Goal: Task Accomplishment & Management: Complete application form

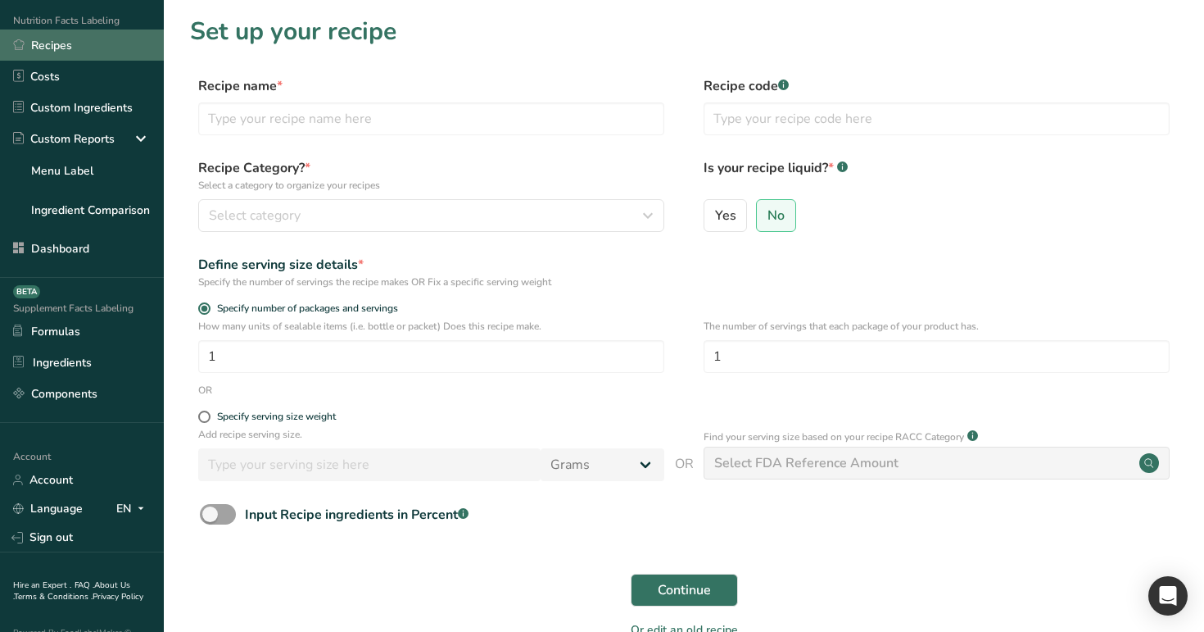
click at [88, 57] on link "Recipes" at bounding box center [82, 44] width 164 height 31
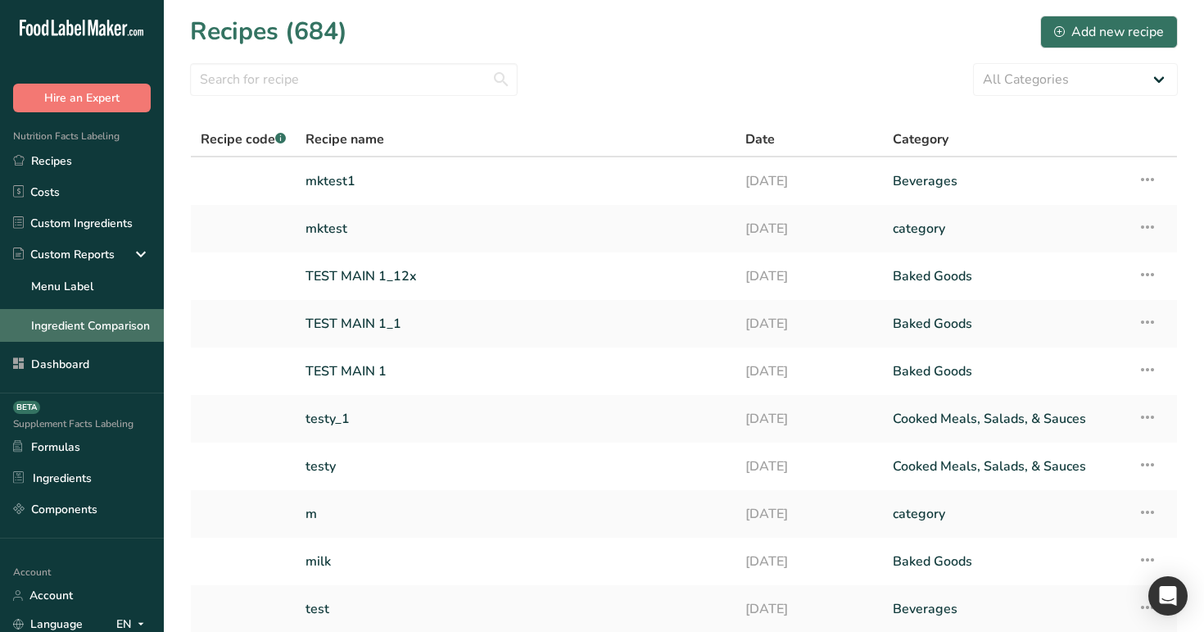
click at [93, 322] on link "Ingredient Comparison" at bounding box center [82, 325] width 164 height 33
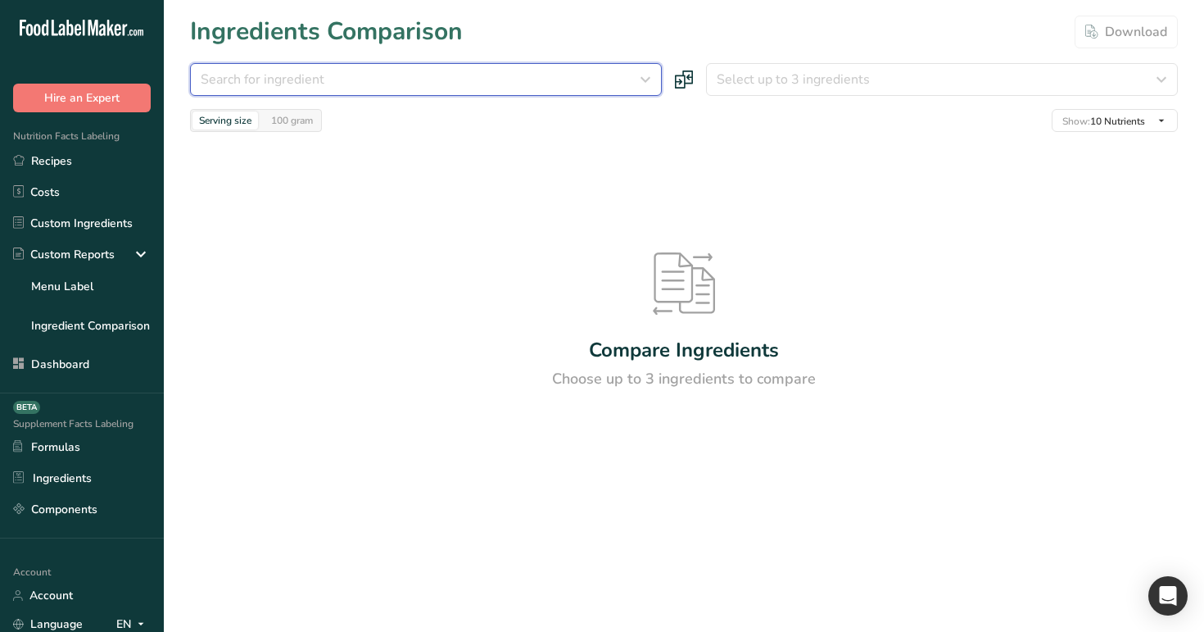
click at [385, 82] on div "Search for ingredient" at bounding box center [421, 80] width 441 height 20
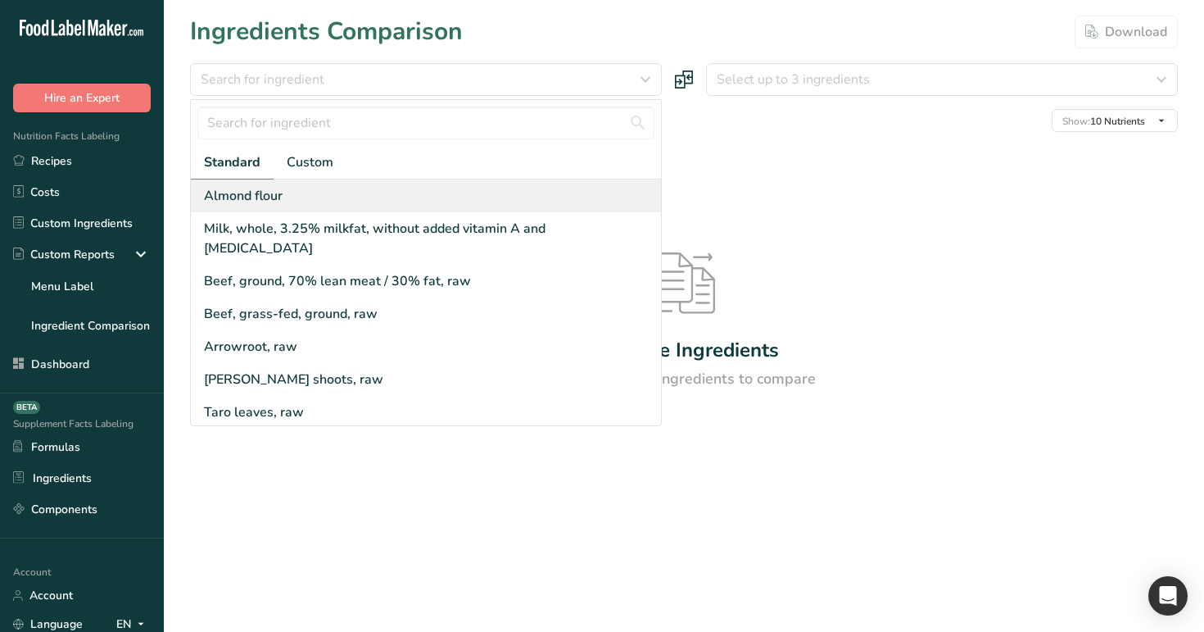
click at [367, 193] on div "Almond flour" at bounding box center [426, 195] width 470 height 33
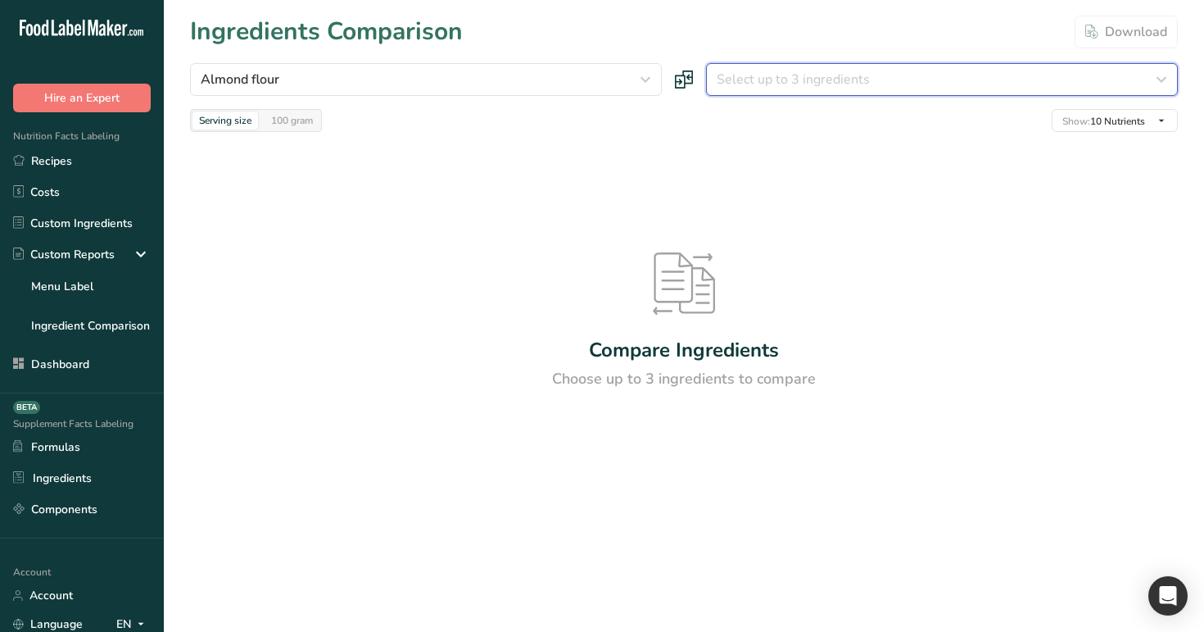
click at [781, 75] on span "Select up to 3 ingredients" at bounding box center [793, 80] width 153 height 20
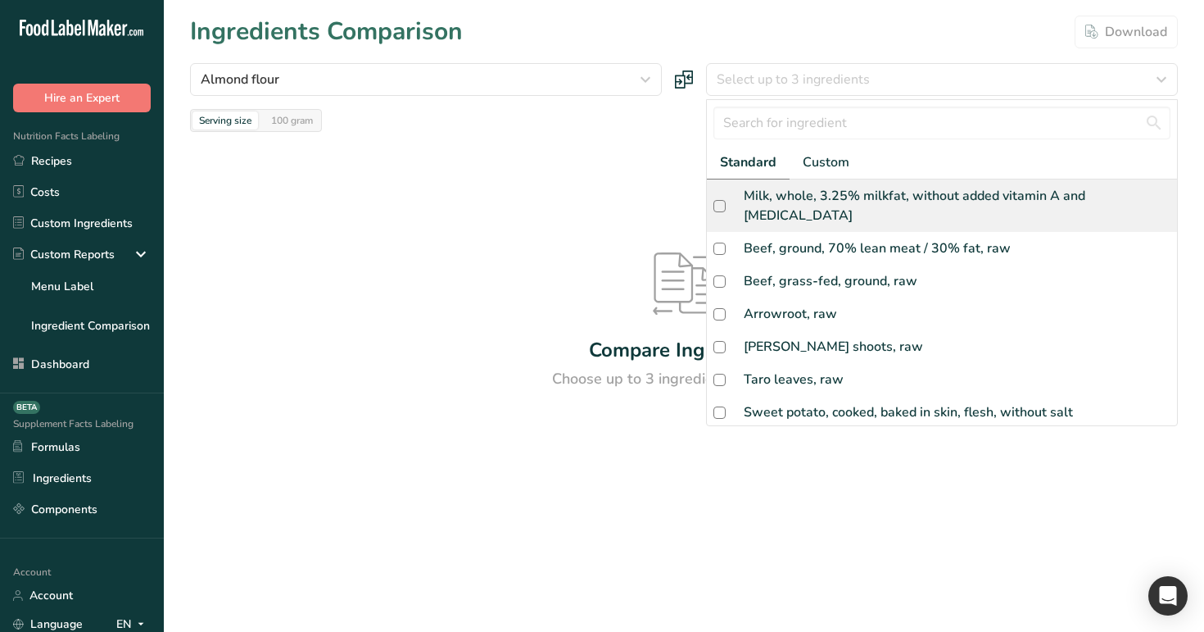
click at [793, 207] on div "Milk, whole, 3.25% milkfat, without added vitamin A and [MEDICAL_DATA]" at bounding box center [942, 205] width 470 height 52
checkbox input "true"
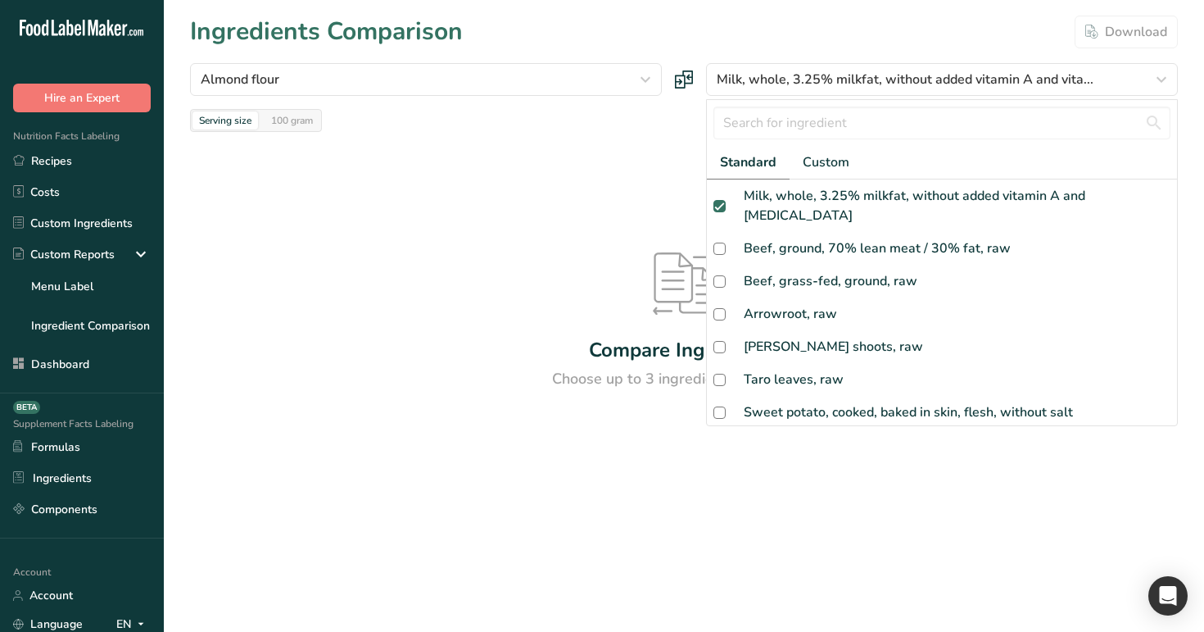
click at [682, 129] on div "Serving size 100 gram Show: 10 Nutrients All Nutrients Standard Components Calo…" at bounding box center [684, 120] width 988 height 23
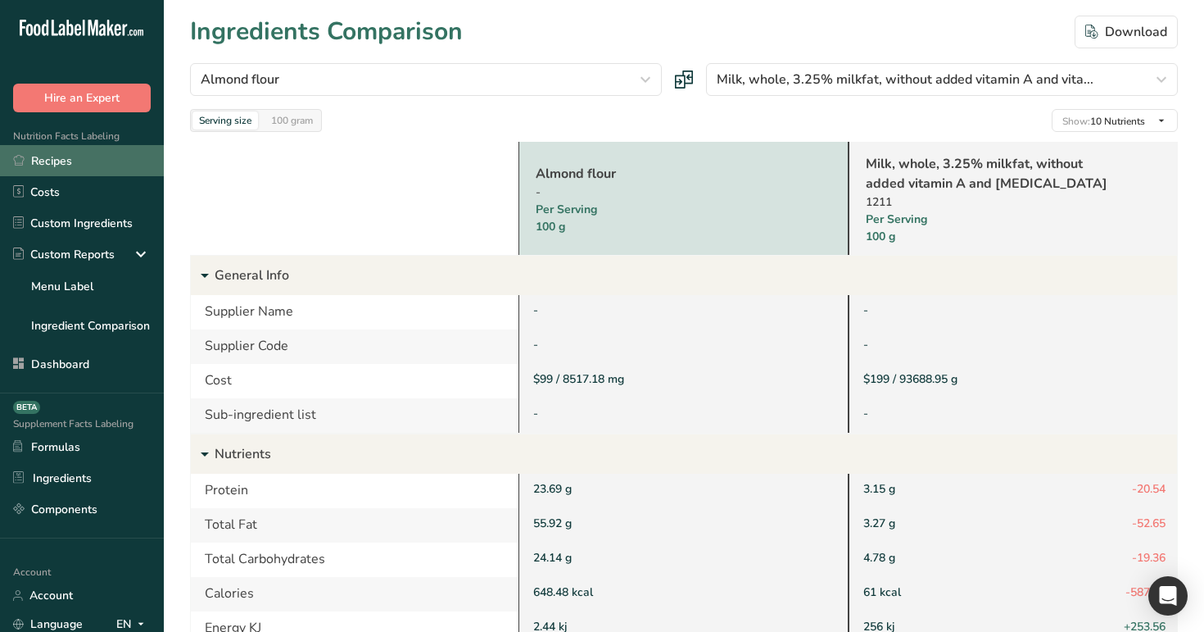
click at [100, 164] on link "Recipes" at bounding box center [82, 160] width 164 height 31
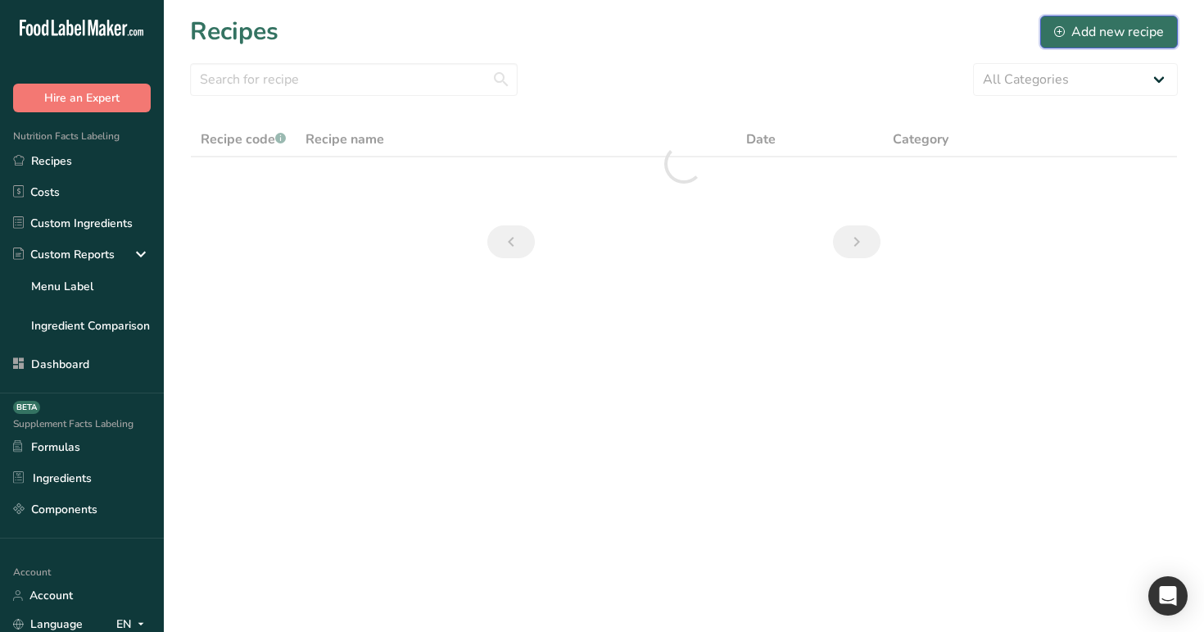
click at [1072, 28] on div "Add new recipe" at bounding box center [1109, 32] width 110 height 20
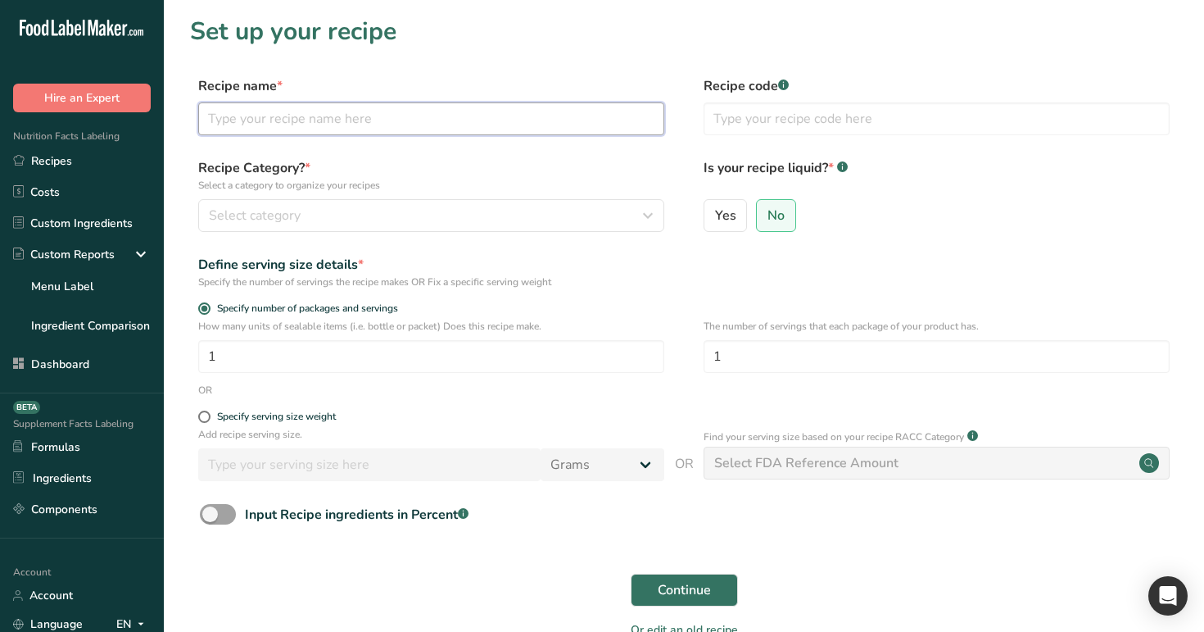
click at [580, 125] on input "text" at bounding box center [431, 118] width 466 height 33
type input "test123"
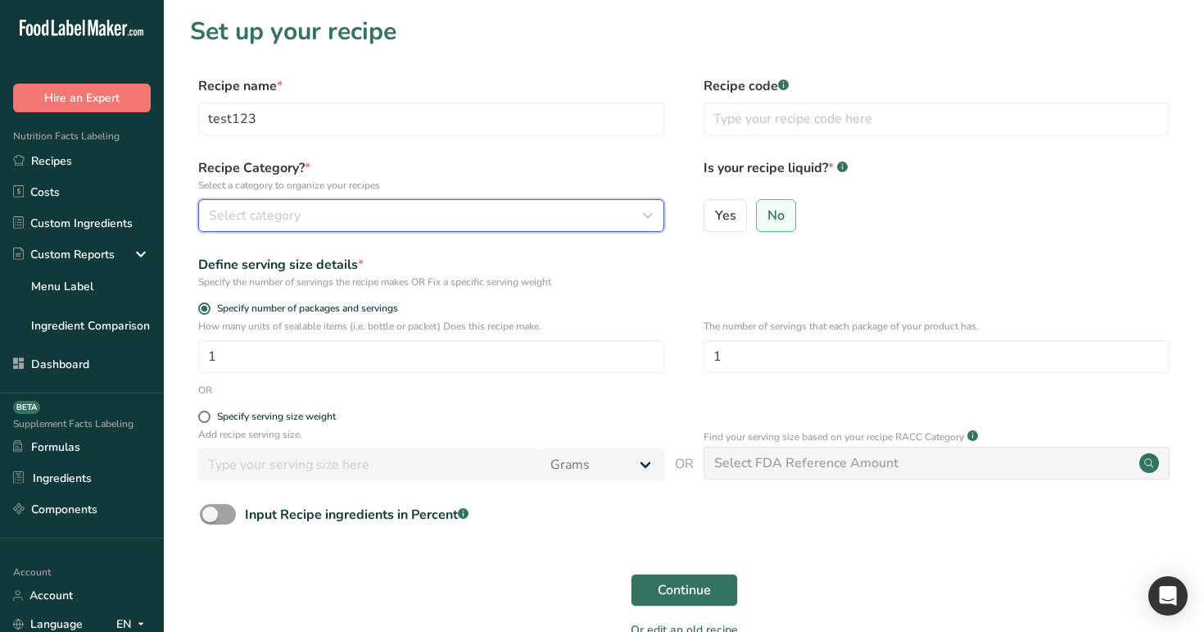
click at [539, 215] on div "Select category" at bounding box center [426, 216] width 435 height 20
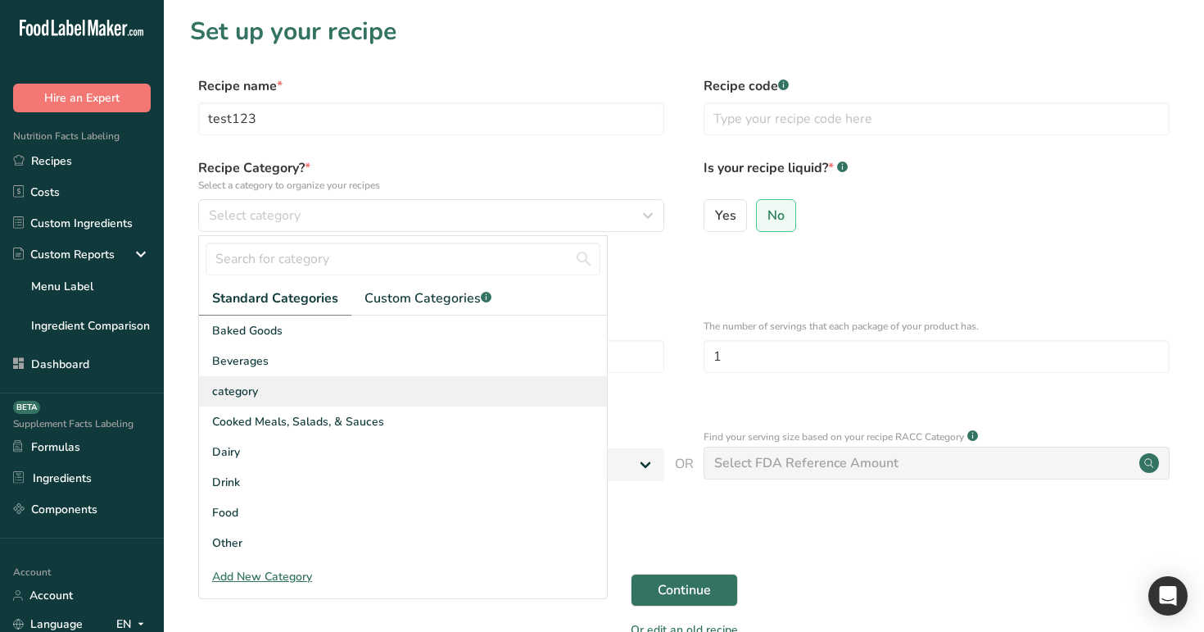
click at [474, 379] on div "category" at bounding box center [403, 391] width 408 height 30
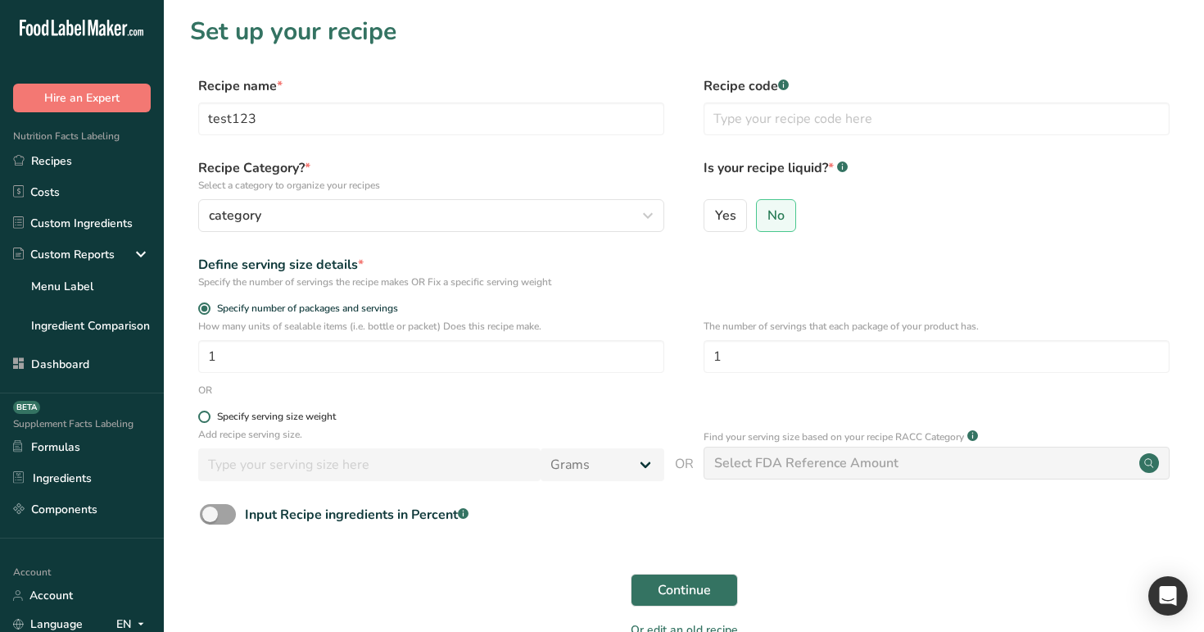
click at [323, 411] on div "Specify serving size weight" at bounding box center [276, 416] width 119 height 12
click at [209, 411] on input "Specify serving size weight" at bounding box center [203, 416] width 11 height 11
radio input "true"
radio input "false"
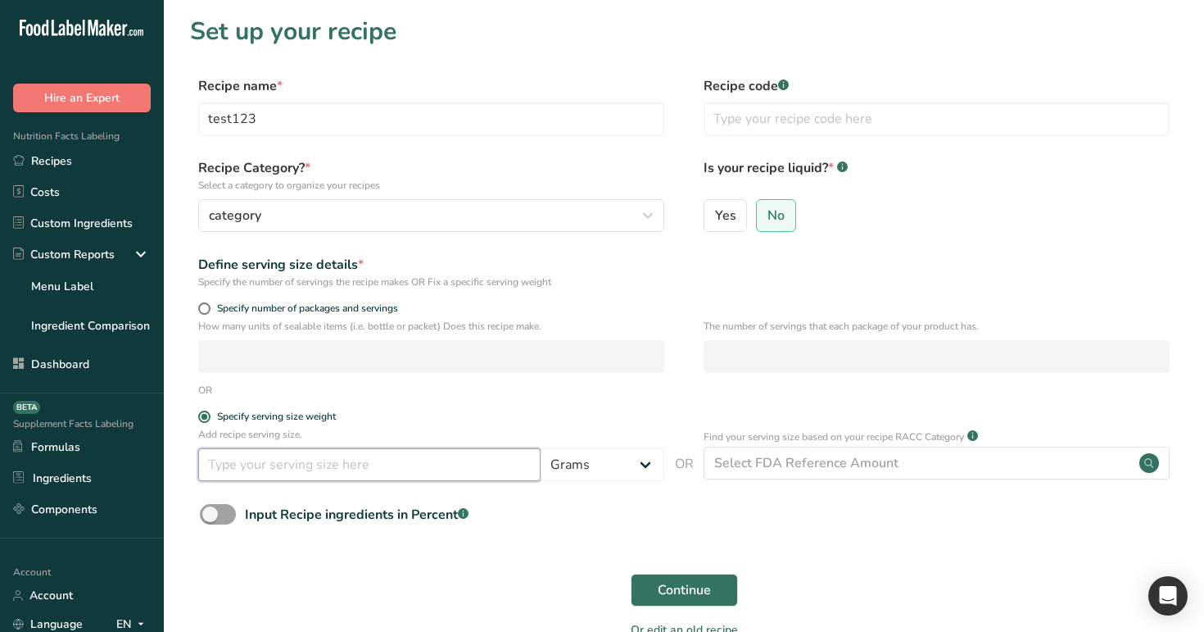
click at [360, 451] on input "number" at bounding box center [369, 464] width 342 height 33
type input "123"
click at [673, 582] on span "Continue" at bounding box center [684, 590] width 53 height 20
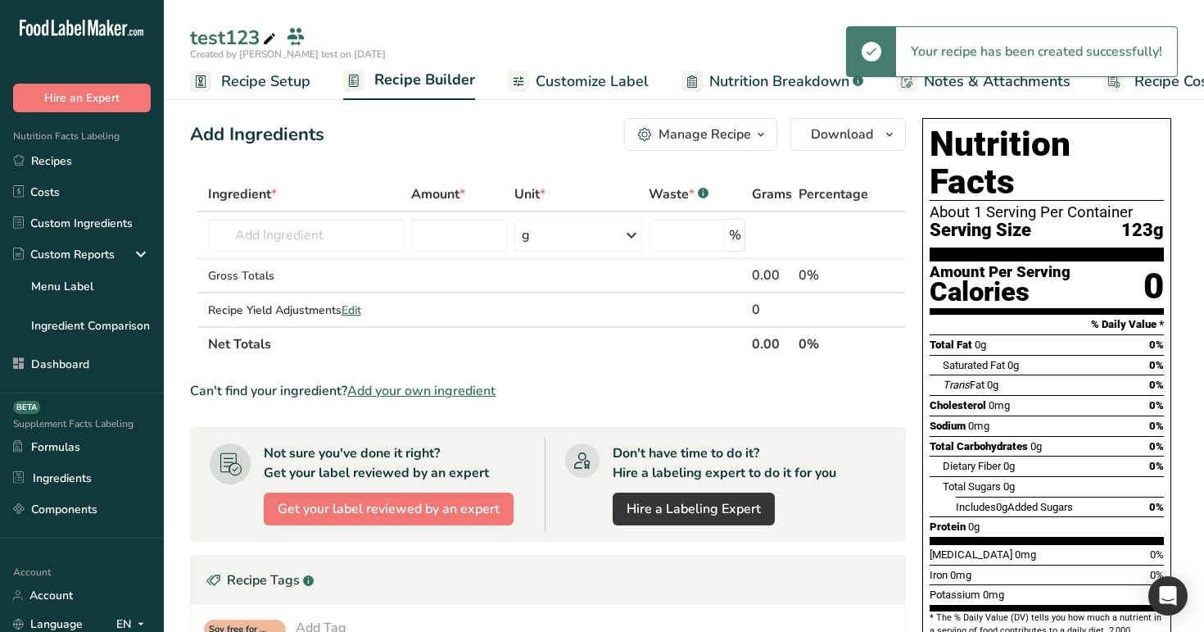
click at [265, 76] on span "Recipe Setup" at bounding box center [265, 81] width 89 height 22
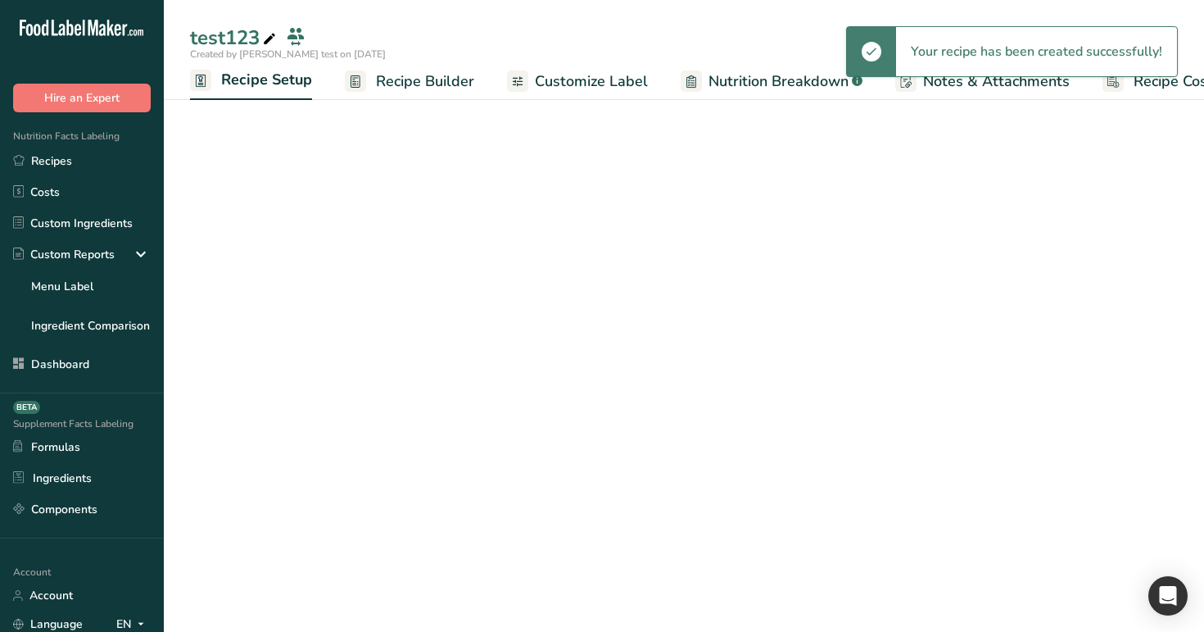
scroll to position [0, 6]
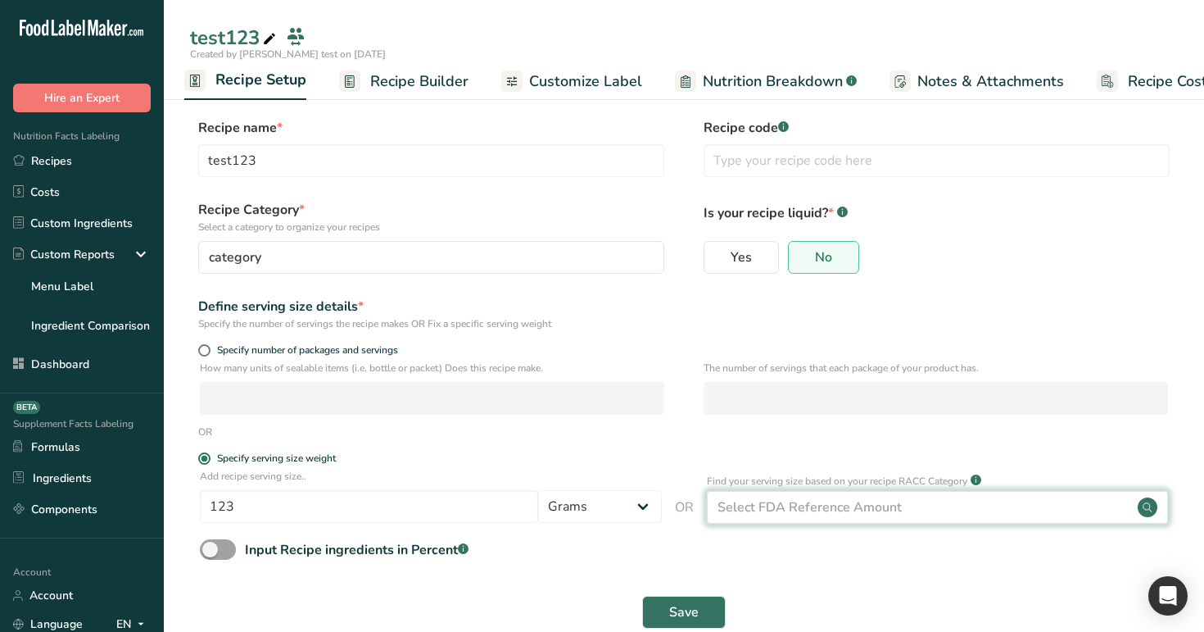
click at [809, 519] on div "Select FDA Reference Amount" at bounding box center [938, 507] width 462 height 33
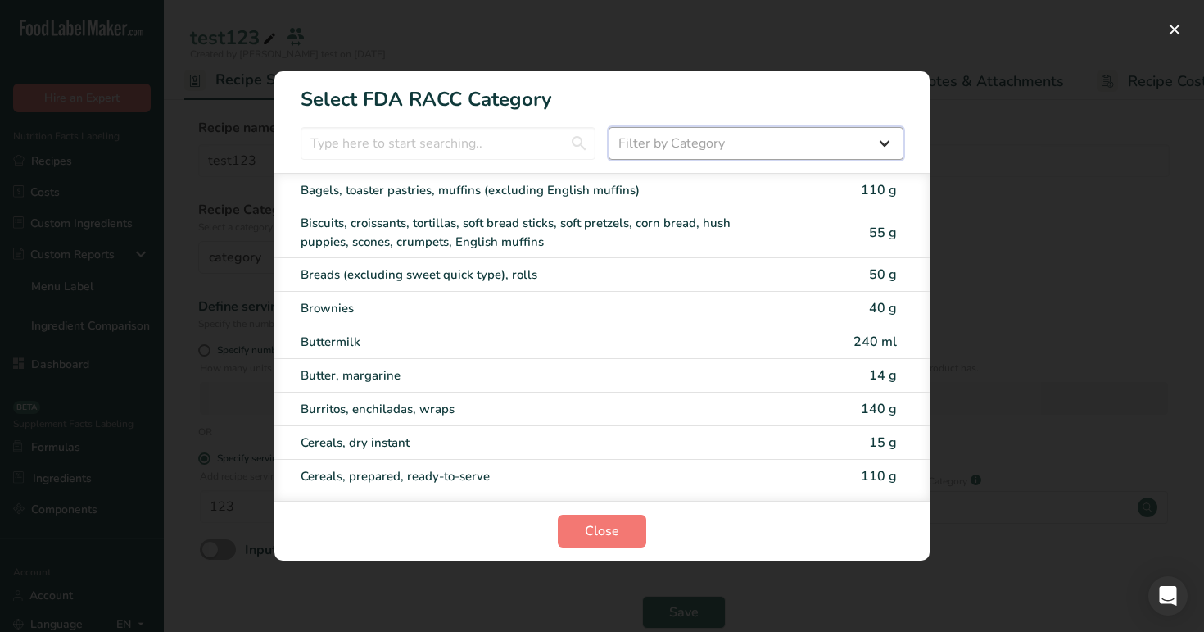
click at [664, 141] on select "Filter by Category All Cereals and other grain products (Children 1–3 years) Eg…" at bounding box center [756, 143] width 295 height 33
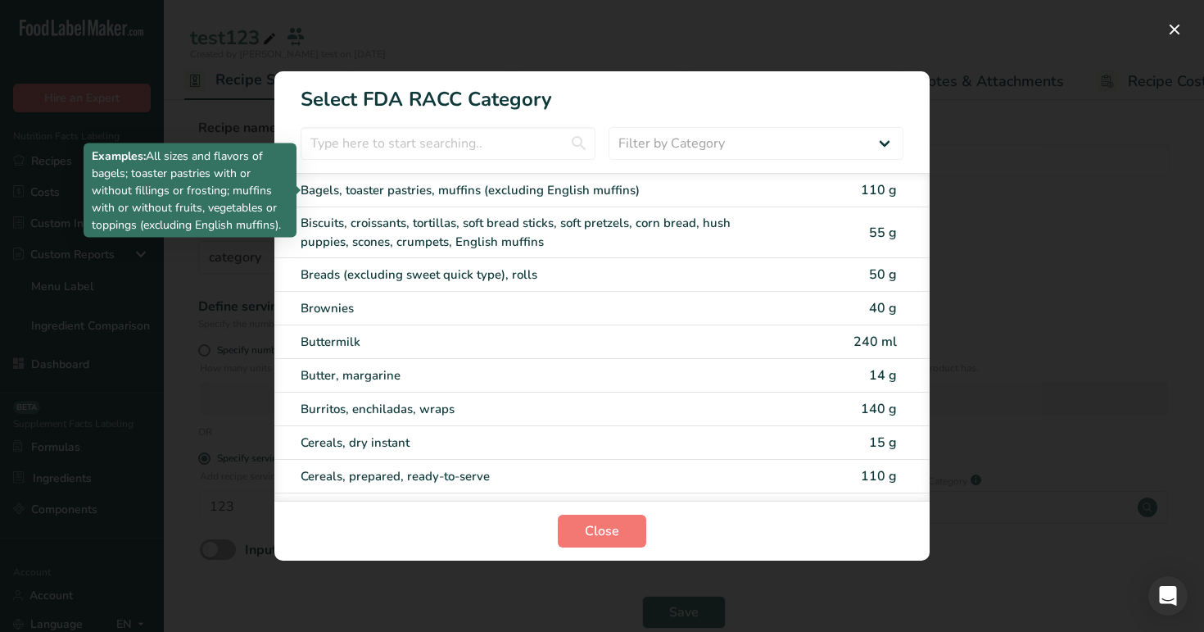
click at [655, 189] on div "Bagels, toaster pastries, muffins (excluding English muffins)" at bounding box center [533, 190] width 465 height 19
type input "110"
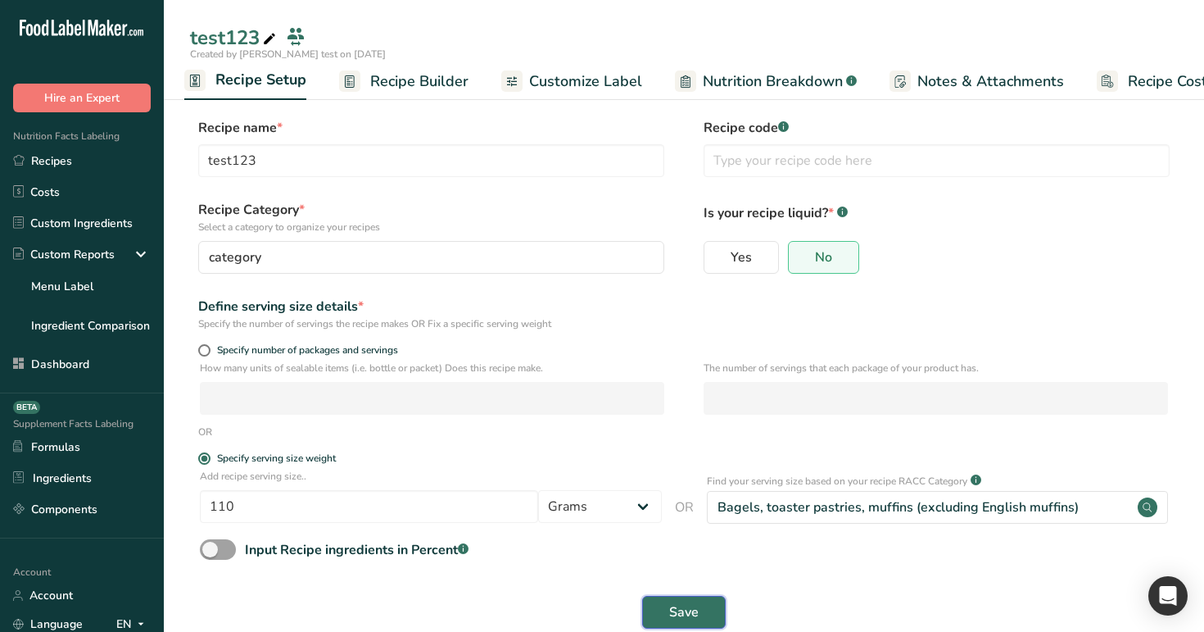
click at [682, 600] on button "Save" at bounding box center [684, 612] width 84 height 33
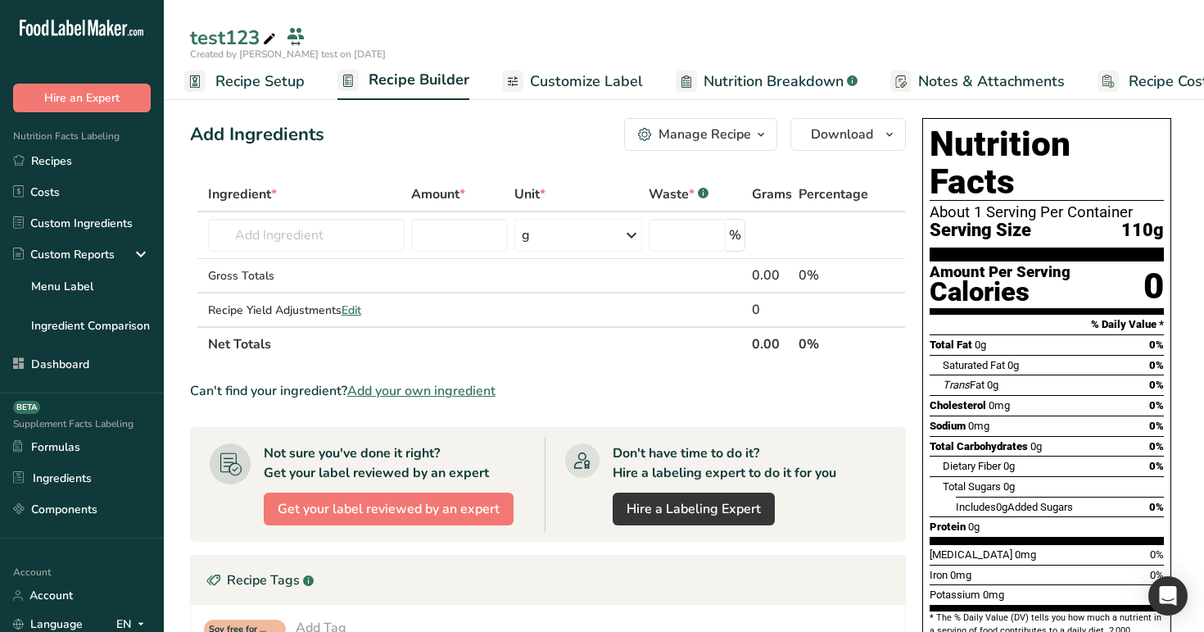
click at [281, 93] on link "Recipe Setup" at bounding box center [244, 81] width 120 height 37
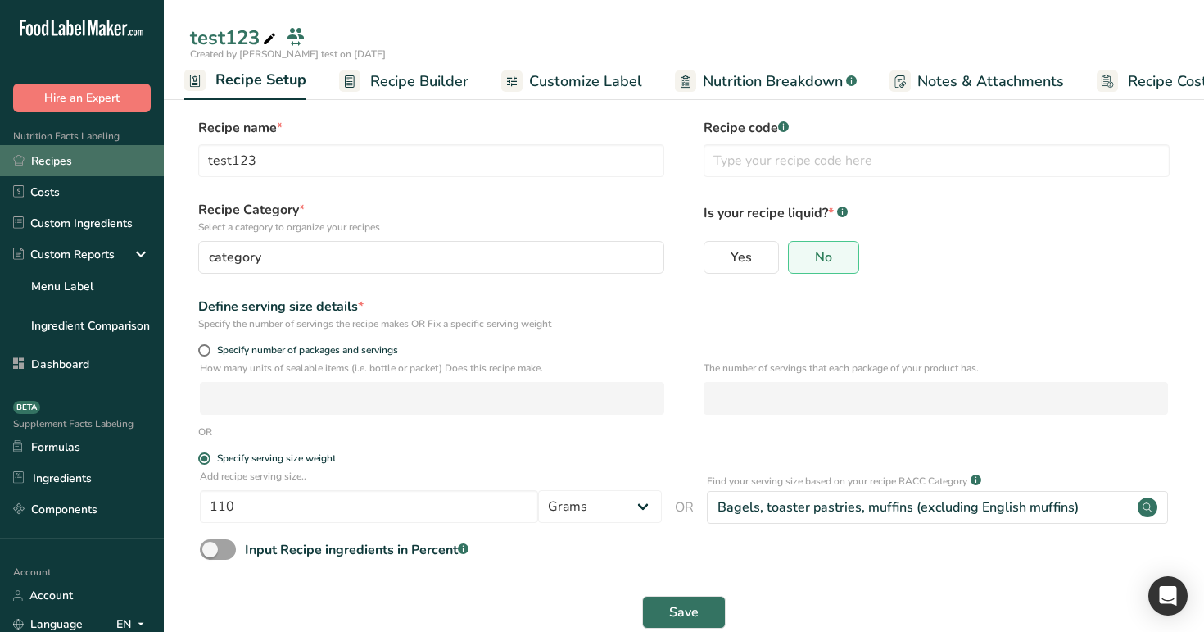
click at [57, 158] on link "Recipes" at bounding box center [82, 160] width 164 height 31
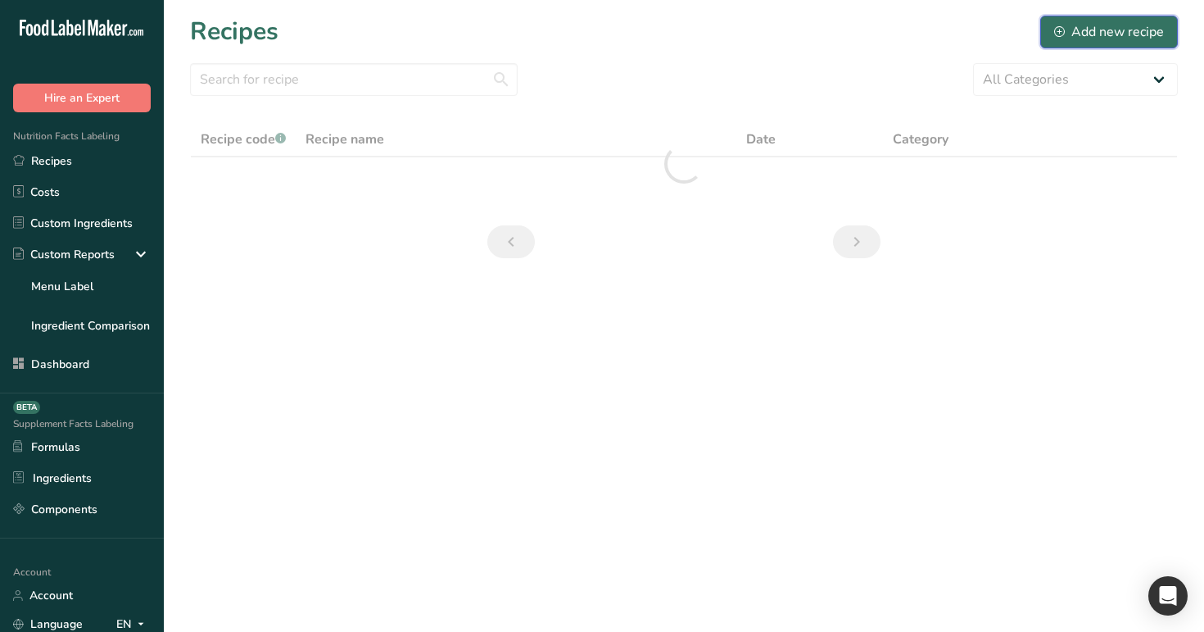
click at [1095, 23] on div "Add new recipe" at bounding box center [1109, 32] width 110 height 20
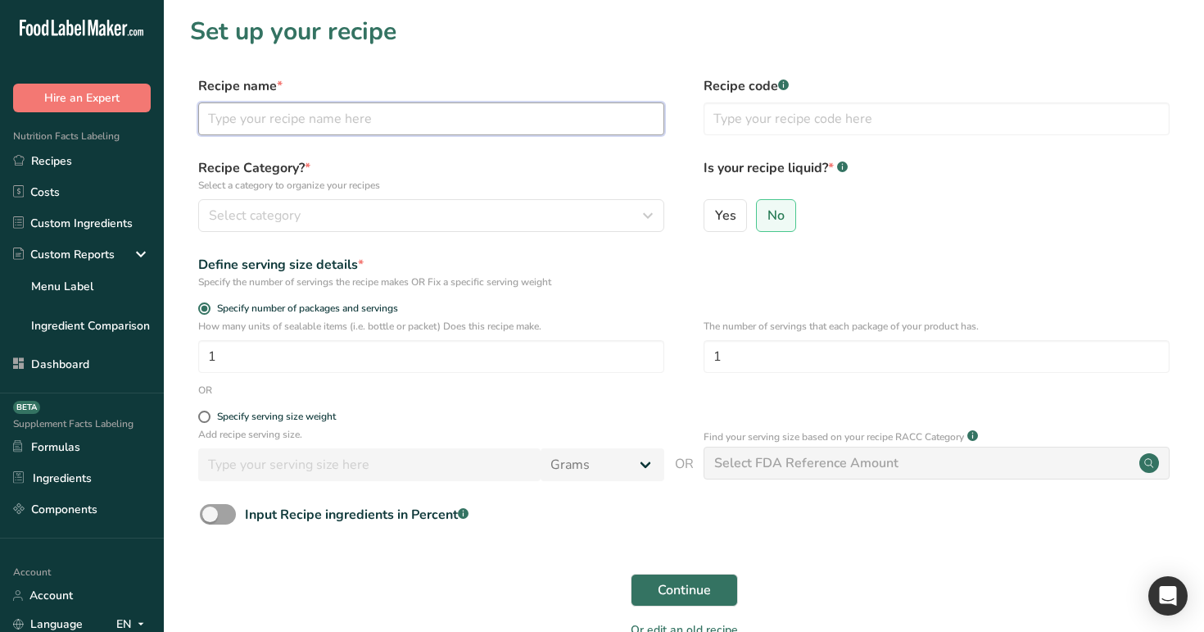
click at [581, 115] on input "text" at bounding box center [431, 118] width 466 height 33
type input "111"
click at [480, 234] on div "Recipe Category? * Select a category to organize your recipes Select category S…" at bounding box center [684, 200] width 988 height 84
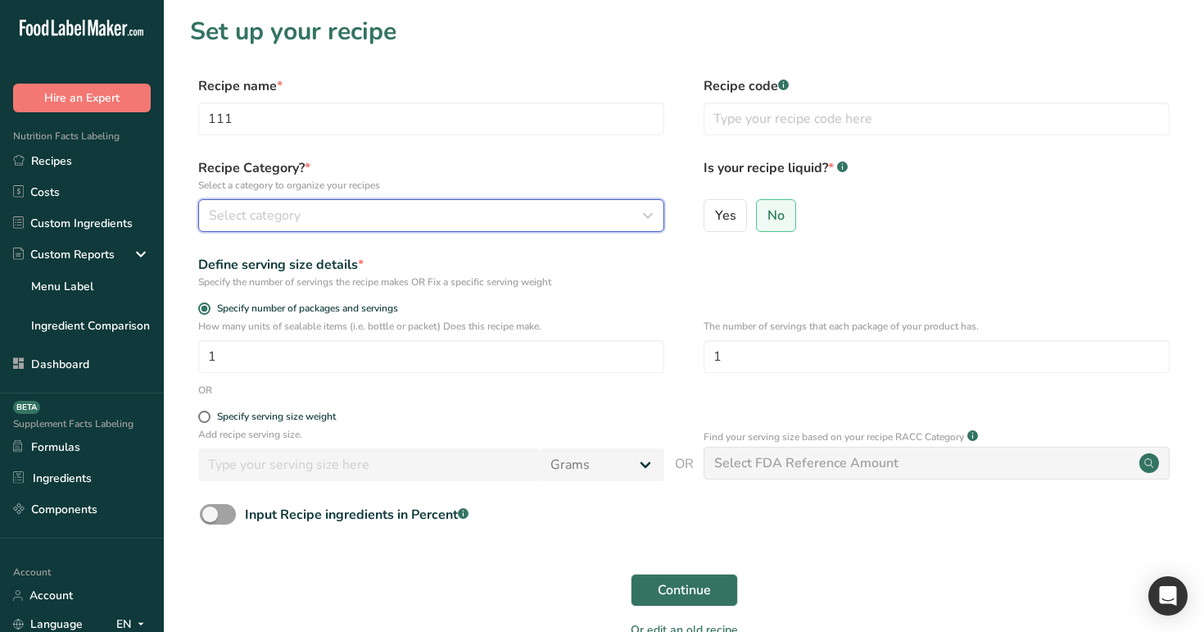
click at [490, 220] on div "Select category" at bounding box center [426, 216] width 435 height 20
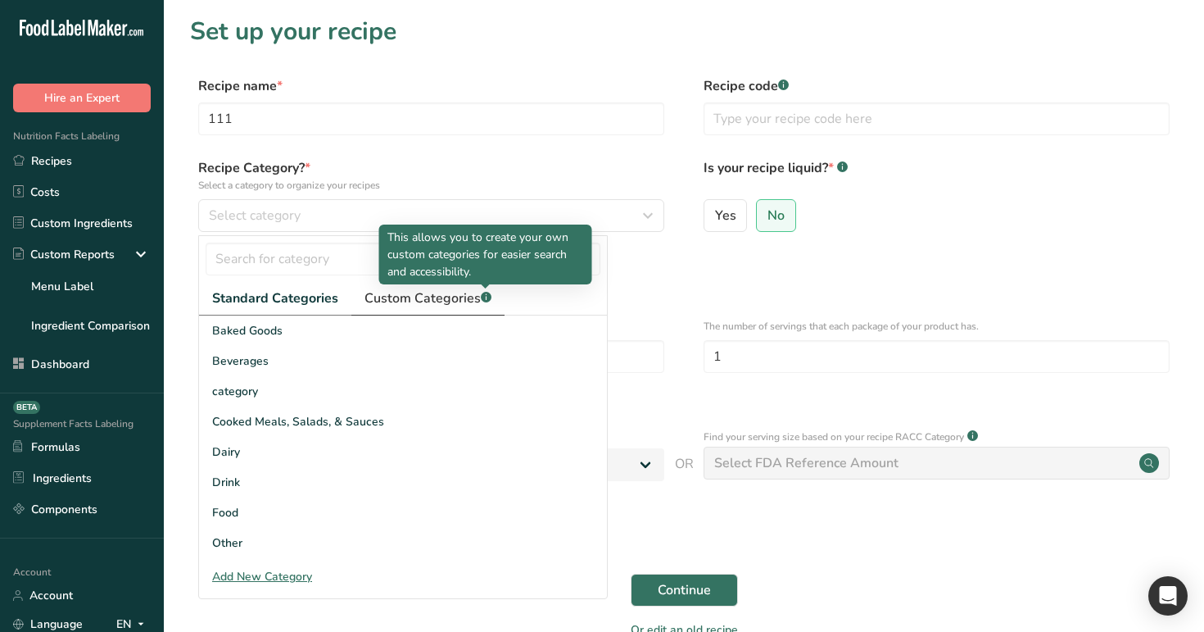
click at [484, 302] on icon ".a-a{fill:#347362;}.b-a{fill:#fff;}" at bounding box center [486, 297] width 11 height 11
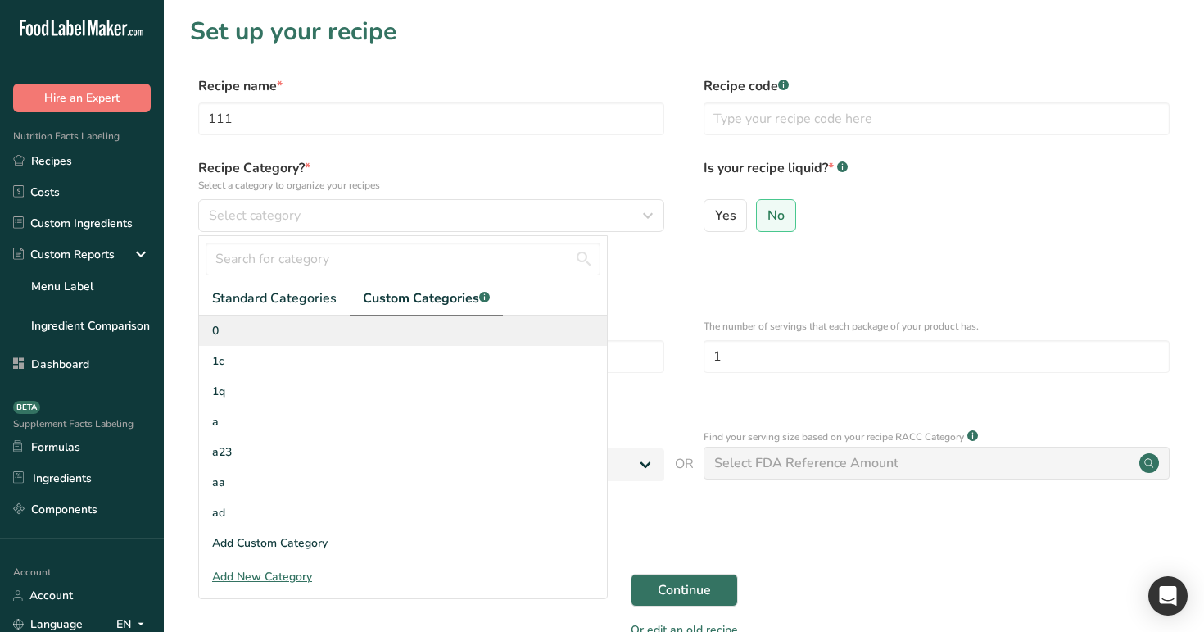
click at [416, 329] on div "0" at bounding box center [403, 330] width 408 height 30
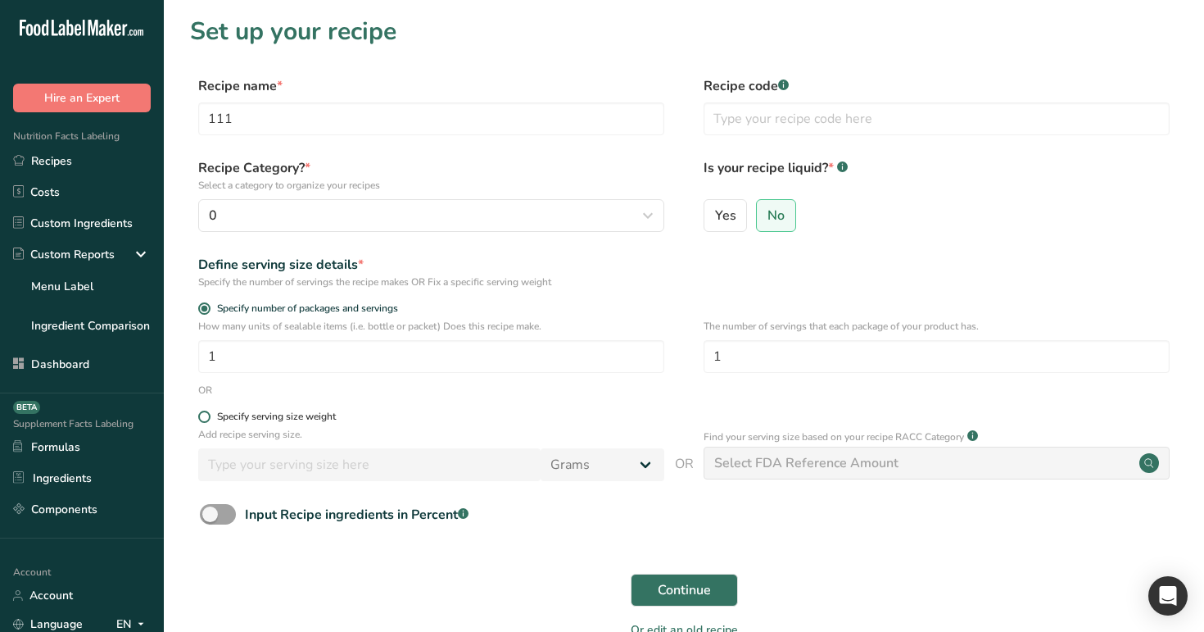
click at [207, 416] on span at bounding box center [204, 416] width 12 height 12
click at [207, 416] on input "Specify serving size weight" at bounding box center [203, 416] width 11 height 11
radio input "true"
radio input "false"
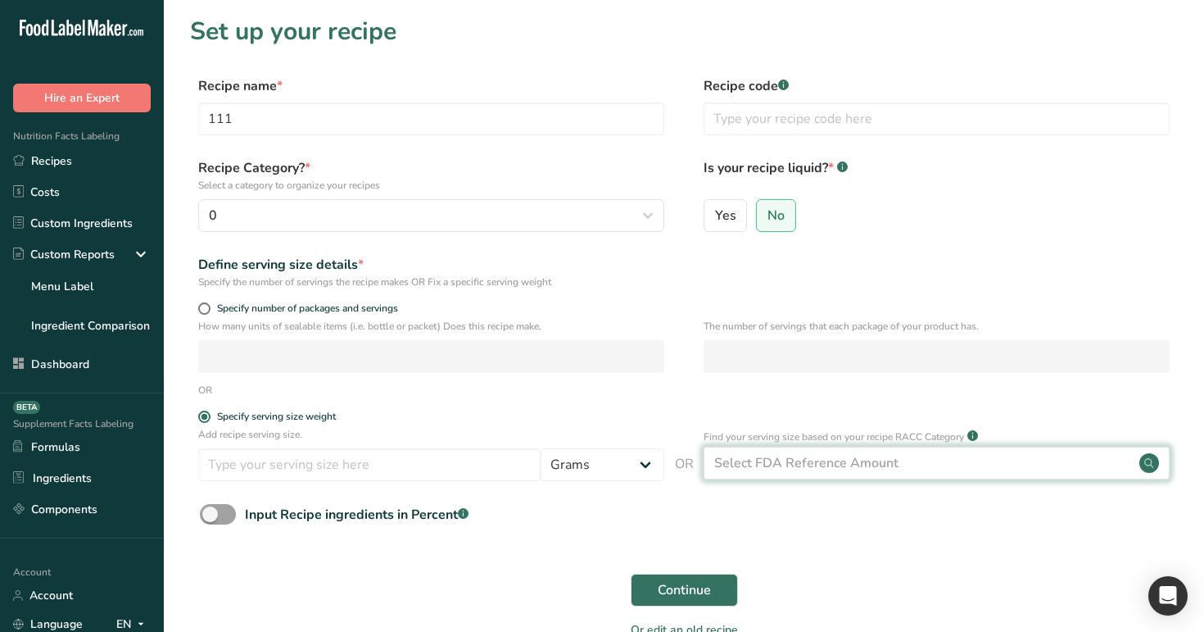
click at [778, 472] on div "Select FDA Reference Amount" at bounding box center [806, 463] width 184 height 20
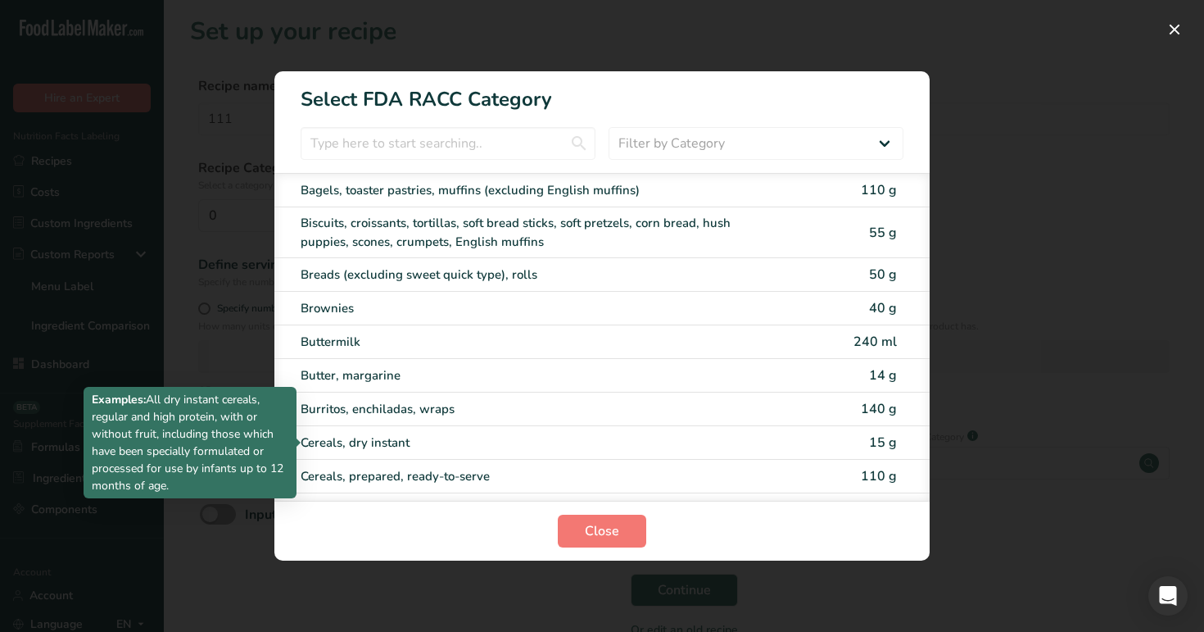
click at [696, 435] on div "Cereals, dry instant" at bounding box center [533, 442] width 465 height 19
type input "15"
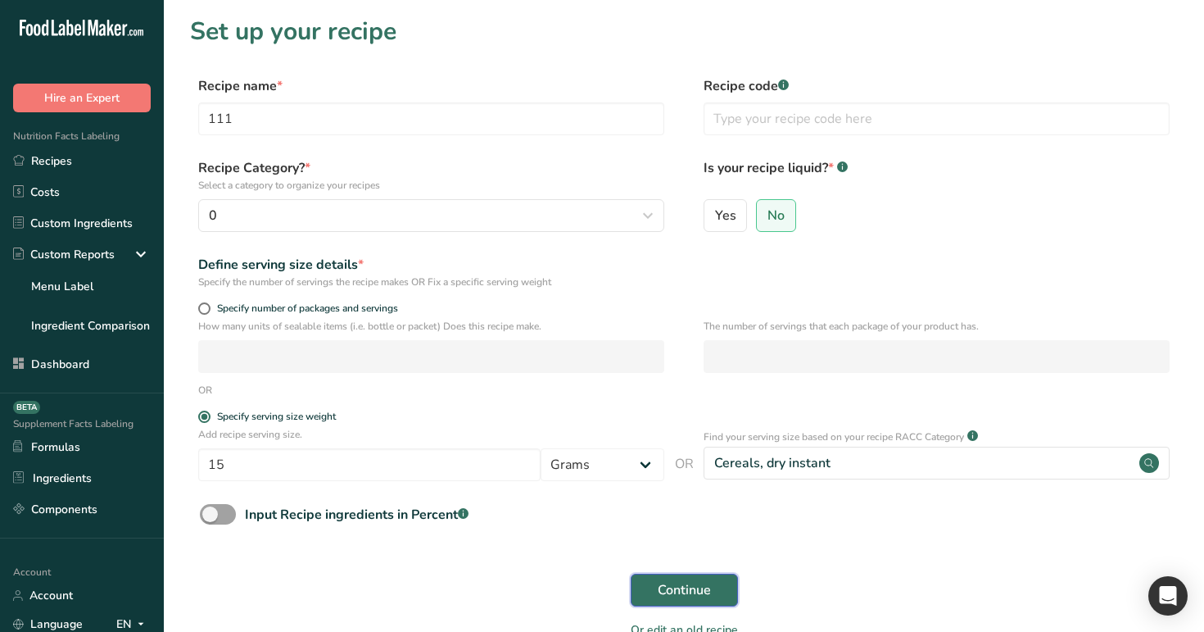
click at [699, 596] on span "Continue" at bounding box center [684, 590] width 53 height 20
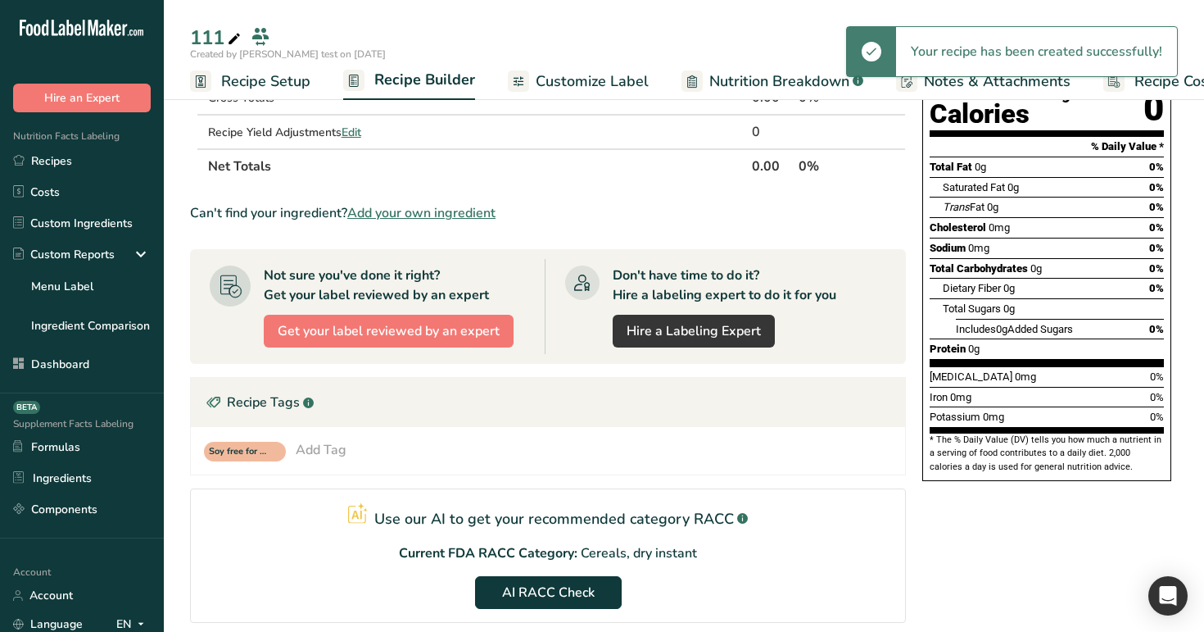
scroll to position [277, 0]
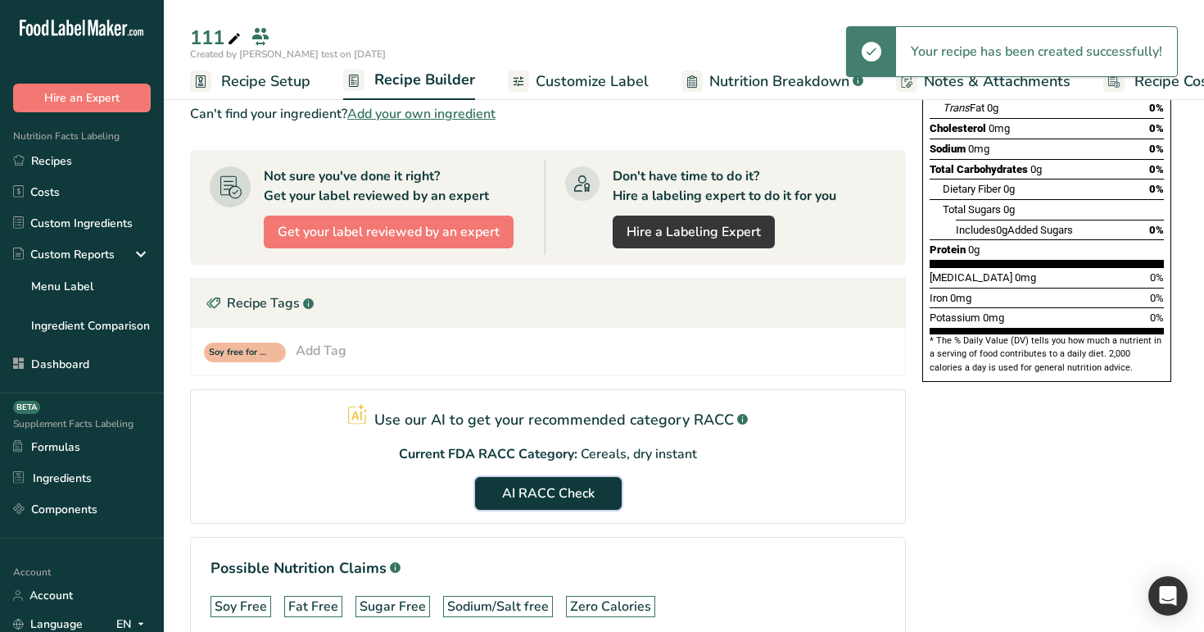
click at [533, 501] on span "AI RACC Check" at bounding box center [548, 493] width 93 height 20
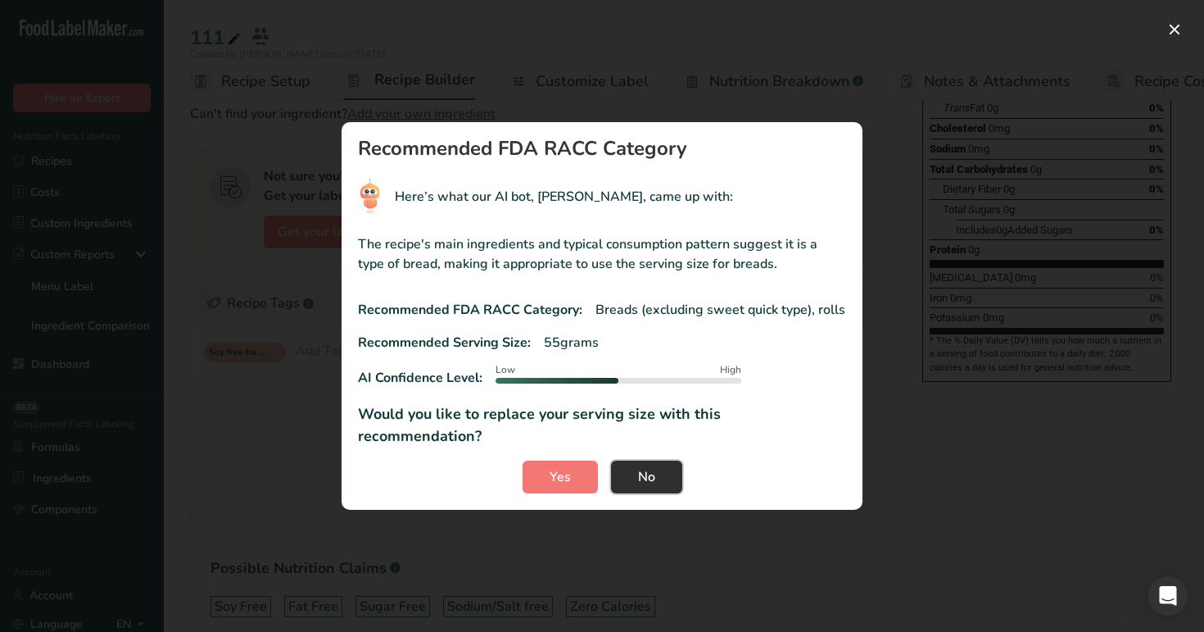
click at [631, 471] on button "No" at bounding box center [646, 476] width 71 height 33
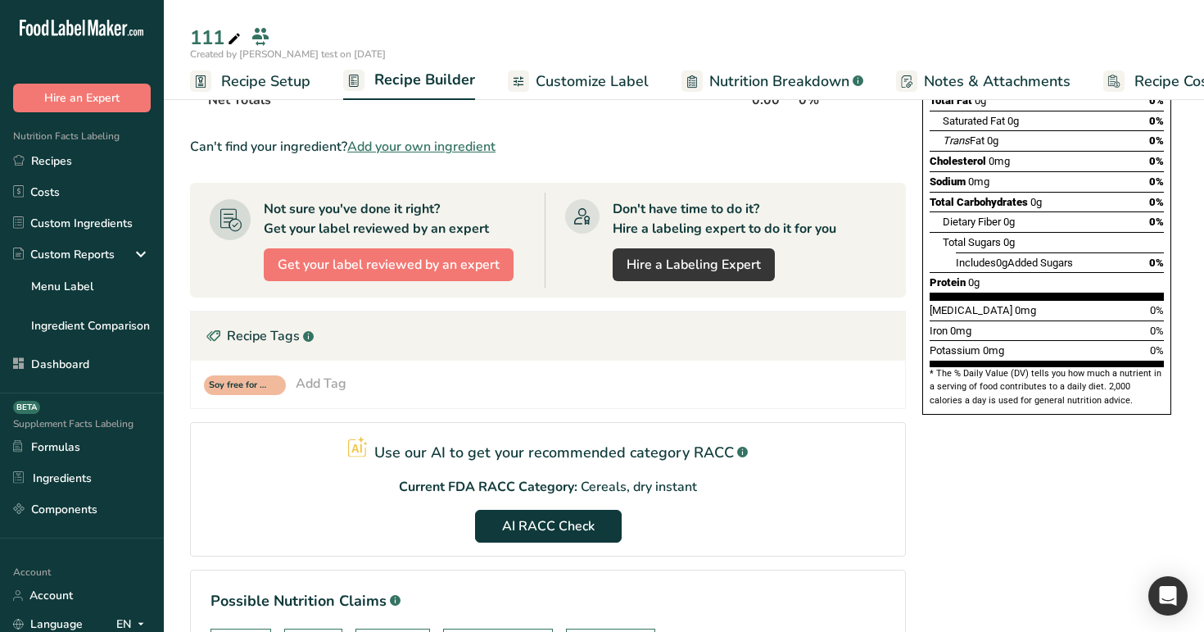
scroll to position [302, 0]
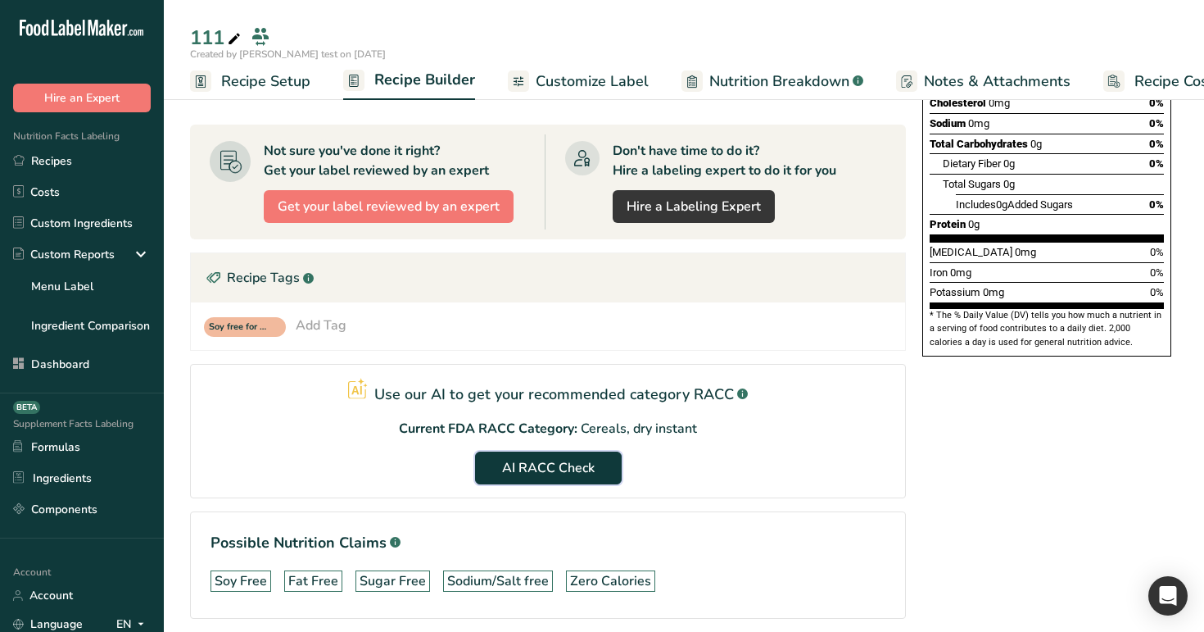
click at [576, 480] on button "AI RACC Check" at bounding box center [548, 467] width 147 height 33
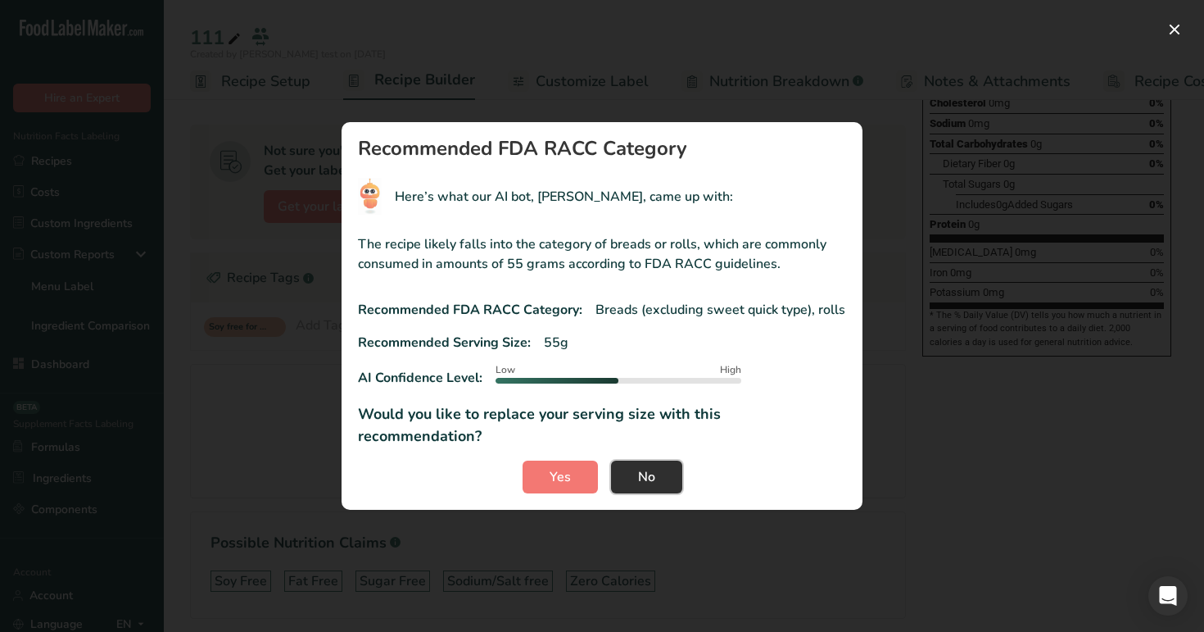
click at [649, 468] on span "No" at bounding box center [646, 477] width 17 height 20
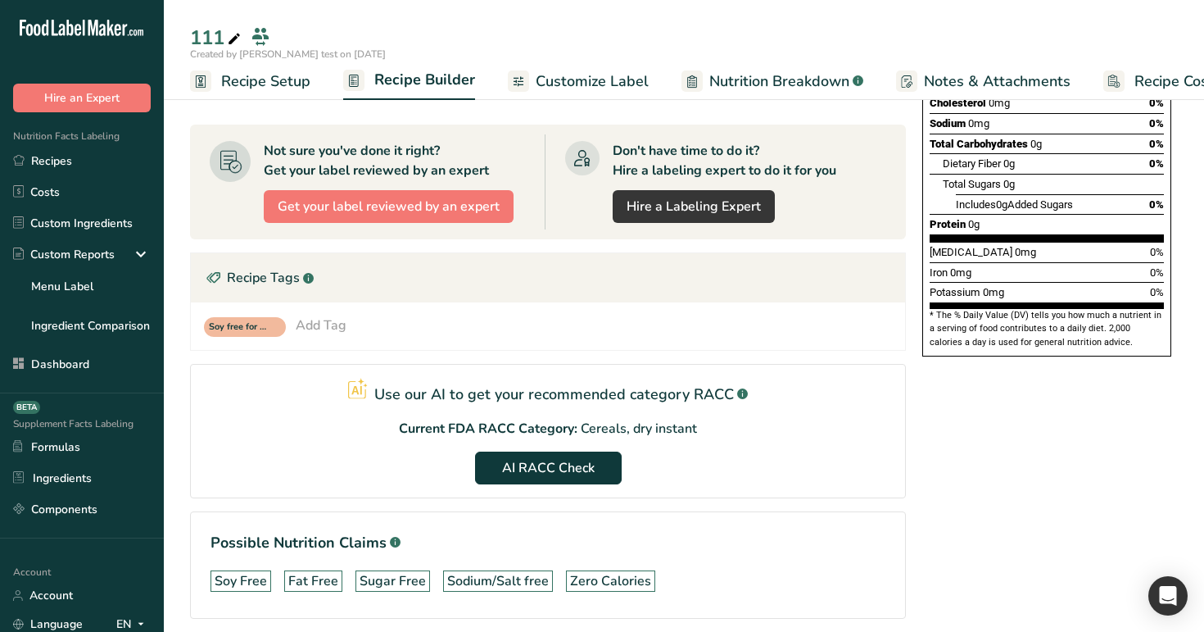
scroll to position [0, 0]
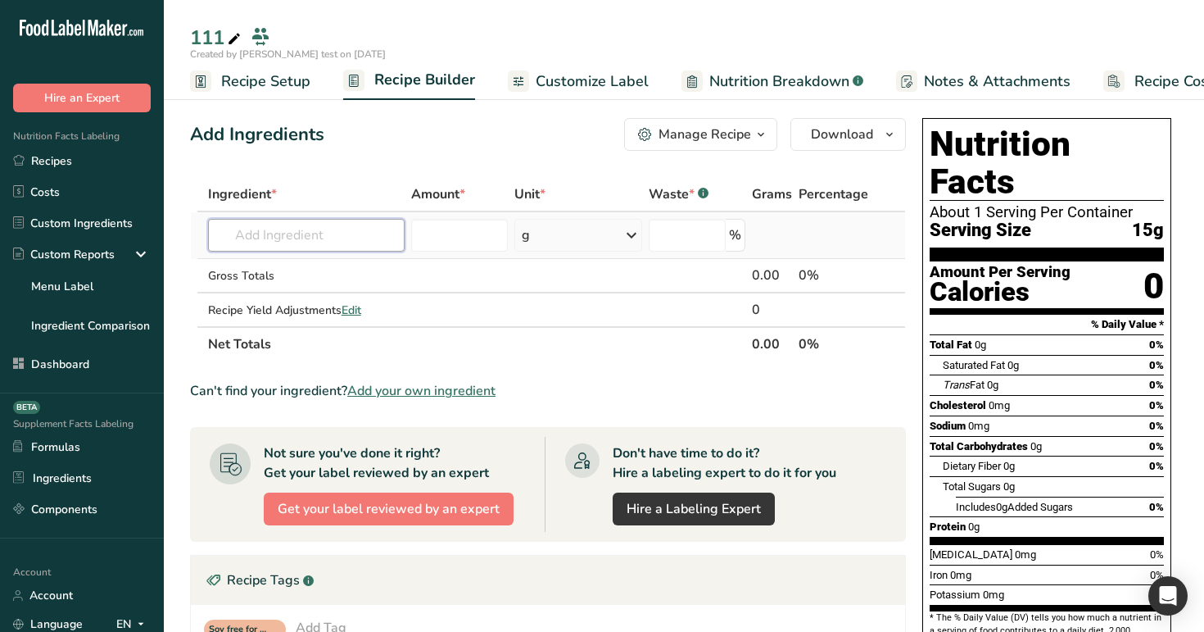
click at [366, 235] on input "text" at bounding box center [306, 235] width 197 height 33
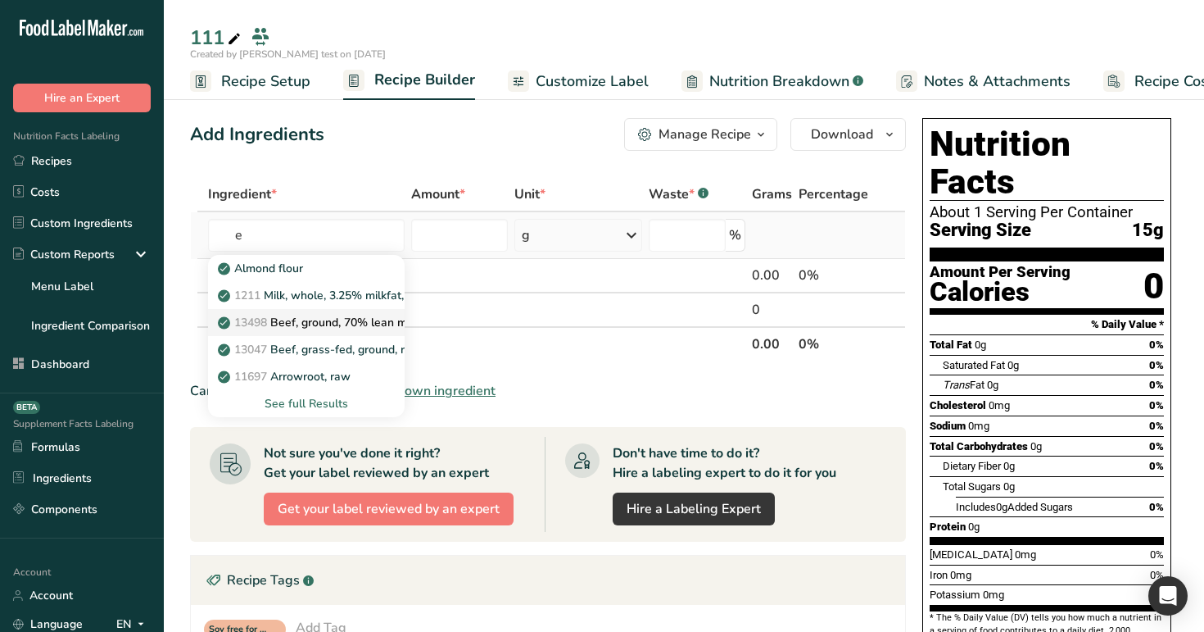
click at [368, 334] on link "13498 Beef, ground, 70% lean meat / 30% fat, raw" at bounding box center [306, 322] width 197 height 27
type input "Beef, ground, 70% lean meat / 30% fat, raw"
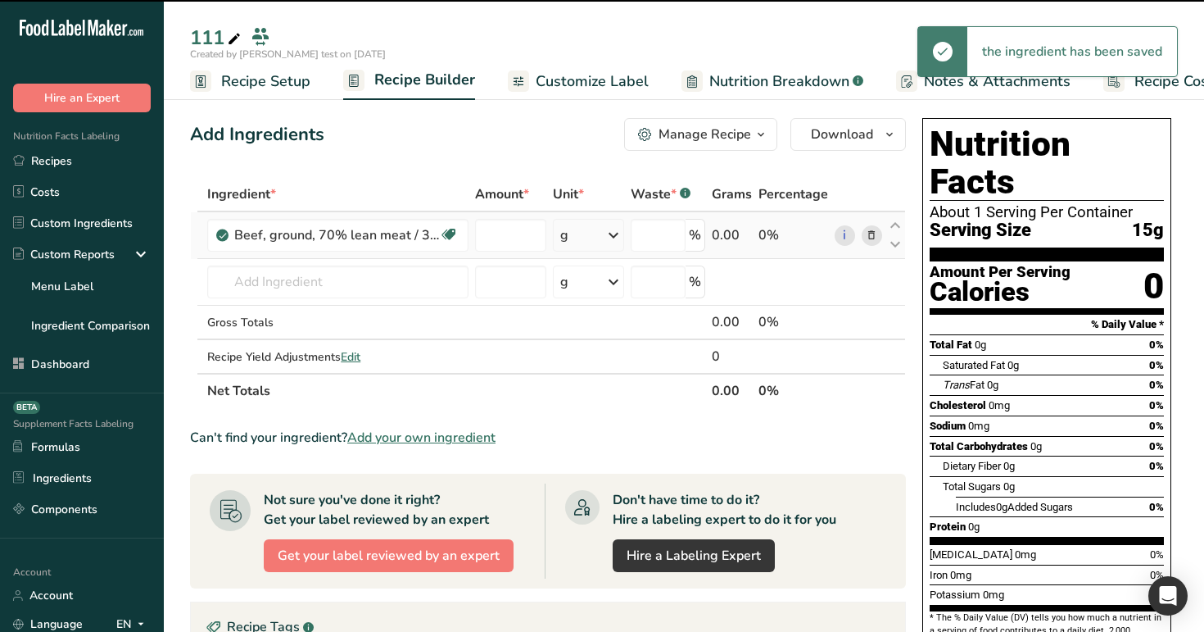
type input "0"
click at [463, 233] on div "Beef, ground, 70% lean meat / 30% fat, raw Helps build & Maintaine muscle mass …" at bounding box center [337, 235] width 261 height 33
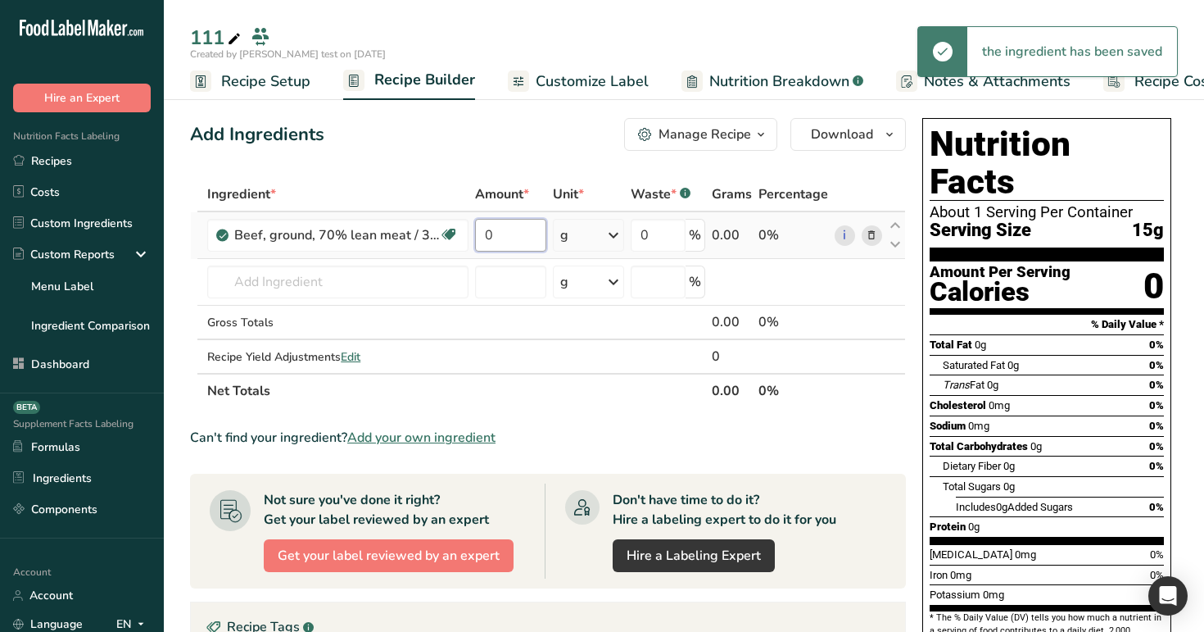
click at [492, 236] on input "0" at bounding box center [510, 235] width 70 height 33
type input "12"
click at [515, 116] on div "Add Ingredients Manage Recipe Delete Recipe Duplicate Recipe Scale Recipe Save …" at bounding box center [553, 582] width 726 height 943
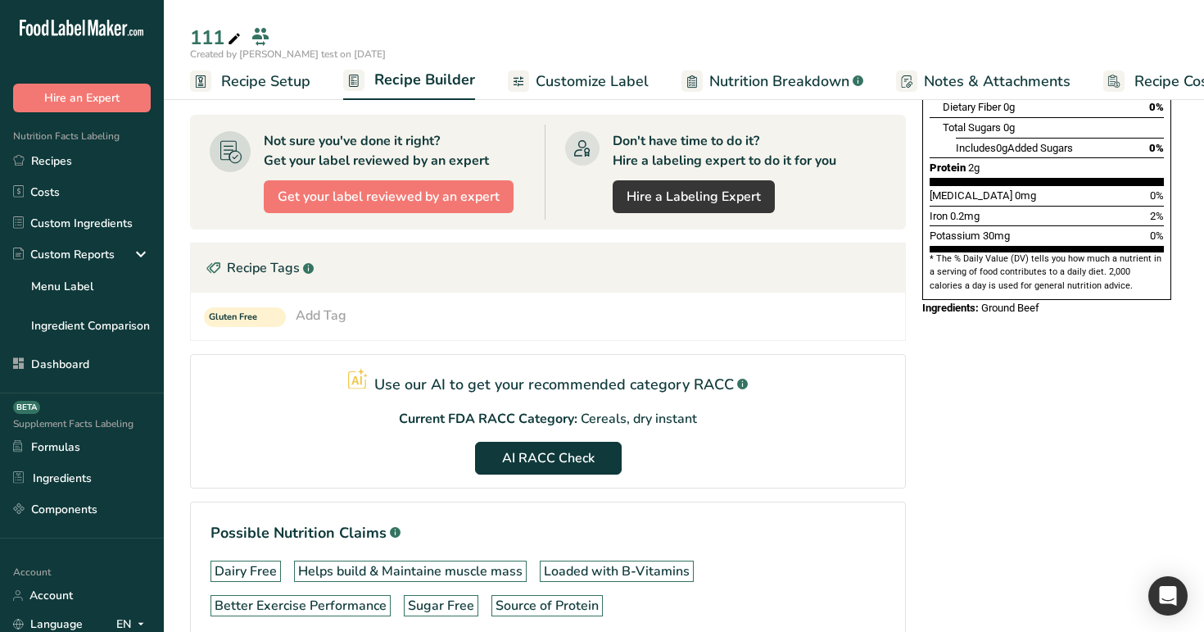
scroll to position [448, 0]
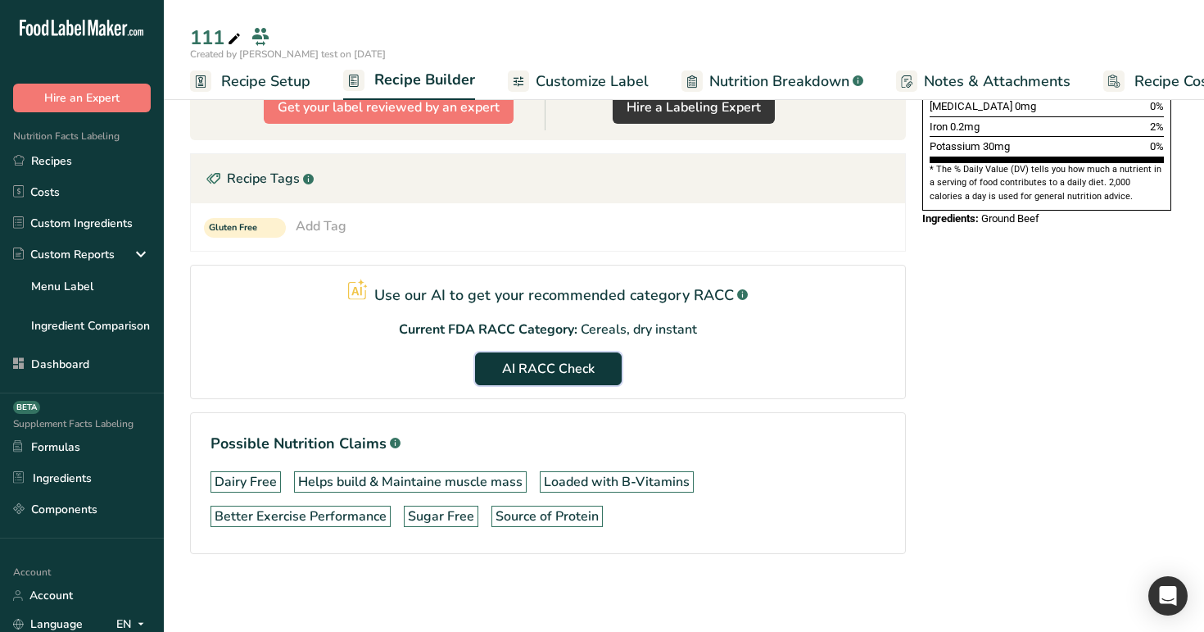
click at [538, 370] on span "AI RACC Check" at bounding box center [548, 369] width 93 height 20
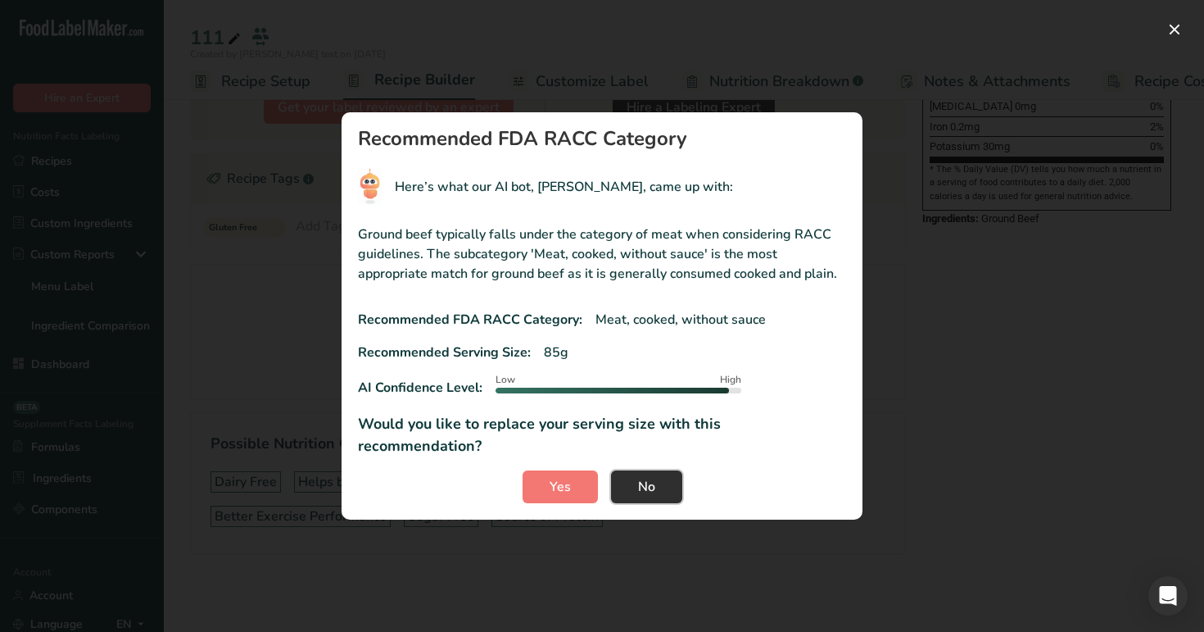
click at [644, 477] on span "No" at bounding box center [646, 487] width 17 height 20
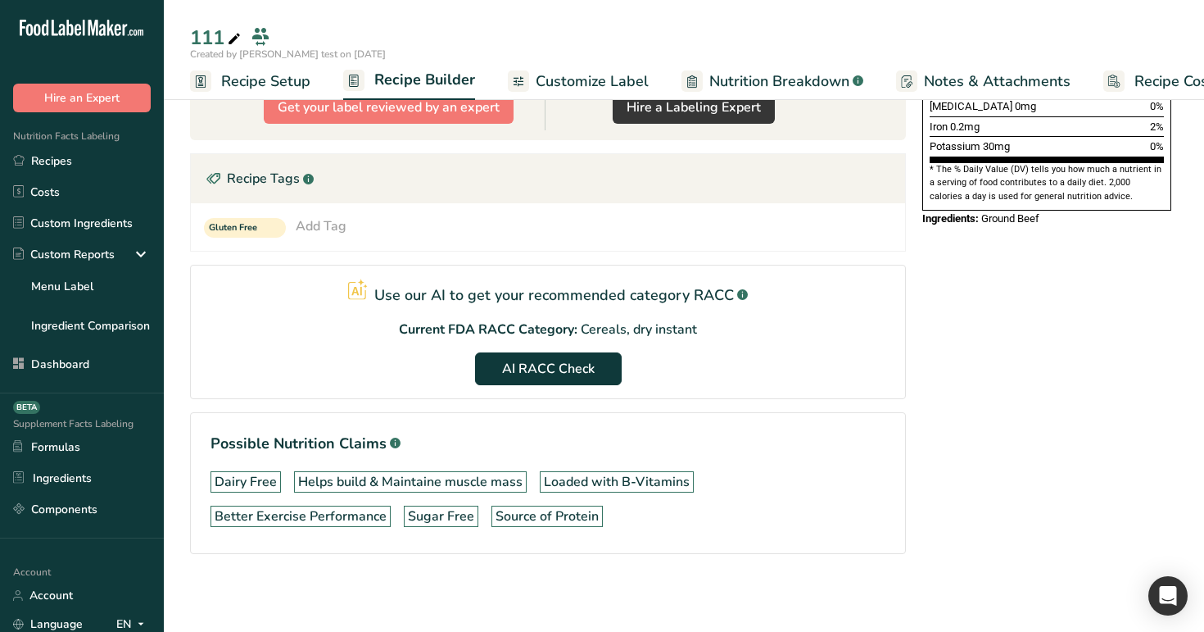
click at [285, 85] on span "Recipe Setup" at bounding box center [265, 81] width 89 height 22
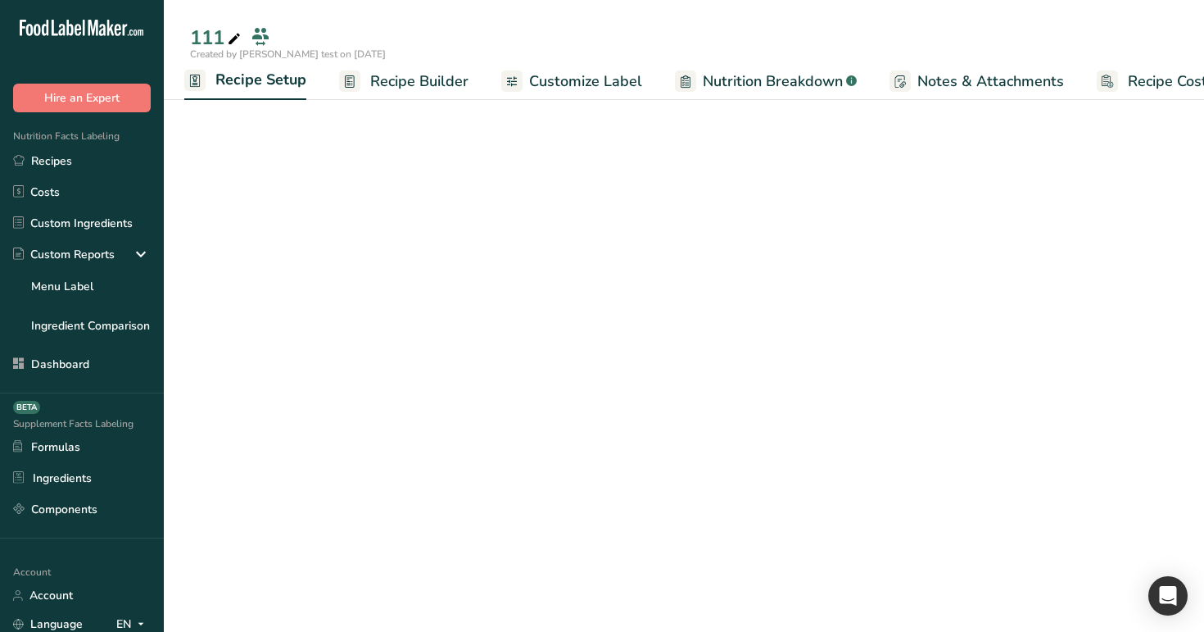
scroll to position [33, 0]
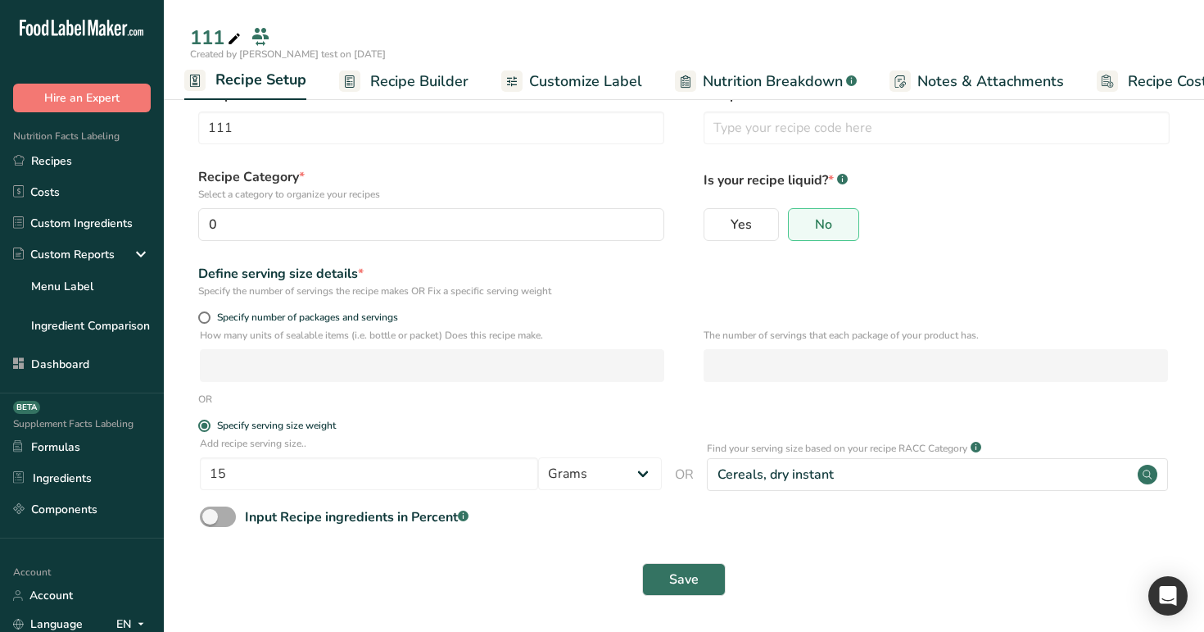
click at [226, 515] on span at bounding box center [218, 516] width 36 height 20
click at [211, 515] on input "Input Recipe ingredients in Percent .a-a{fill:#347362;}.b-a{fill:#fff;}" at bounding box center [205, 516] width 11 height 11
checkbox input "true"
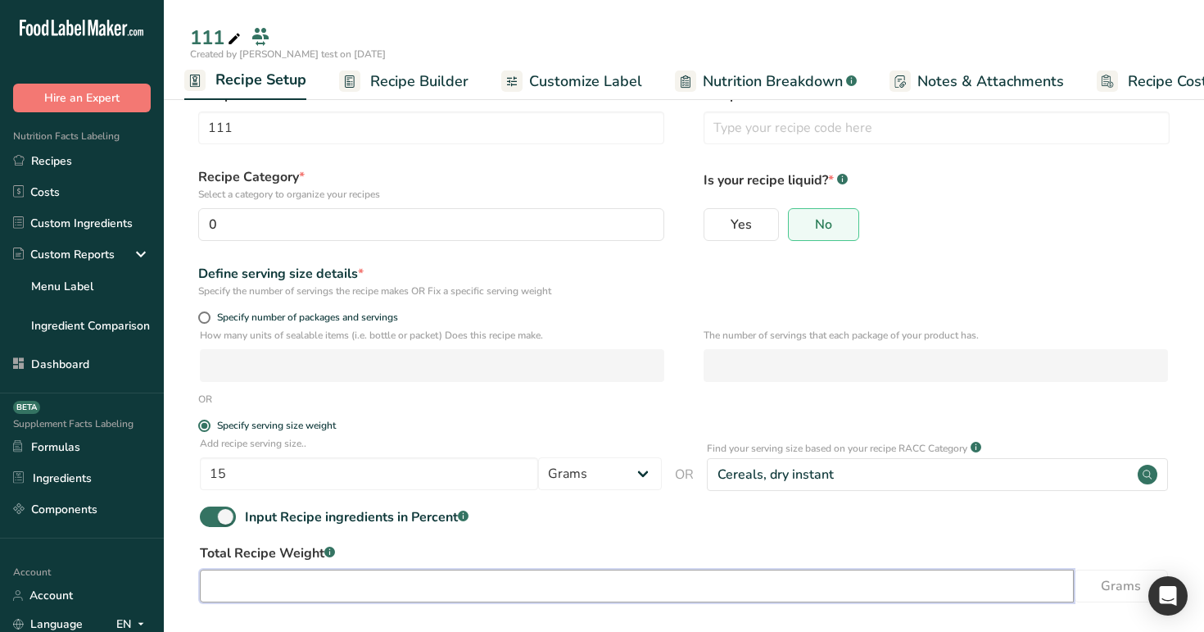
click at [450, 593] on input "number" at bounding box center [637, 585] width 874 height 33
click at [393, 78] on span "Recipe Builder" at bounding box center [419, 81] width 98 height 22
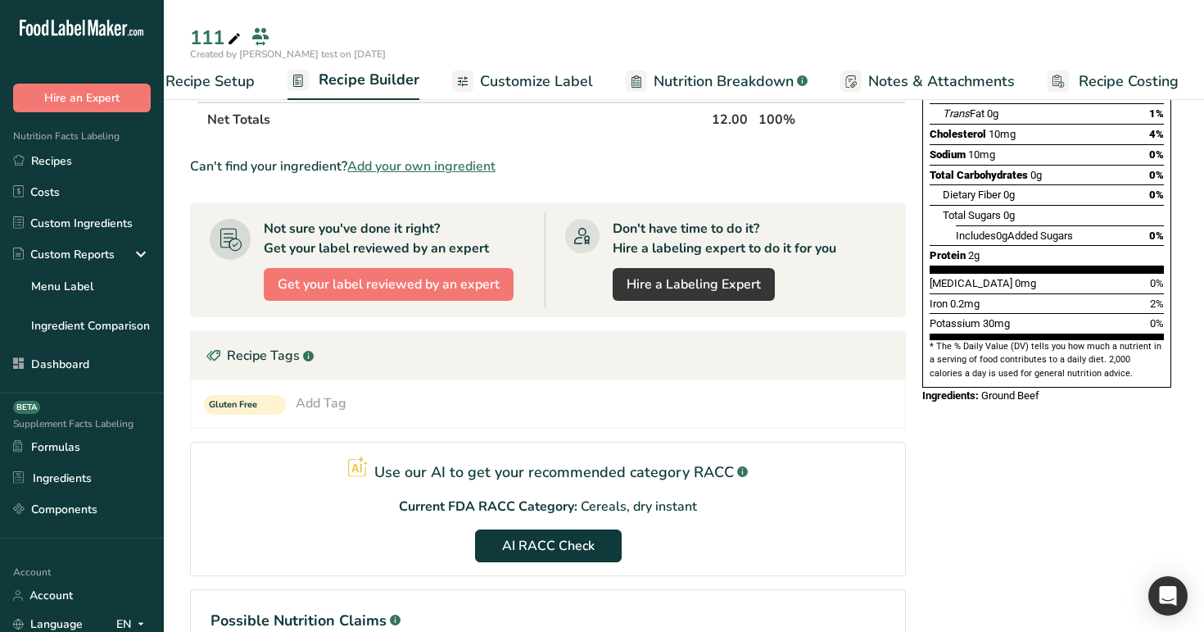
scroll to position [279, 0]
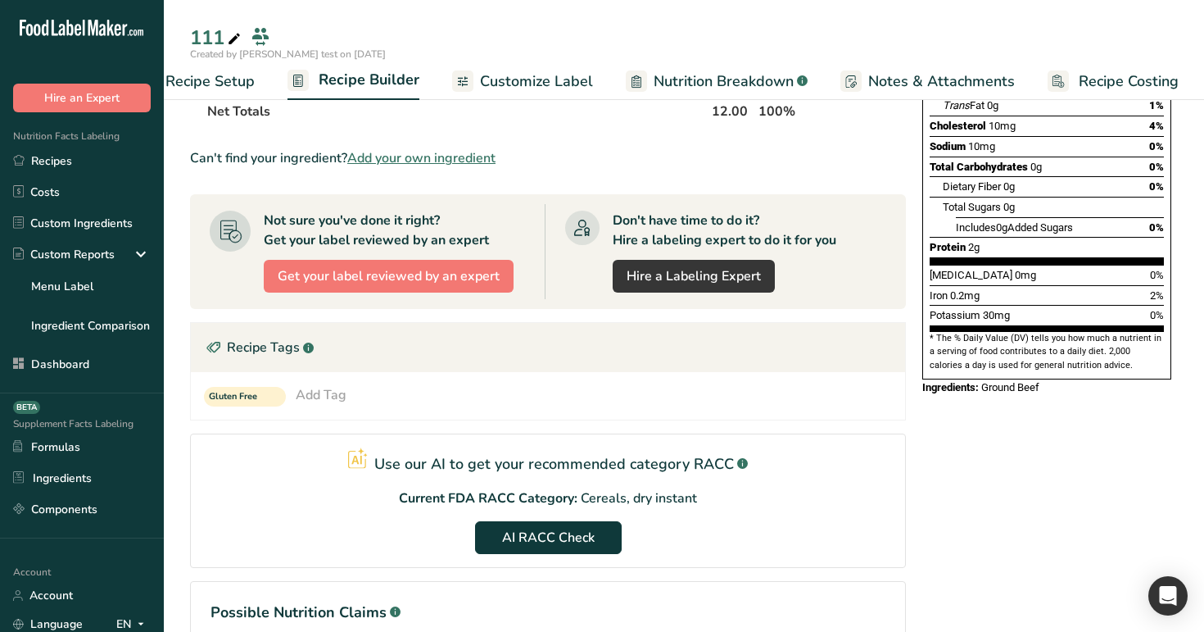
click at [530, 71] on span "Customize Label" at bounding box center [536, 81] width 113 height 22
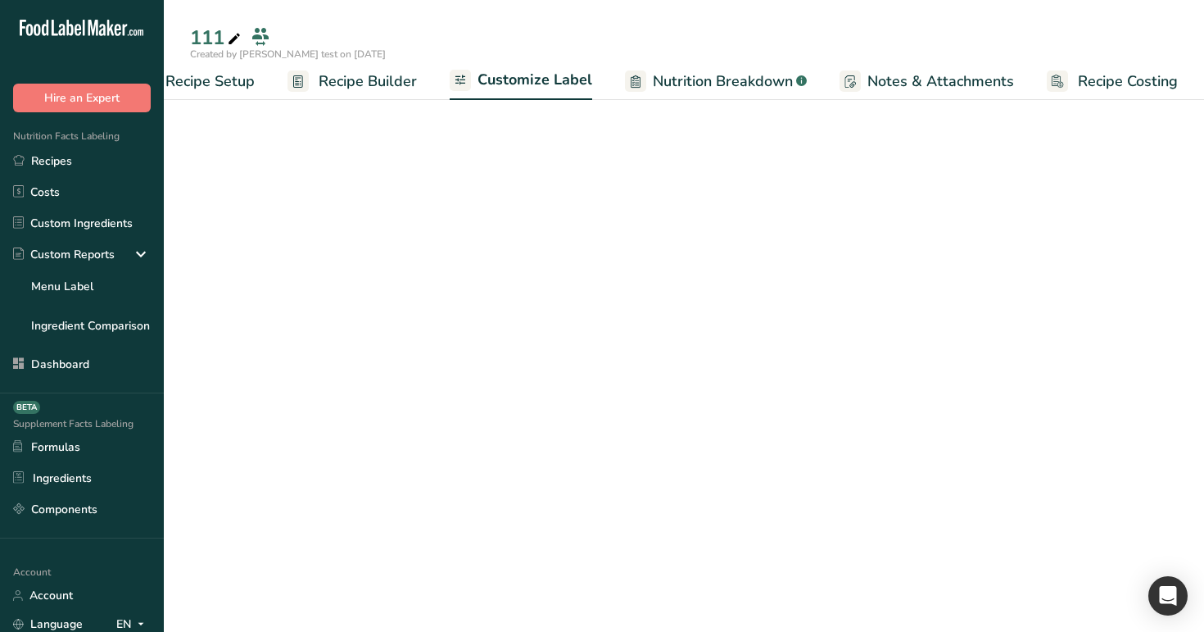
scroll to position [153, 0]
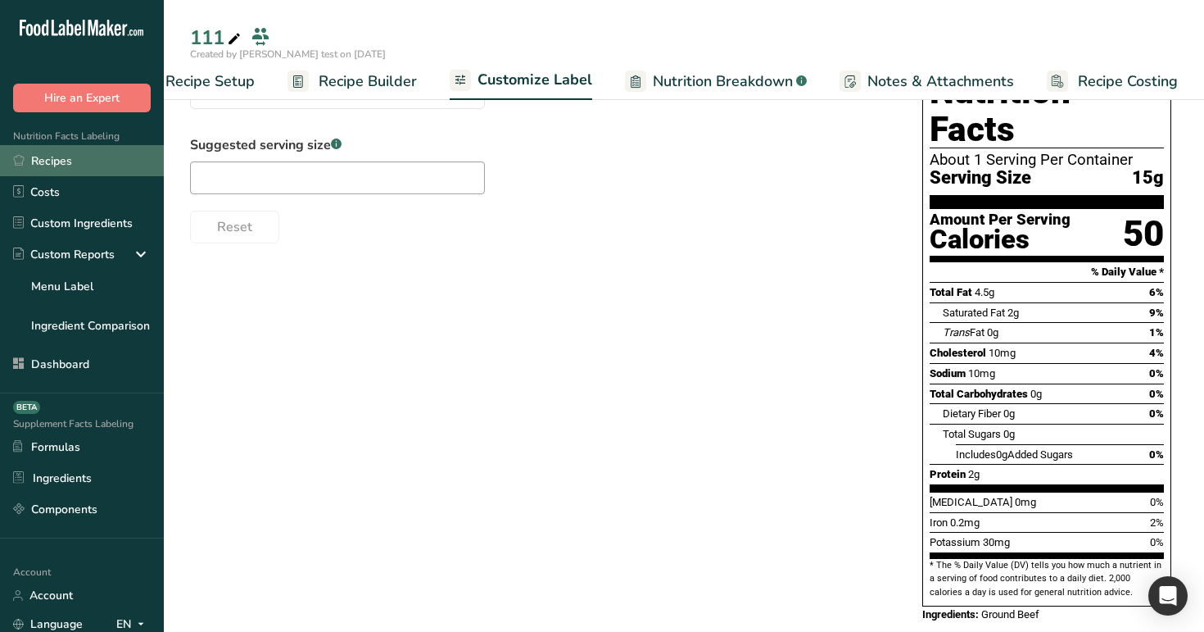
click at [84, 158] on link "Recipes" at bounding box center [82, 160] width 164 height 31
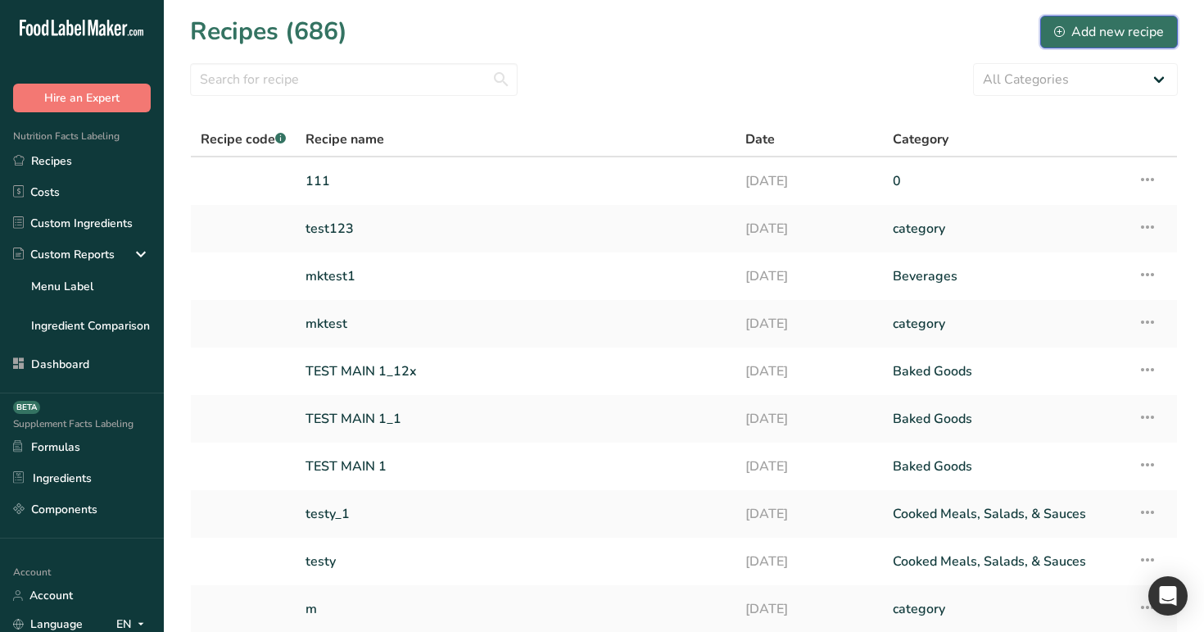
click at [1154, 42] on button "Add new recipe" at bounding box center [1110, 32] width 138 height 33
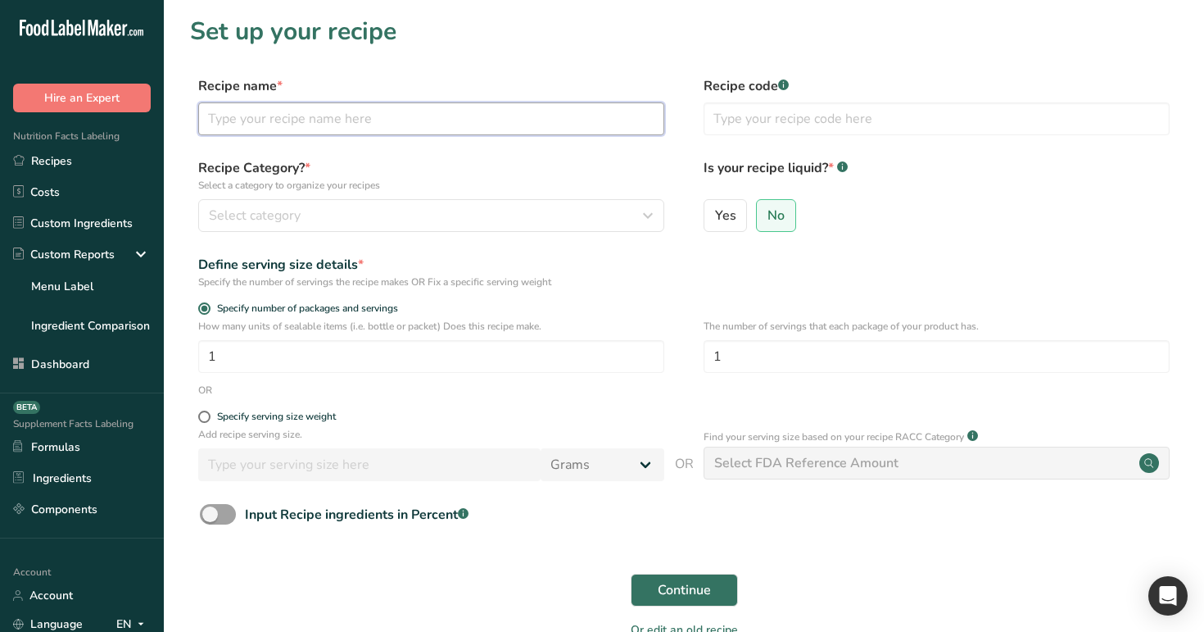
click at [519, 108] on input "text" at bounding box center [431, 118] width 466 height 33
type input "test1234"
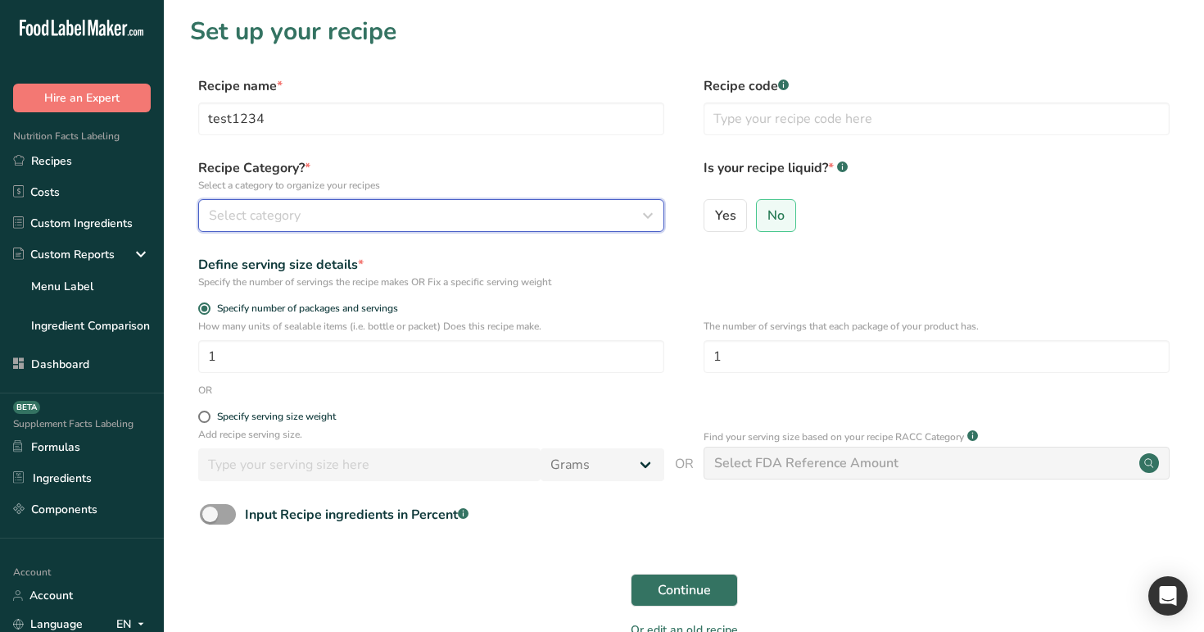
click at [489, 215] on div "Select category" at bounding box center [426, 216] width 435 height 20
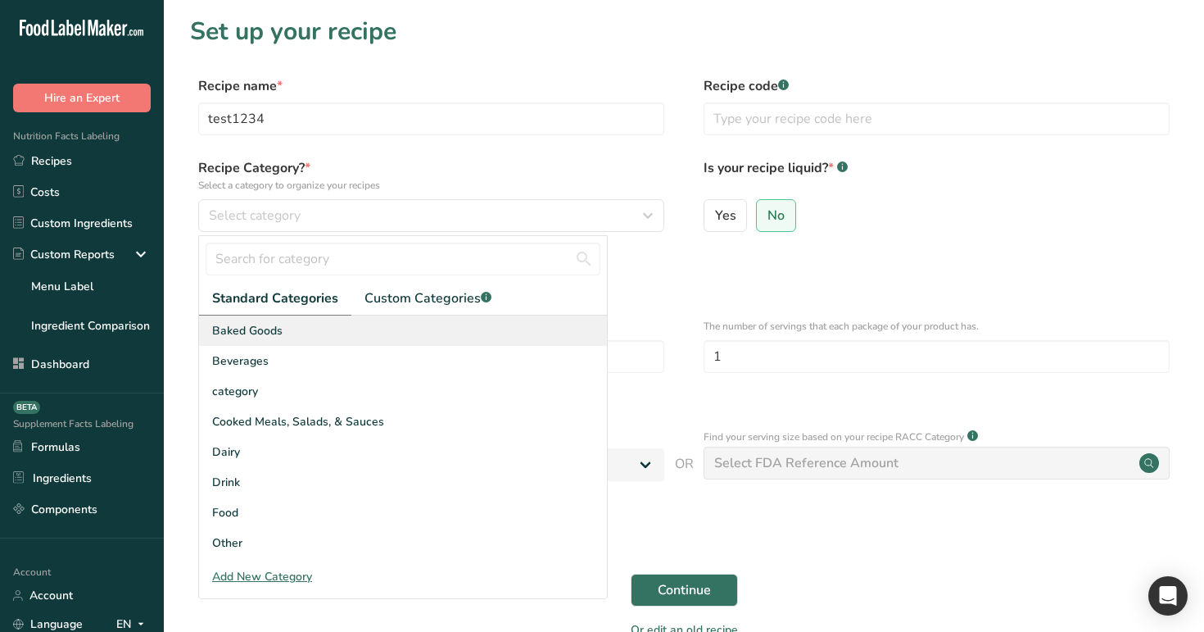
click at [438, 331] on div "Baked Goods" at bounding box center [403, 330] width 408 height 30
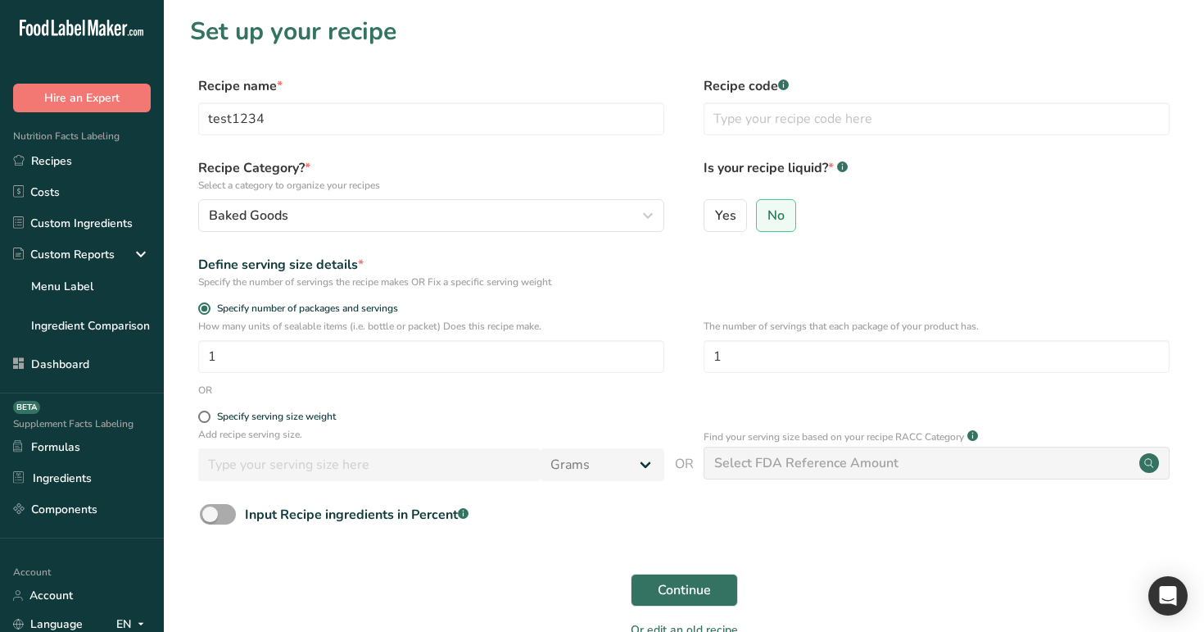
click at [421, 510] on div "Input Recipe ingredients in Percent .a-a{fill:#347362;}.b-a{fill:#fff;}" at bounding box center [357, 515] width 224 height 20
click at [211, 510] on input "Input Recipe ingredients in Percent .a-a{fill:#347362;}.b-a{fill:#fff;}" at bounding box center [205, 514] width 11 height 11
checkbox input "true"
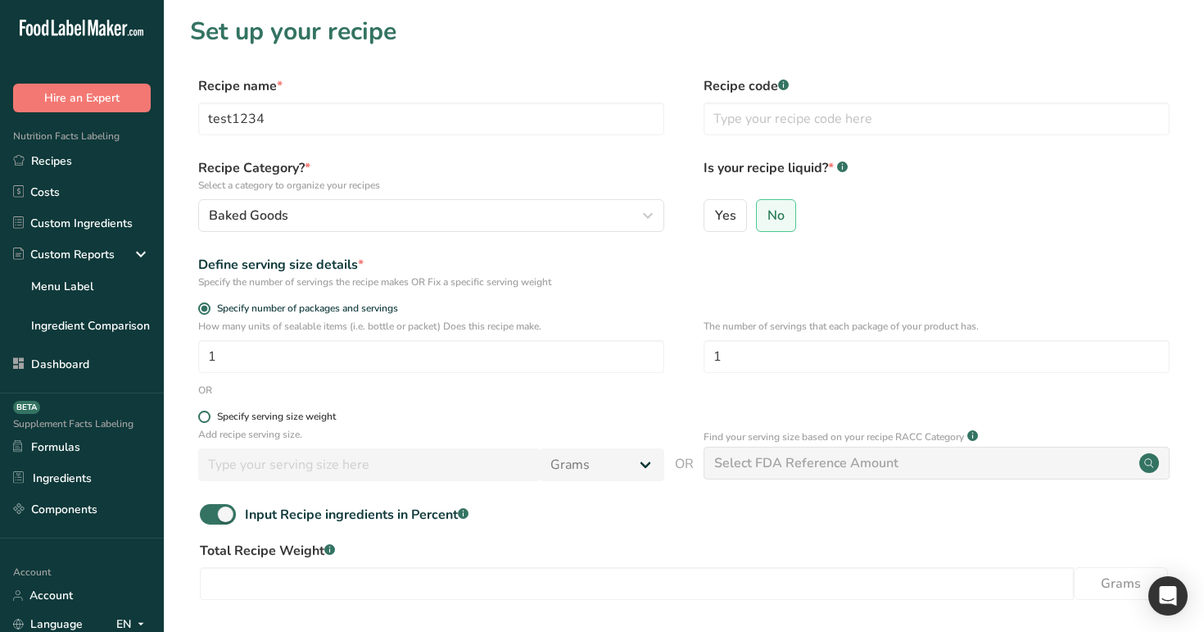
click at [276, 412] on div "Specify serving size weight" at bounding box center [276, 416] width 119 height 12
click at [209, 412] on input "Specify serving size weight" at bounding box center [203, 416] width 11 height 11
radio input "true"
radio input "false"
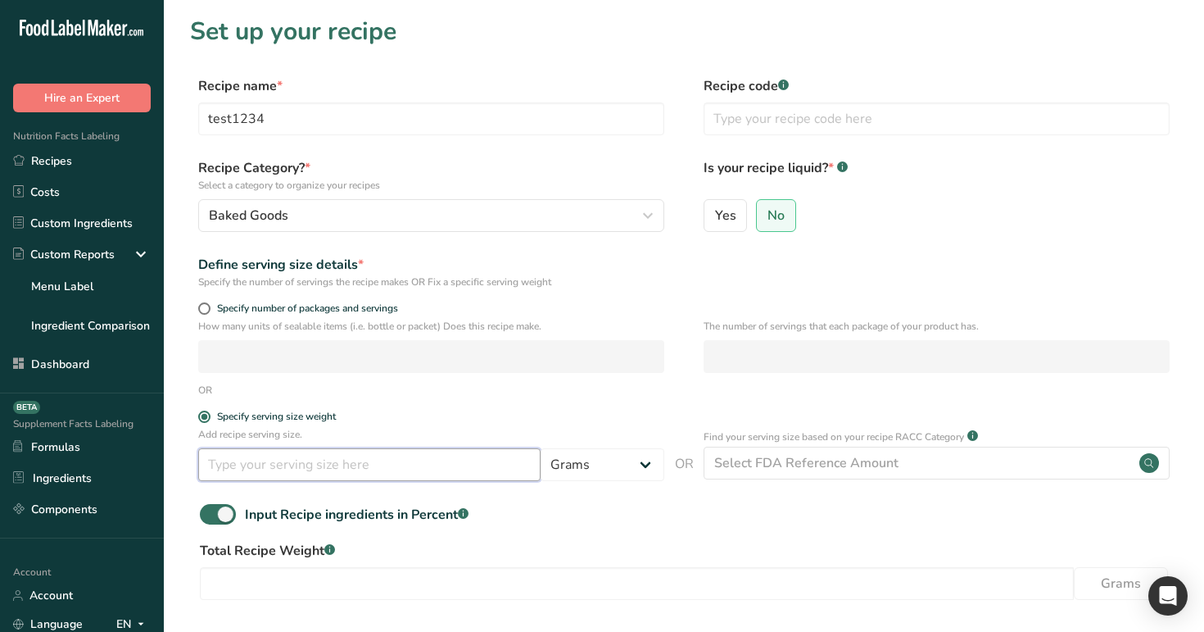
click at [324, 472] on input "number" at bounding box center [369, 464] width 342 height 33
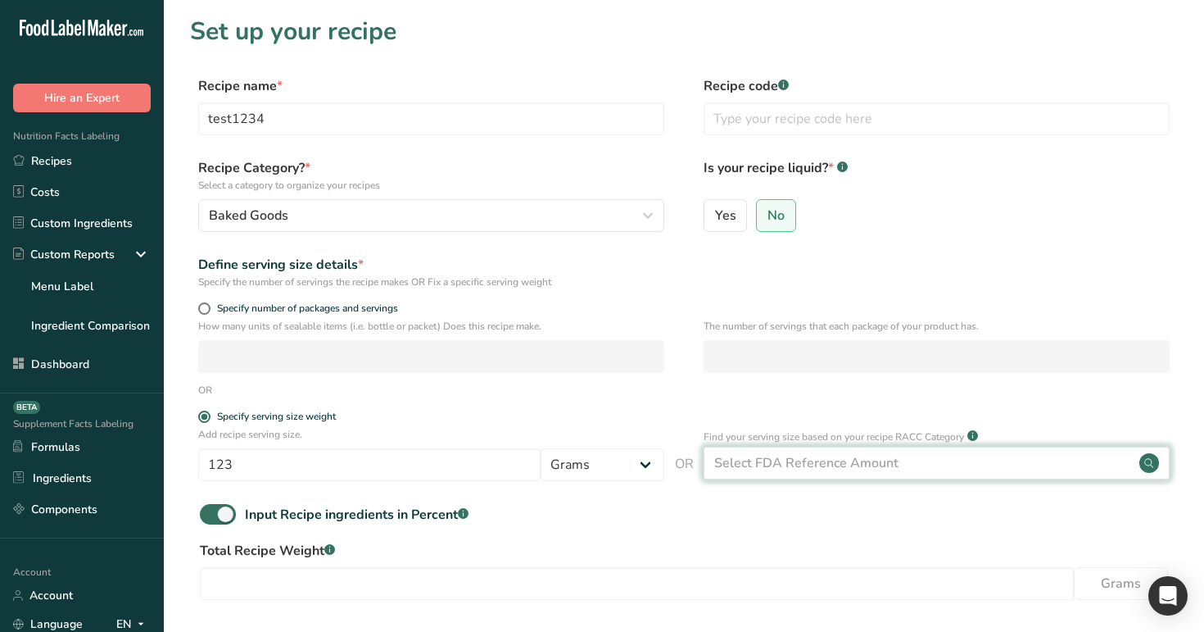
click at [777, 463] on div "Select FDA Reference Amount" at bounding box center [806, 463] width 184 height 20
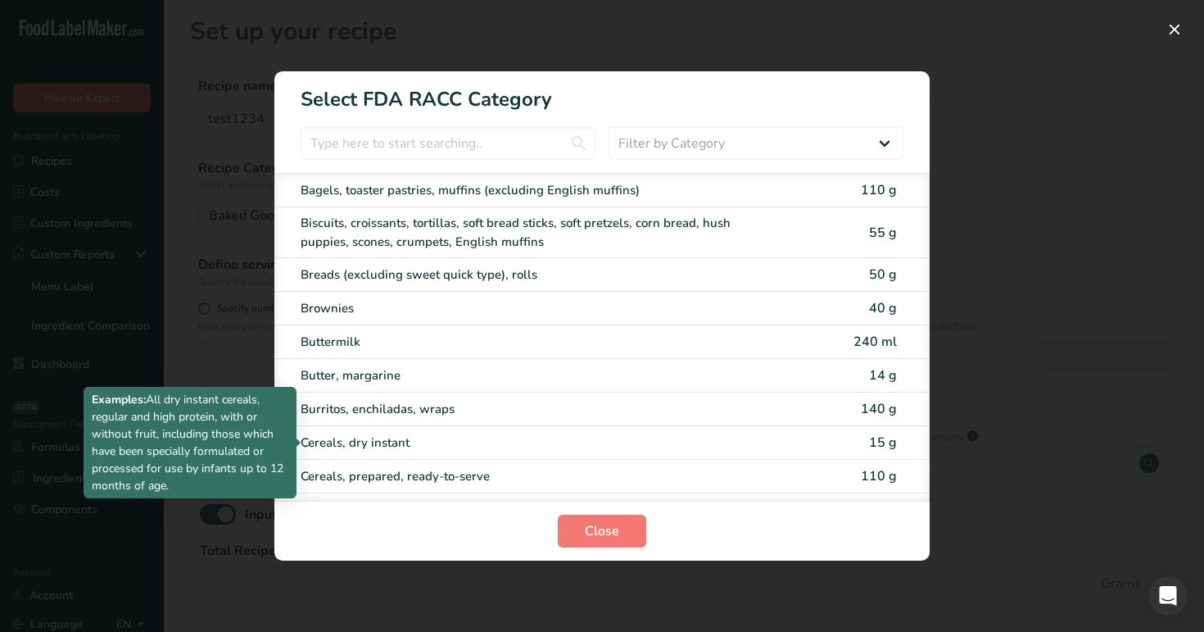
click at [646, 444] on div "Cereals, dry instant" at bounding box center [533, 442] width 465 height 19
type input "15"
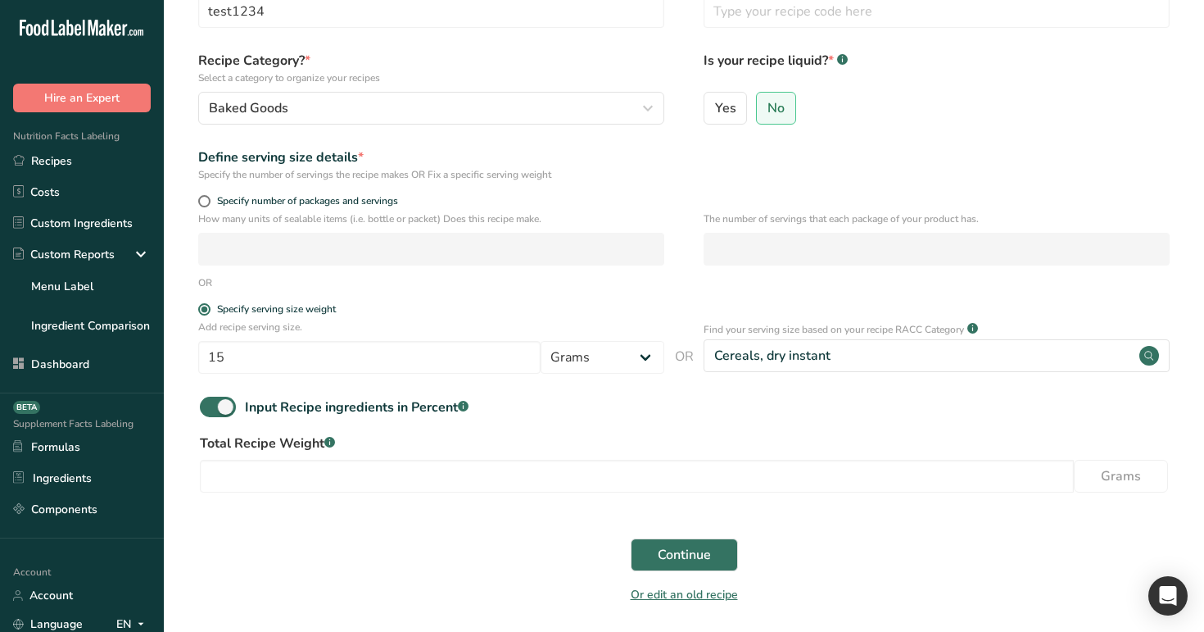
scroll to position [145, 0]
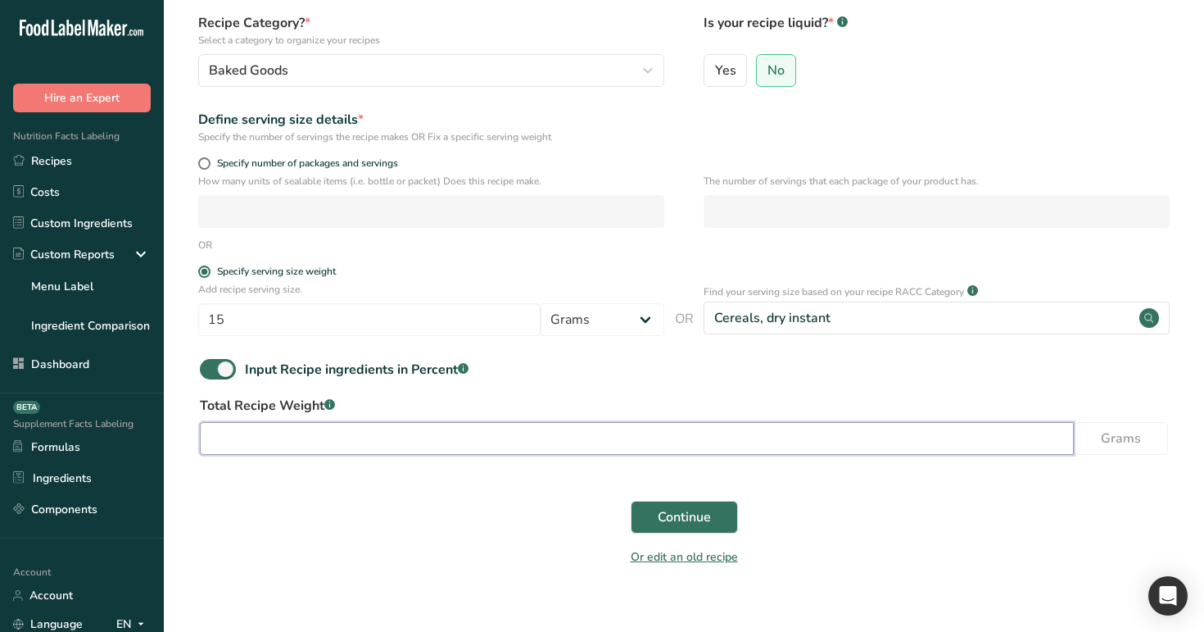
click at [567, 438] on input "number" at bounding box center [637, 438] width 874 height 33
type input "123"
click at [668, 531] on button "Continue" at bounding box center [684, 517] width 107 height 33
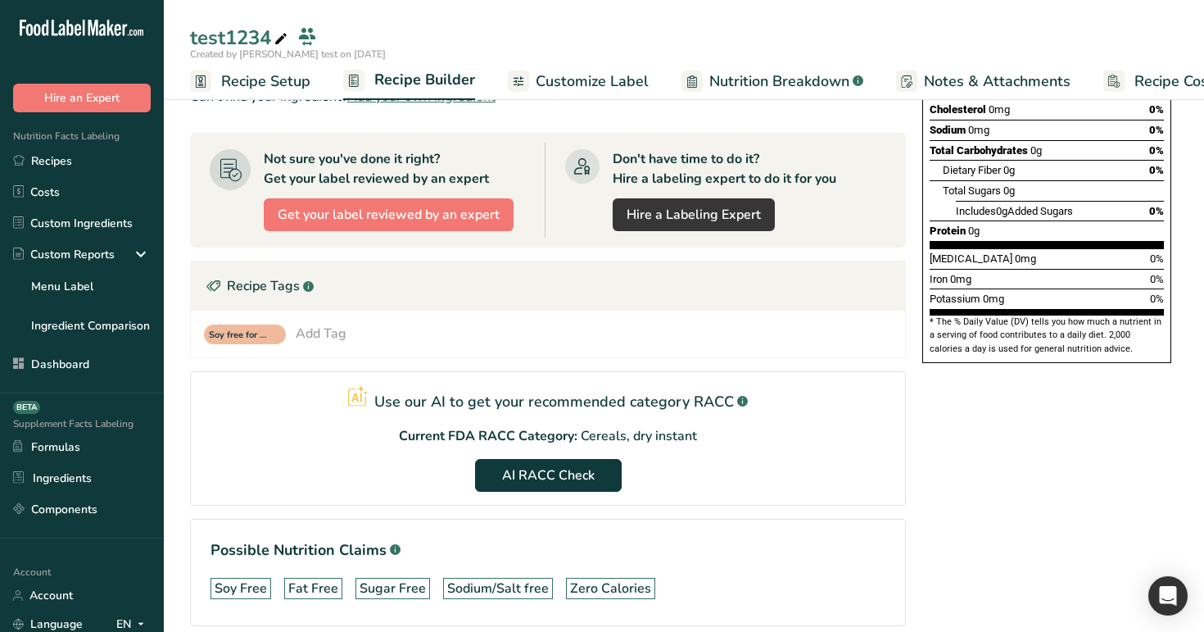
scroll to position [306, 0]
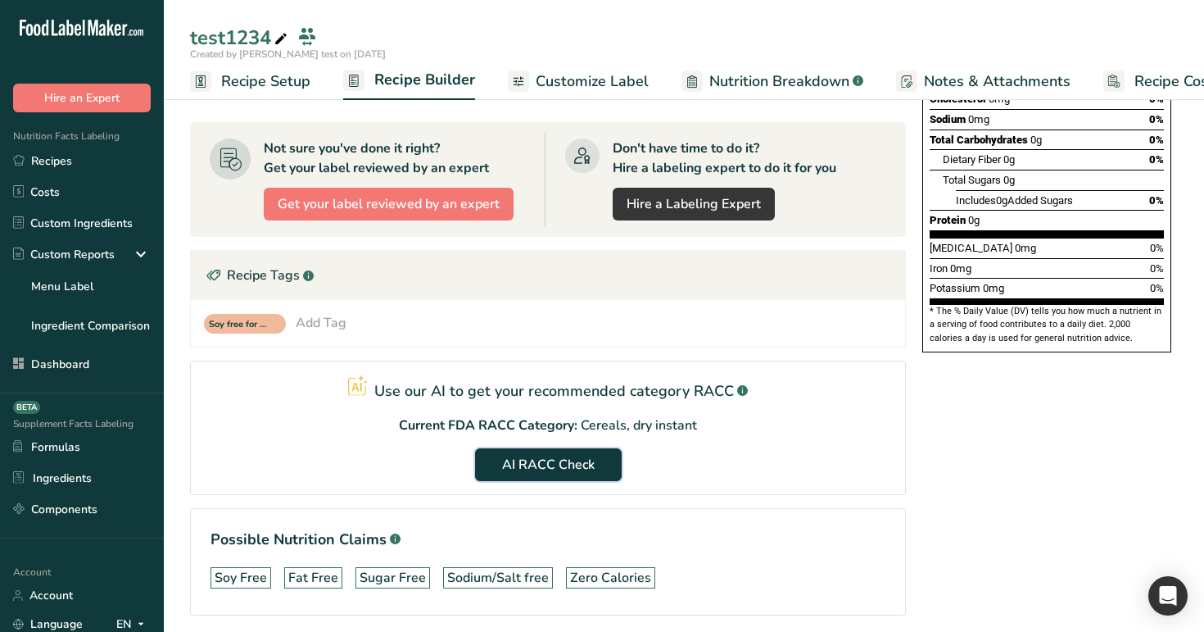
click at [568, 448] on button "AI RACC Check" at bounding box center [548, 464] width 147 height 33
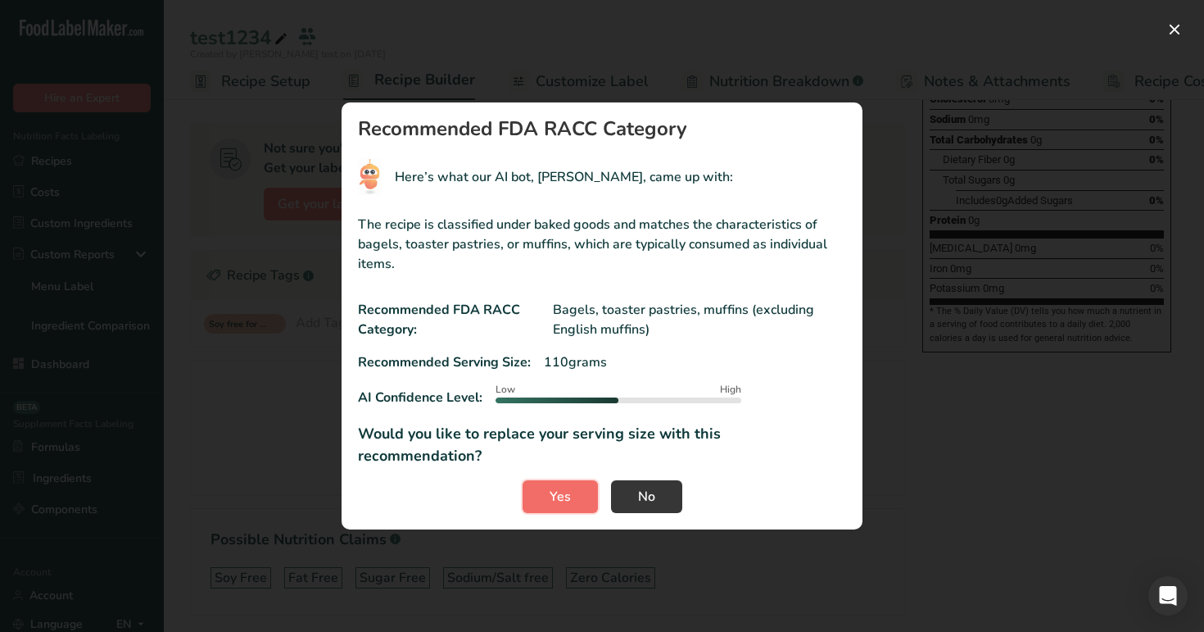
click at [559, 487] on span "Yes" at bounding box center [560, 497] width 21 height 20
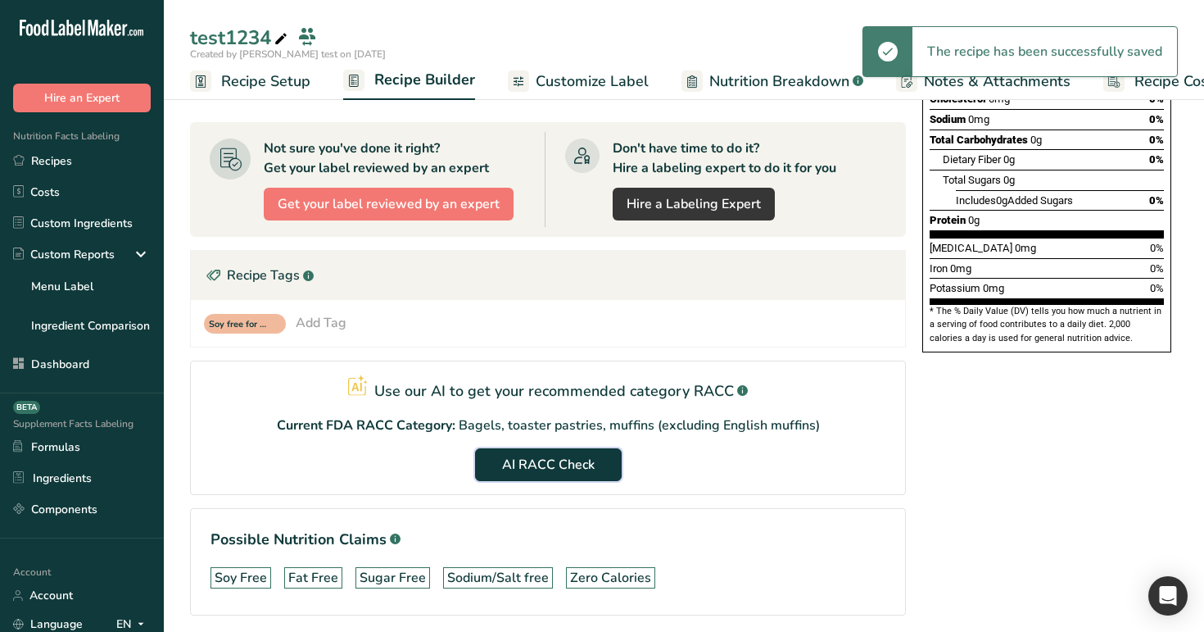
click at [552, 455] on span "AI RACC Check" at bounding box center [548, 465] width 93 height 20
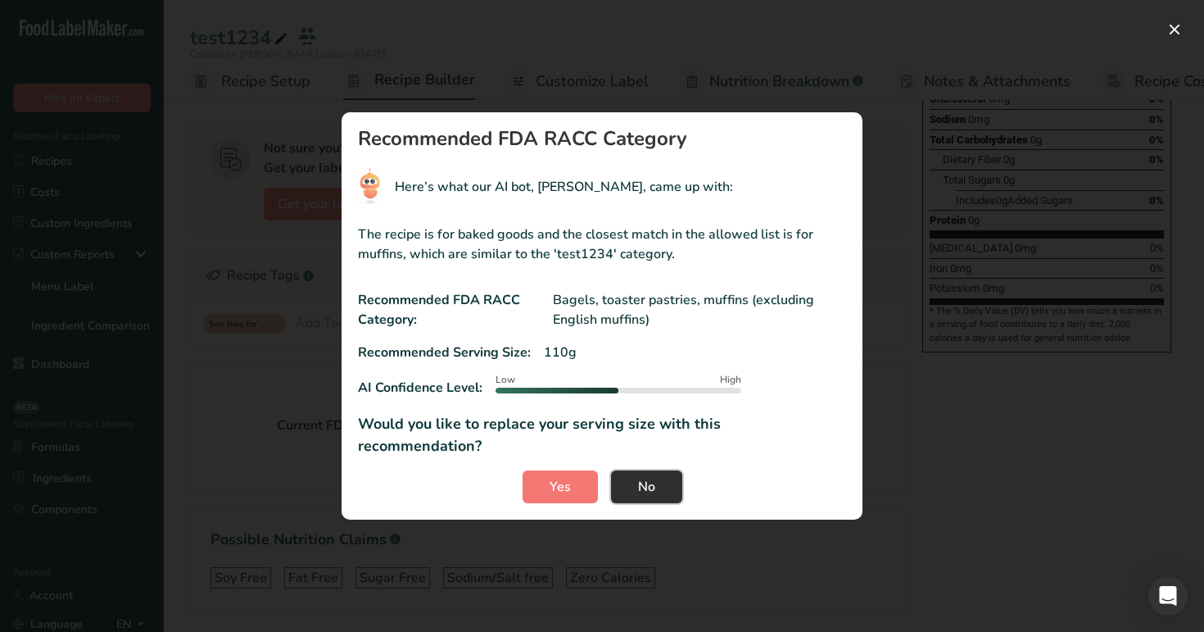
click at [640, 477] on span "No" at bounding box center [646, 487] width 17 height 20
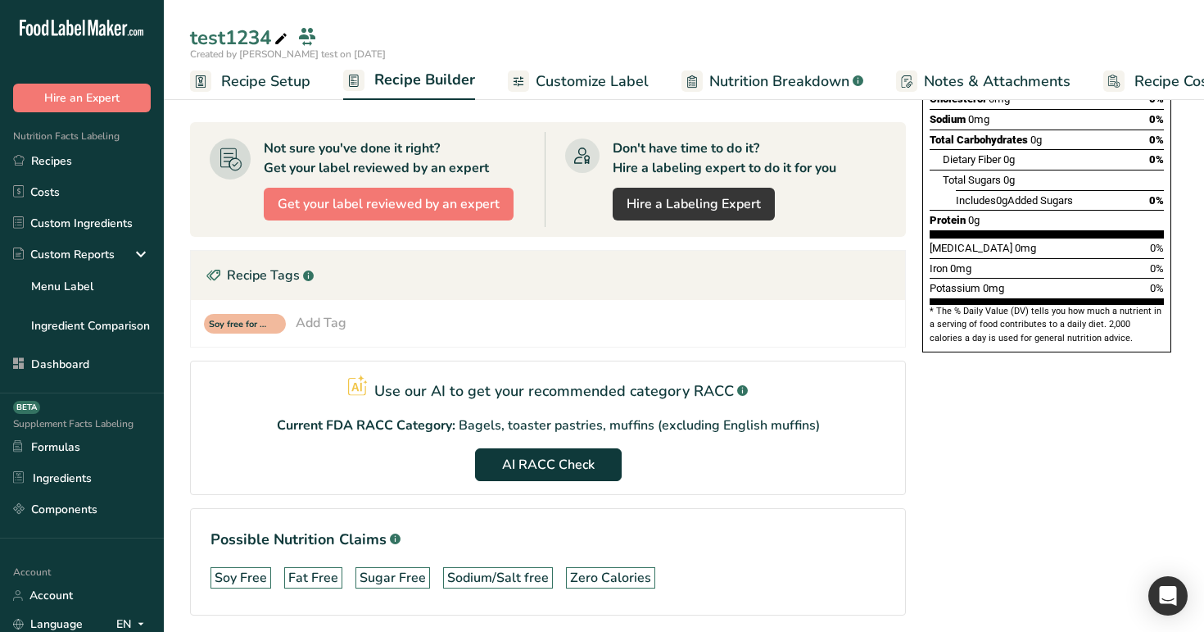
scroll to position [0, 0]
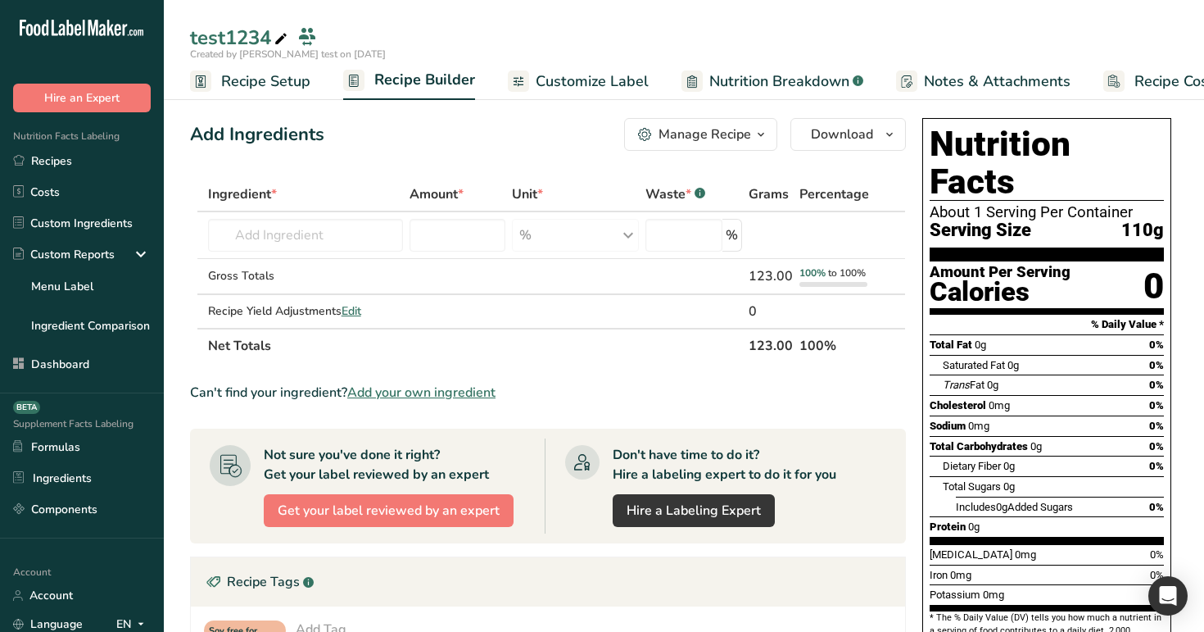
click at [275, 70] on span "Recipe Setup" at bounding box center [265, 81] width 89 height 22
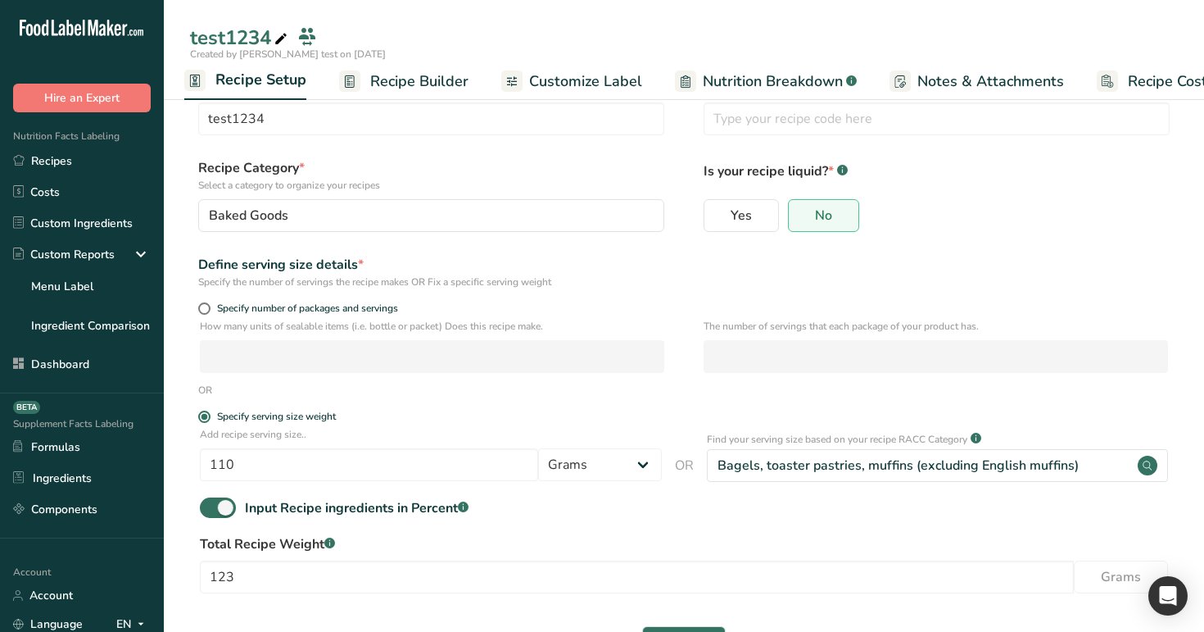
scroll to position [82, 0]
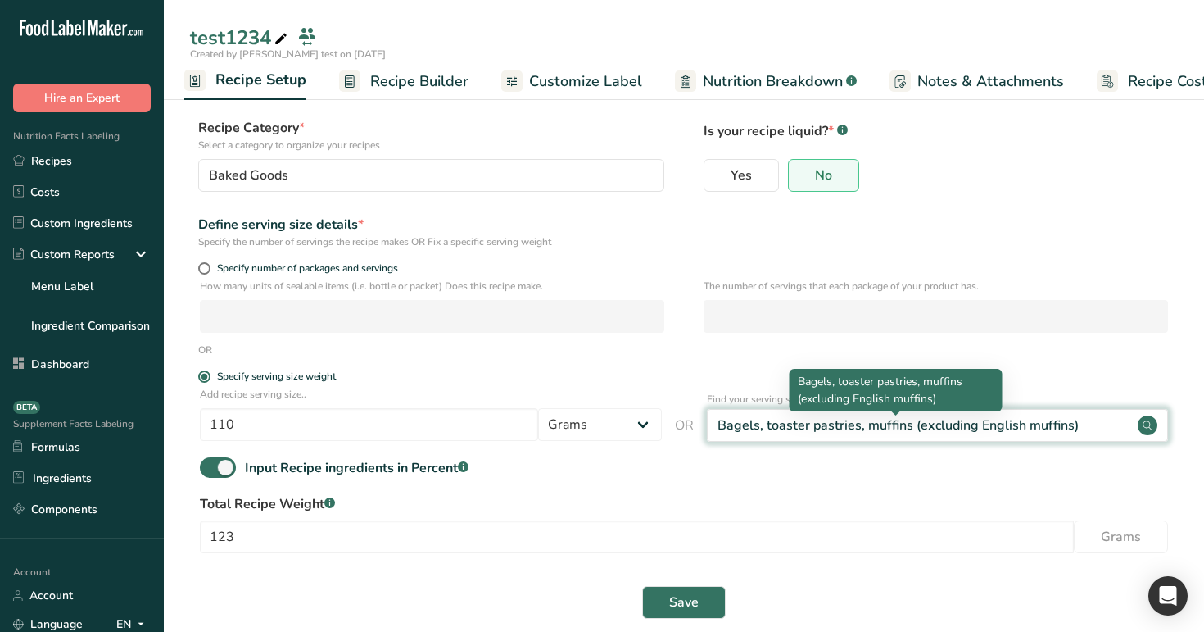
click at [843, 422] on div "Bagels, toaster pastries, muffins (excluding English muffins)" at bounding box center [898, 425] width 361 height 20
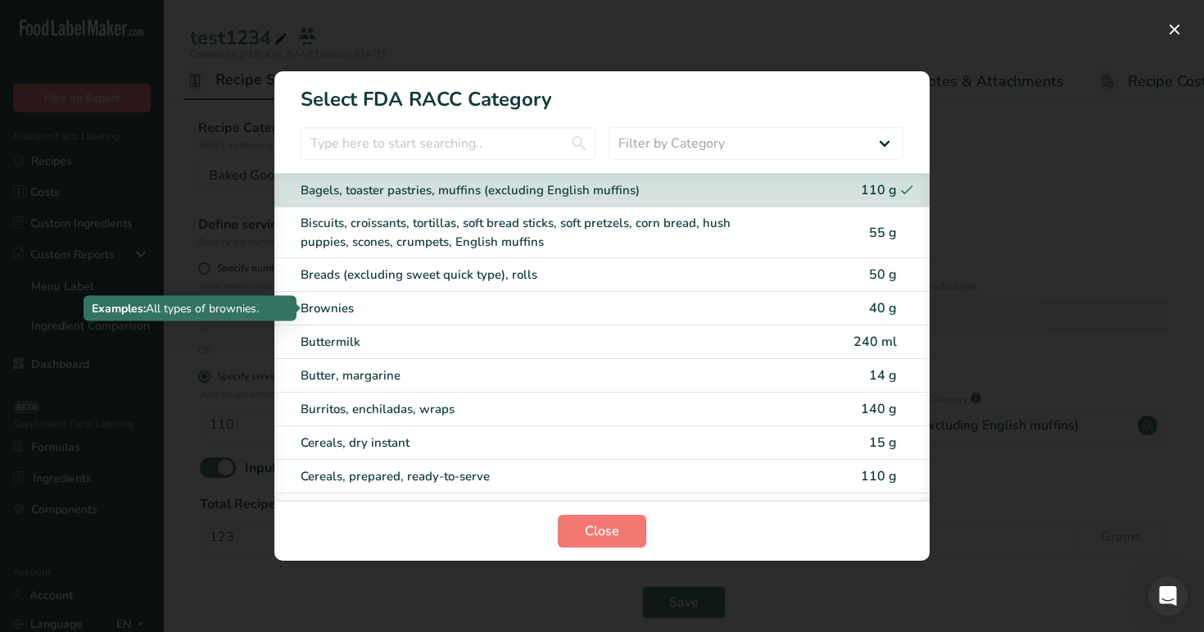
click at [558, 300] on div "Brownies" at bounding box center [533, 308] width 465 height 19
type input "40"
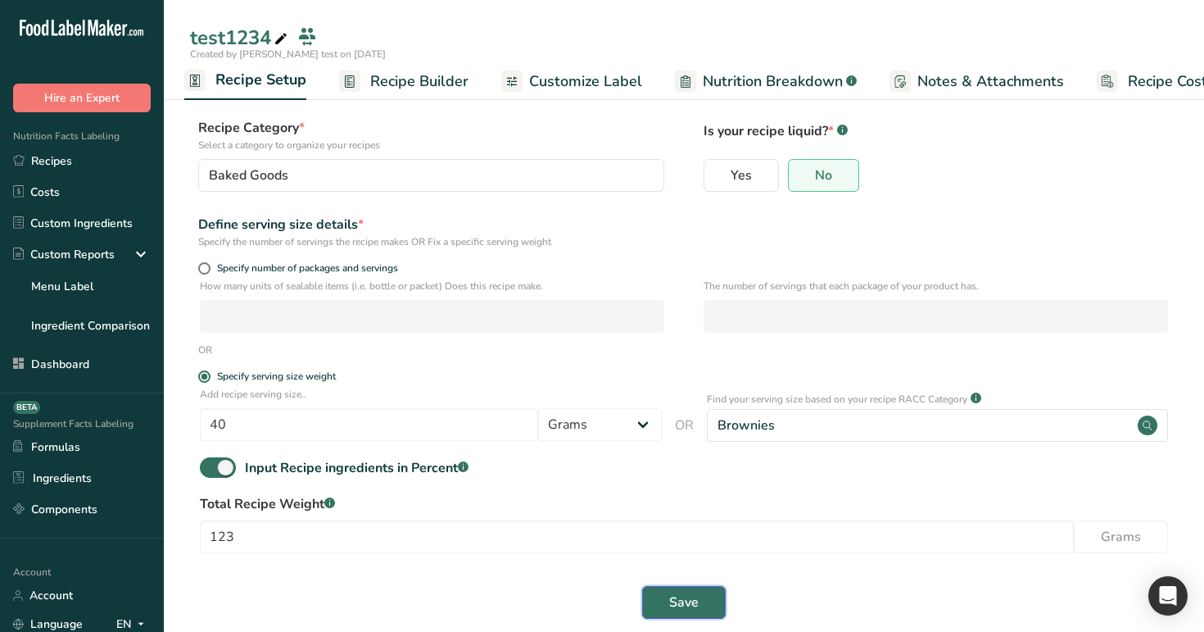
click at [681, 605] on span "Save" at bounding box center [683, 602] width 29 height 20
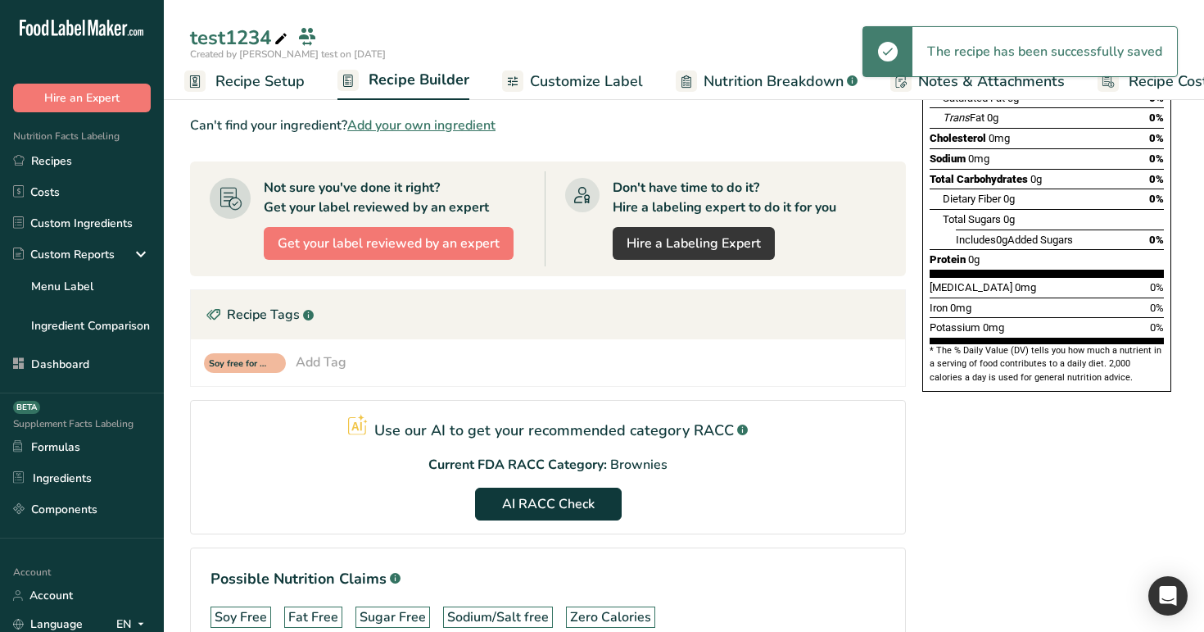
scroll to position [325, 0]
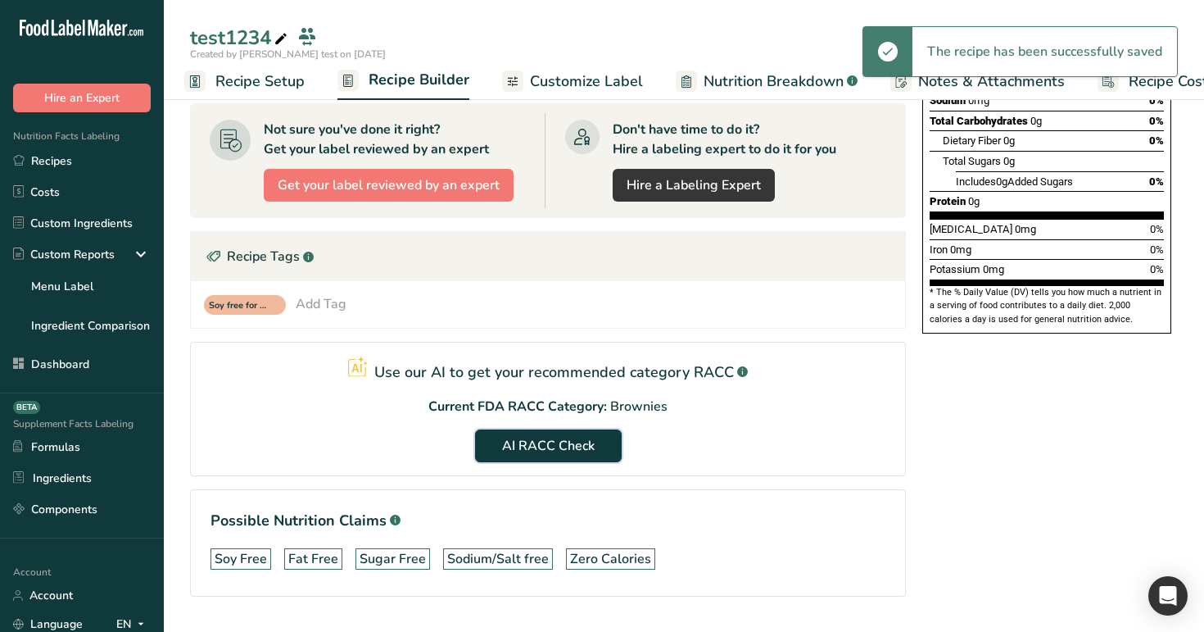
click at [558, 449] on span "AI RACC Check" at bounding box center [548, 446] width 93 height 20
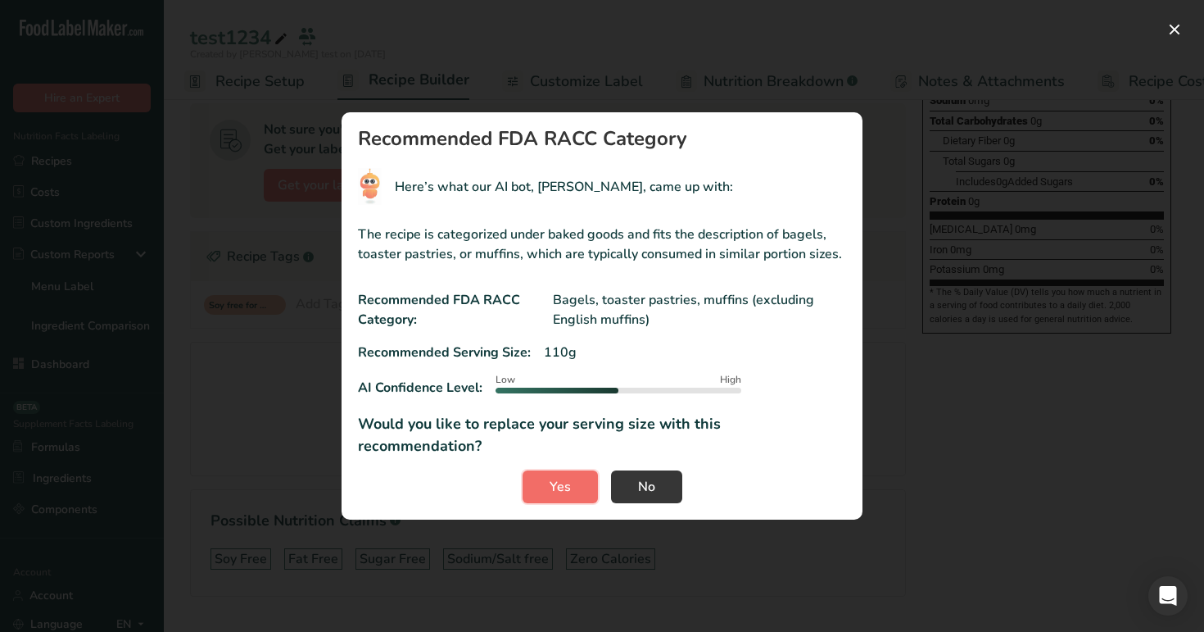
click at [585, 482] on button "Yes" at bounding box center [560, 486] width 75 height 33
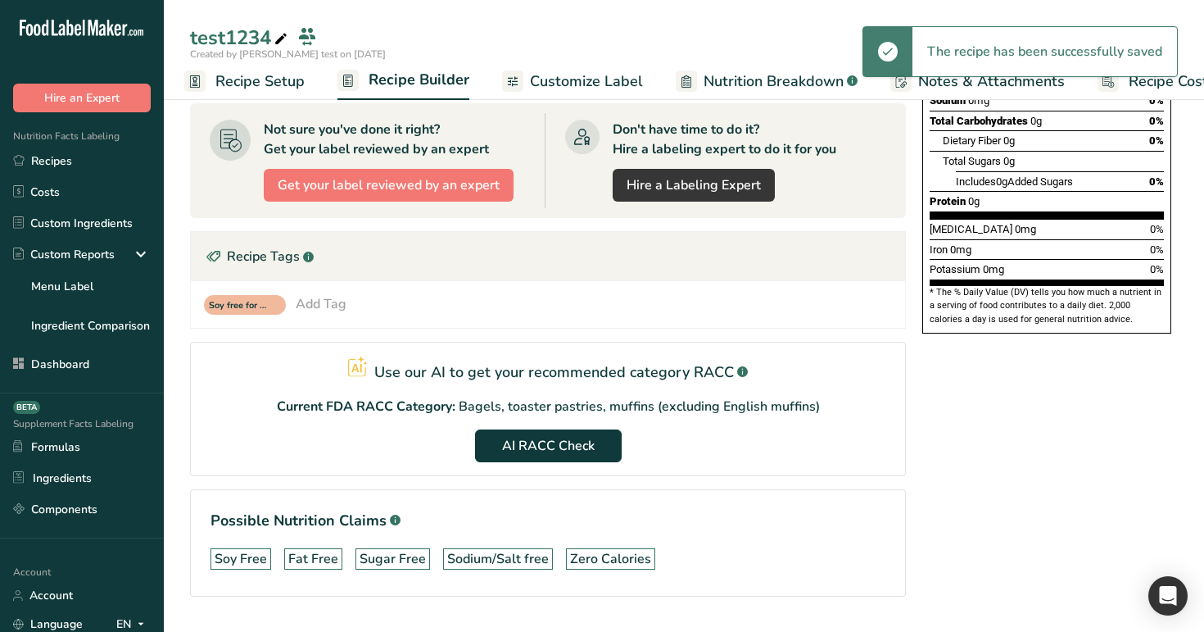
click at [280, 81] on span "Recipe Setup" at bounding box center [259, 81] width 89 height 22
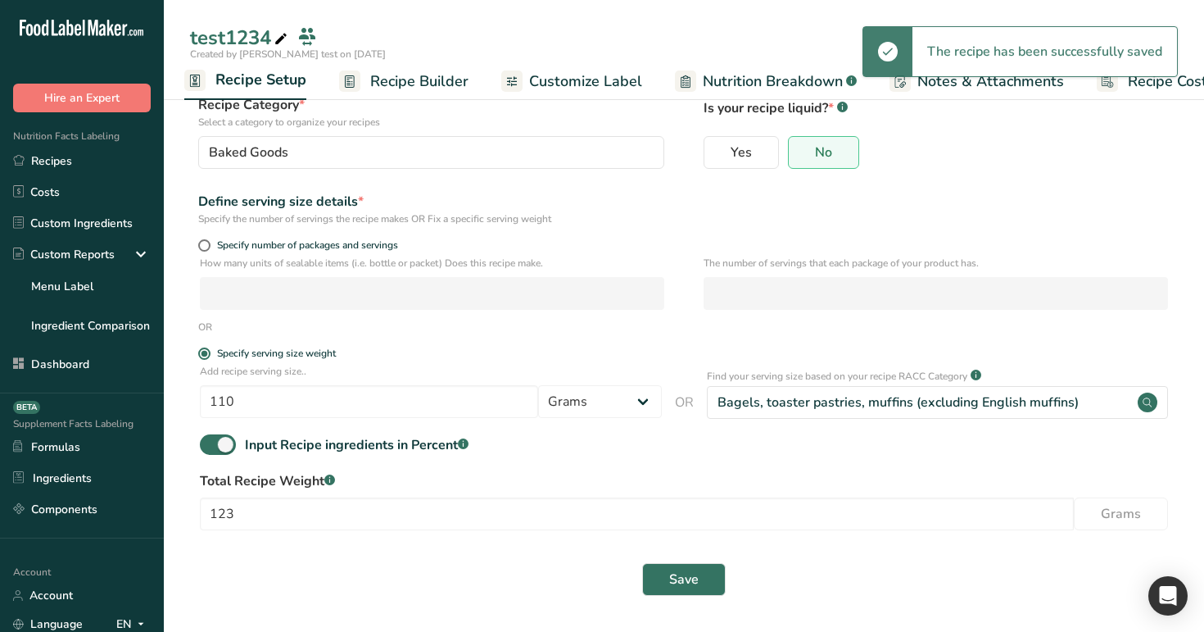
scroll to position [105, 0]
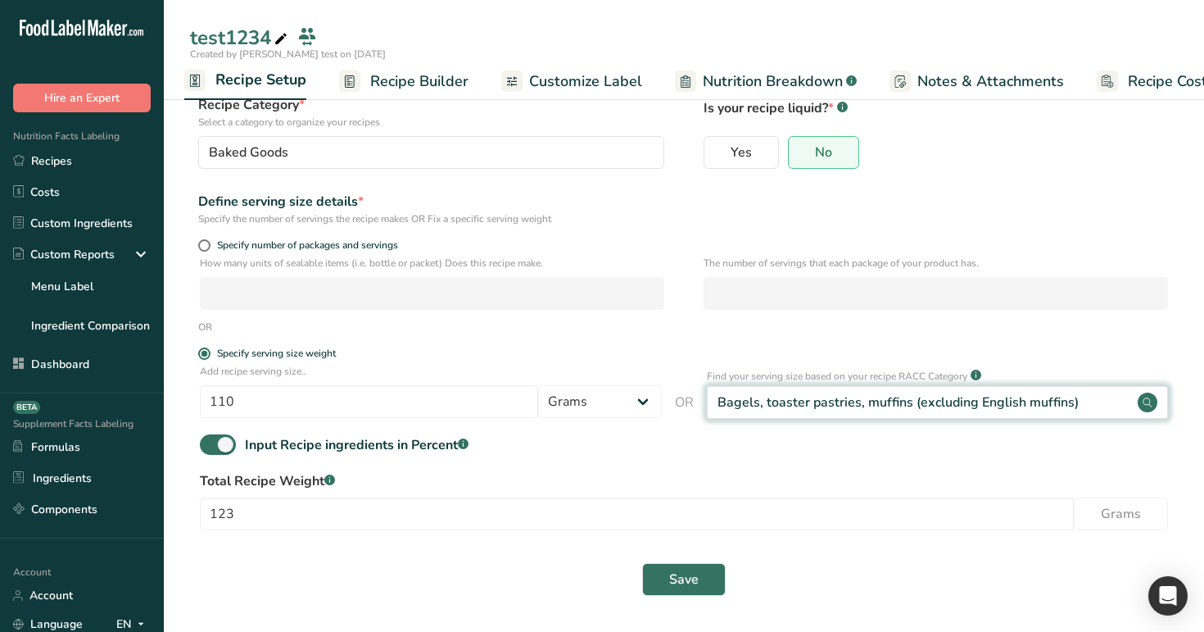
click at [844, 416] on div "Bagels, toaster pastries, muffins (excluding English muffins)" at bounding box center [938, 402] width 462 height 33
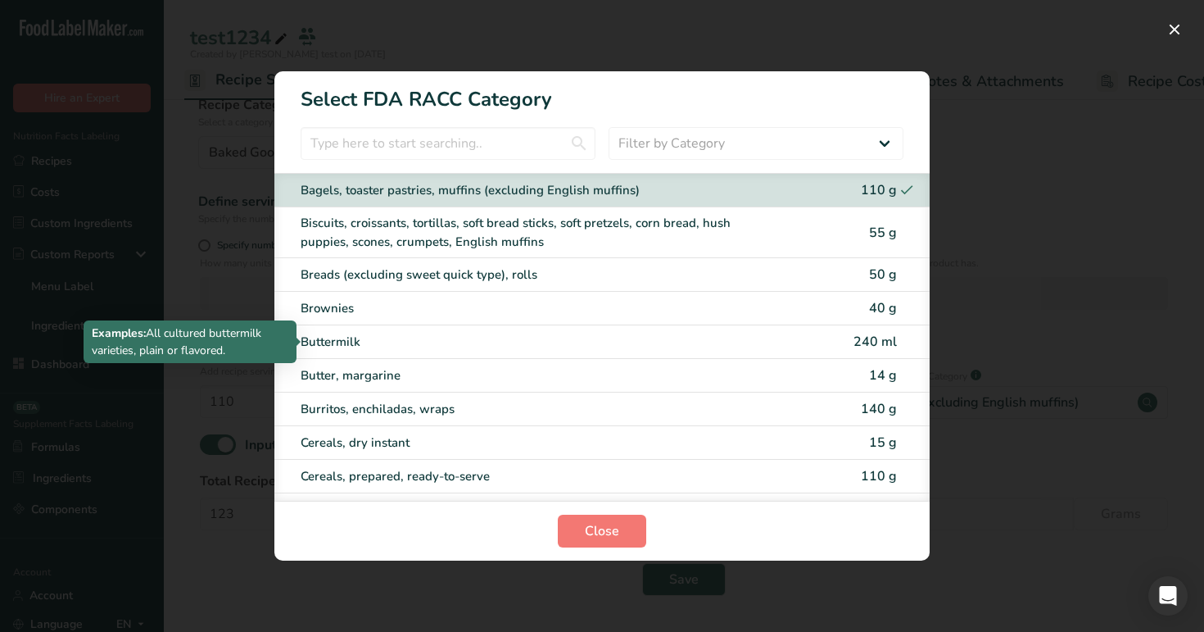
click at [442, 333] on div "Buttermilk" at bounding box center [533, 342] width 465 height 19
type input "240"
select select "27"
select select "29"
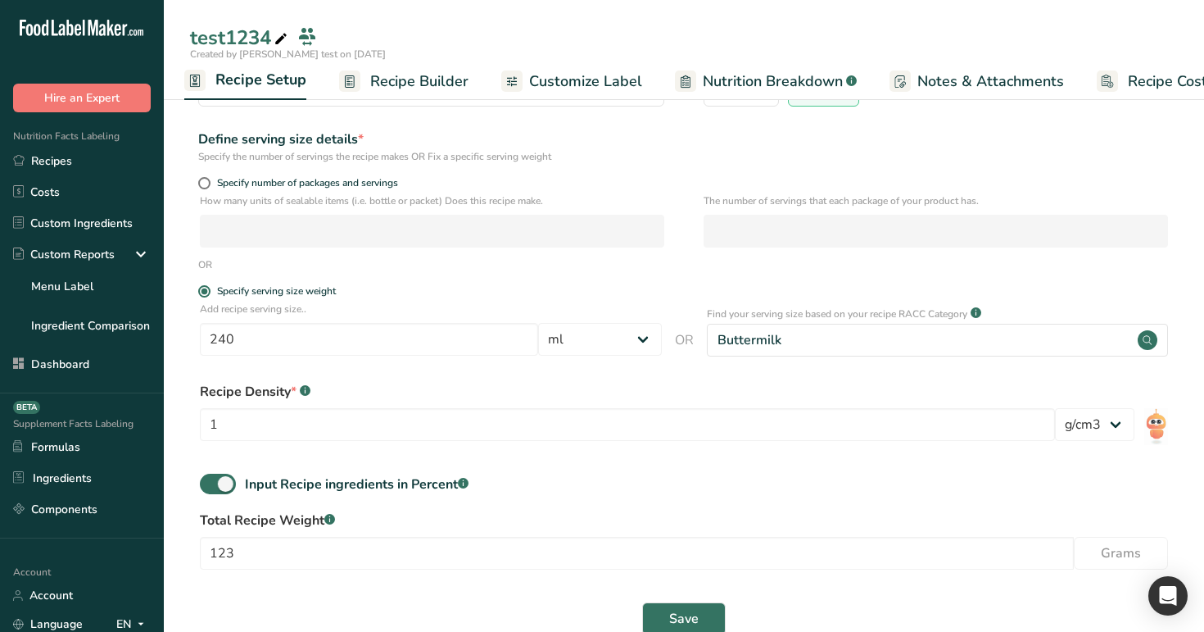
scroll to position [206, 0]
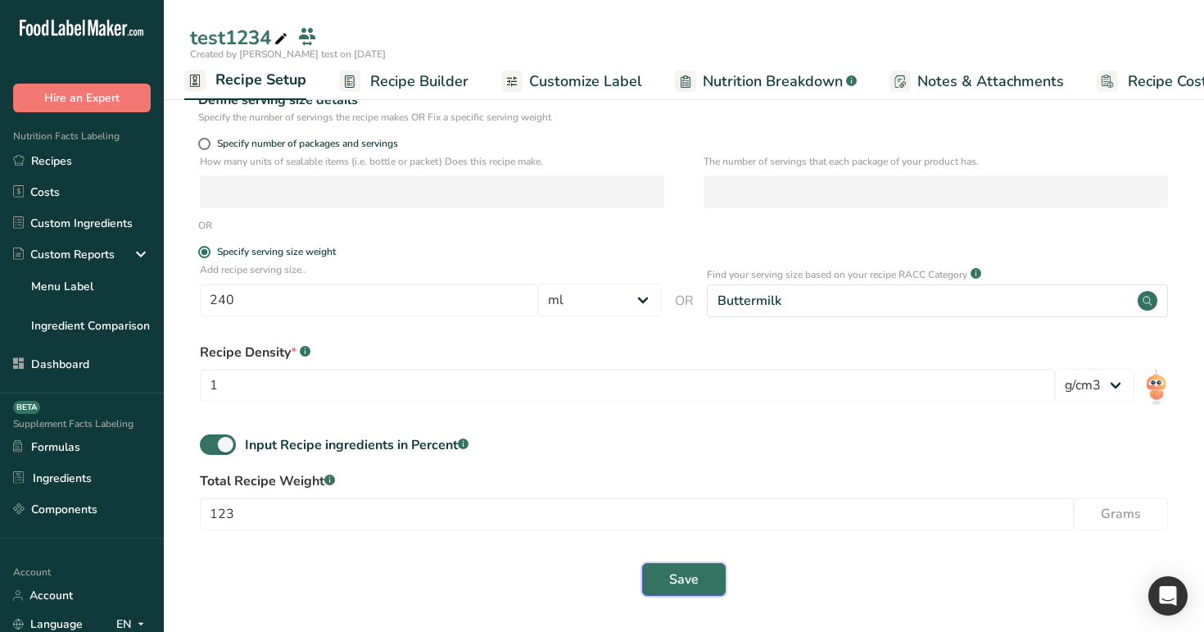
click at [690, 588] on span "Save" at bounding box center [683, 579] width 29 height 20
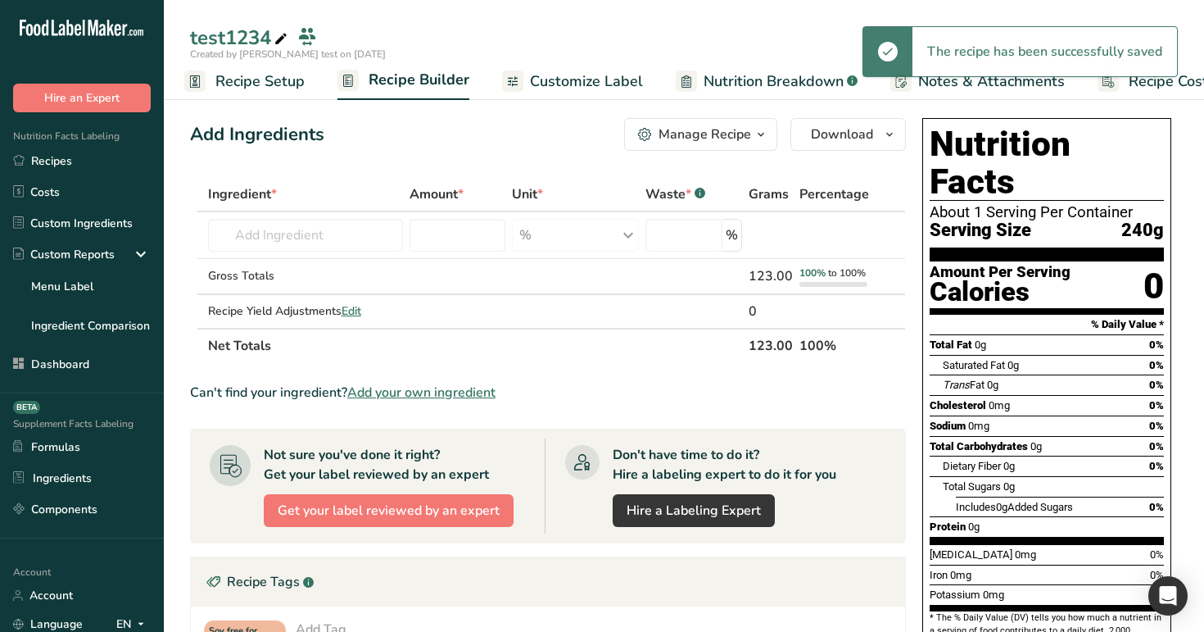
scroll to position [368, 0]
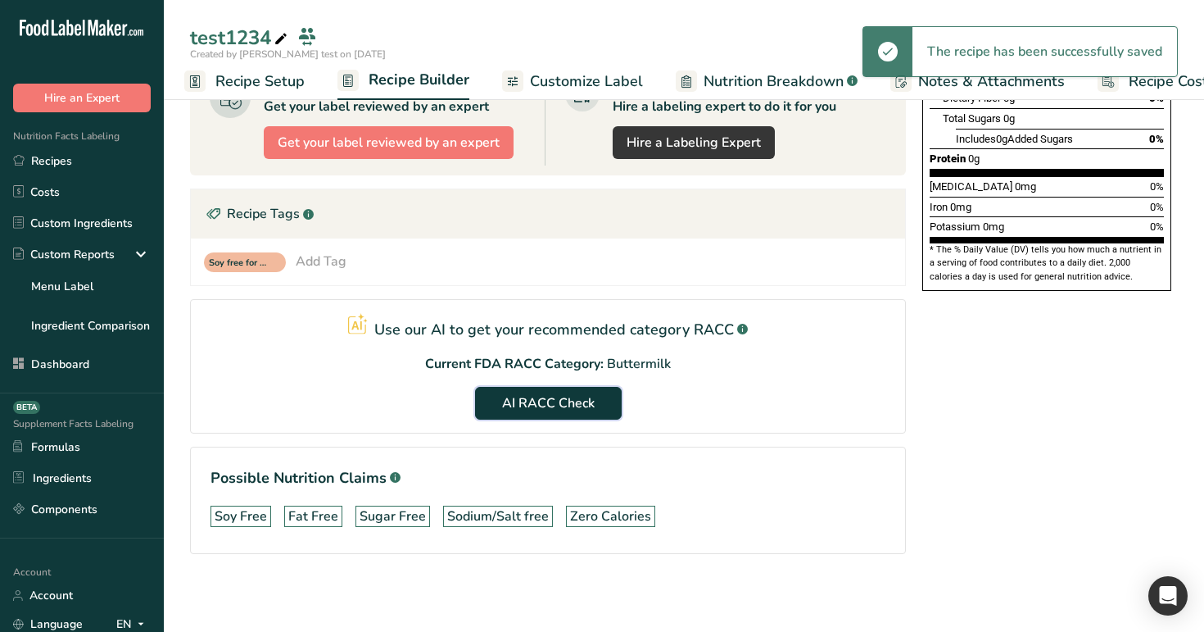
click at [565, 405] on span "AI RACC Check" at bounding box center [548, 403] width 93 height 20
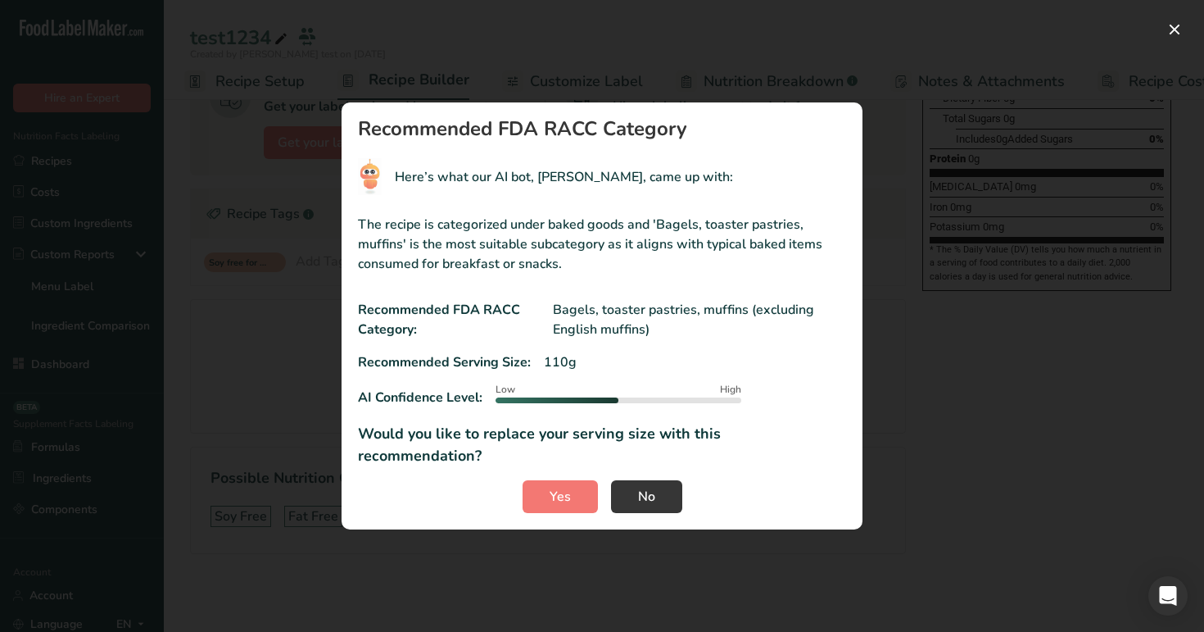
click at [640, 504] on section "Recommended FDA RACC Category Here’s what our AI bot, RIA, came up with: The re…" at bounding box center [602, 315] width 521 height 427
click at [646, 487] on span "No" at bounding box center [646, 497] width 17 height 20
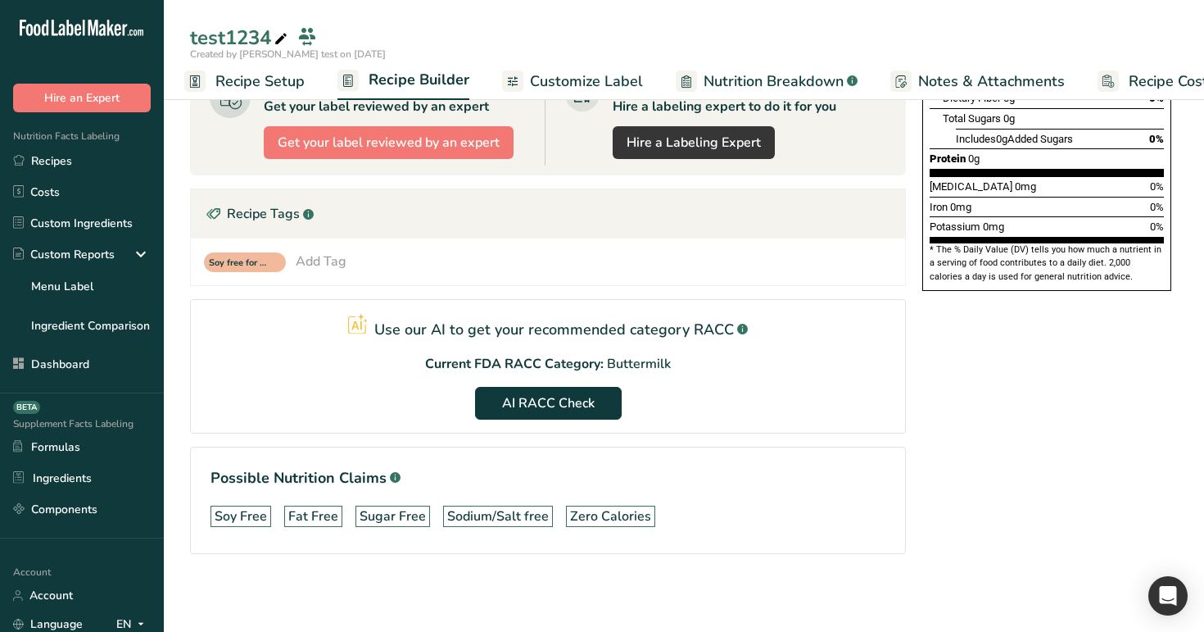
click at [261, 79] on span "Recipe Setup" at bounding box center [259, 81] width 89 height 22
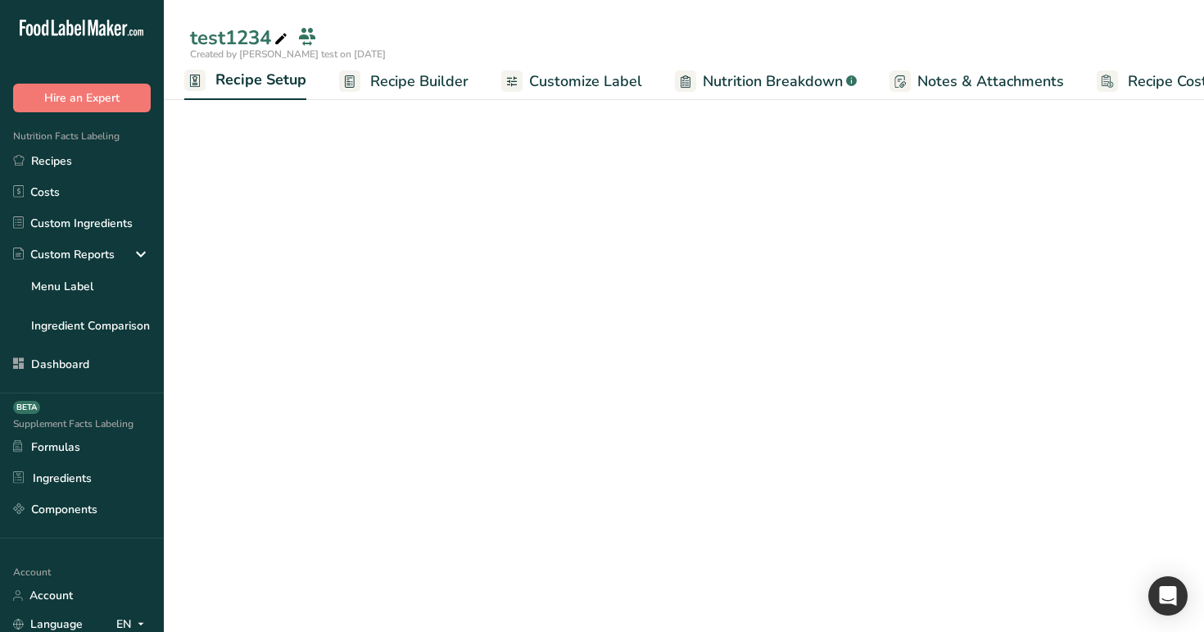
scroll to position [206, 0]
select select "27"
select select "29"
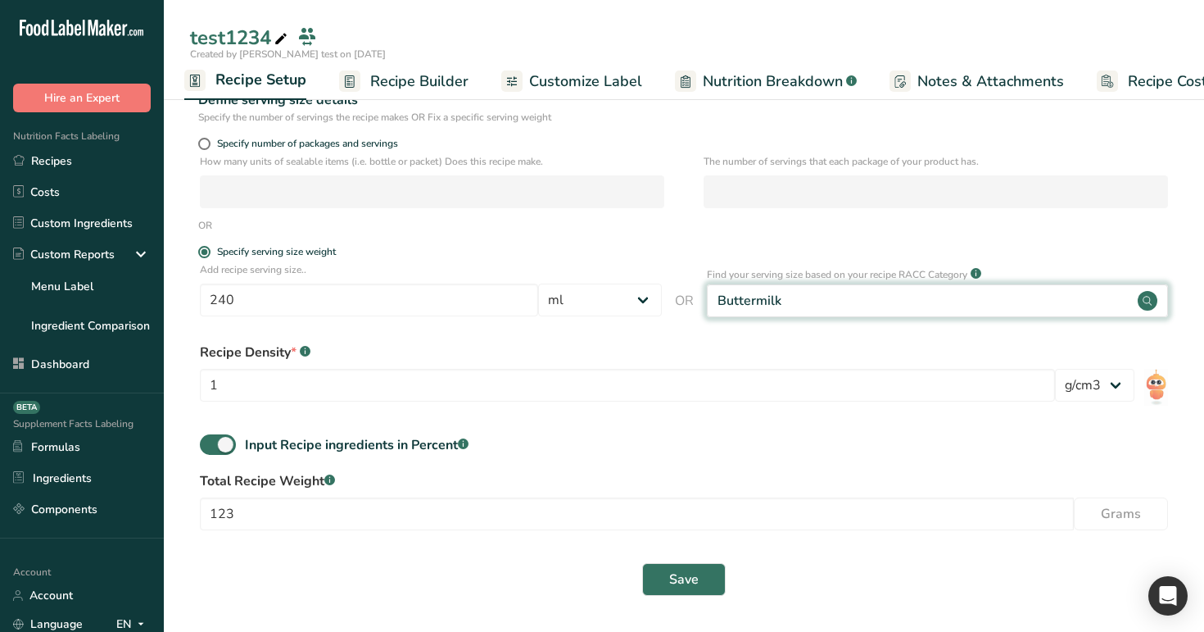
click at [732, 311] on div "Buttermilk" at bounding box center [938, 300] width 462 height 33
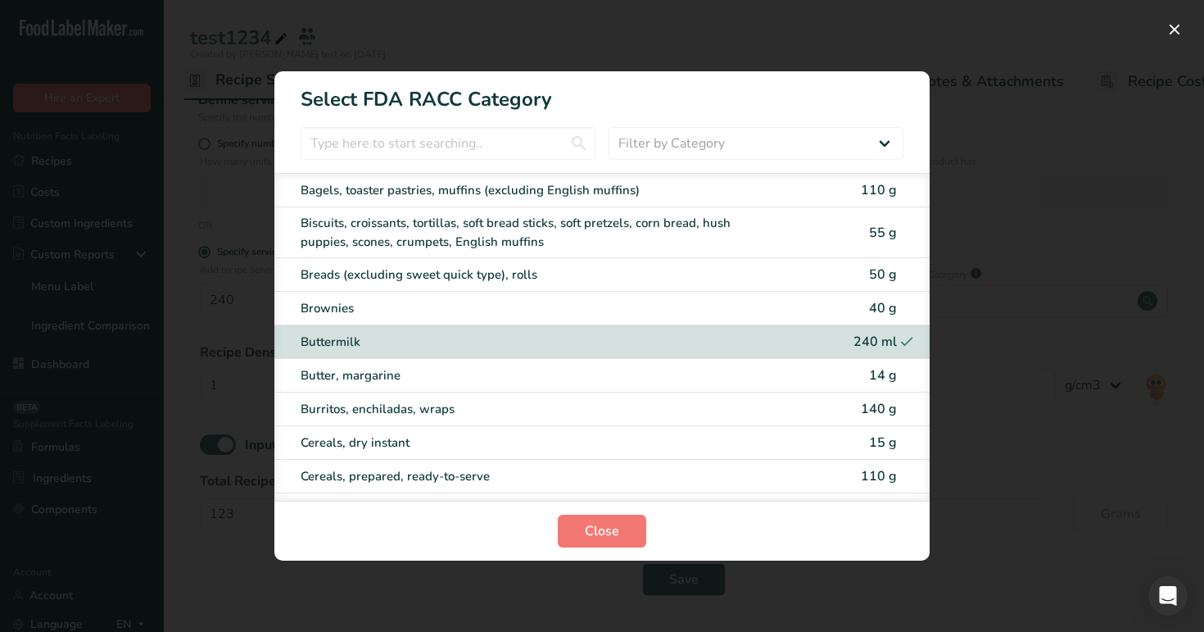
click at [233, 283] on div "RACC Category Selection Modal" at bounding box center [602, 316] width 1204 height 632
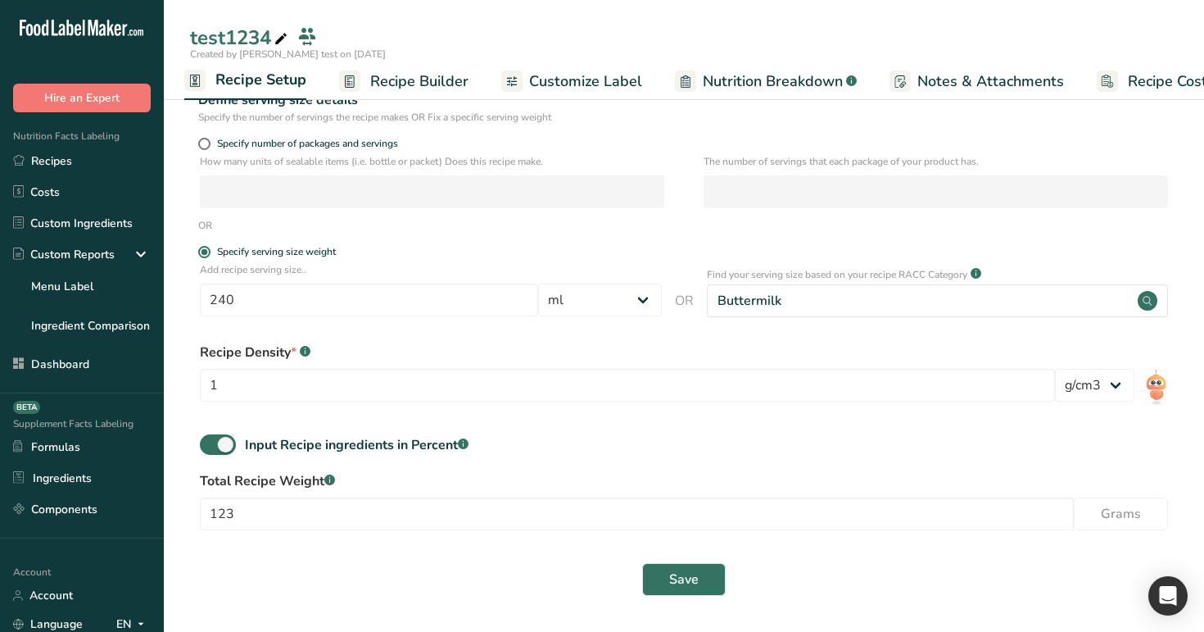
click at [420, 75] on span "Recipe Builder" at bounding box center [419, 81] width 98 height 22
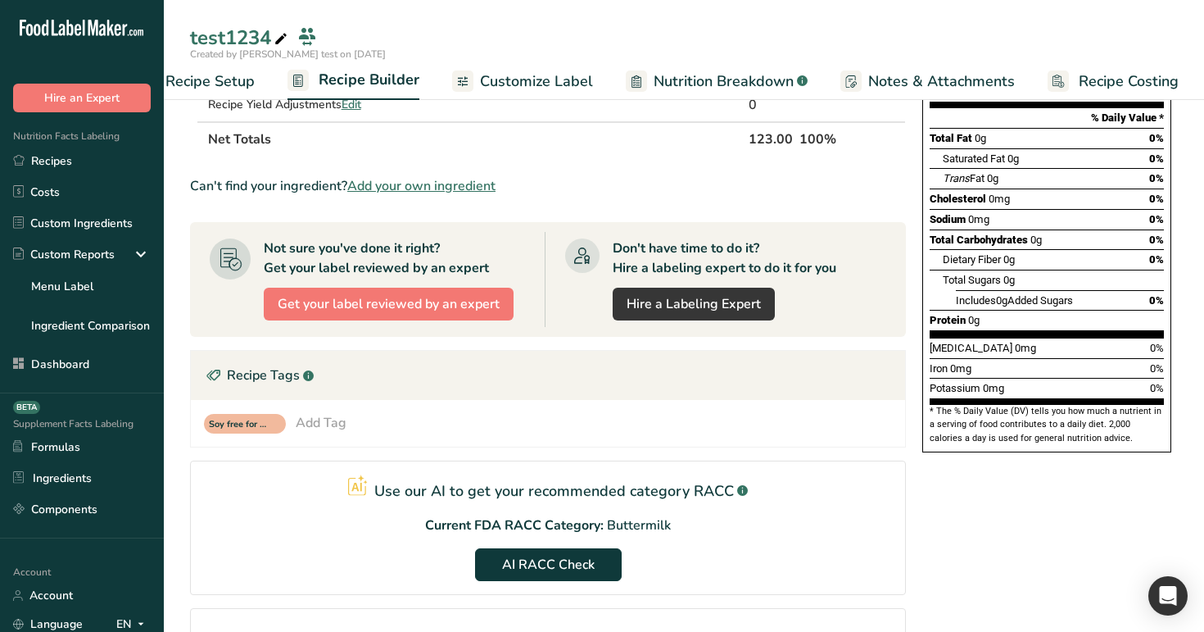
scroll to position [310, 0]
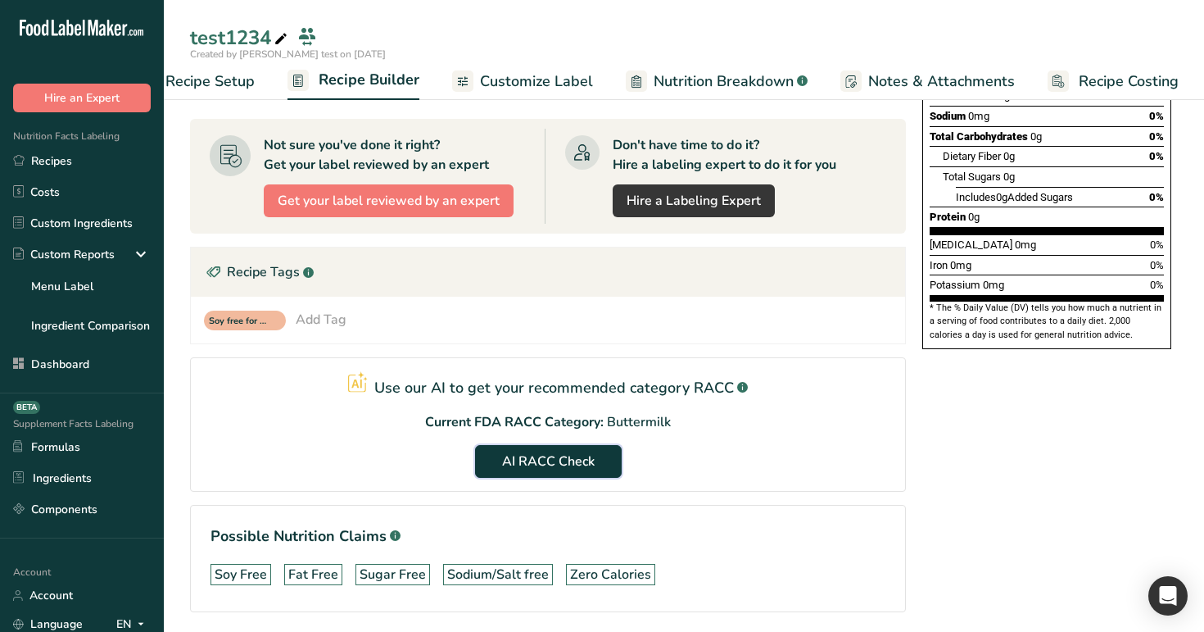
click at [522, 451] on span "AI RACC Check" at bounding box center [548, 461] width 93 height 20
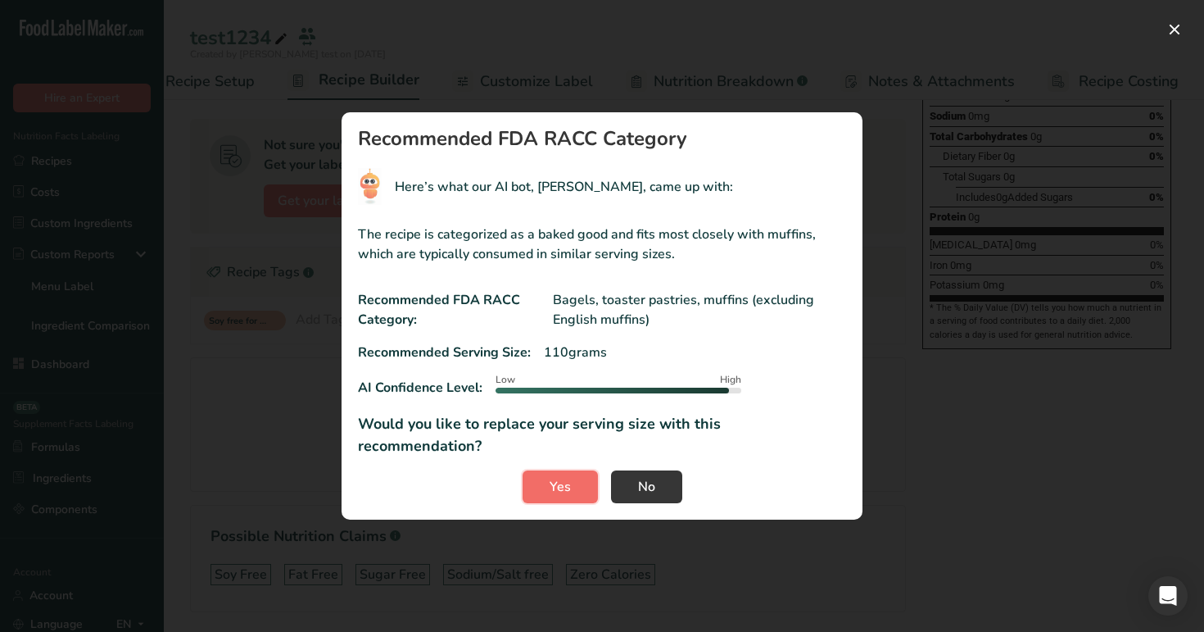
click at [564, 481] on span "Yes" at bounding box center [560, 487] width 21 height 20
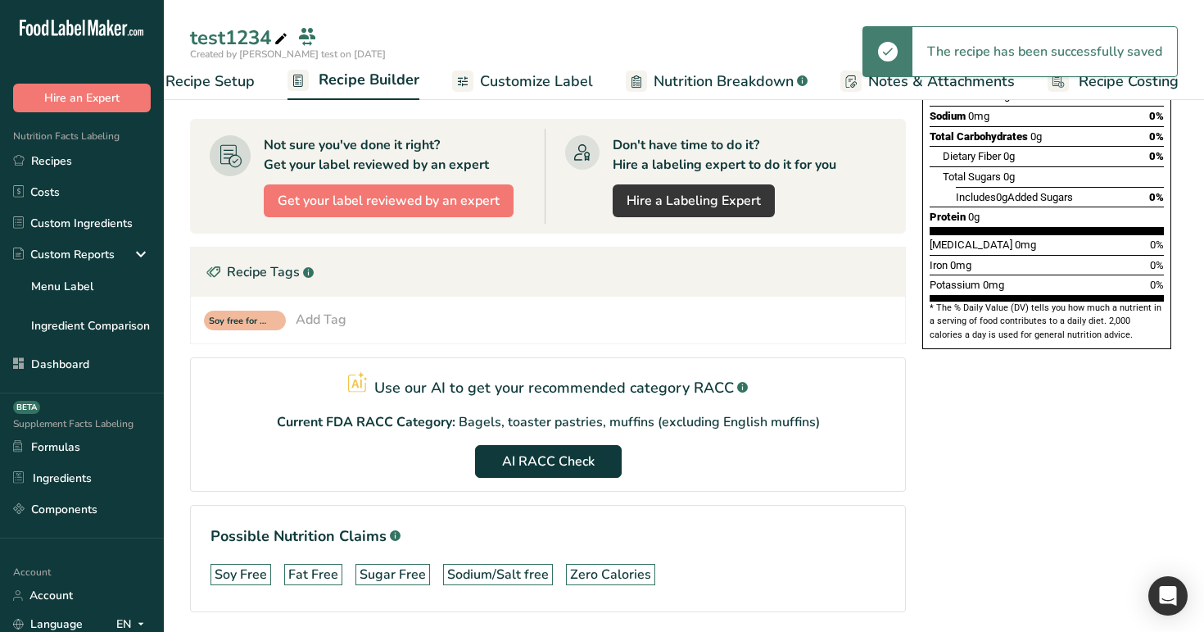
click at [244, 83] on span "Recipe Setup" at bounding box center [210, 81] width 89 height 22
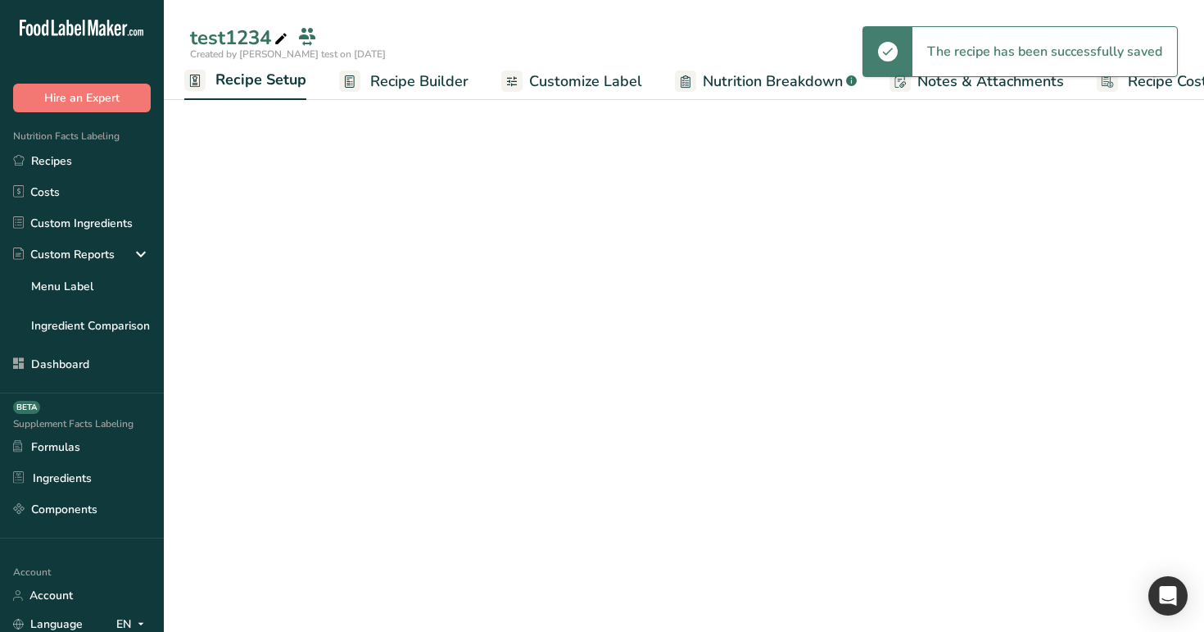
scroll to position [105, 0]
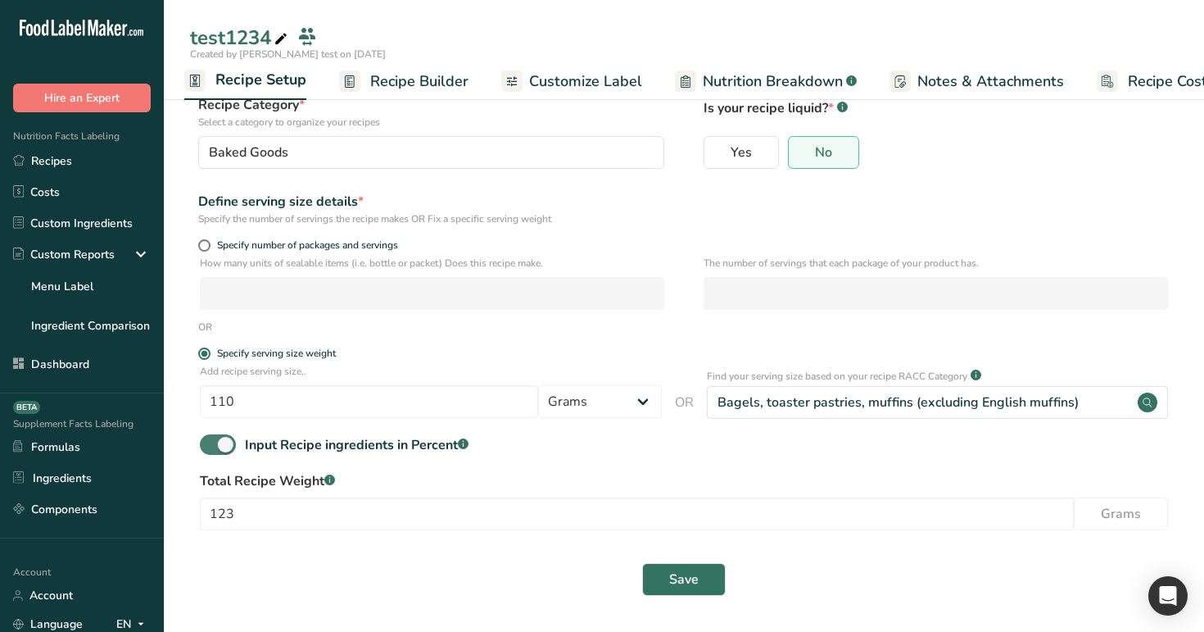
click at [216, 446] on span at bounding box center [218, 444] width 36 height 20
click at [211, 446] on input "Input Recipe ingredients in Percent .a-a{fill:#347362;}.b-a{fill:#fff;}" at bounding box center [205, 444] width 11 height 11
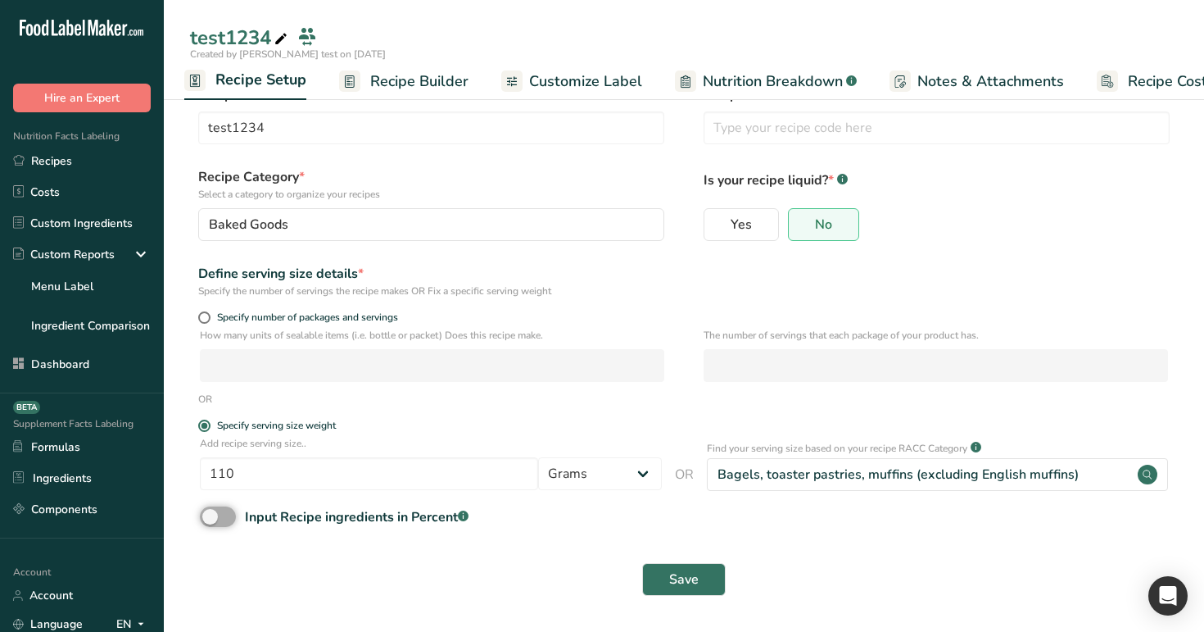
scroll to position [33, 0]
click at [234, 520] on span at bounding box center [218, 516] width 36 height 20
click at [211, 520] on input "Input Recipe ingredients in Percent .a-a{fill:#347362;}.b-a{fill:#fff;}" at bounding box center [205, 516] width 11 height 11
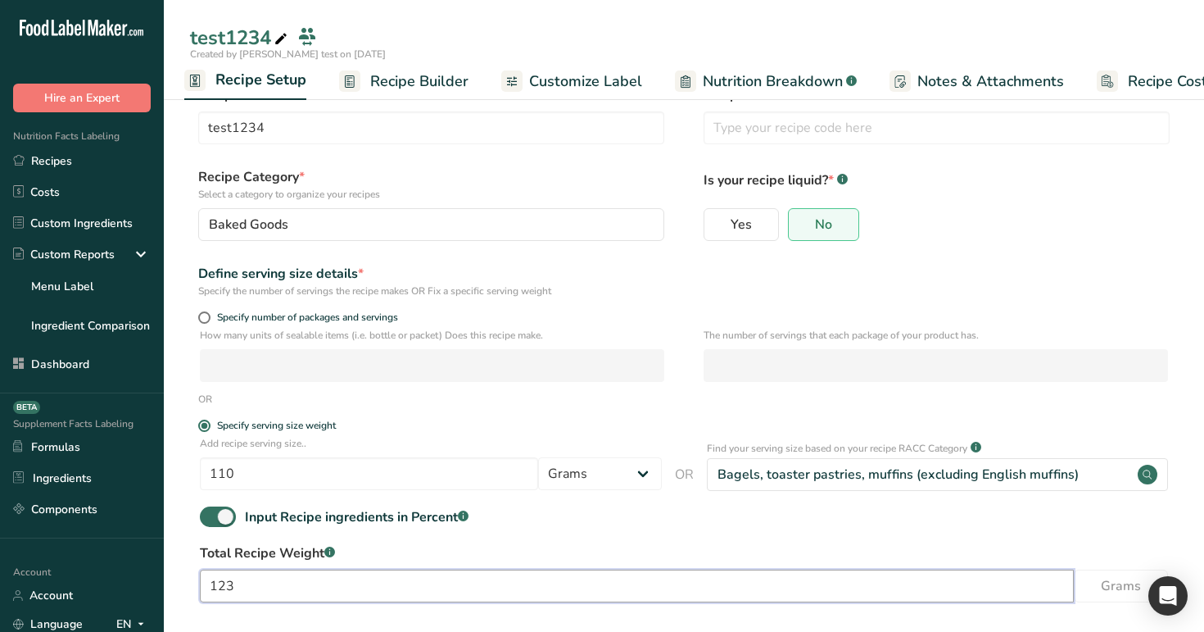
click at [286, 589] on input "123" at bounding box center [637, 585] width 874 height 33
click at [220, 515] on span at bounding box center [218, 516] width 36 height 20
click at [211, 515] on input "Input Recipe ingredients in Percent .a-a{fill:#347362;}.b-a{fill:#fff;}" at bounding box center [205, 516] width 11 height 11
checkbox input "false"
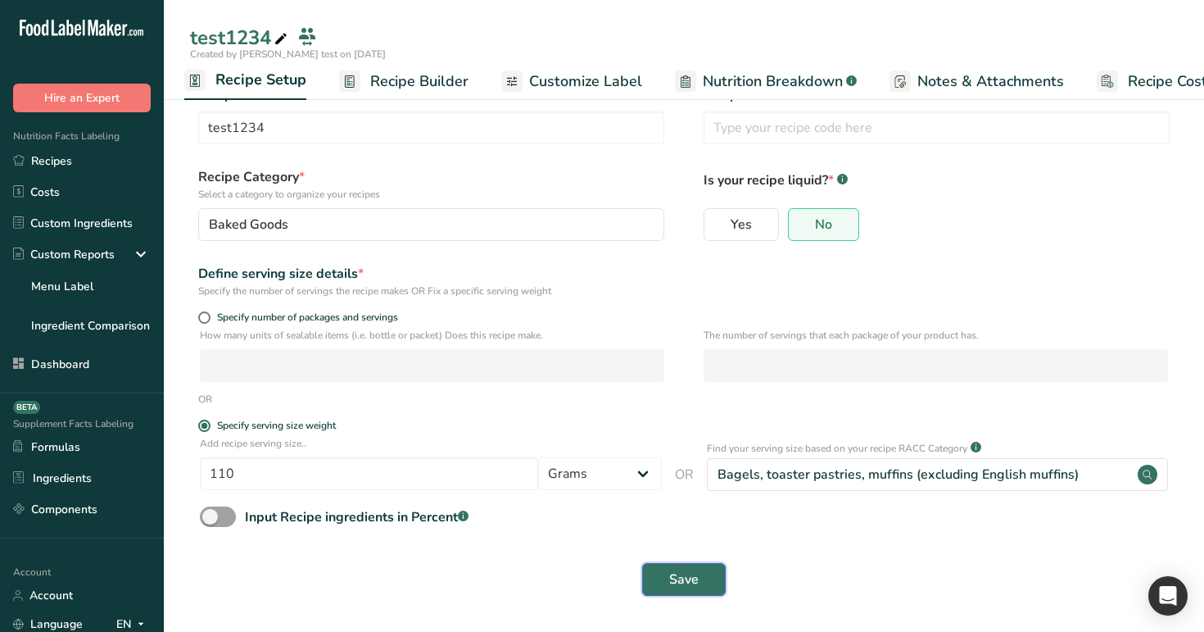
click at [711, 586] on button "Save" at bounding box center [684, 579] width 84 height 33
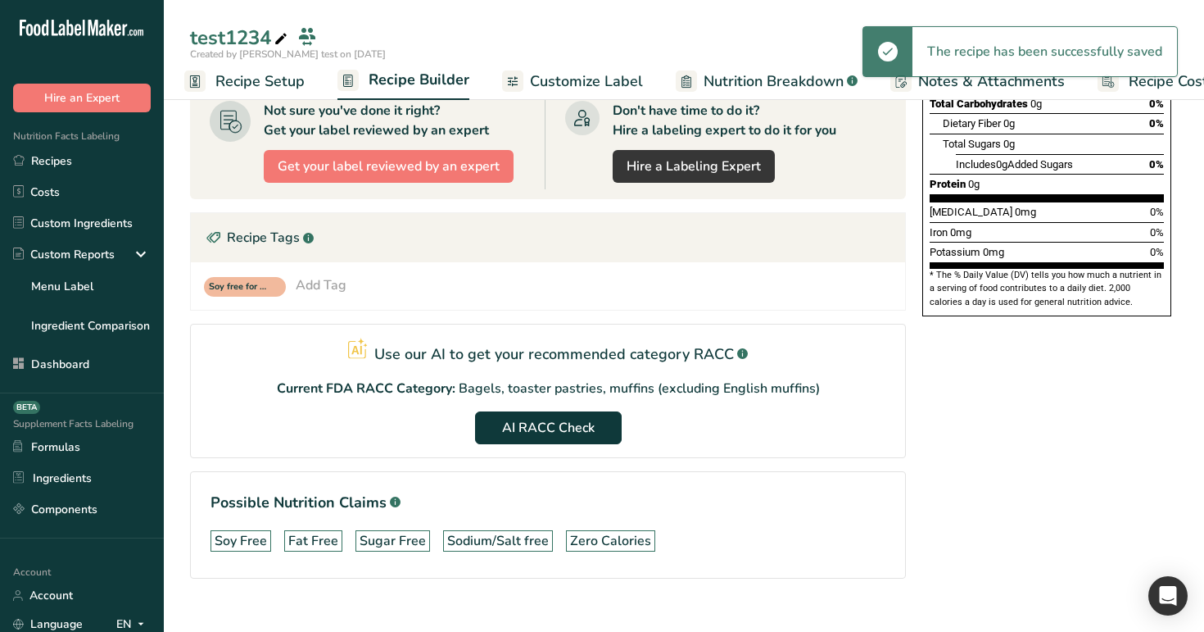
scroll to position [367, 0]
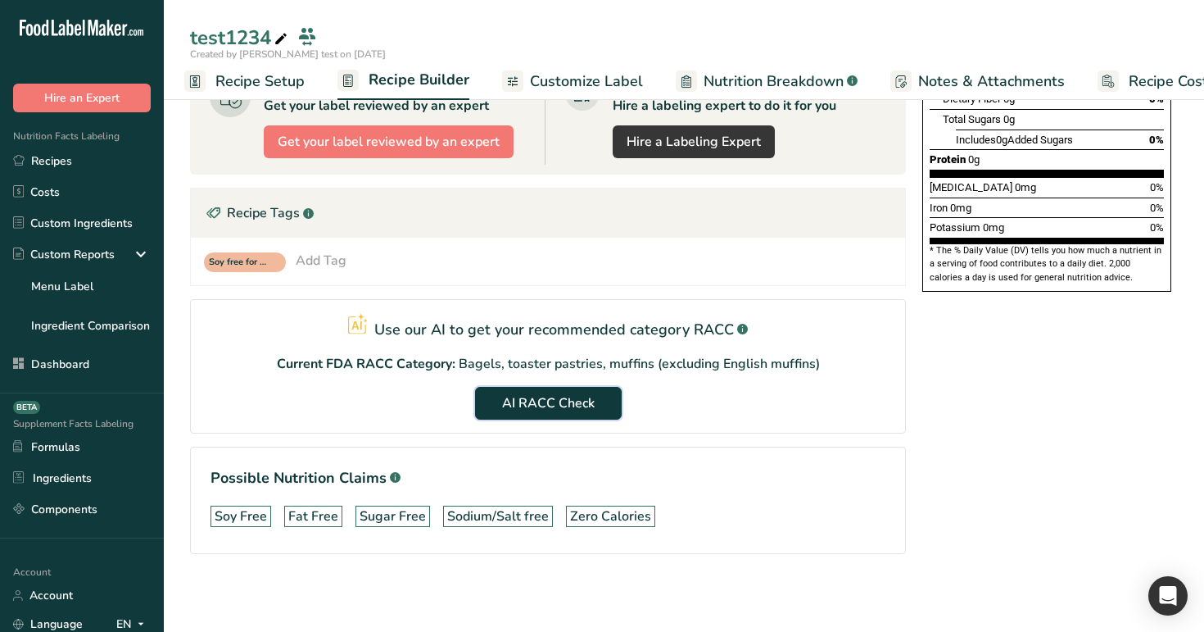
click at [560, 387] on button "AI RACC Check" at bounding box center [548, 403] width 147 height 33
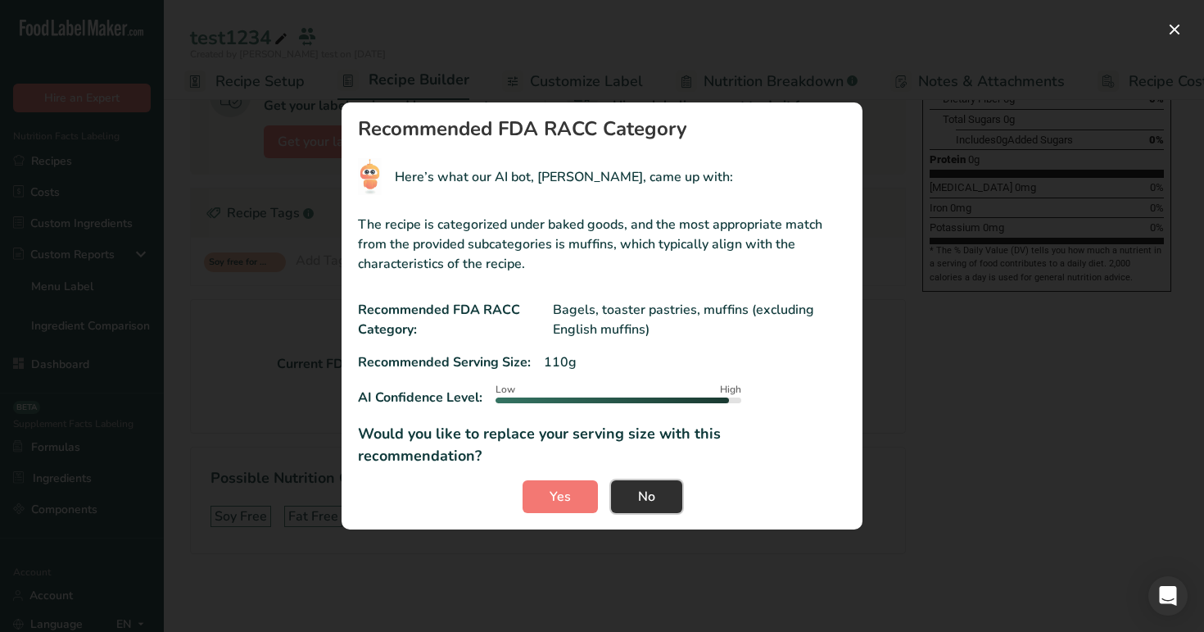
click at [643, 489] on span "No" at bounding box center [646, 497] width 17 height 20
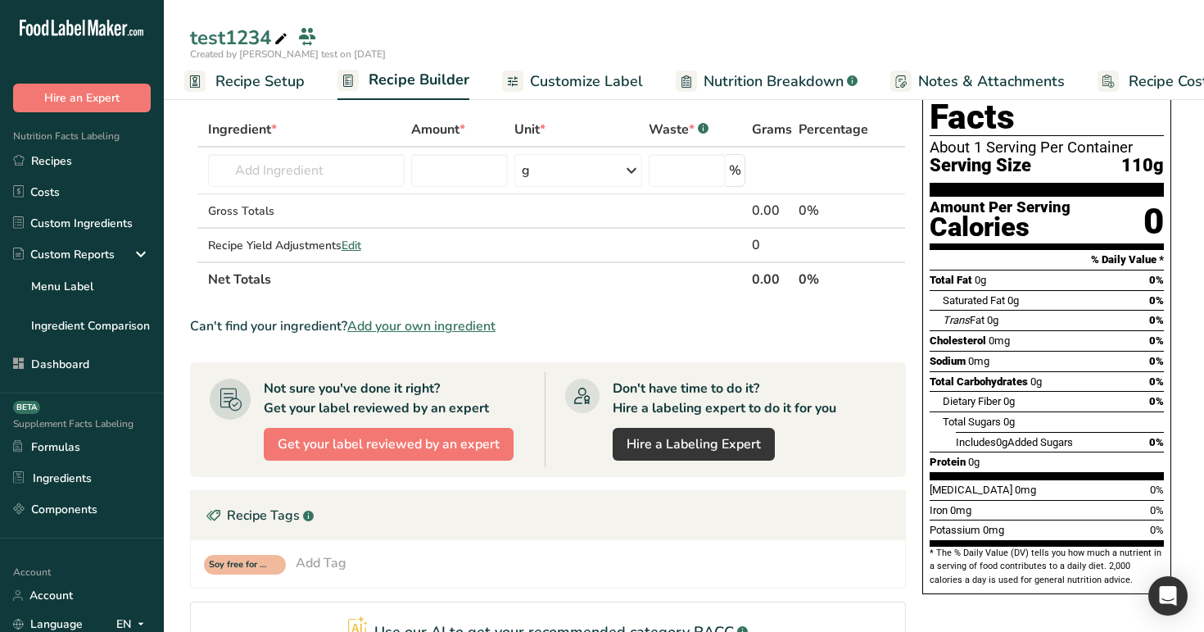
scroll to position [0, 0]
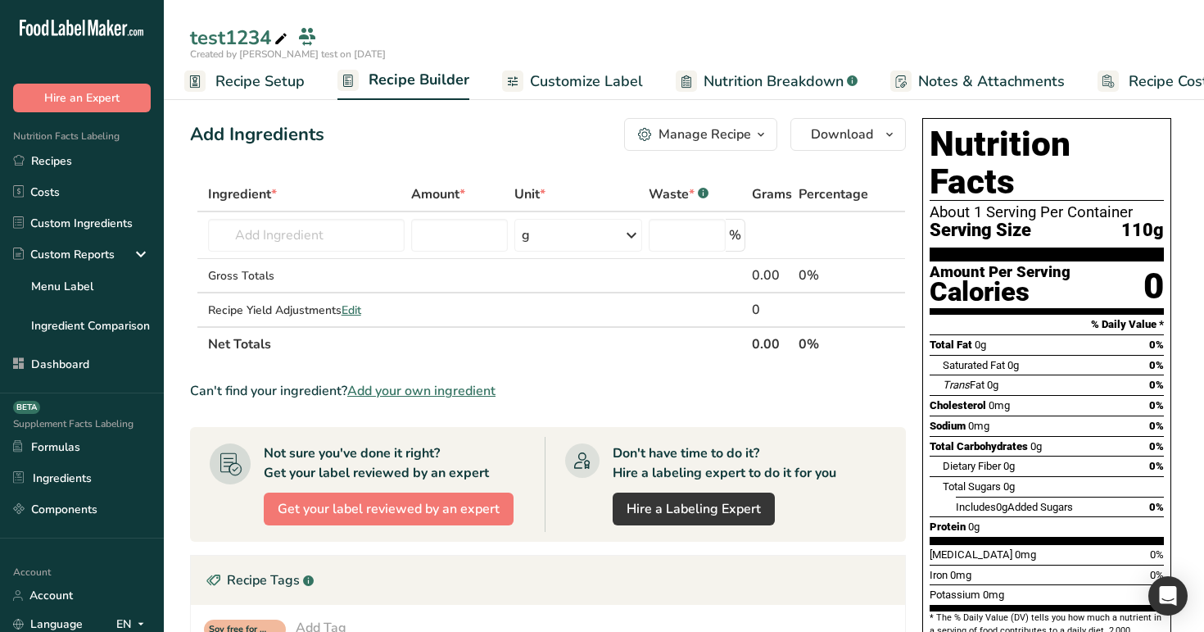
click at [590, 90] on span "Customize Label" at bounding box center [586, 81] width 113 height 22
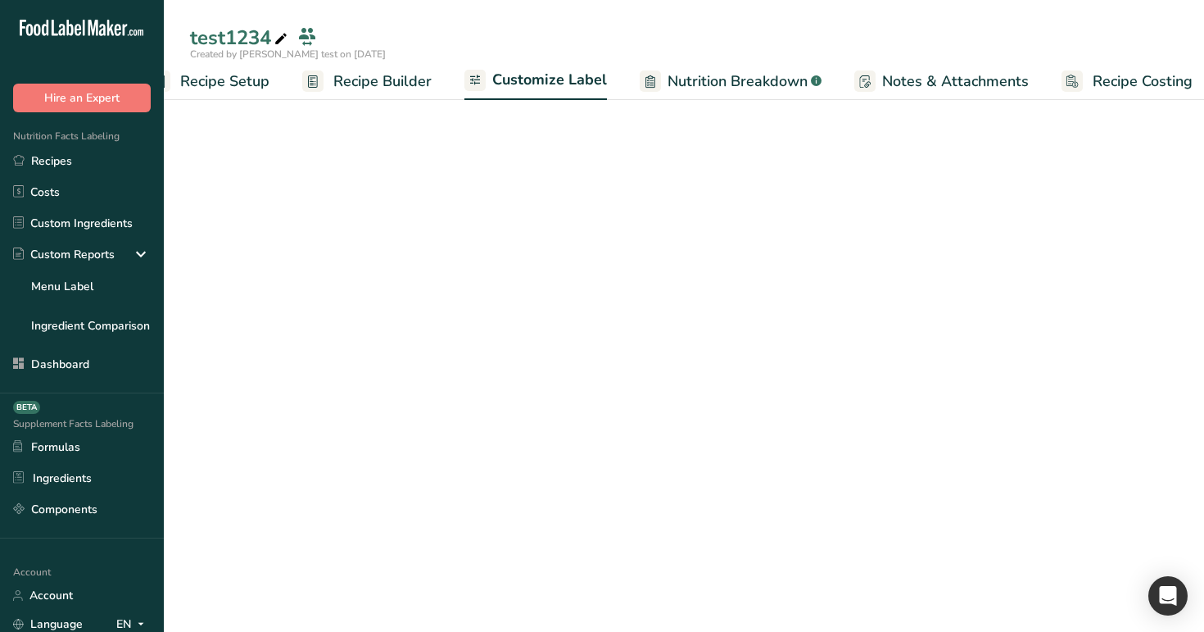
scroll to position [0, 56]
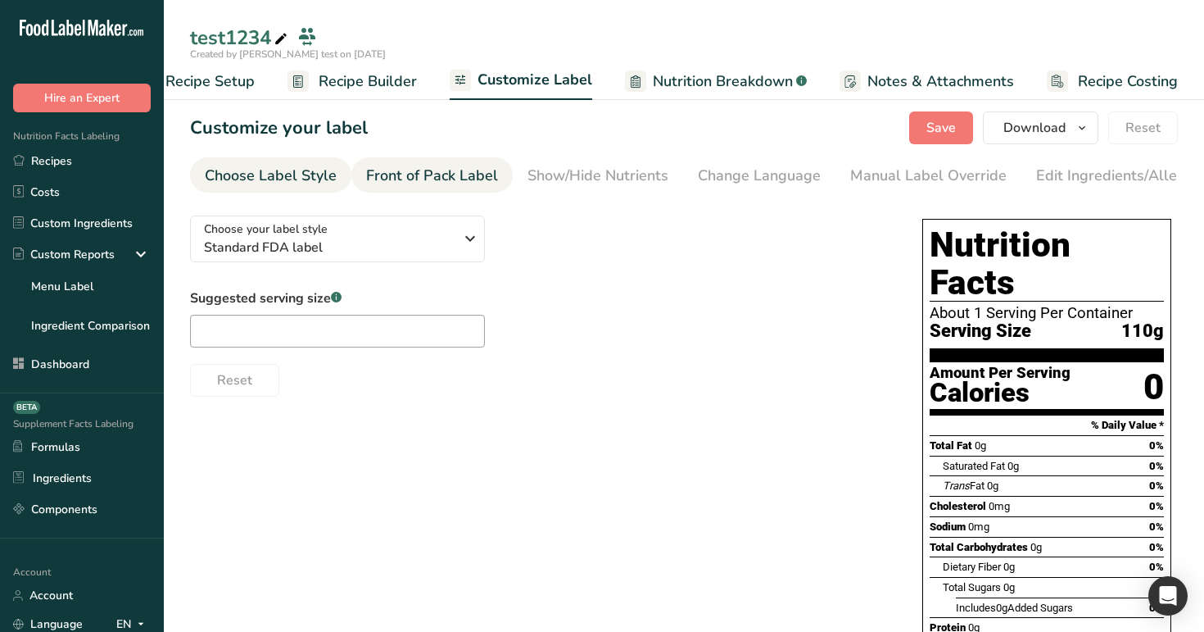
click at [443, 170] on div "Front of Pack Label" at bounding box center [432, 176] width 132 height 22
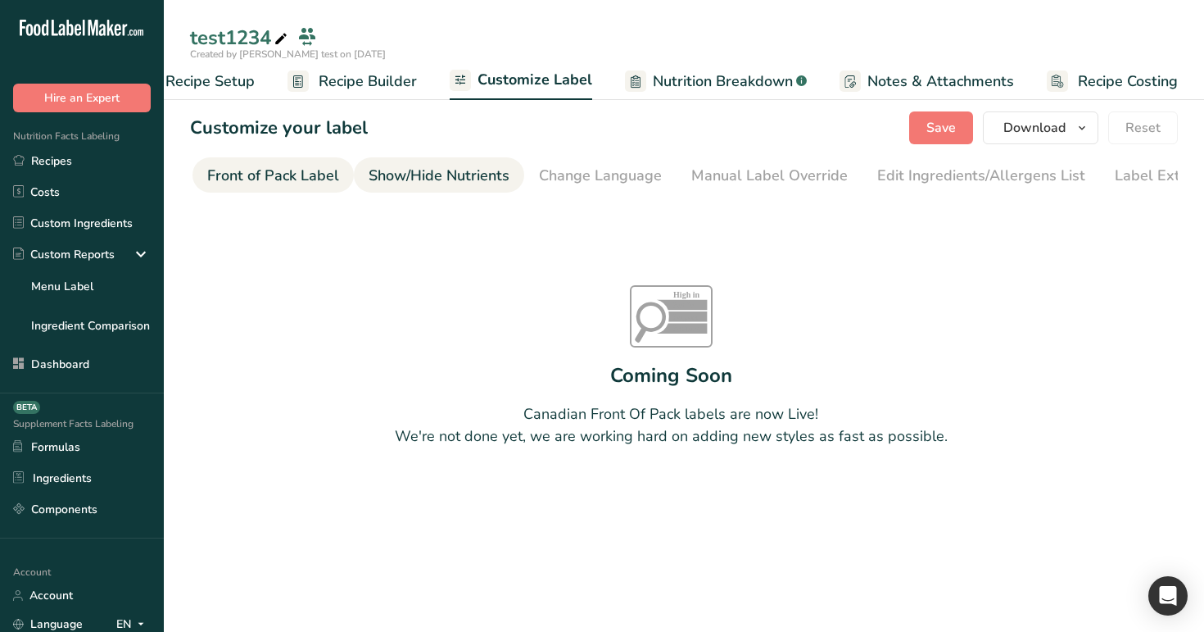
click at [477, 176] on div "Show/Hide Nutrients" at bounding box center [439, 176] width 141 height 22
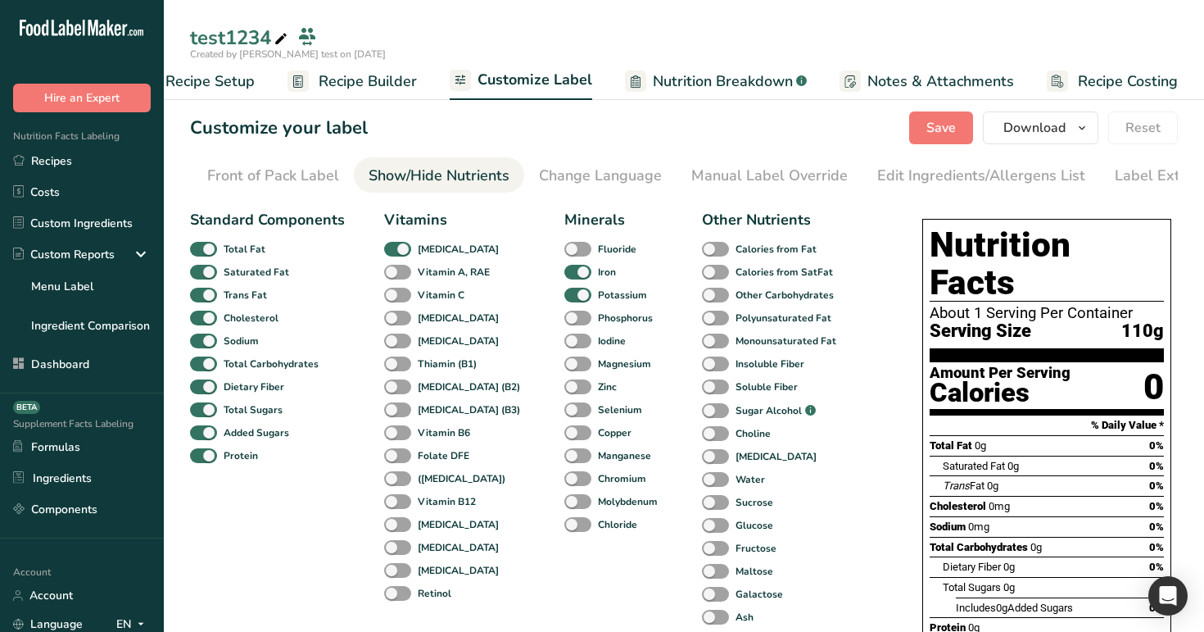
scroll to position [0, 202]
click at [498, 174] on div "Change Language" at bounding box center [557, 176] width 123 height 22
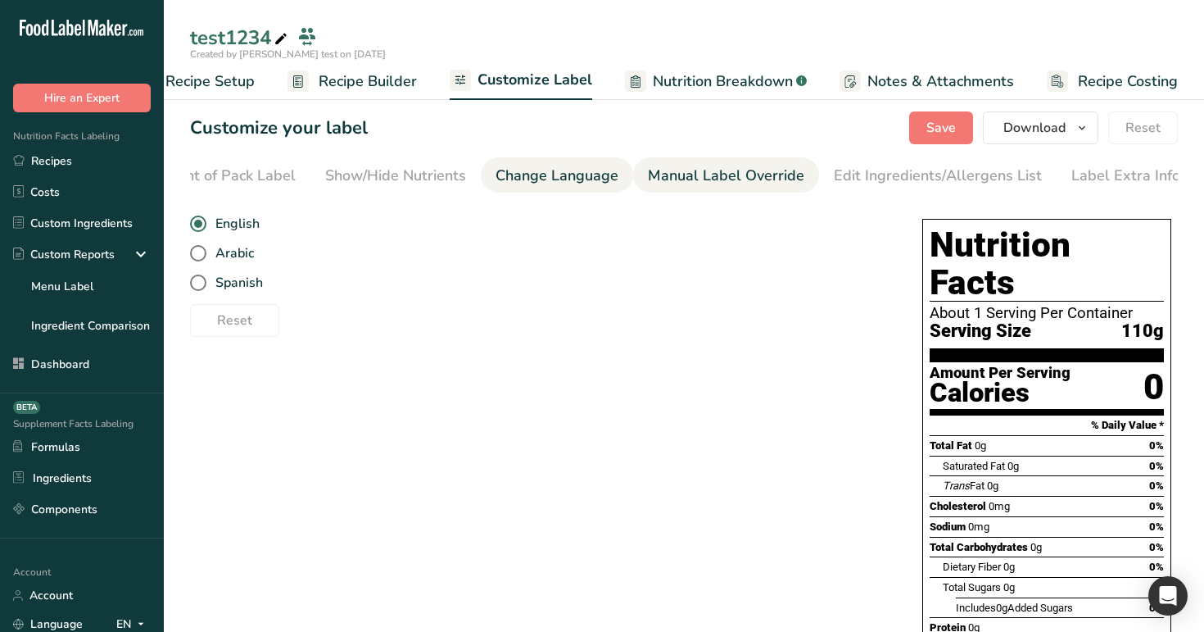
click at [727, 183] on div "Manual Label Override" at bounding box center [726, 176] width 156 height 22
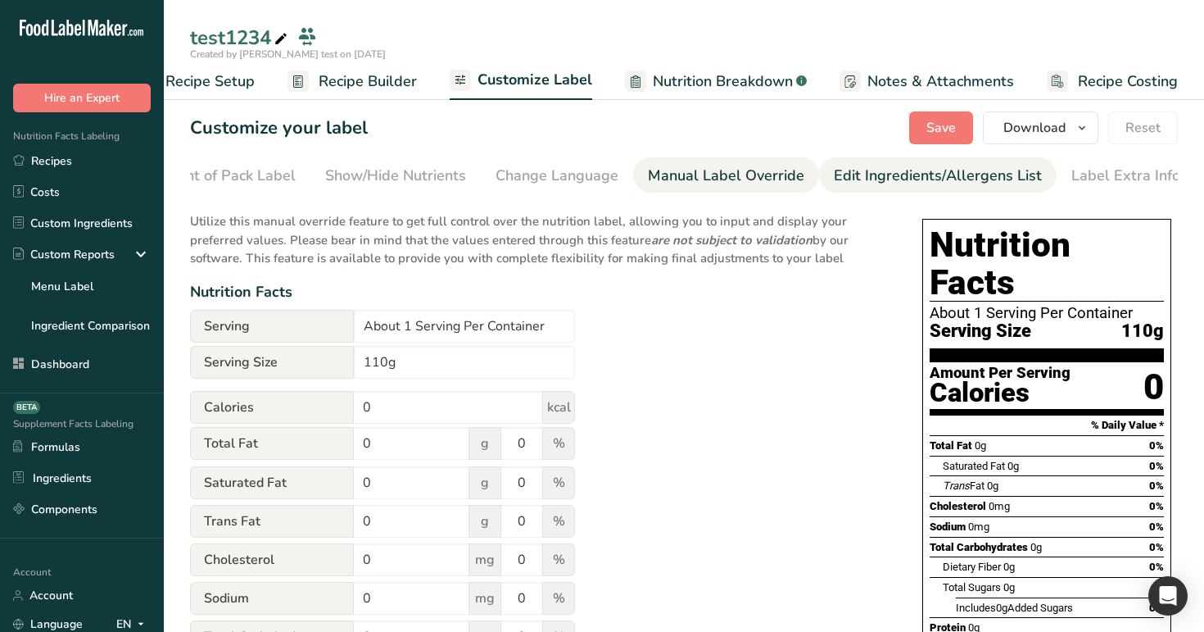
click at [898, 184] on div "Edit Ingredients/Allergens List" at bounding box center [938, 176] width 208 height 22
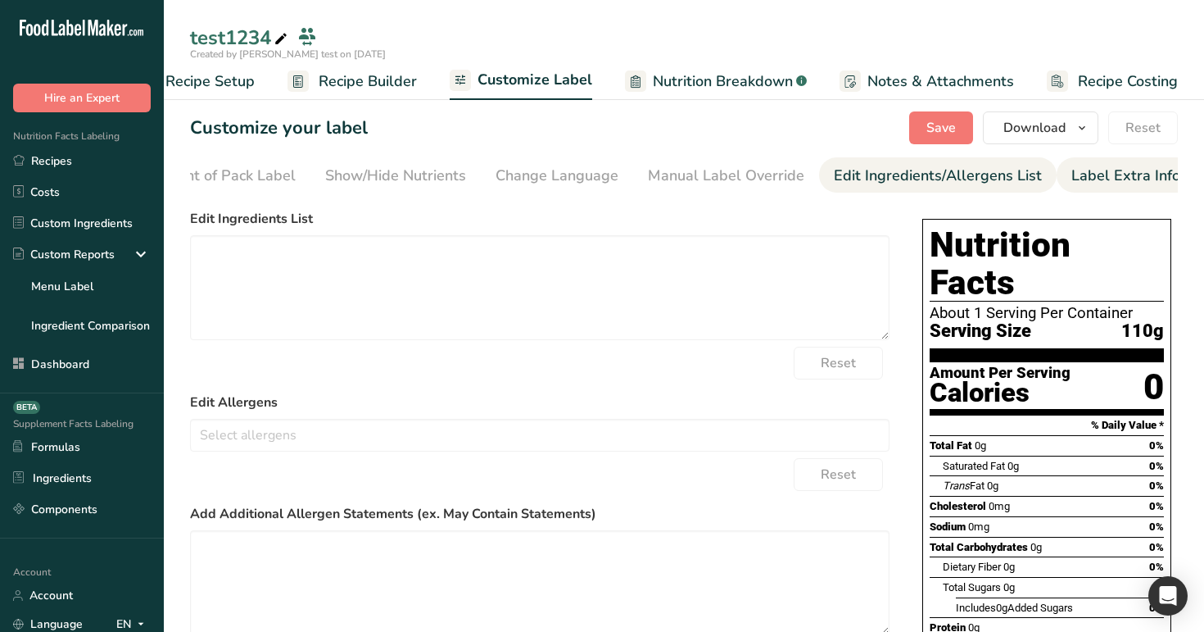
click at [1088, 175] on div "Label Extra Info" at bounding box center [1126, 176] width 109 height 22
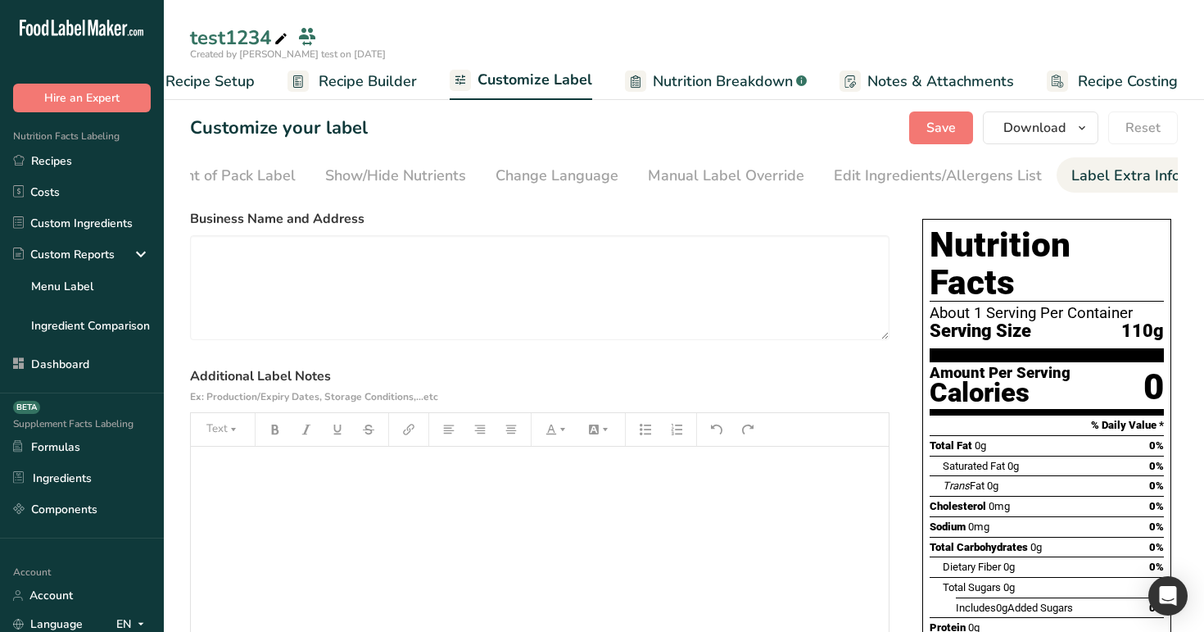
click at [374, 77] on span "Recipe Builder" at bounding box center [368, 81] width 98 height 22
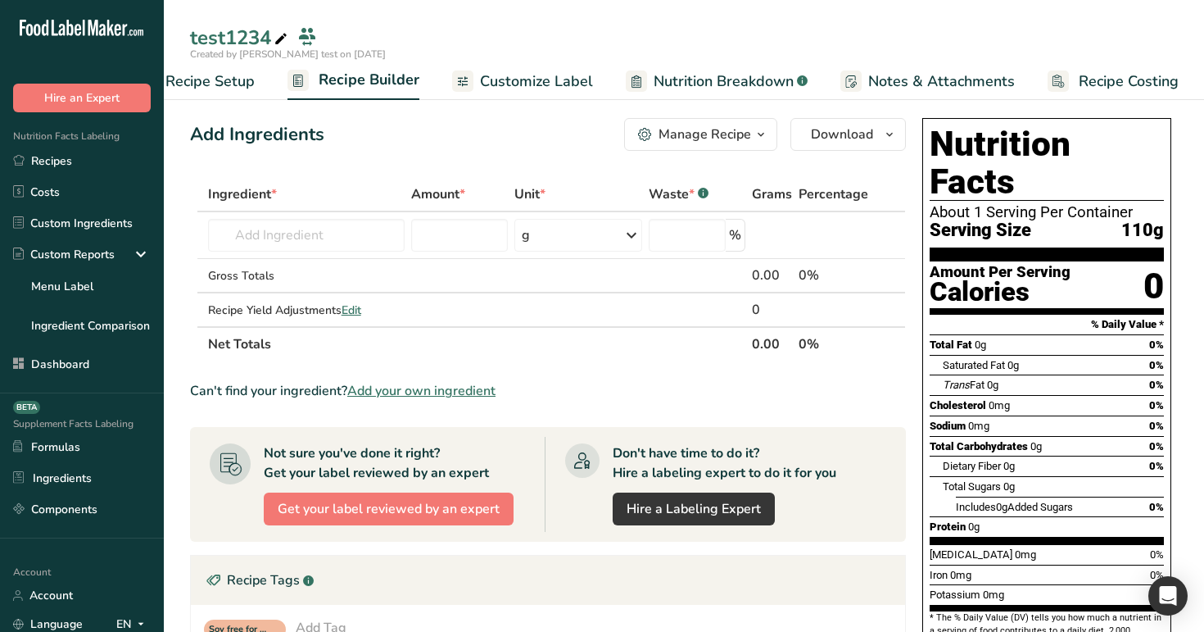
click at [213, 66] on link "Recipe Setup" at bounding box center [194, 81] width 120 height 37
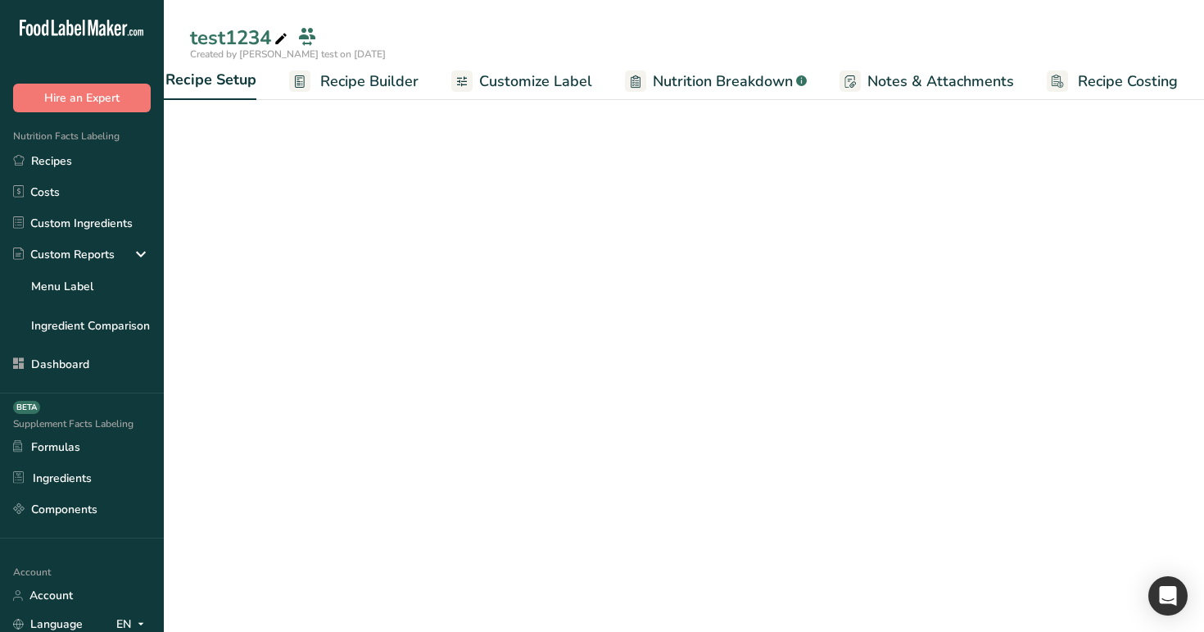
scroll to position [0, 6]
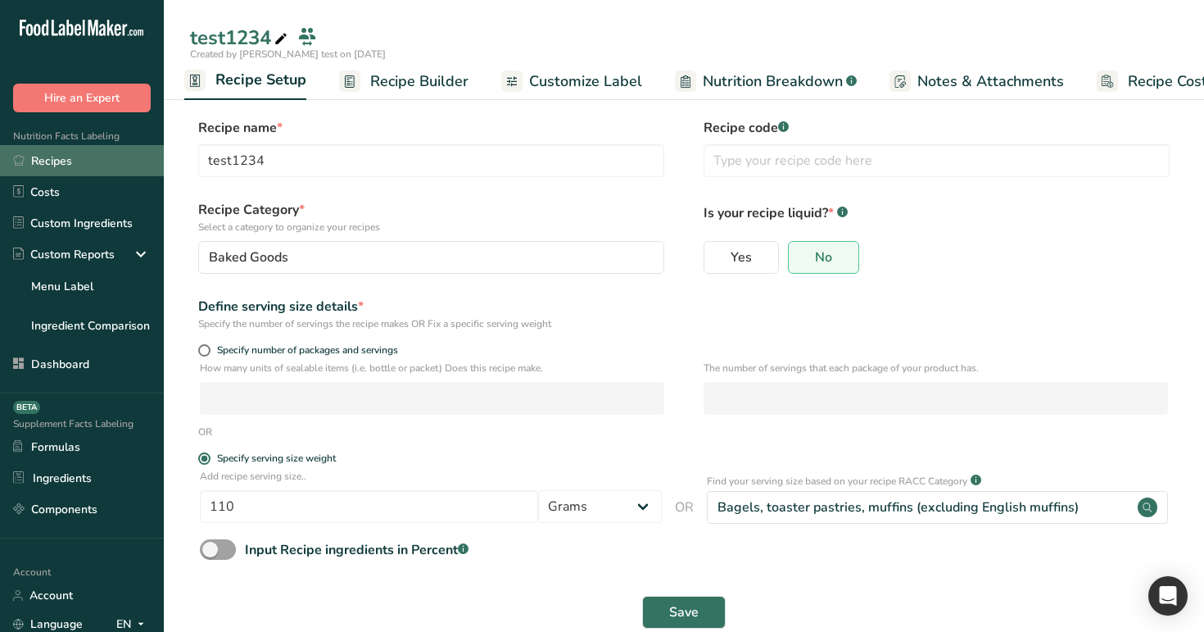
click at [114, 156] on link "Recipes" at bounding box center [82, 160] width 164 height 31
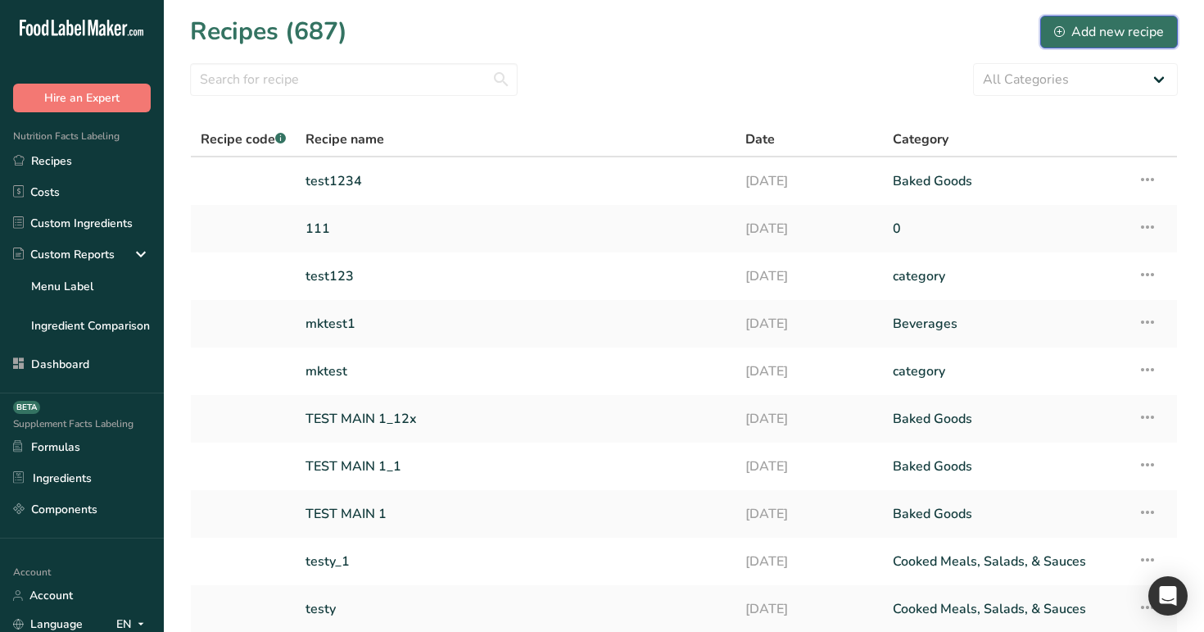
click at [1145, 33] on div "Add new recipe" at bounding box center [1109, 32] width 110 height 20
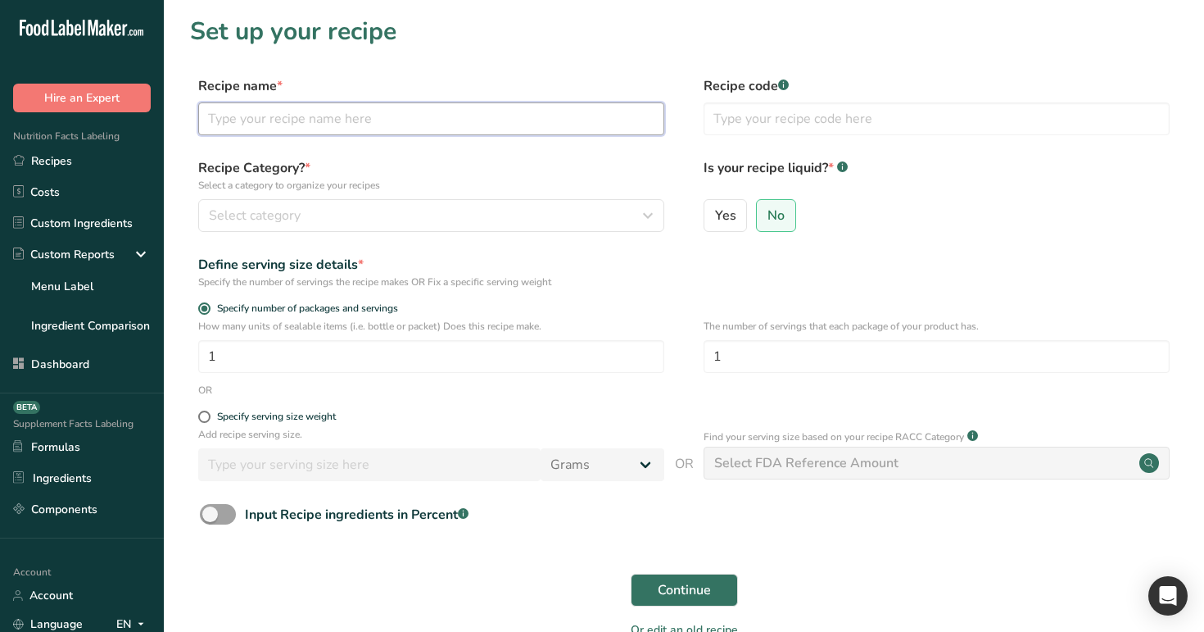
click at [490, 111] on input "text" at bounding box center [431, 118] width 466 height 33
type input "test123"
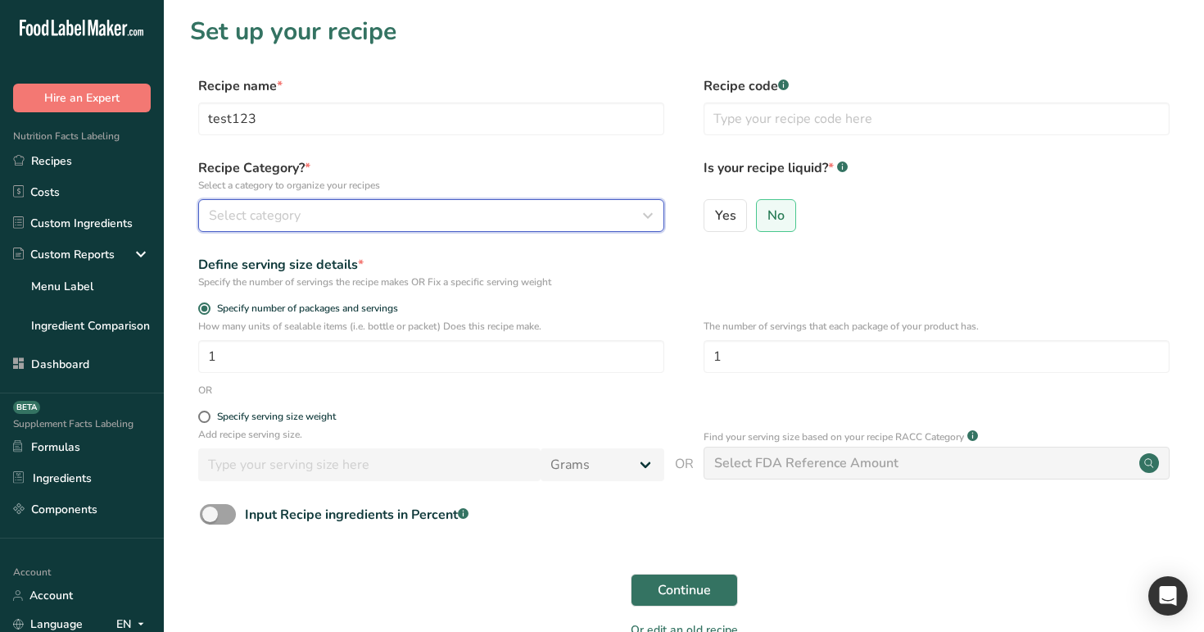
click at [488, 219] on div "Select category" at bounding box center [426, 216] width 435 height 20
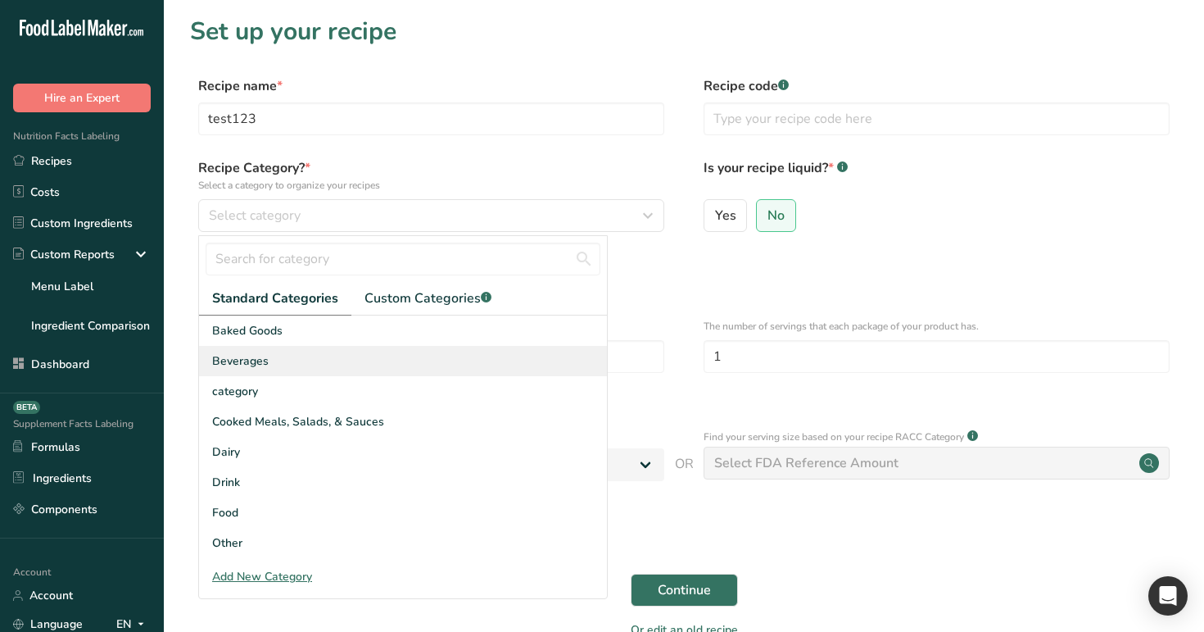
click at [485, 367] on div "Beverages" at bounding box center [403, 361] width 408 height 30
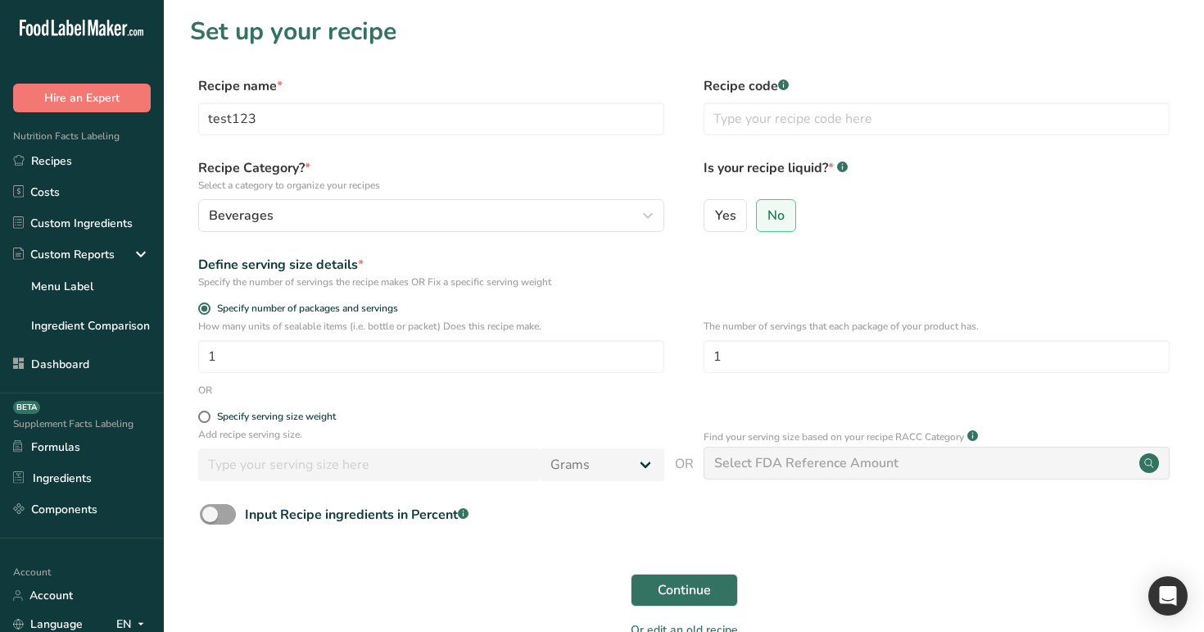
scroll to position [29, 0]
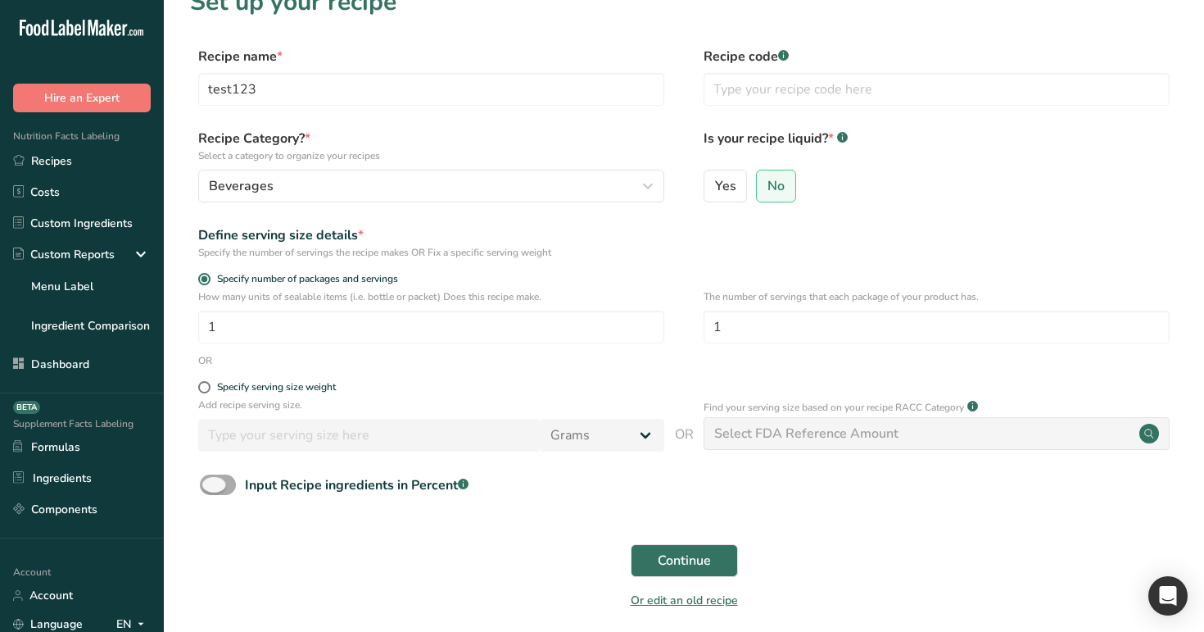
click at [433, 479] on div "Input Recipe ingredients in Percent .a-a{fill:#347362;}.b-a{fill:#fff;}" at bounding box center [357, 485] width 224 height 20
click at [211, 479] on input "Input Recipe ingredients in Percent .a-a{fill:#347362;}.b-a{fill:#fff;}" at bounding box center [205, 484] width 11 height 11
checkbox input "true"
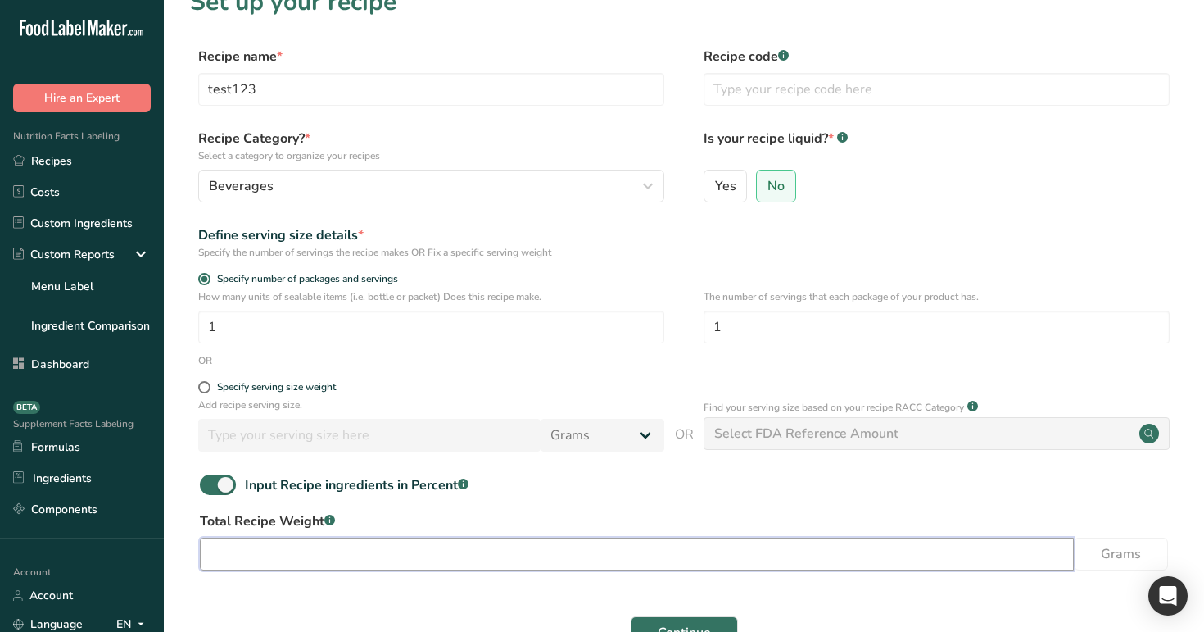
click at [650, 554] on input "number" at bounding box center [637, 553] width 874 height 33
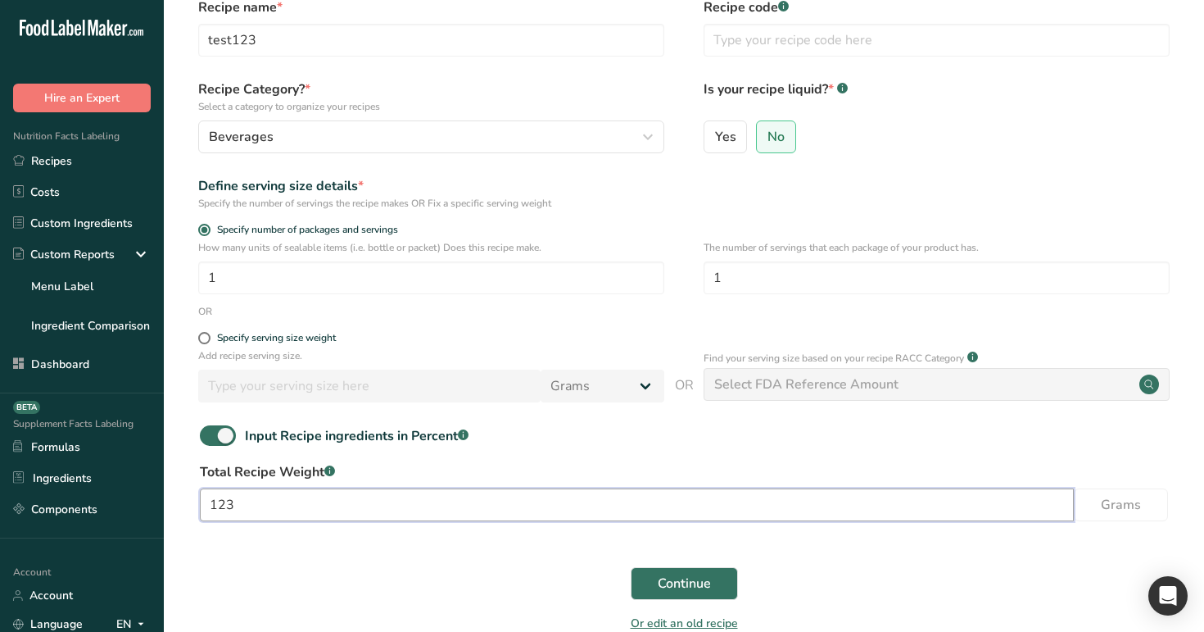
scroll to position [126, 0]
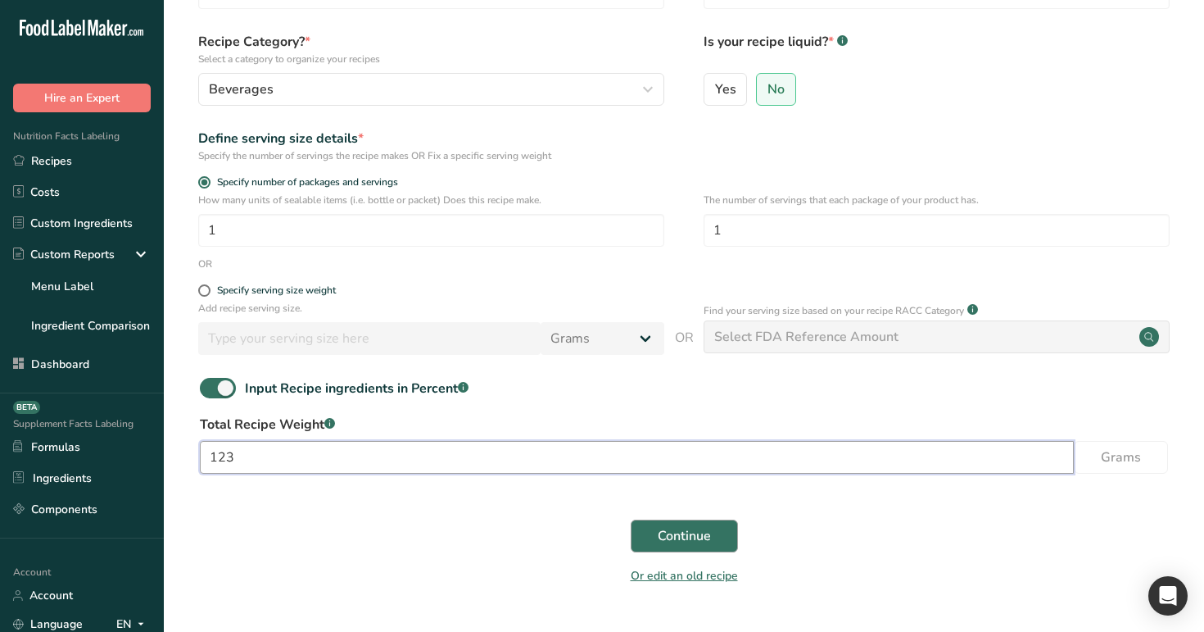
type input "123"
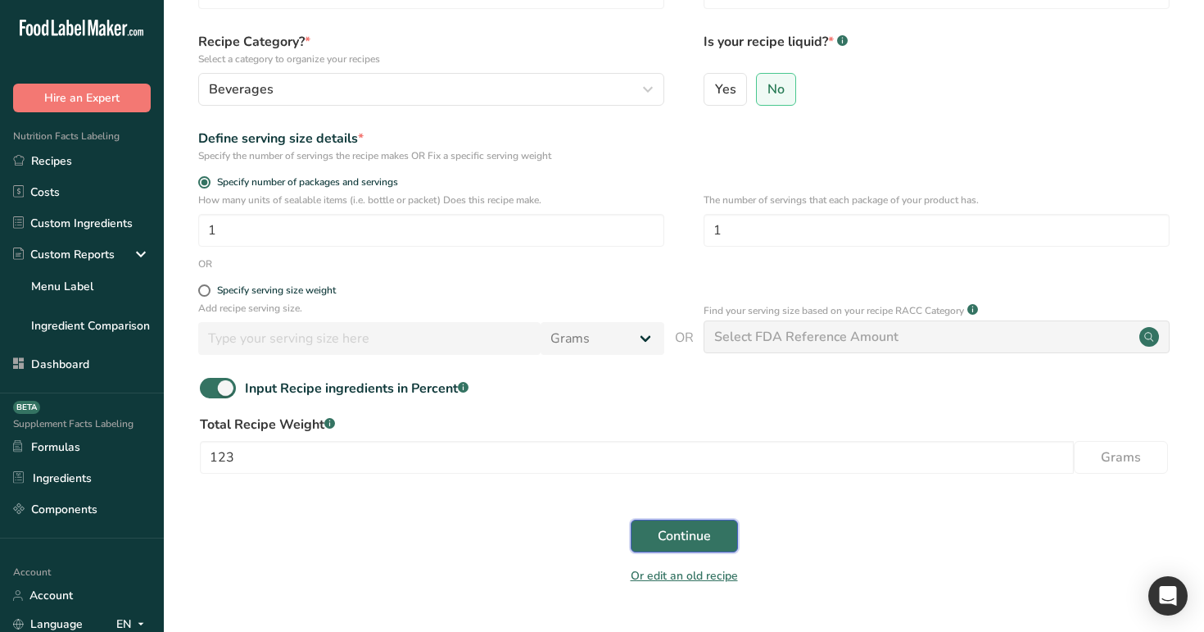
click at [696, 547] on button "Continue" at bounding box center [684, 535] width 107 height 33
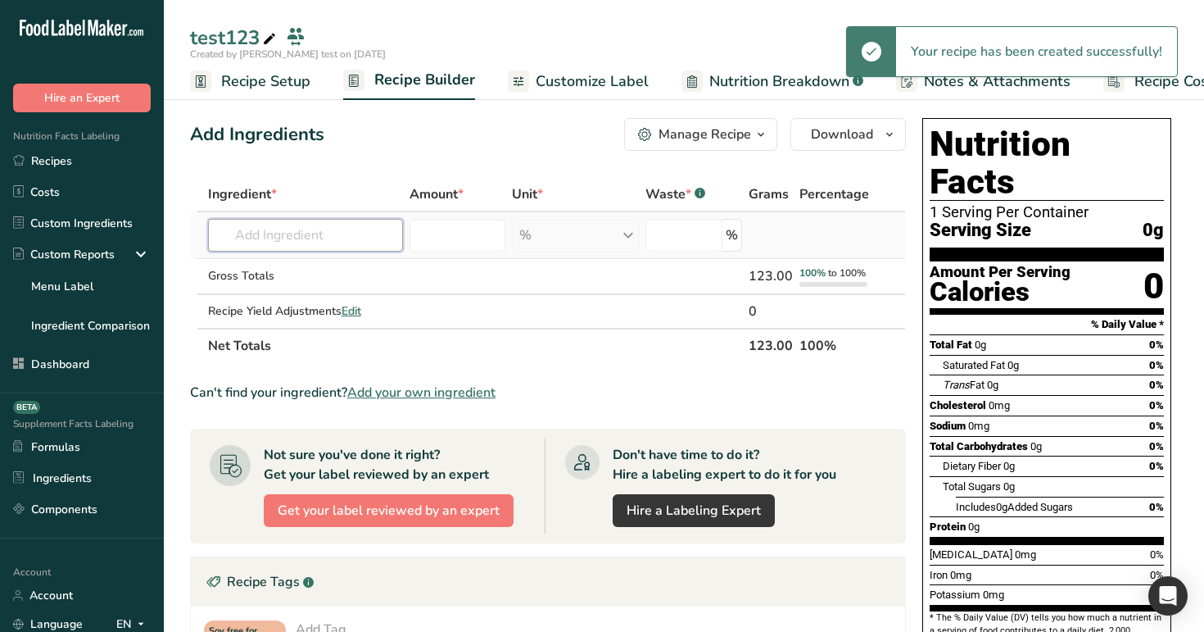
click at [337, 242] on input "text" at bounding box center [306, 235] width 196 height 33
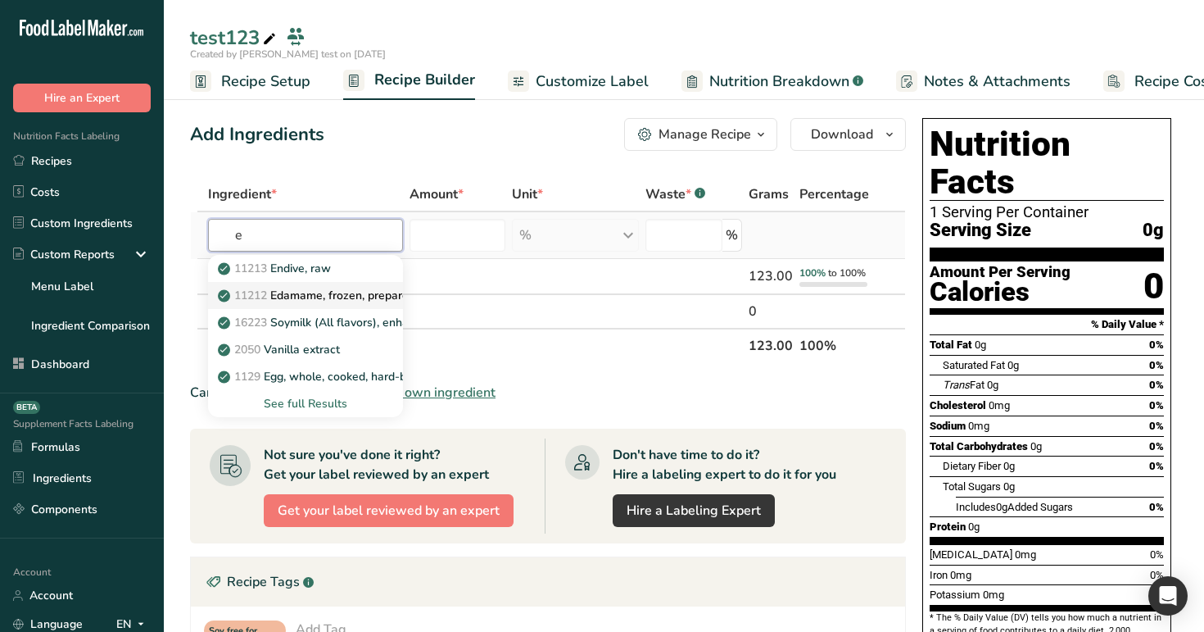
type input "e"
click at [338, 289] on p "11212 Edamame, frozen, prepared" at bounding box center [318, 295] width 194 height 17
type input "Edamame, frozen, prepared"
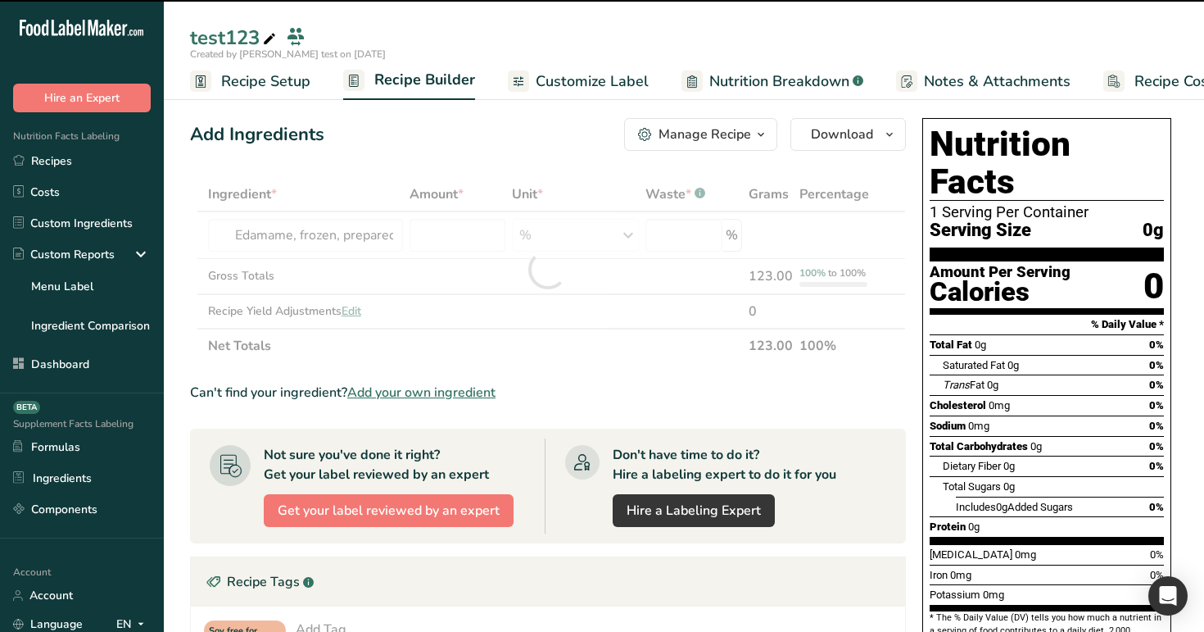
type input "0"
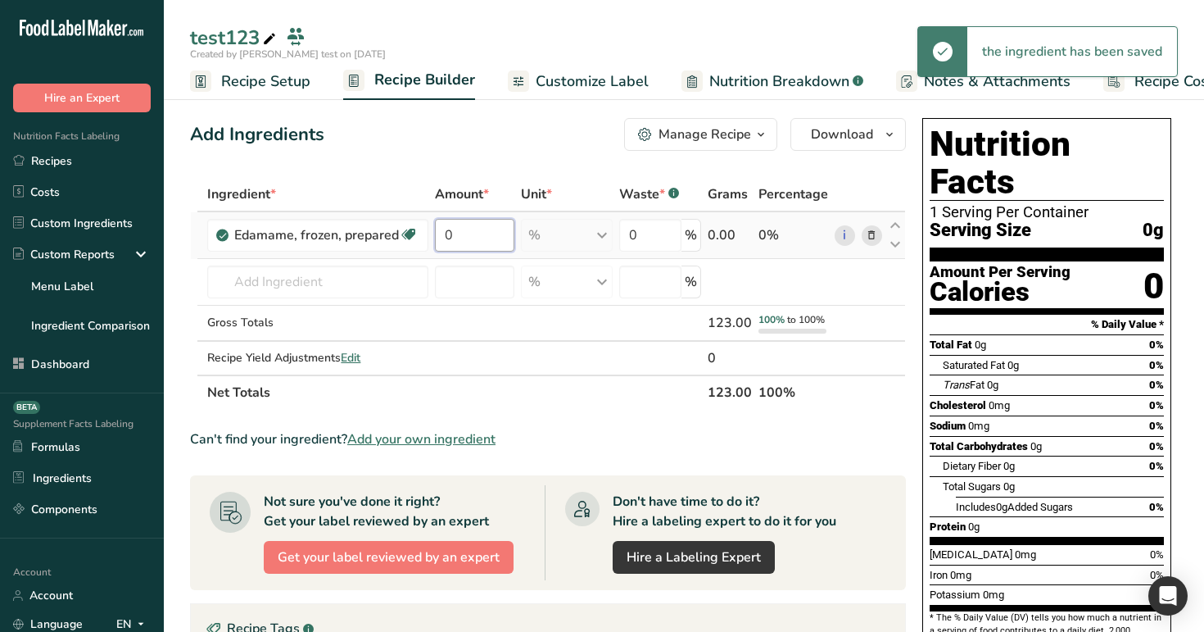
click at [451, 246] on input "0" at bounding box center [474, 235] width 79 height 33
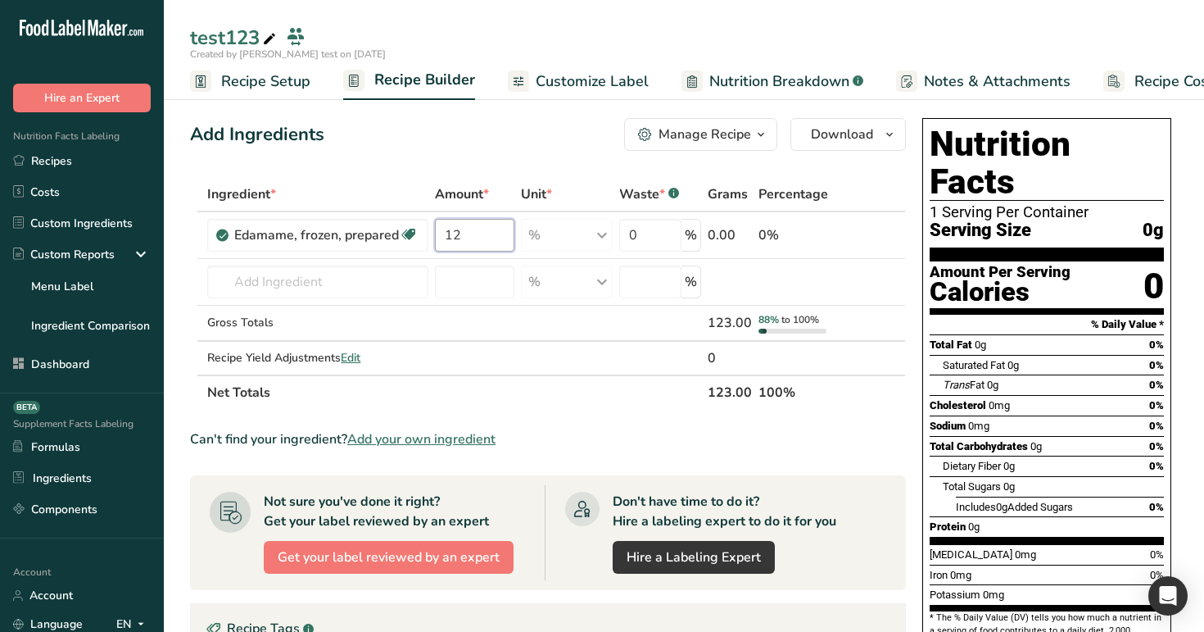
type input "12"
click at [431, 135] on div "Add Ingredients Manage Recipe Delete Recipe Duplicate Recipe Scale Recipe Save …" at bounding box center [548, 134] width 716 height 33
click at [64, 218] on link "Custom Ingredients" at bounding box center [82, 222] width 164 height 31
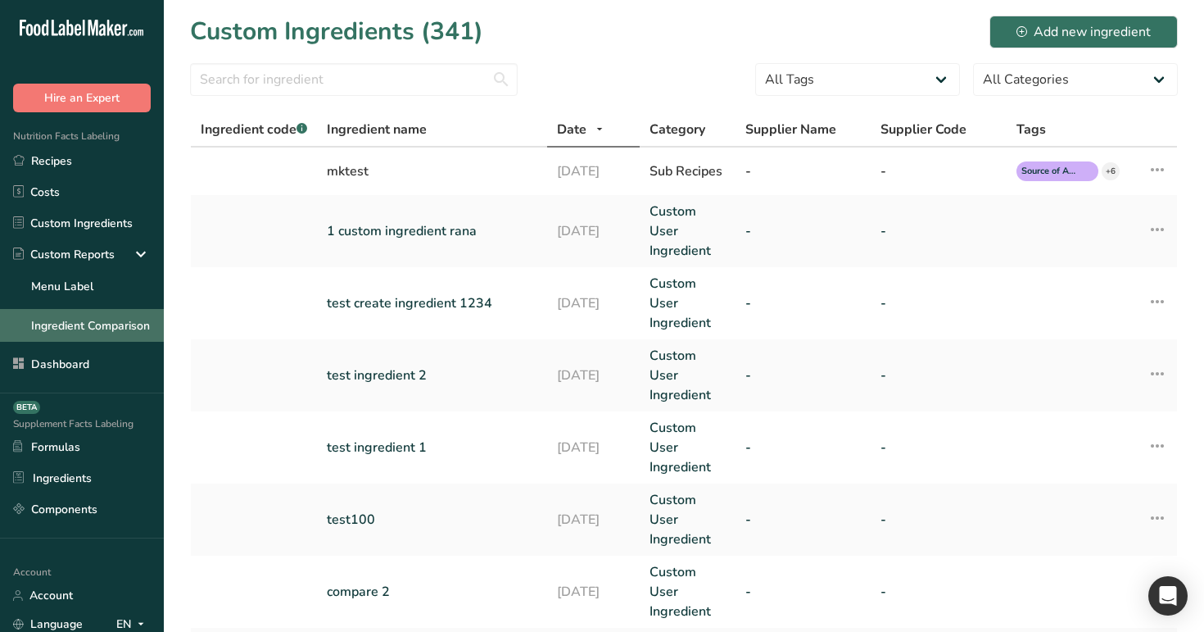
click at [84, 323] on link "Ingredient Comparison" at bounding box center [82, 325] width 164 height 33
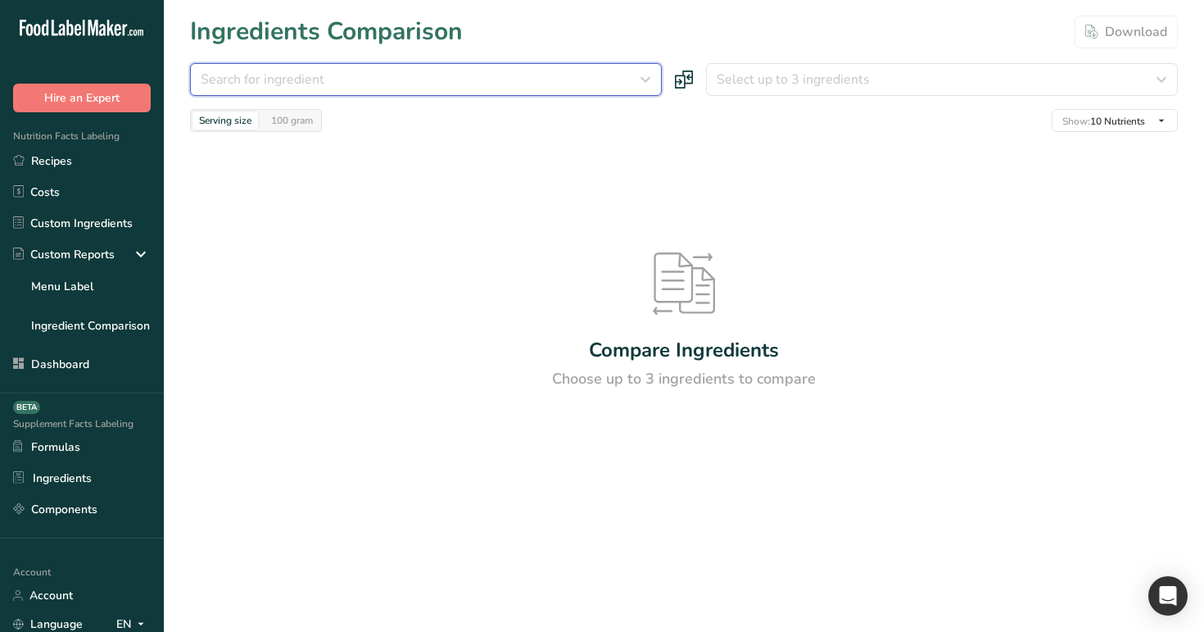
click at [425, 87] on div "Search for ingredient" at bounding box center [421, 80] width 441 height 20
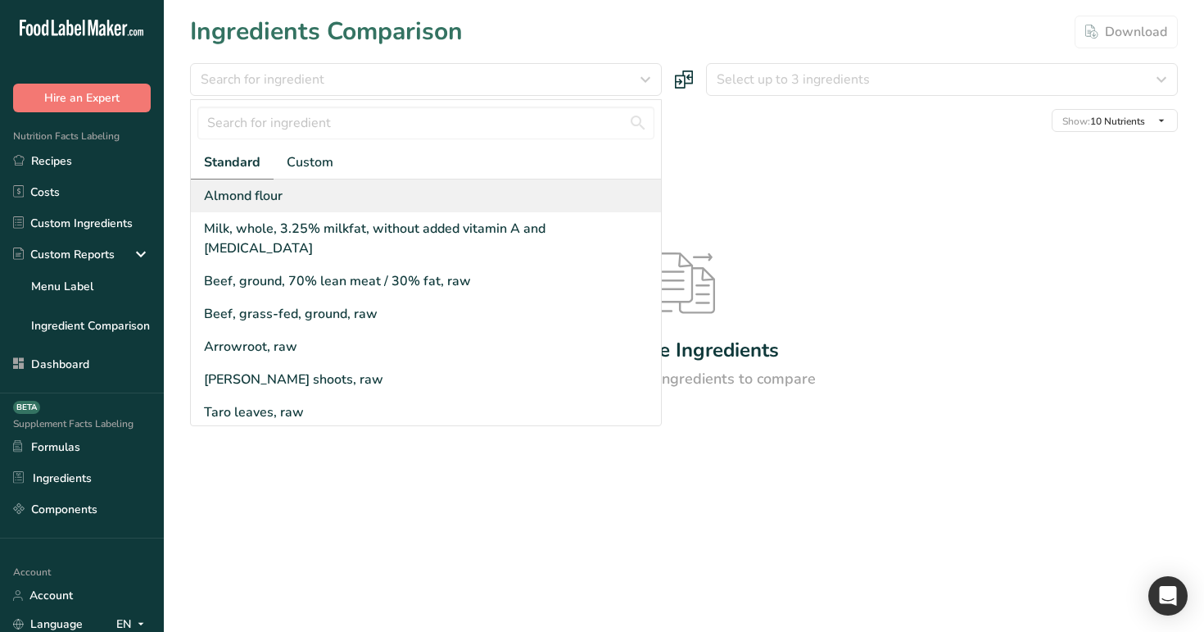
click at [401, 206] on div "Almond flour" at bounding box center [426, 195] width 470 height 33
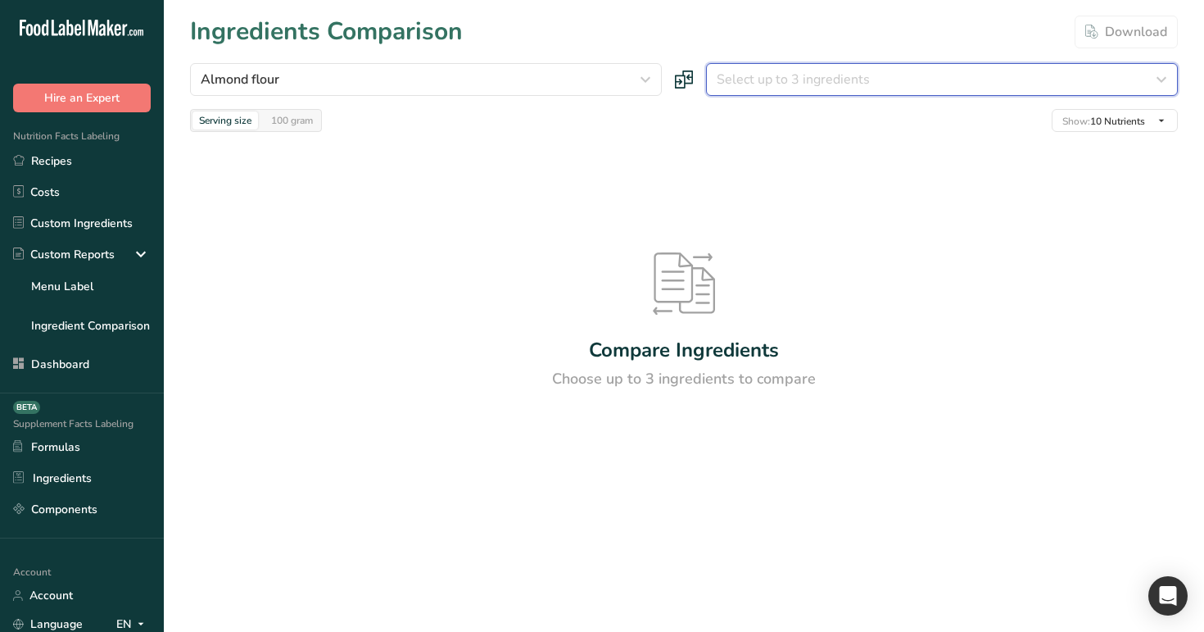
click at [783, 70] on span "Select up to 3 ingredients" at bounding box center [793, 80] width 153 height 20
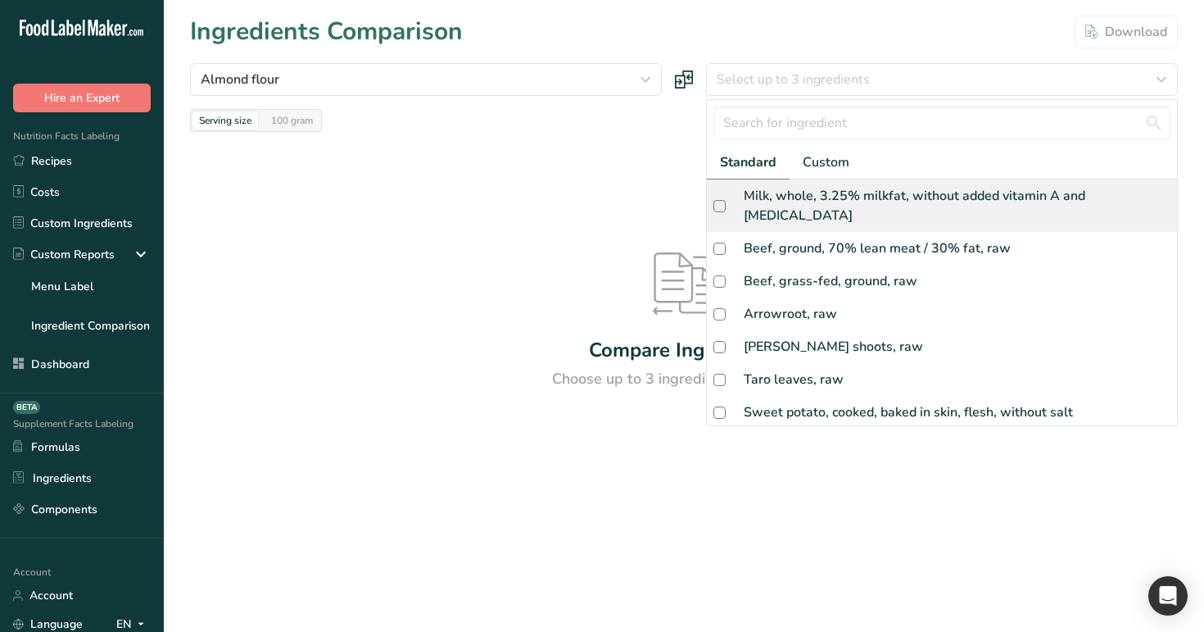
click at [790, 182] on div "Milk, whole, 3.25% milkfat, without added vitamin A and [MEDICAL_DATA]" at bounding box center [942, 205] width 470 height 52
checkbox input "true"
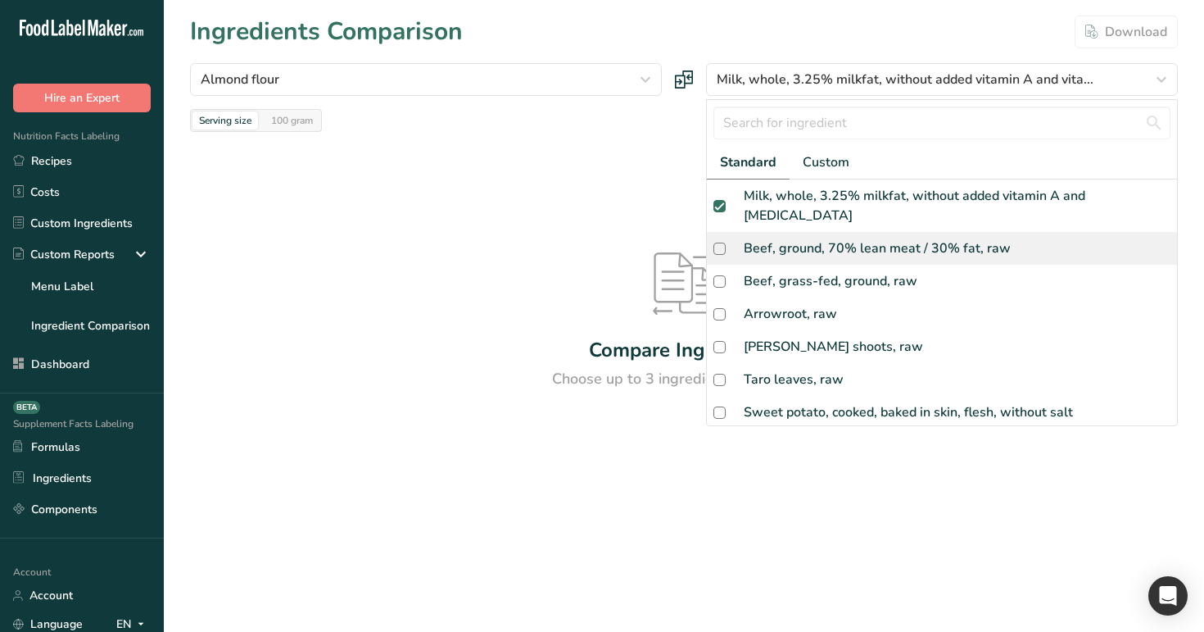
click at [802, 232] on div "Beef, ground, 70% lean meat / 30% fat, raw" at bounding box center [942, 248] width 470 height 33
checkbox input "true"
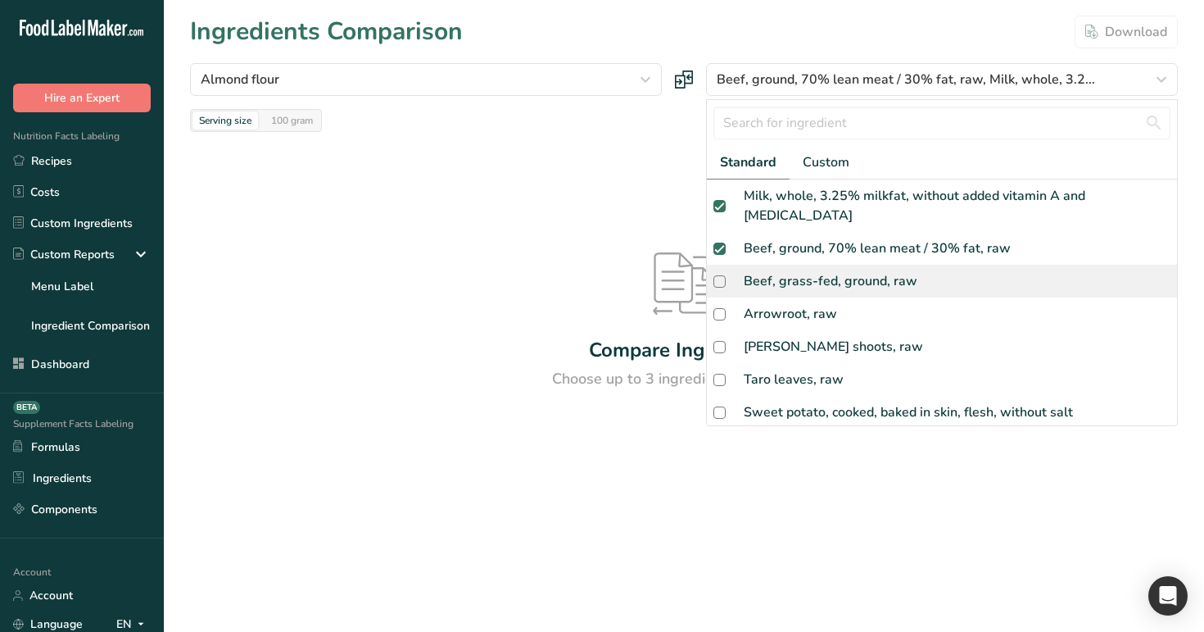
click at [805, 271] on div "Beef, grass-fed, ground, raw" at bounding box center [831, 281] width 174 height 20
checkbox input "true"
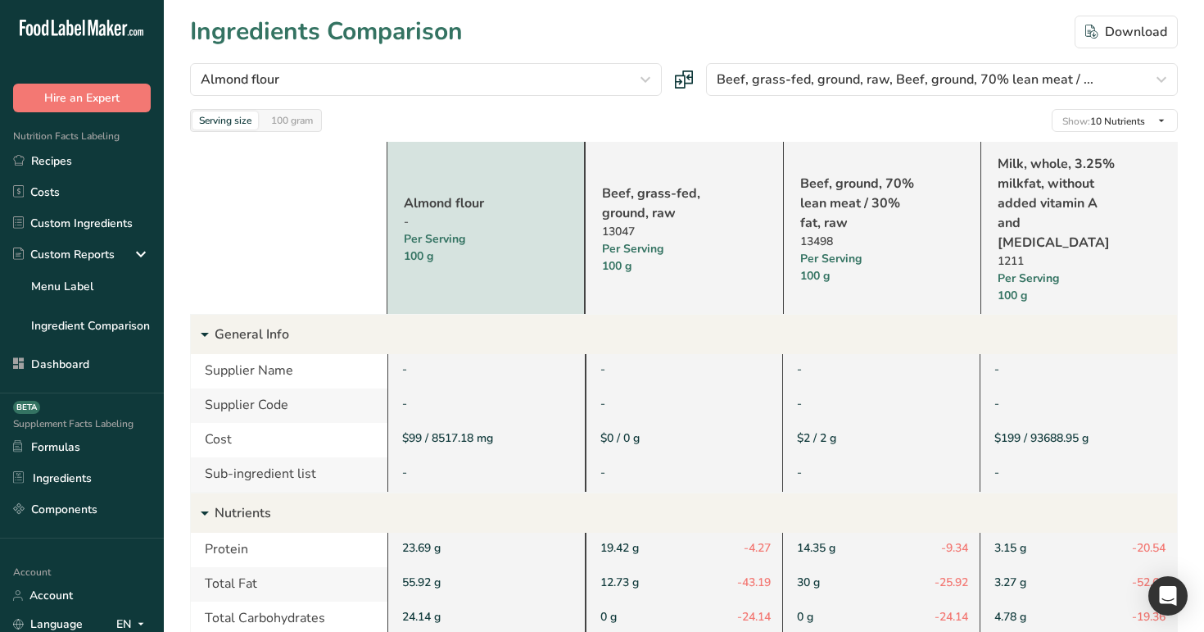
click at [668, 127] on div "Serving size 100 gram Show: 10 Nutrients All Nutrients Standard Components Calo…" at bounding box center [684, 120] width 988 height 23
click at [96, 152] on link "Recipes" at bounding box center [82, 160] width 164 height 31
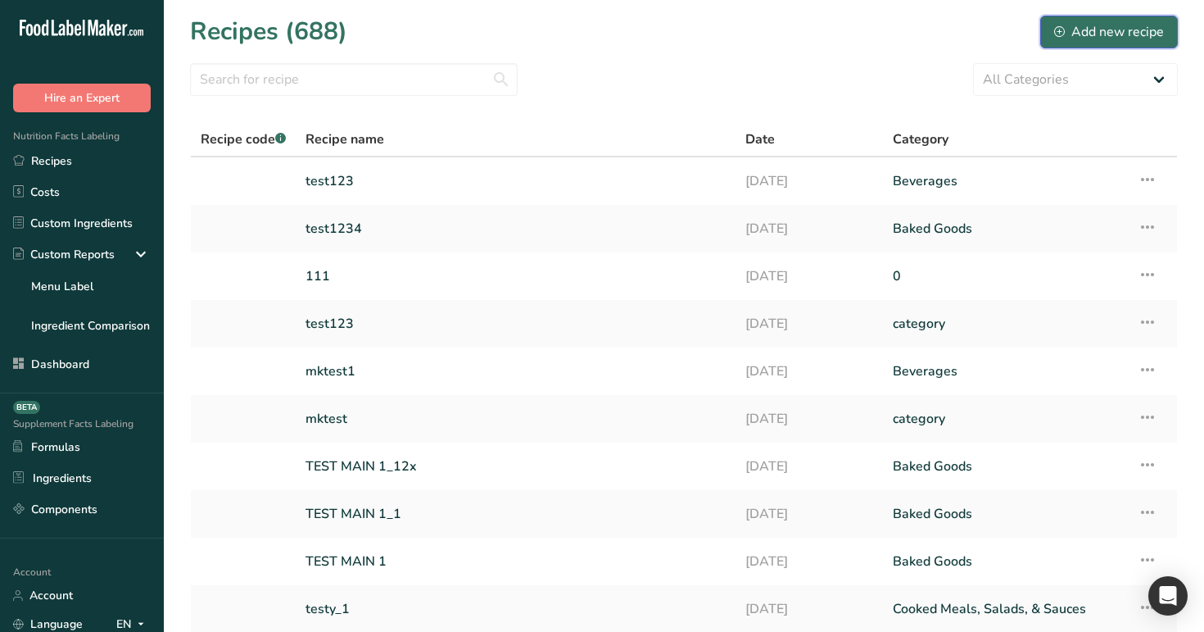
click at [1118, 35] on div "Add new recipe" at bounding box center [1109, 32] width 110 height 20
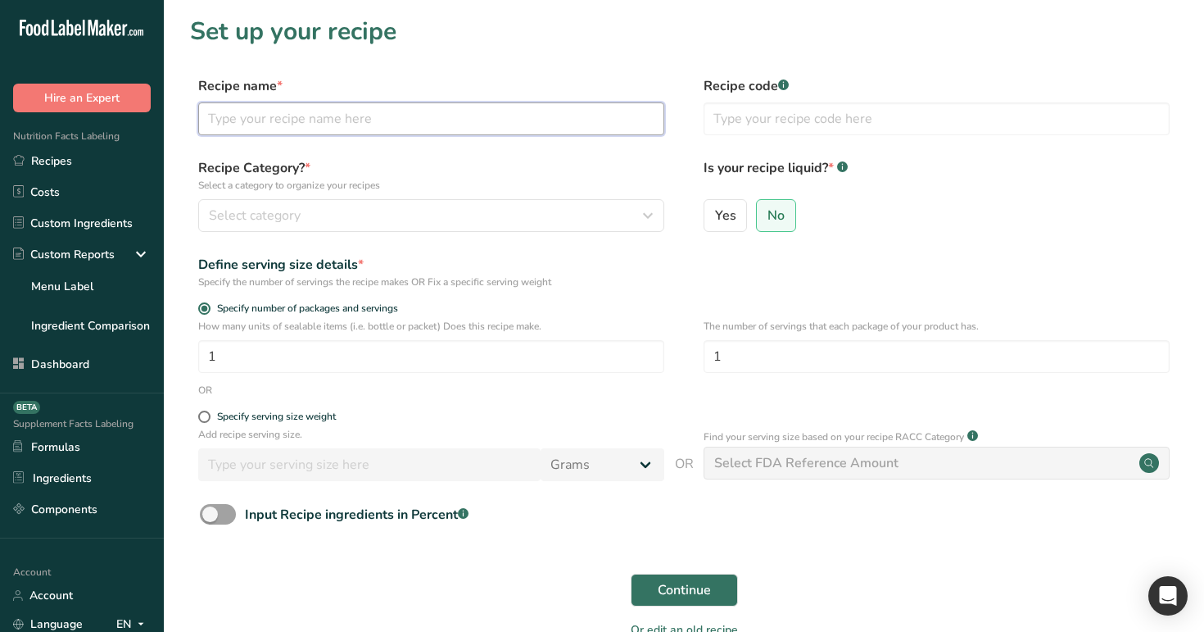
click at [359, 126] on input "text" at bounding box center [431, 118] width 466 height 33
type input "test77"
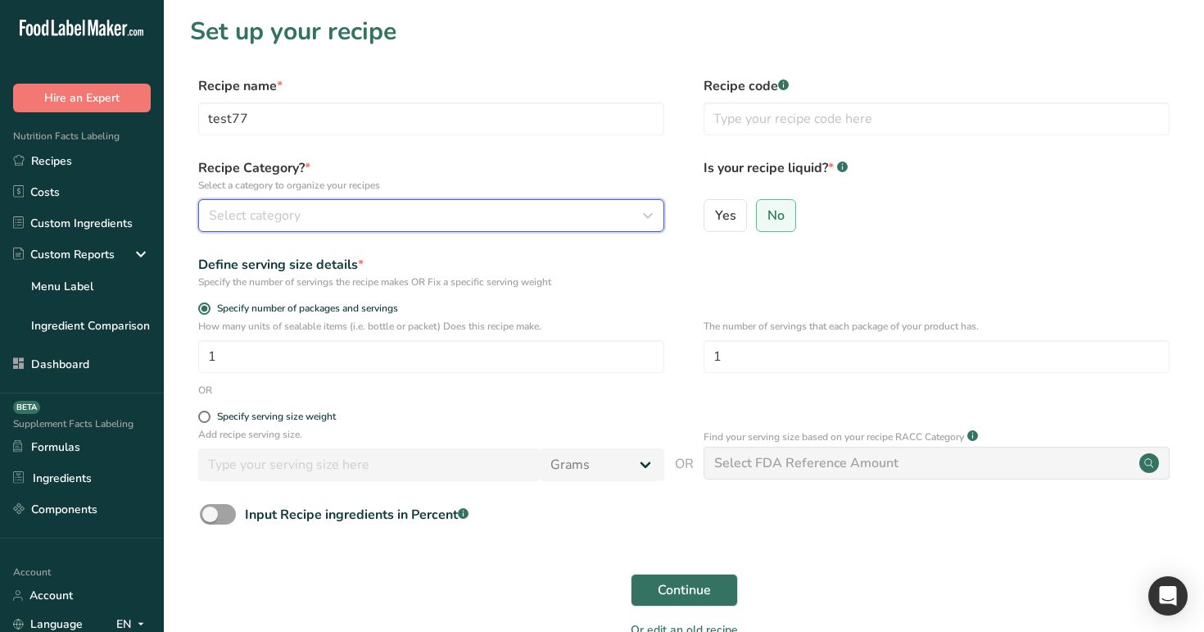
click at [364, 220] on div "Select category" at bounding box center [426, 216] width 435 height 20
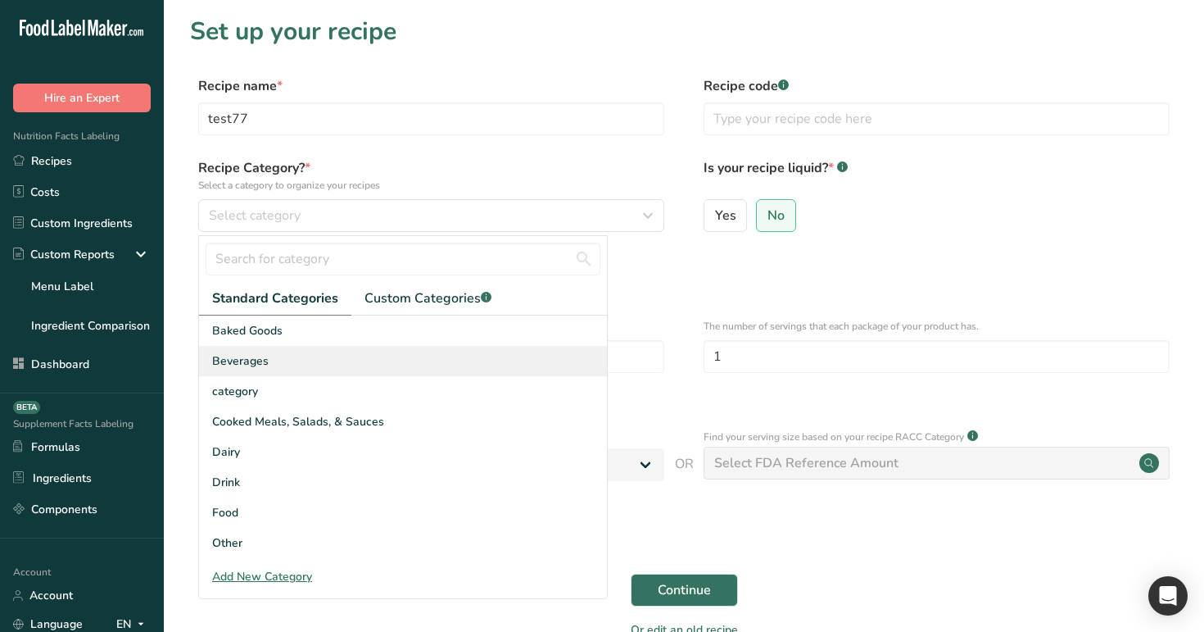
click at [368, 346] on div "Beverages" at bounding box center [403, 361] width 408 height 30
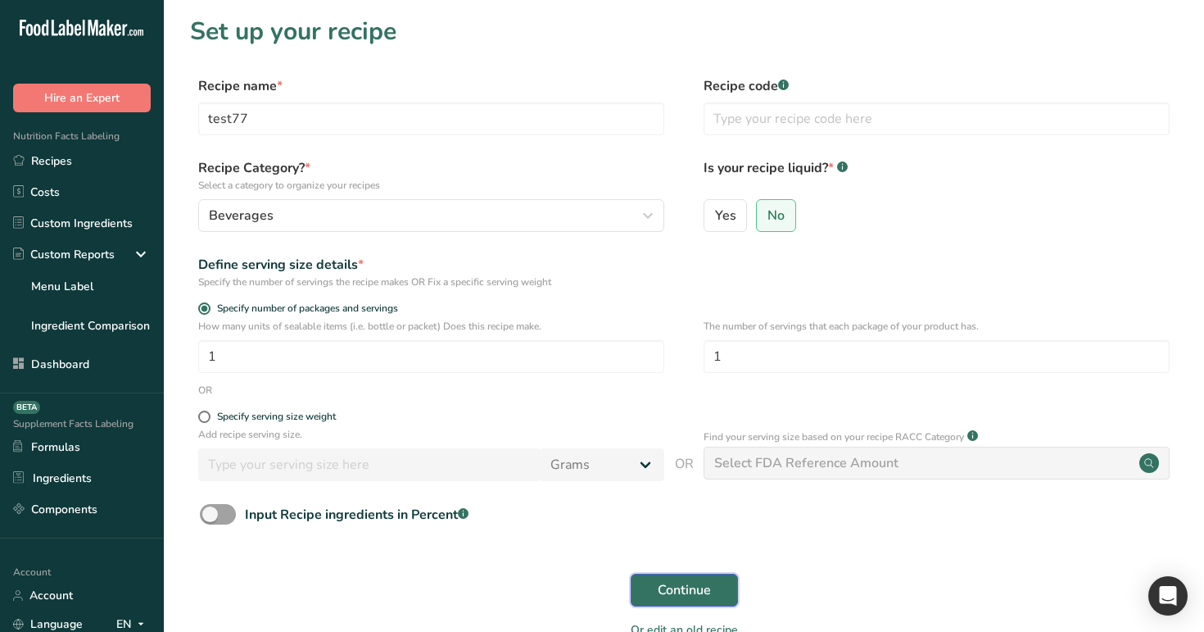
click at [675, 590] on span "Continue" at bounding box center [684, 590] width 53 height 20
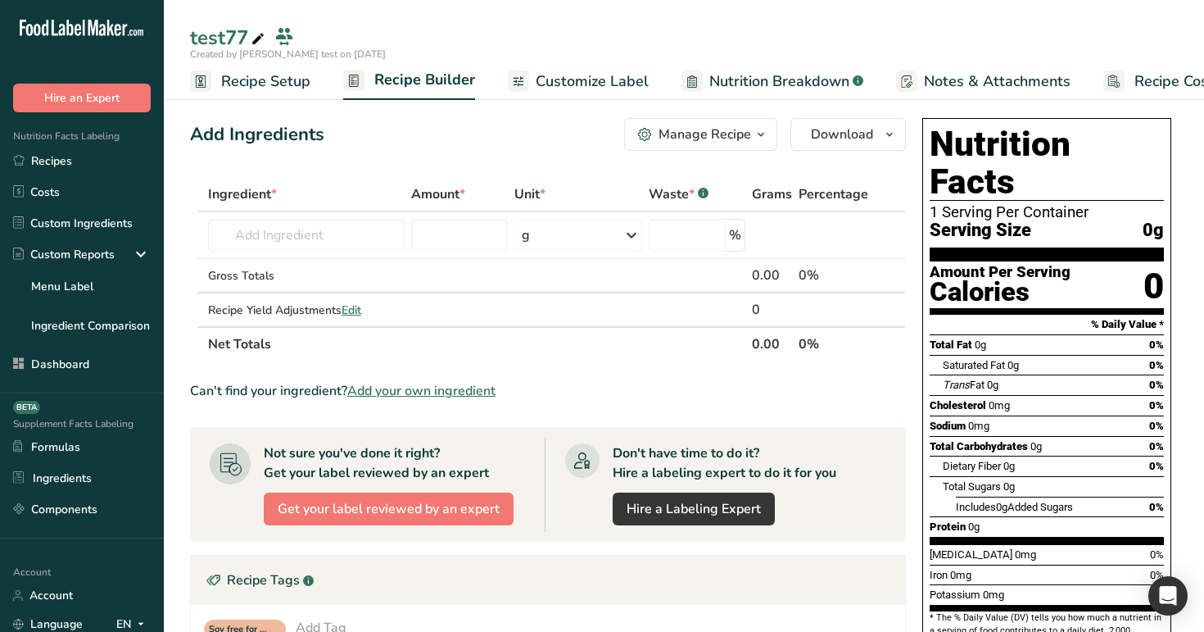
click at [270, 90] on span "Recipe Setup" at bounding box center [265, 81] width 89 height 22
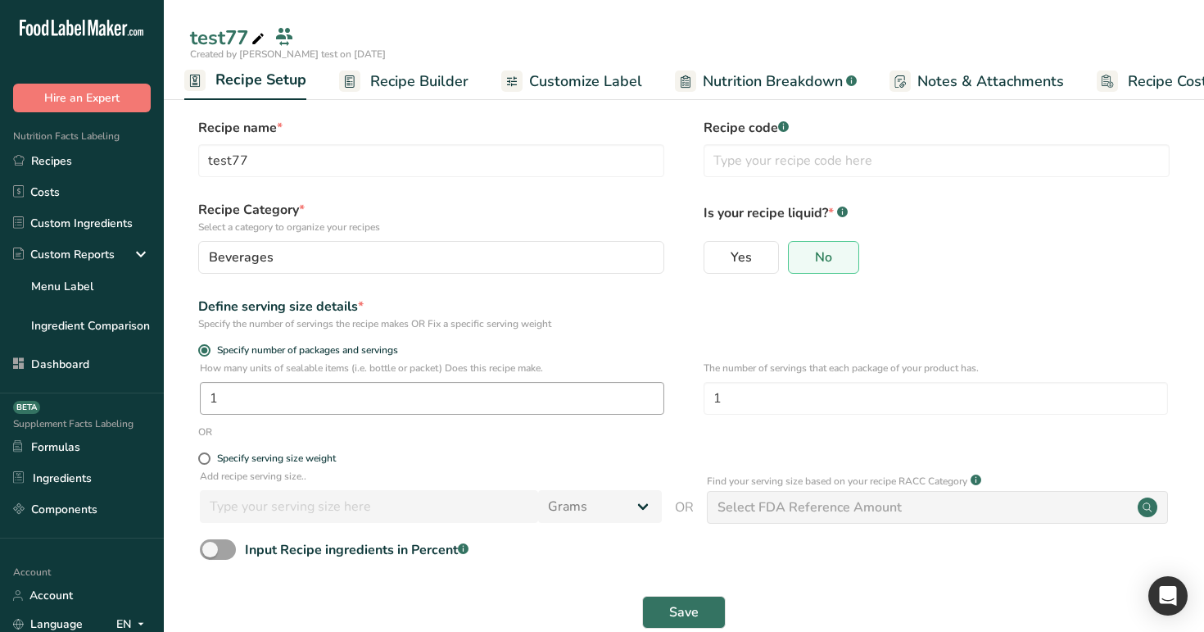
scroll to position [33, 0]
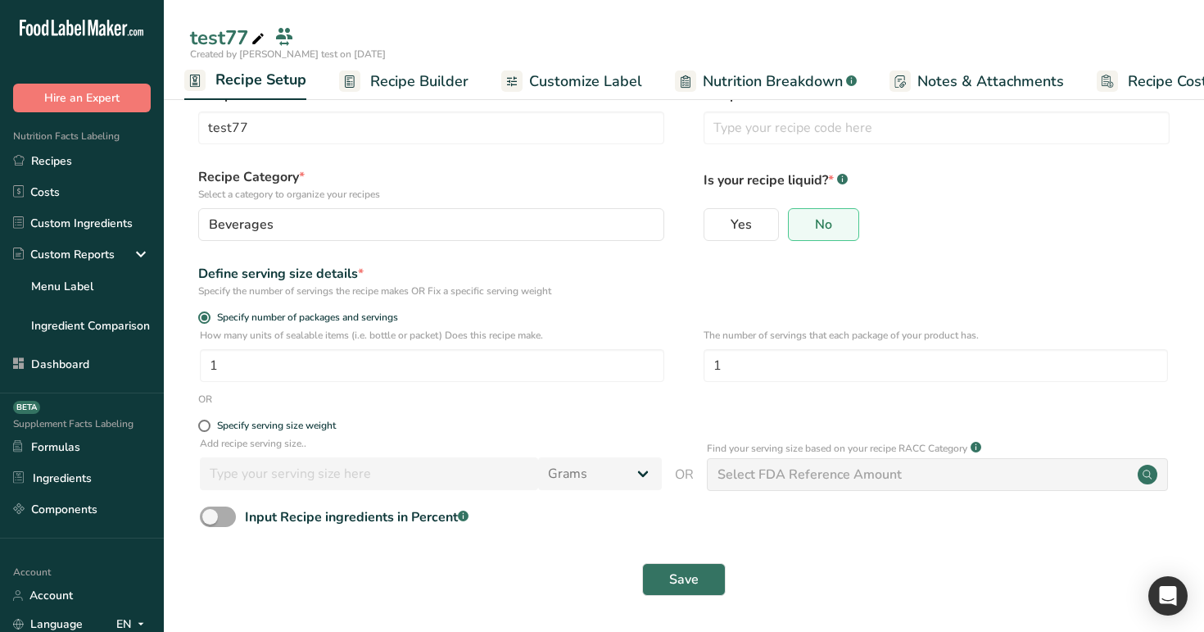
click at [236, 511] on span "Input Recipe ingredients in Percent .a-a{fill:#347362;}.b-a{fill:#fff;}" at bounding box center [352, 517] width 233 height 20
click at [211, 511] on input "Input Recipe ingredients in Percent .a-a{fill:#347362;}.b-a{fill:#fff;}" at bounding box center [205, 516] width 11 height 11
checkbox input "true"
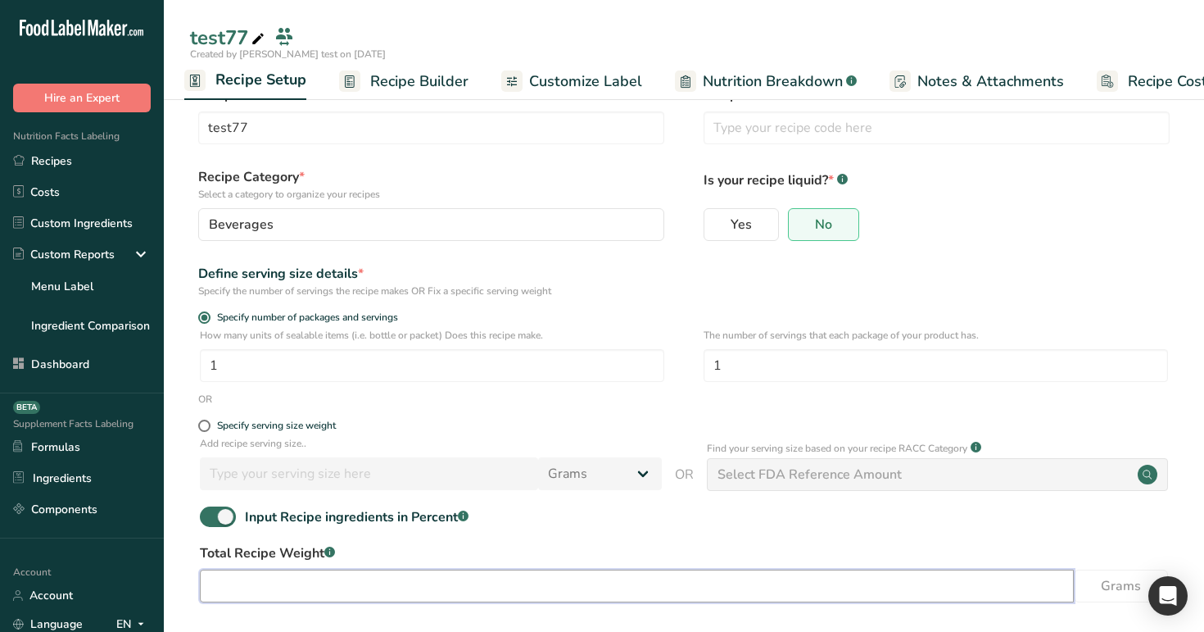
click at [407, 582] on input "number" at bounding box center [637, 585] width 874 height 33
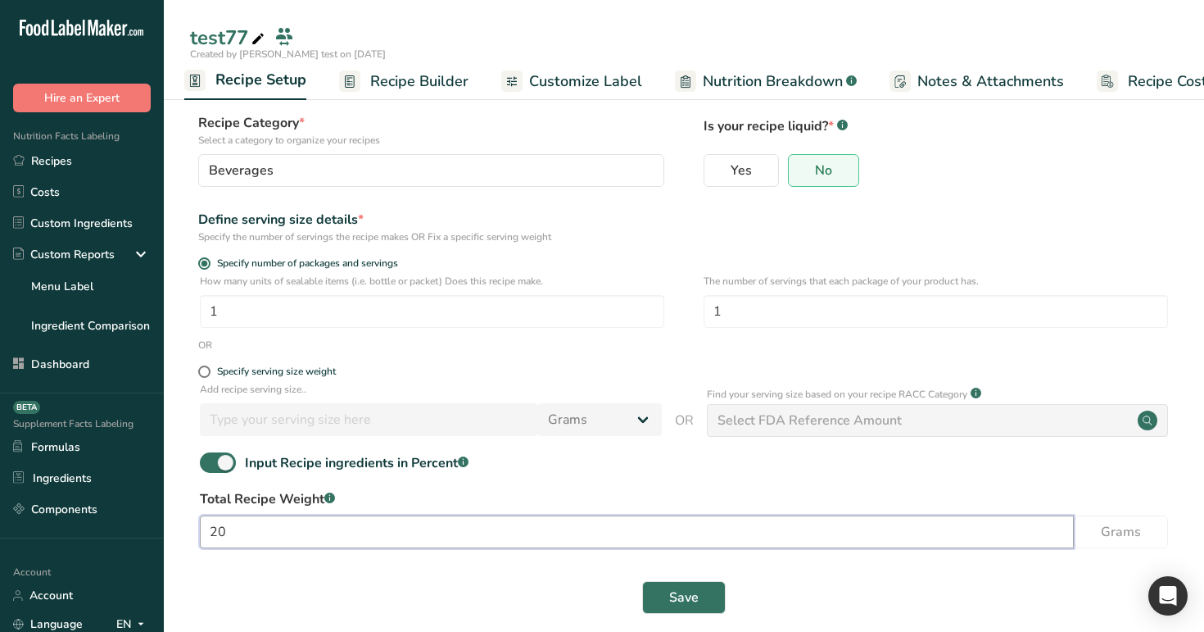
scroll to position [105, 0]
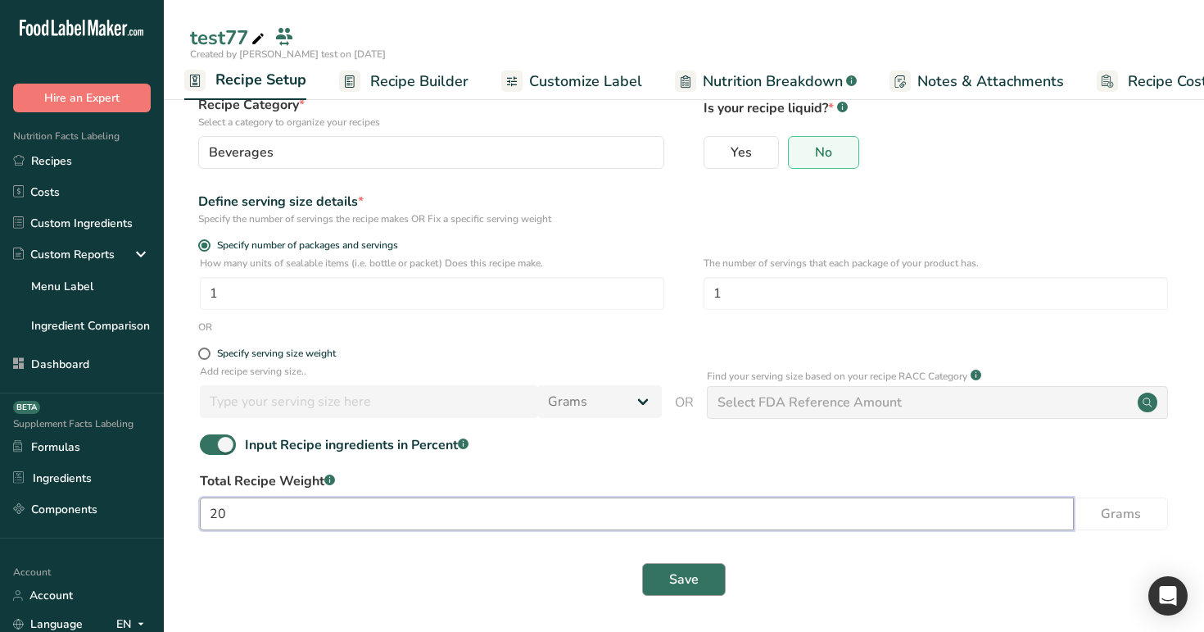
type input "20"
click at [702, 594] on button "Save" at bounding box center [684, 579] width 84 height 33
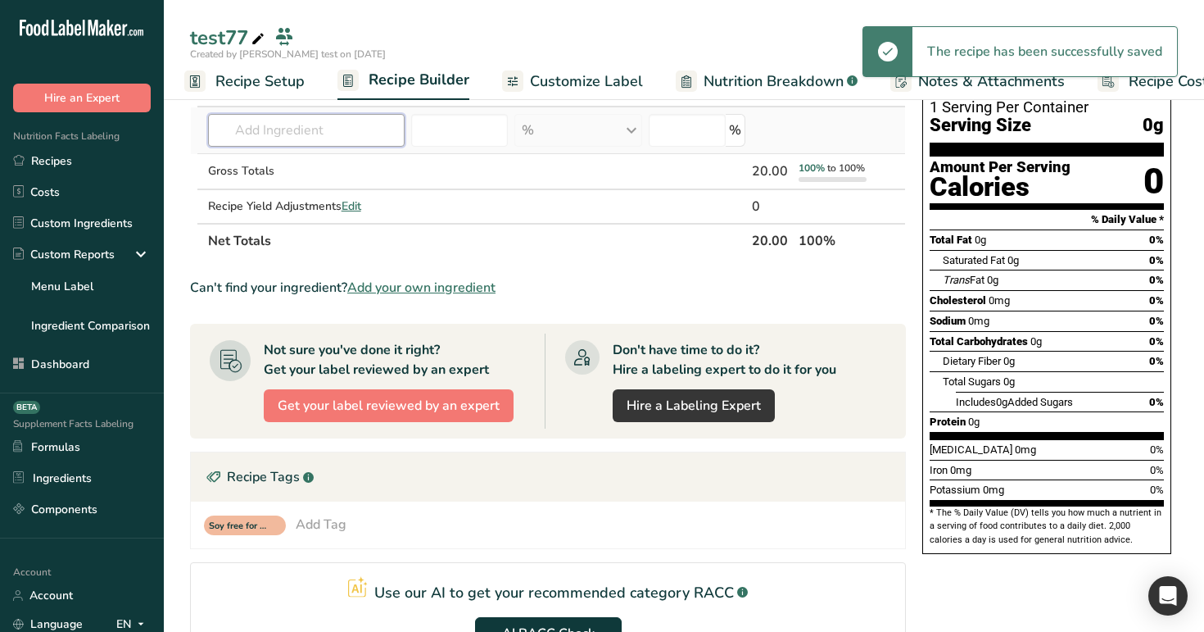
click at [318, 138] on input "text" at bounding box center [306, 130] width 197 height 33
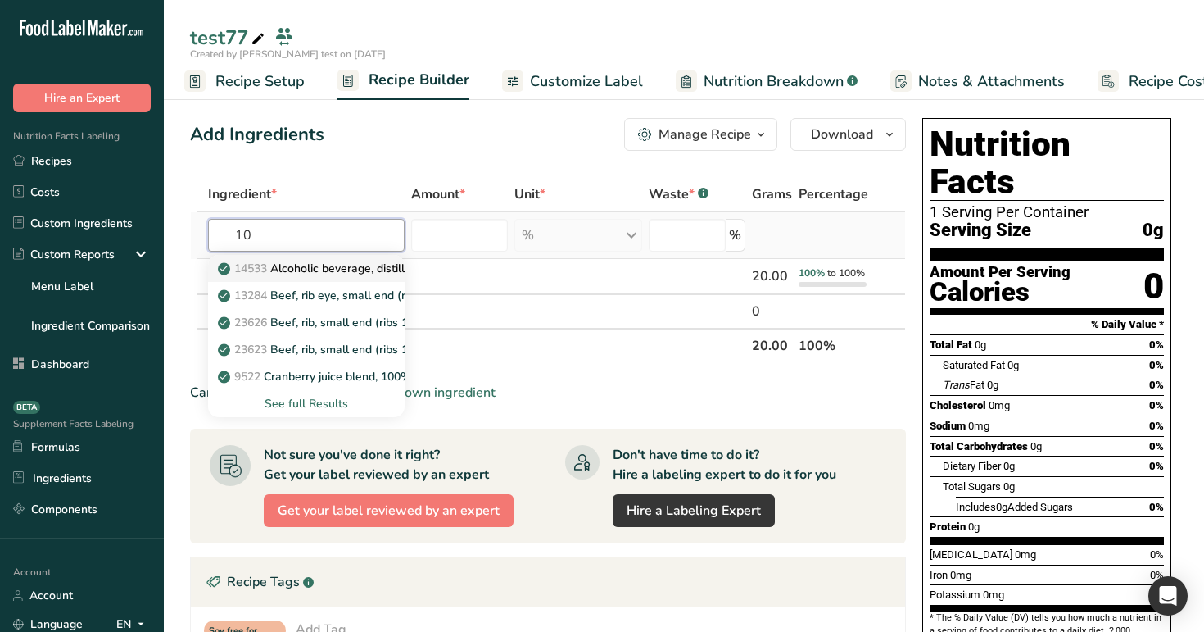
type input "10"
click at [373, 274] on p "14533 Alcoholic beverage, distilled, all (gin, rum, vodka, whiskey) 100 proof" at bounding box center [425, 268] width 408 height 17
type input "Alcoholic beverage, distilled, all (gin, rum, vodka, whiskey) 100 proof"
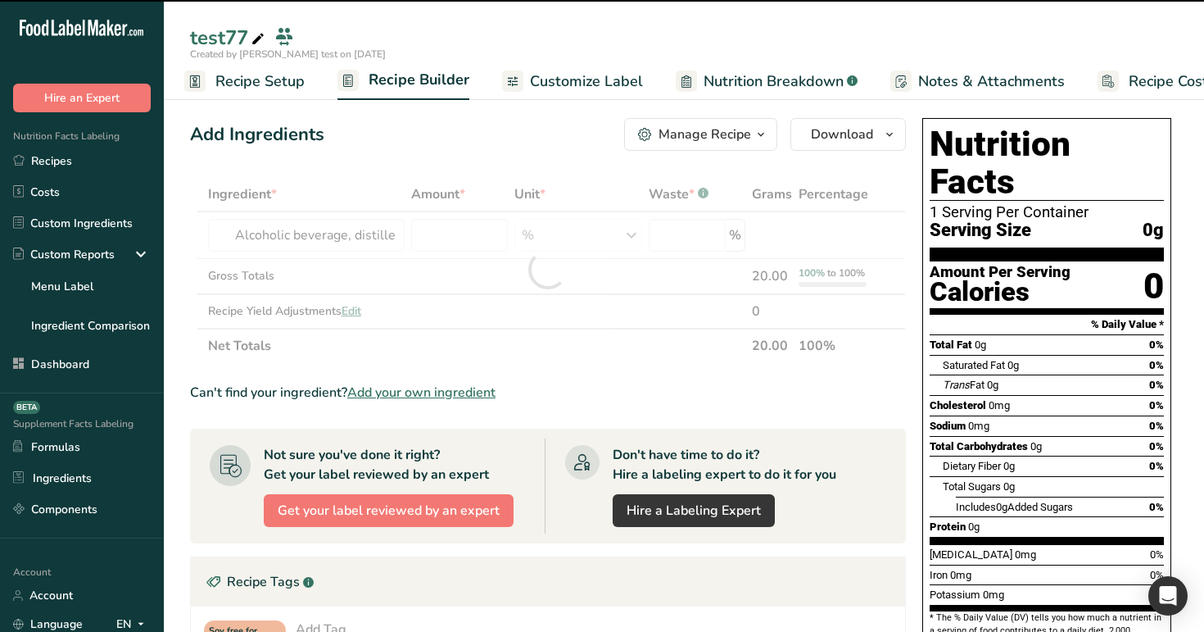
type input "0"
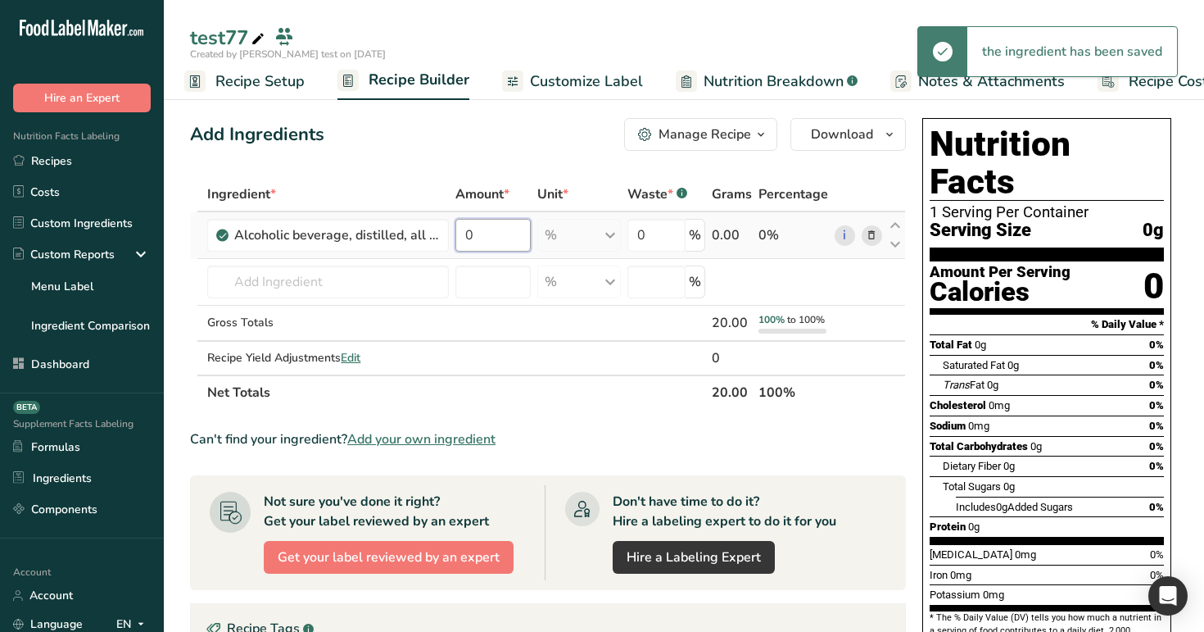
click at [473, 238] on input "0" at bounding box center [493, 235] width 75 height 33
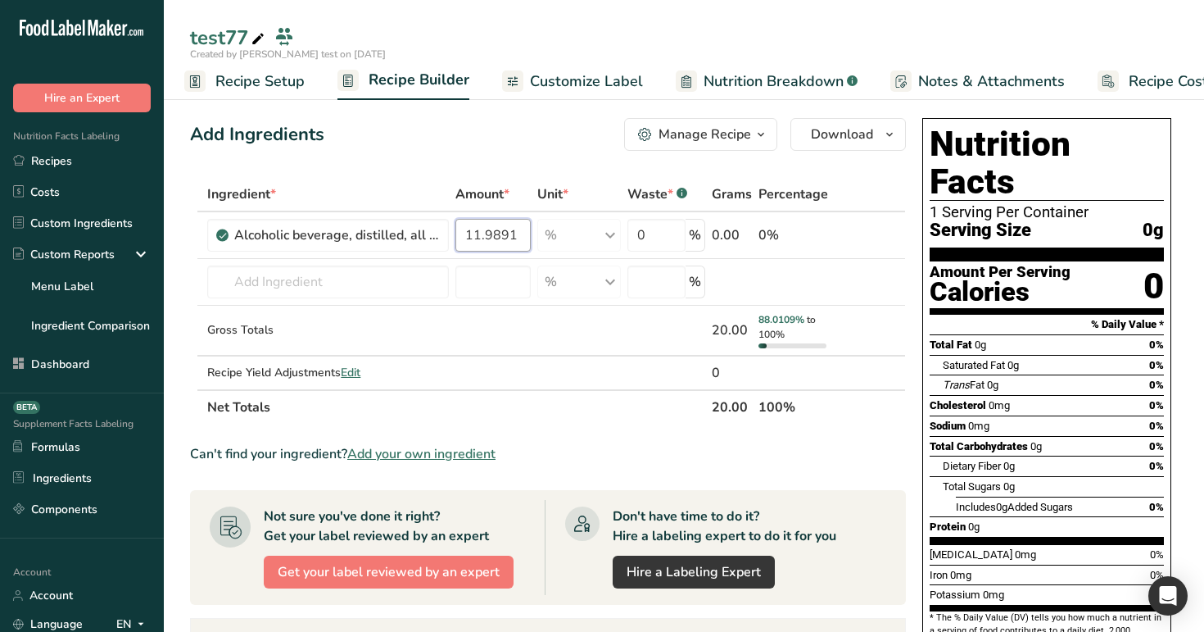
type input "11.9891"
click at [507, 118] on div "Add Ingredients Manage Recipe Delete Recipe Duplicate Recipe Scale Recipe Save …" at bounding box center [548, 134] width 716 height 33
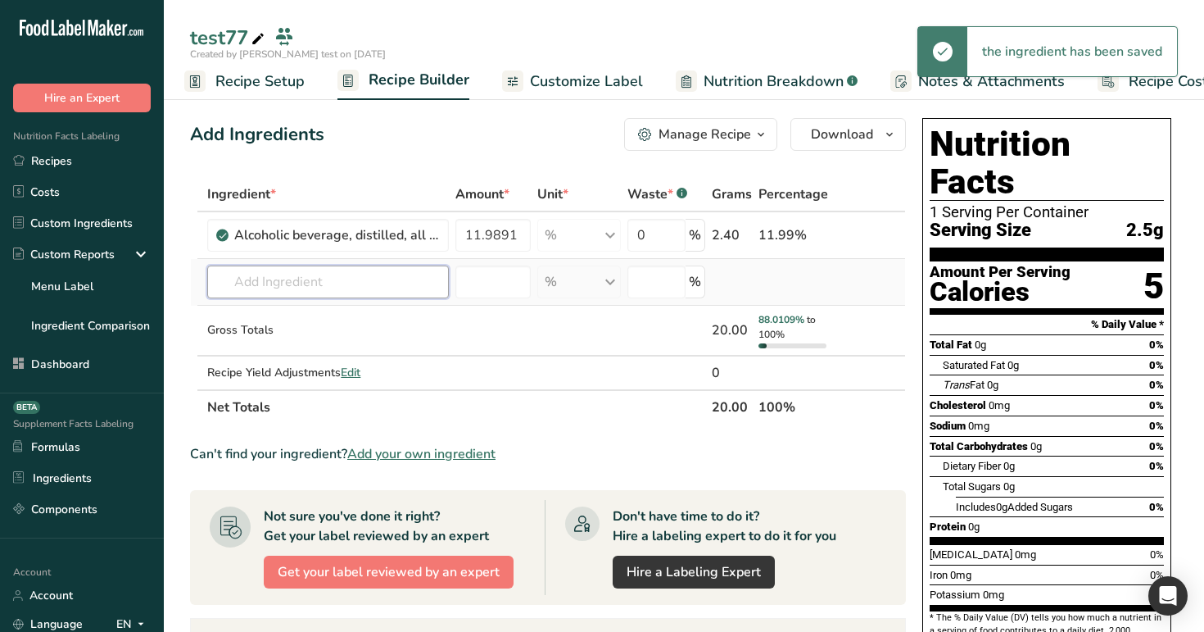
click at [305, 286] on input "text" at bounding box center [328, 281] width 242 height 33
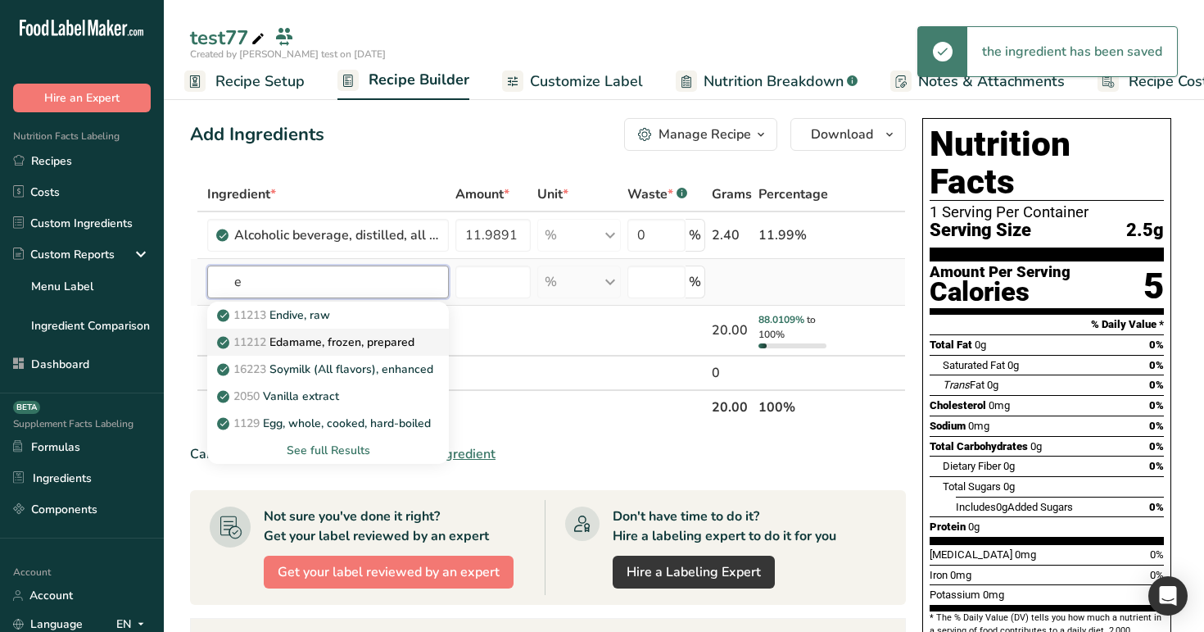
type input "e"
click at [329, 342] on p "11212 Edamame, frozen, prepared" at bounding box center [317, 341] width 194 height 17
type input "Edamame, frozen, prepared"
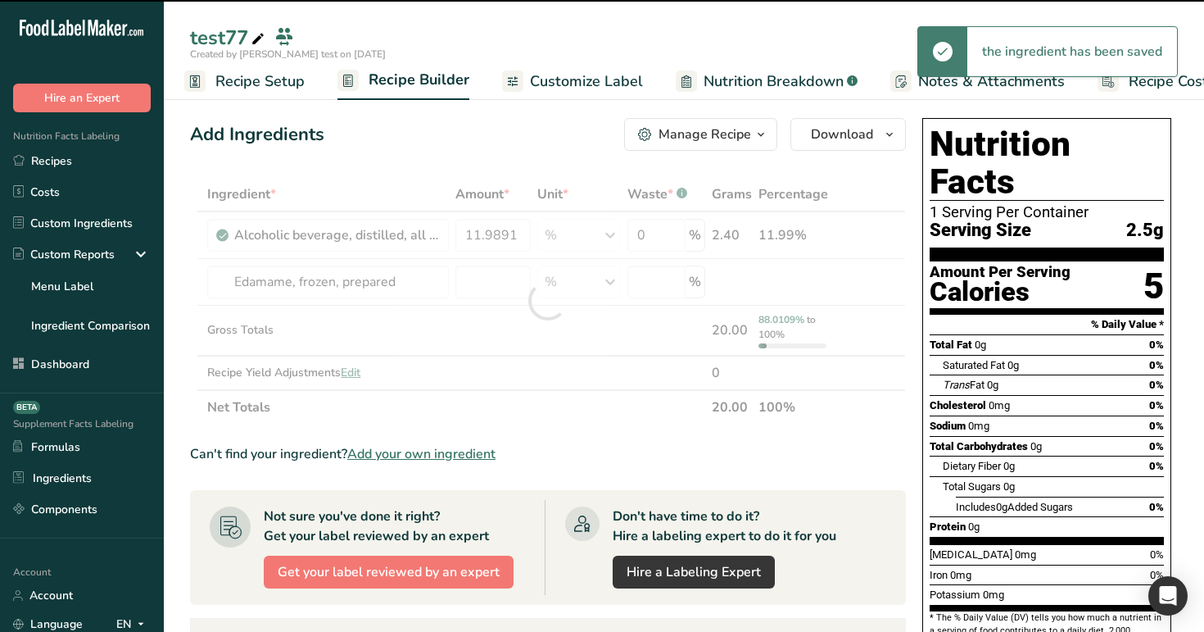
type input "0"
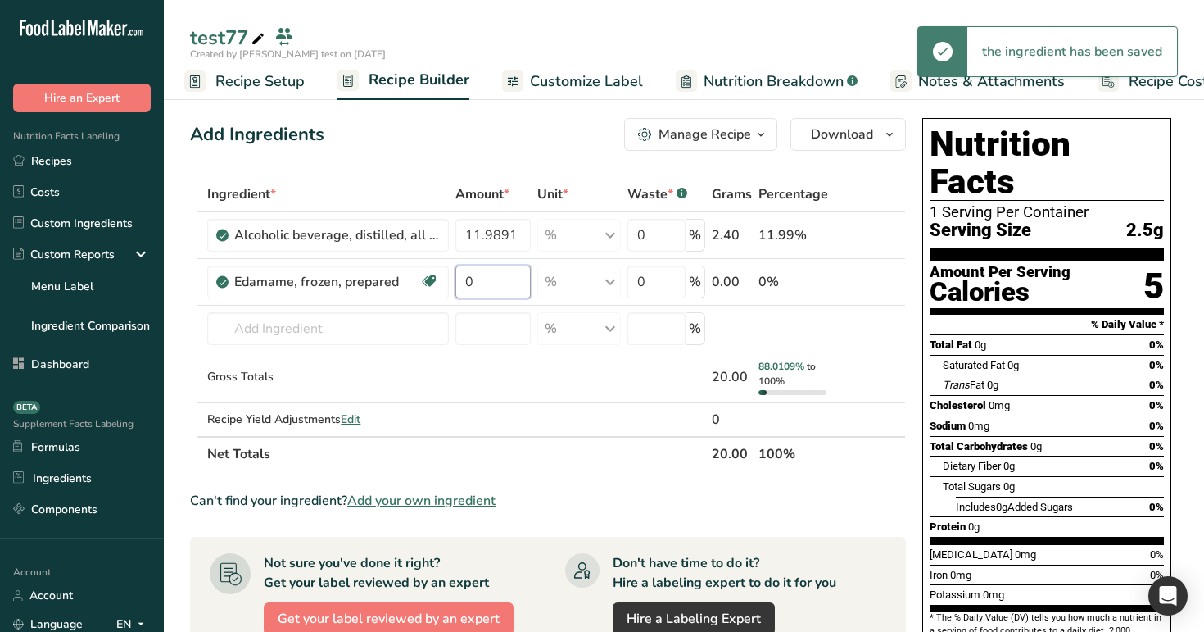
click at [485, 279] on input "0" at bounding box center [493, 281] width 75 height 33
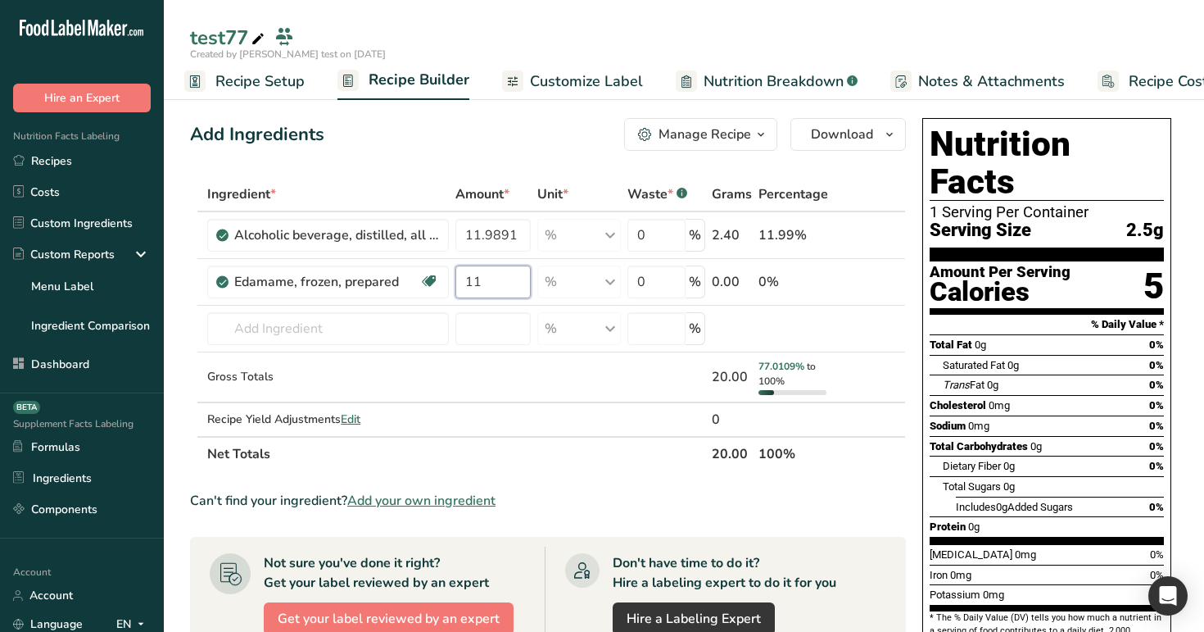
type input "1"
type input "9.1231"
click at [533, 138] on div "Add Ingredients Manage Recipe Delete Recipe Duplicate Recipe Scale Recipe Save …" at bounding box center [548, 134] width 716 height 33
click at [356, 333] on input "text" at bounding box center [328, 328] width 242 height 33
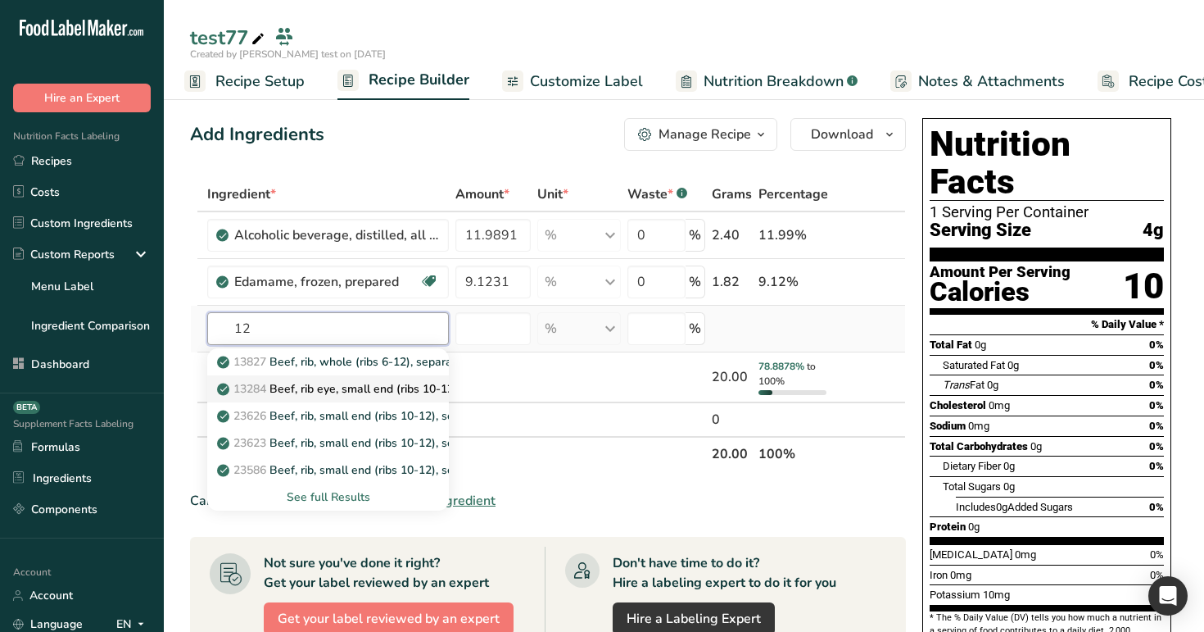
type input "12"
click at [351, 393] on p "13284 Beef, rib eye, small end (ribs 10-12), separable lean only, trimmed to 0"…" at bounding box center [473, 388] width 506 height 17
type input "Beef, rib eye, small end (ribs 10-12), separable lean only, trimmed to 0" fat, …"
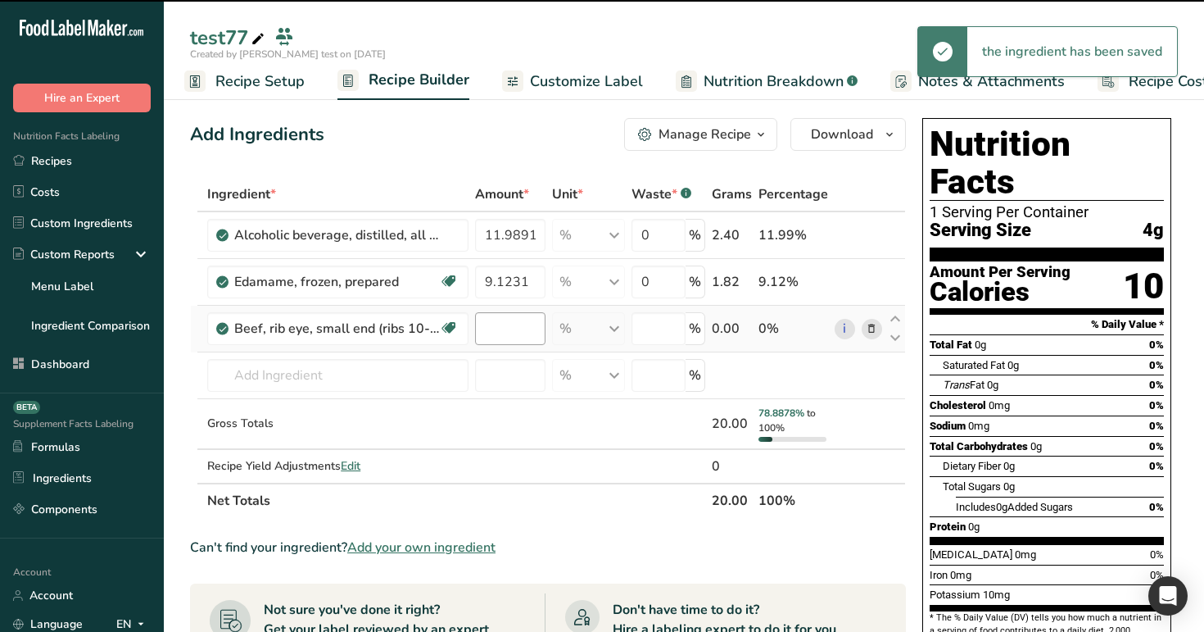
type input "0"
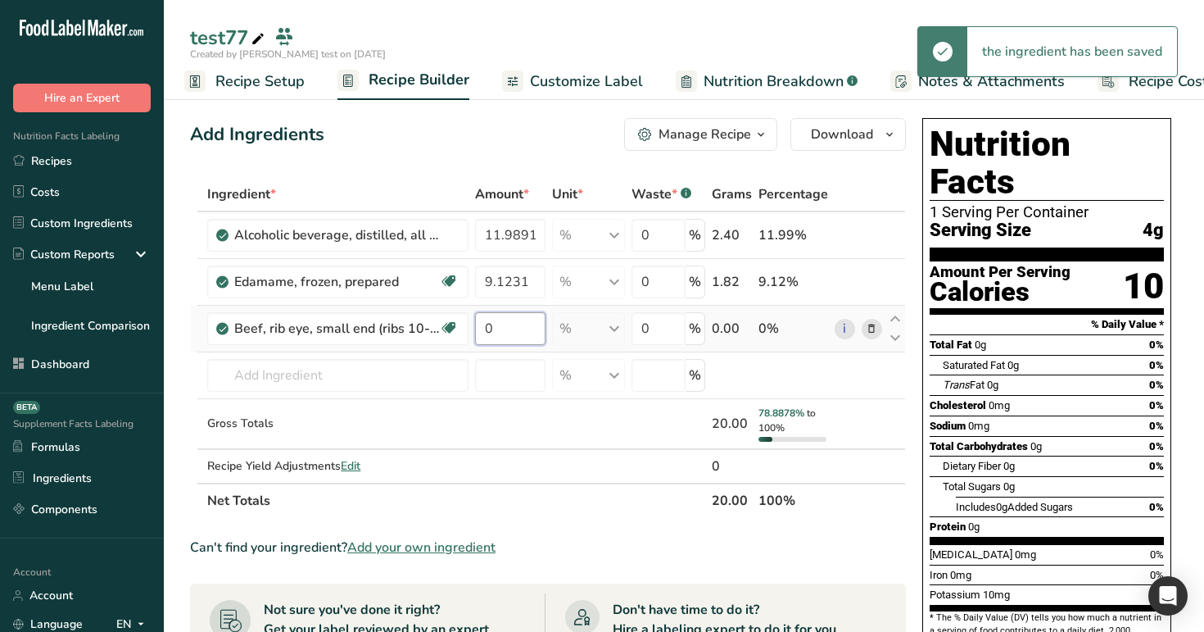
click at [501, 321] on input "0" at bounding box center [510, 328] width 70 height 33
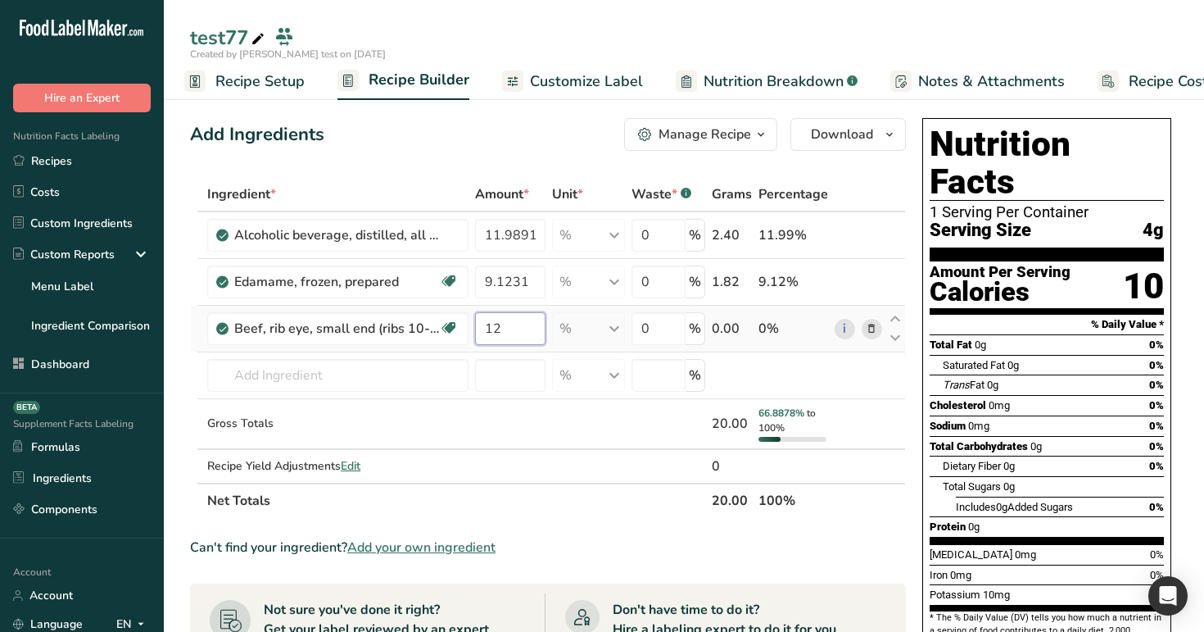
type input "1"
type input "50"
click at [537, 156] on div "Add Ingredients Manage Recipe Delete Recipe Duplicate Recipe Scale Recipe Save …" at bounding box center [553, 620] width 726 height 1018
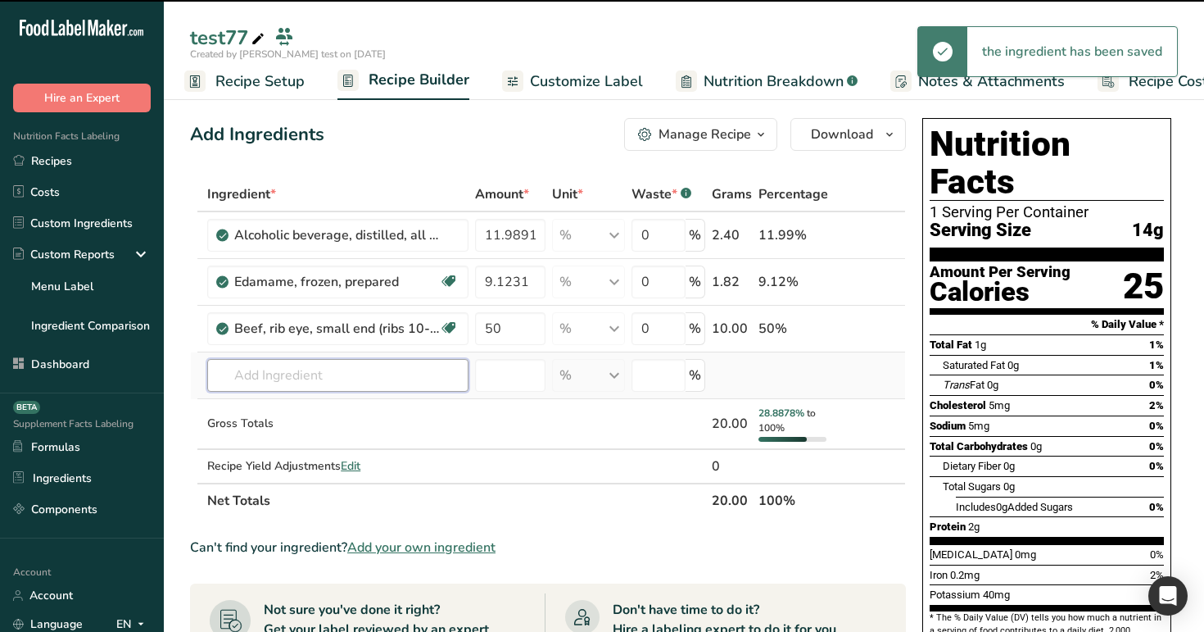
click at [338, 371] on input "text" at bounding box center [337, 375] width 261 height 33
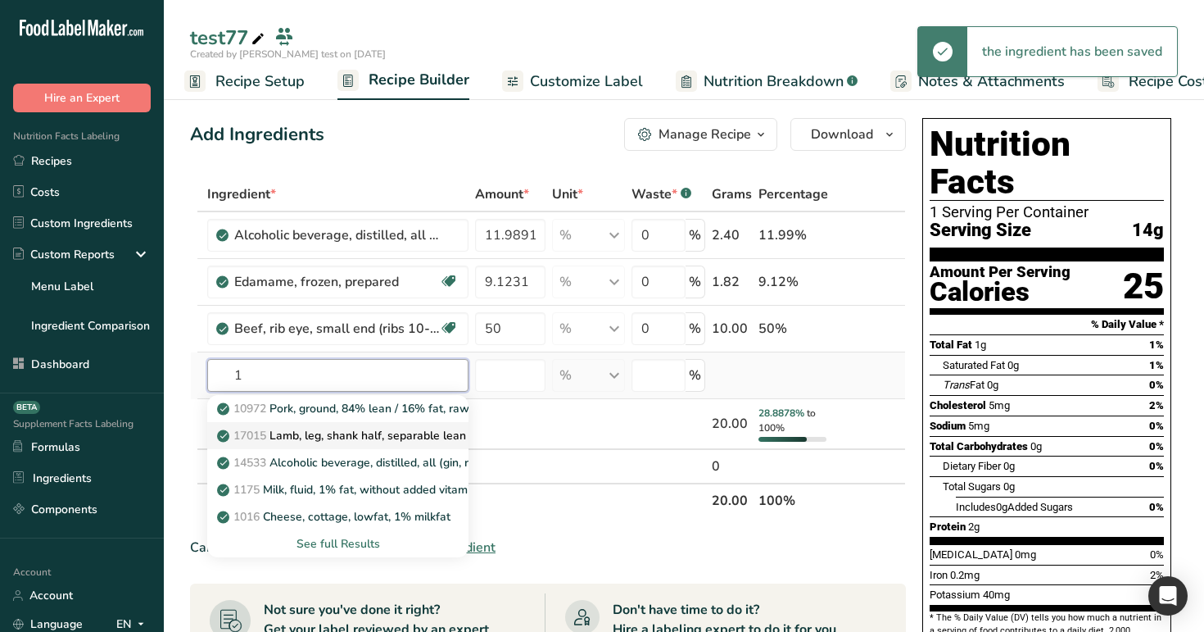
type input "1"
click at [342, 441] on p "17015 Lamb, leg, shank half, separable lean and fat, trimmed to 1/4" fat, choic…" at bounding box center [449, 435] width 458 height 17
type input "Lamb, leg, shank half, separable lean and fat, trimmed to 1/4" fat, choice, raw"
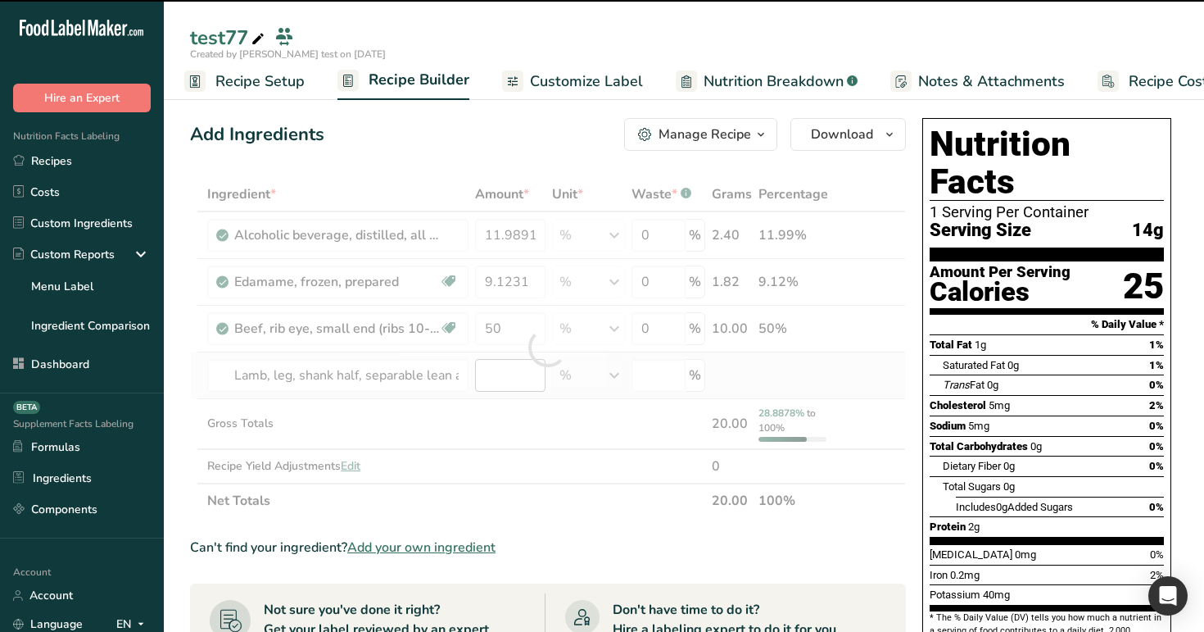
type input "0"
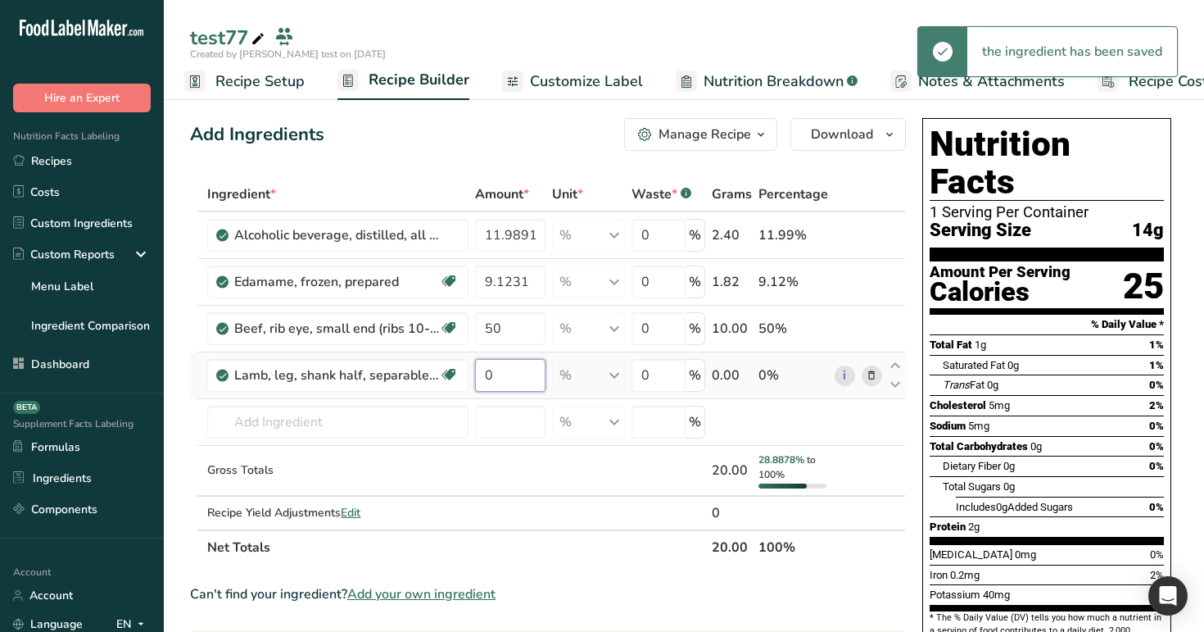
click at [510, 377] on input "0" at bounding box center [510, 375] width 70 height 33
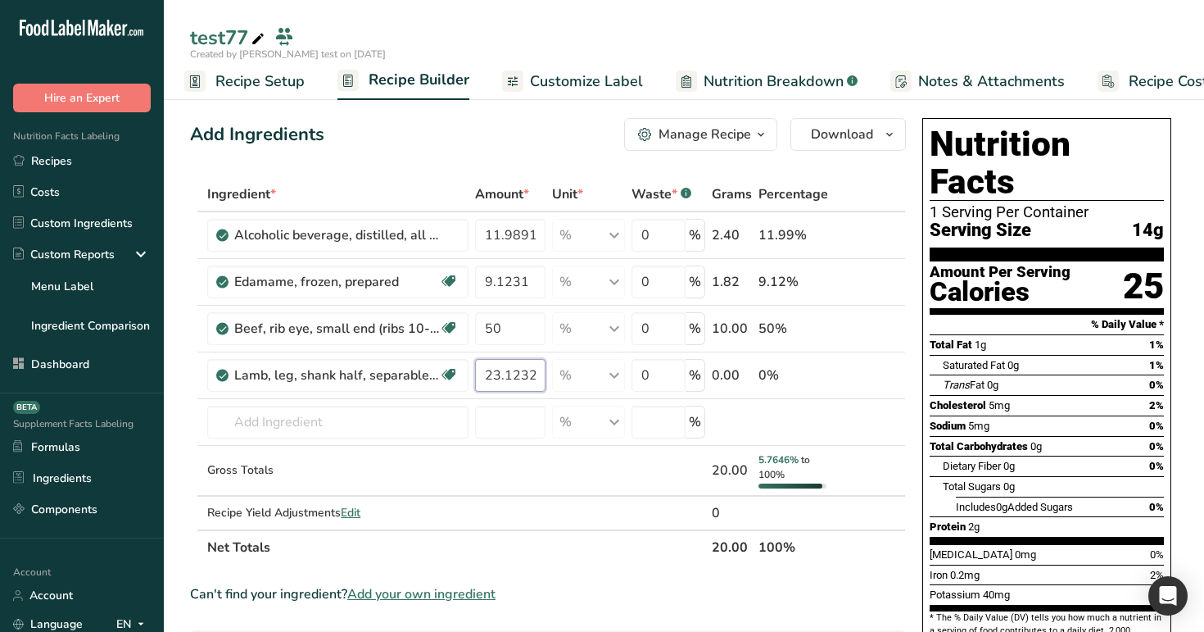
type input "23.1232"
click at [506, 159] on div "Add Ingredients Manage Recipe Delete Recipe Duplicate Recipe Scale Recipe Save …" at bounding box center [553, 643] width 726 height 1064
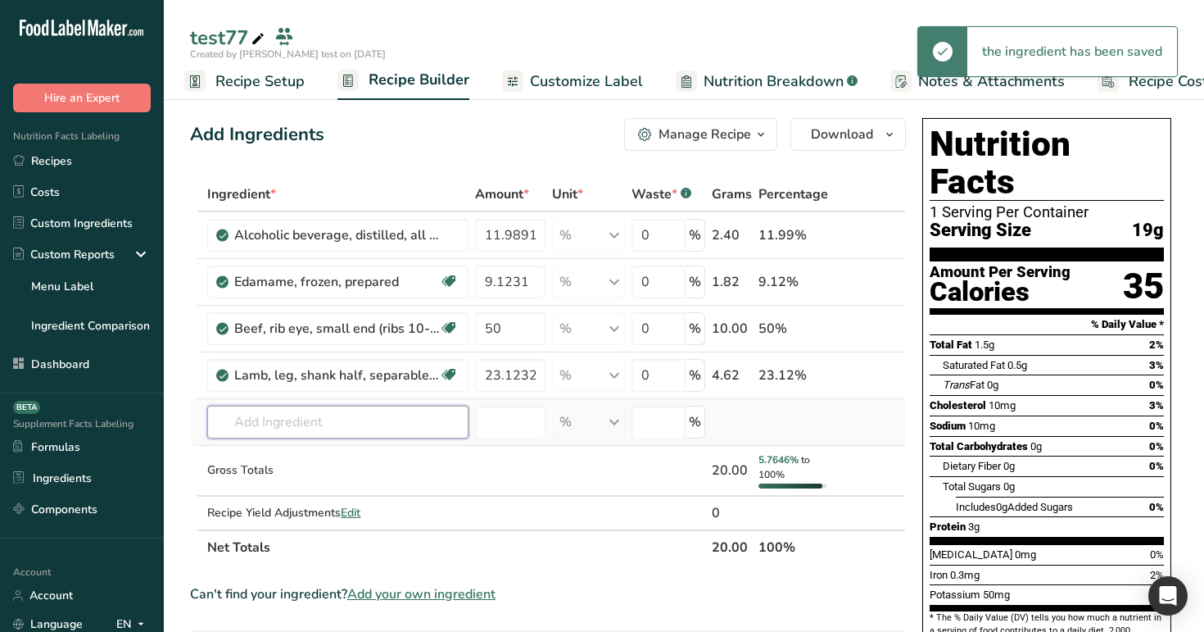
click at [311, 415] on input "text" at bounding box center [337, 422] width 261 height 33
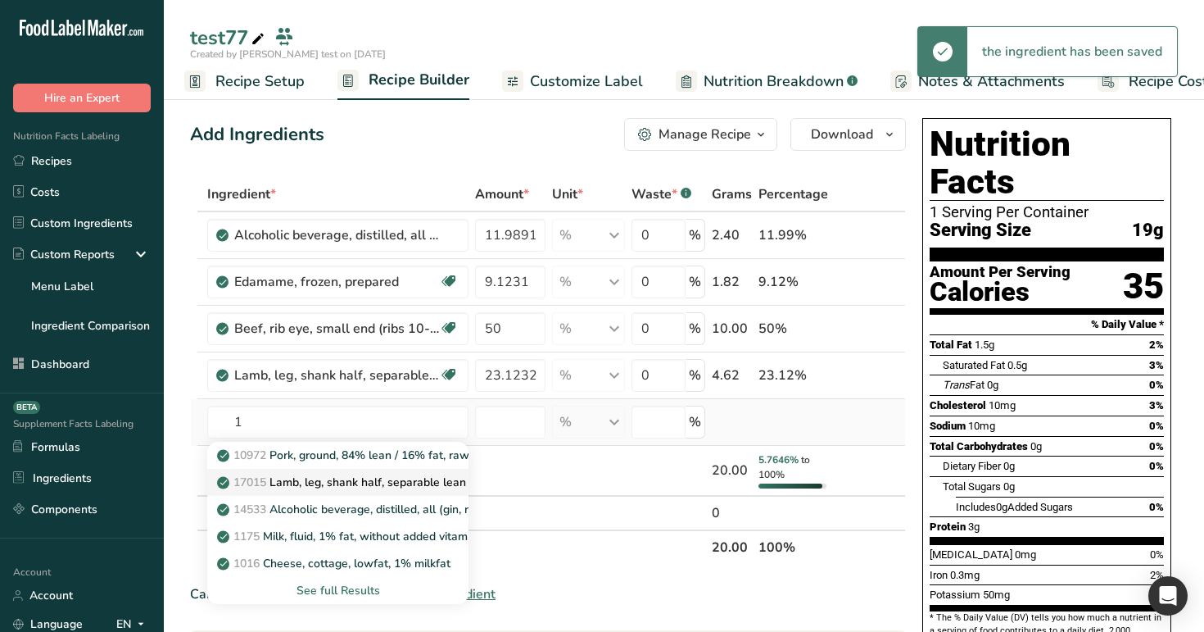
click at [320, 486] on p "17015 Lamb, leg, shank half, separable lean and fat, trimmed to 1/4" fat, choic…" at bounding box center [449, 482] width 458 height 17
type input "Lamb, leg, shank half, separable lean and fat, trimmed to 1/4" fat, choice, raw"
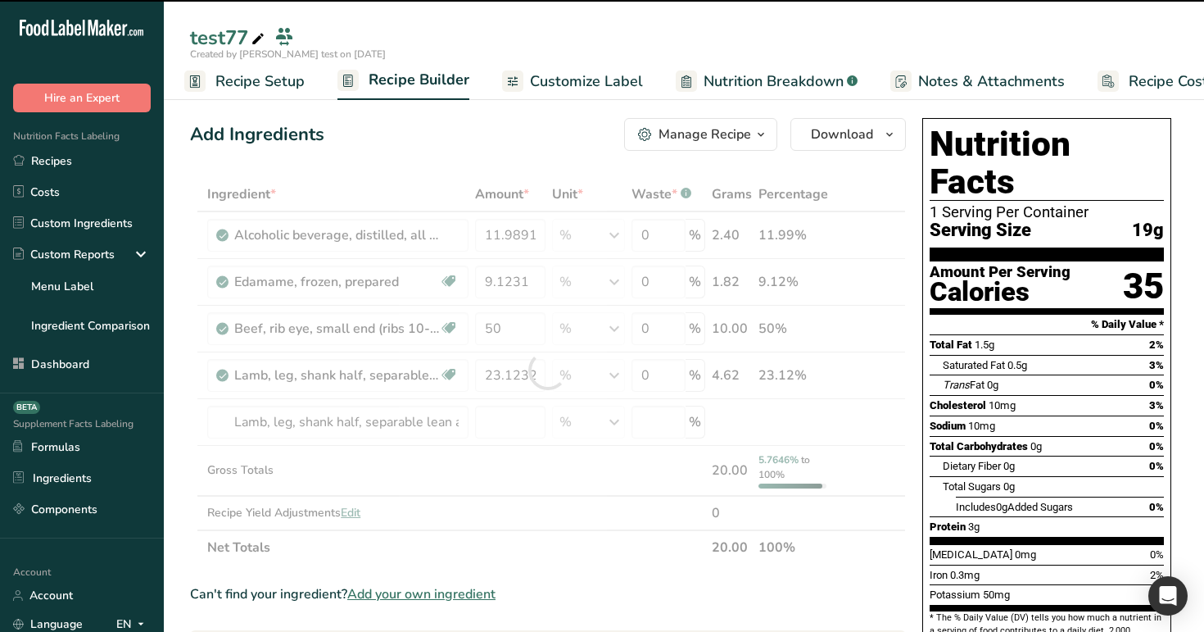
type input "0"
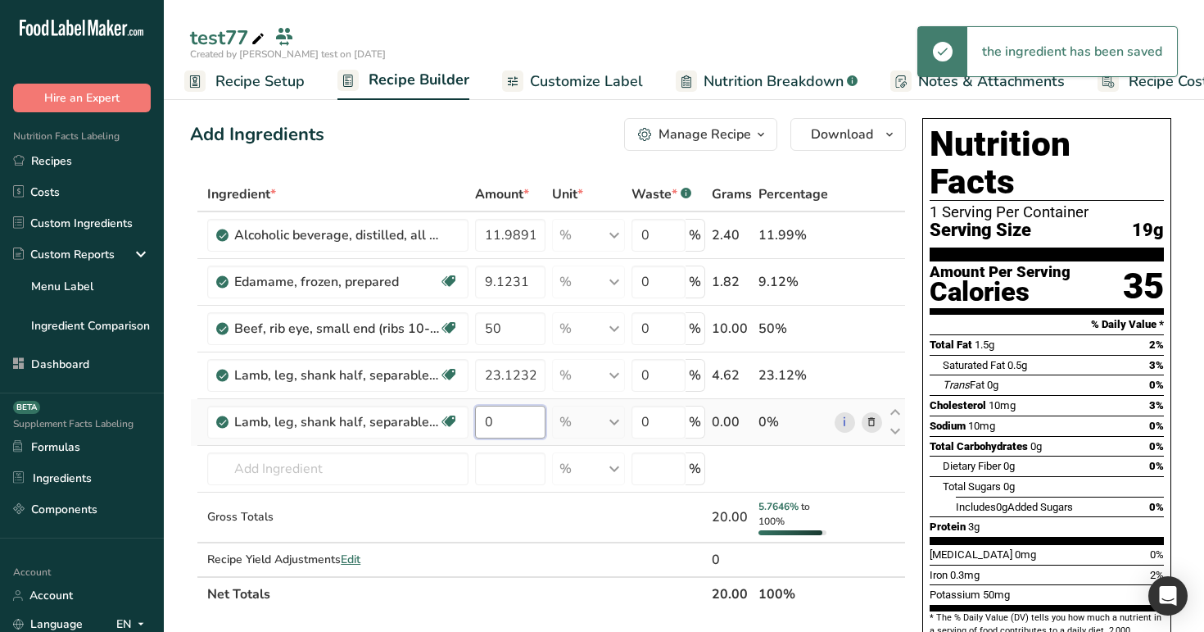
click at [510, 424] on input "0" at bounding box center [510, 422] width 70 height 33
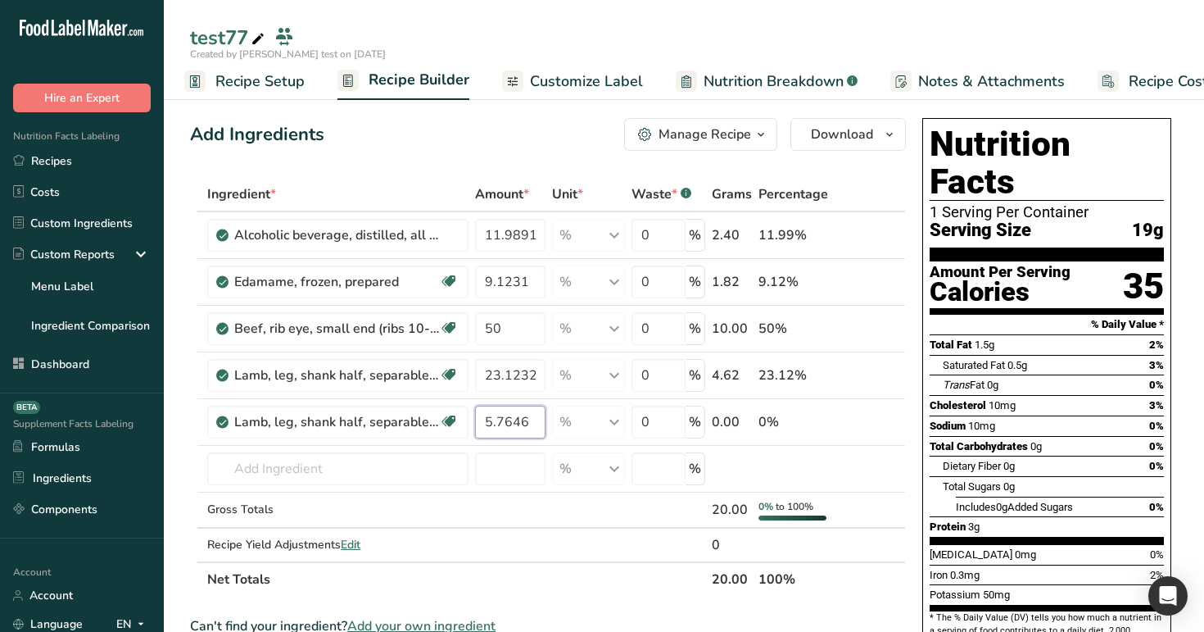
type input "5.7646"
click at [340, 464] on input "text" at bounding box center [337, 468] width 261 height 33
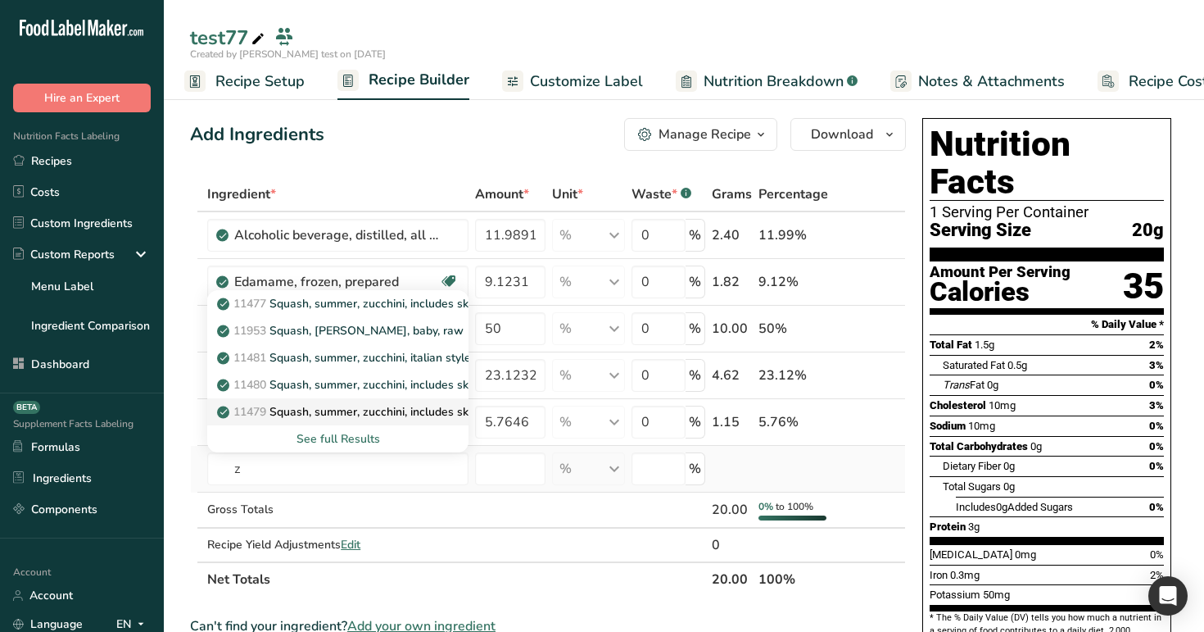
click at [342, 417] on p "11479 Squash, summer, zucchini, includes skin, frozen, unprepared" at bounding box center [401, 411] width 363 height 17
type input "Squash, summer, zucchini, includes skin, frozen, unprepared"
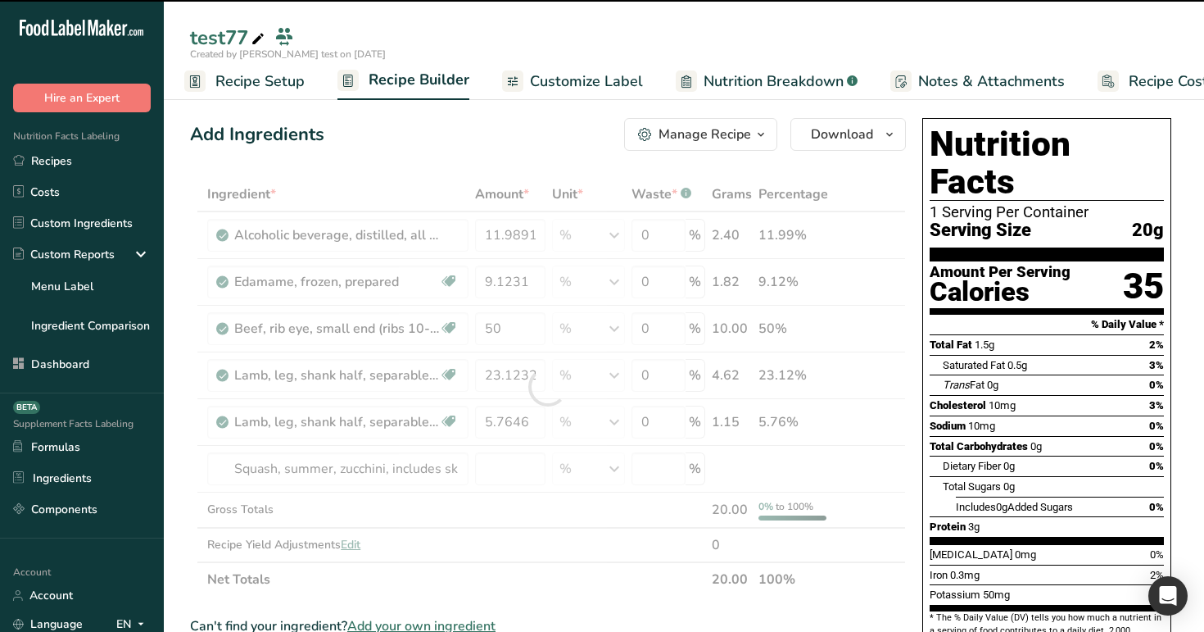
type input "0"
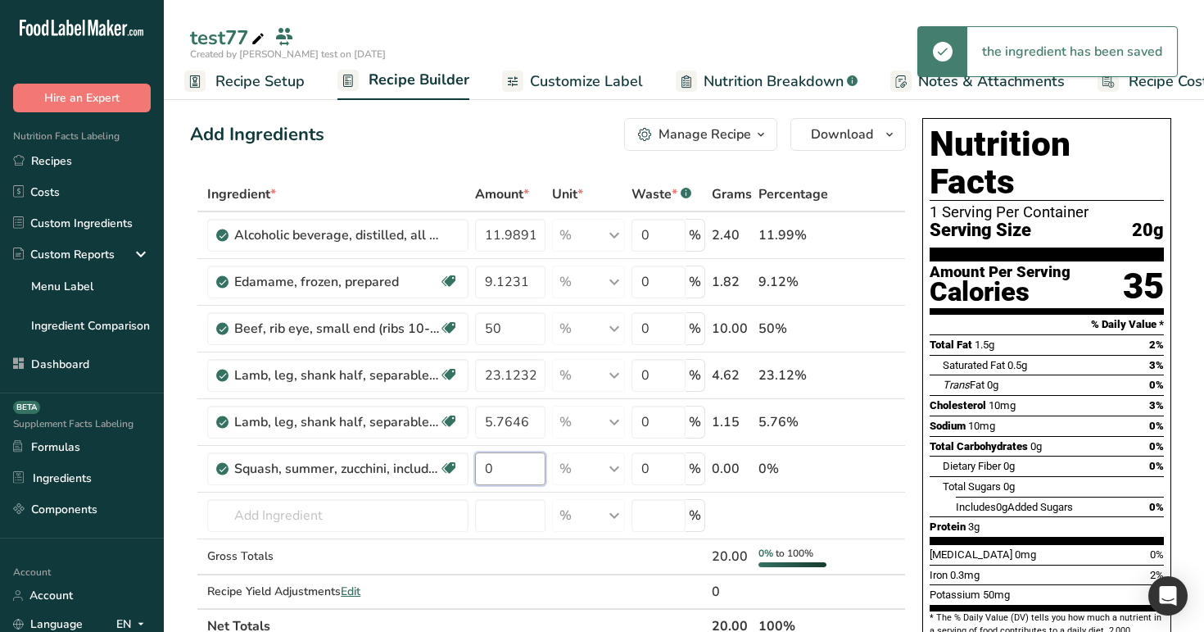
click at [506, 463] on input "0" at bounding box center [510, 468] width 70 height 33
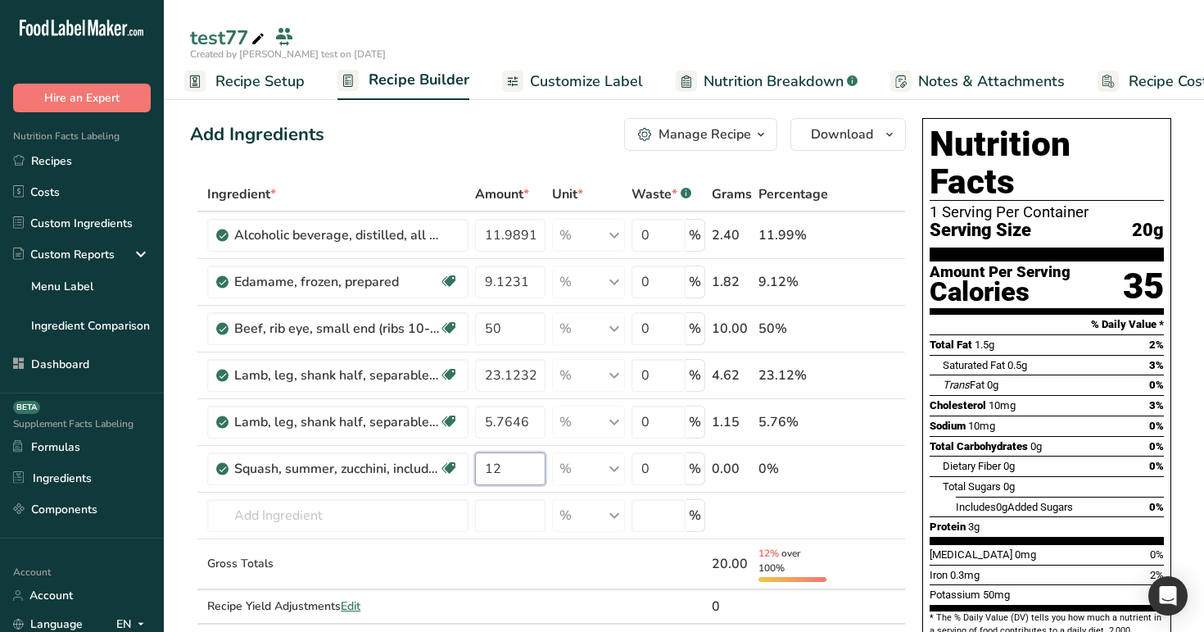
type input "12"
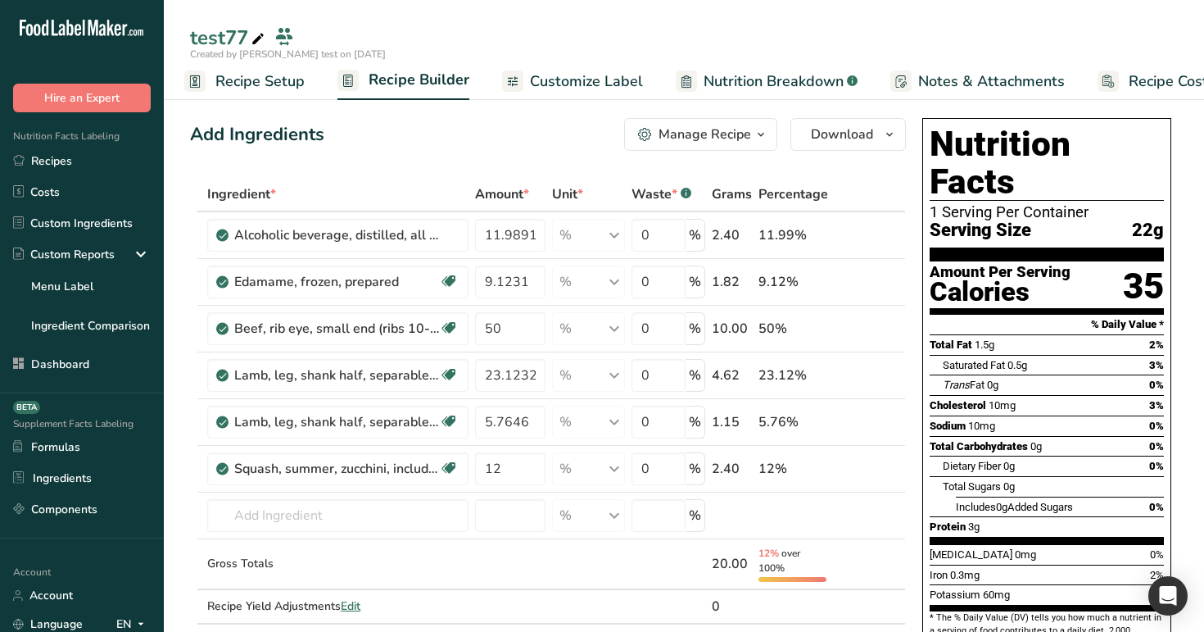
click at [574, 71] on span "Customize Label" at bounding box center [586, 81] width 113 height 22
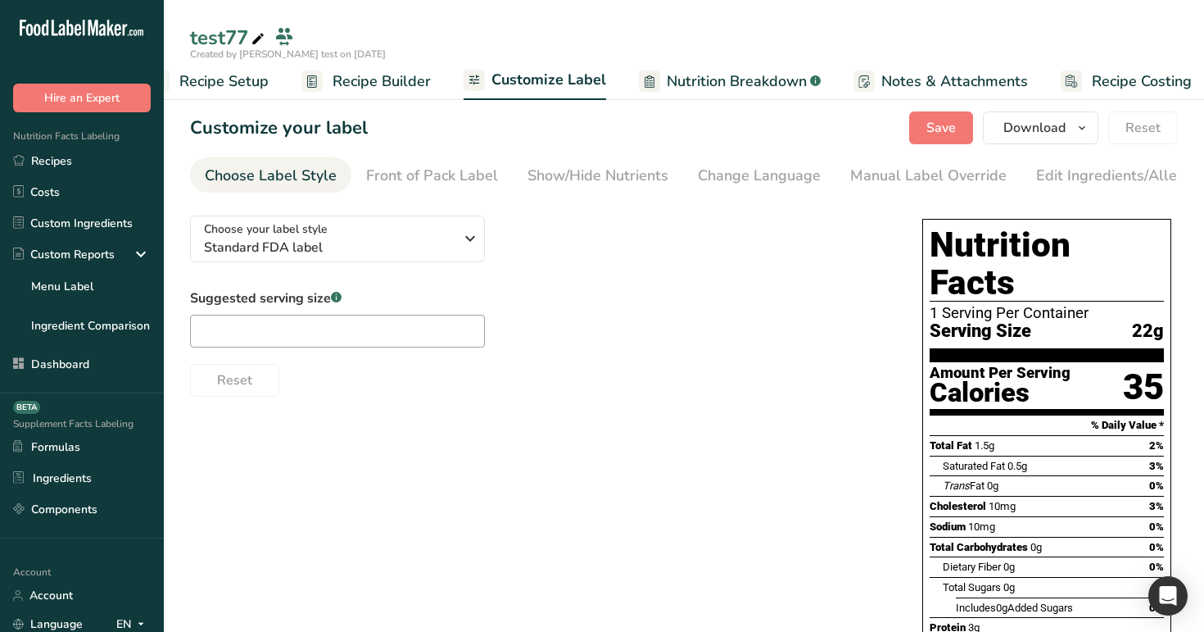
scroll to position [0, 56]
click at [755, 74] on span "Nutrition Breakdown" at bounding box center [723, 81] width 140 height 22
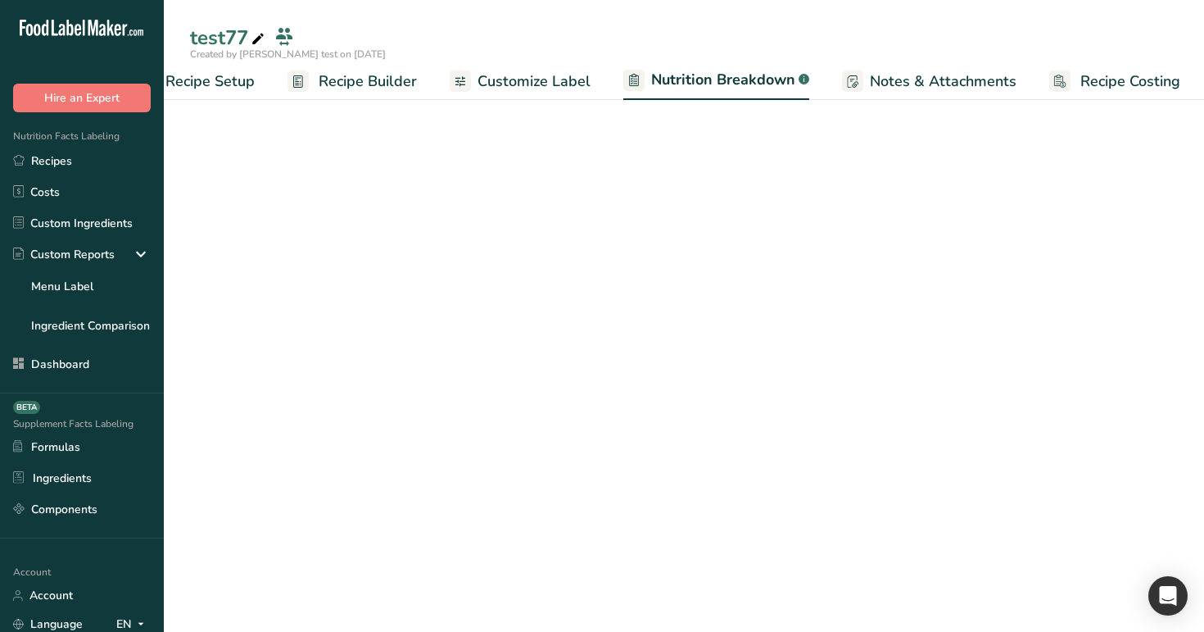
scroll to position [0, 57]
select select "Calories"
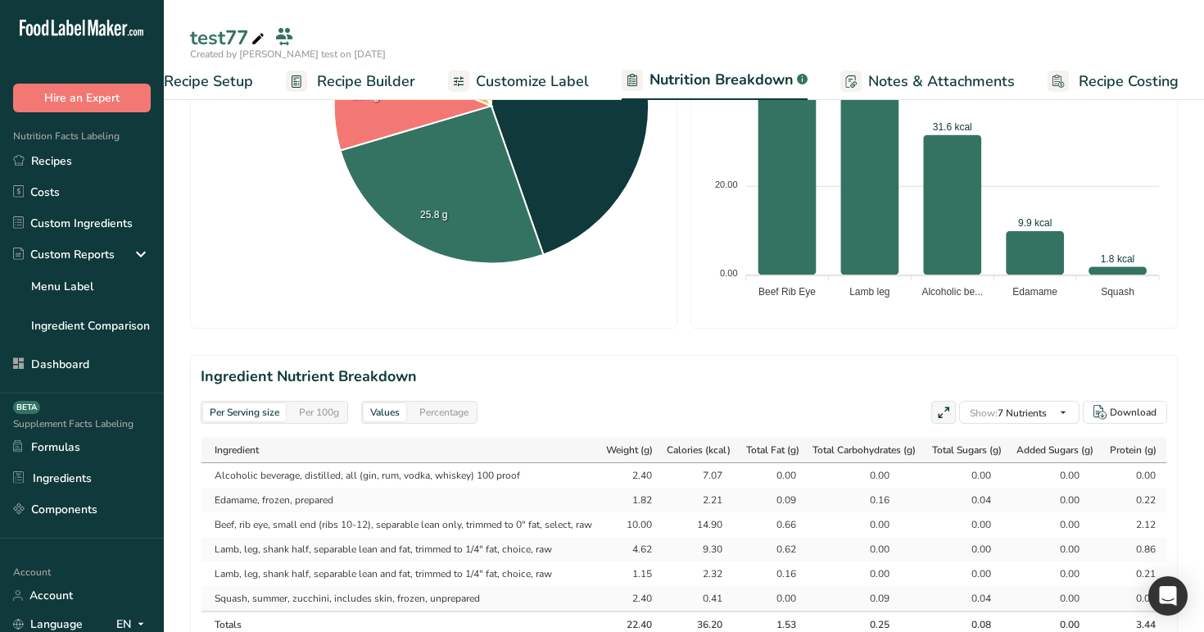
scroll to position [519, 0]
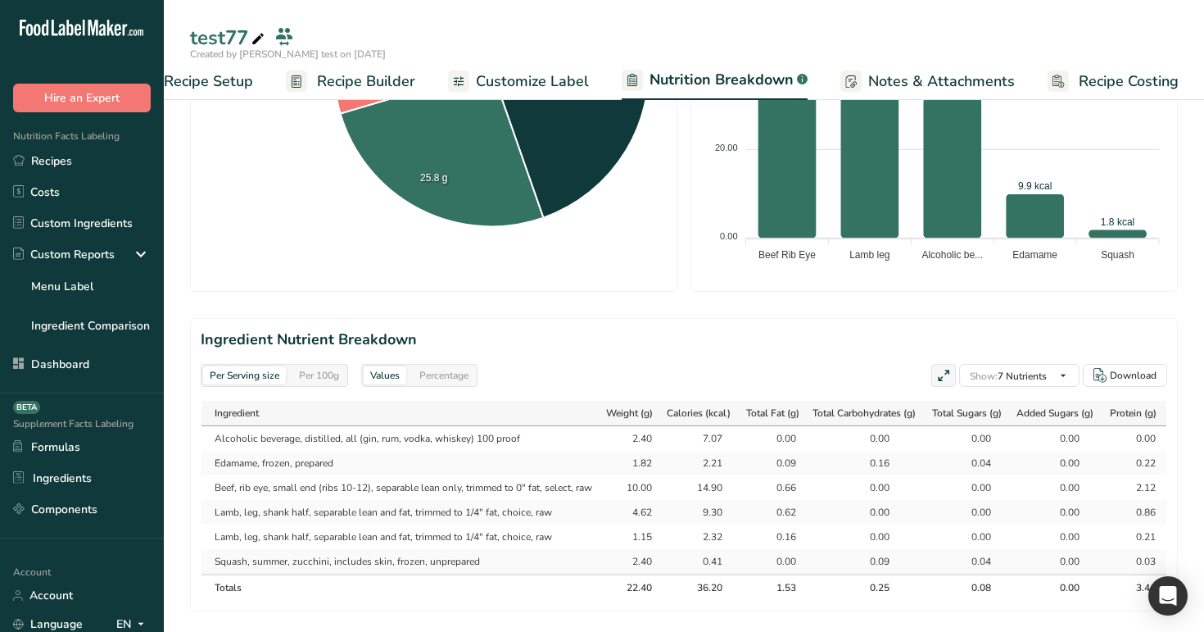
click at [356, 78] on span "Recipe Builder" at bounding box center [366, 81] width 98 height 22
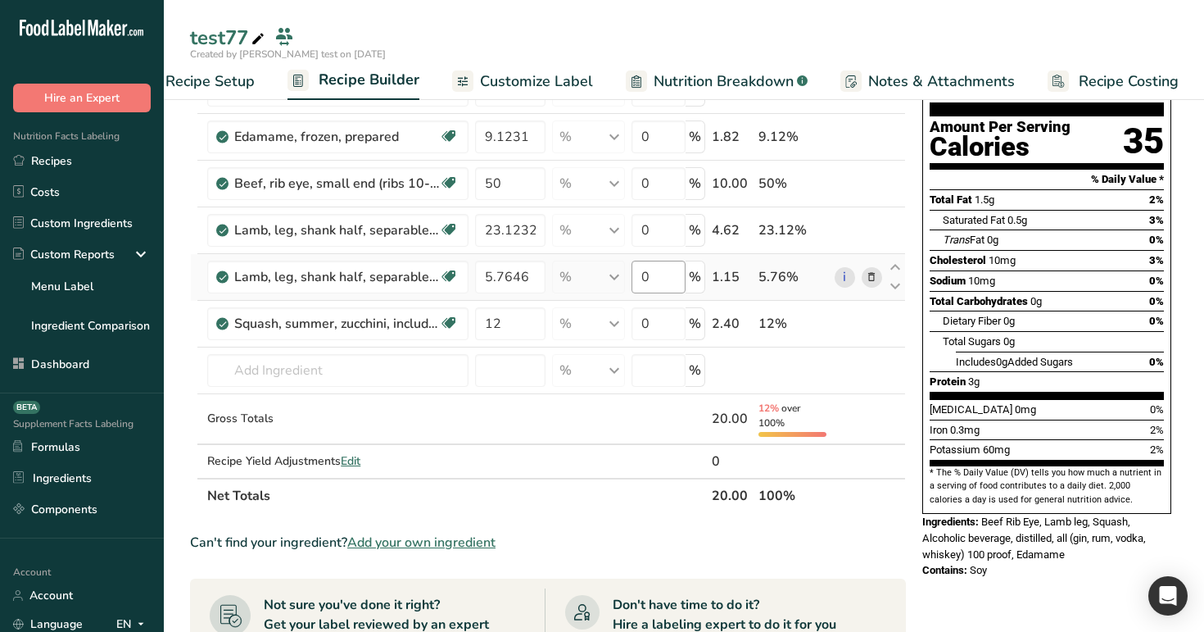
scroll to position [136, 0]
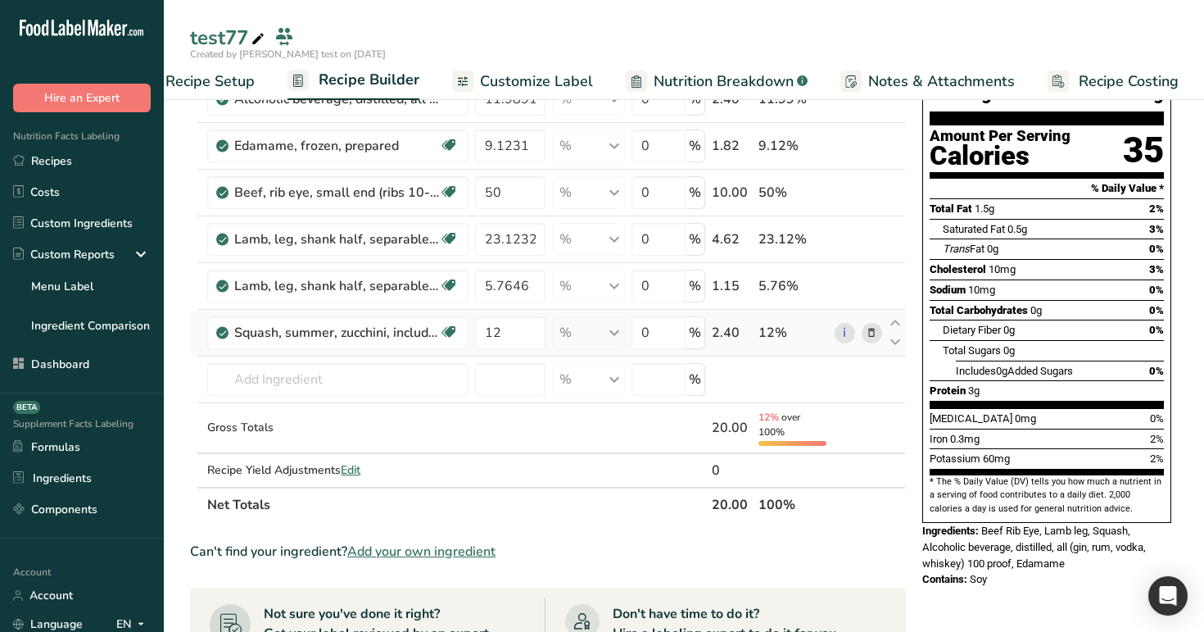
click at [879, 332] on span at bounding box center [872, 333] width 20 height 20
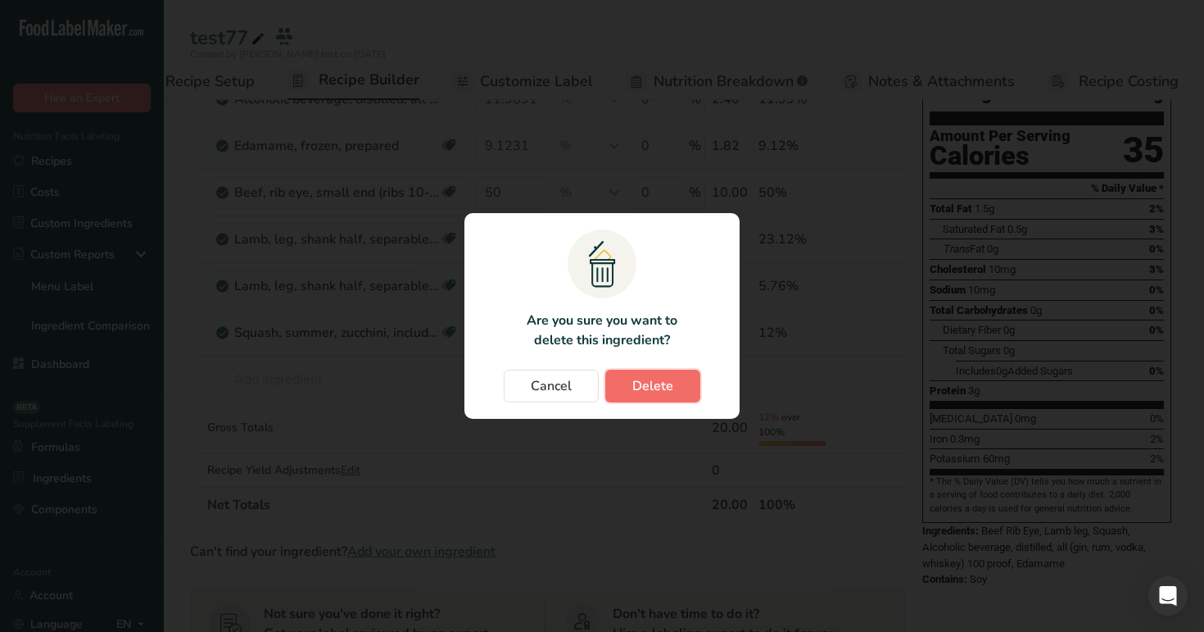
click at [645, 389] on span "Delete" at bounding box center [653, 386] width 41 height 20
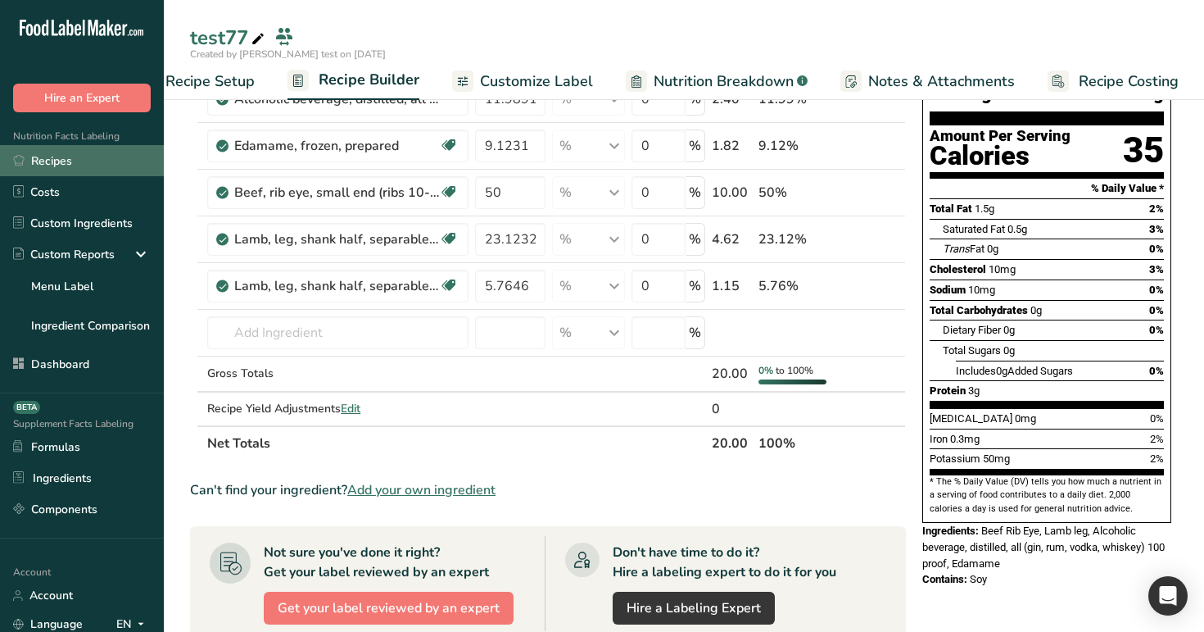
click at [88, 163] on link "Recipes" at bounding box center [82, 160] width 164 height 31
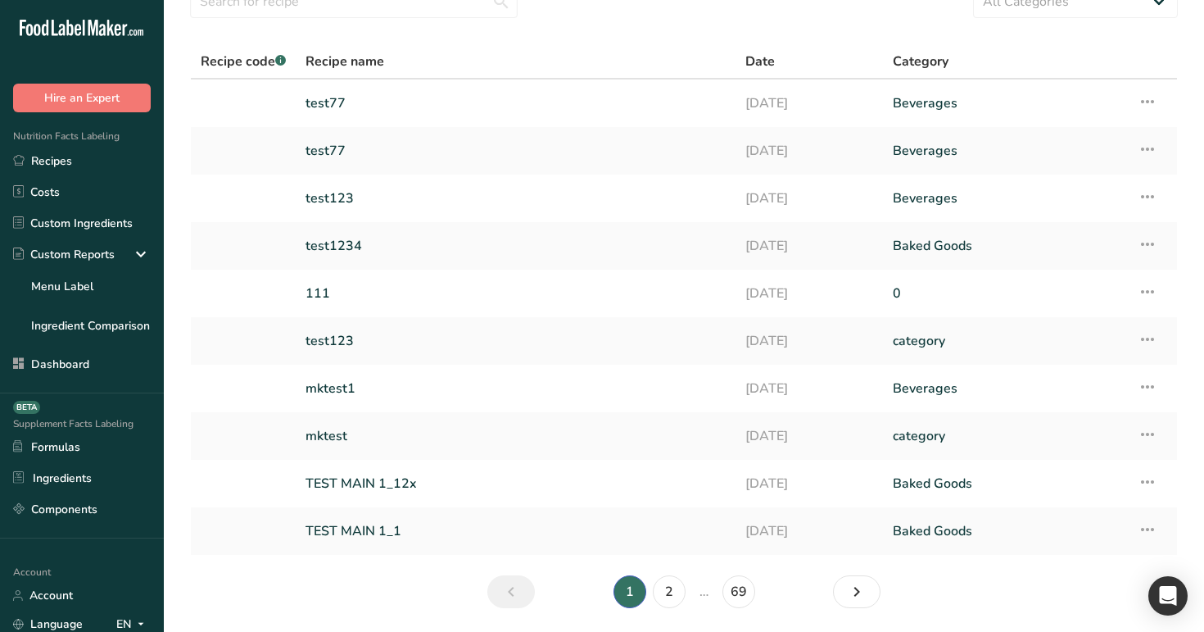
scroll to position [133, 0]
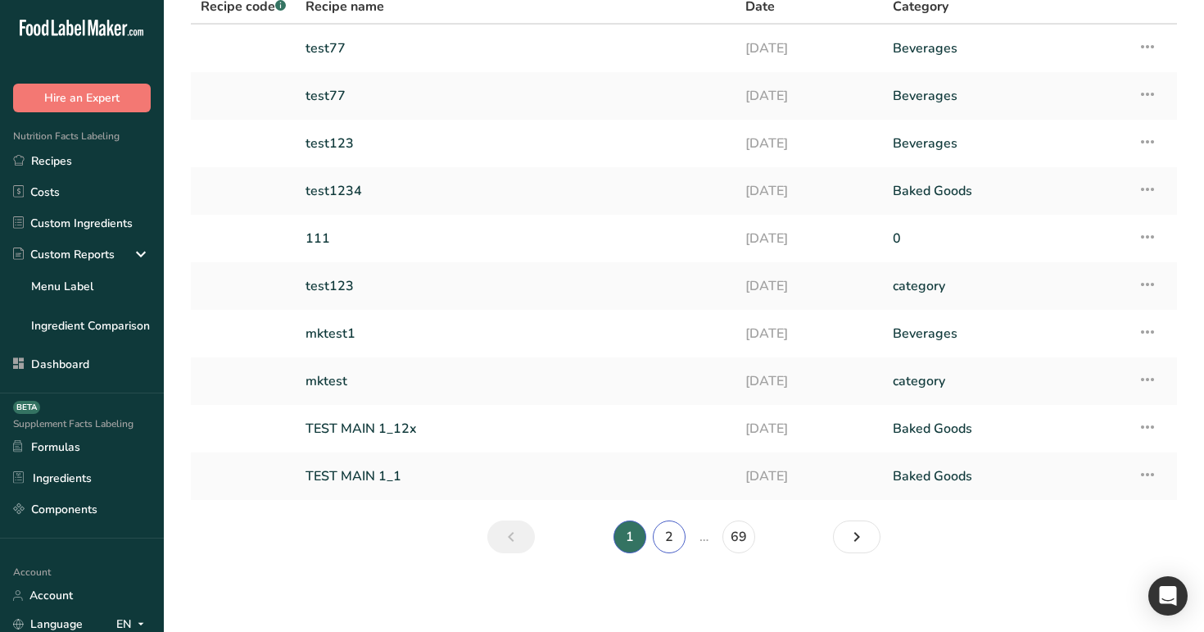
click at [673, 536] on link "2" at bounding box center [669, 536] width 33 height 33
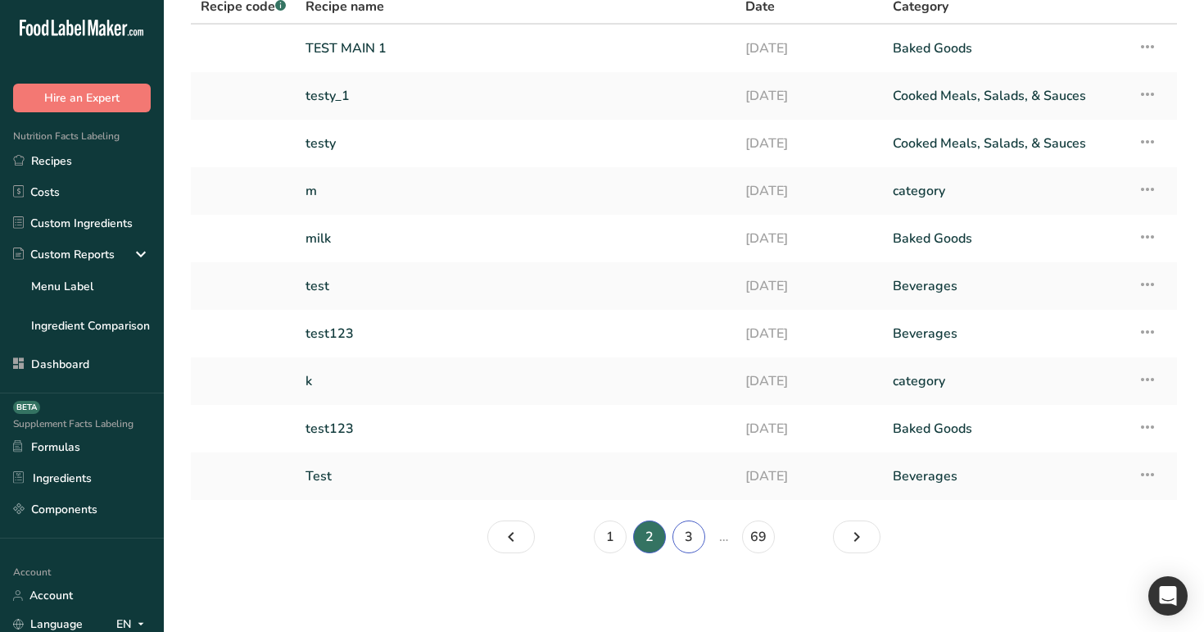
click at [696, 537] on link "3" at bounding box center [689, 536] width 33 height 33
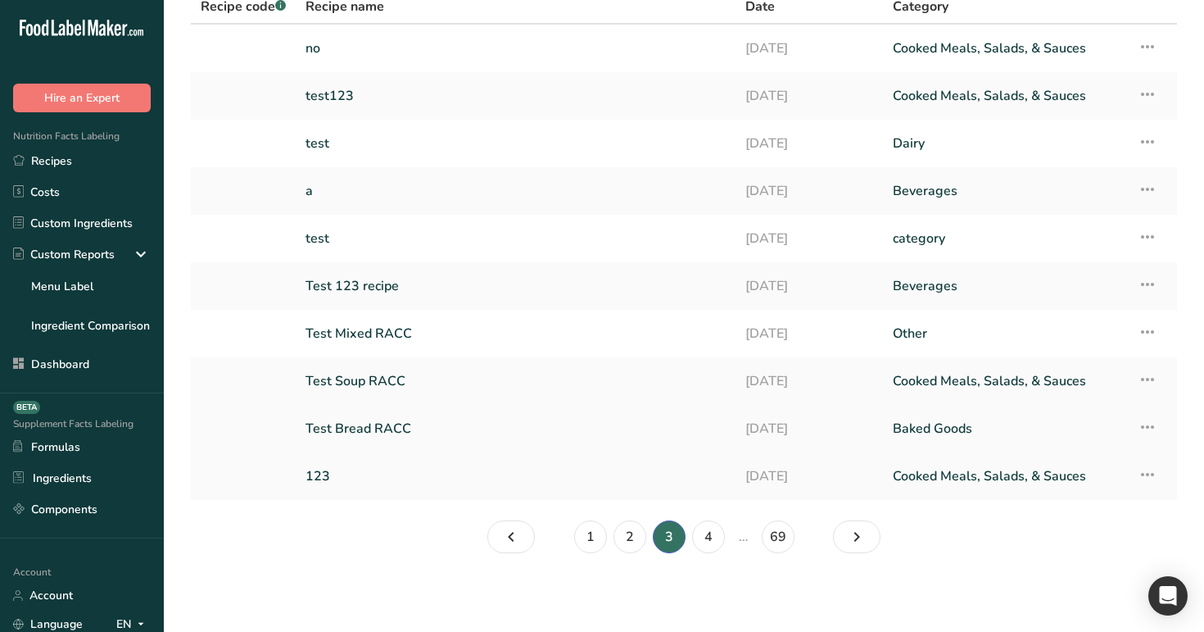
click at [376, 424] on link "Test Bread RACC" at bounding box center [516, 428] width 420 height 34
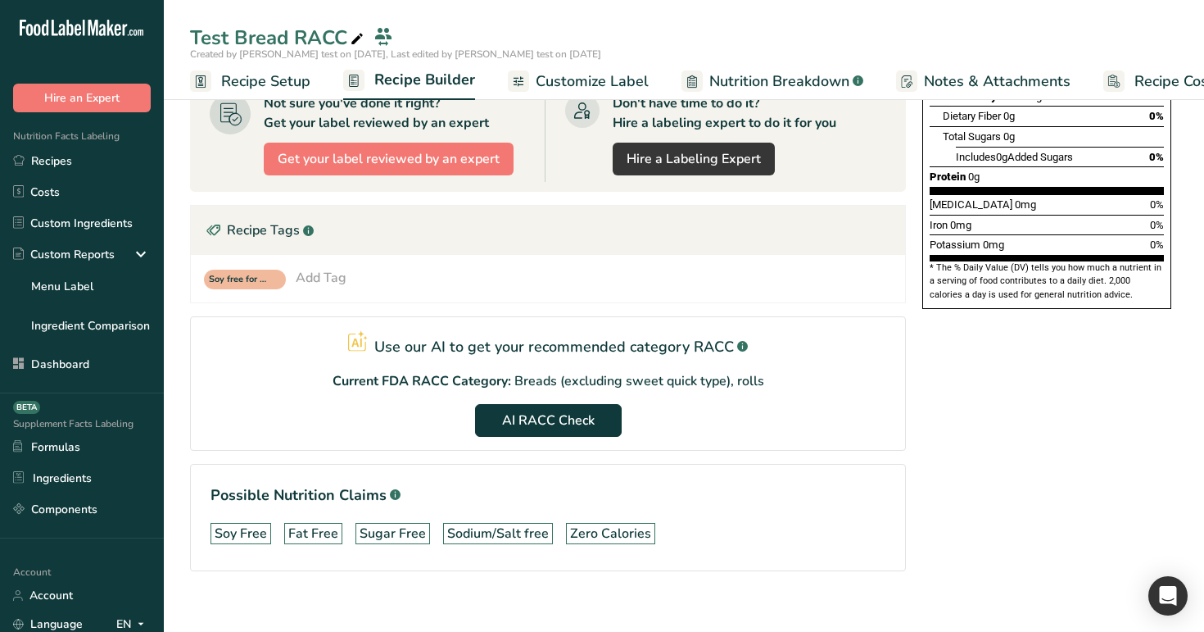
scroll to position [364, 0]
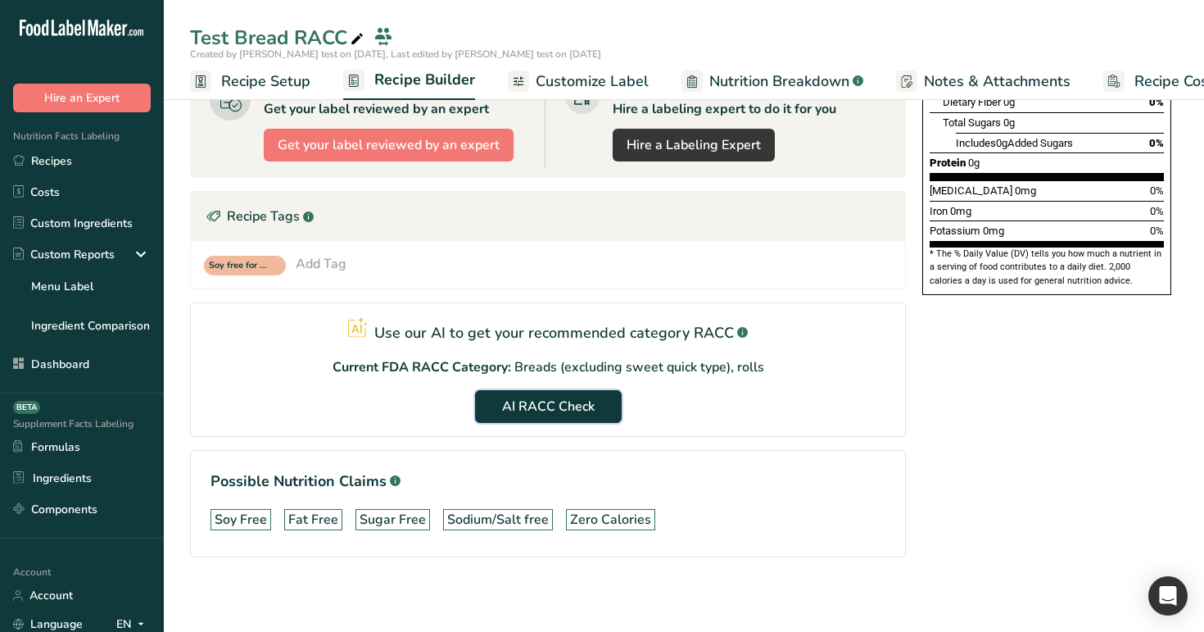
click at [562, 401] on span "AI RACC Check" at bounding box center [548, 407] width 93 height 20
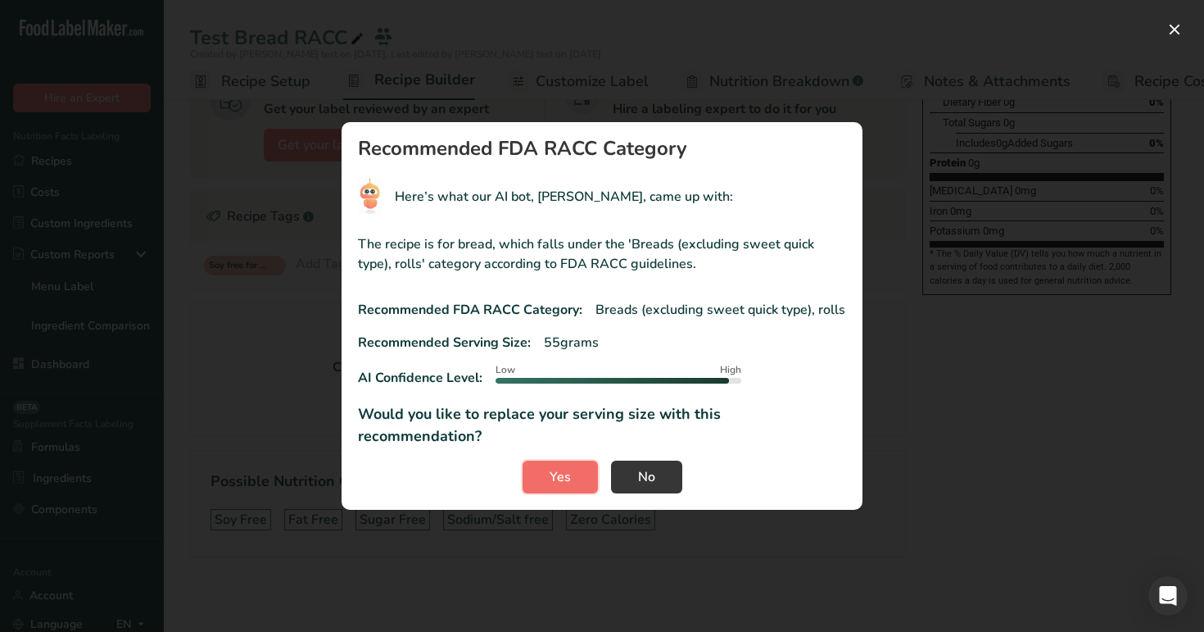
click at [560, 460] on button "Yes" at bounding box center [560, 476] width 75 height 33
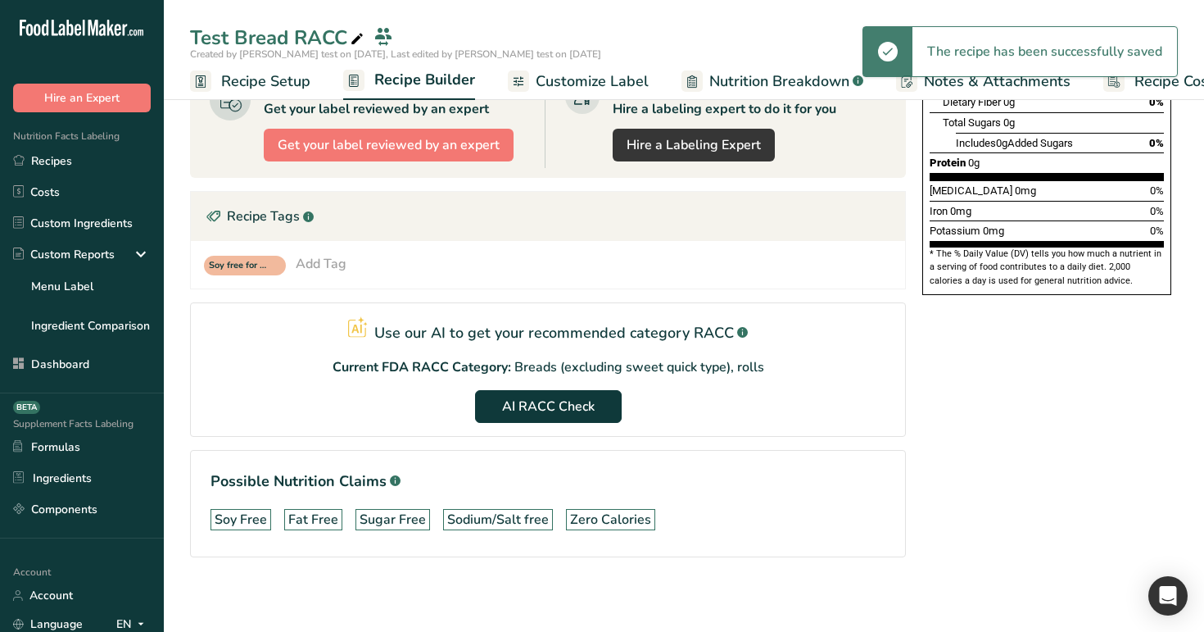
click at [234, 81] on span "Recipe Setup" at bounding box center [265, 81] width 89 height 22
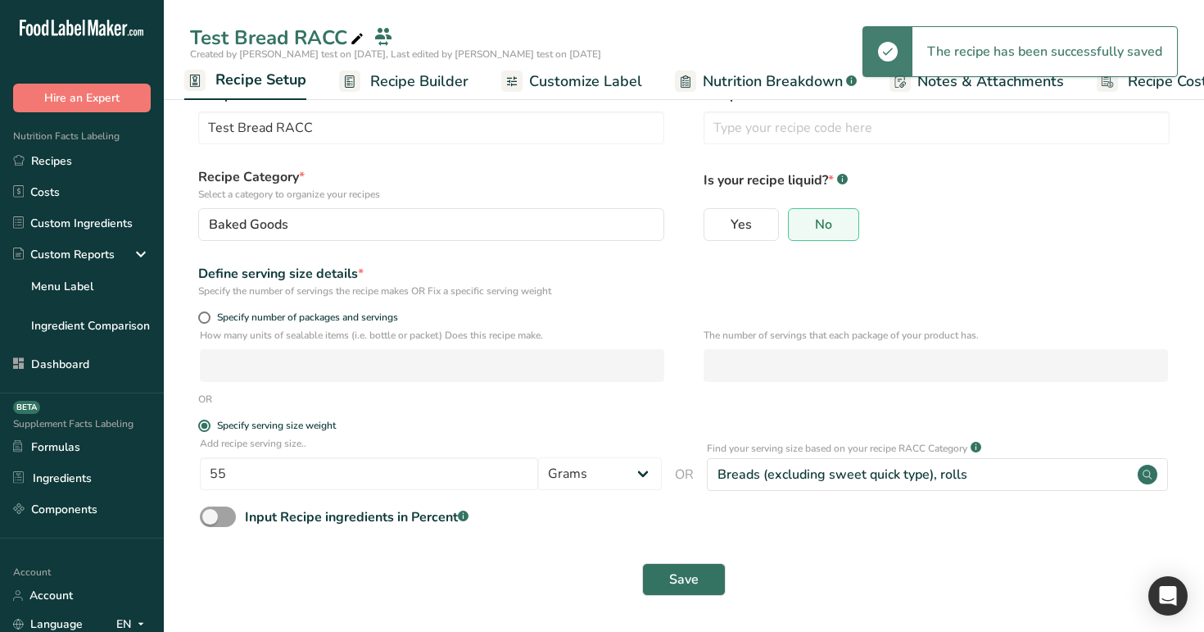
scroll to position [33, 0]
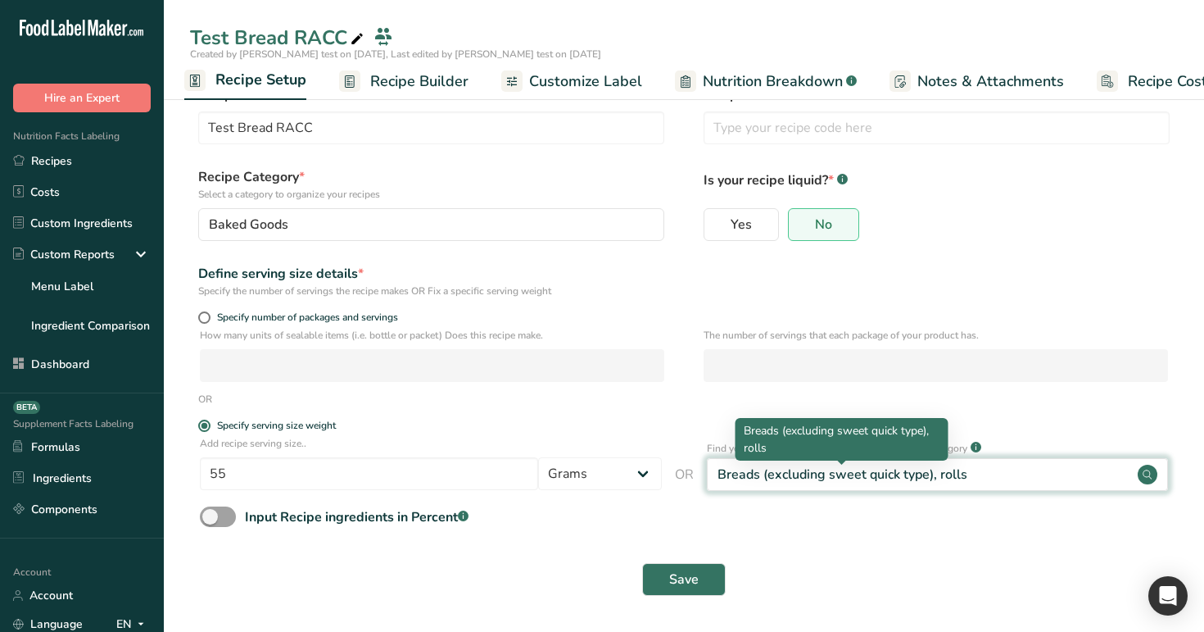
click at [820, 470] on div "Breads (excluding sweet quick type), rolls" at bounding box center [843, 475] width 250 height 20
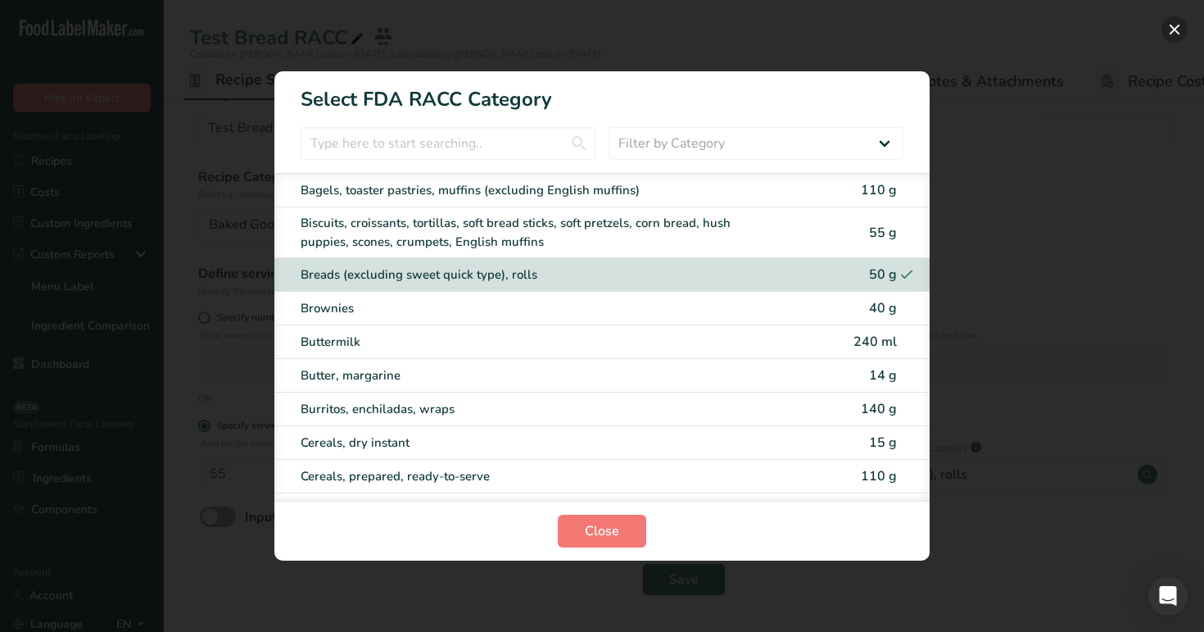
click at [1180, 32] on button "RACC Category Selection Modal" at bounding box center [1175, 29] width 26 height 26
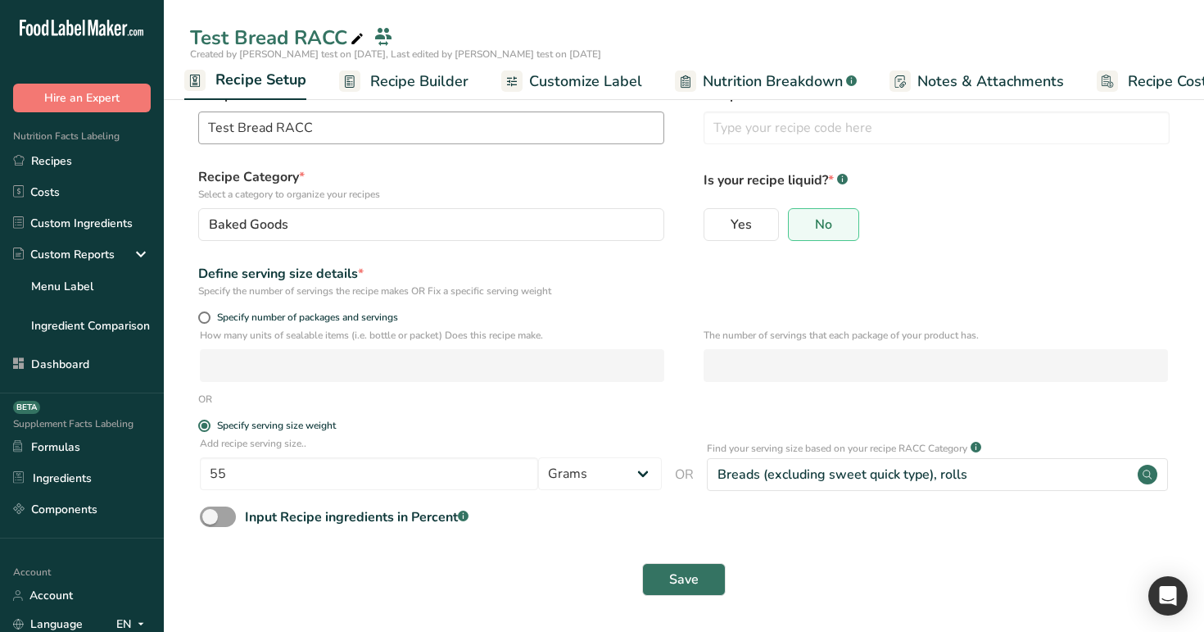
scroll to position [0, 0]
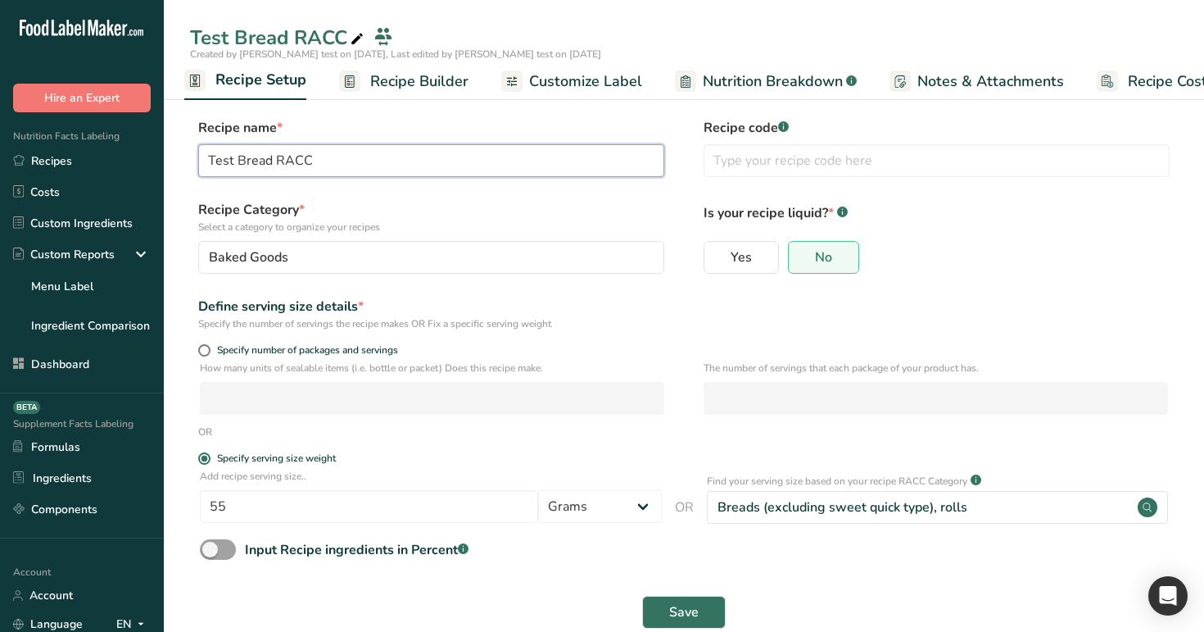
click at [423, 162] on input "Test Bread RACC" at bounding box center [431, 160] width 466 height 33
click at [60, 172] on link "Recipes" at bounding box center [82, 160] width 164 height 31
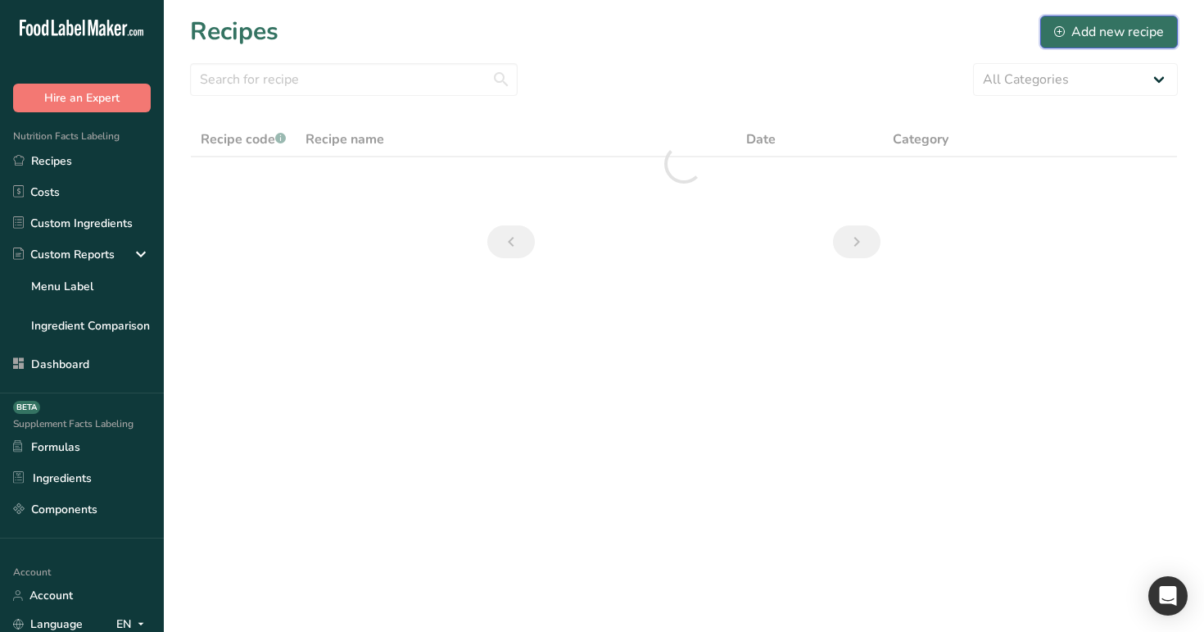
click at [1116, 30] on div "Add new recipe" at bounding box center [1109, 32] width 110 height 20
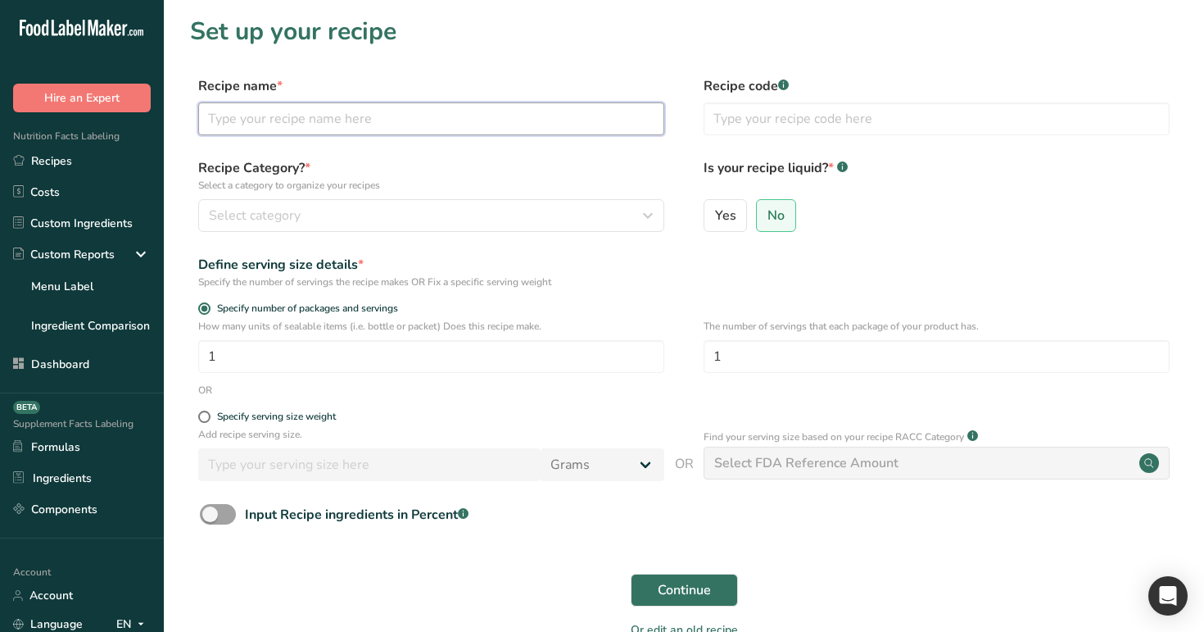
click at [519, 120] on input "text" at bounding box center [431, 118] width 466 height 33
paste input "Test Bread RACC"
type input "Test Bread RACC1"
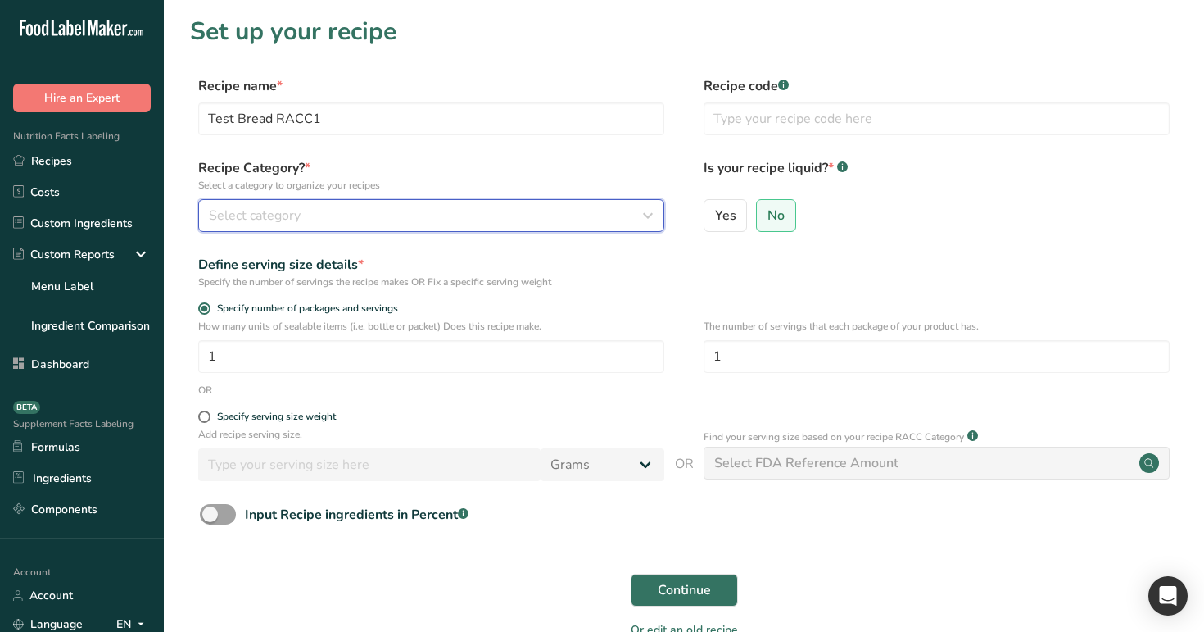
click at [442, 216] on div "Select category" at bounding box center [426, 216] width 435 height 20
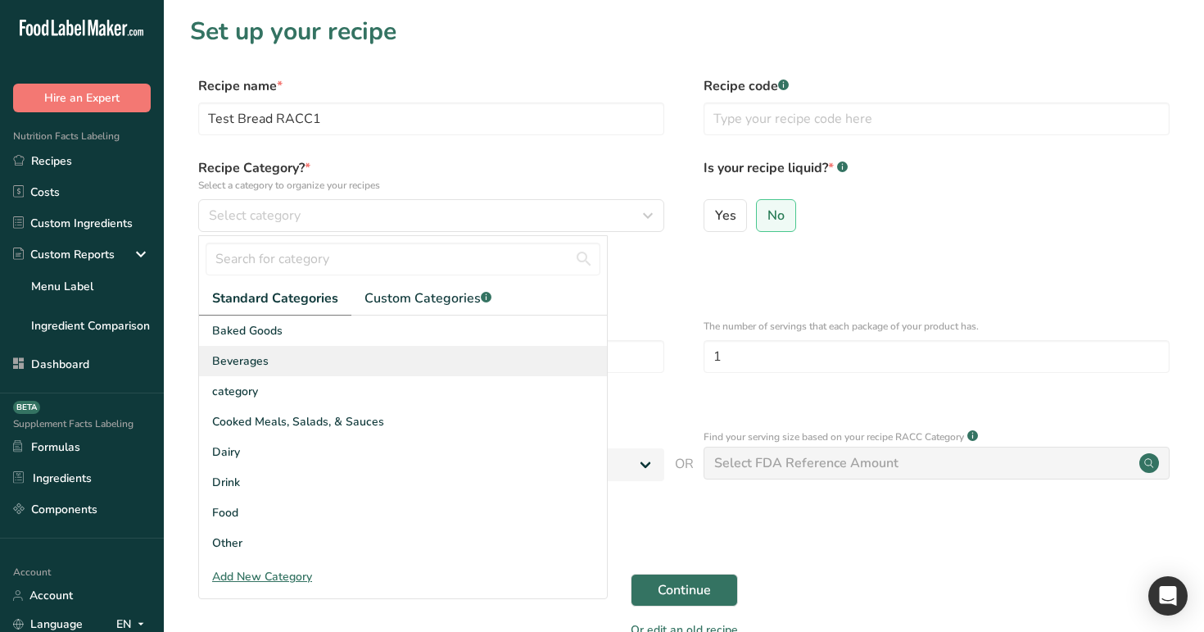
click at [438, 355] on div "Beverages" at bounding box center [403, 361] width 408 height 30
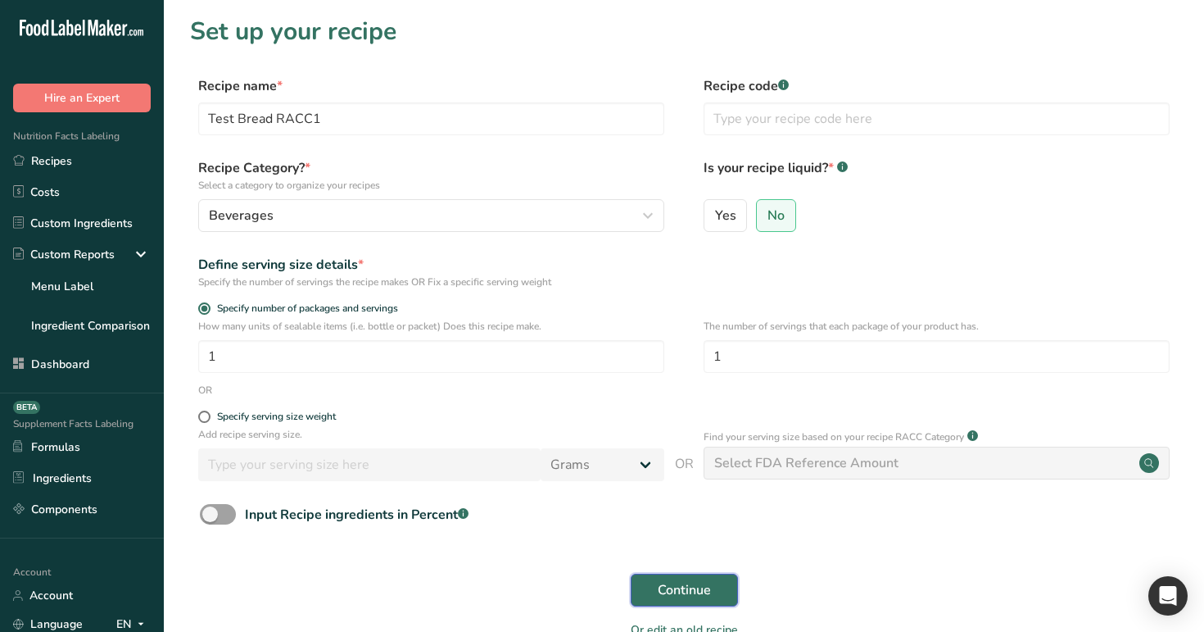
click at [640, 583] on button "Continue" at bounding box center [684, 590] width 107 height 33
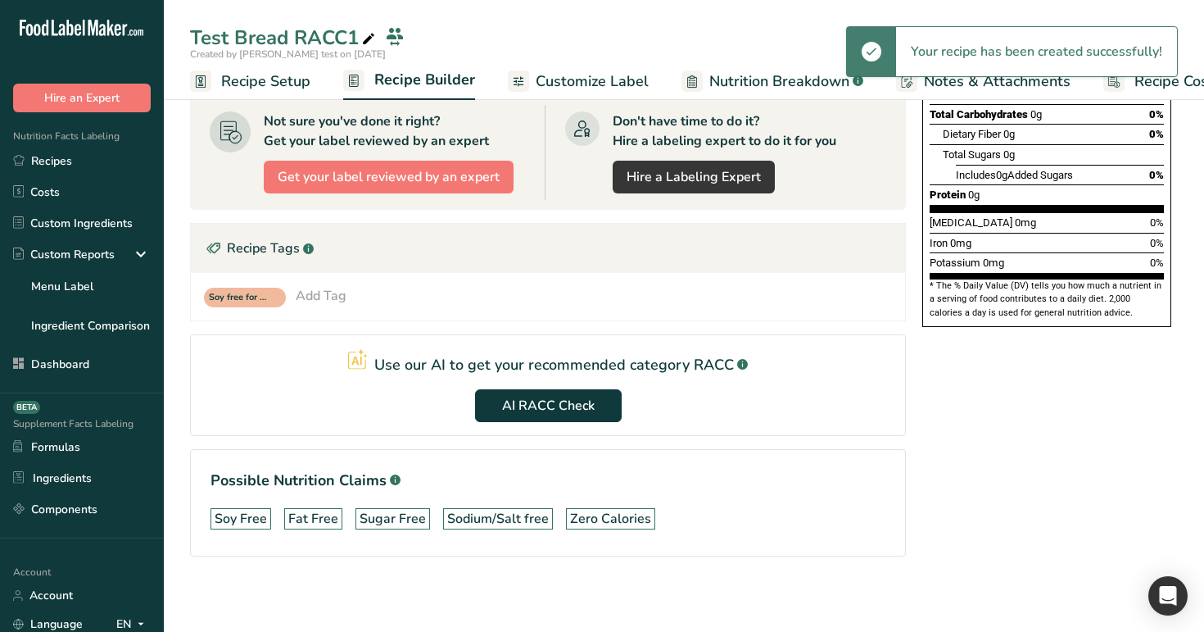
scroll to position [334, 0]
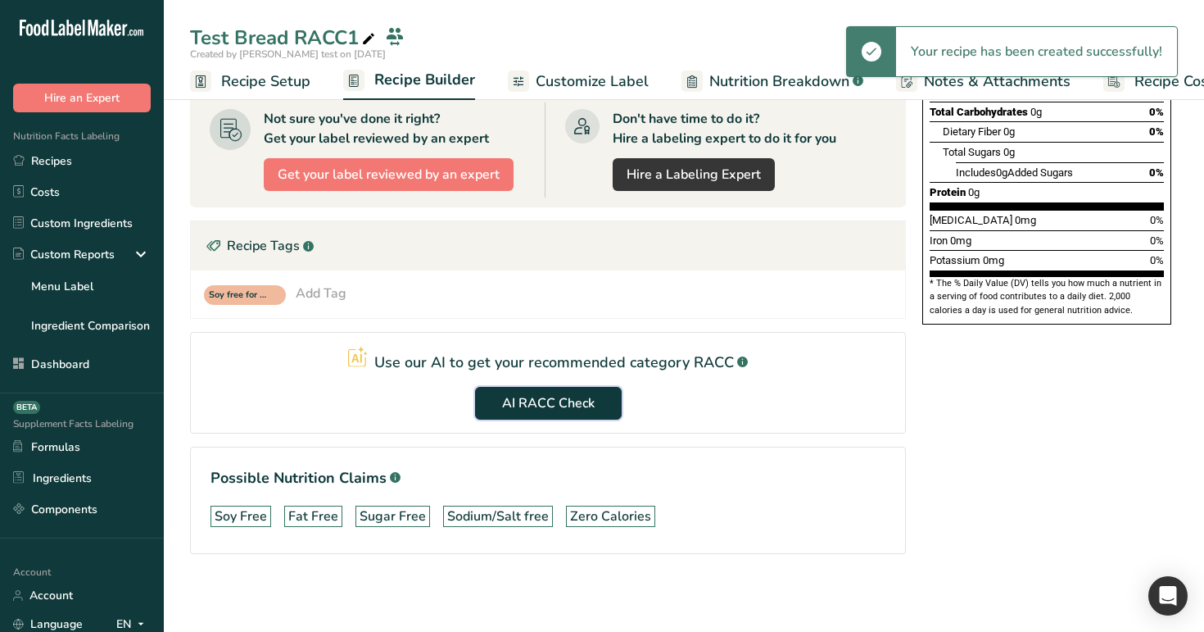
click at [549, 401] on span "AI RACC Check" at bounding box center [548, 403] width 93 height 20
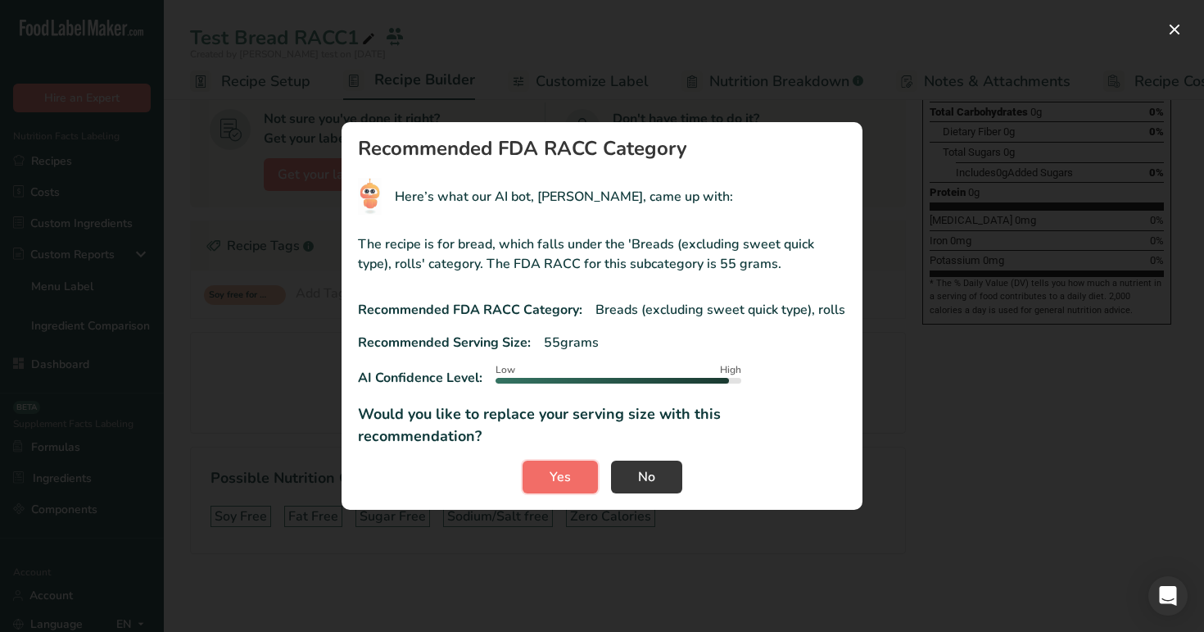
click at [559, 469] on span "Yes" at bounding box center [560, 477] width 21 height 20
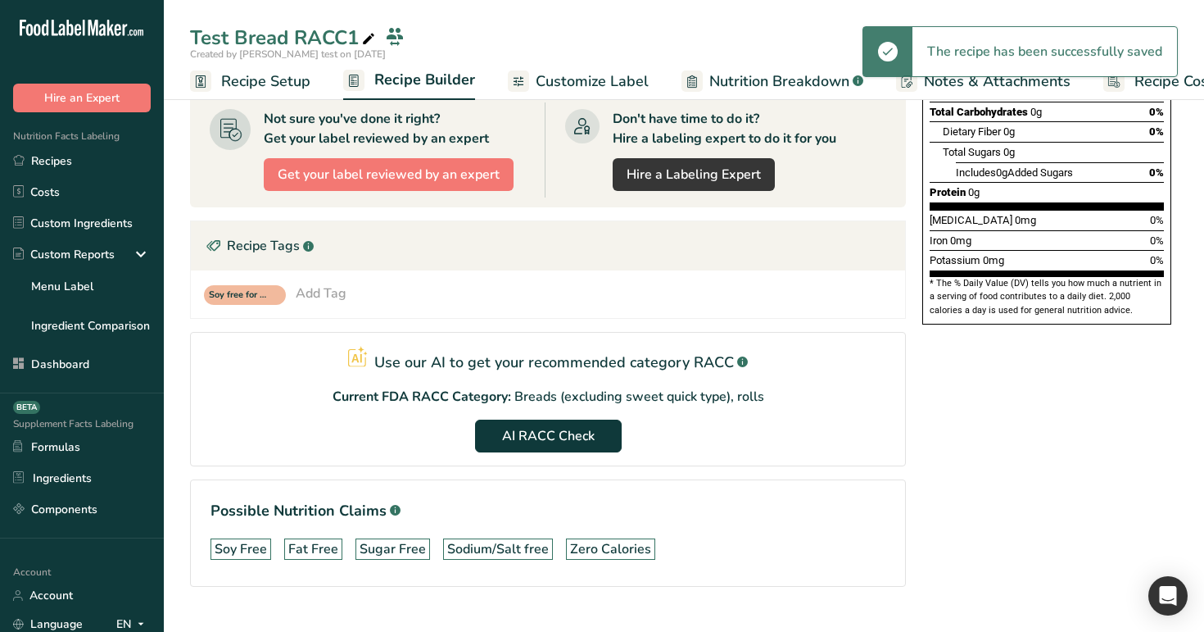
click at [279, 85] on span "Recipe Setup" at bounding box center [265, 81] width 89 height 22
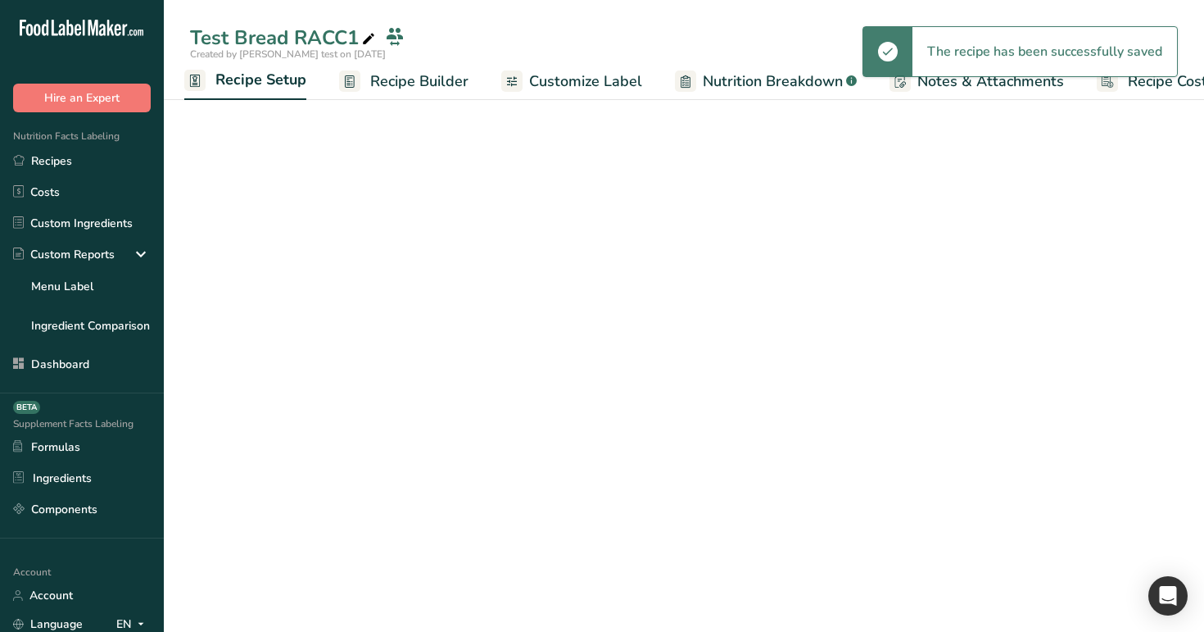
scroll to position [33, 0]
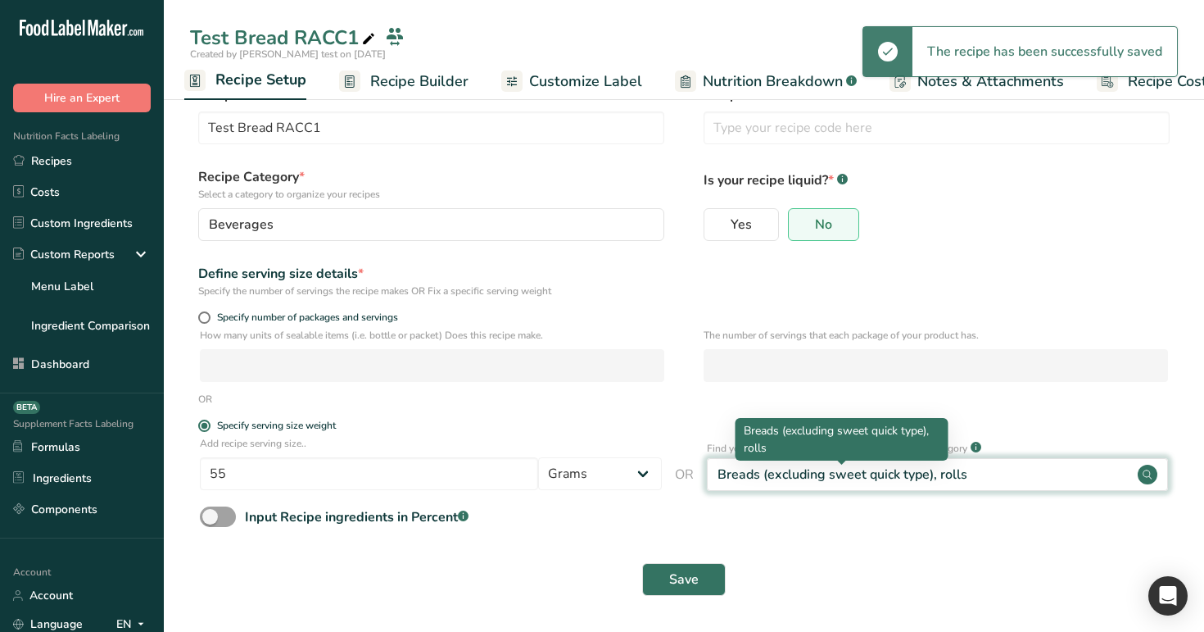
click at [765, 472] on div "Breads (excluding sweet quick type), rolls" at bounding box center [843, 475] width 250 height 20
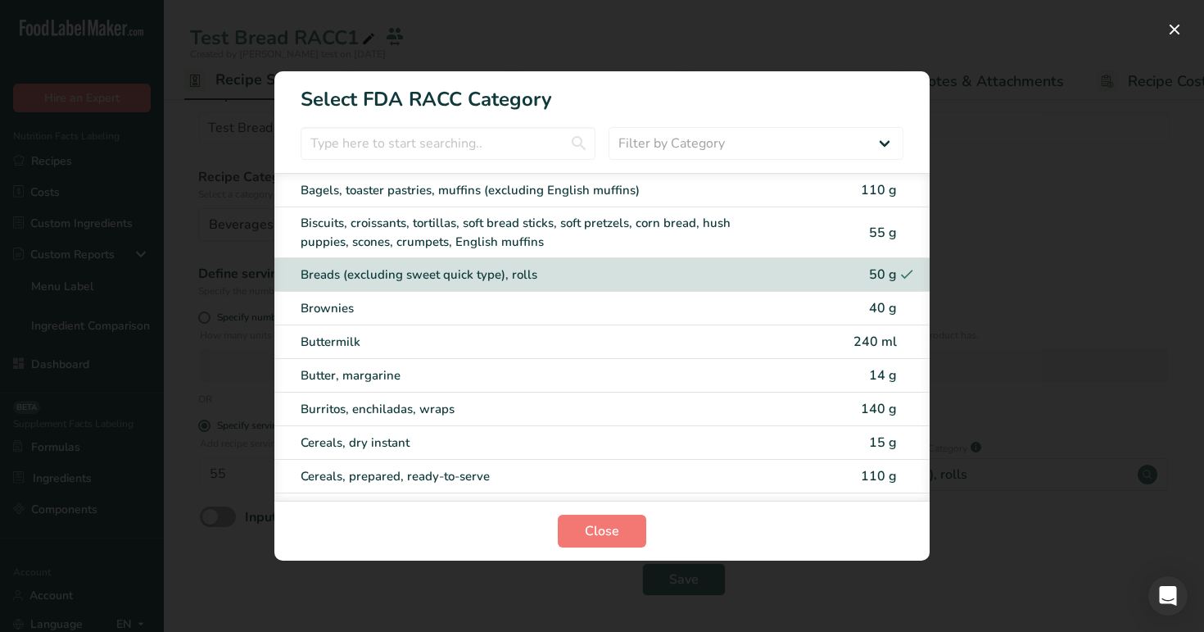
click at [829, 265] on div "Breads (excluding sweet quick type), rolls 50 g" at bounding box center [601, 275] width 655 height 34
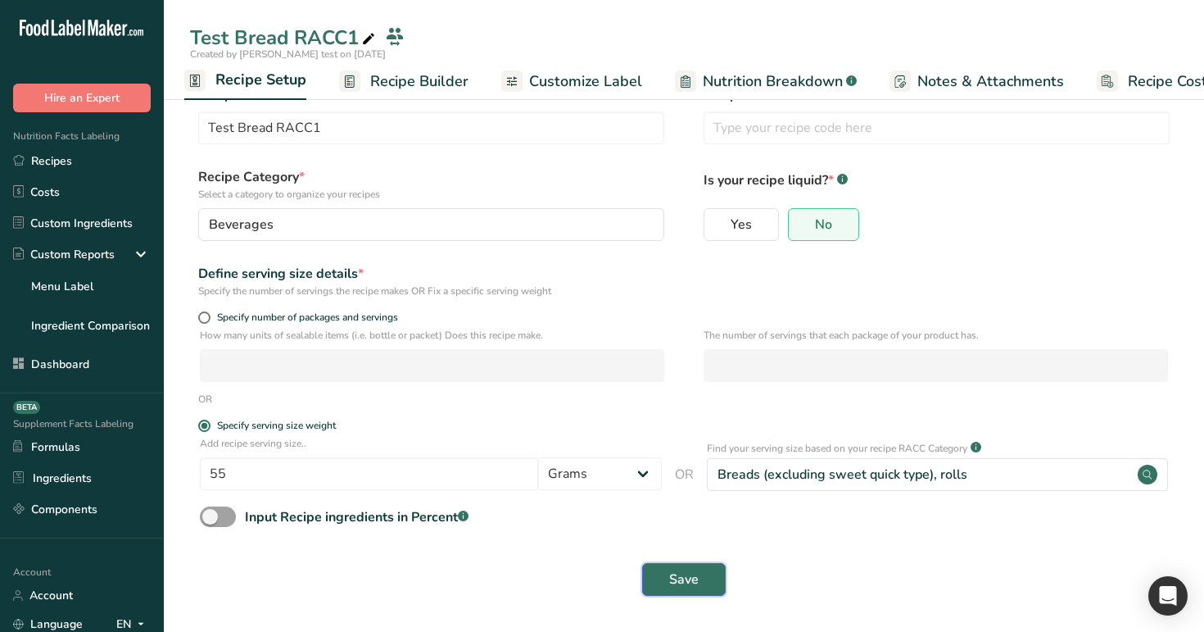
click at [677, 582] on span "Save" at bounding box center [683, 579] width 29 height 20
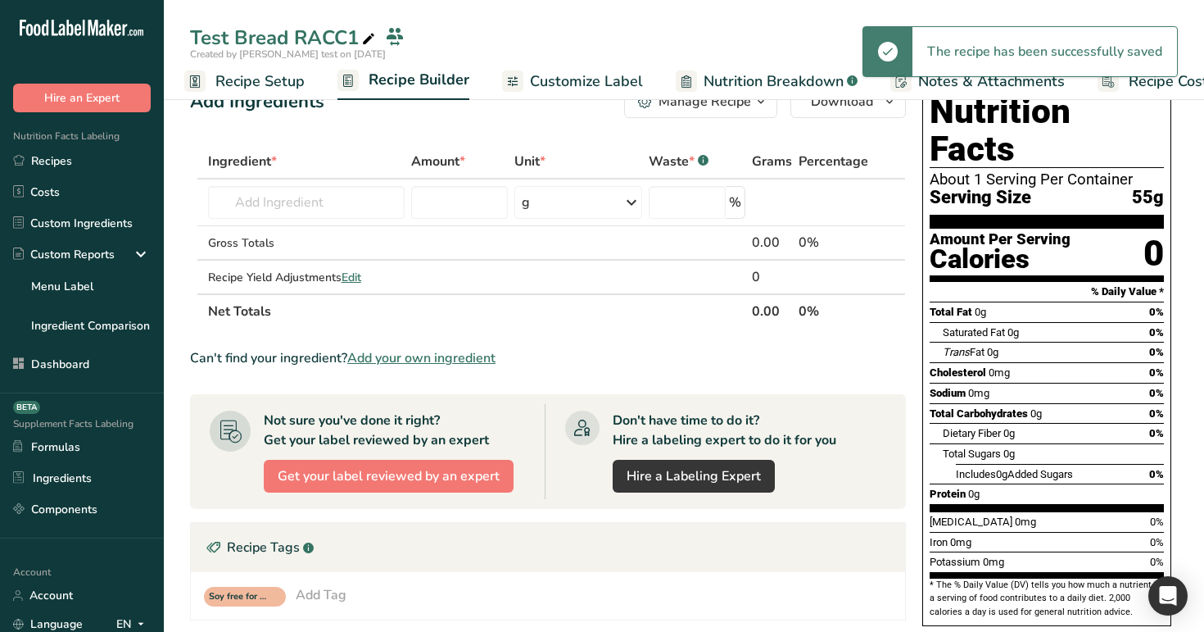
click at [249, 69] on link "Recipe Setup" at bounding box center [244, 81] width 120 height 37
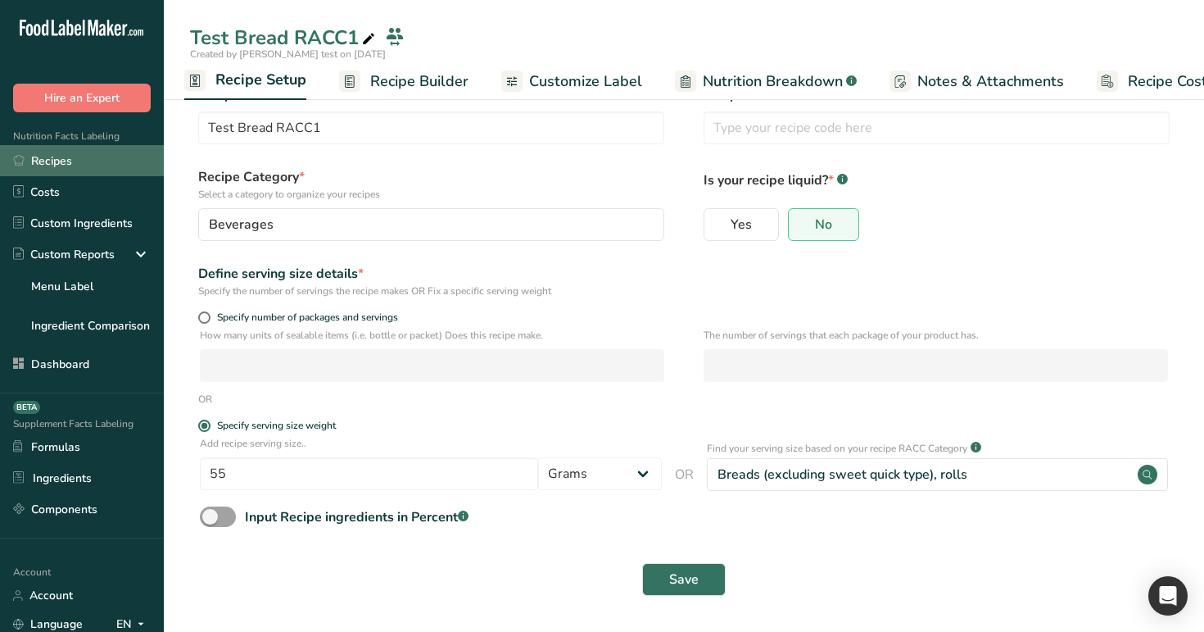
click at [79, 166] on link "Recipes" at bounding box center [82, 160] width 164 height 31
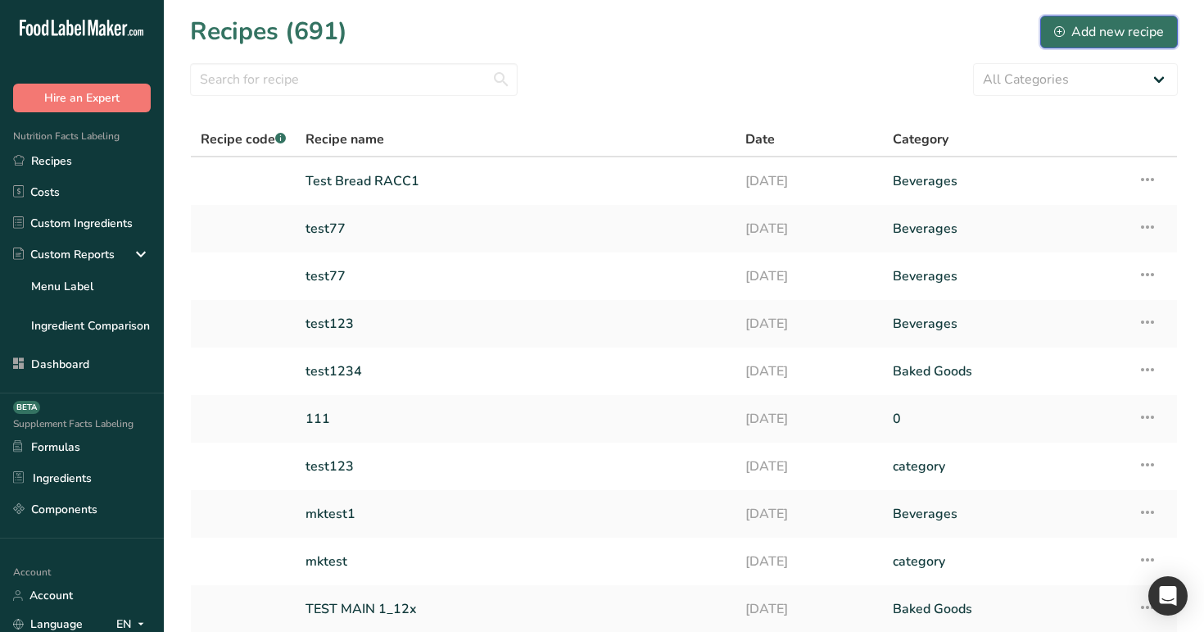
click at [1078, 36] on div "Add new recipe" at bounding box center [1109, 32] width 110 height 20
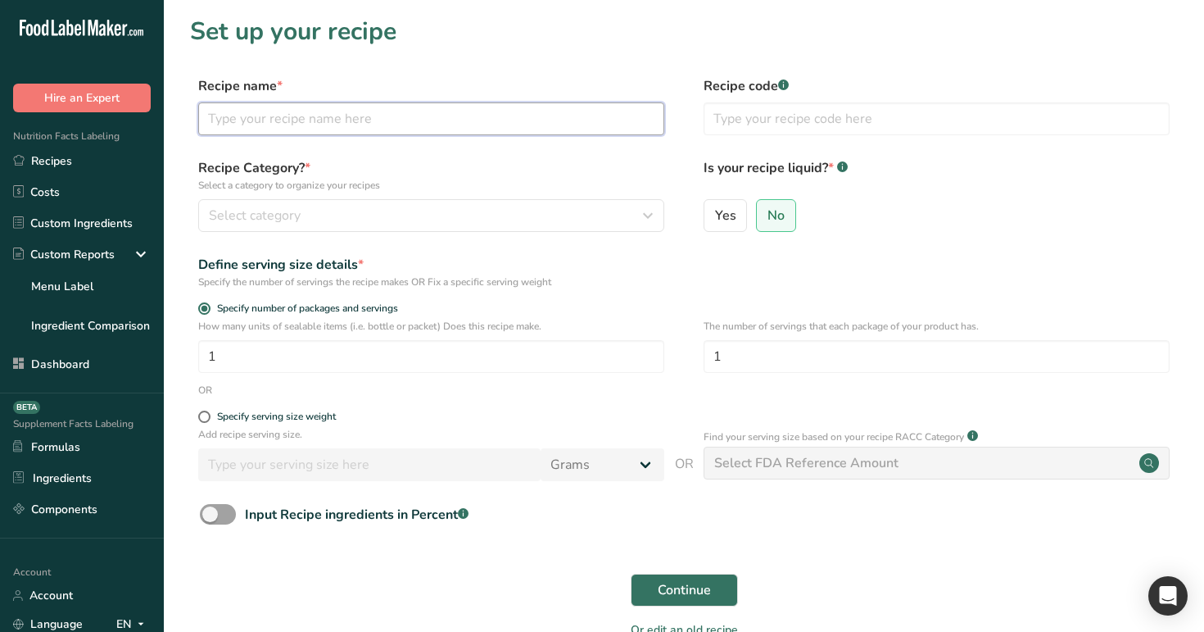
click at [433, 116] on input "text" at bounding box center [431, 118] width 466 height 33
paste input "Test Bread RACC"
type input "Test Bread RACC 2"
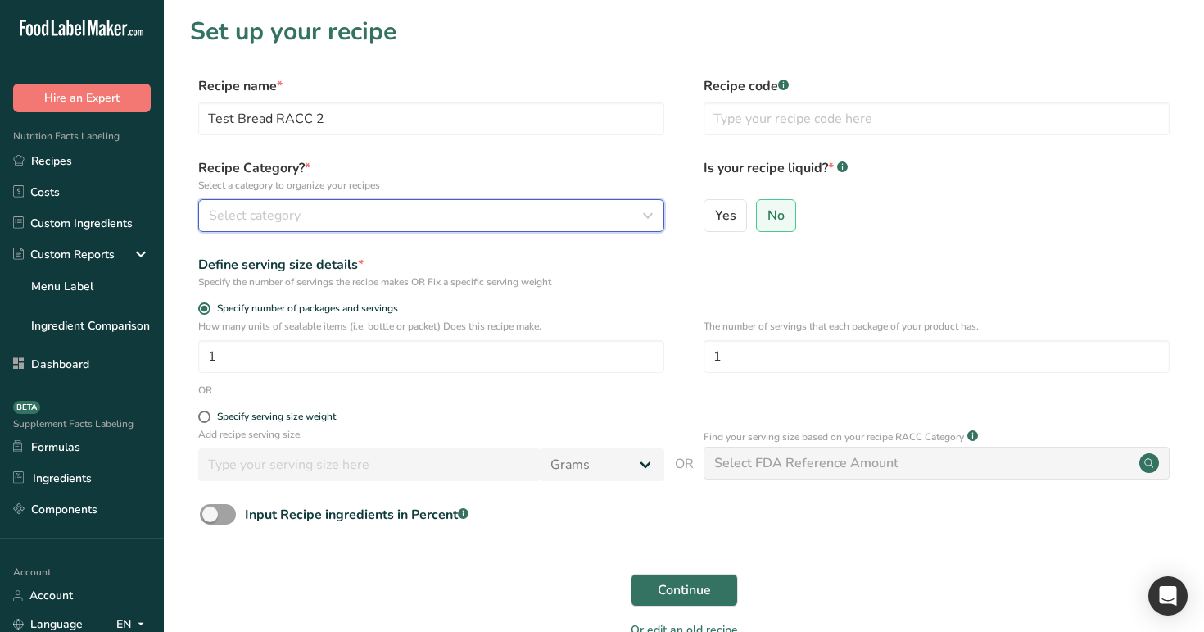
click at [499, 220] on div "Select category" at bounding box center [426, 216] width 435 height 20
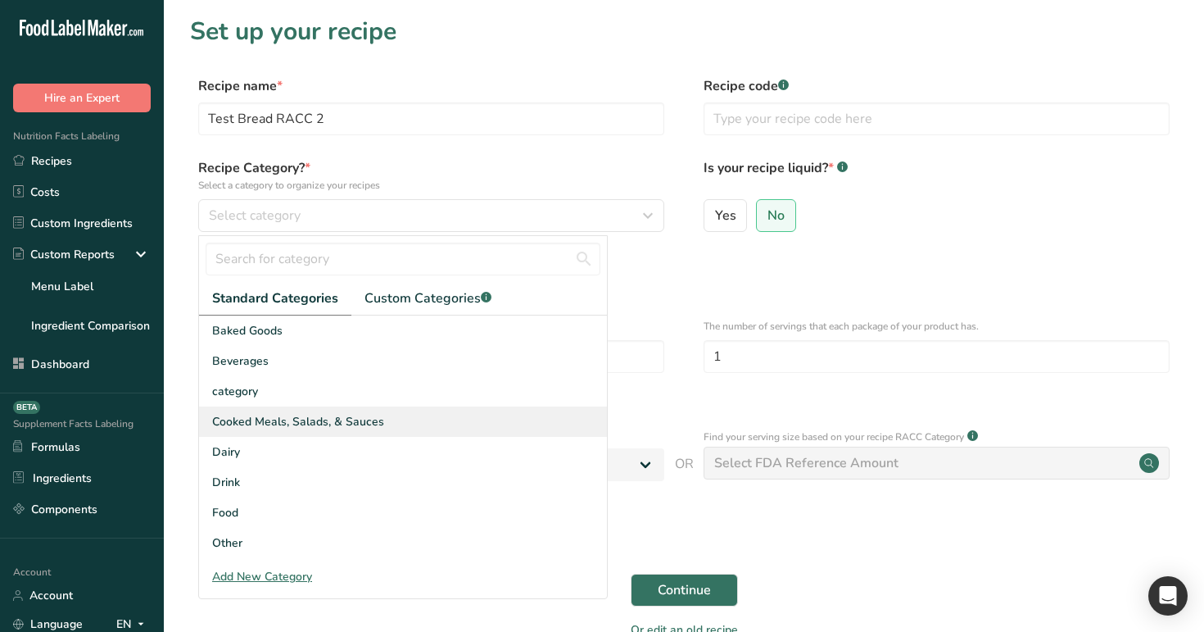
click at [452, 429] on div "Cooked Meals, Salads, & Sauces" at bounding box center [403, 421] width 408 height 30
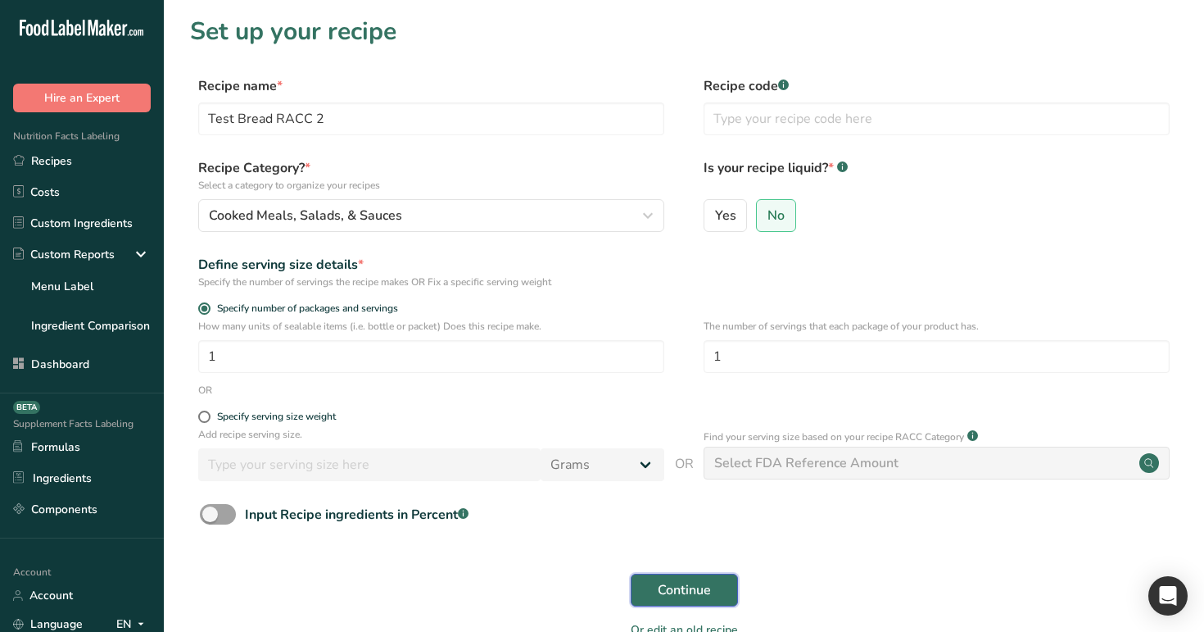
click at [673, 596] on span "Continue" at bounding box center [684, 590] width 53 height 20
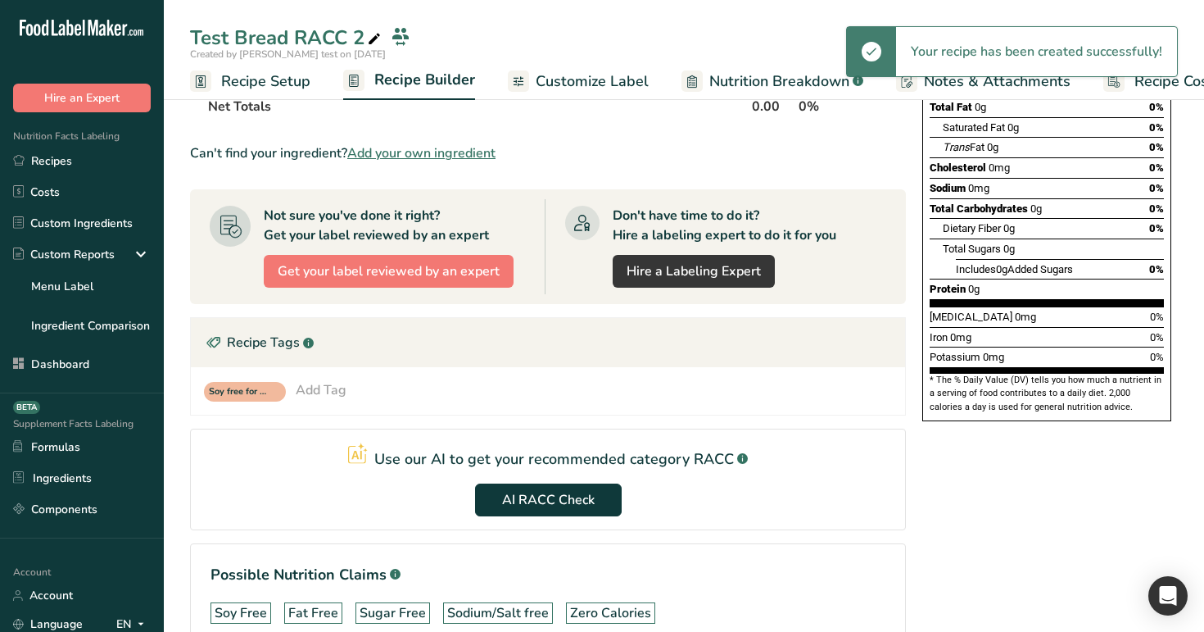
scroll to position [334, 0]
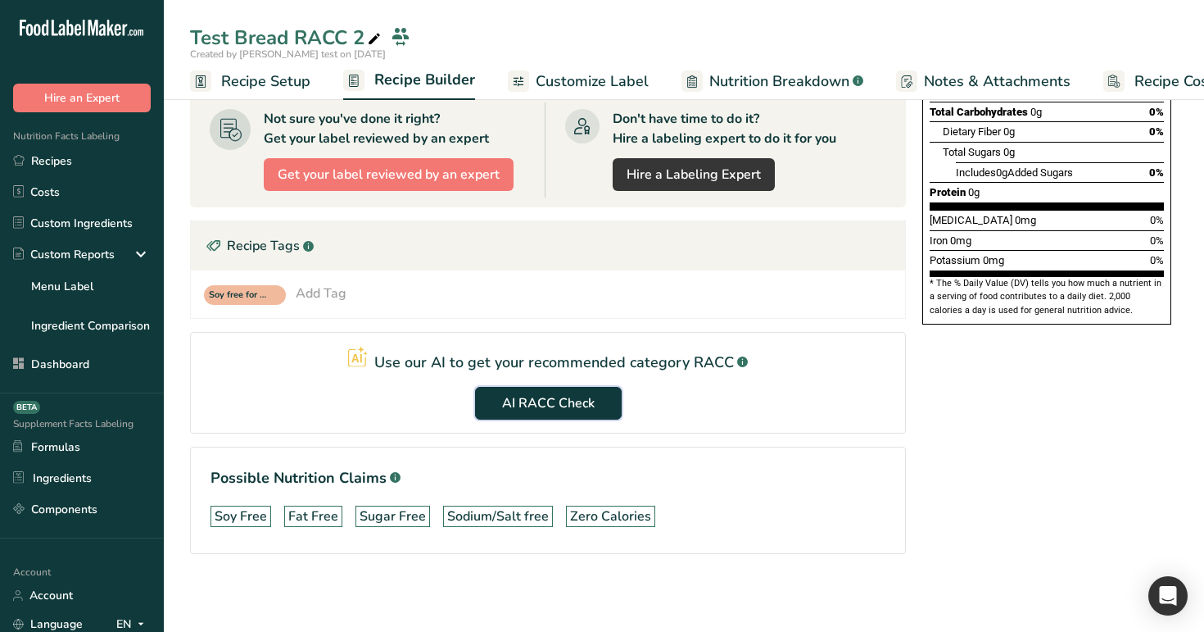
click at [551, 395] on span "AI RACC Check" at bounding box center [548, 403] width 93 height 20
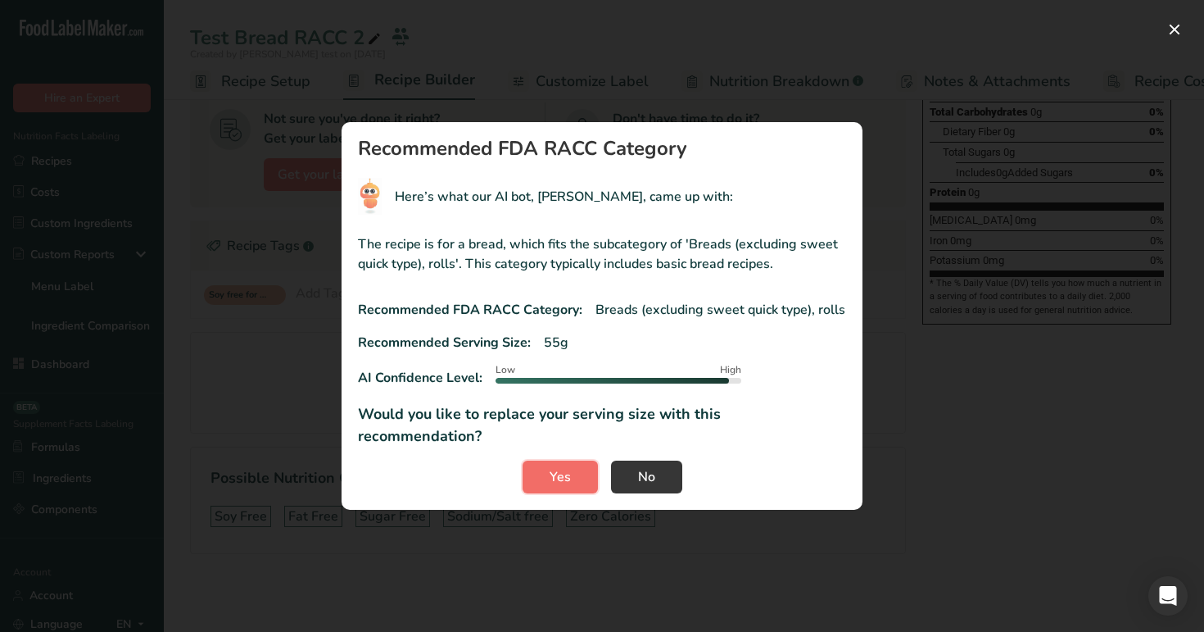
click at [550, 460] on button "Yes" at bounding box center [560, 476] width 75 height 33
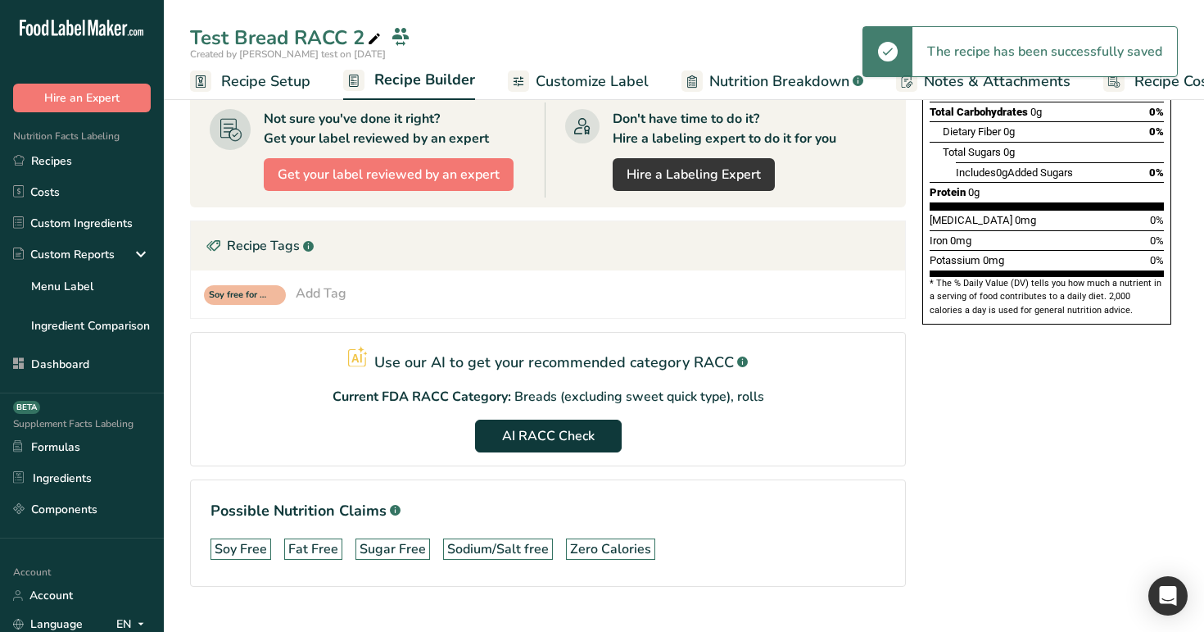
click at [277, 88] on span "Recipe Setup" at bounding box center [265, 81] width 89 height 22
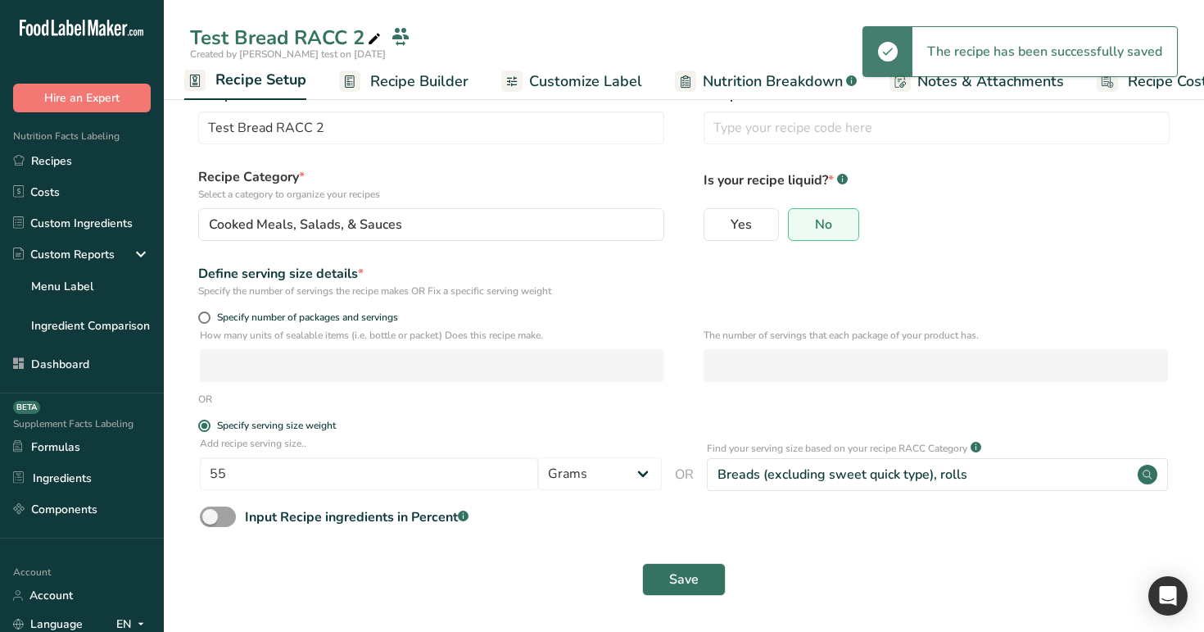
scroll to position [33, 0]
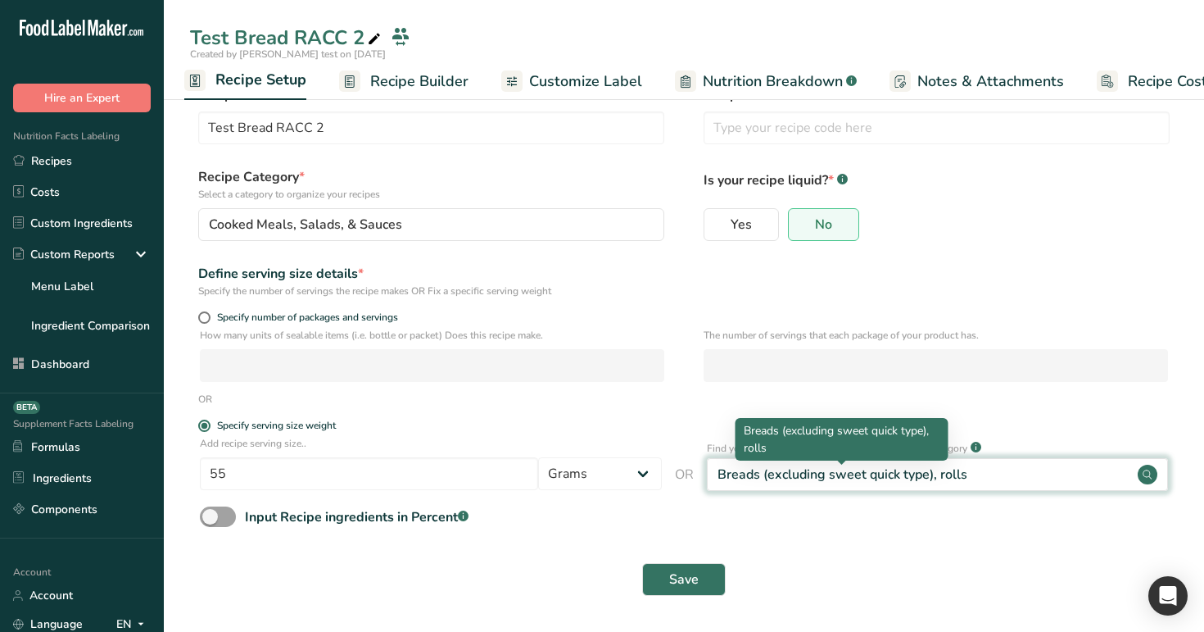
click at [800, 465] on div "Breads (excluding sweet quick type), rolls" at bounding box center [843, 475] width 250 height 20
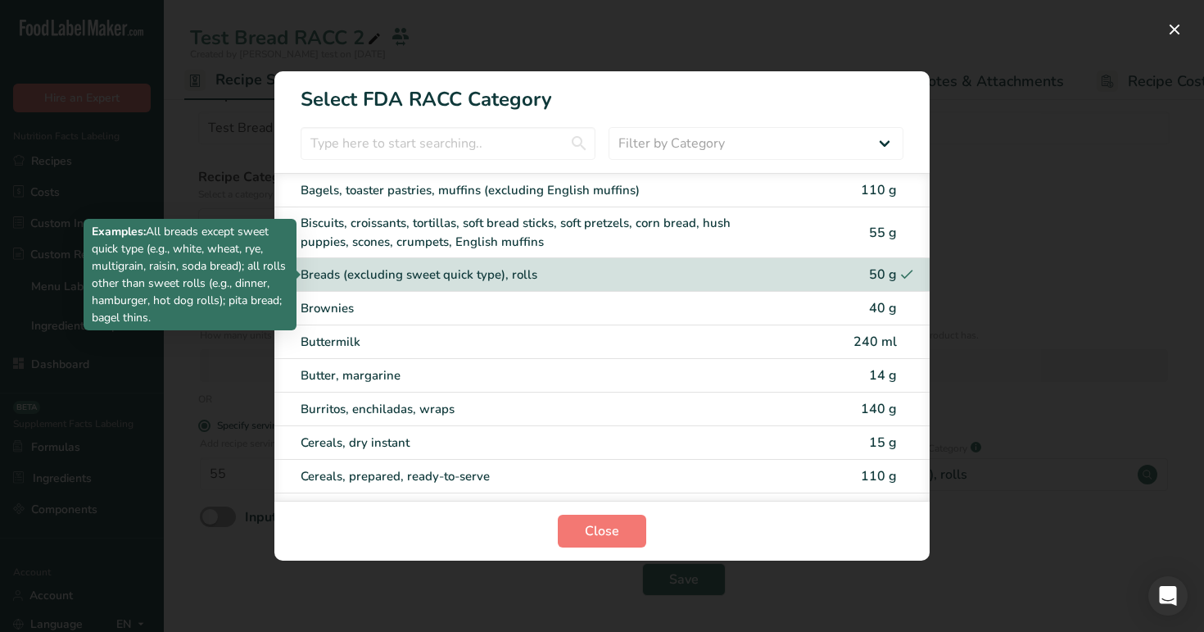
click at [492, 278] on div "Breads (excluding sweet quick type), rolls" at bounding box center [533, 274] width 465 height 19
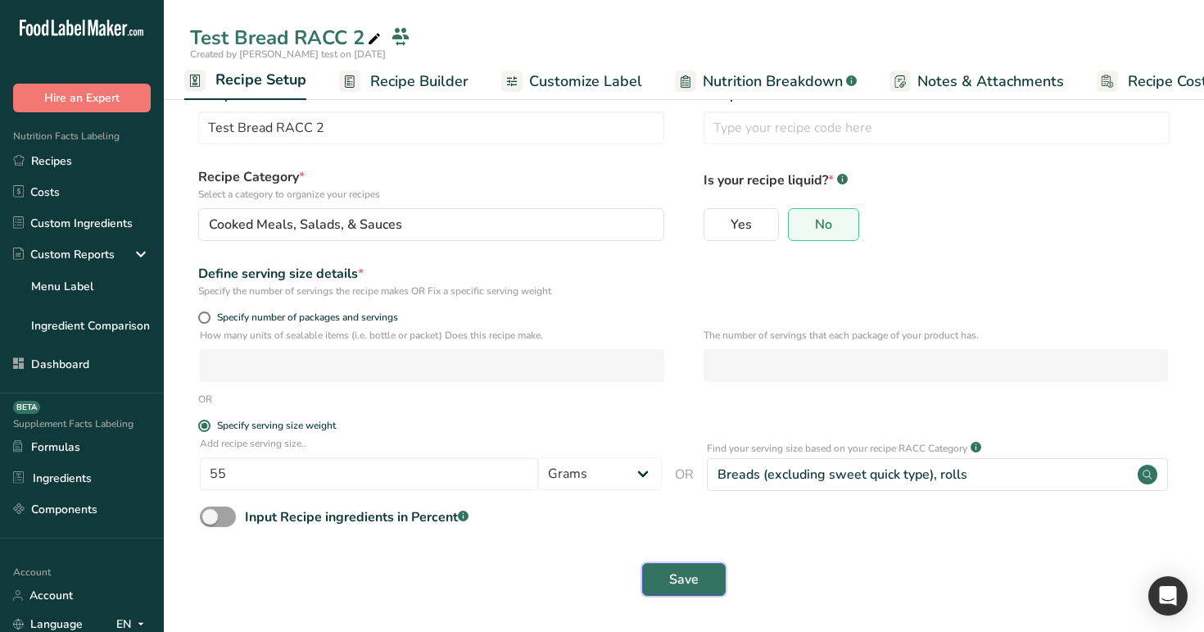
click at [678, 580] on span "Save" at bounding box center [683, 579] width 29 height 20
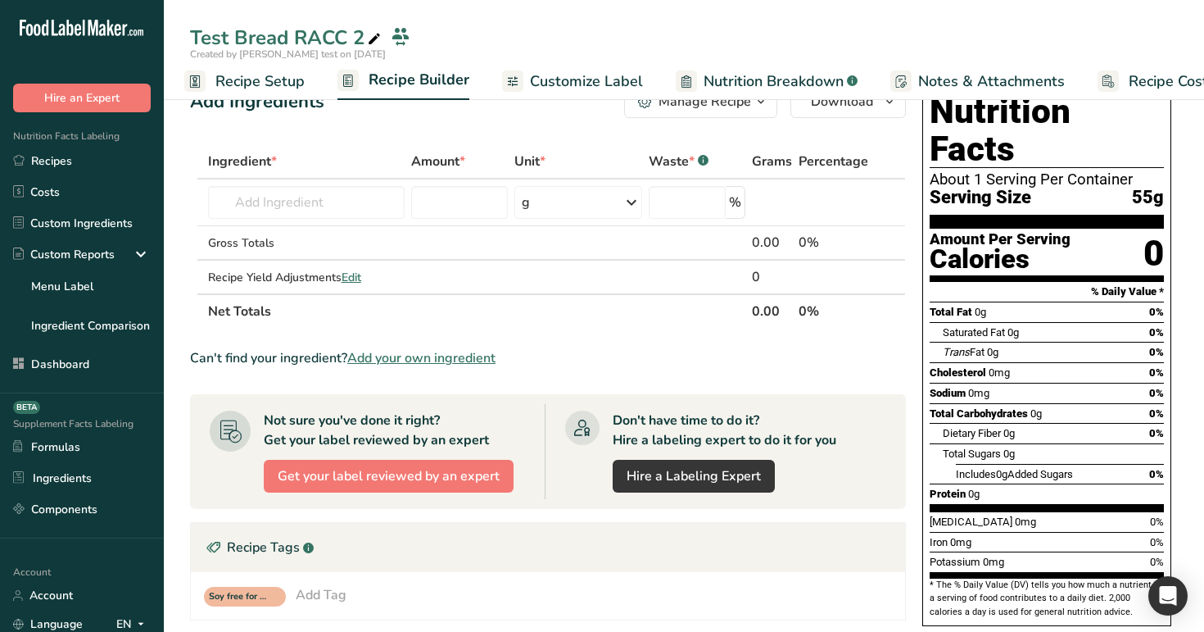
click at [549, 68] on link "Customize Label" at bounding box center [572, 81] width 141 height 37
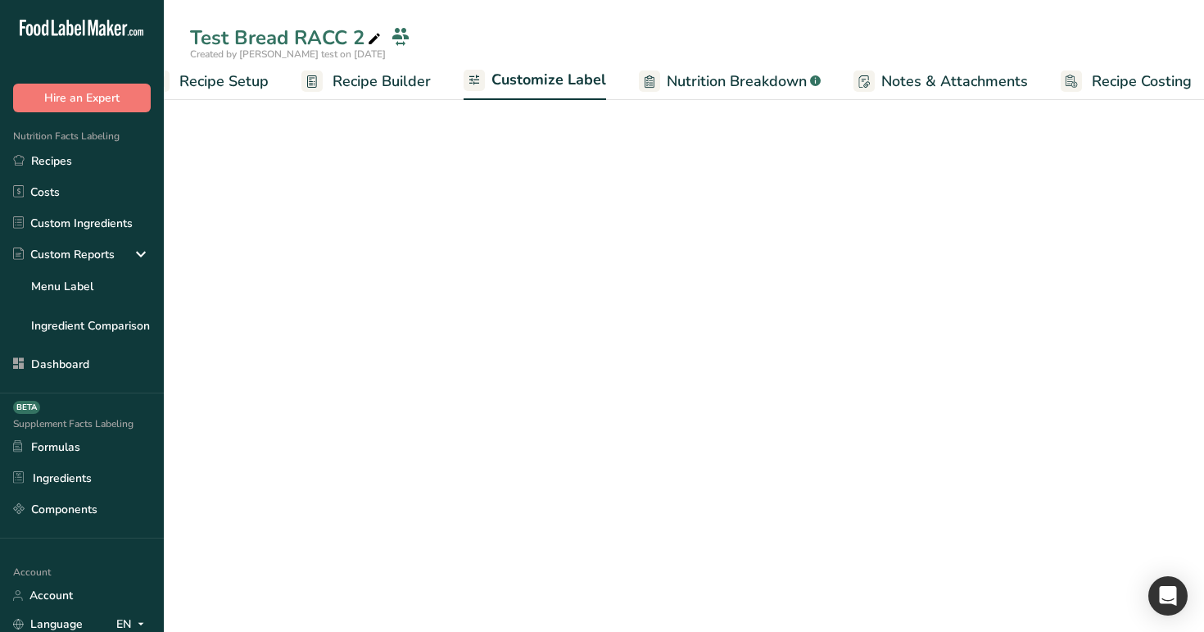
scroll to position [0, 56]
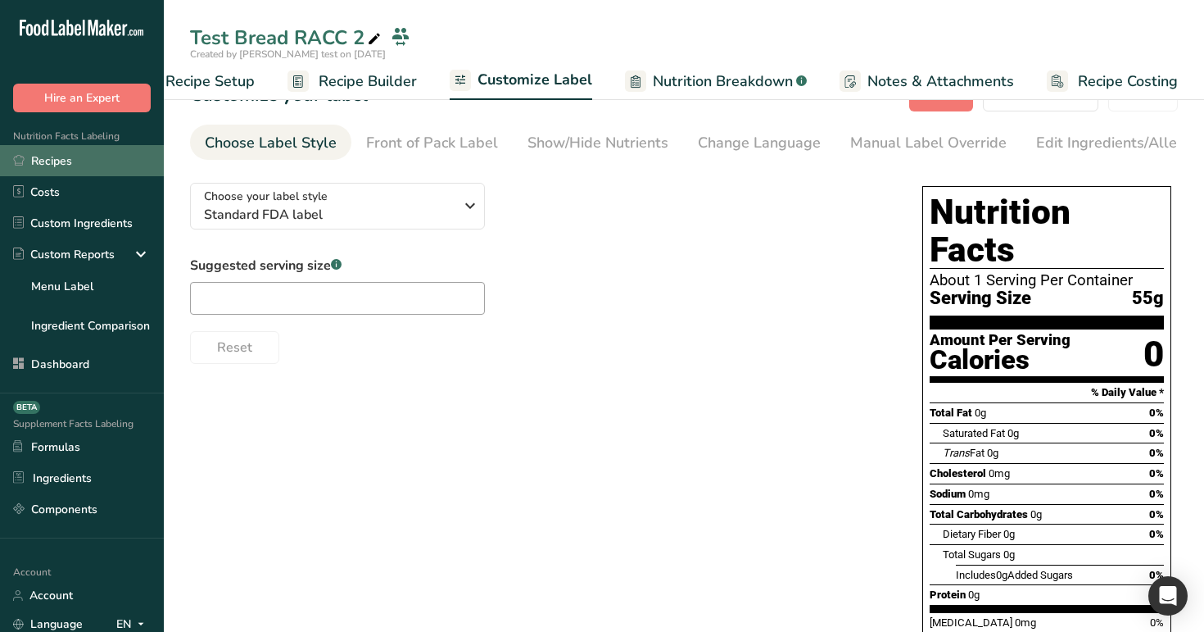
click at [57, 152] on link "Recipes" at bounding box center [82, 160] width 164 height 31
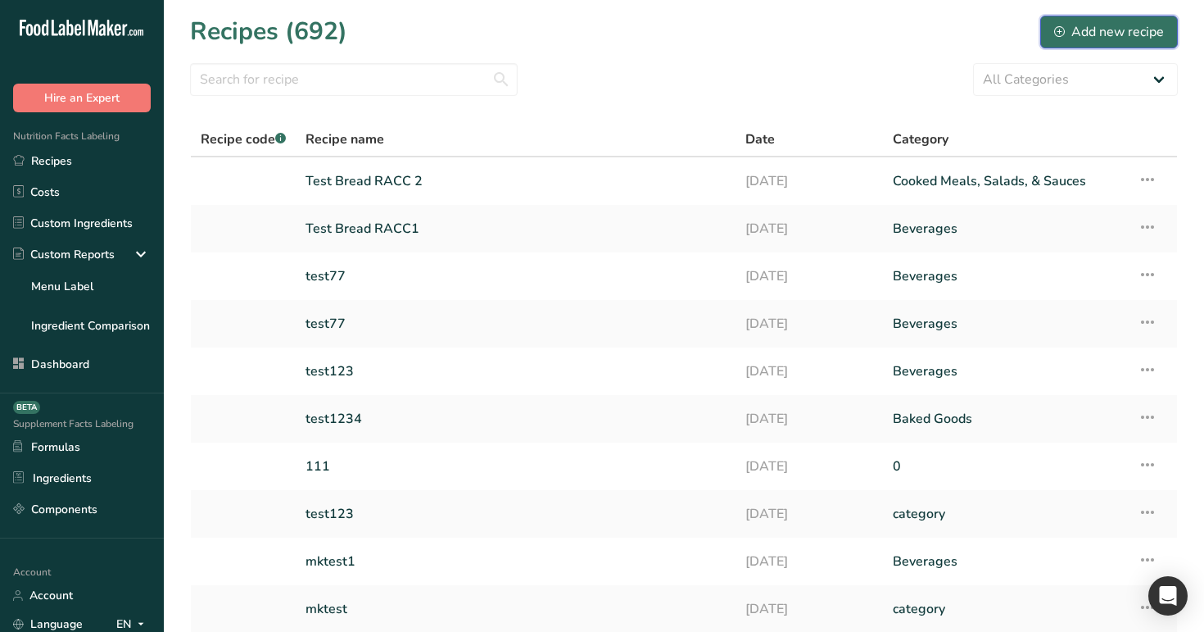
click at [1074, 25] on div "Add new recipe" at bounding box center [1109, 32] width 110 height 20
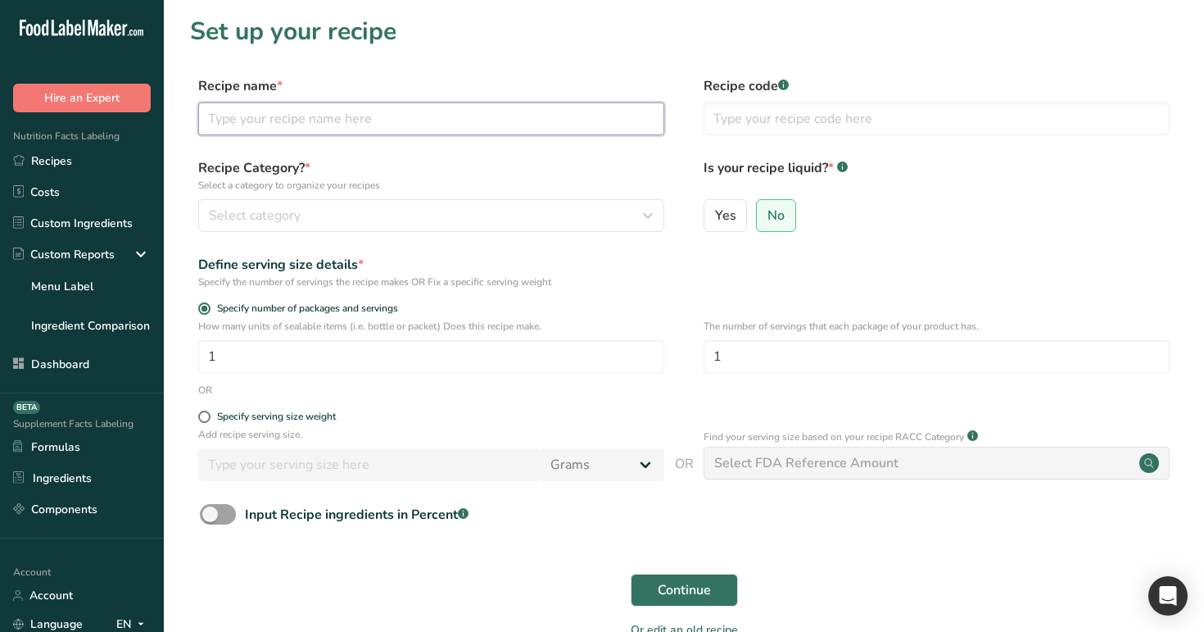
click at [415, 129] on input "text" at bounding box center [431, 118] width 466 height 33
type input "tes"
click at [314, 134] on input "tes" at bounding box center [431, 118] width 466 height 33
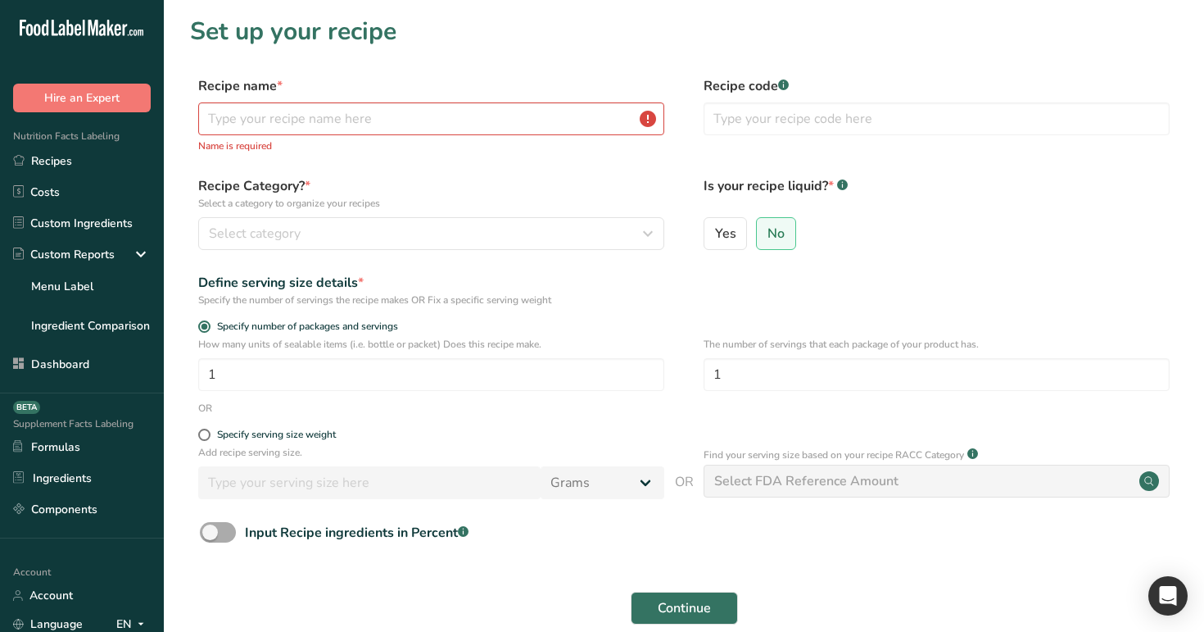
click at [239, 527] on span "Input Recipe ingredients in Percent .a-a{fill:#347362;}.b-a{fill:#fff;}" at bounding box center [352, 533] width 233 height 20
click at [211, 527] on input "Input Recipe ingredients in Percent .a-a{fill:#347362;}.b-a{fill:#fff;}" at bounding box center [205, 532] width 11 height 11
checkbox input "true"
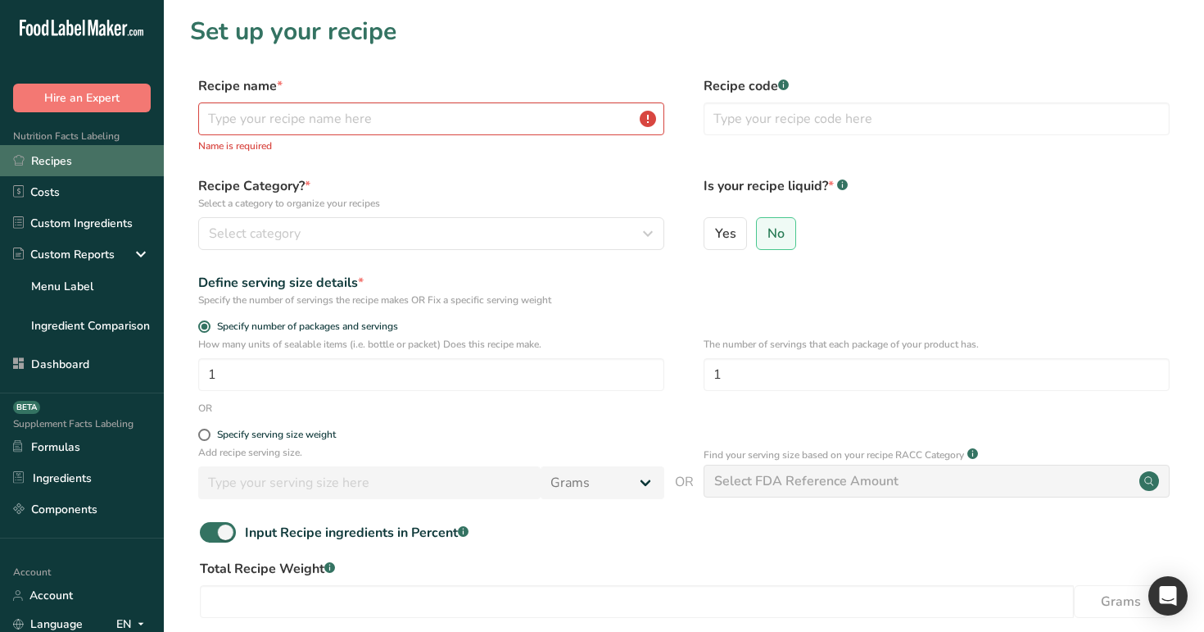
click at [76, 166] on link "Recipes" at bounding box center [82, 160] width 164 height 31
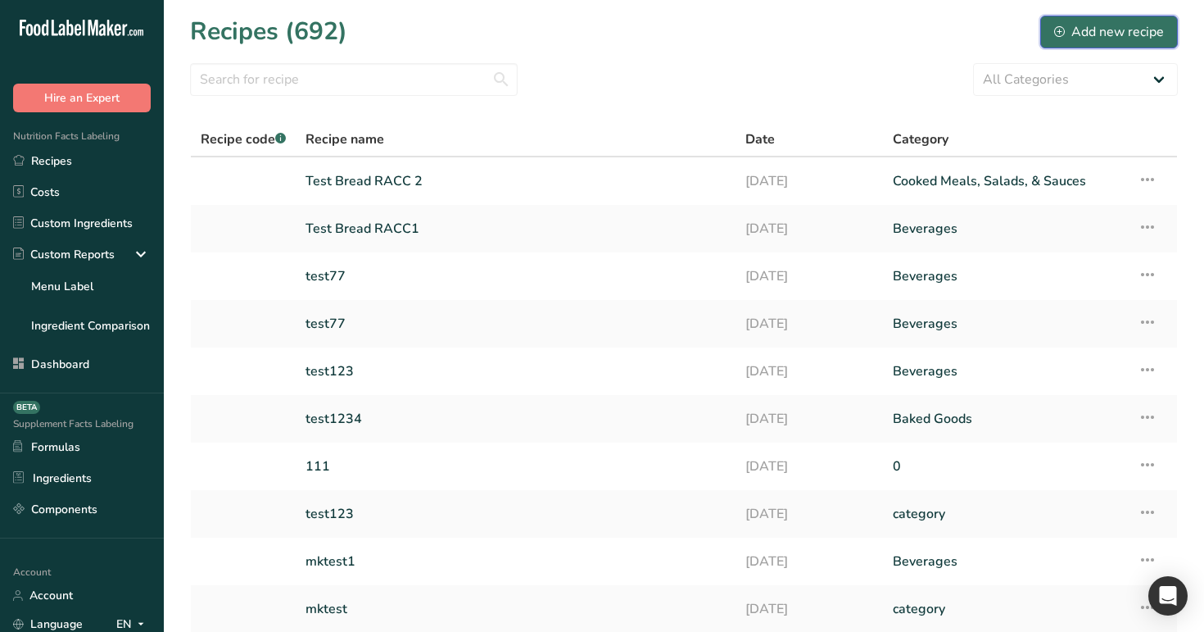
click at [1053, 34] on button "Add new recipe" at bounding box center [1110, 32] width 138 height 33
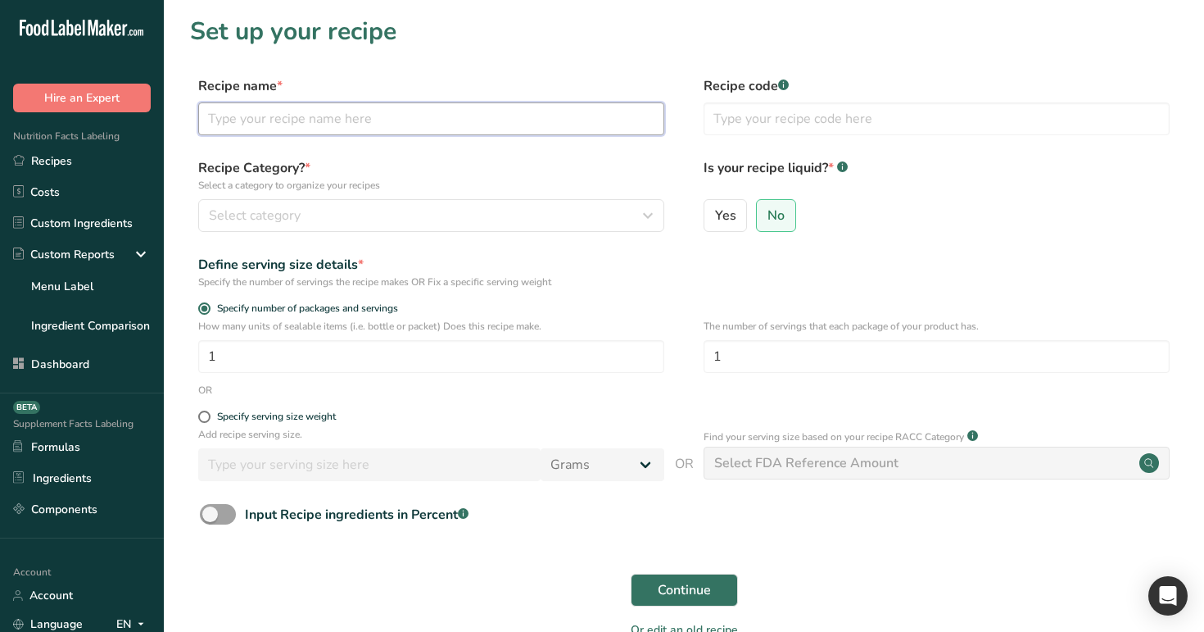
click at [421, 129] on input "text" at bounding box center [431, 118] width 466 height 33
type input "test8"
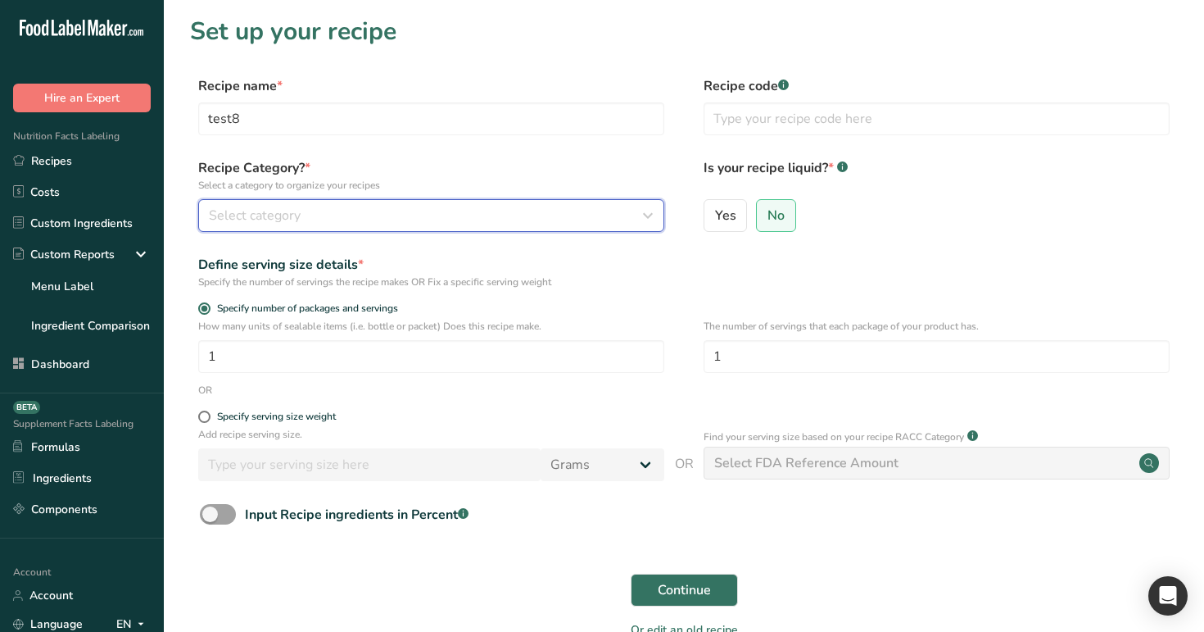
click at [431, 216] on div "Select category" at bounding box center [426, 216] width 435 height 20
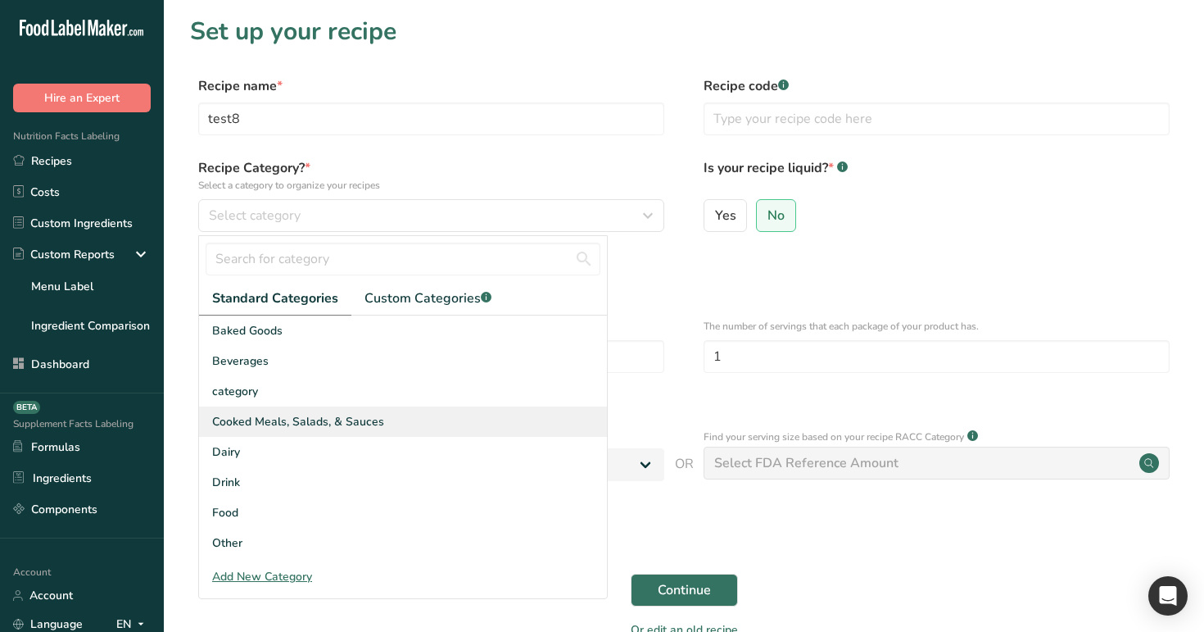
click at [457, 416] on div "Cooked Meals, Salads, & Sauces" at bounding box center [403, 421] width 408 height 30
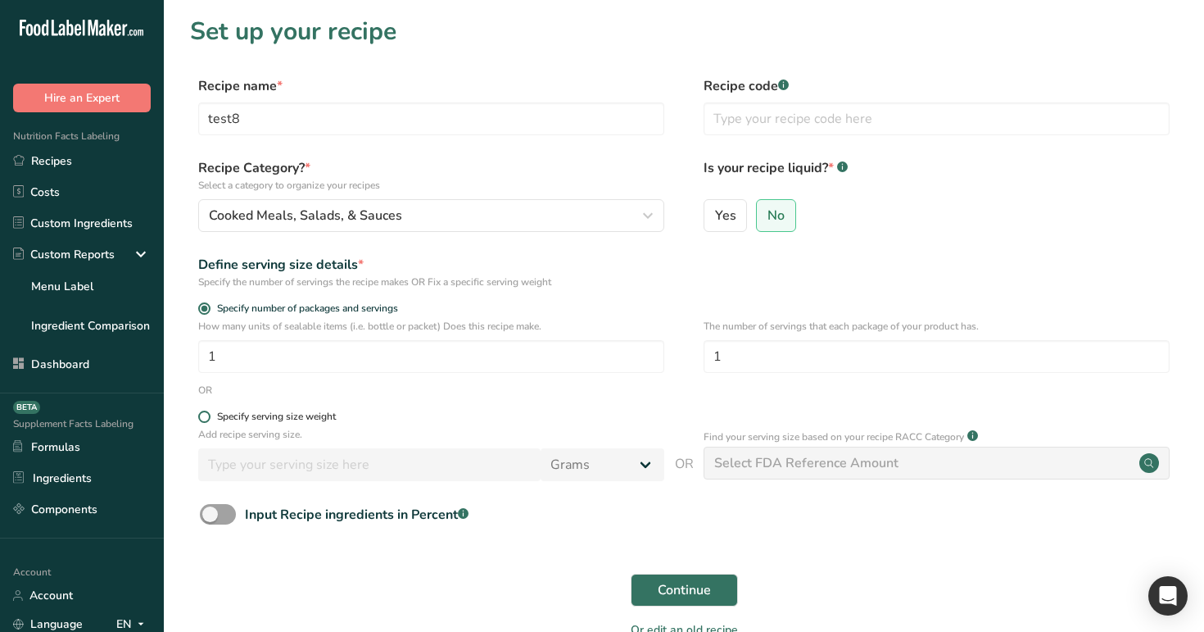
click at [240, 421] on div "Specify serving size weight" at bounding box center [276, 416] width 119 height 12
click at [209, 421] on input "Specify serving size weight" at bounding box center [203, 416] width 11 height 11
radio input "true"
radio input "false"
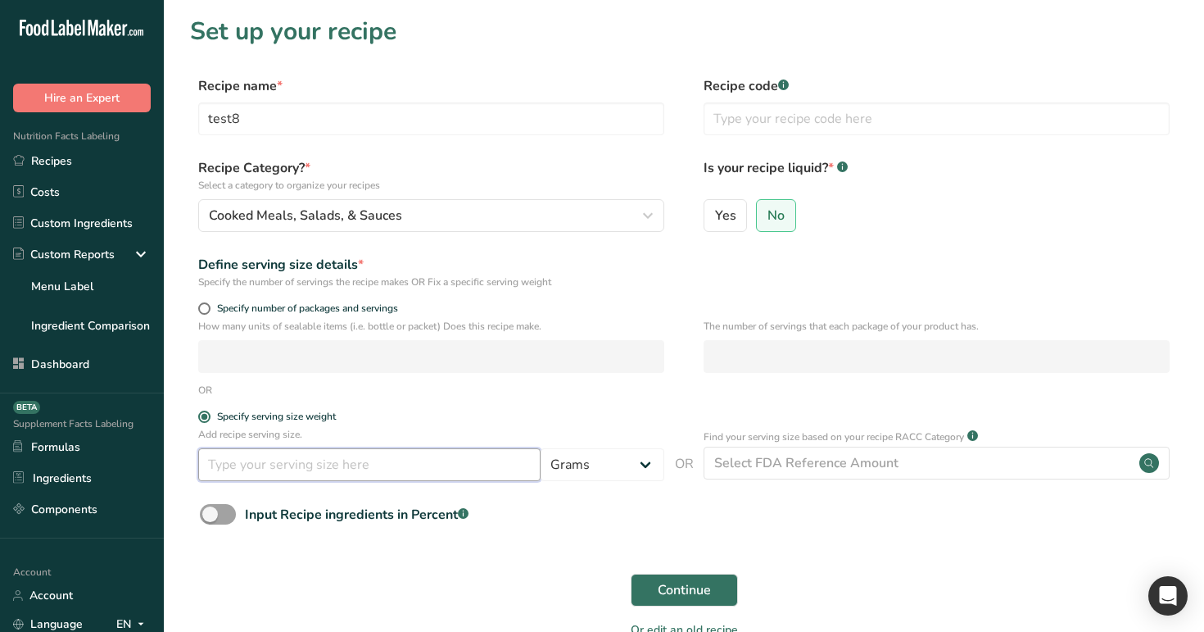
click at [313, 451] on input "number" at bounding box center [369, 464] width 342 height 33
type input "889"
click at [104, 167] on link "Recipes" at bounding box center [82, 160] width 164 height 31
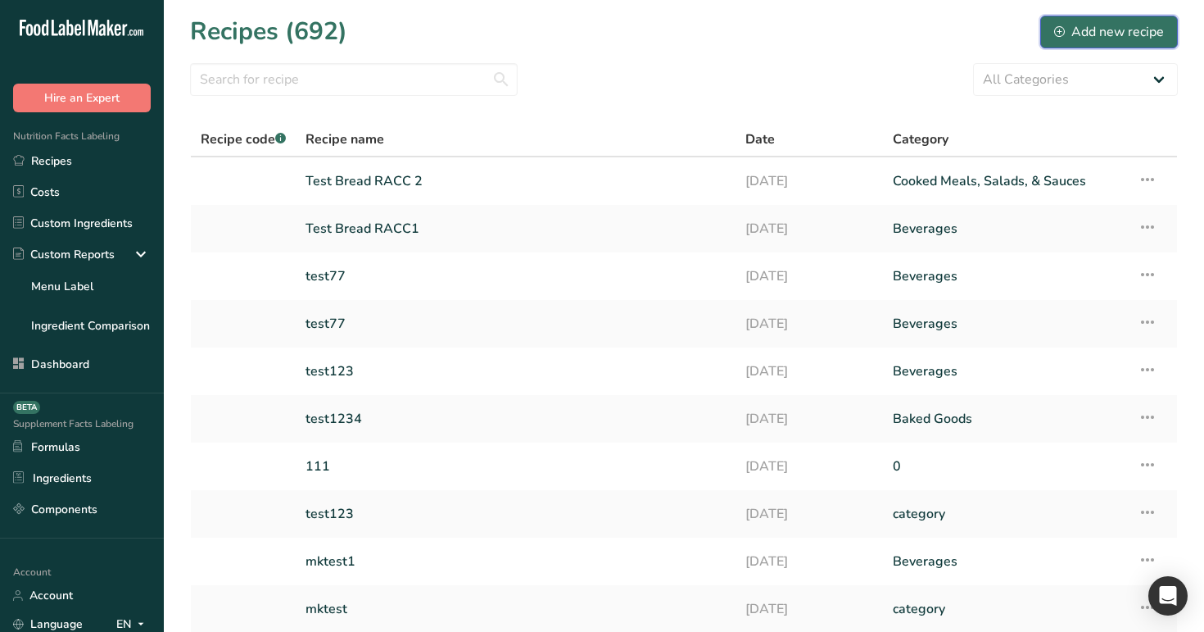
click at [1089, 25] on div "Add new recipe" at bounding box center [1109, 32] width 110 height 20
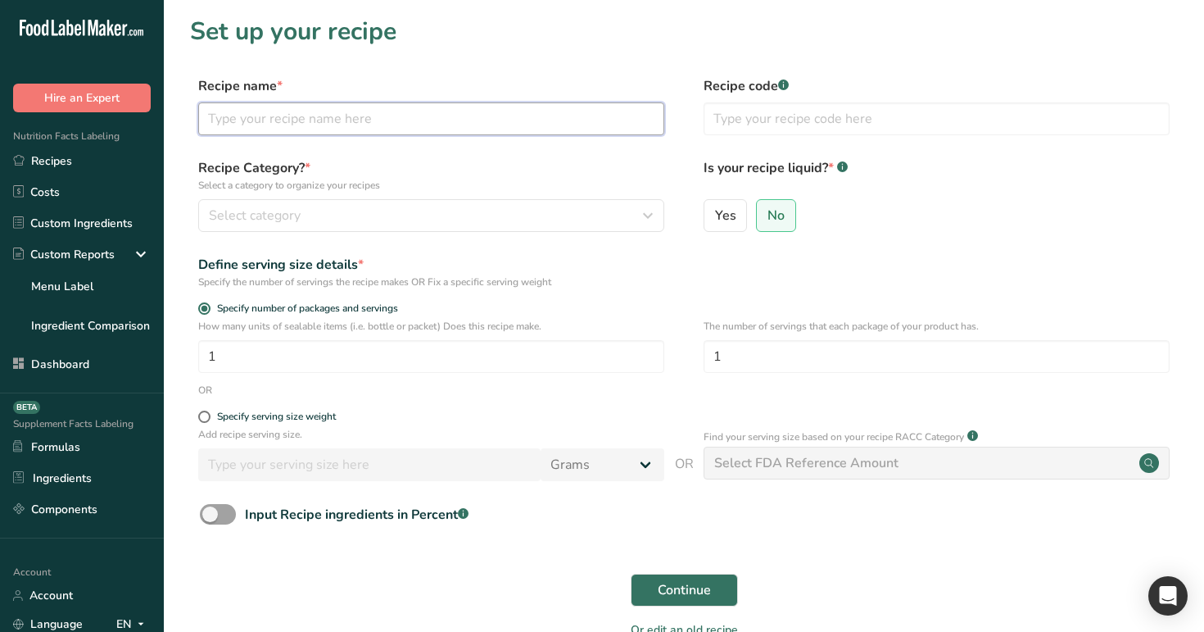
click at [508, 114] on input "text" at bounding box center [431, 118] width 466 height 33
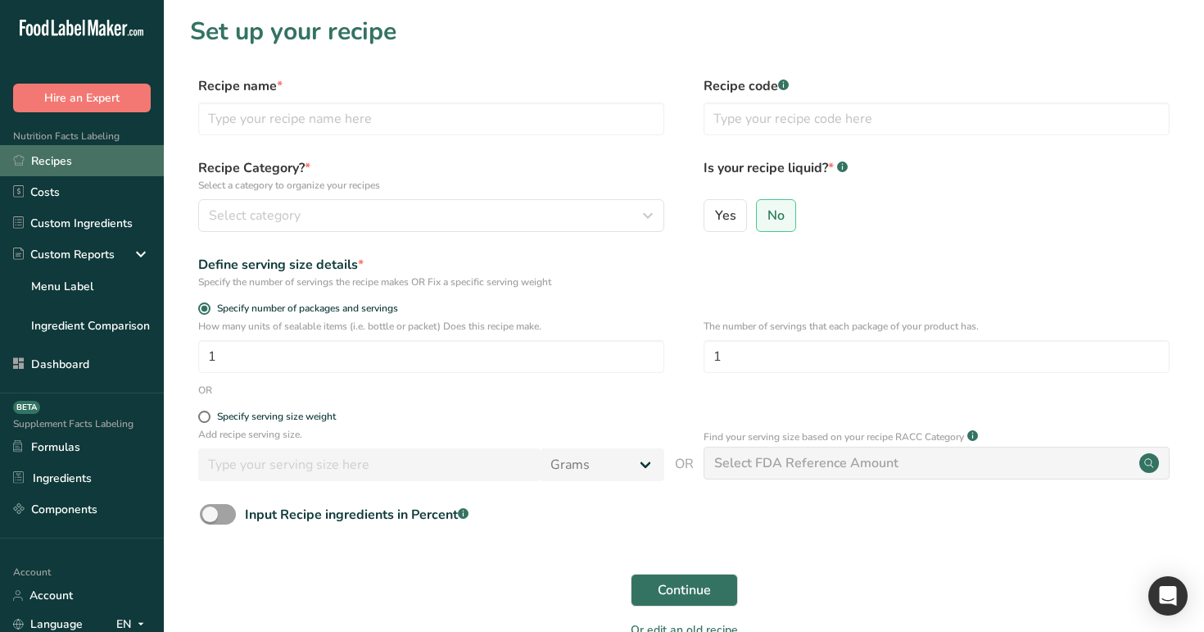
click at [74, 157] on link "Recipes" at bounding box center [82, 160] width 164 height 31
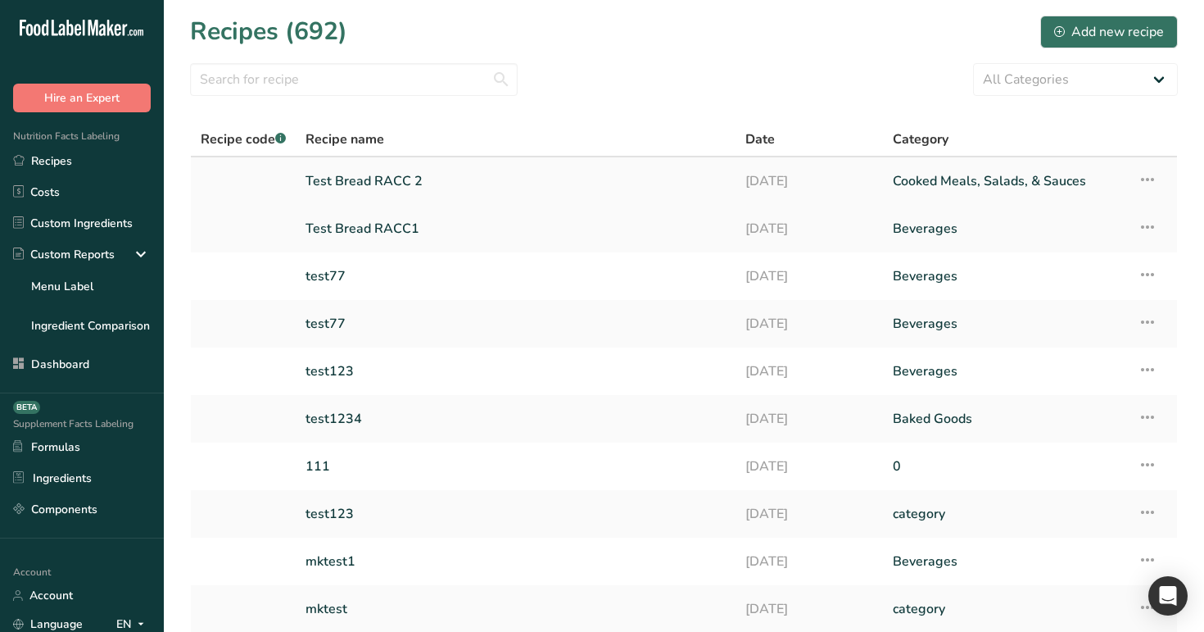
click at [449, 197] on link "Test Bread RACC 2" at bounding box center [516, 181] width 420 height 34
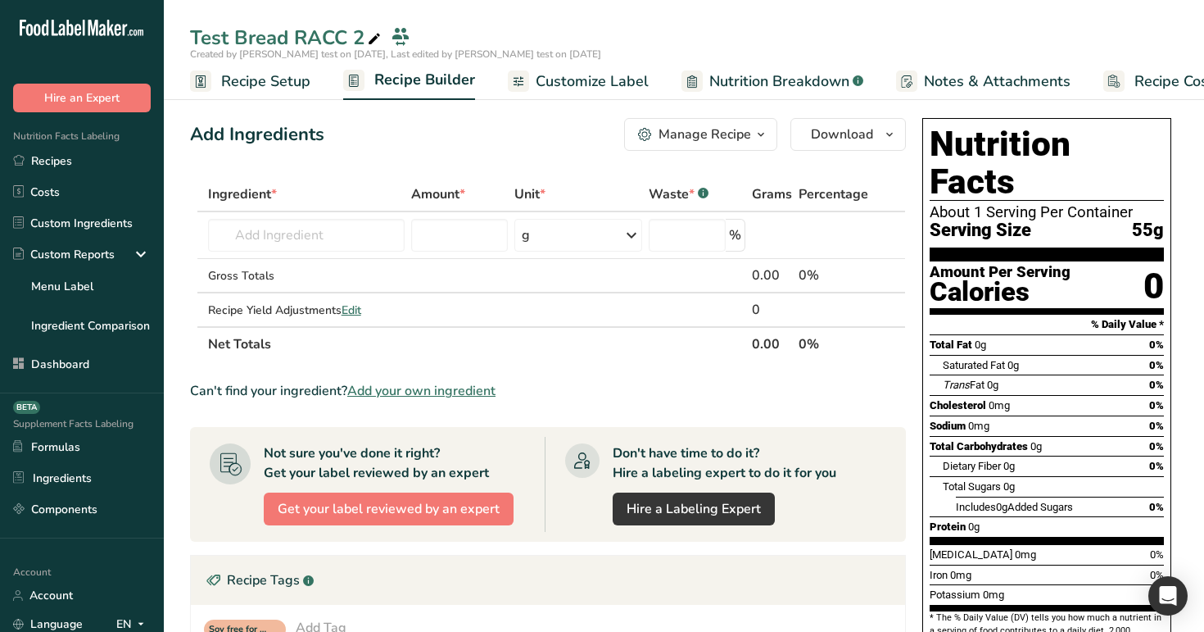
click at [548, 83] on span "Customize Label" at bounding box center [592, 81] width 113 height 22
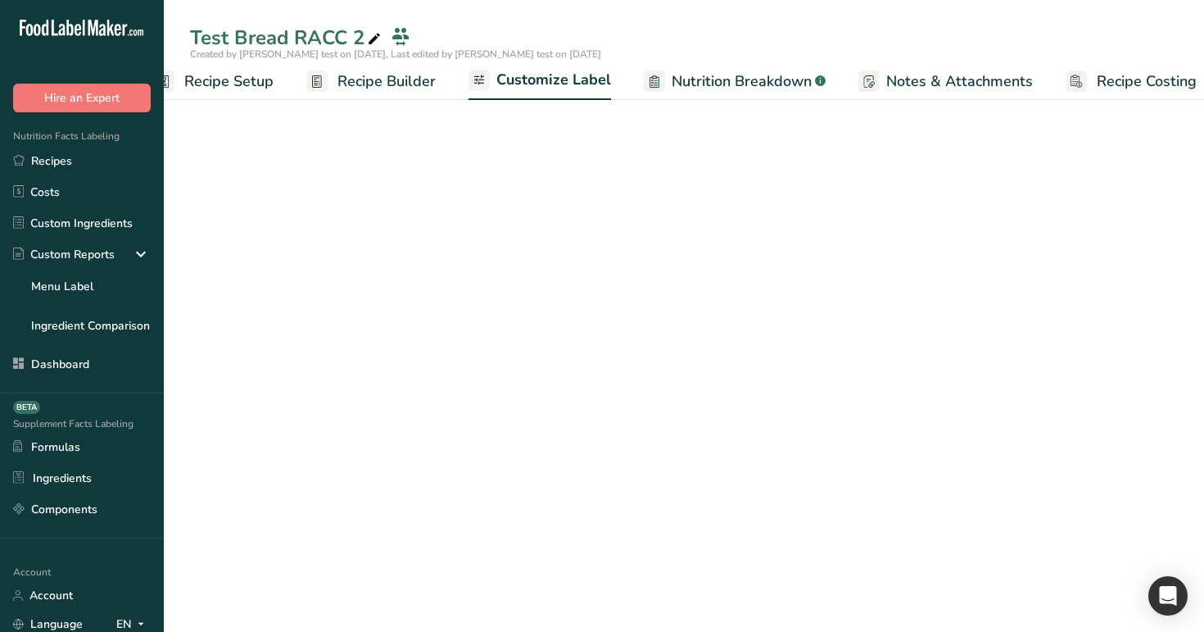
scroll to position [0, 56]
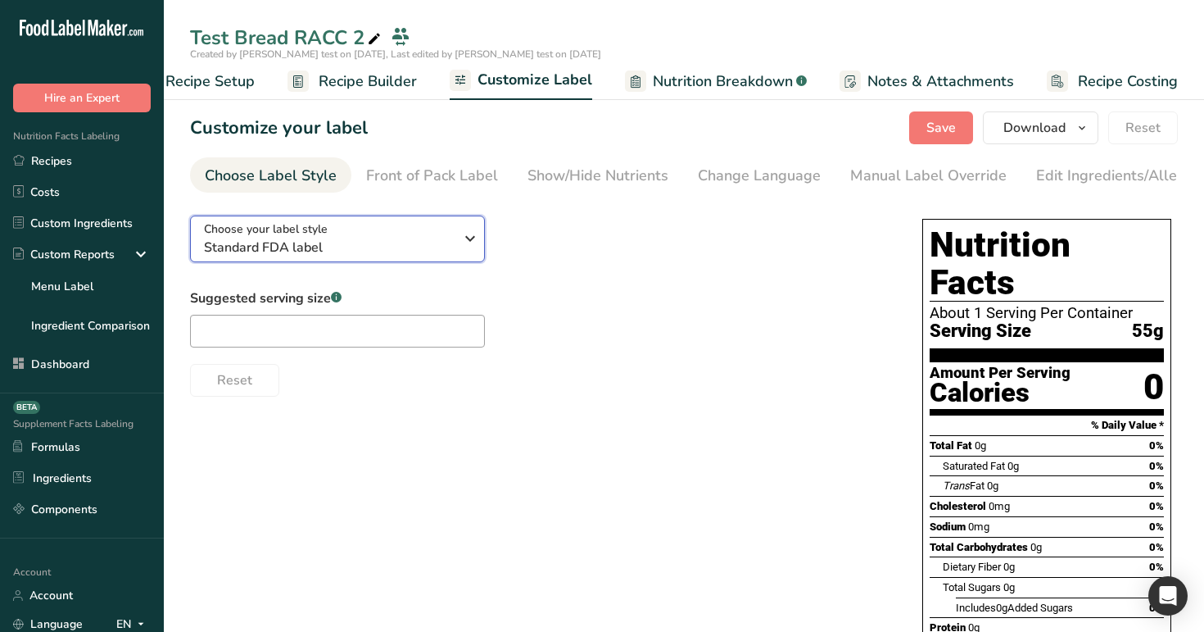
click at [419, 236] on div "Choose your label style Standard FDA label" at bounding box center [329, 238] width 250 height 37
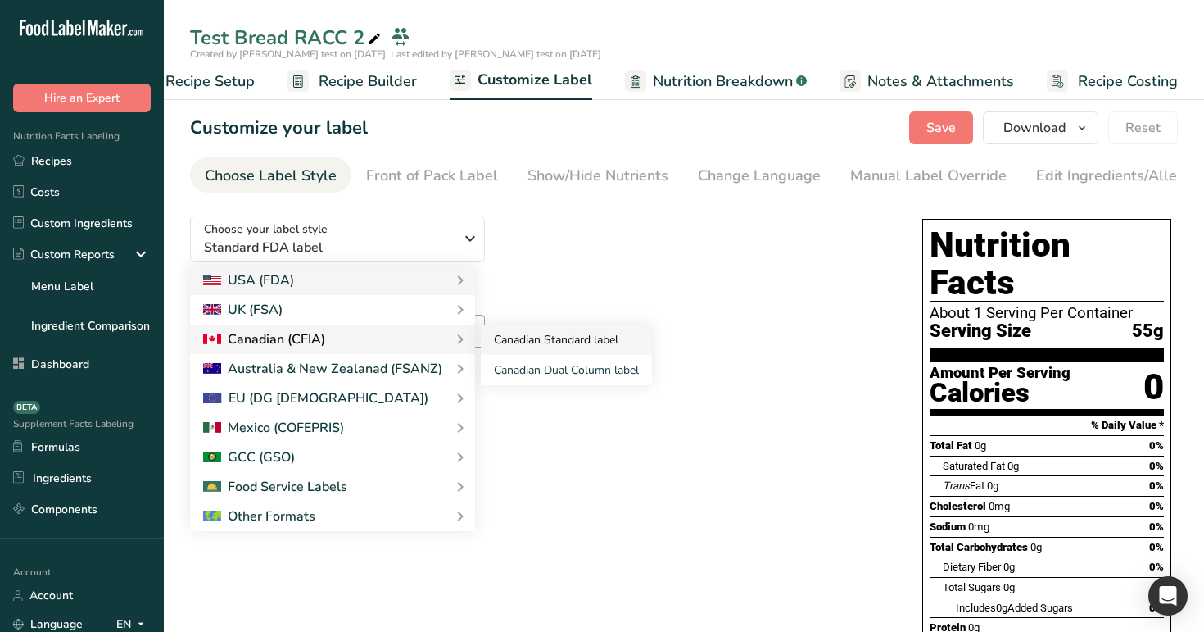
click at [512, 347] on link "Canadian Standard label" at bounding box center [566, 339] width 171 height 30
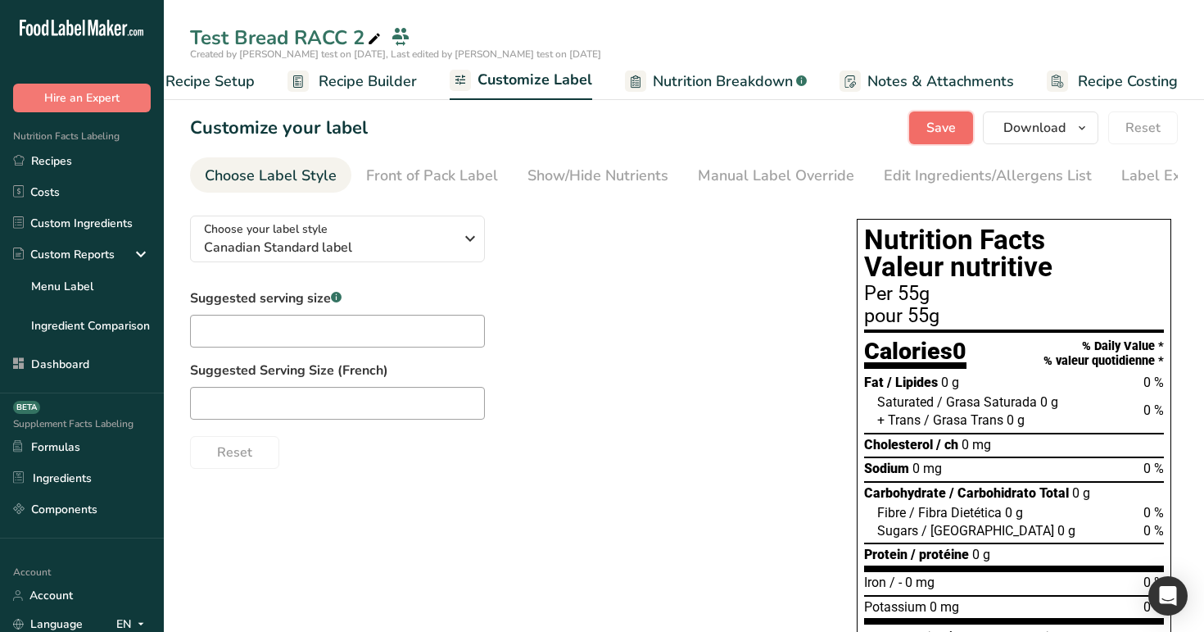
click at [940, 127] on span "Save" at bounding box center [941, 128] width 29 height 20
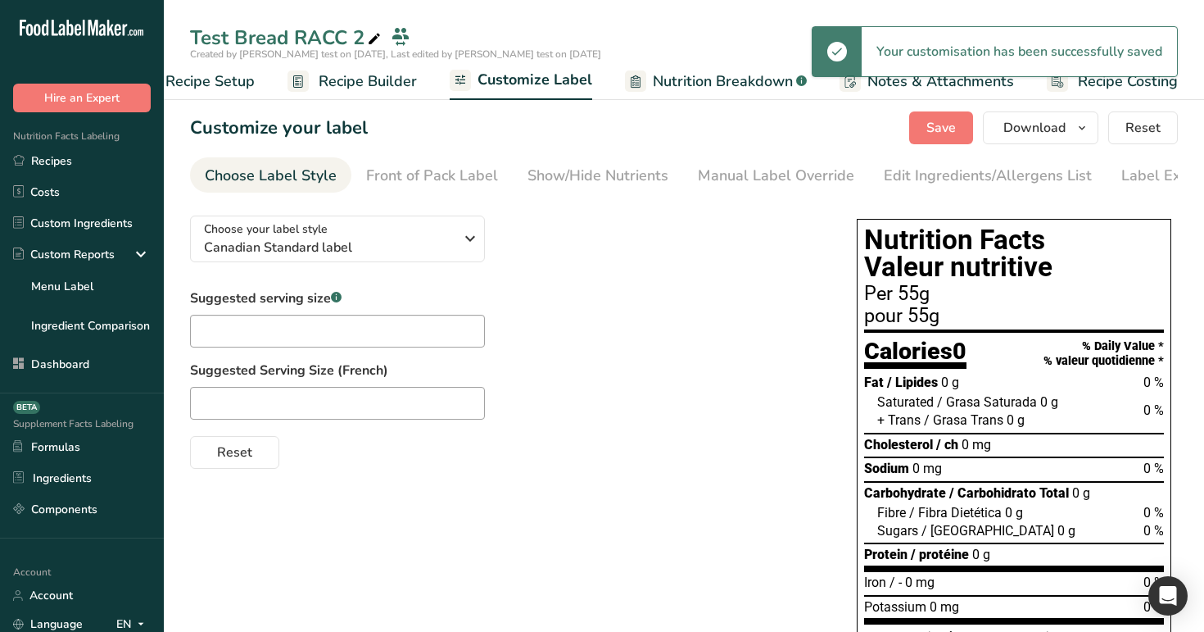
click at [384, 86] on span "Recipe Builder" at bounding box center [368, 81] width 98 height 22
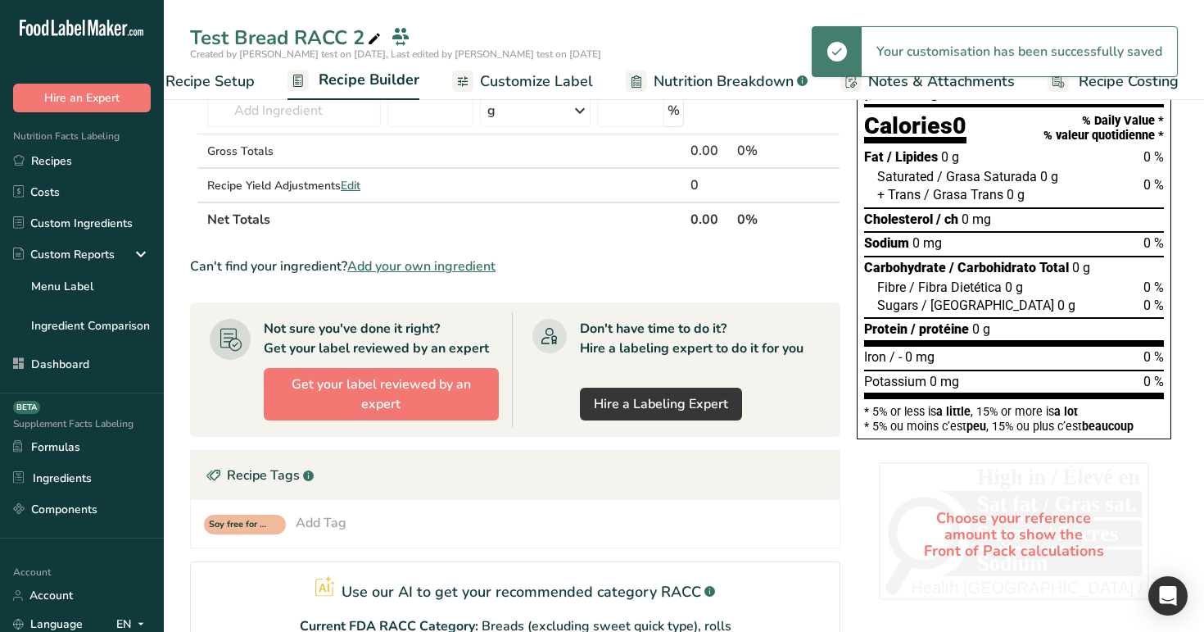
scroll to position [387, 0]
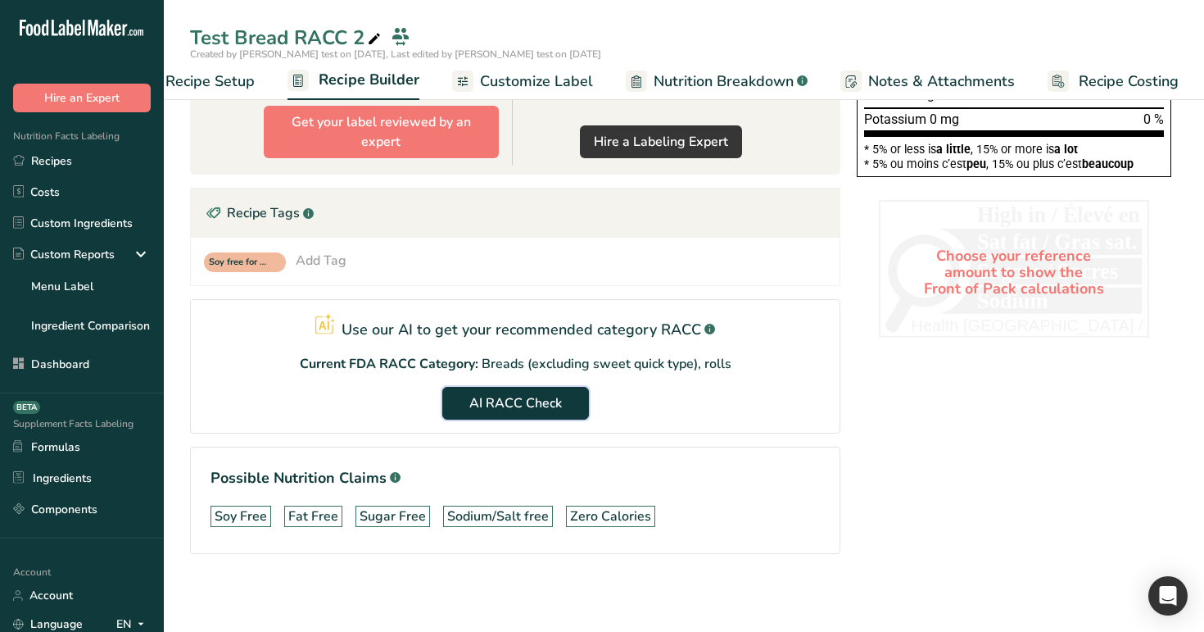
click at [530, 412] on button "AI RACC Check" at bounding box center [515, 403] width 147 height 33
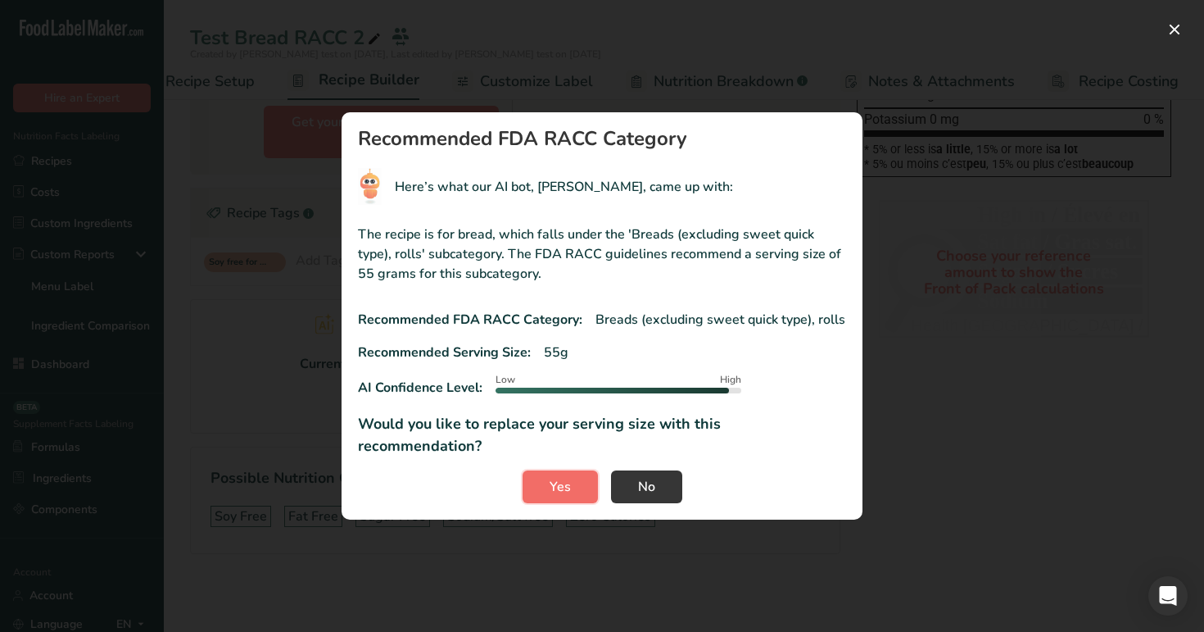
click at [564, 477] on span "Yes" at bounding box center [560, 487] width 21 height 20
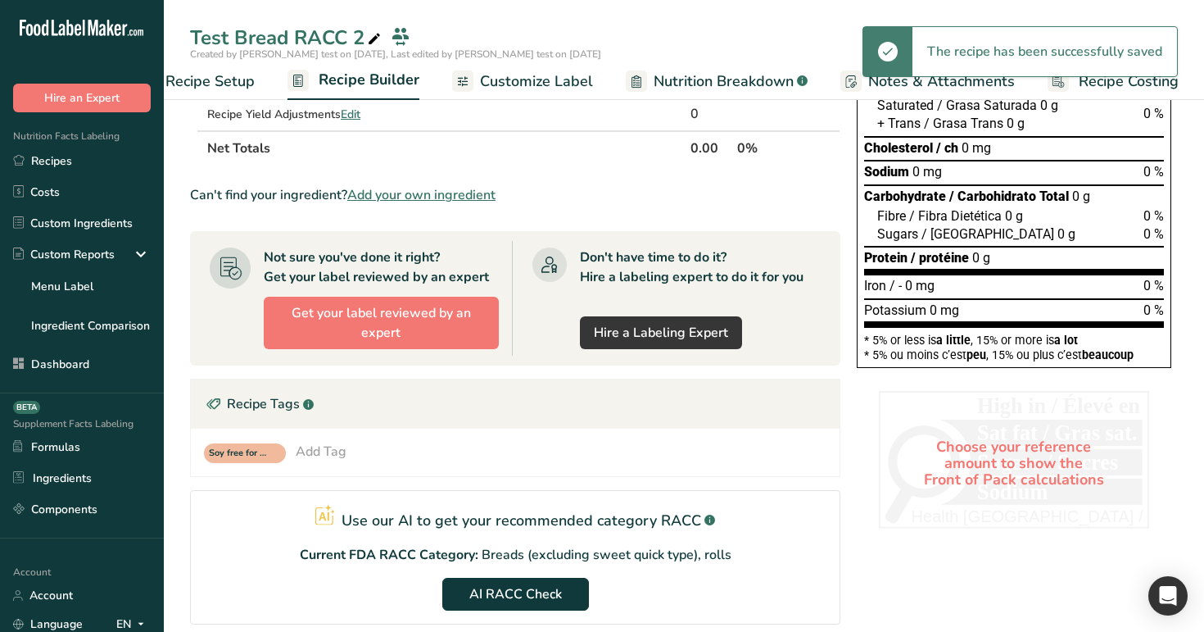
scroll to position [0, 0]
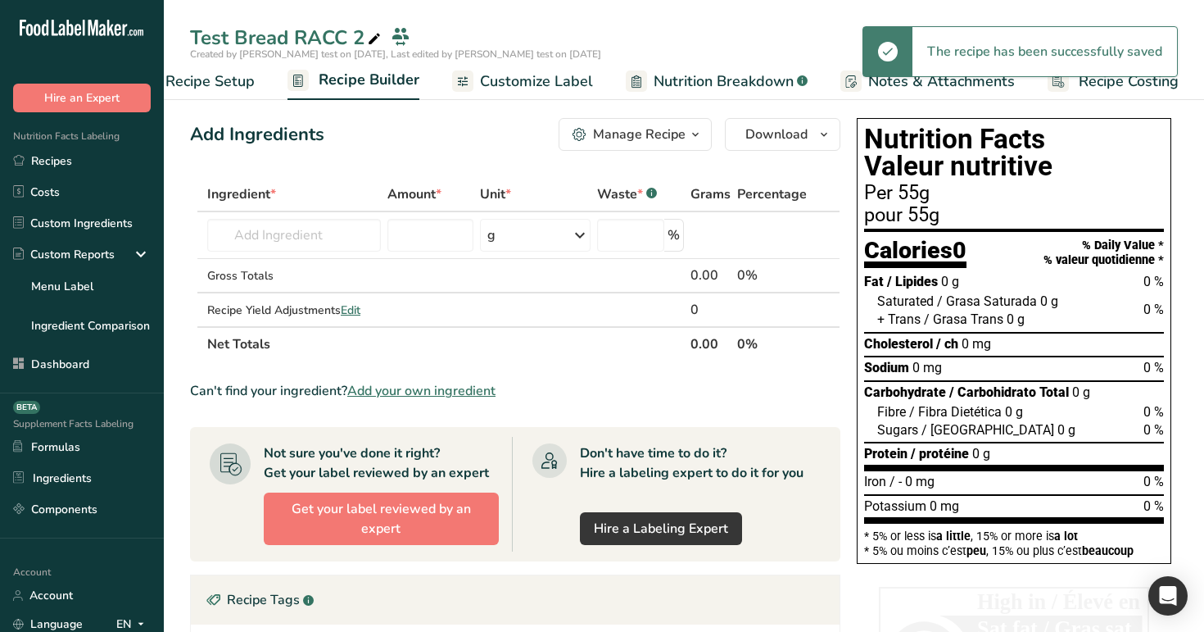
click at [232, 70] on span "Recipe Setup" at bounding box center [210, 81] width 89 height 22
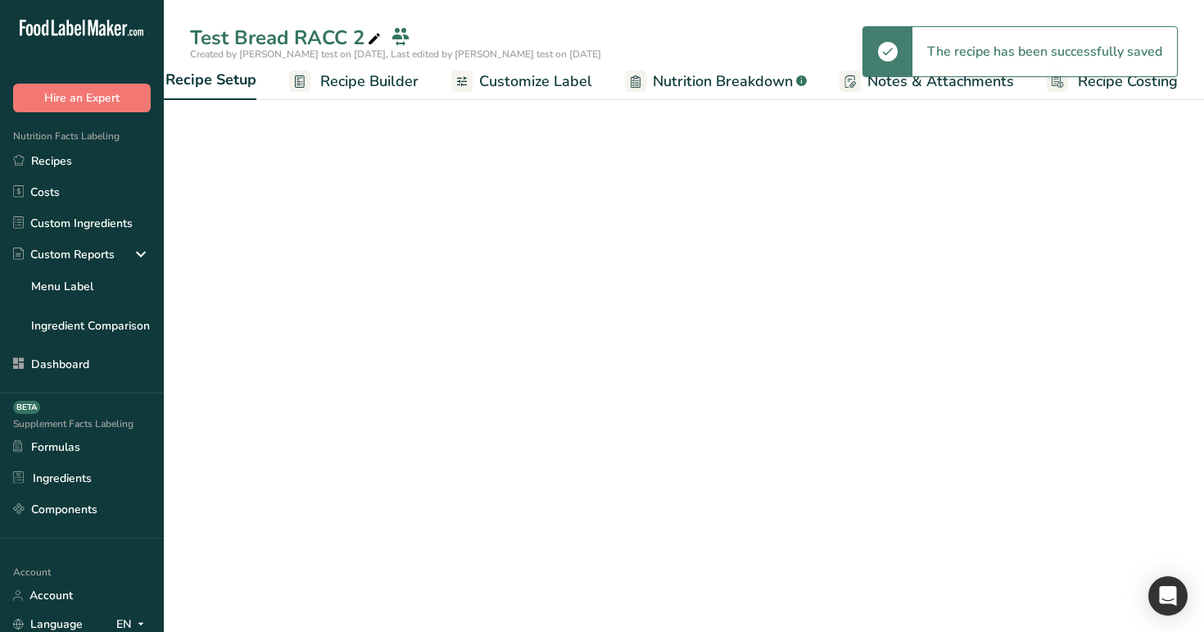
scroll to position [0, 6]
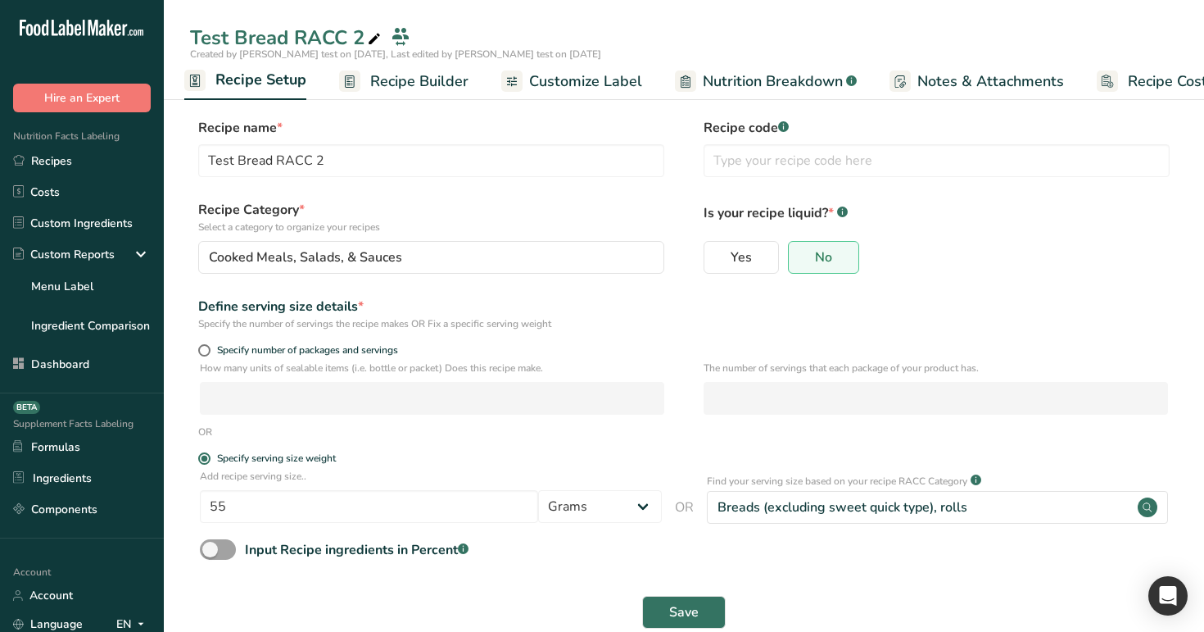
click at [557, 83] on span "Customize Label" at bounding box center [585, 81] width 113 height 22
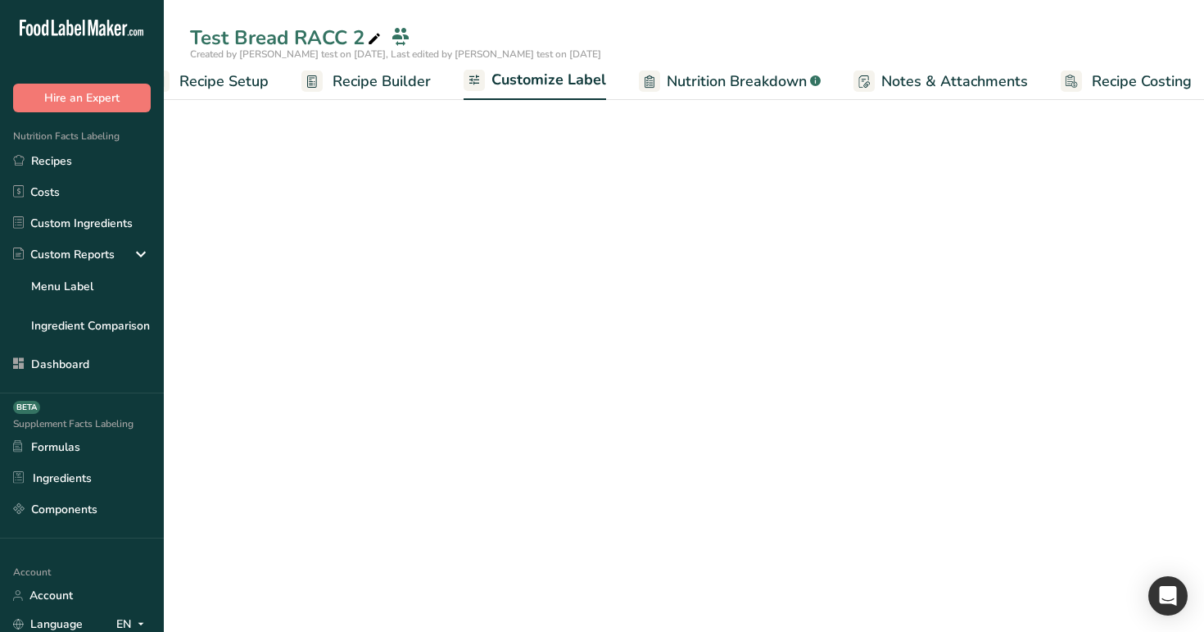
scroll to position [0, 56]
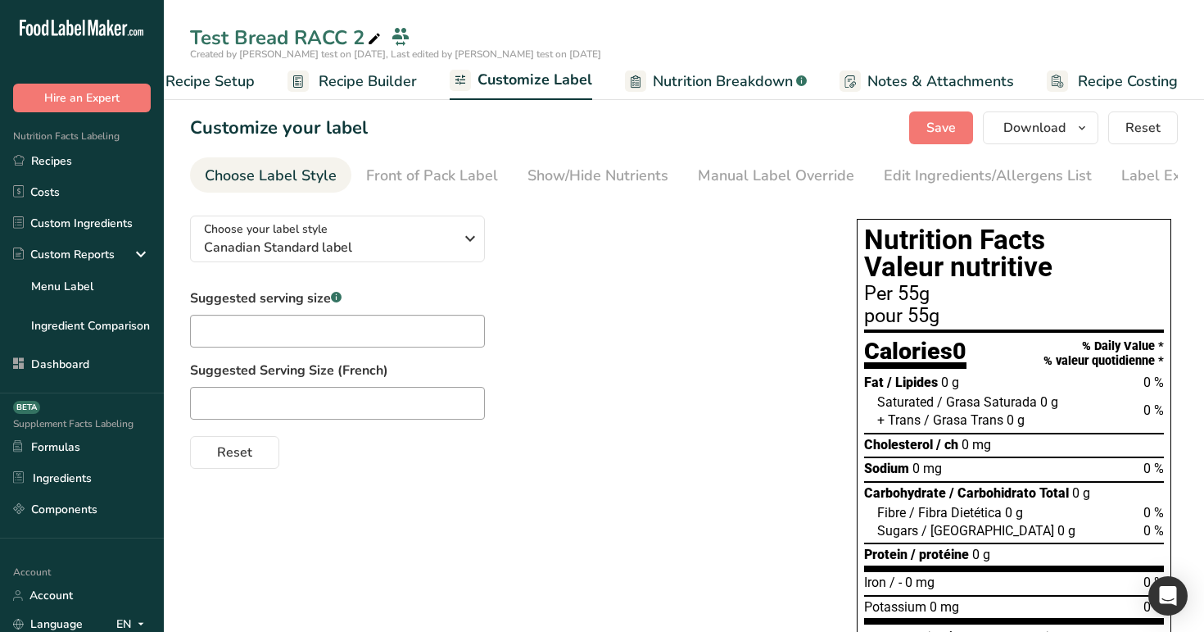
click at [401, 81] on span "Recipe Builder" at bounding box center [368, 81] width 98 height 22
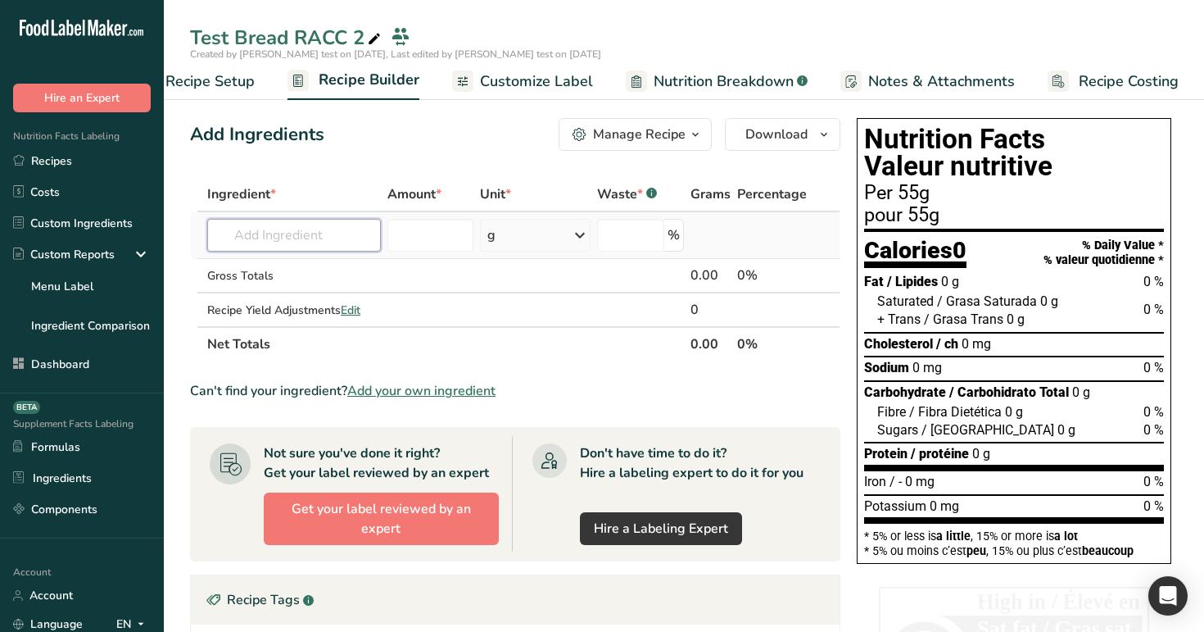
click at [306, 234] on input "text" at bounding box center [294, 235] width 174 height 33
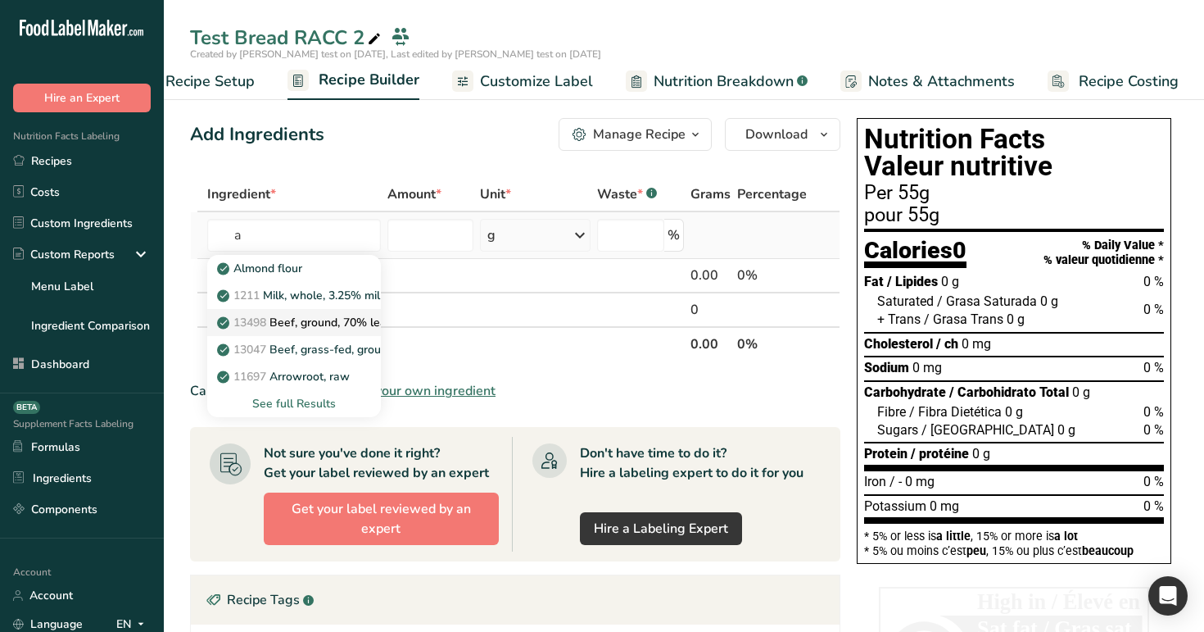
click at [319, 329] on p "13498 Beef, ground, 70% lean meat / 30% fat, raw" at bounding box center [360, 322] width 281 height 17
type input "Beef, ground, 70% lean meat / 30% fat, raw"
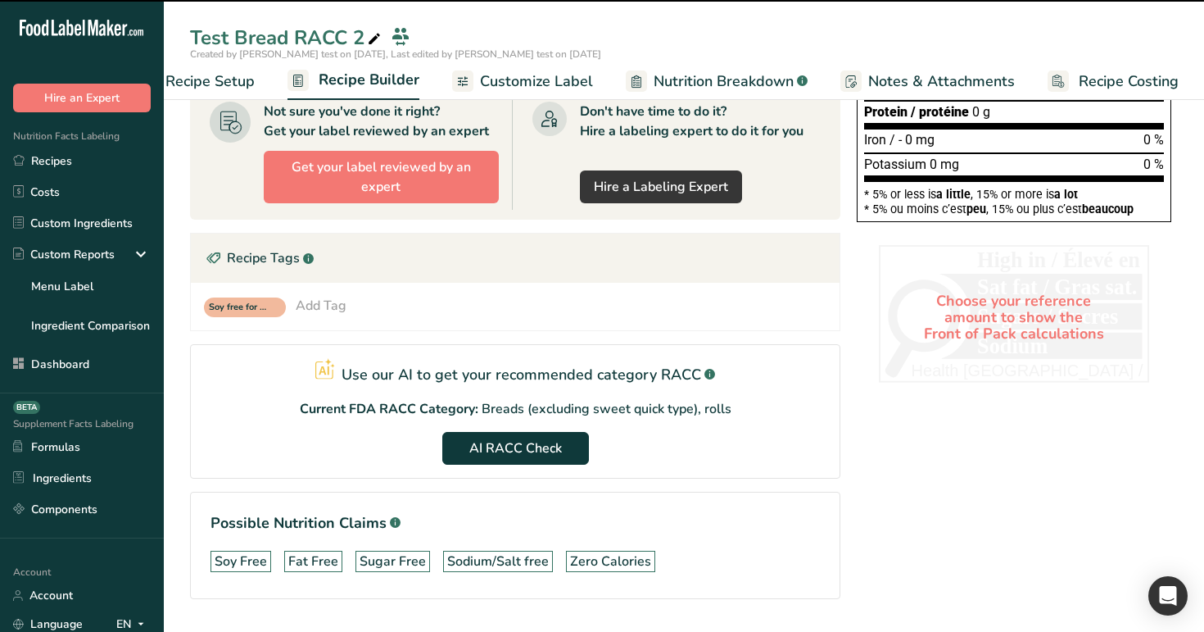
type input "0"
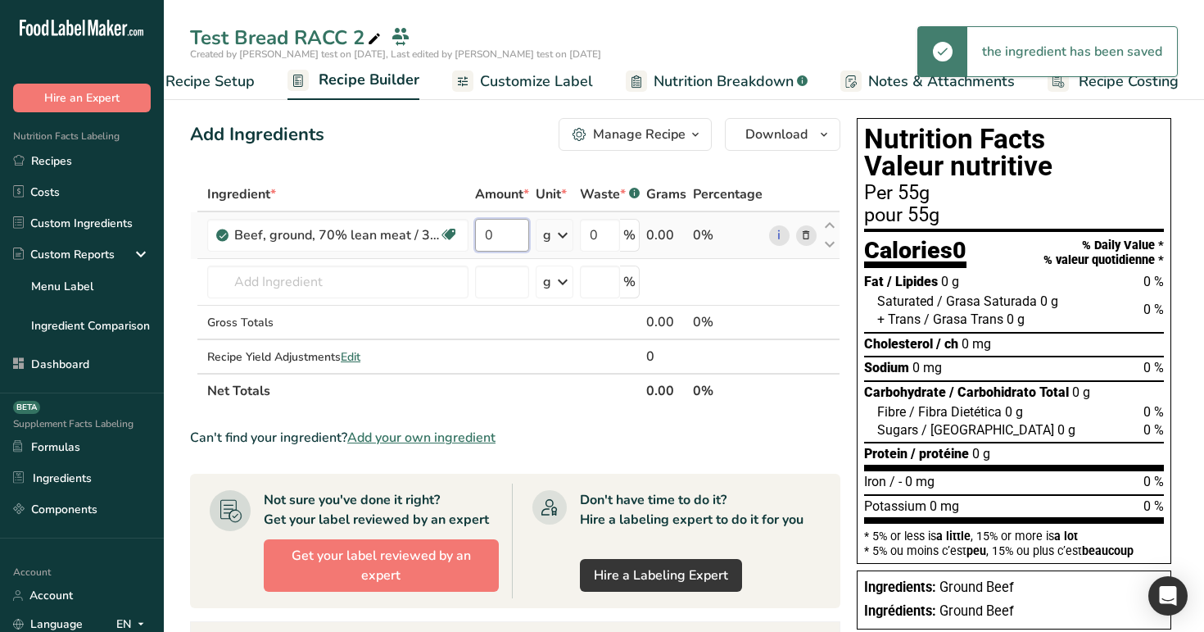
click at [504, 229] on input "0" at bounding box center [502, 235] width 54 height 33
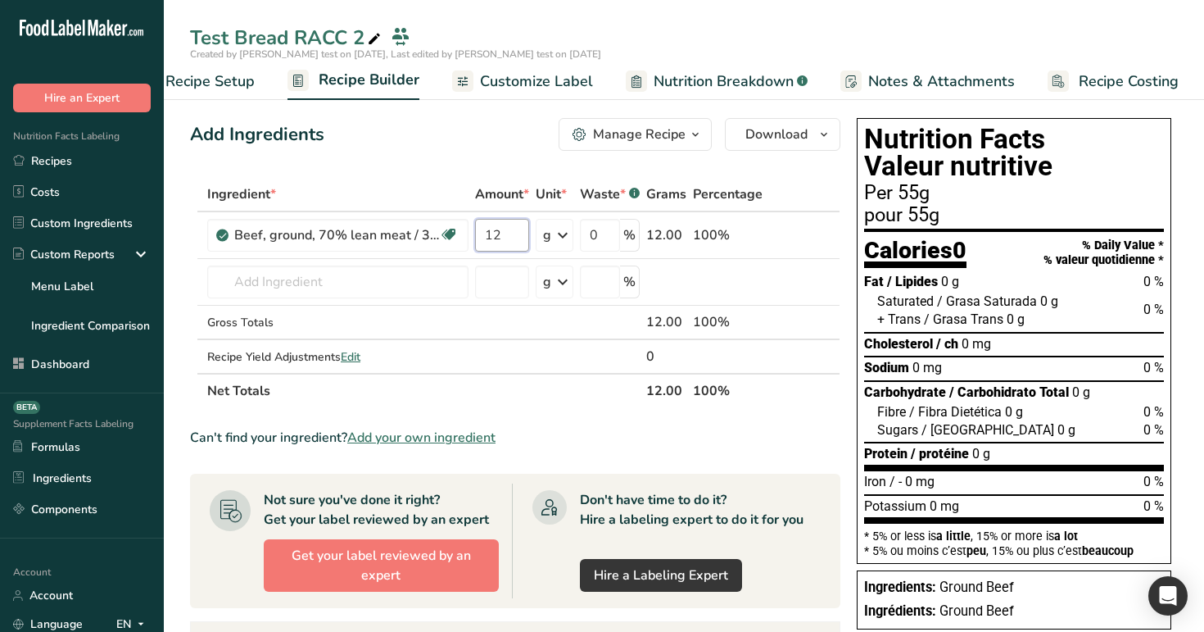
type input "12"
click at [493, 152] on div "Add Ingredients Manage Recipe Delete Recipe Duplicate Recipe Scale Recipe Save …" at bounding box center [520, 592] width 660 height 963
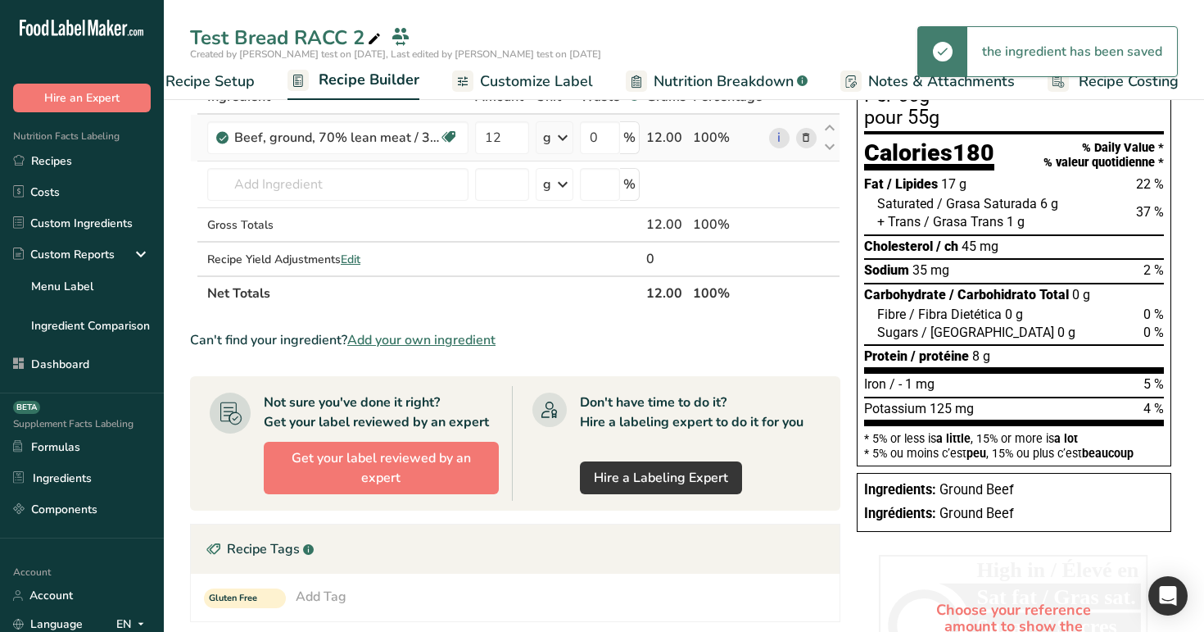
scroll to position [66, 0]
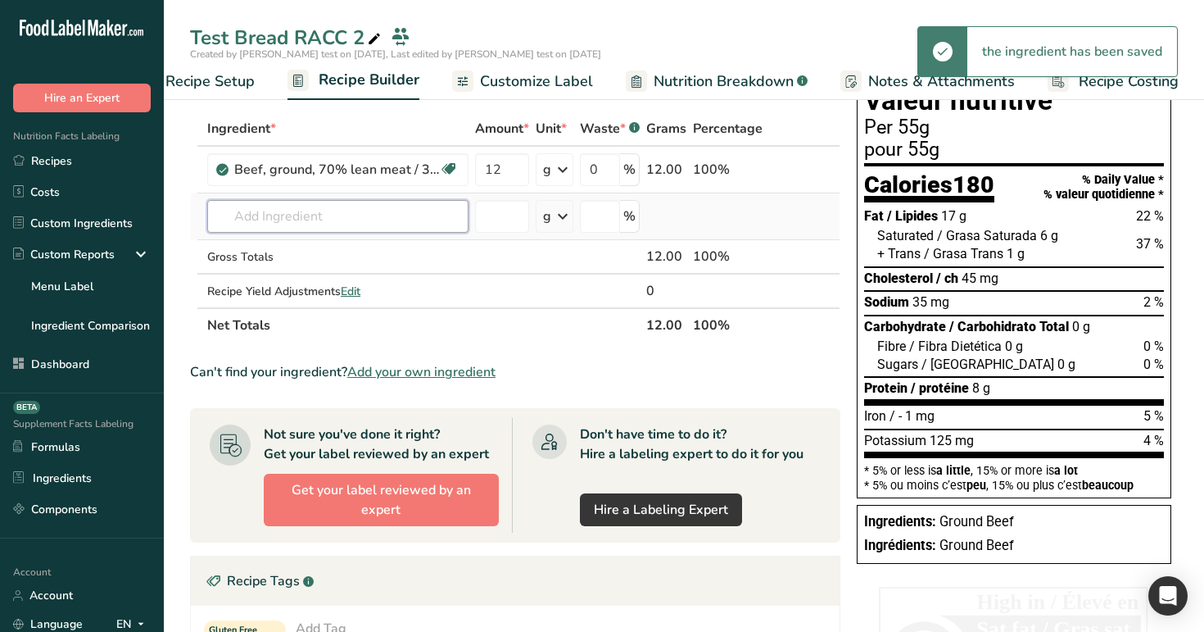
click at [357, 205] on input "text" at bounding box center [337, 216] width 261 height 33
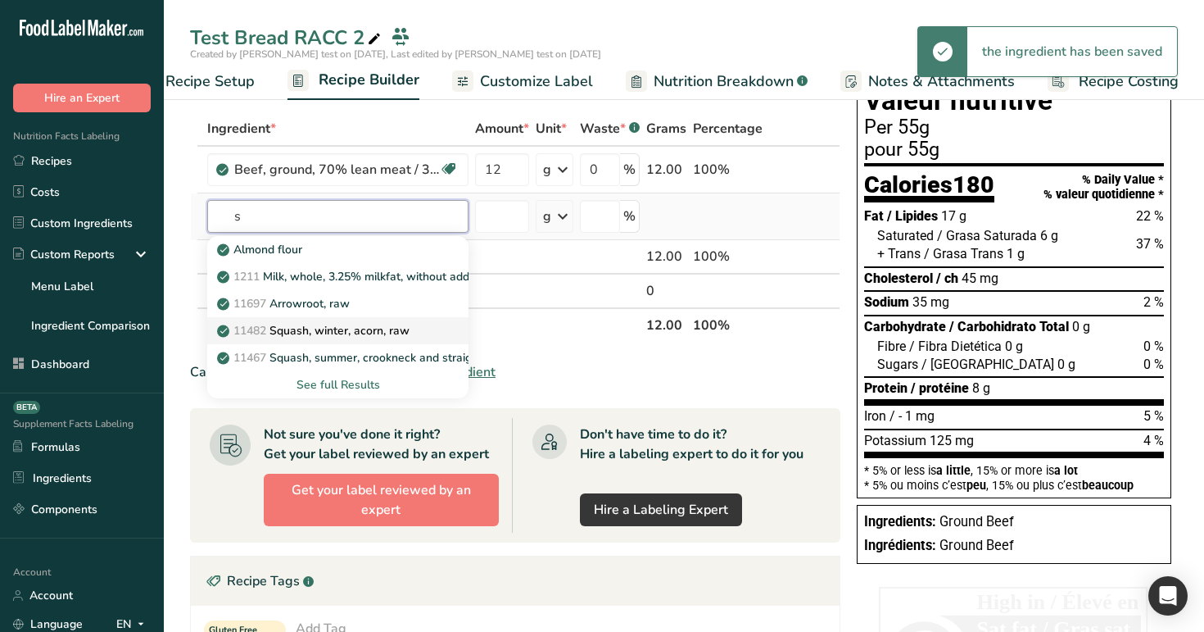
type input "s"
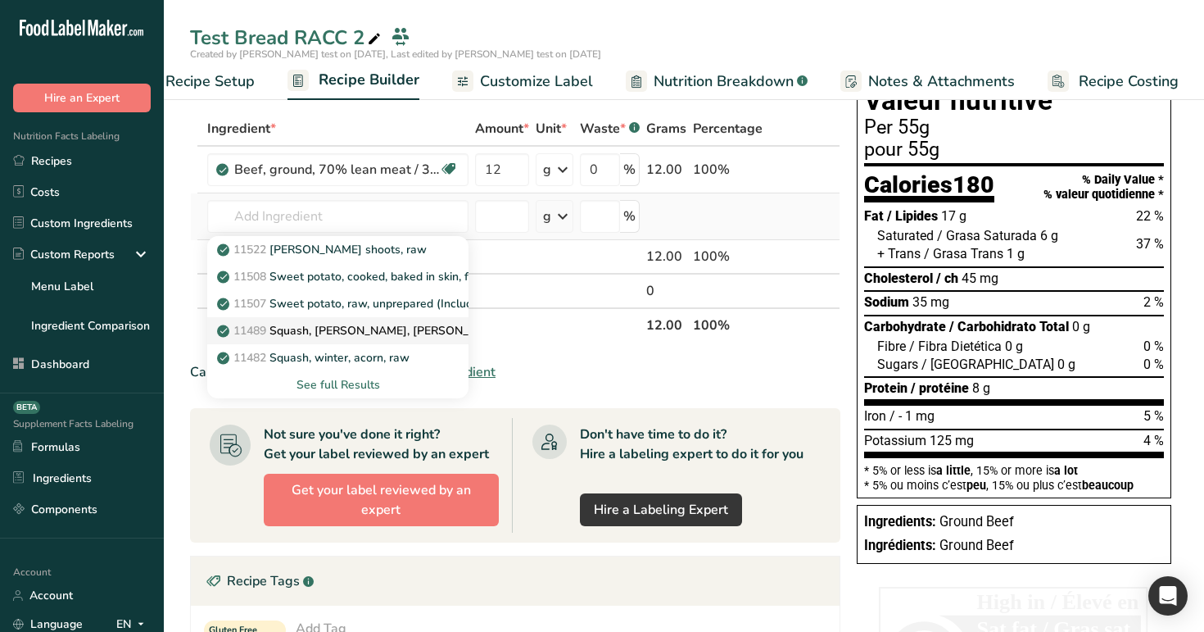
click at [354, 331] on p "11489 Squash, winter, hubbard, raw" at bounding box center [375, 330] width 311 height 17
type input "Squash, winter, hubbard, raw"
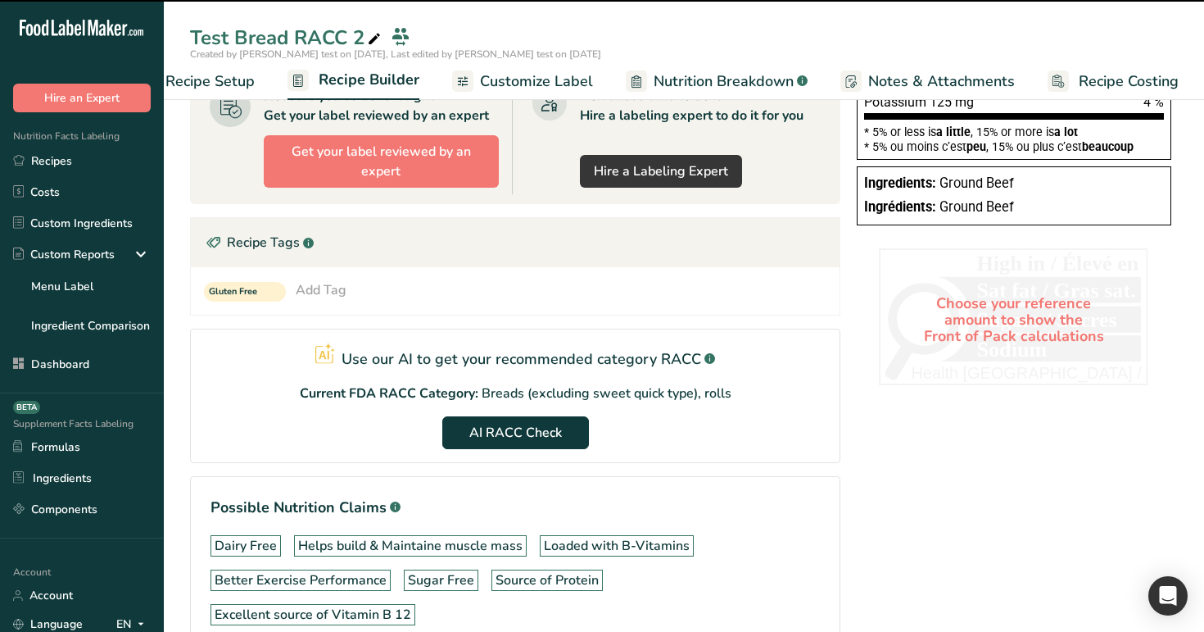
type input "0"
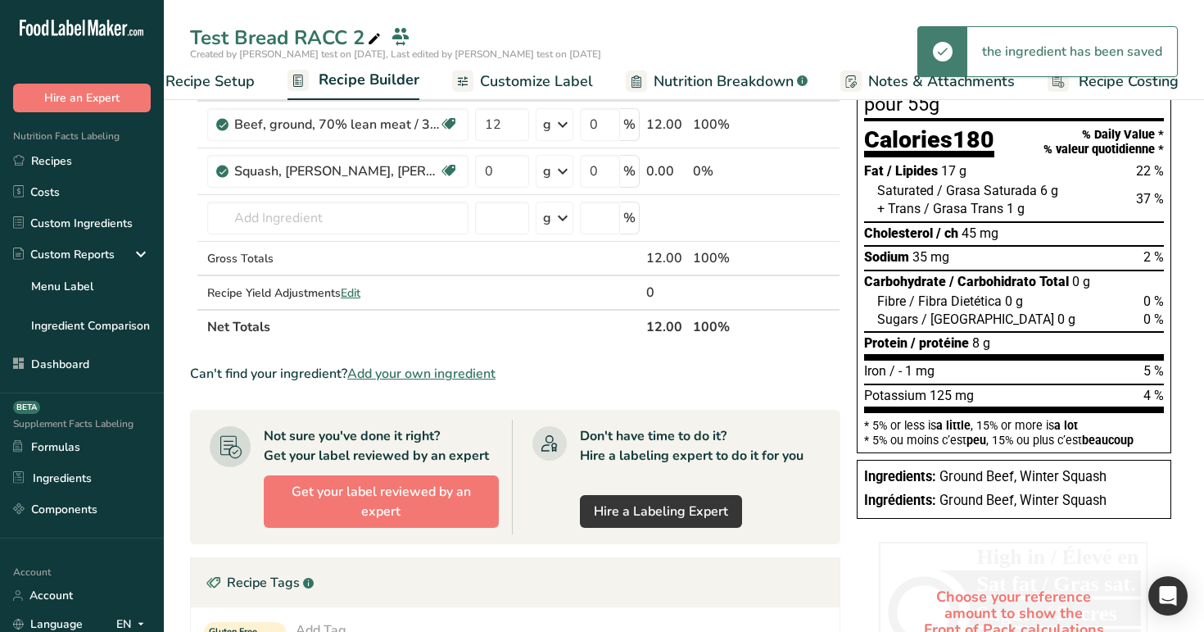
scroll to position [56, 0]
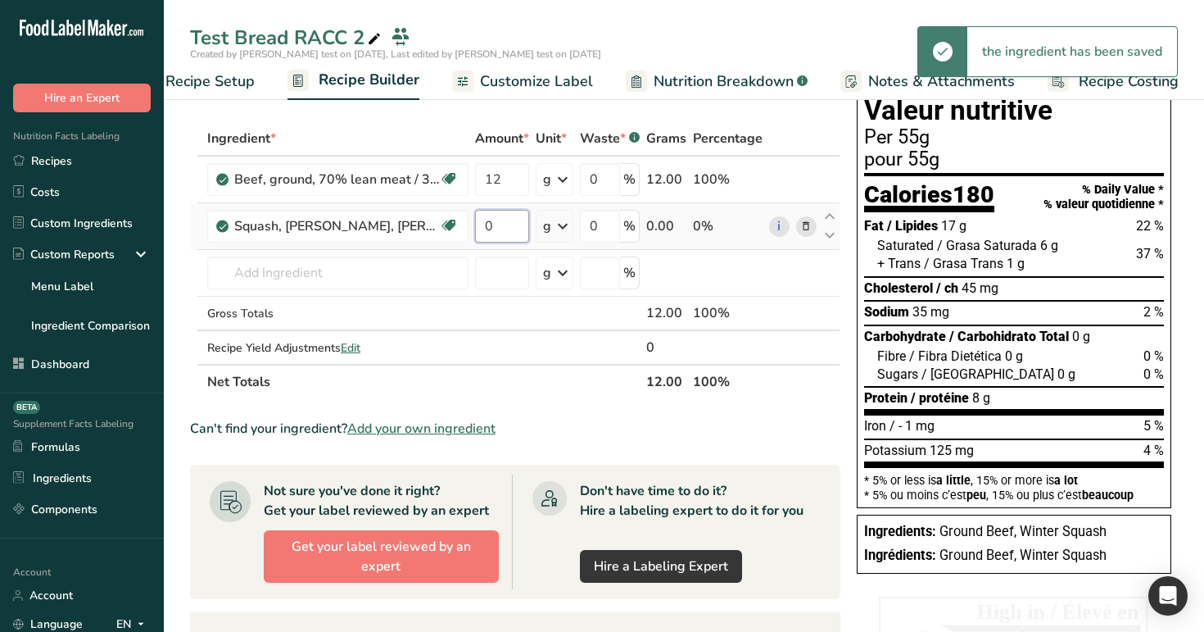
click at [493, 229] on input "0" at bounding box center [502, 226] width 54 height 33
type input "23"
click at [605, 322] on div "Ingredient * Amount * Unit * Waste * .a-a{fill:#347362;}.b-a{fill:#fff;} Grams …" at bounding box center [515, 260] width 651 height 278
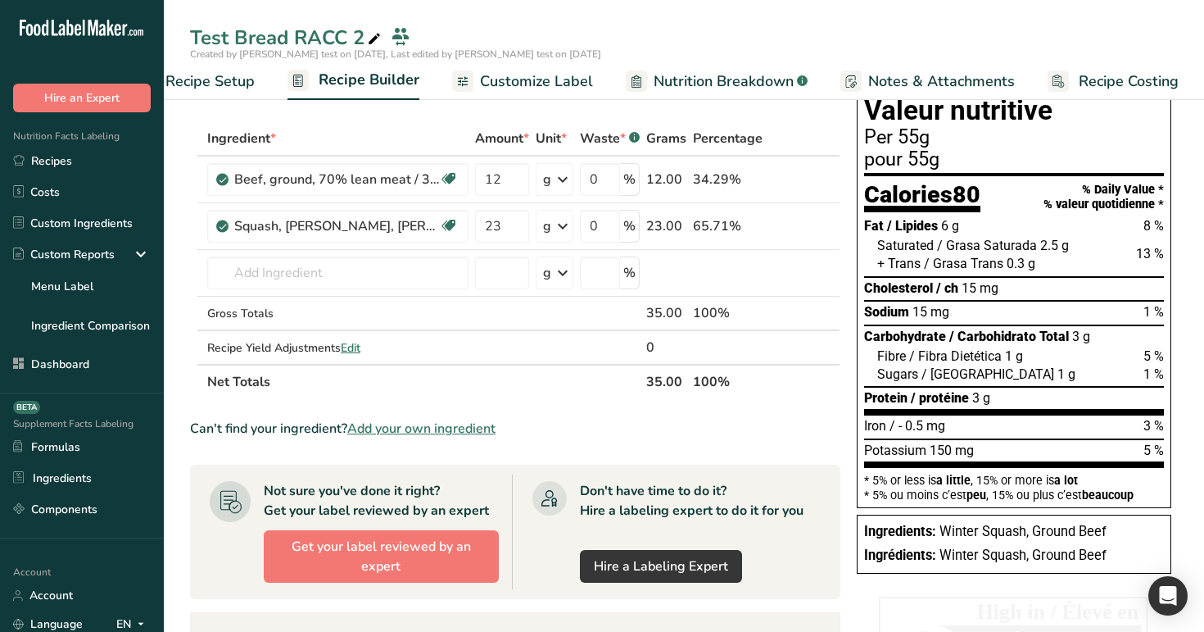
click at [537, 89] on span "Customize Label" at bounding box center [536, 81] width 113 height 22
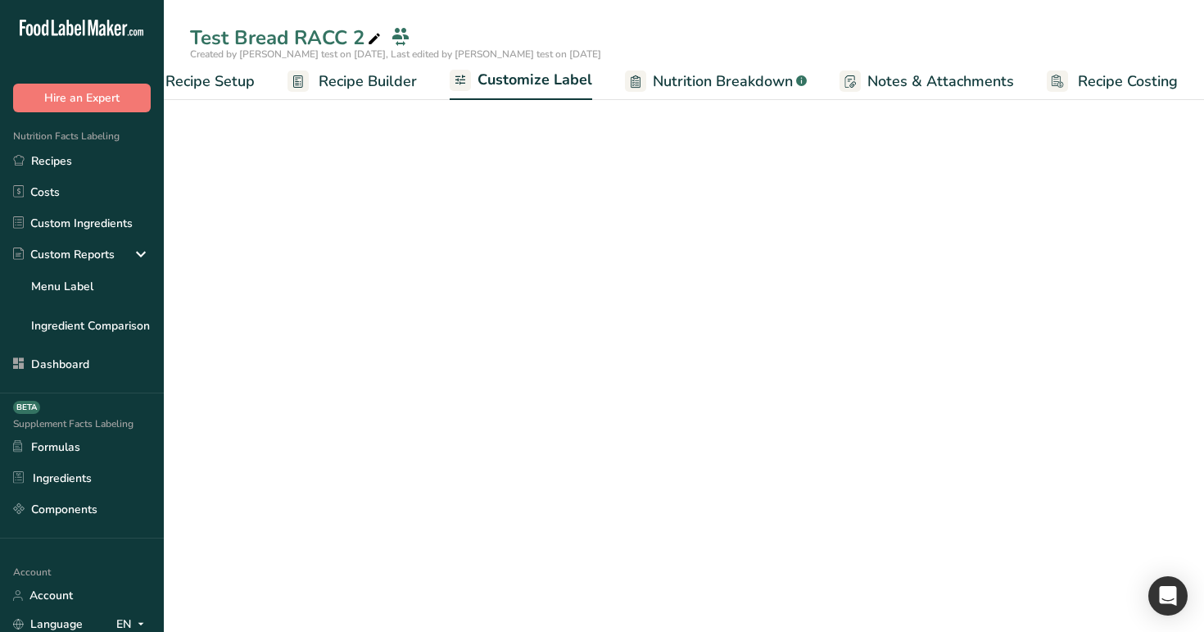
scroll to position [0, 56]
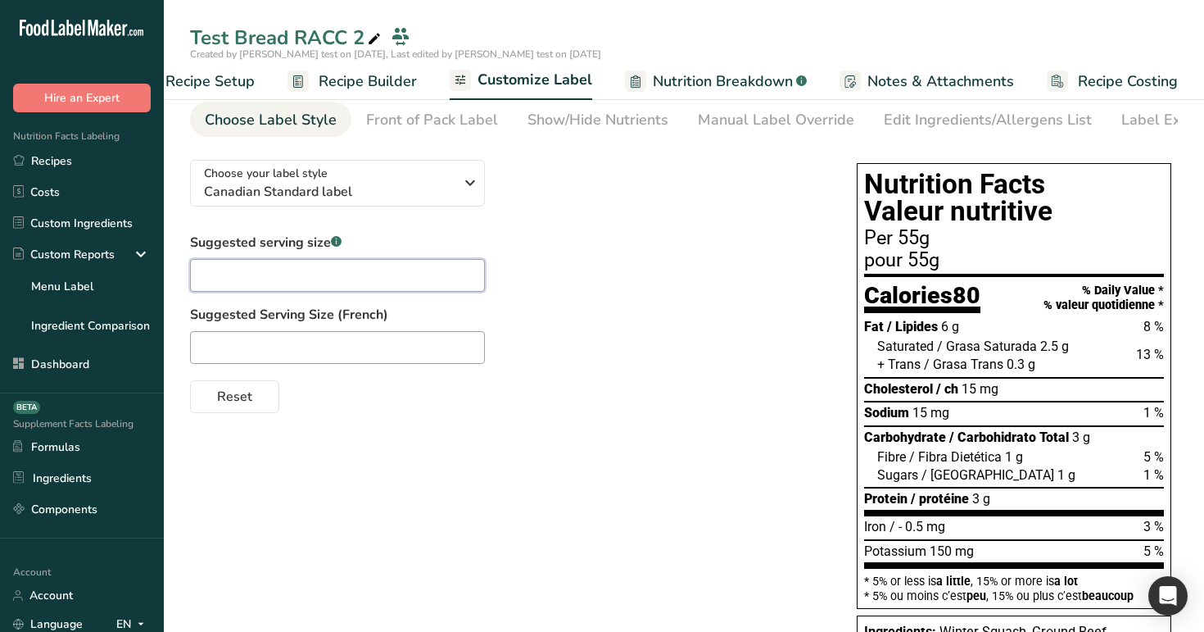
click at [312, 280] on input "text" at bounding box center [337, 275] width 295 height 33
type input "123"
click at [542, 315] on label "Suggested Serving Size (French)" at bounding box center [507, 315] width 634 height 20
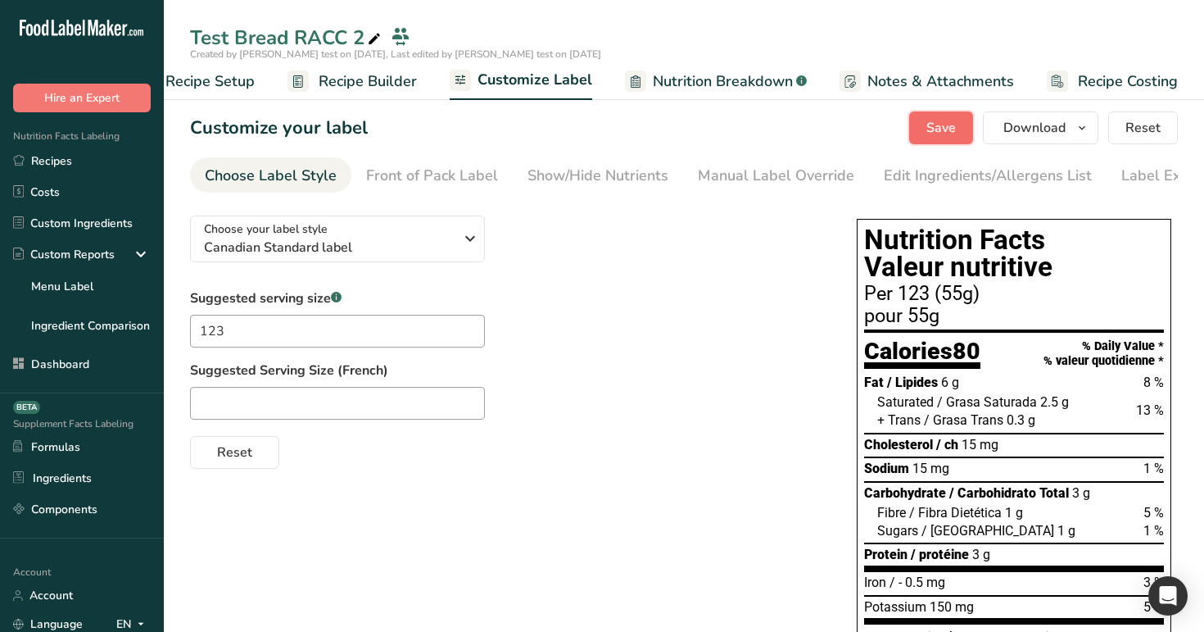
click at [937, 119] on span "Save" at bounding box center [941, 128] width 29 height 20
click at [75, 163] on link "Recipes" at bounding box center [82, 160] width 164 height 31
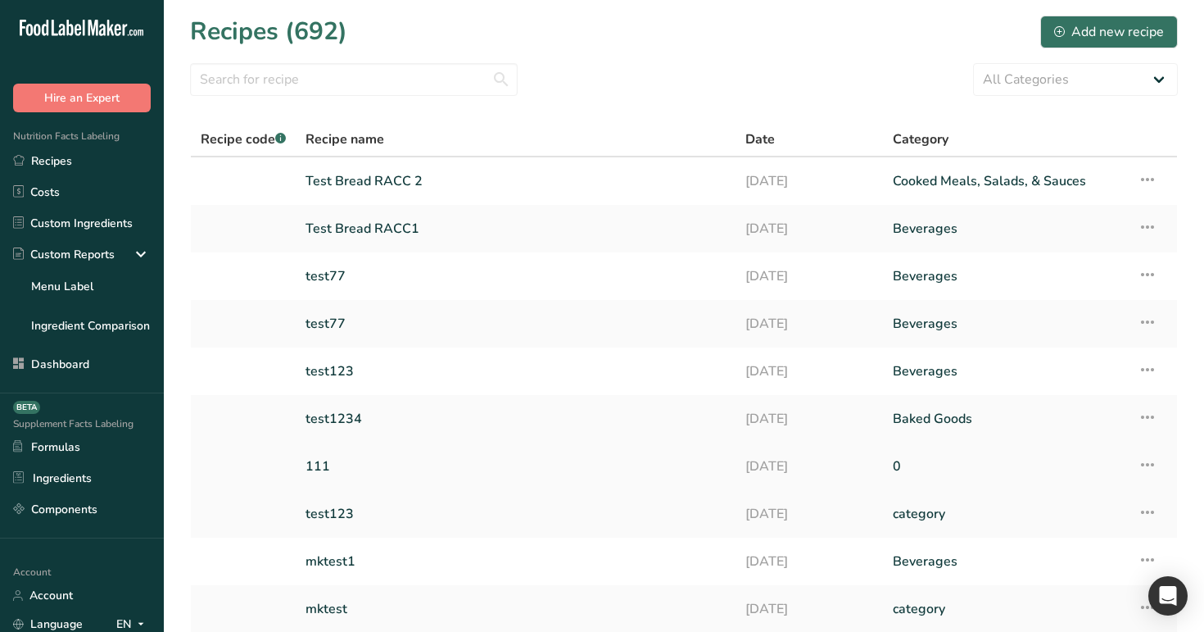
scroll to position [133, 0]
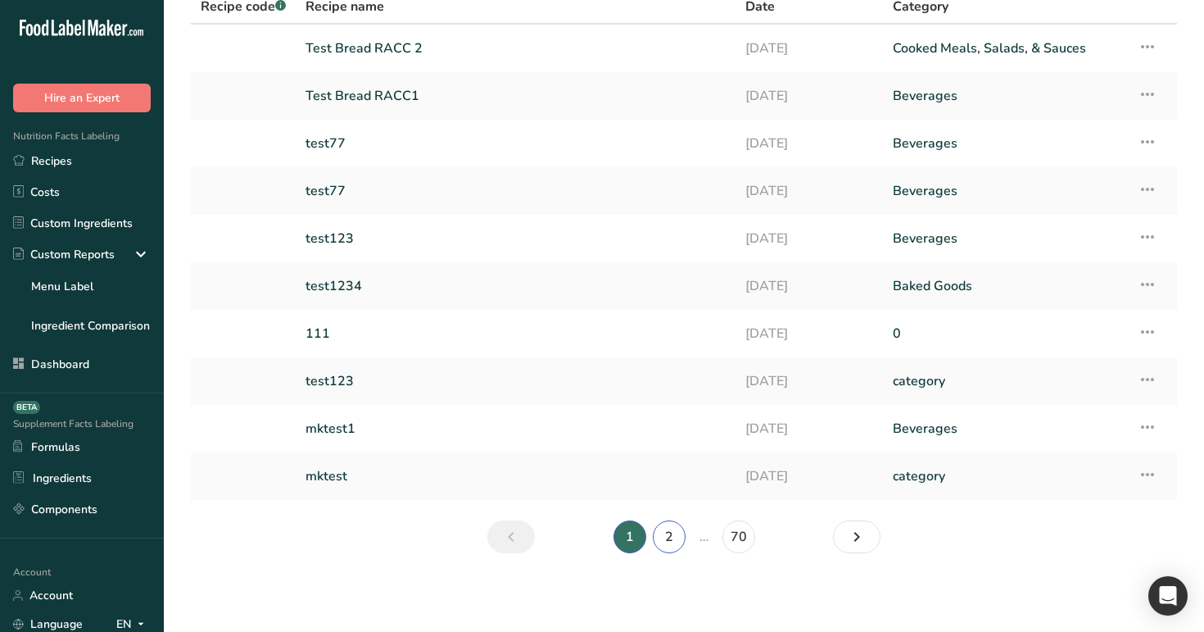
click at [669, 538] on link "2" at bounding box center [669, 536] width 33 height 33
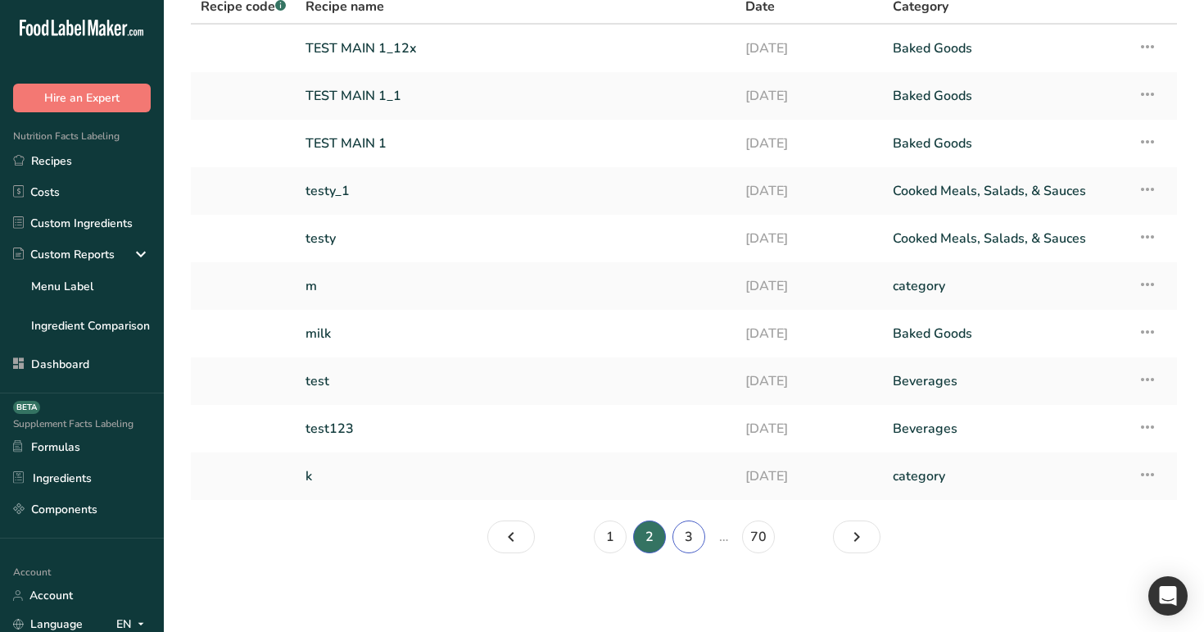
click at [686, 534] on link "3" at bounding box center [689, 536] width 33 height 33
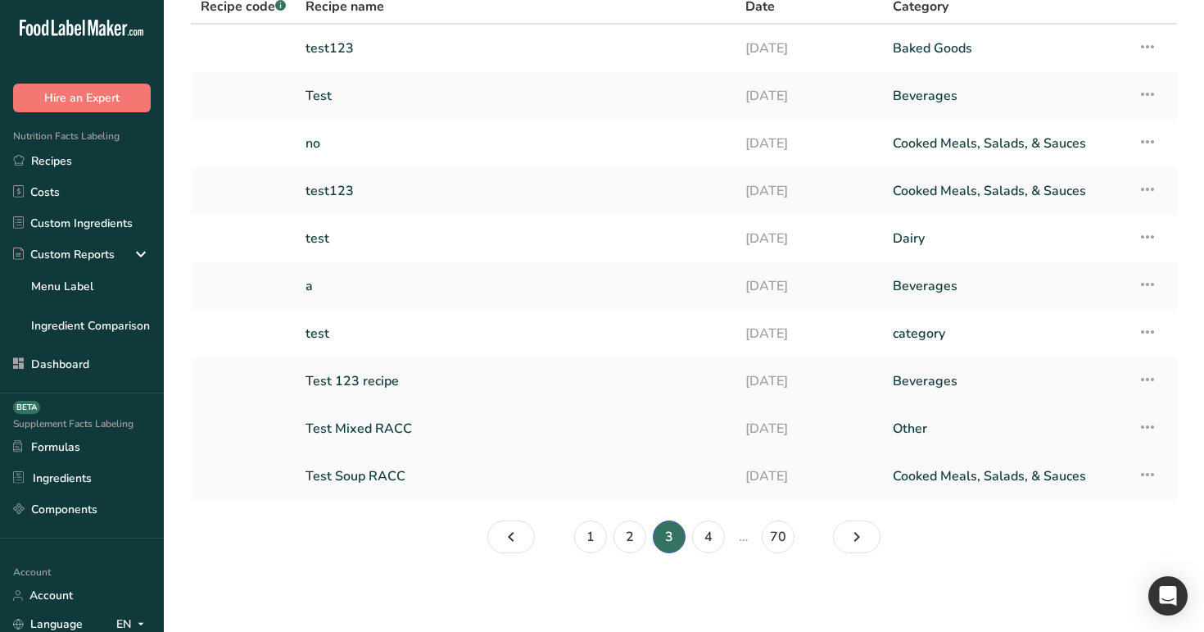
click at [389, 427] on link "Test Mixed RACC" at bounding box center [516, 428] width 420 height 34
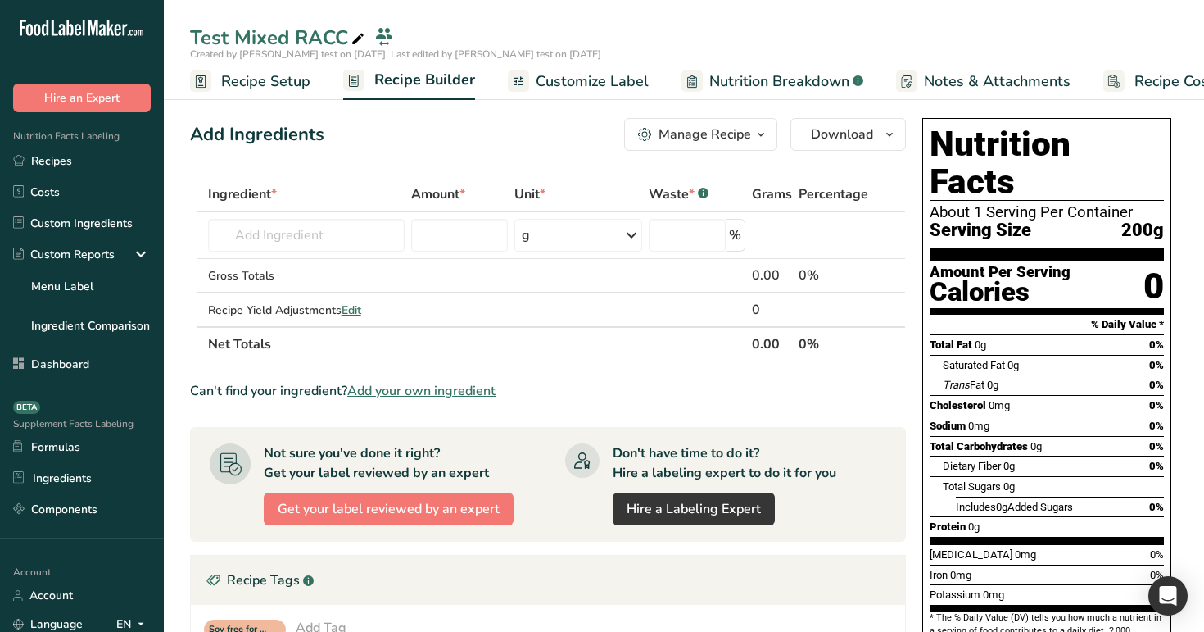
click at [248, 73] on span "Recipe Setup" at bounding box center [265, 81] width 89 height 22
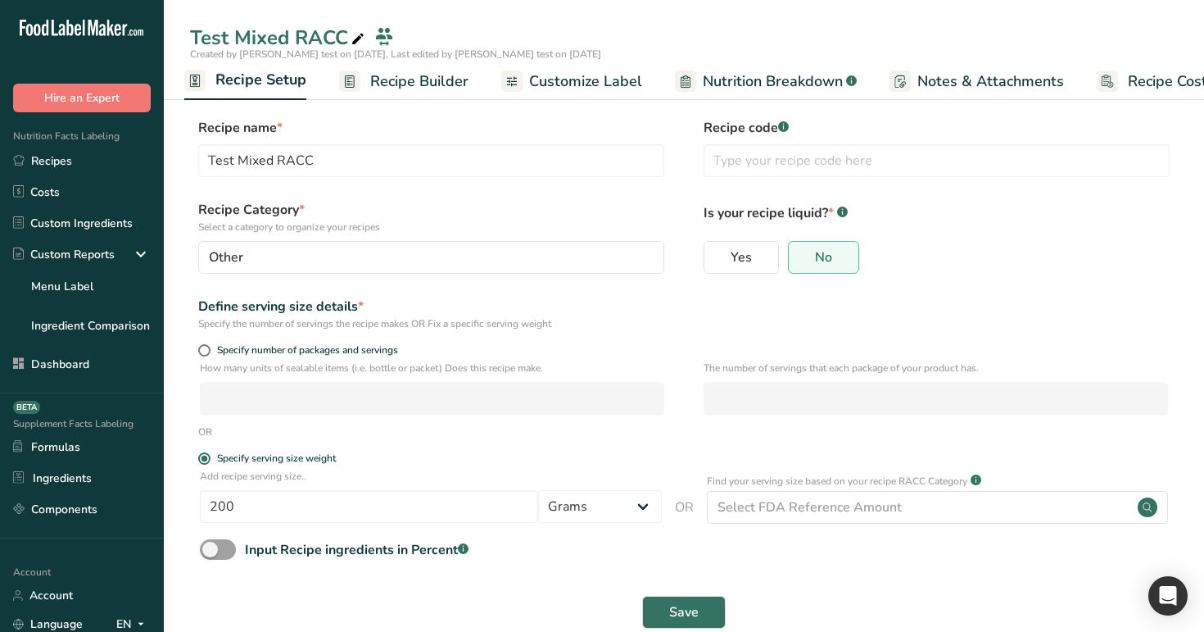
scroll to position [33, 0]
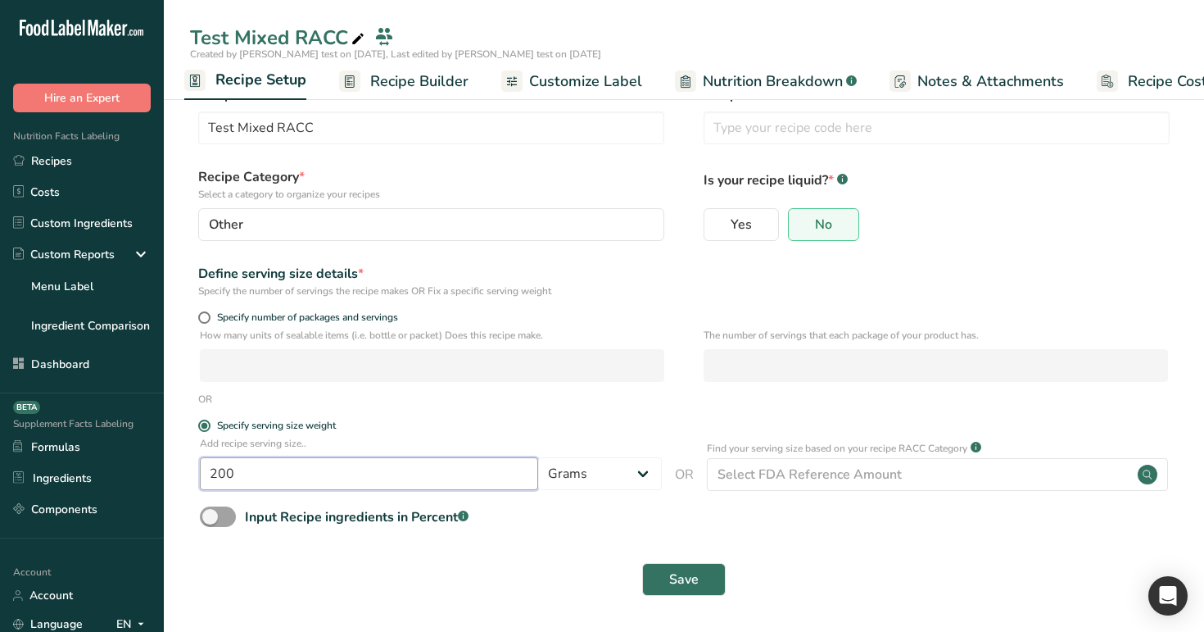
click at [311, 478] on input "200" at bounding box center [369, 473] width 338 height 33
type input "200231"
click at [695, 582] on span "Save" at bounding box center [683, 579] width 29 height 20
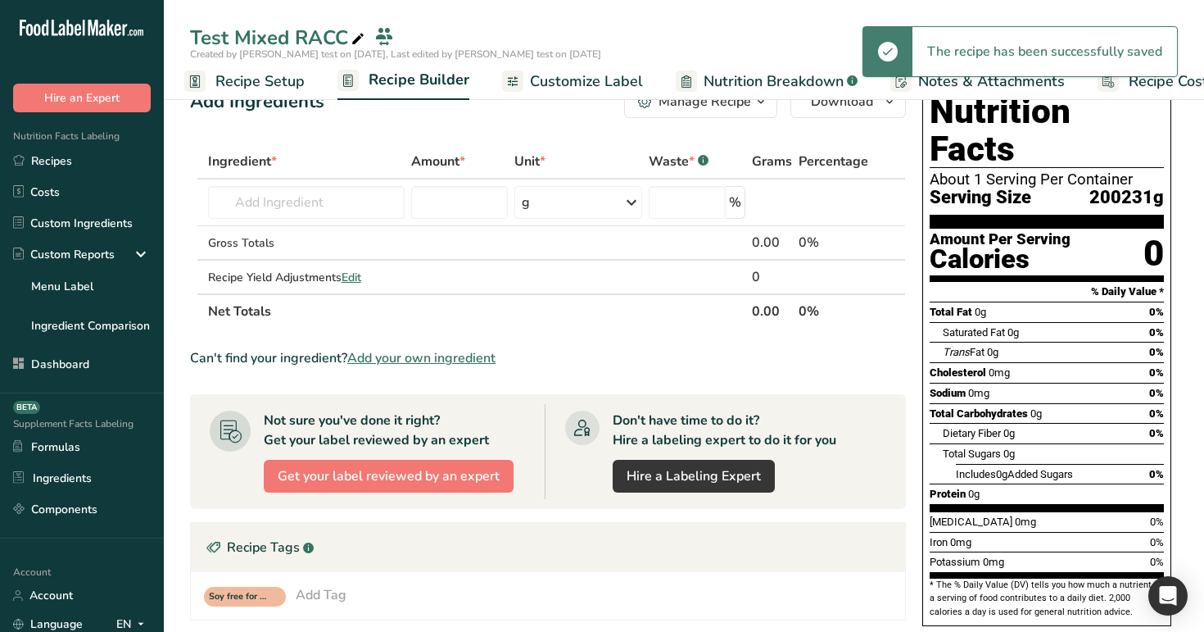
click at [252, 79] on span "Recipe Setup" at bounding box center [259, 81] width 89 height 22
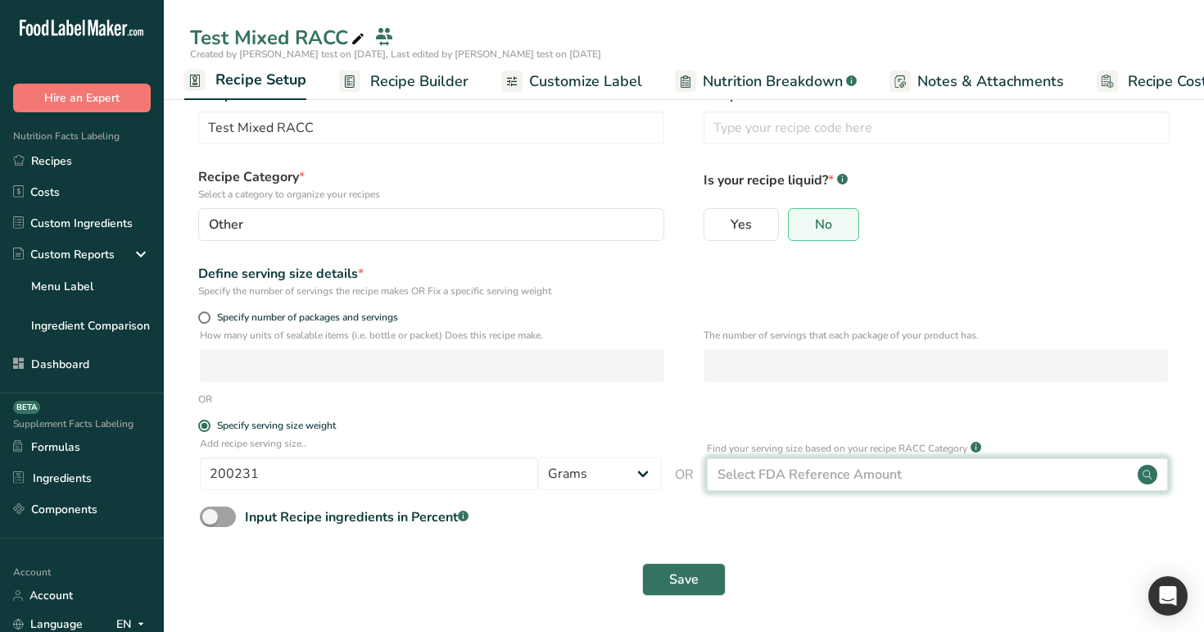
click at [839, 471] on div "Select FDA Reference Amount" at bounding box center [810, 475] width 184 height 20
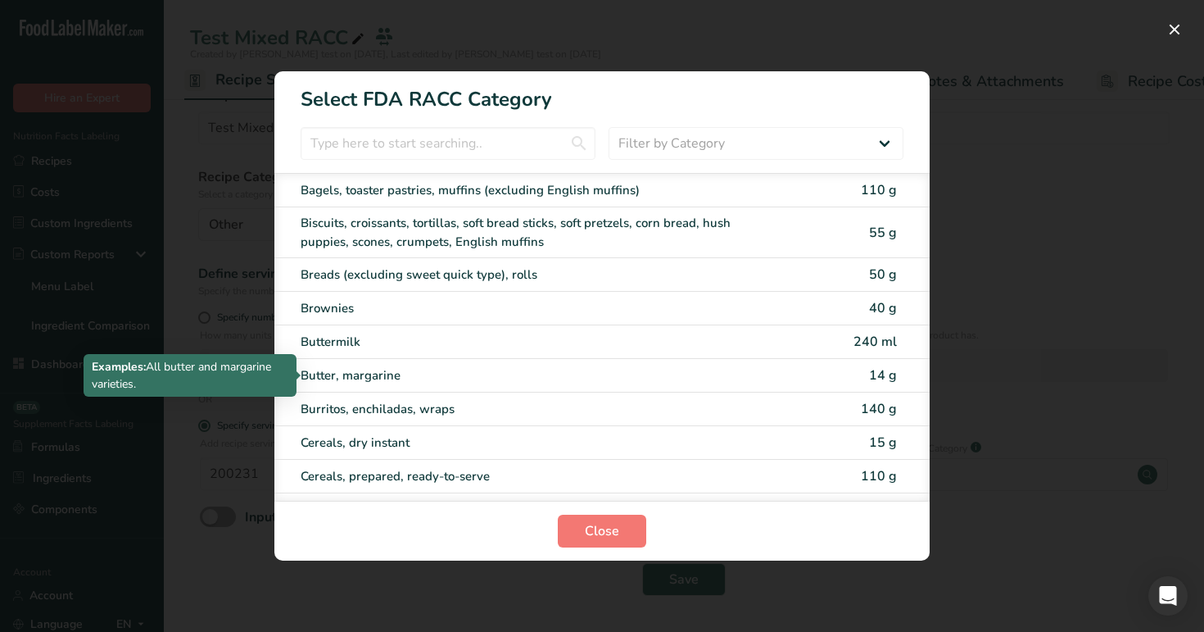
click at [649, 378] on div "Butter, margarine" at bounding box center [533, 375] width 465 height 19
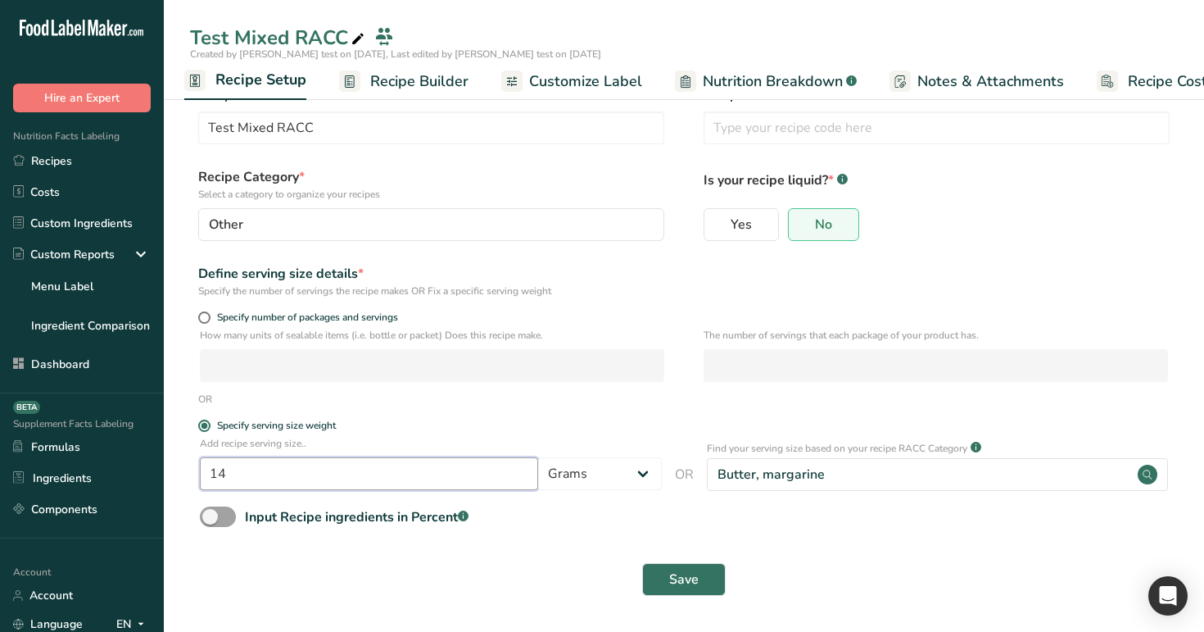
click at [429, 466] on input "14" at bounding box center [369, 473] width 338 height 33
type input "142322"
click at [693, 574] on span "Save" at bounding box center [683, 579] width 29 height 20
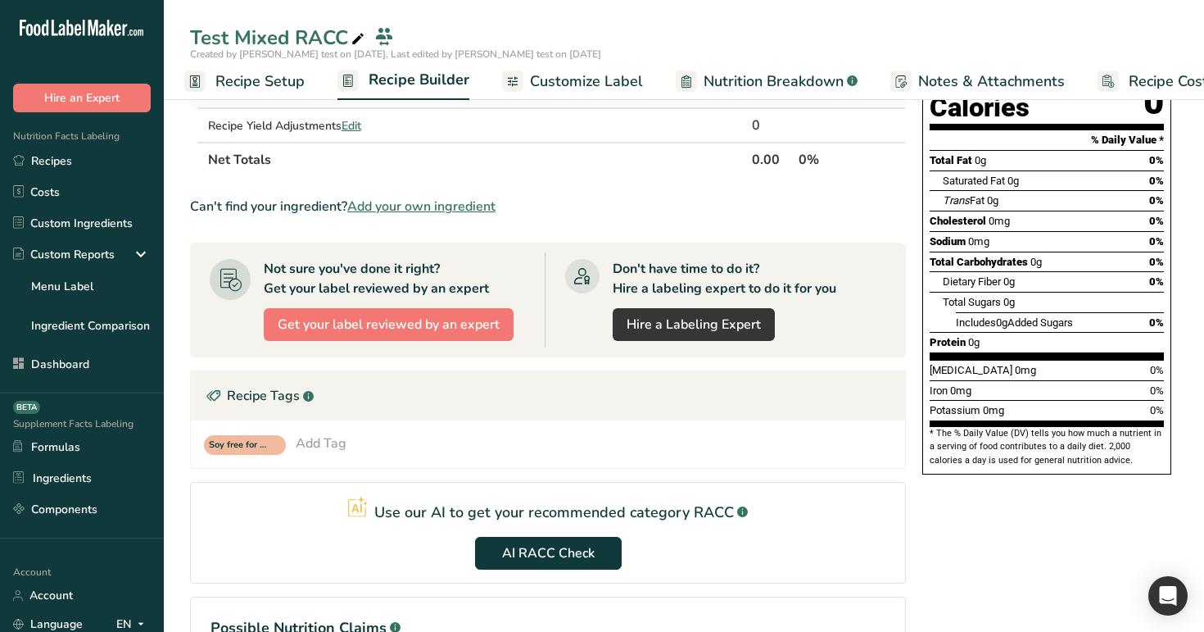
scroll to position [334, 0]
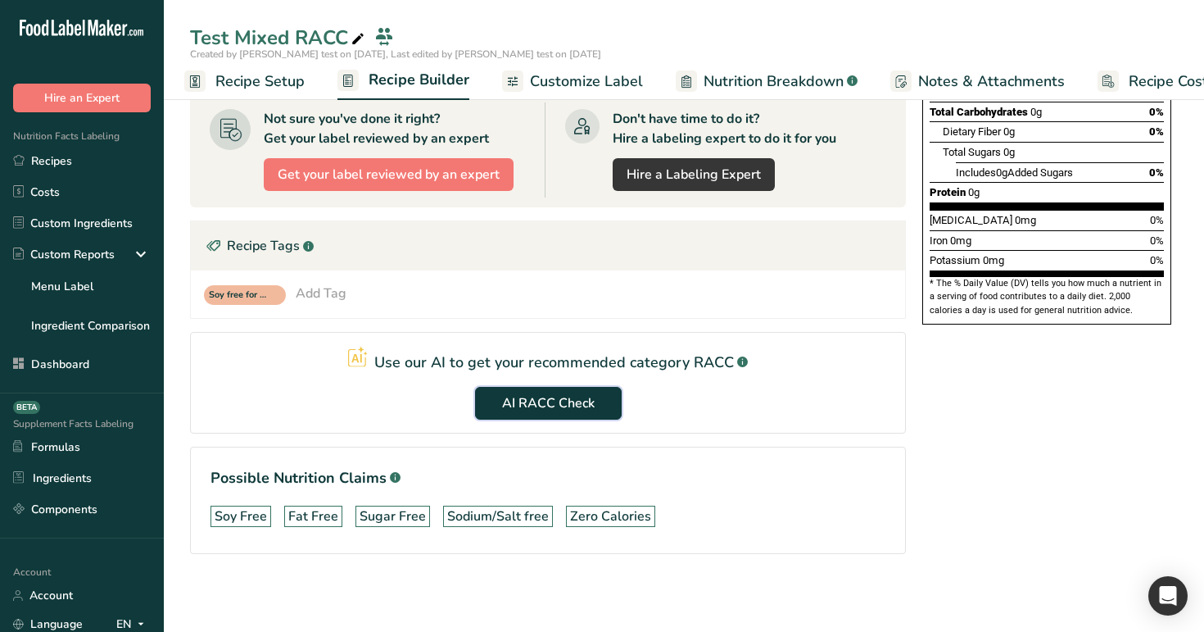
click at [577, 409] on span "AI RACC Check" at bounding box center [548, 403] width 93 height 20
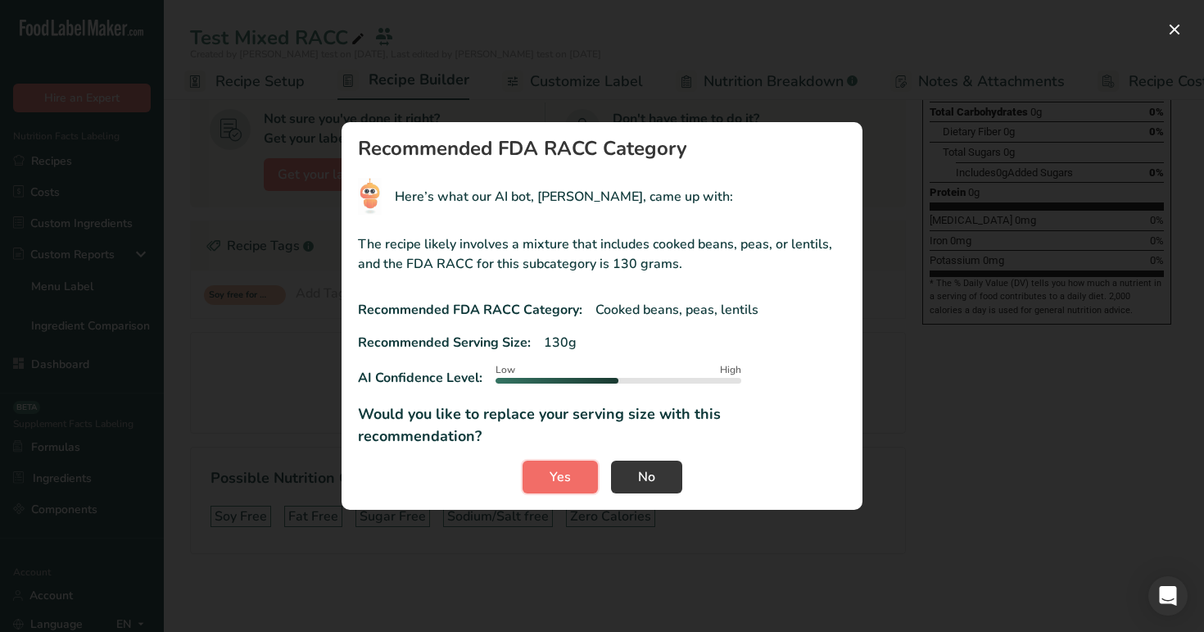
click at [565, 467] on span "Yes" at bounding box center [560, 477] width 21 height 20
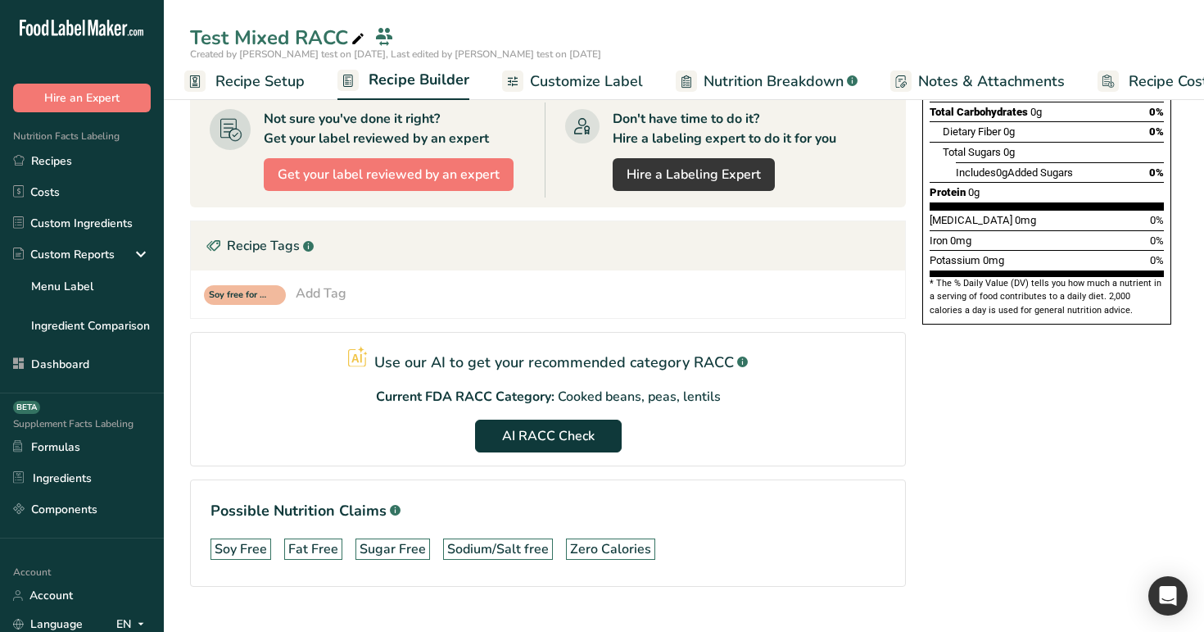
click at [286, 77] on span "Recipe Setup" at bounding box center [259, 81] width 89 height 22
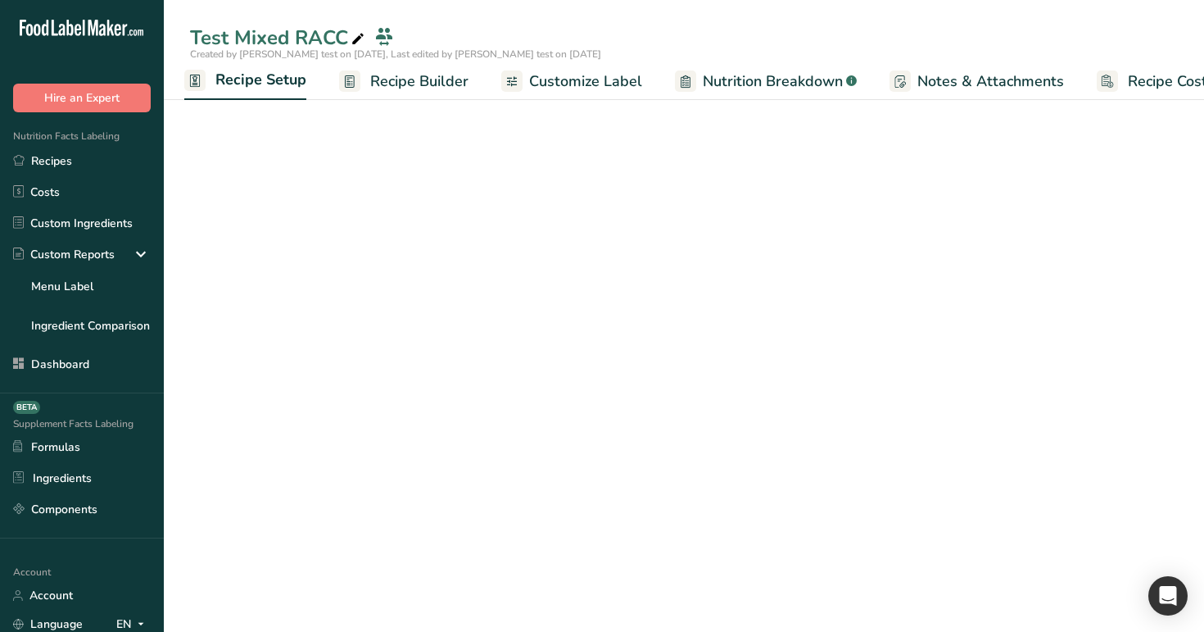
scroll to position [33, 0]
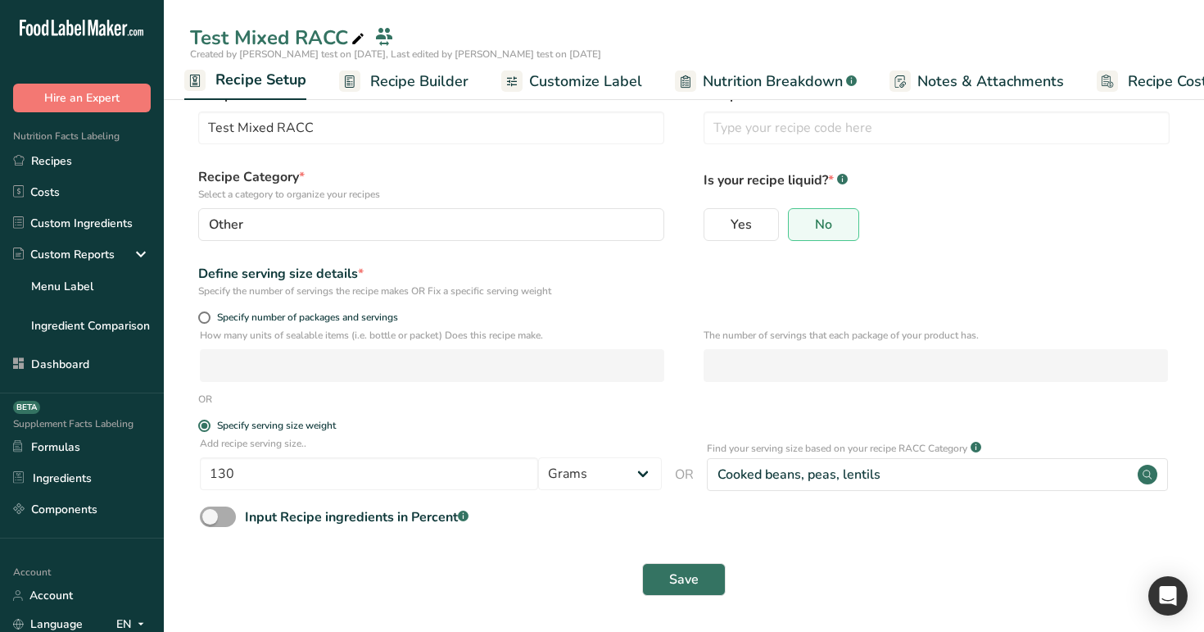
click at [222, 510] on span at bounding box center [218, 516] width 36 height 20
click at [211, 511] on input "Input Recipe ingredients in Percent .a-a{fill:#347362;}.b-a{fill:#fff;}" at bounding box center [205, 516] width 11 height 11
checkbox input "true"
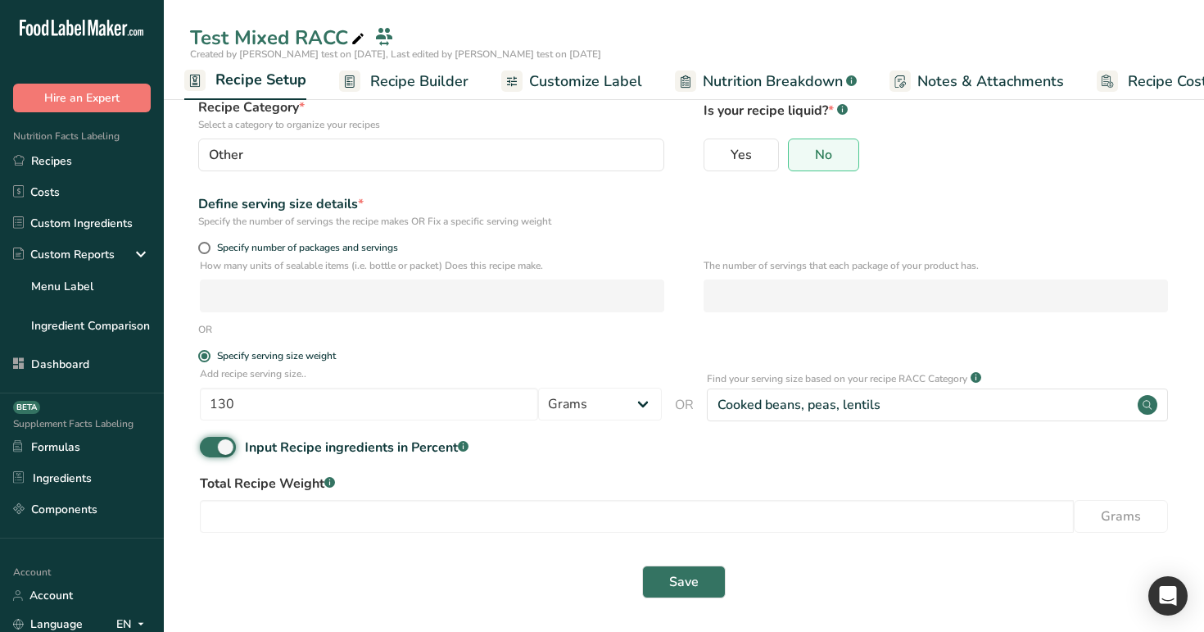
scroll to position [105, 0]
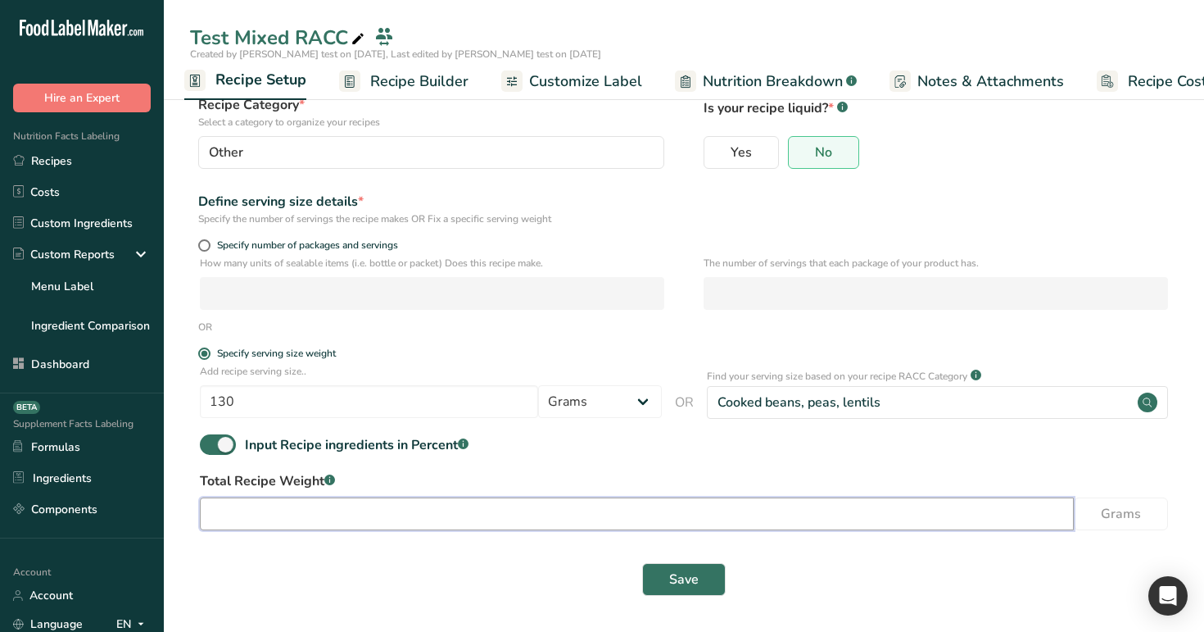
click at [455, 510] on input "number" at bounding box center [637, 513] width 874 height 33
type input "123"
click at [696, 580] on span "Save" at bounding box center [683, 579] width 29 height 20
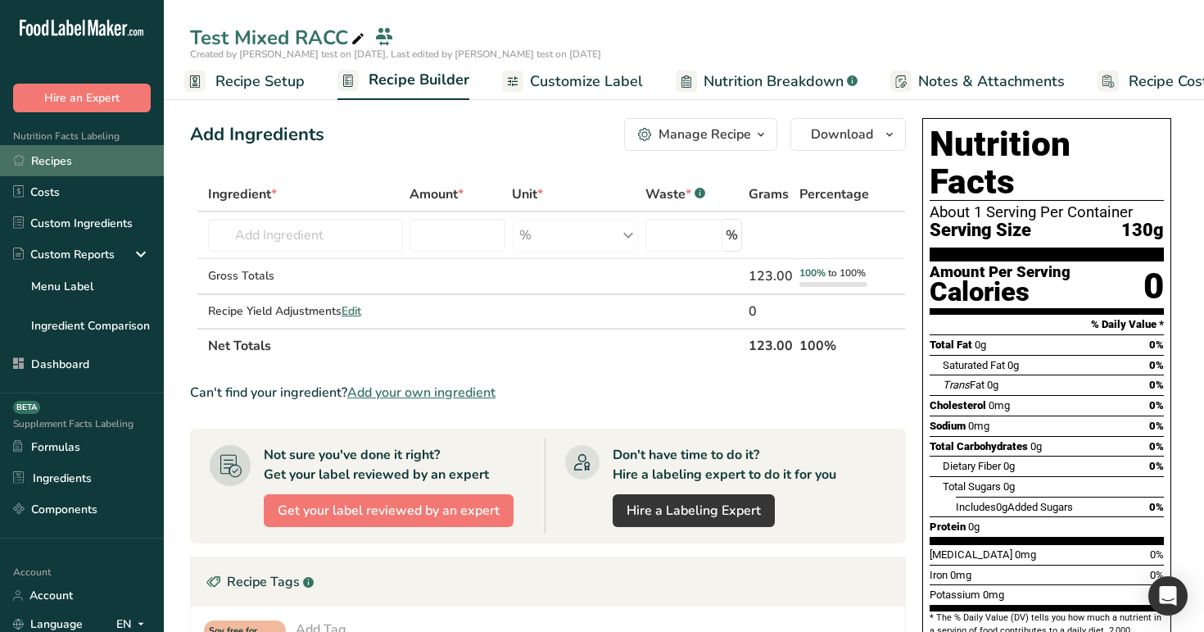
click at [84, 164] on link "Recipes" at bounding box center [82, 160] width 164 height 31
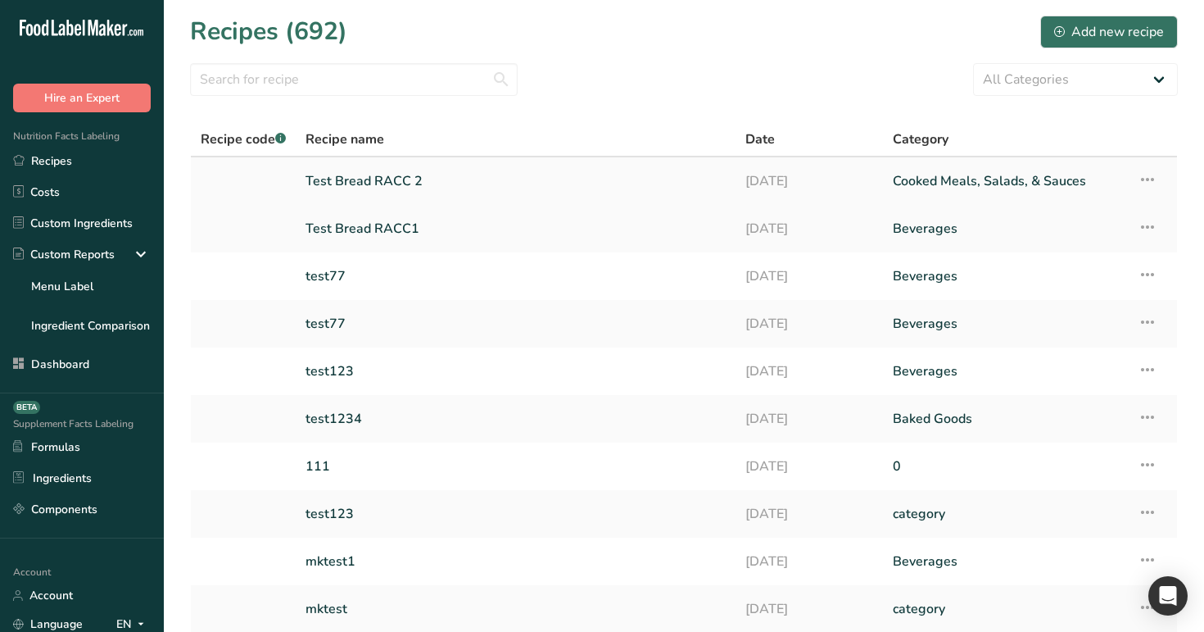
click at [310, 182] on link "Test Bread RACC 2" at bounding box center [516, 181] width 420 height 34
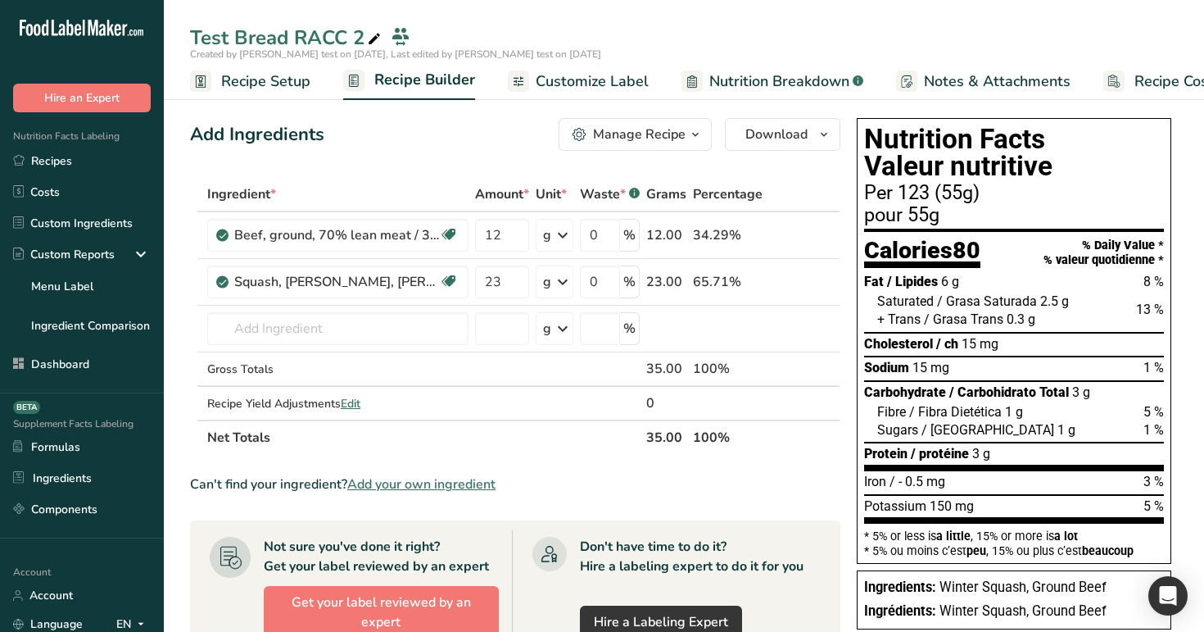
click at [354, 29] on div "Test Bread RACC 2" at bounding box center [287, 37] width 194 height 29
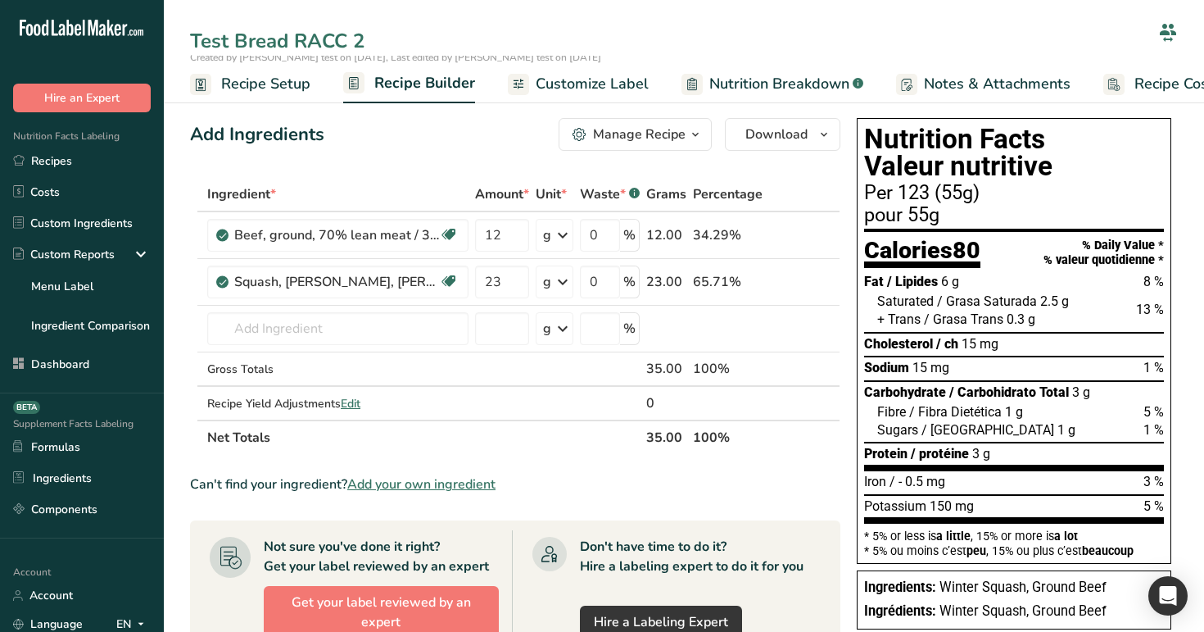
drag, startPoint x: 347, startPoint y: 30, endPoint x: 166, endPoint y: 43, distance: 180.7
click at [166, 43] on div "Test Bread RACC 2" at bounding box center [684, 39] width 1041 height 33
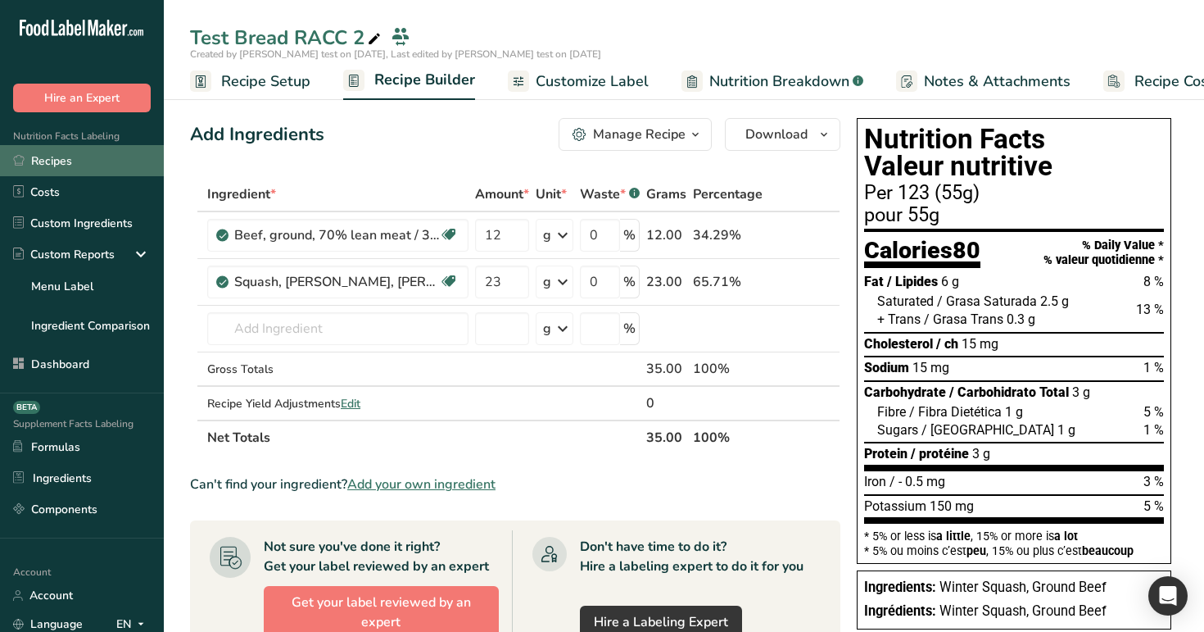
click at [70, 168] on link "Recipes" at bounding box center [82, 160] width 164 height 31
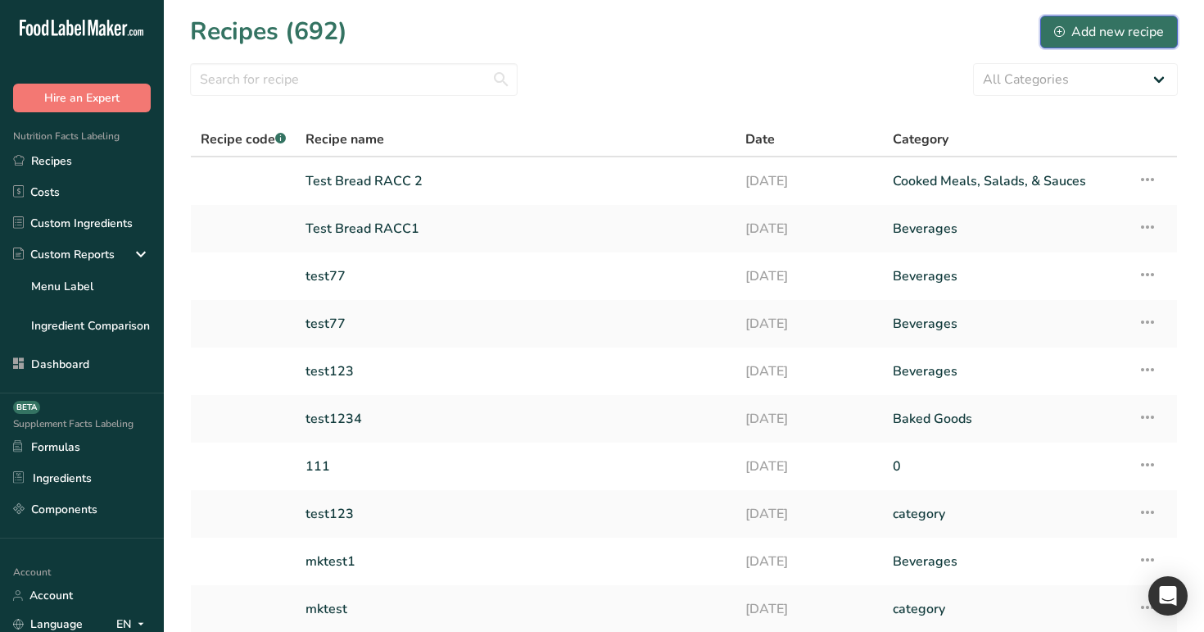
click at [1127, 27] on div "Add new recipe" at bounding box center [1109, 32] width 110 height 20
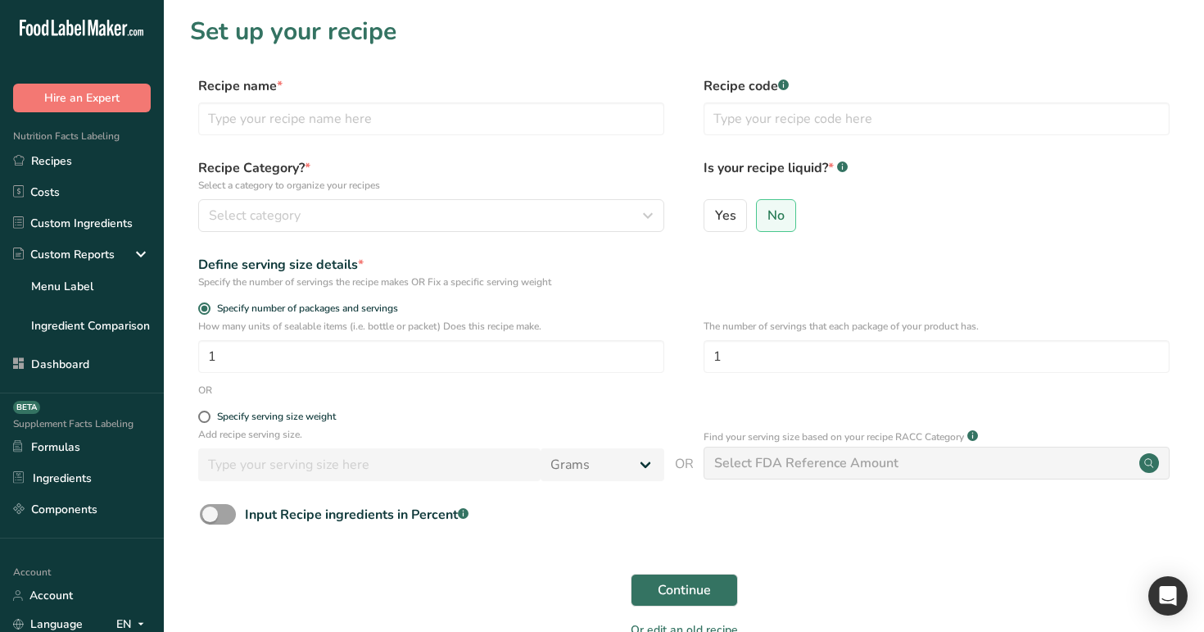
click at [429, 18] on h1 "Set up your recipe" at bounding box center [684, 31] width 988 height 37
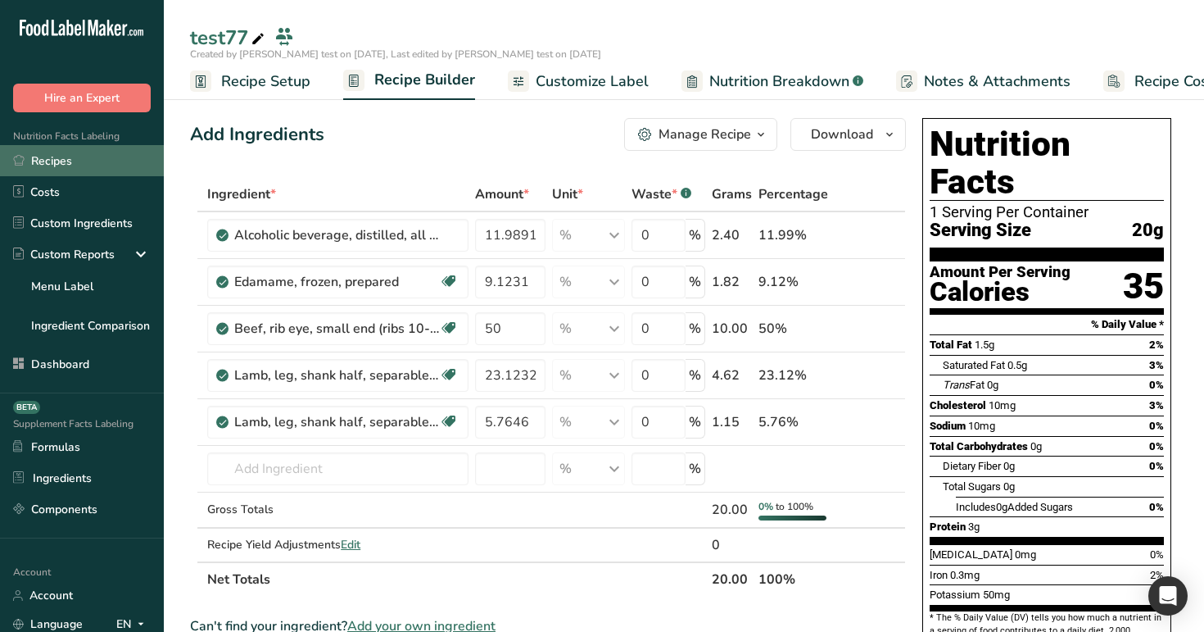
click at [85, 159] on link "Recipes" at bounding box center [82, 160] width 164 height 31
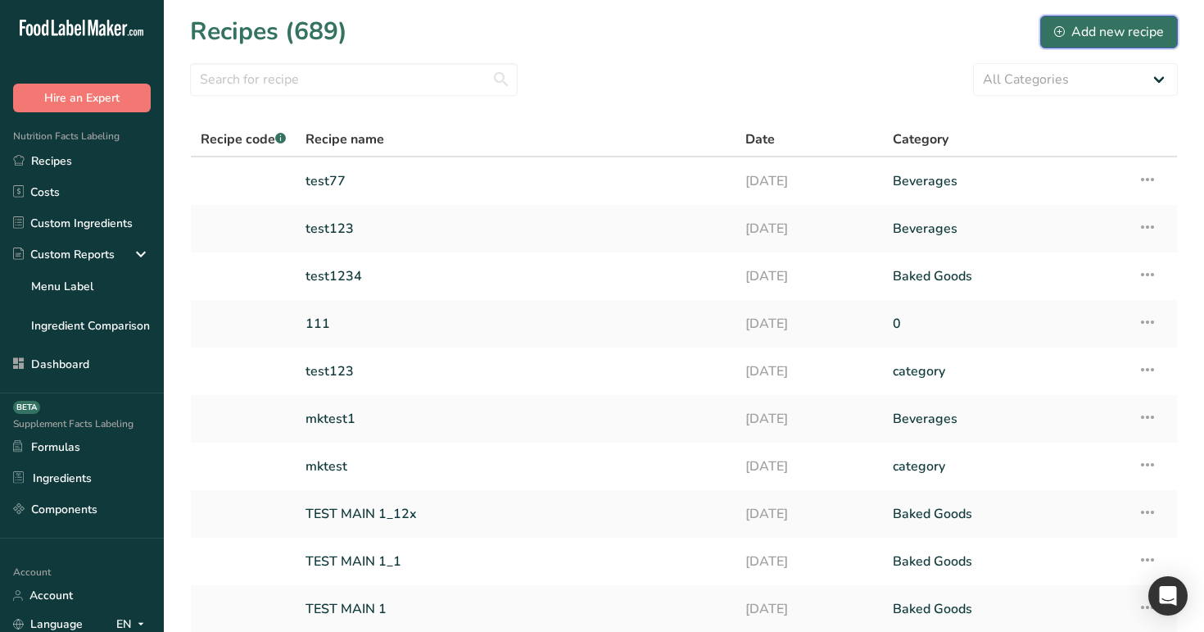
click at [1122, 27] on div "Add new recipe" at bounding box center [1109, 32] width 110 height 20
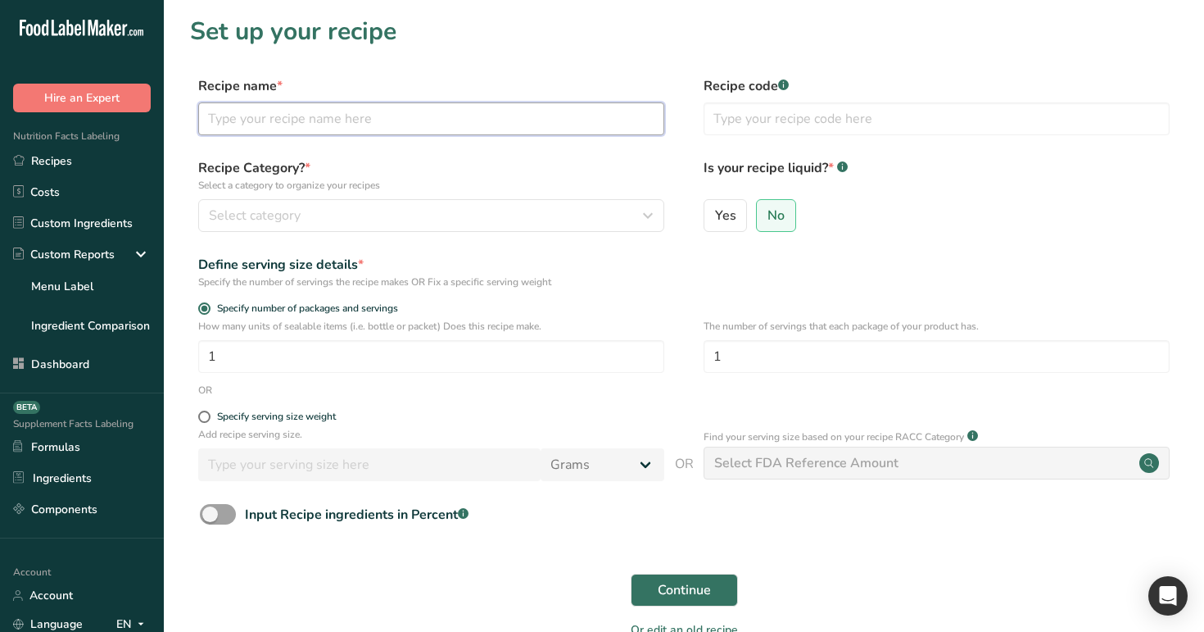
click at [527, 115] on input "text" at bounding box center [431, 118] width 466 height 33
type input "test77"
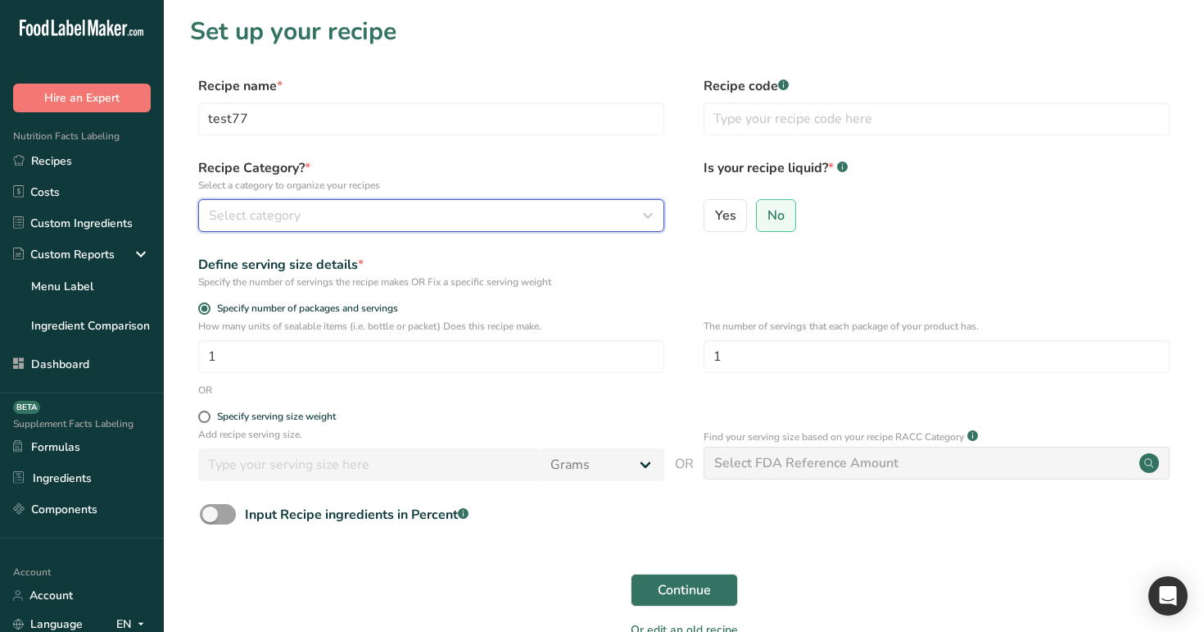
click at [497, 208] on div "Select category" at bounding box center [426, 216] width 435 height 20
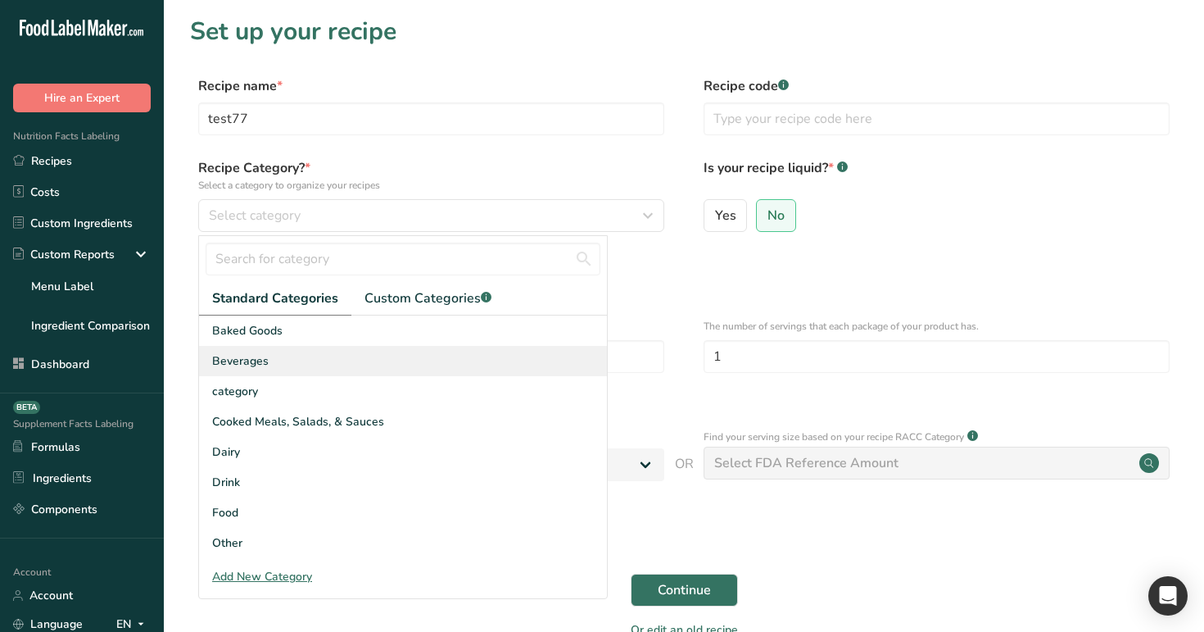
click at [447, 370] on div "Beverages" at bounding box center [403, 361] width 408 height 30
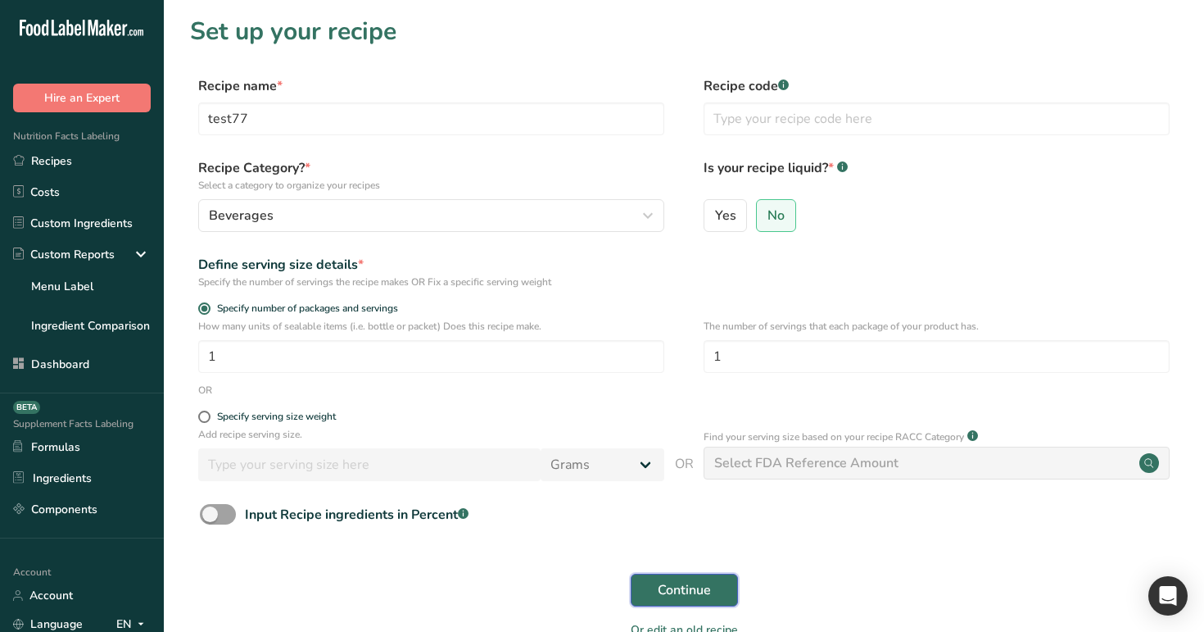
click at [682, 593] on span "Continue" at bounding box center [684, 590] width 53 height 20
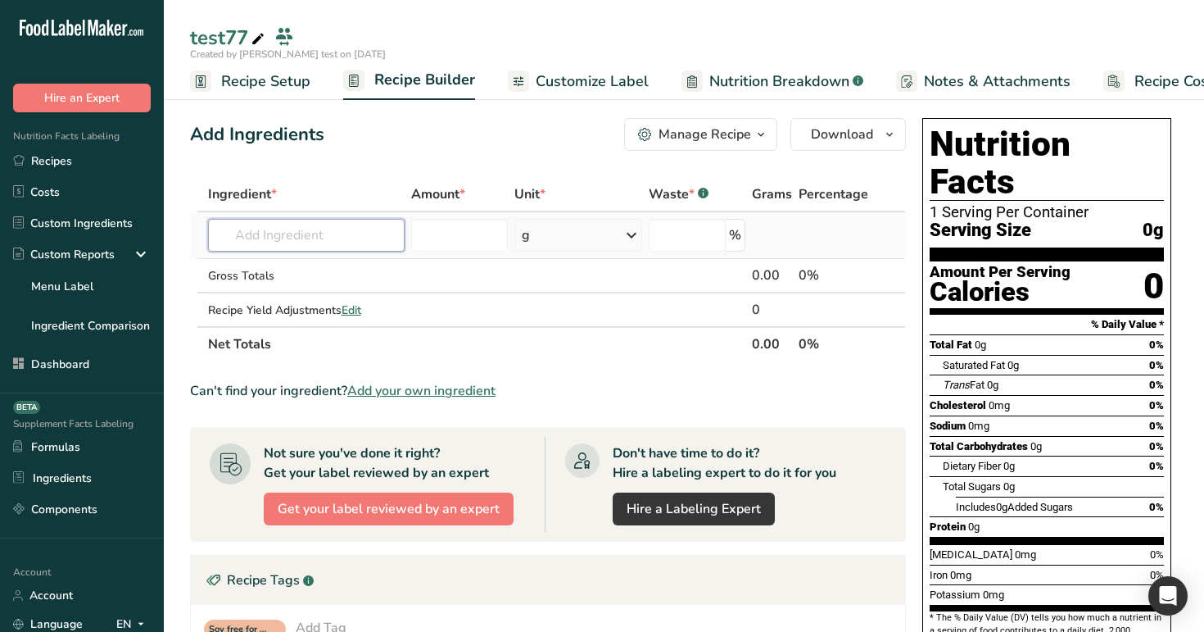
click at [319, 226] on input "text" at bounding box center [306, 235] width 197 height 33
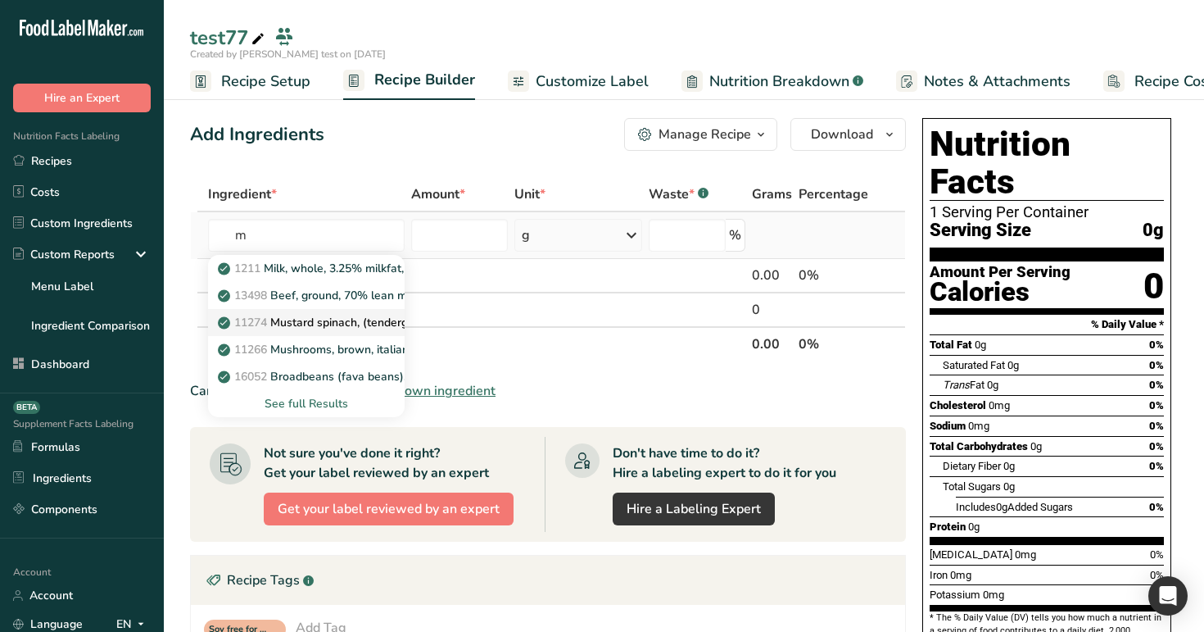
click at [317, 311] on link "11274 Mustard spinach, (tendergreen), raw" at bounding box center [306, 322] width 197 height 27
type input "Mustard spinach, (tendergreen), raw"
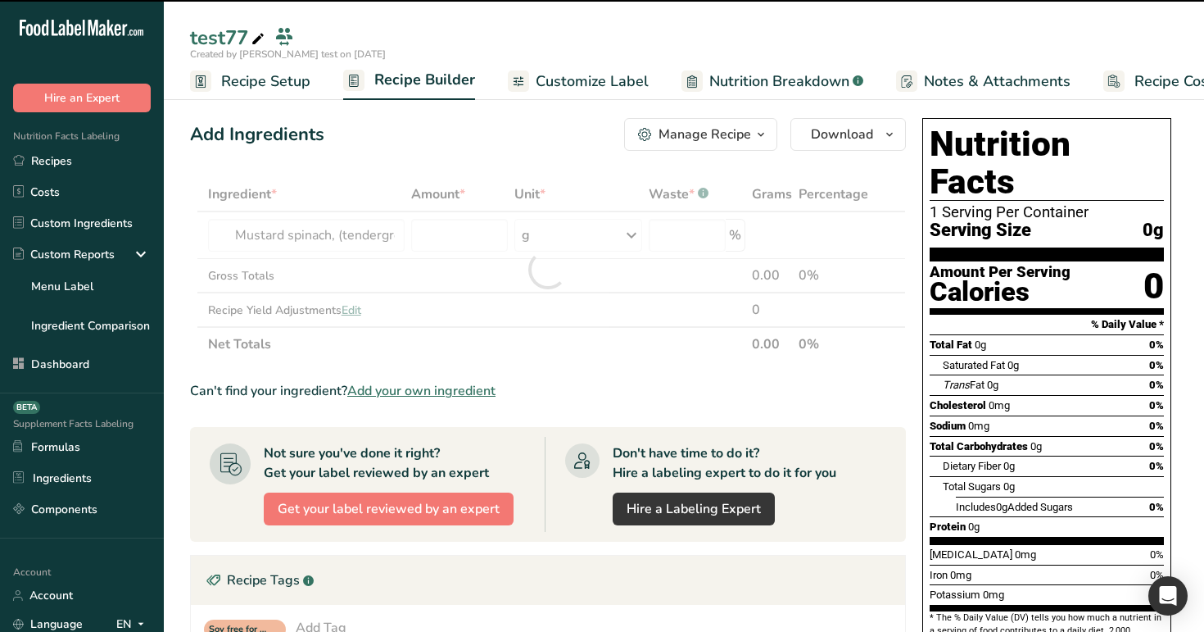
type input "0"
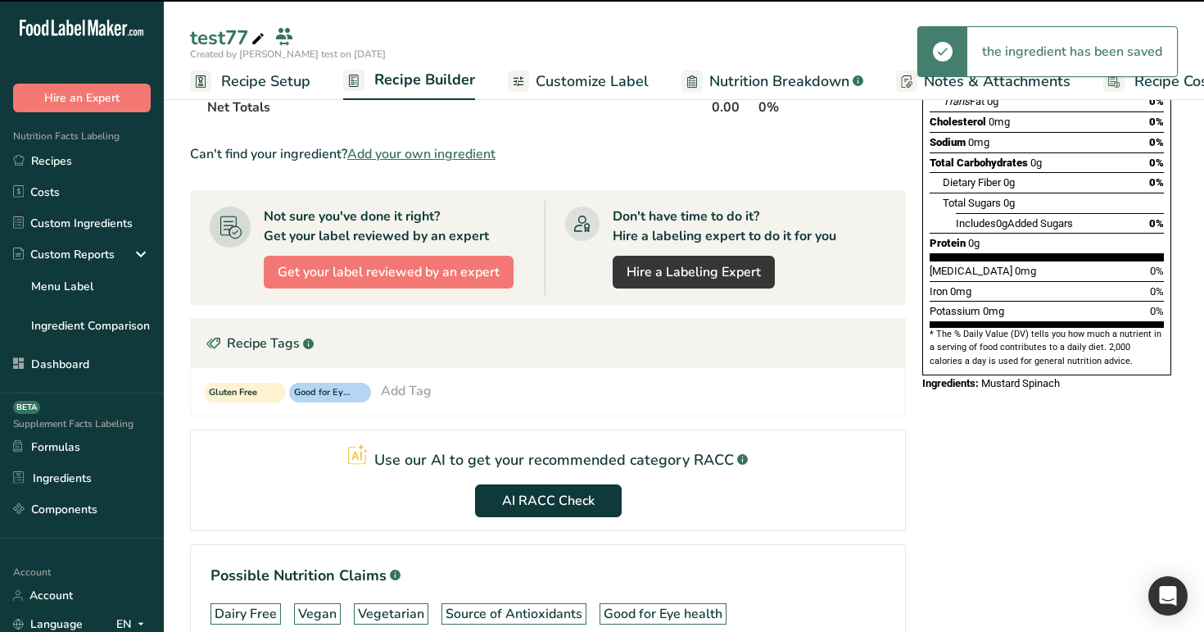
scroll to position [312, 0]
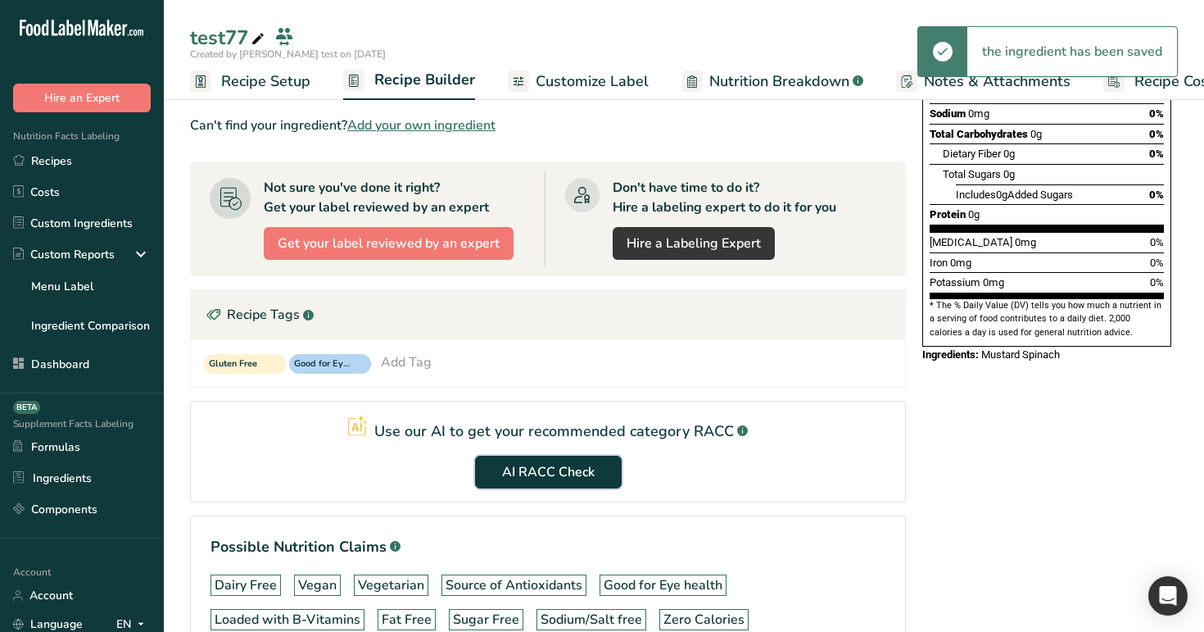
click at [512, 474] on span "AI RACC Check" at bounding box center [548, 472] width 93 height 20
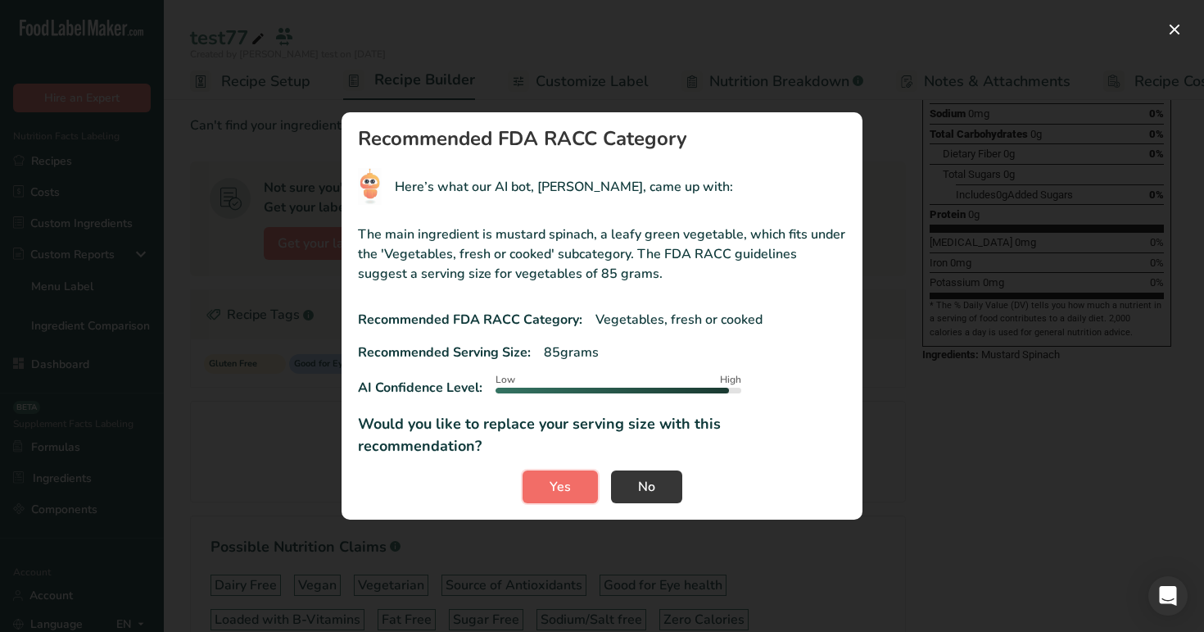
click at [564, 483] on span "Yes" at bounding box center [560, 487] width 21 height 20
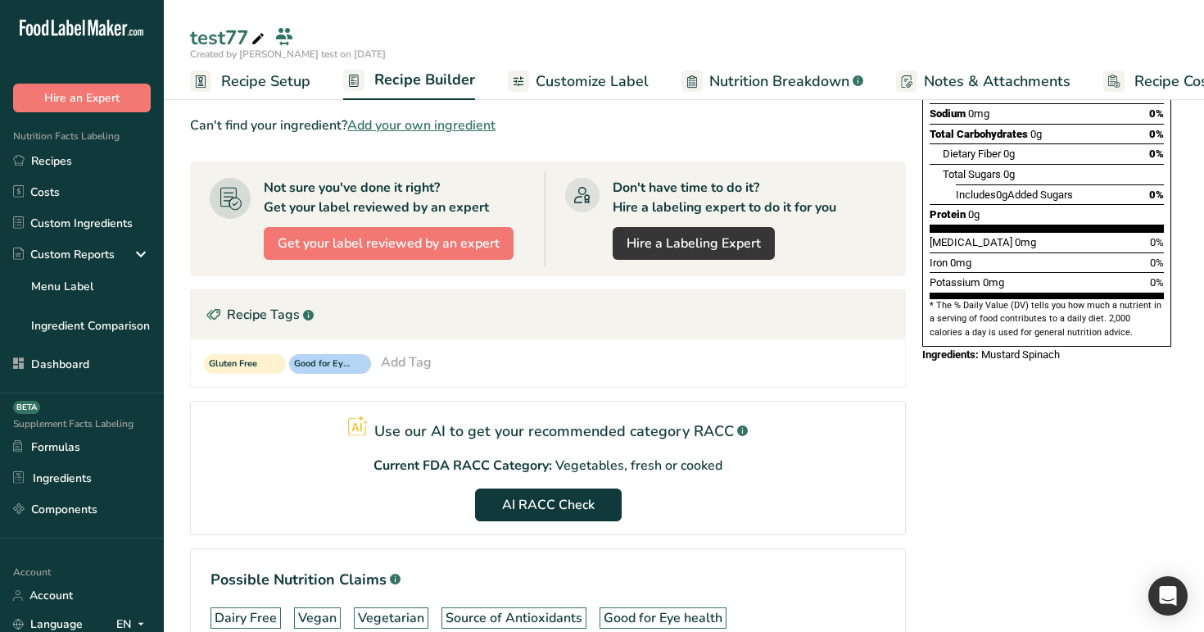
click at [286, 88] on span "Recipe Setup" at bounding box center [265, 81] width 89 height 22
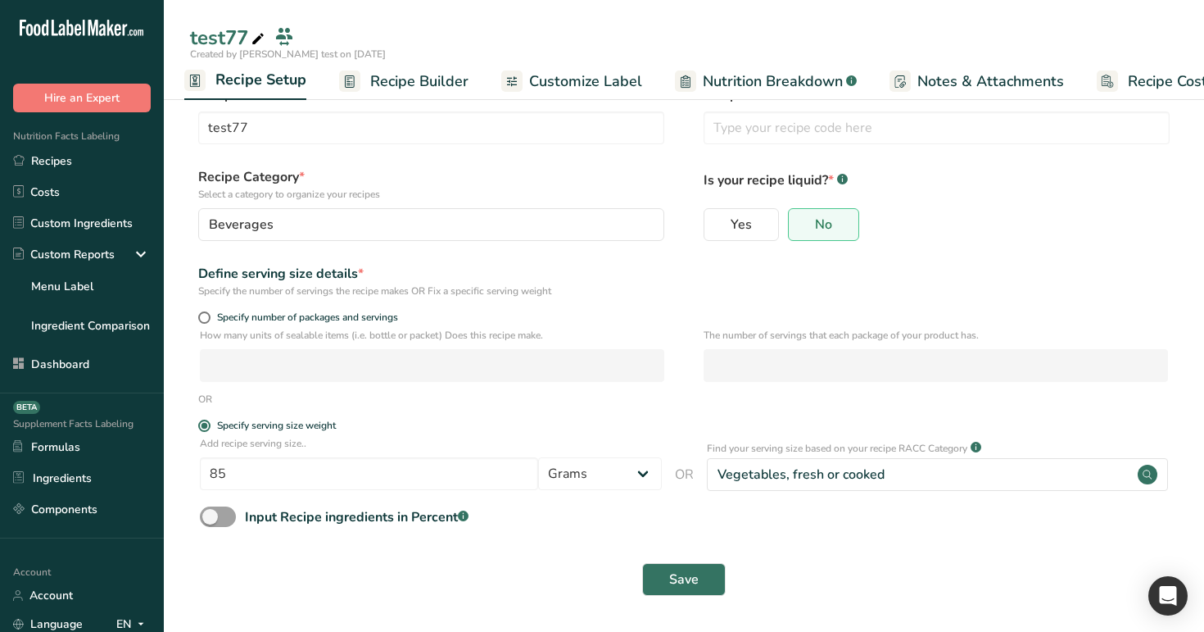
scroll to position [33, 0]
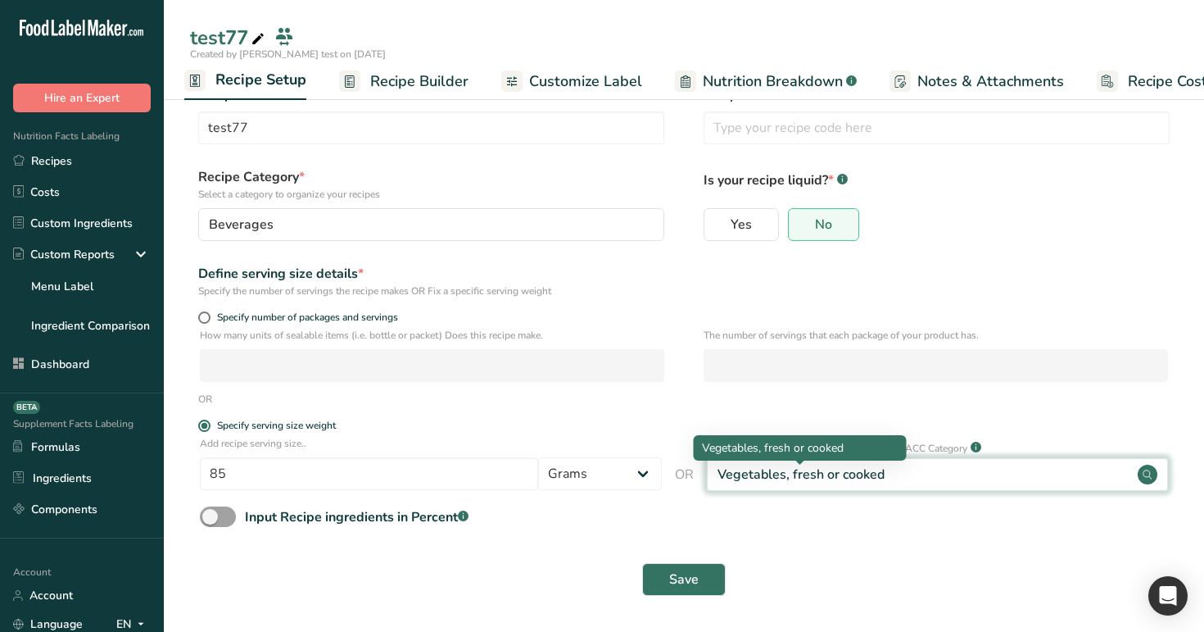
click at [745, 469] on div "Vegetables, fresh or cooked" at bounding box center [801, 475] width 167 height 20
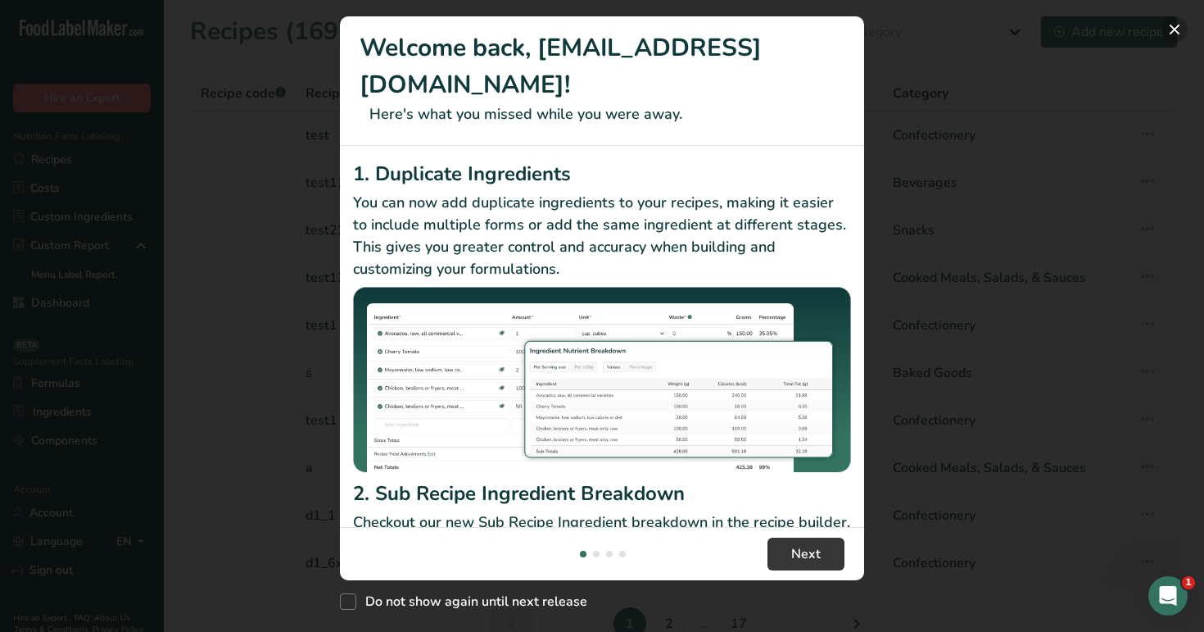
click at [1173, 29] on button "New Features" at bounding box center [1175, 29] width 26 height 26
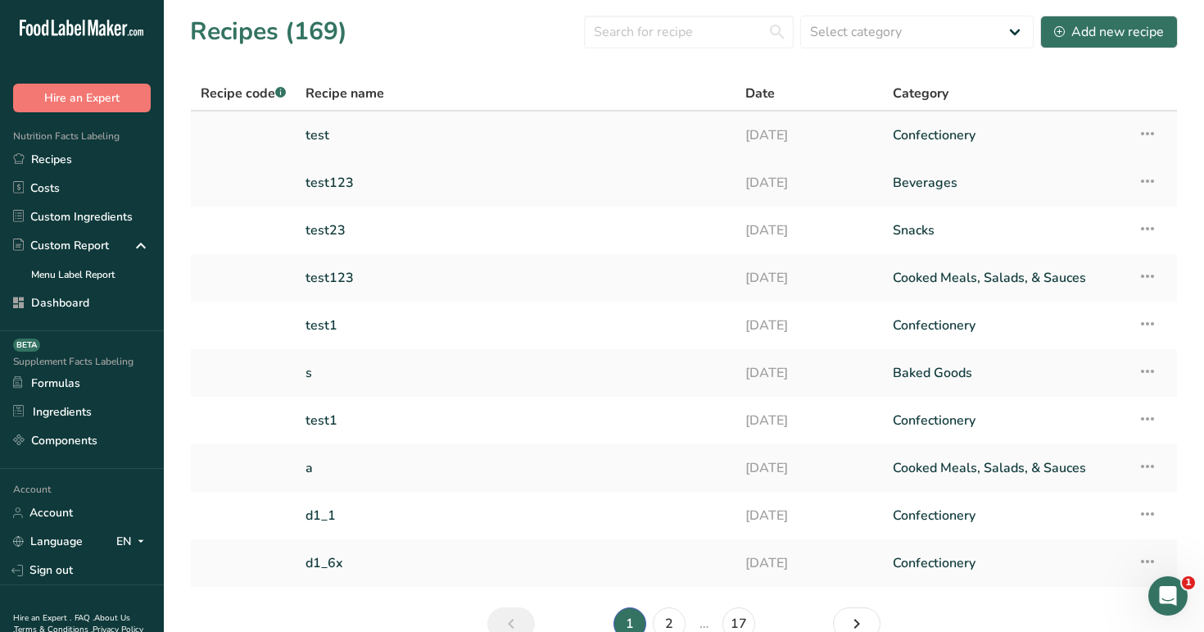
click at [548, 145] on link "test" at bounding box center [516, 135] width 420 height 34
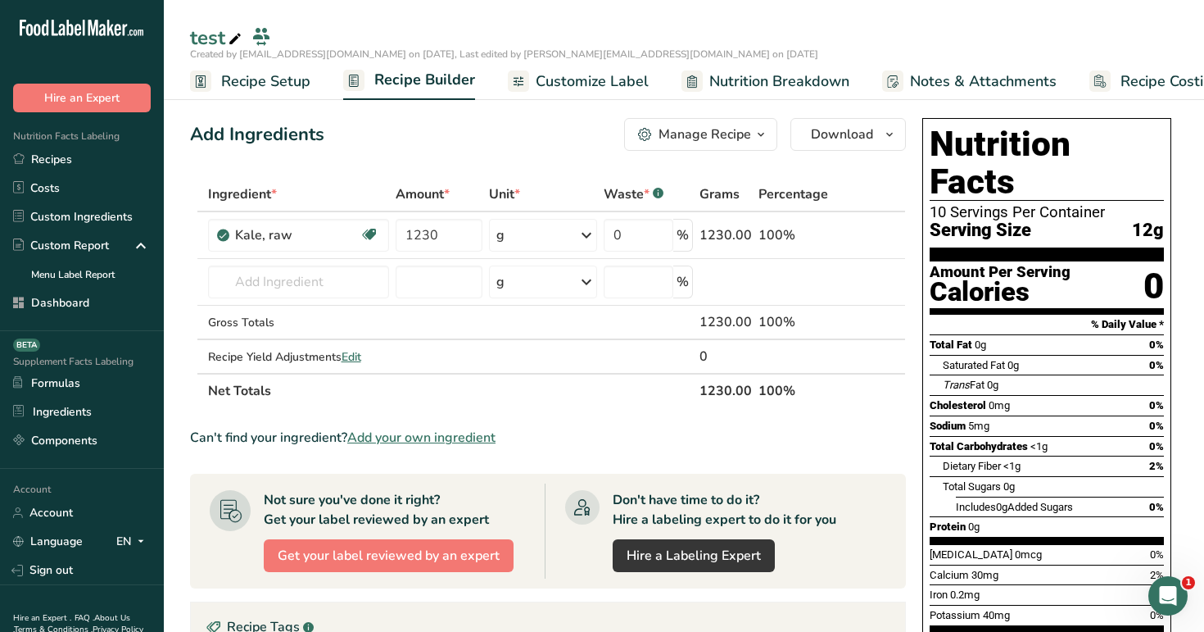
click at [579, 83] on span "Customize Label" at bounding box center [592, 81] width 113 height 22
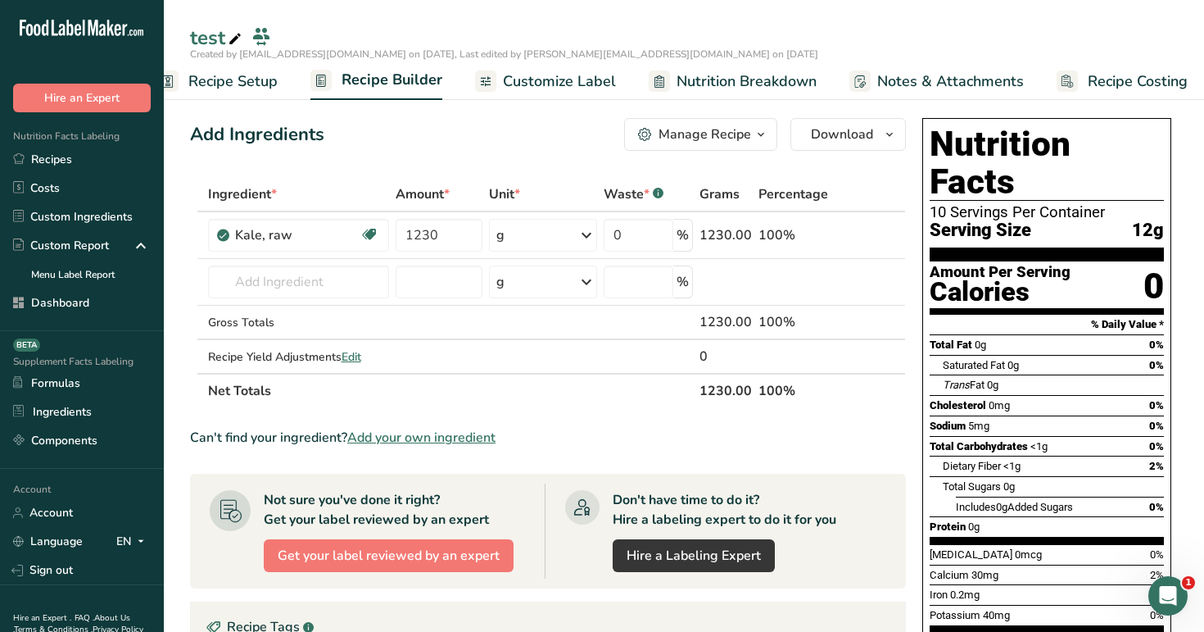
scroll to position [0, 42]
click at [547, 73] on span "Customize Label" at bounding box center [550, 81] width 113 height 22
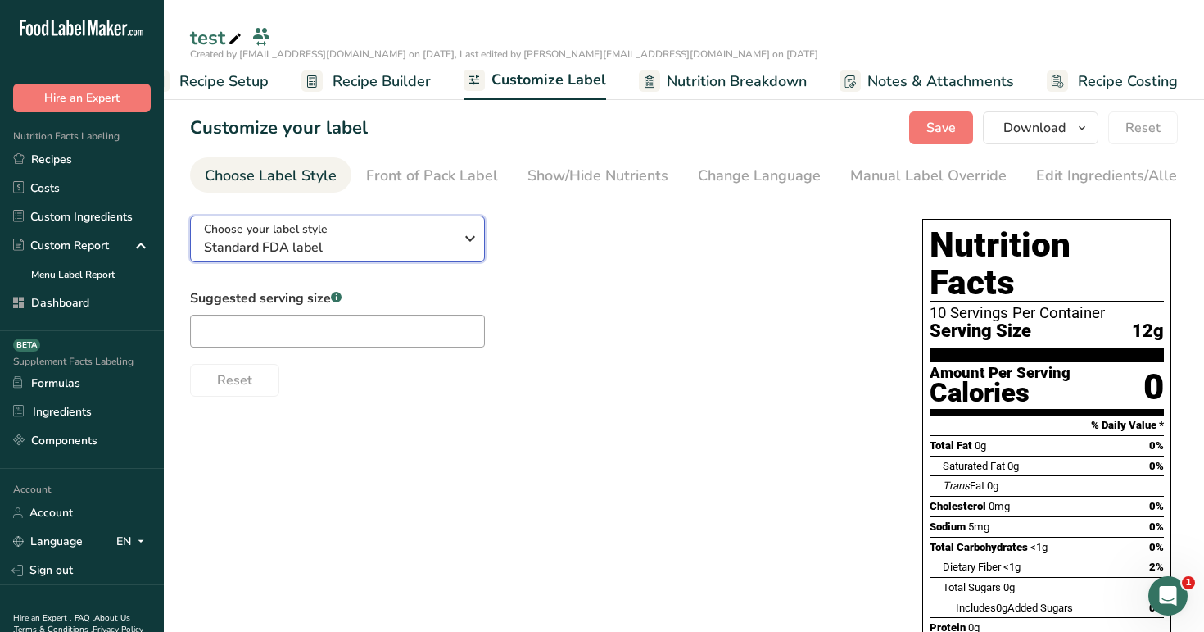
click at [418, 227] on div "Choose your label style Standard FDA label" at bounding box center [329, 238] width 250 height 37
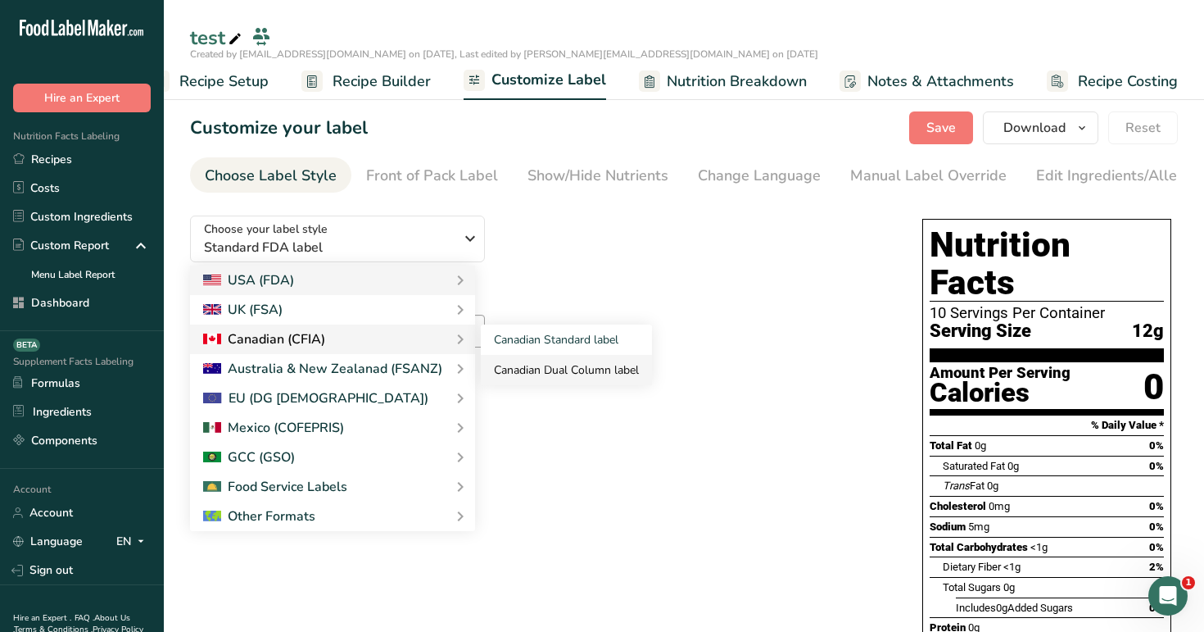
click at [533, 360] on link "Canadian Dual Column label" at bounding box center [566, 370] width 171 height 30
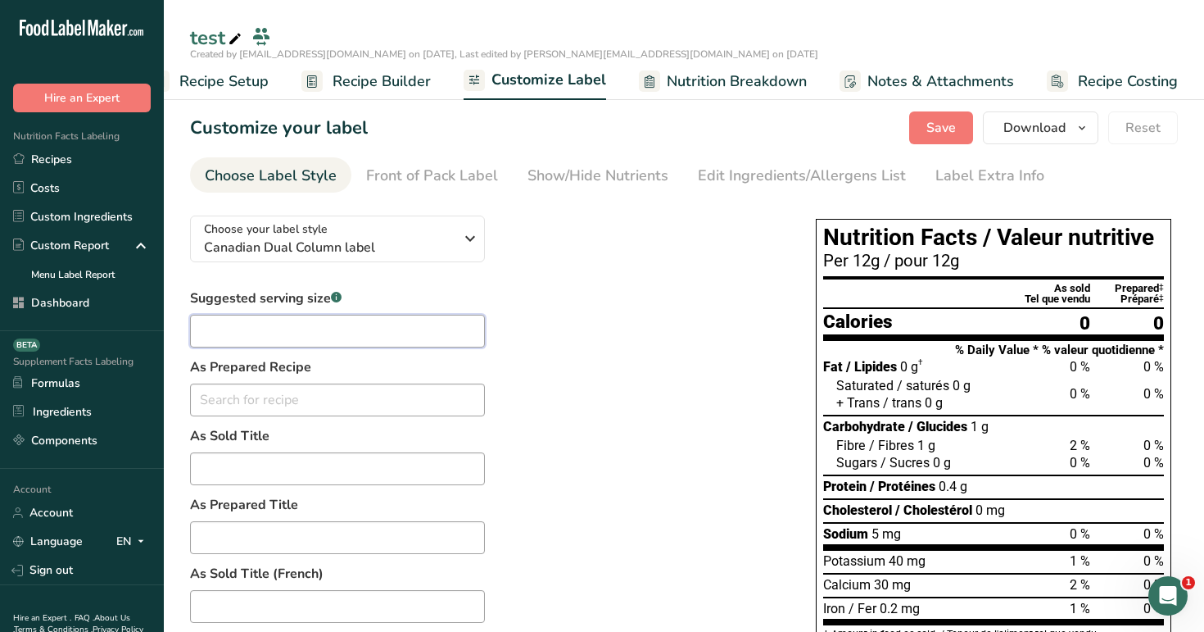
click at [445, 339] on input "text" at bounding box center [337, 331] width 295 height 33
type input "122"
click at [950, 126] on span "Save" at bounding box center [941, 128] width 29 height 20
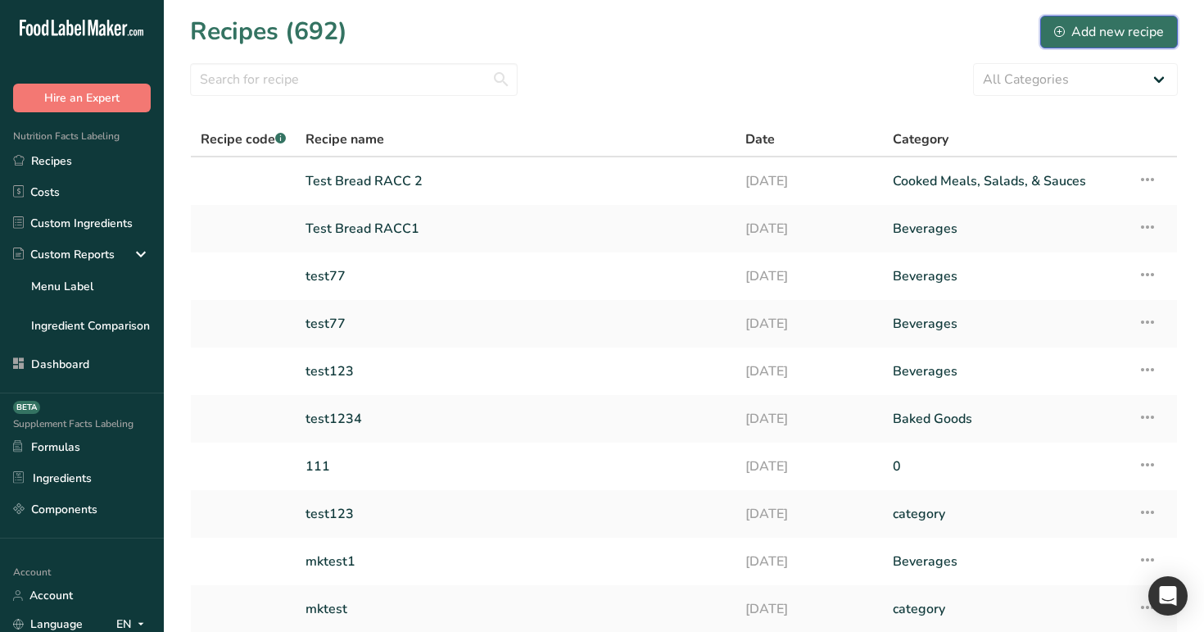
click at [1141, 22] on div "Add new recipe" at bounding box center [1109, 32] width 110 height 20
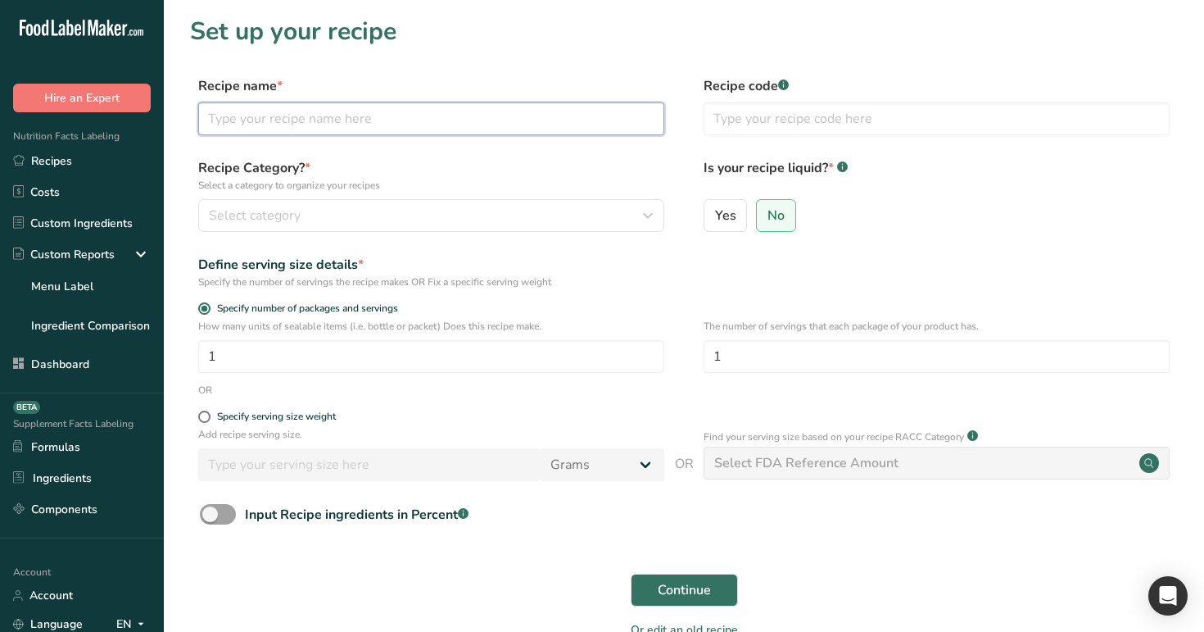
click at [533, 125] on input "text" at bounding box center [431, 118] width 466 height 33
type input "mixed"
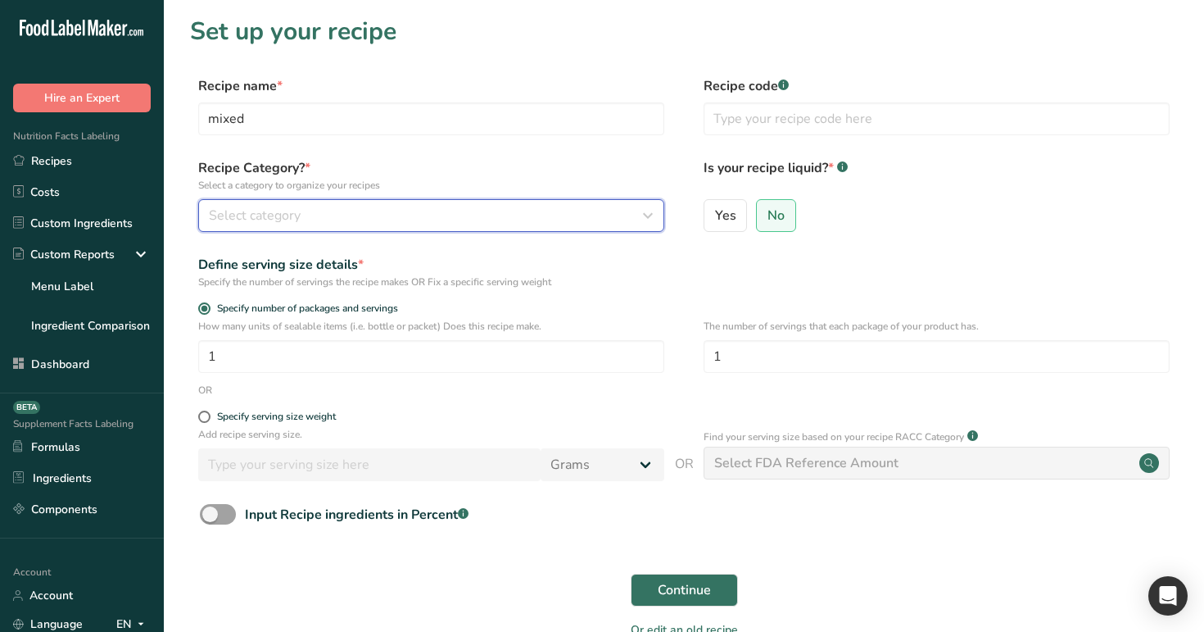
click at [572, 210] on div "Select category" at bounding box center [426, 216] width 435 height 20
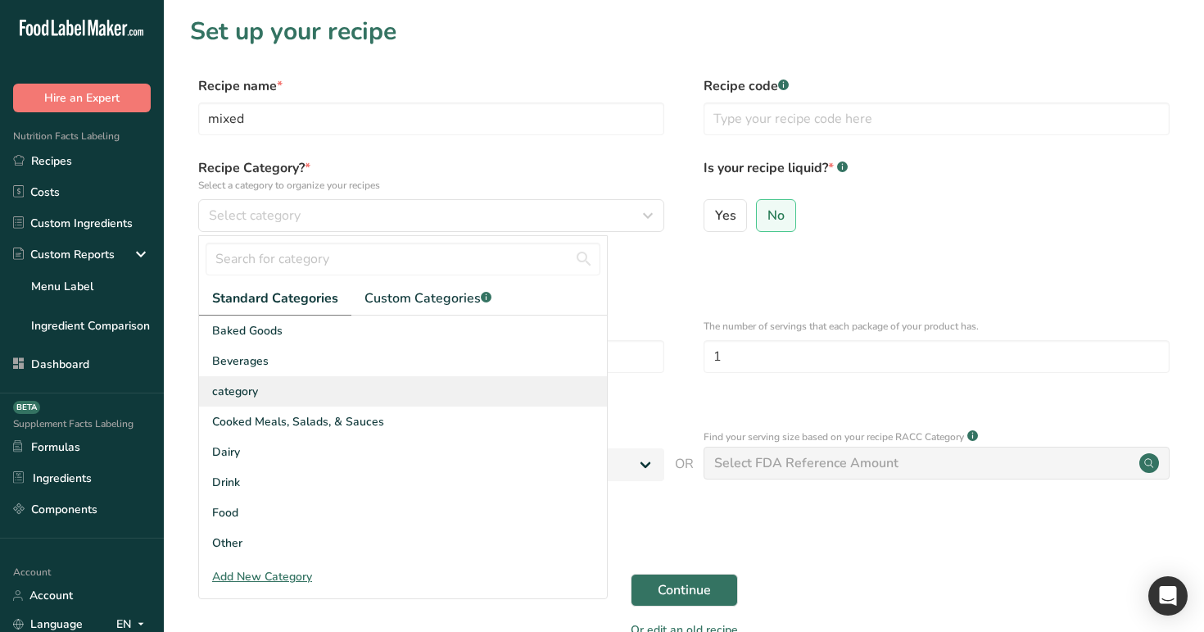
click at [509, 398] on div "category" at bounding box center [403, 391] width 408 height 30
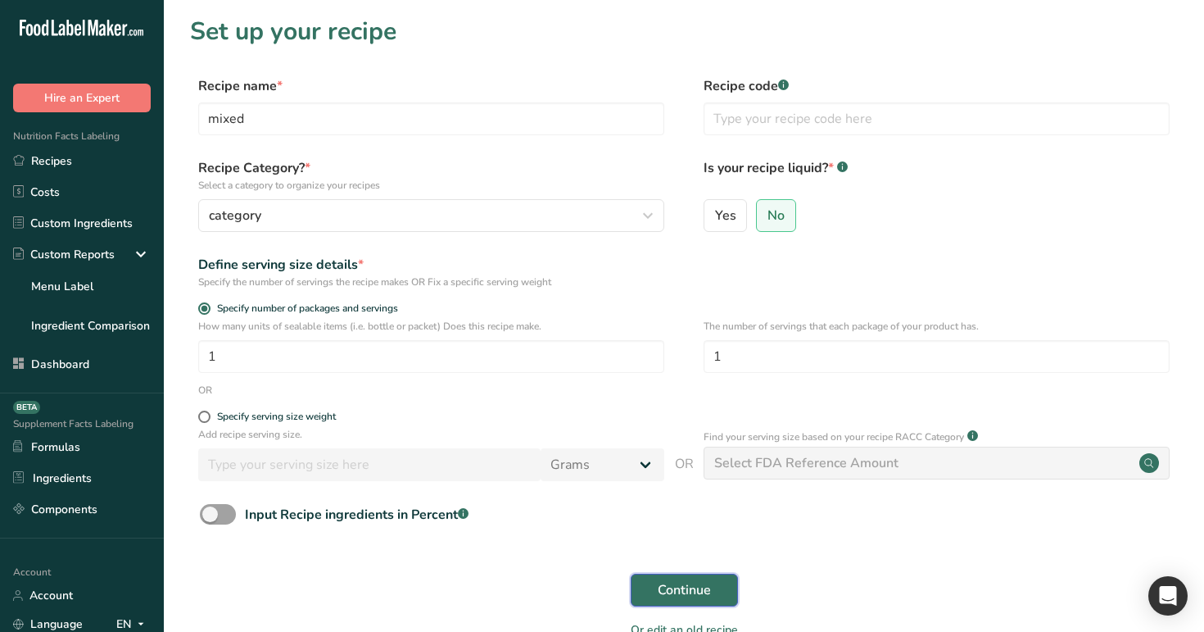
click at [686, 592] on span "Continue" at bounding box center [684, 590] width 53 height 20
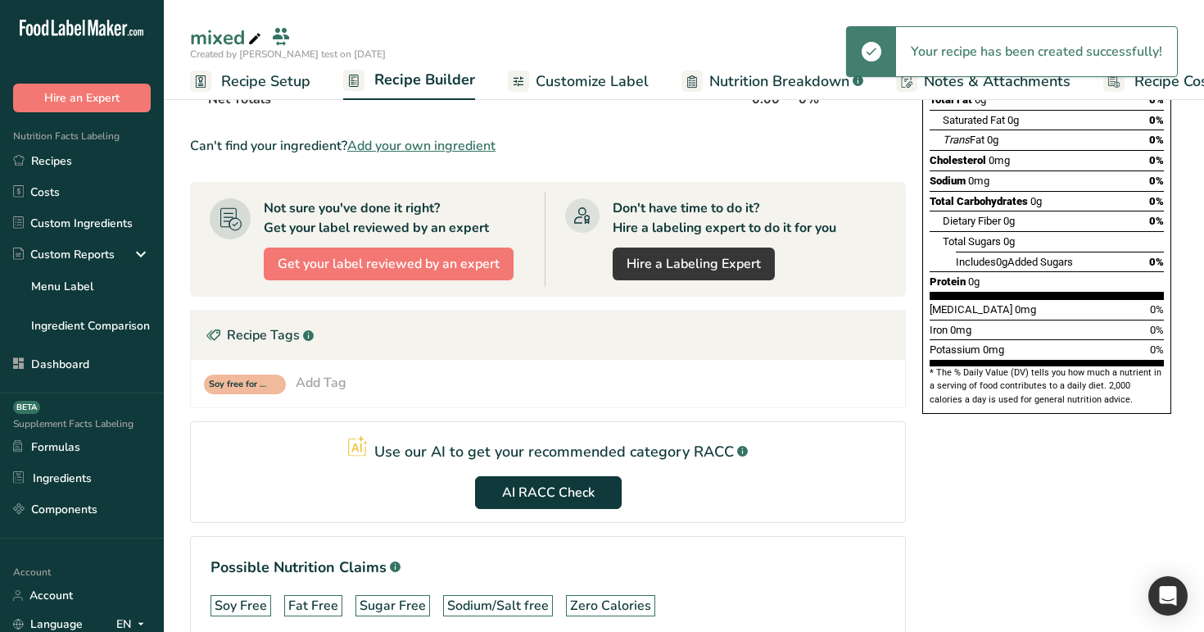
scroll to position [306, 0]
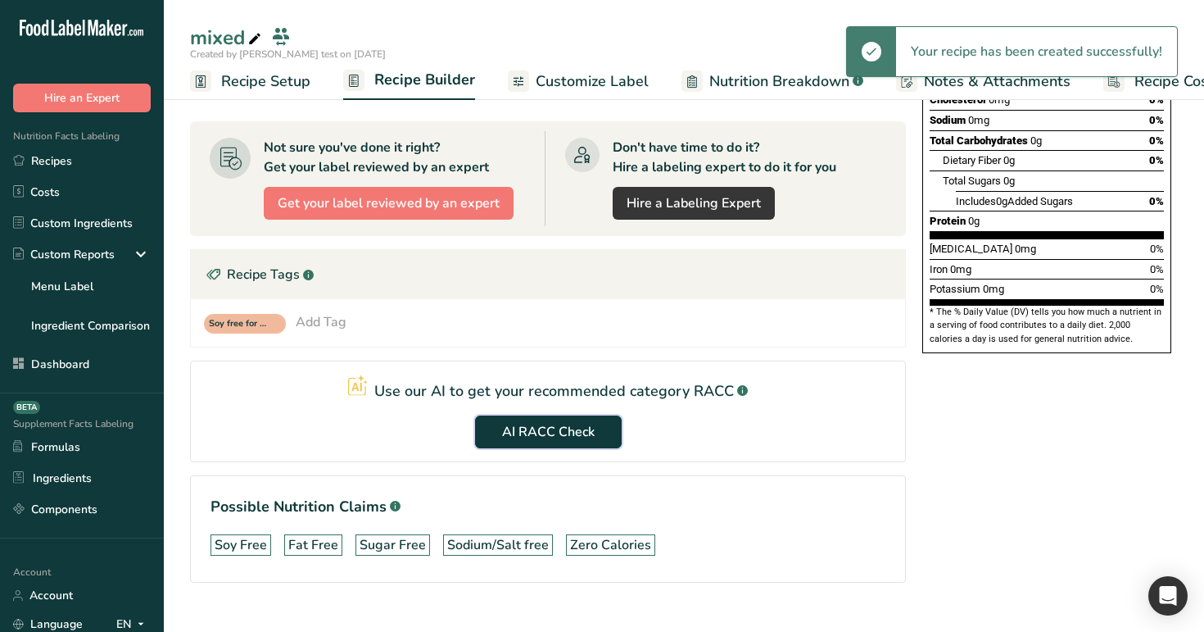
click at [542, 434] on span "AI RACC Check" at bounding box center [548, 432] width 93 height 20
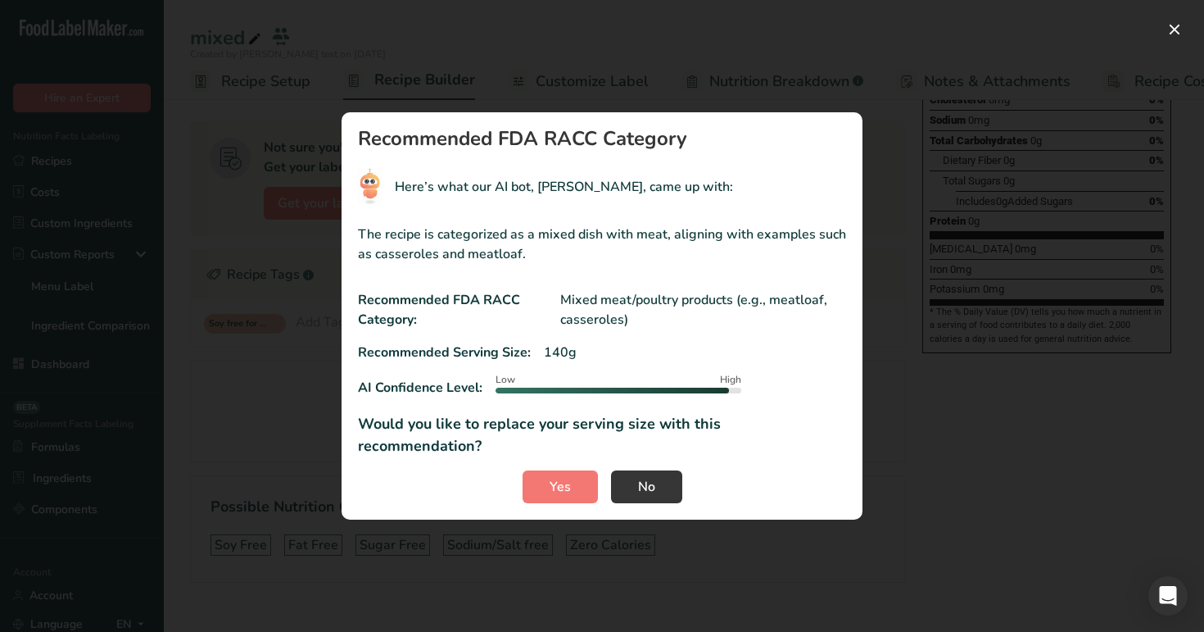
click at [559, 495] on section "Recommended FDA RACC Category Here’s what our AI bot, [PERSON_NAME], came up wi…" at bounding box center [602, 315] width 521 height 407
click at [567, 470] on button "Yes" at bounding box center [560, 486] width 75 height 33
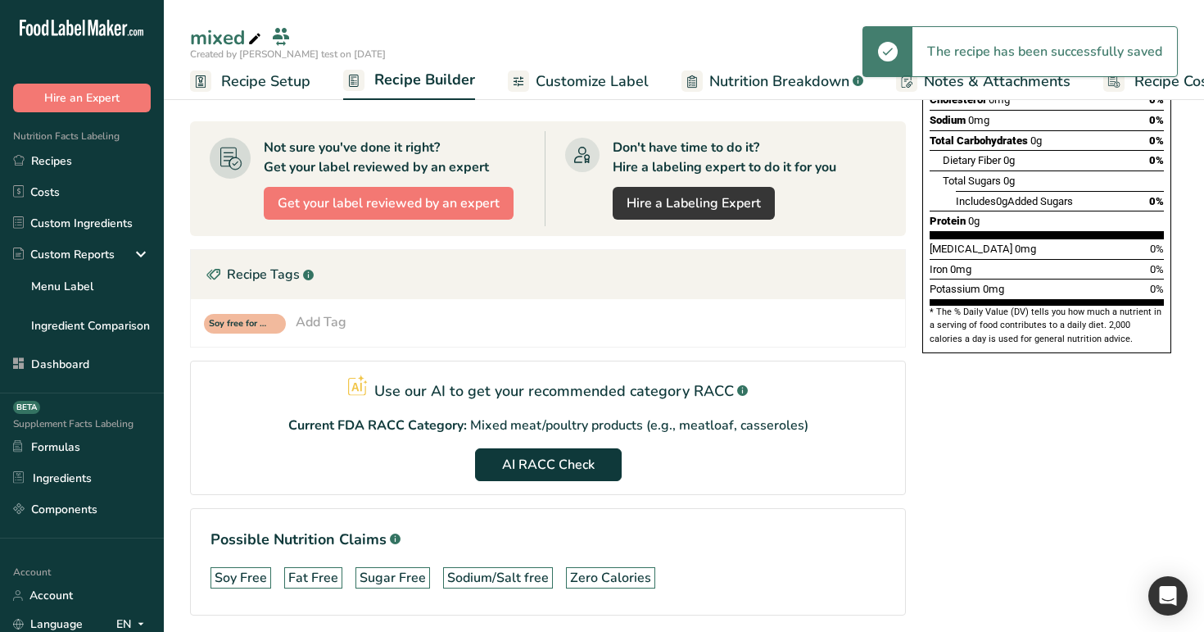
click at [247, 81] on span "Recipe Setup" at bounding box center [265, 81] width 89 height 22
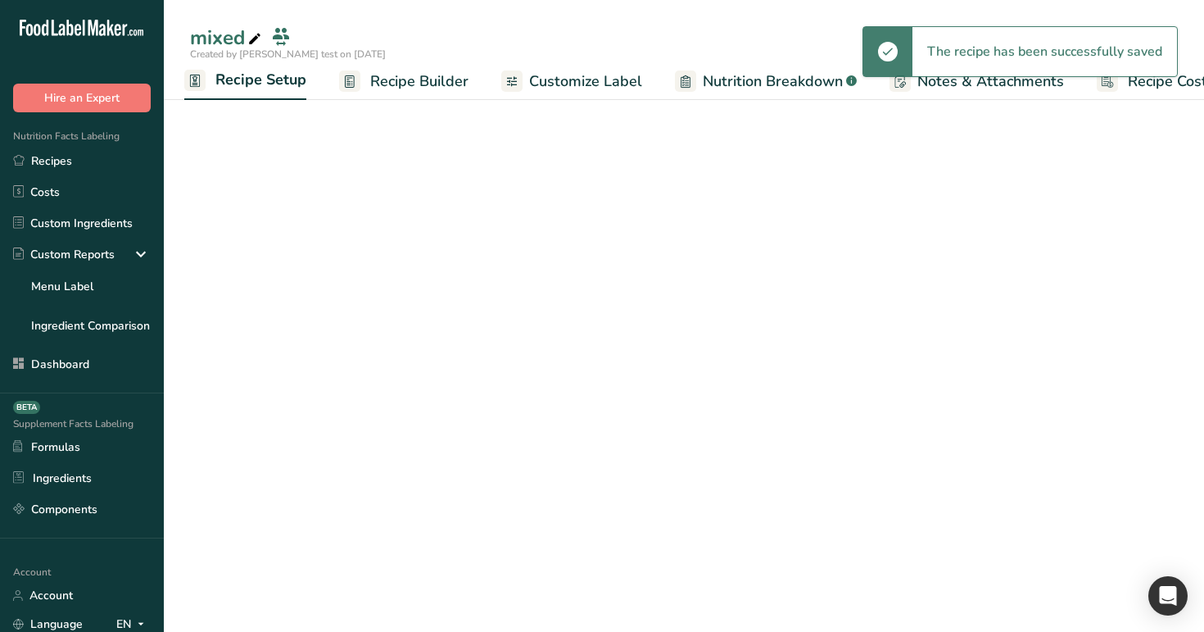
scroll to position [33, 0]
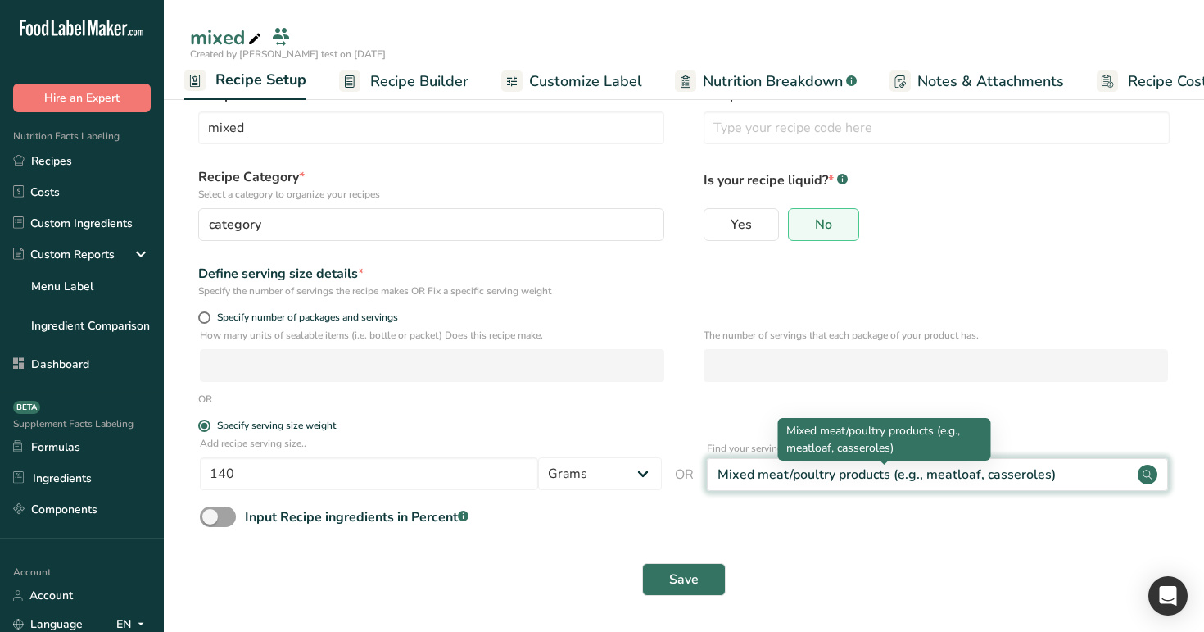
click at [779, 474] on div "Mixed meat/poultry products (e.g., meatloaf, casseroles)" at bounding box center [887, 475] width 338 height 20
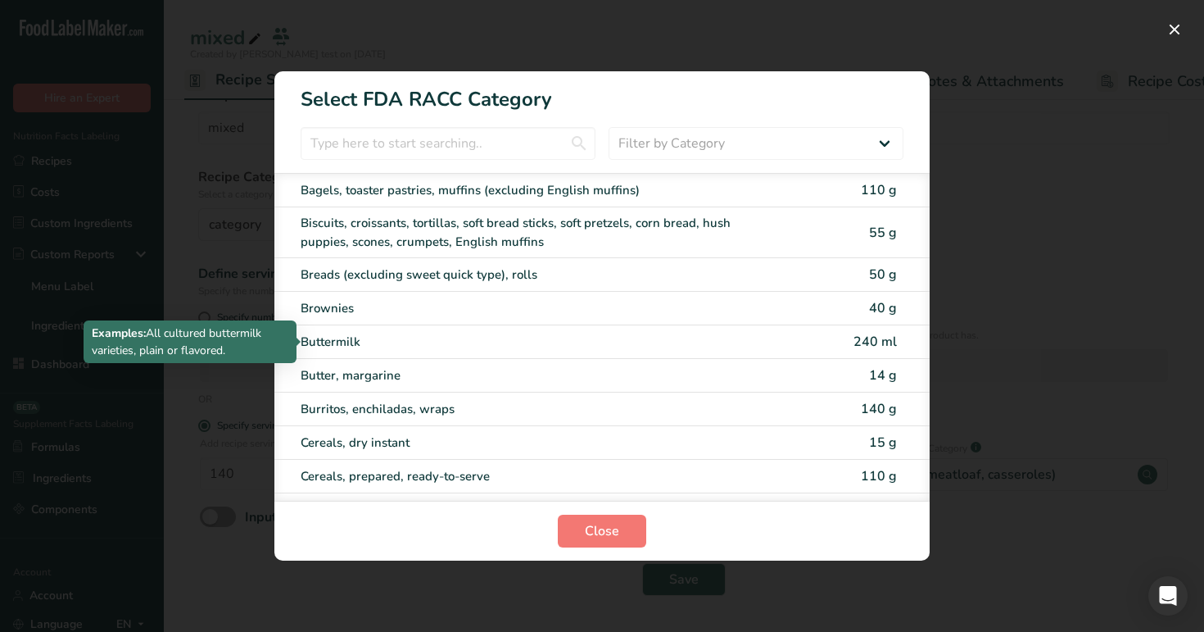
click at [632, 340] on div "Buttermilk" at bounding box center [533, 342] width 465 height 19
type input "240"
select select "27"
select select "29"
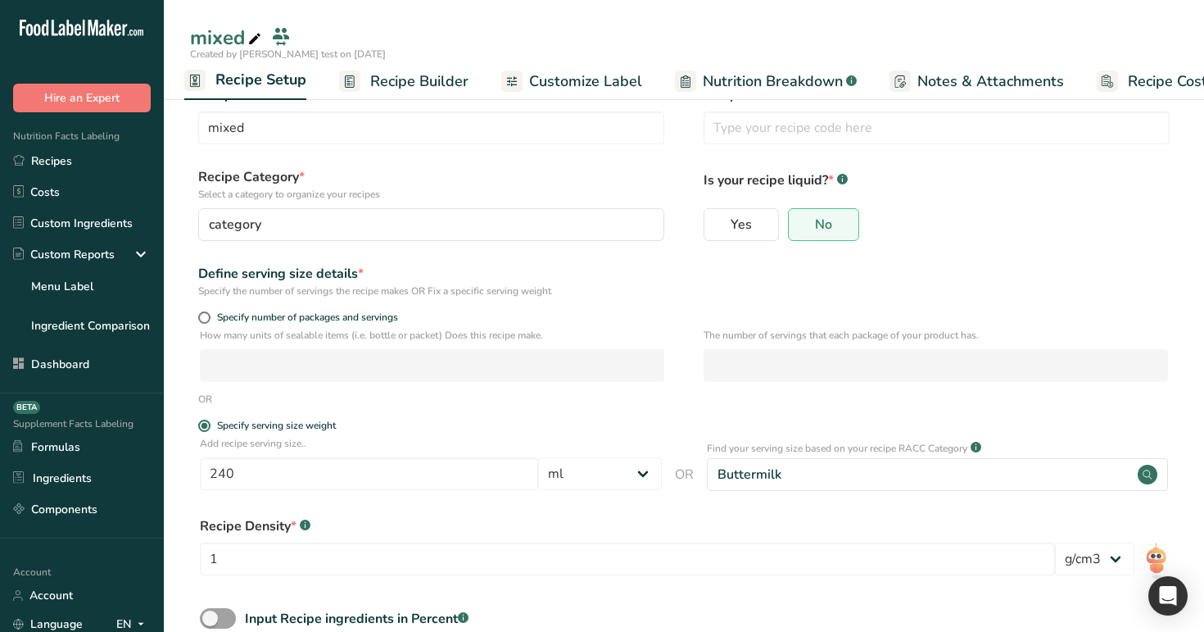
scroll to position [134, 0]
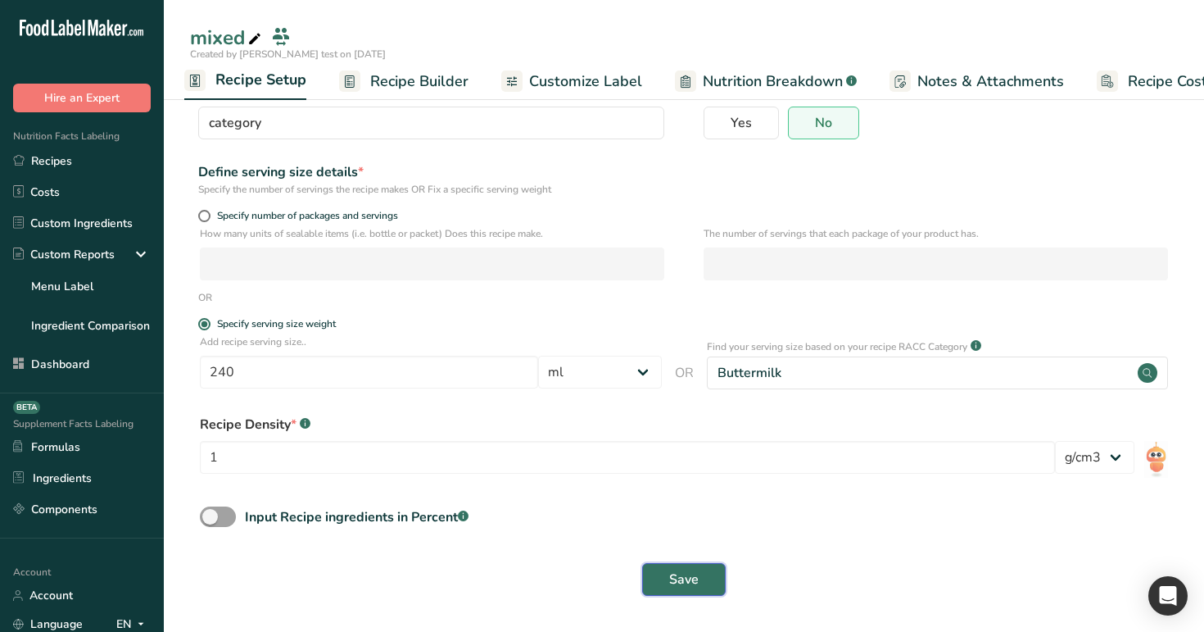
click at [670, 581] on span "Save" at bounding box center [683, 579] width 29 height 20
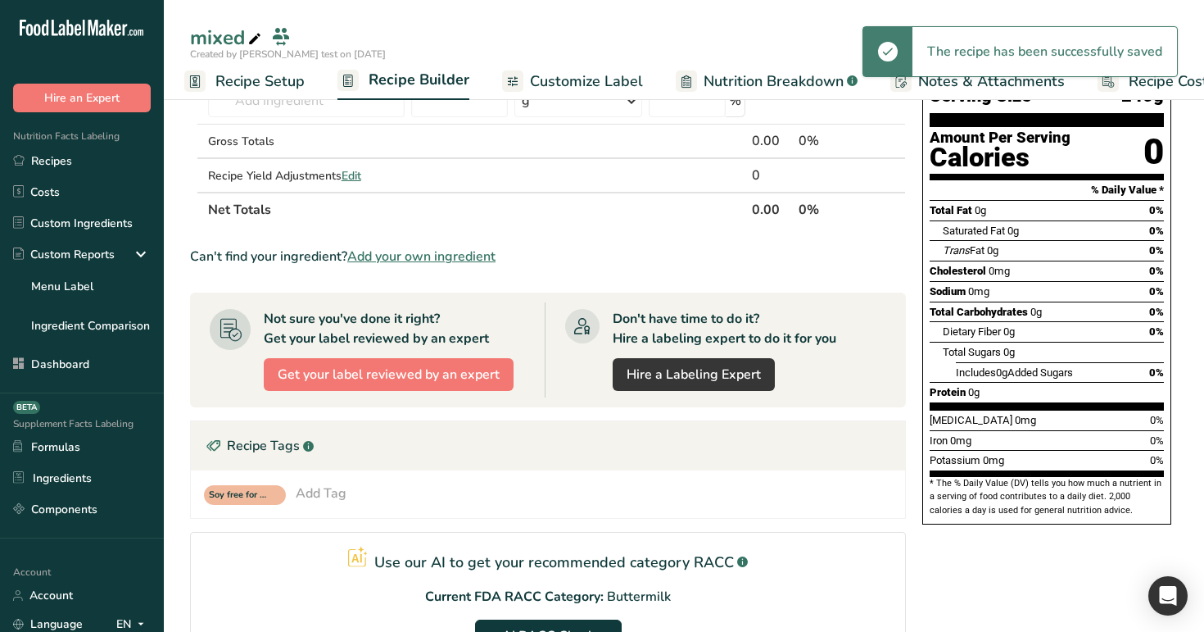
scroll to position [367, 0]
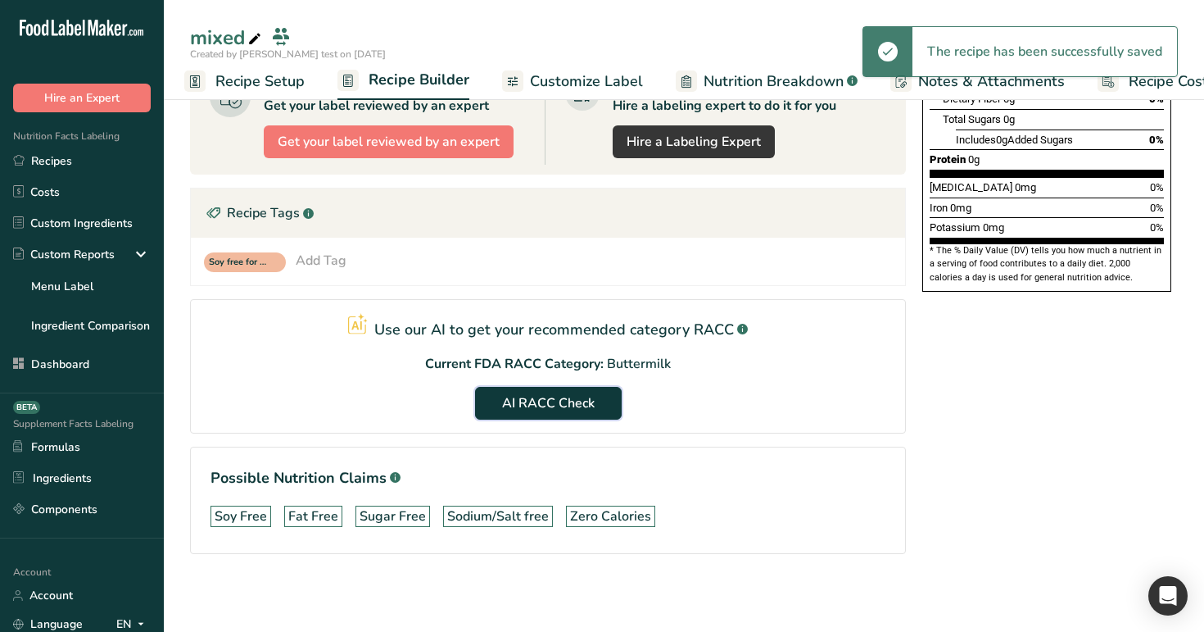
click at [568, 401] on span "AI RACC Check" at bounding box center [548, 403] width 93 height 20
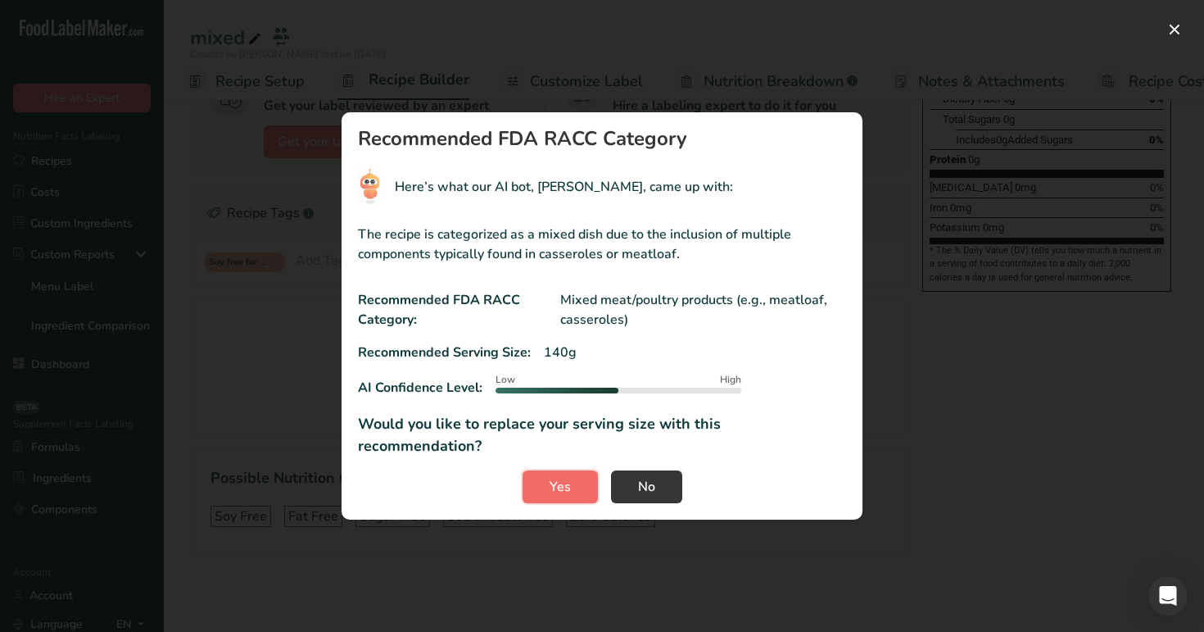
click at [565, 478] on span "Yes" at bounding box center [560, 487] width 21 height 20
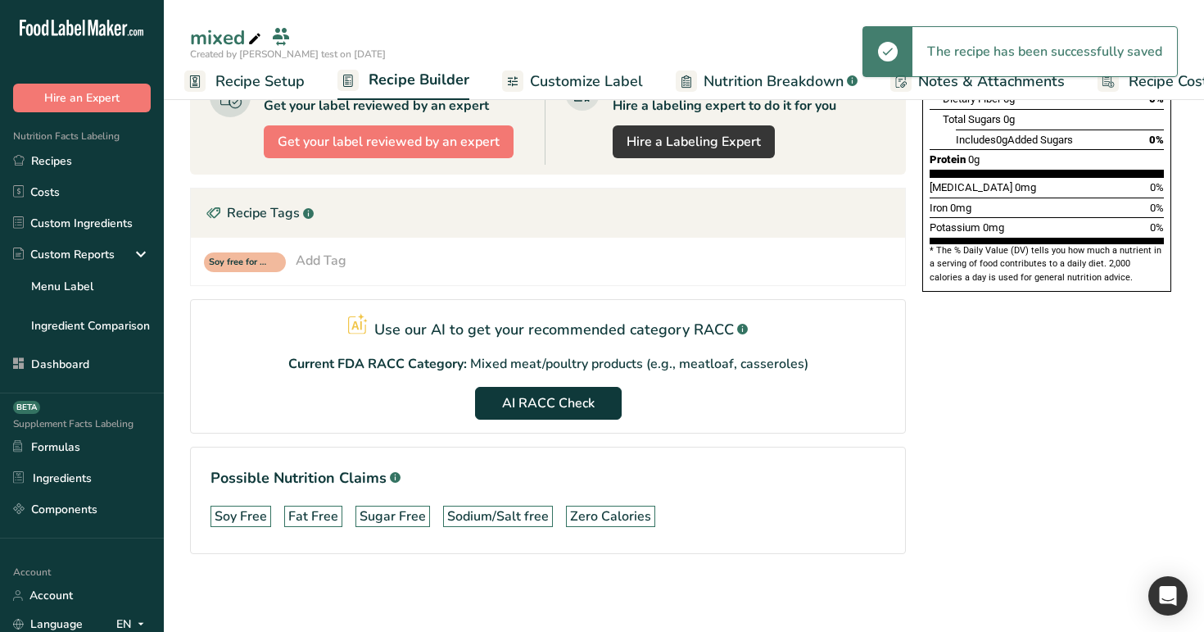
click at [275, 81] on span "Recipe Setup" at bounding box center [259, 81] width 89 height 22
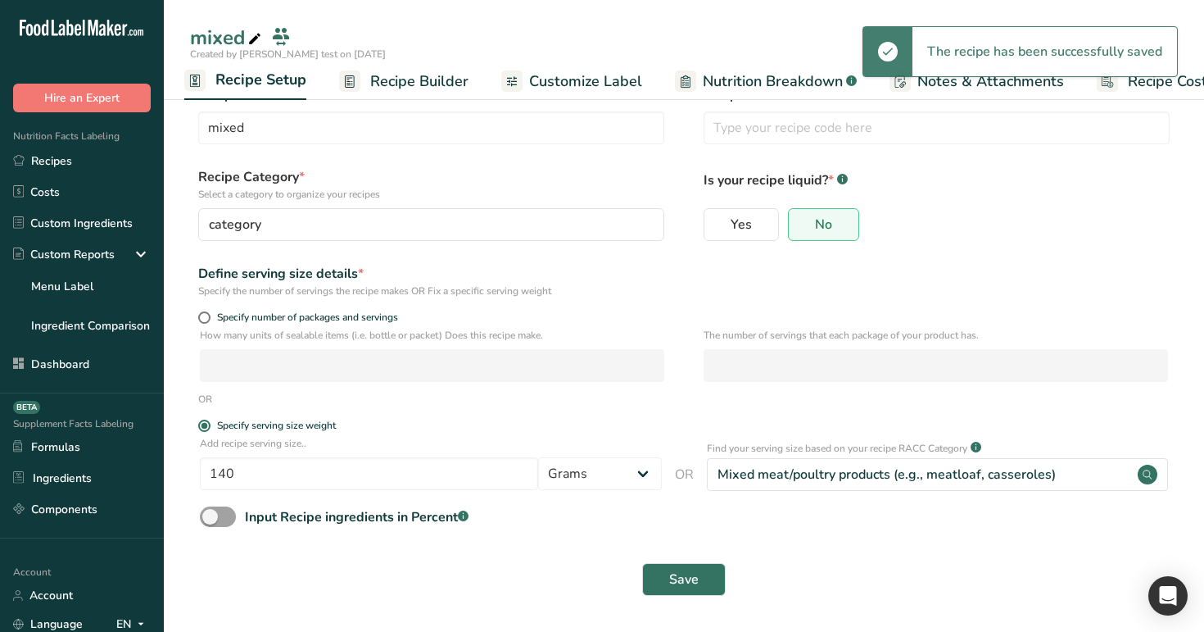
scroll to position [33, 0]
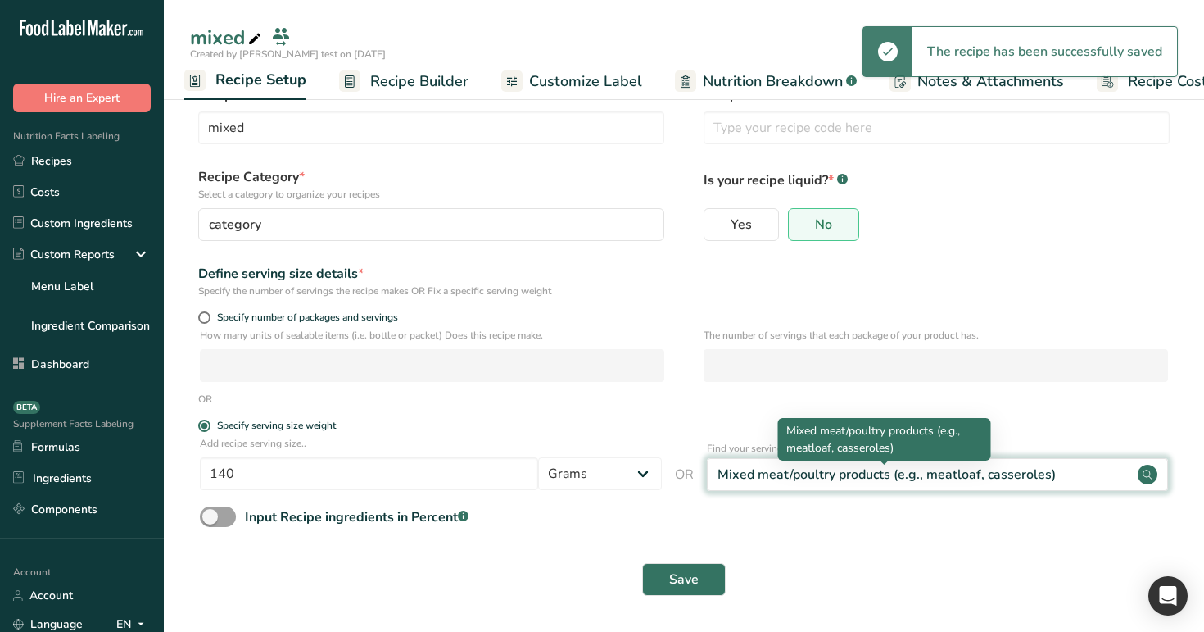
click at [820, 474] on div "Mixed meat/poultry products (e.g., meatloaf, casseroles)" at bounding box center [887, 475] width 338 height 20
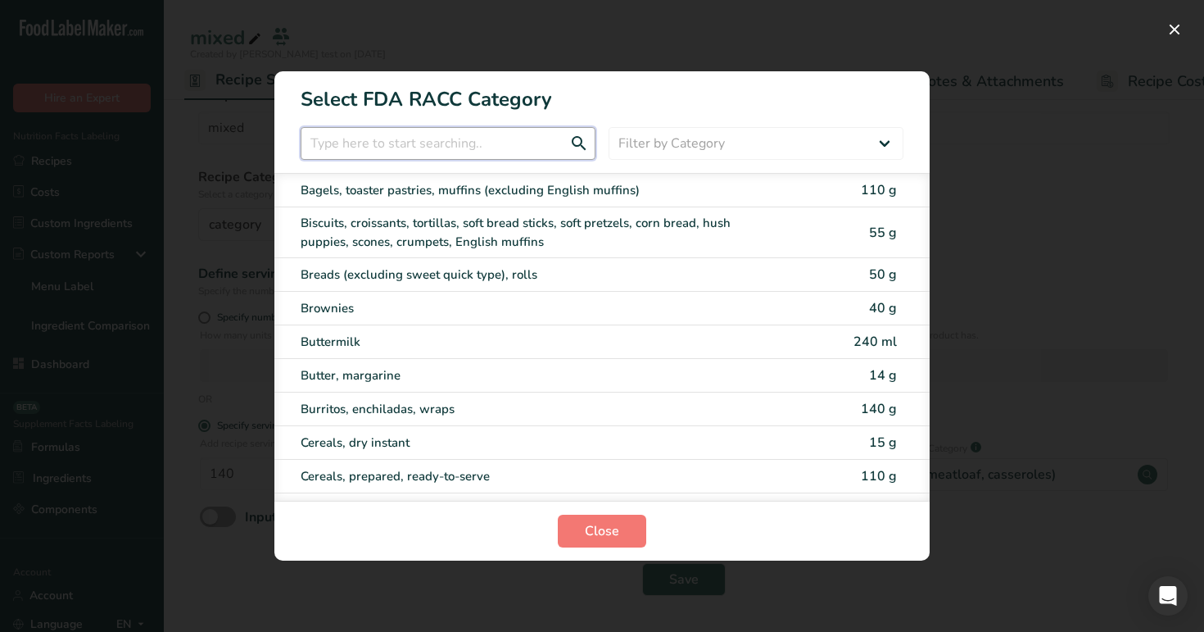
click at [483, 141] on input "RACC Category Selection Modal" at bounding box center [448, 143] width 295 height 33
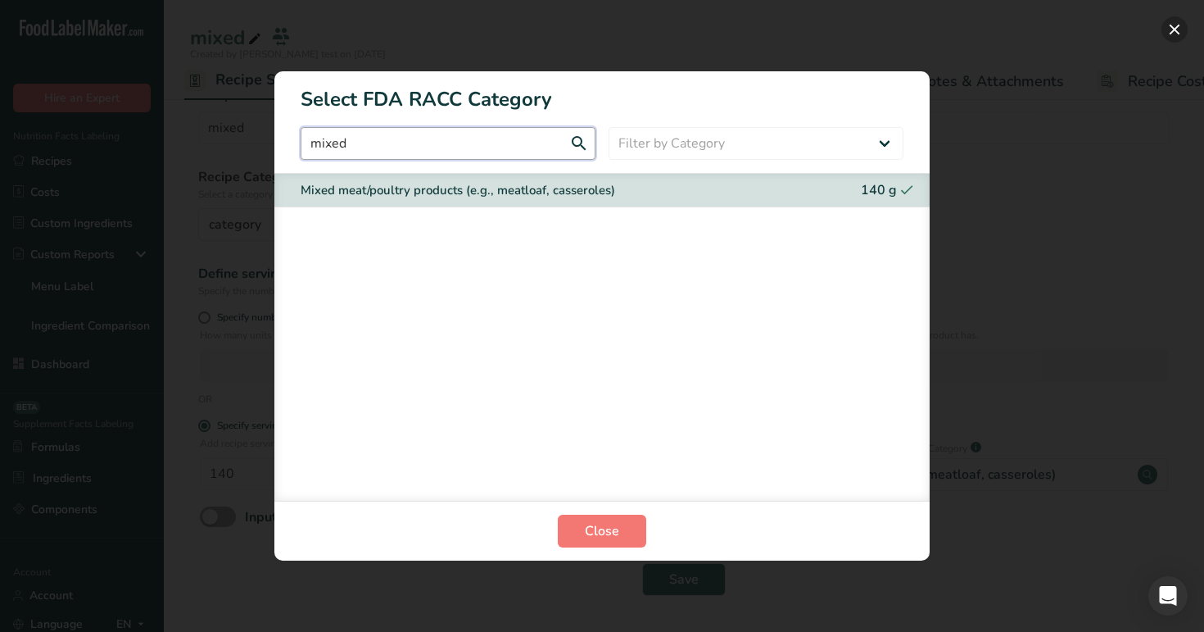
type input "mixed"
click at [1174, 28] on button "RACC Category Selection Modal" at bounding box center [1175, 29] width 26 height 26
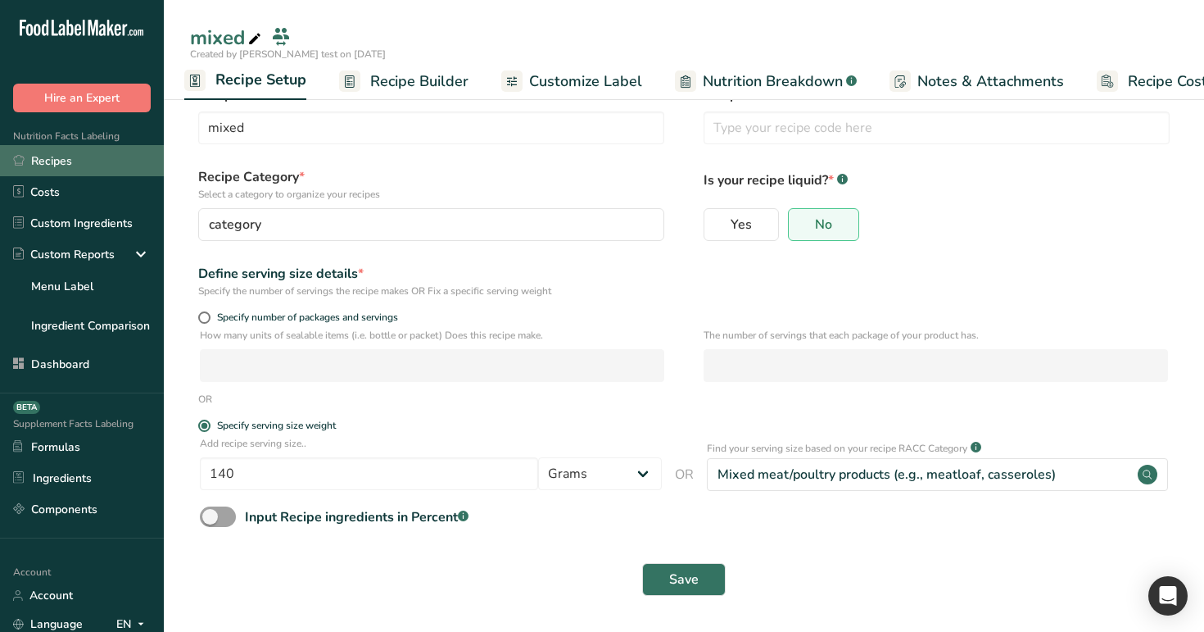
click at [60, 156] on link "Recipes" at bounding box center [82, 160] width 164 height 31
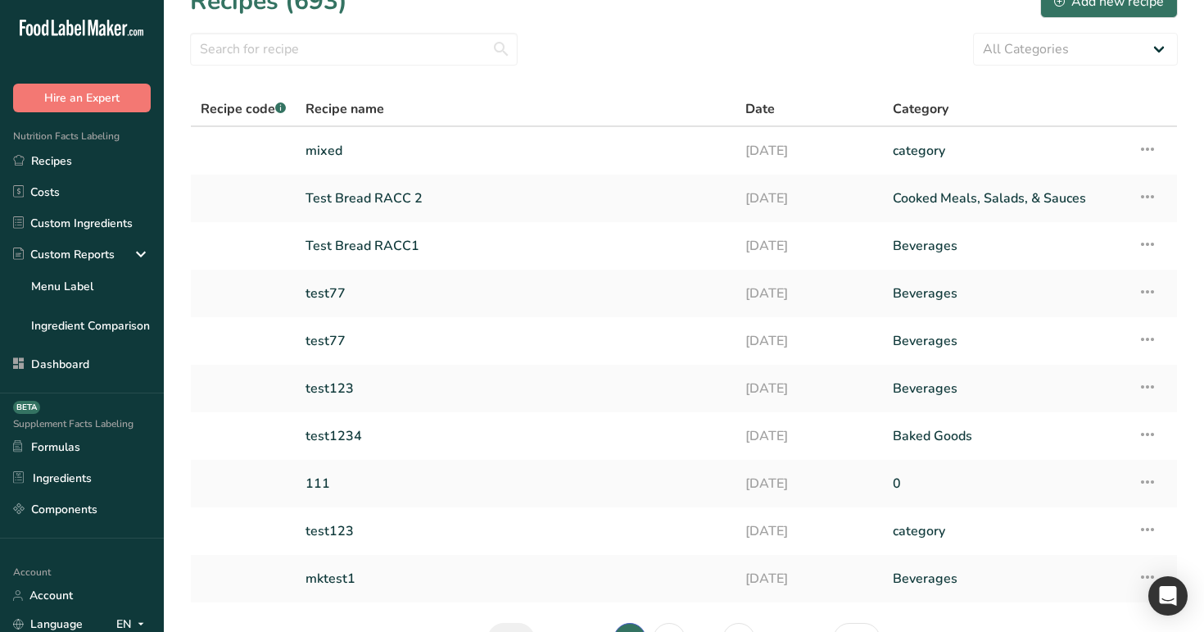
scroll to position [133, 0]
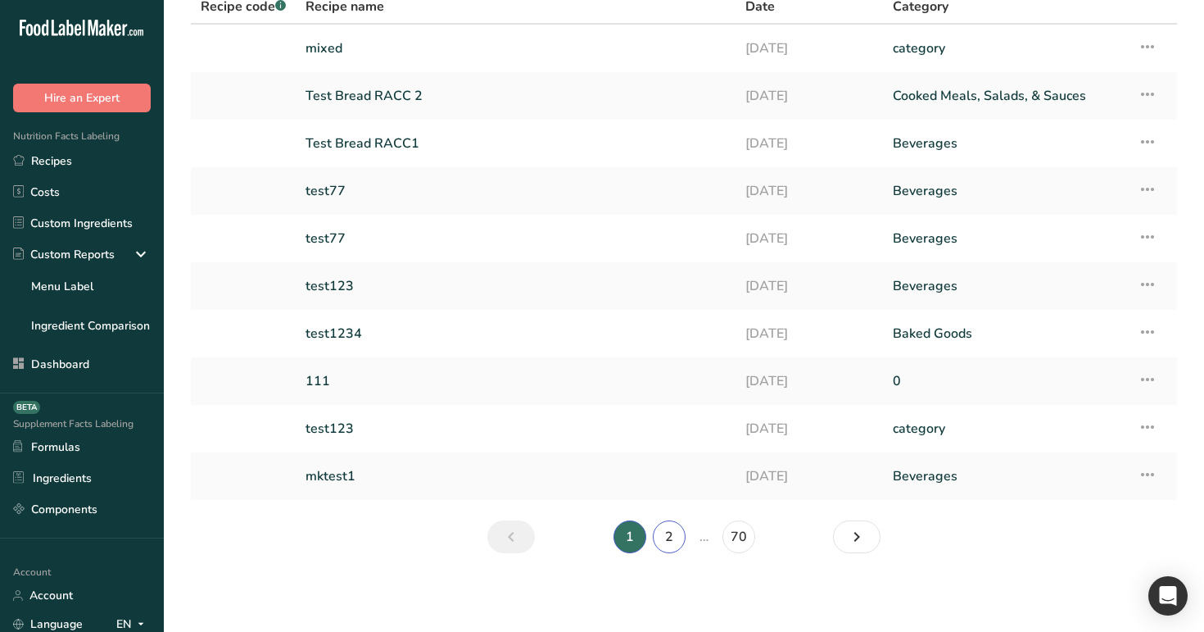
click at [673, 524] on link "2" at bounding box center [669, 536] width 33 height 33
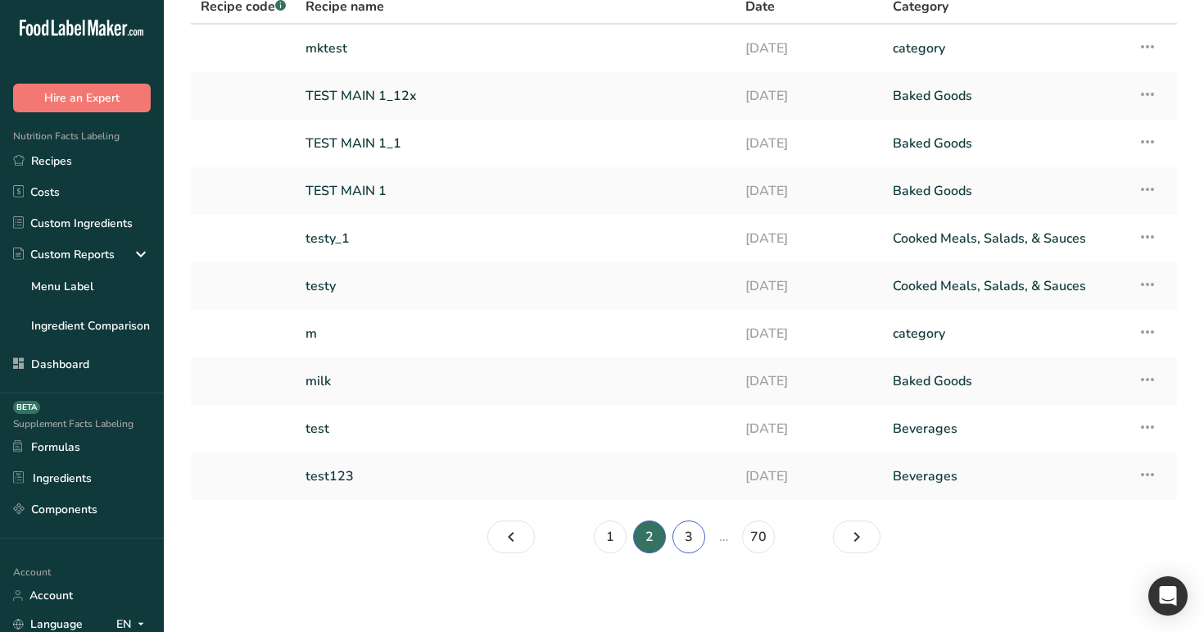
click at [696, 542] on link "3" at bounding box center [689, 536] width 33 height 33
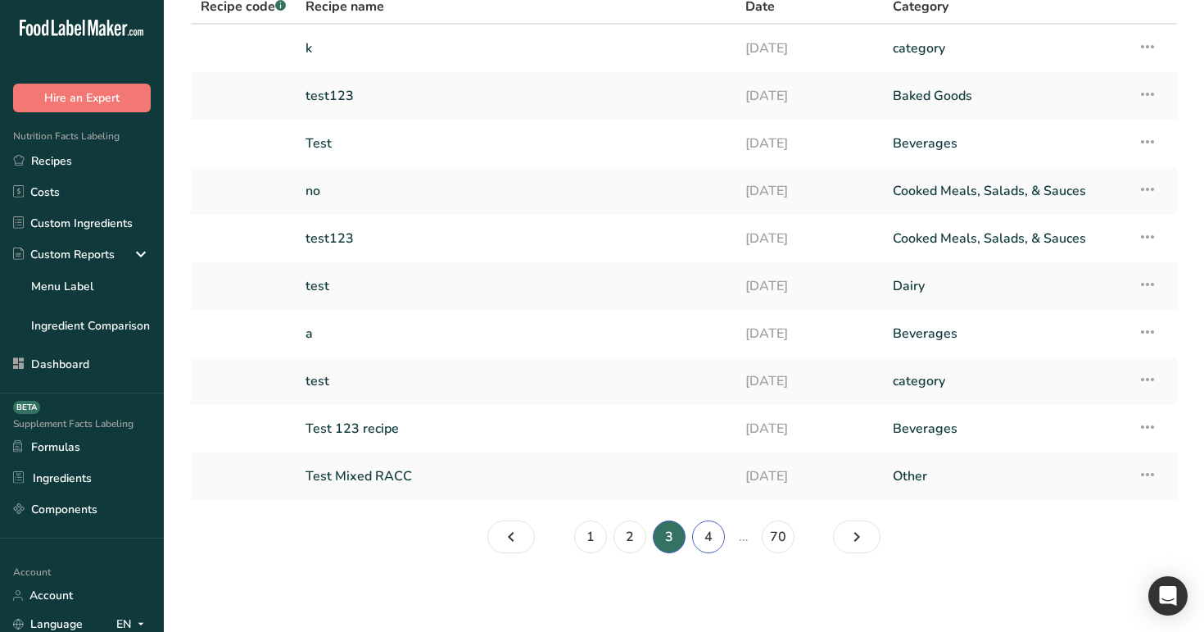
click at [709, 541] on link "4" at bounding box center [708, 536] width 33 height 33
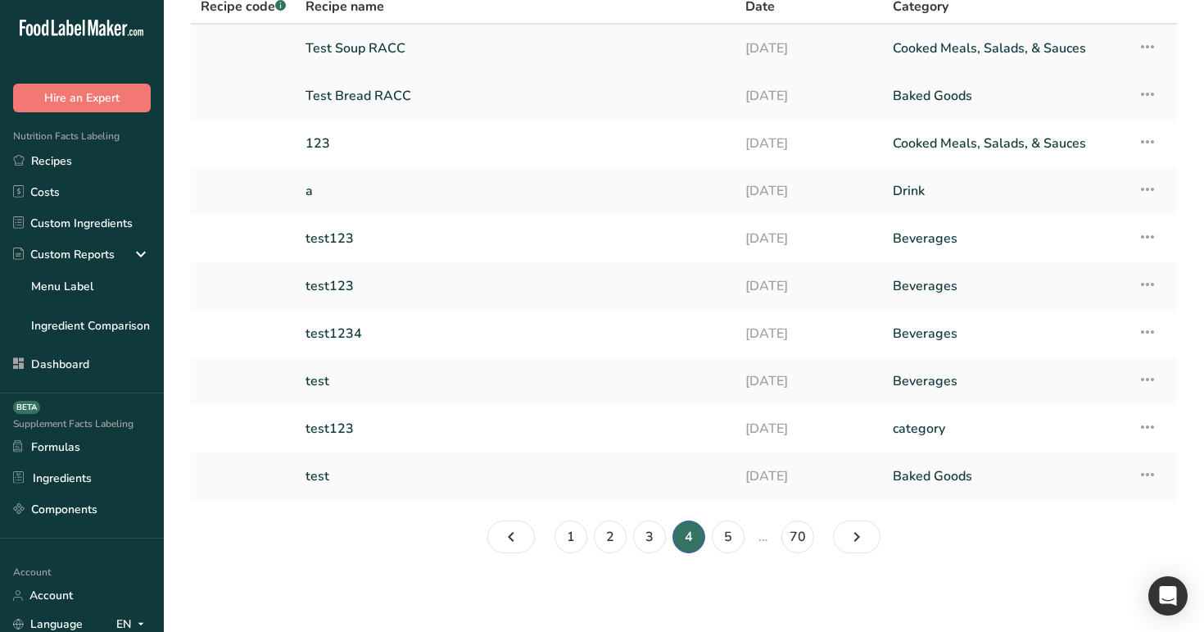
click at [417, 33] on link "Test Soup RACC" at bounding box center [516, 48] width 420 height 34
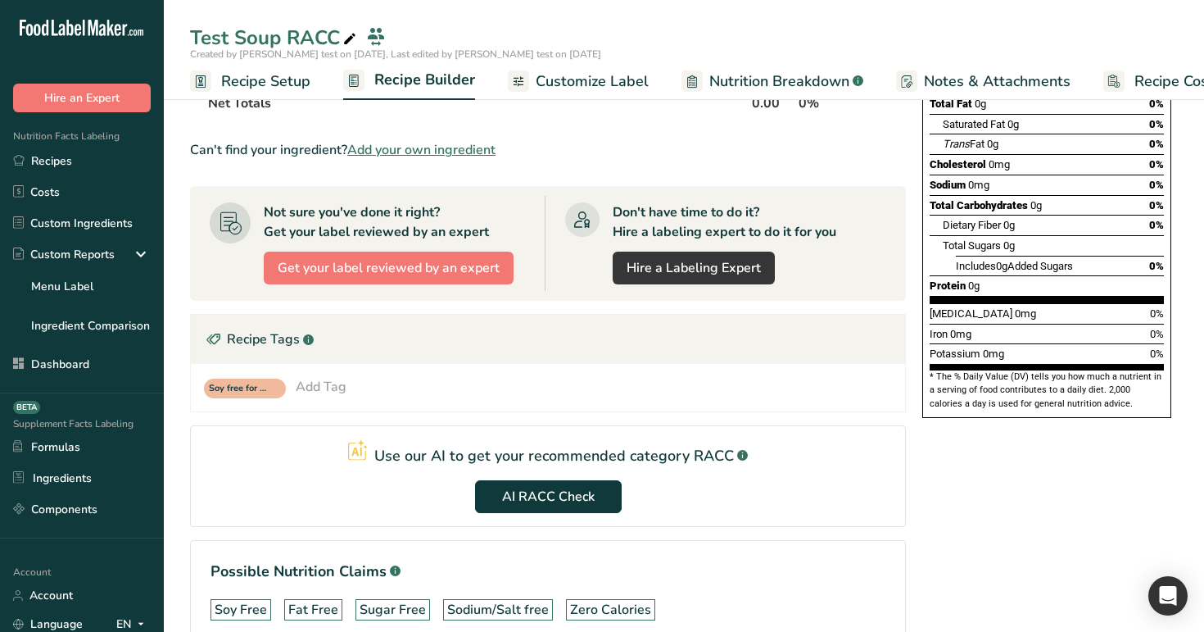
scroll to position [334, 0]
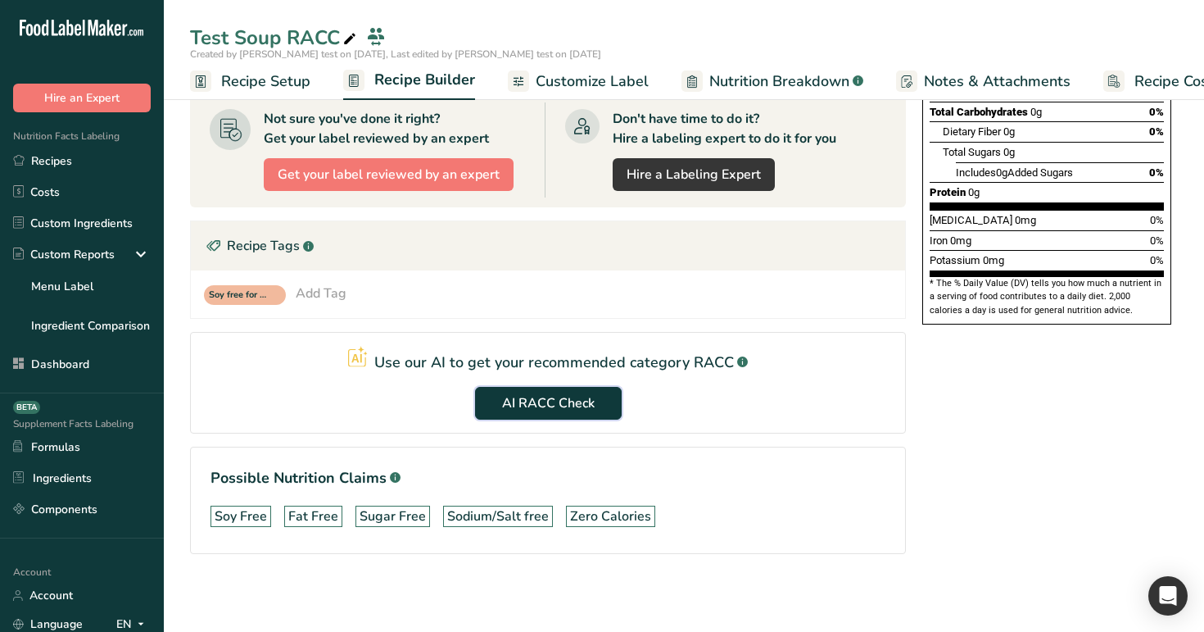
click at [523, 398] on span "AI RACC Check" at bounding box center [548, 403] width 93 height 20
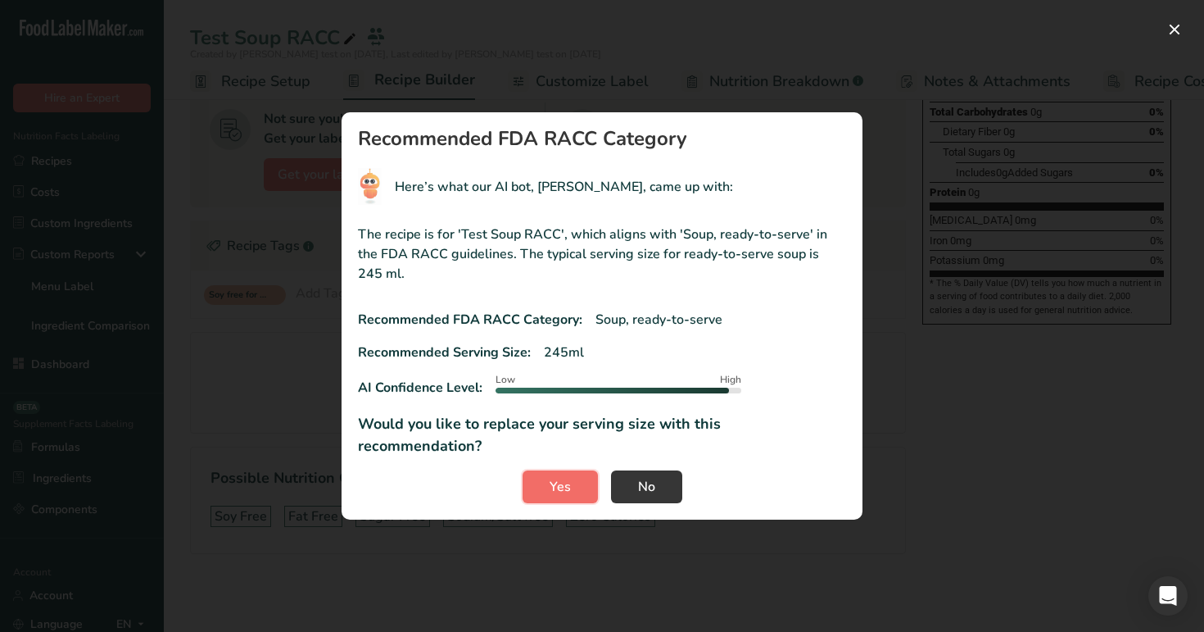
click at [577, 476] on button "Yes" at bounding box center [560, 486] width 75 height 33
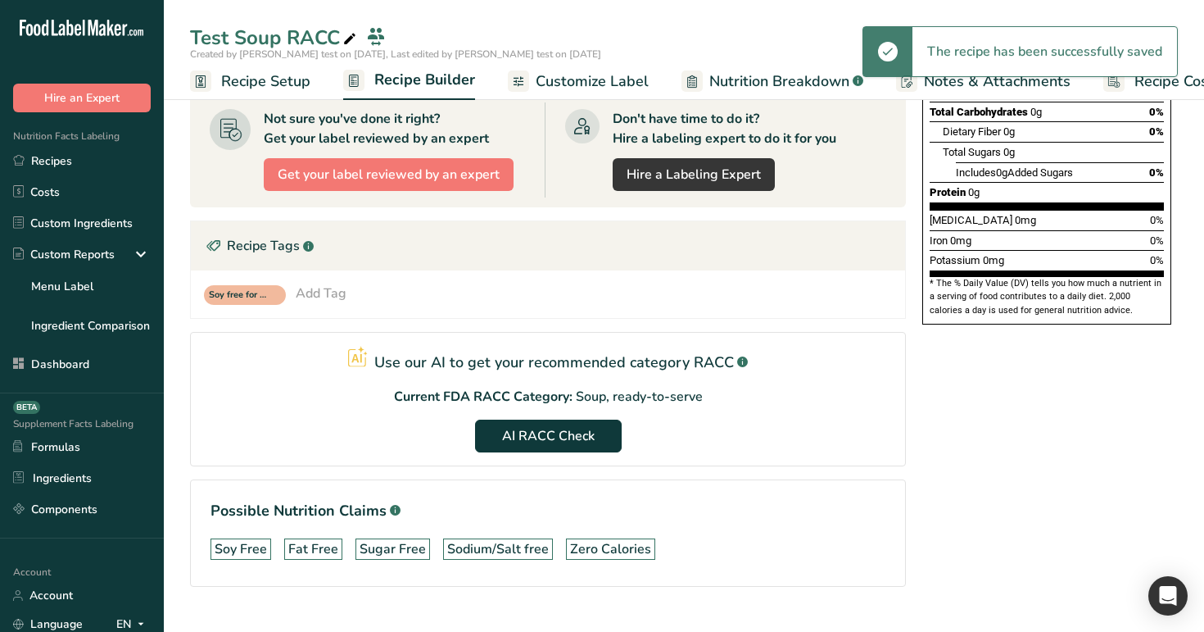
click at [279, 84] on span "Recipe Setup" at bounding box center [265, 81] width 89 height 22
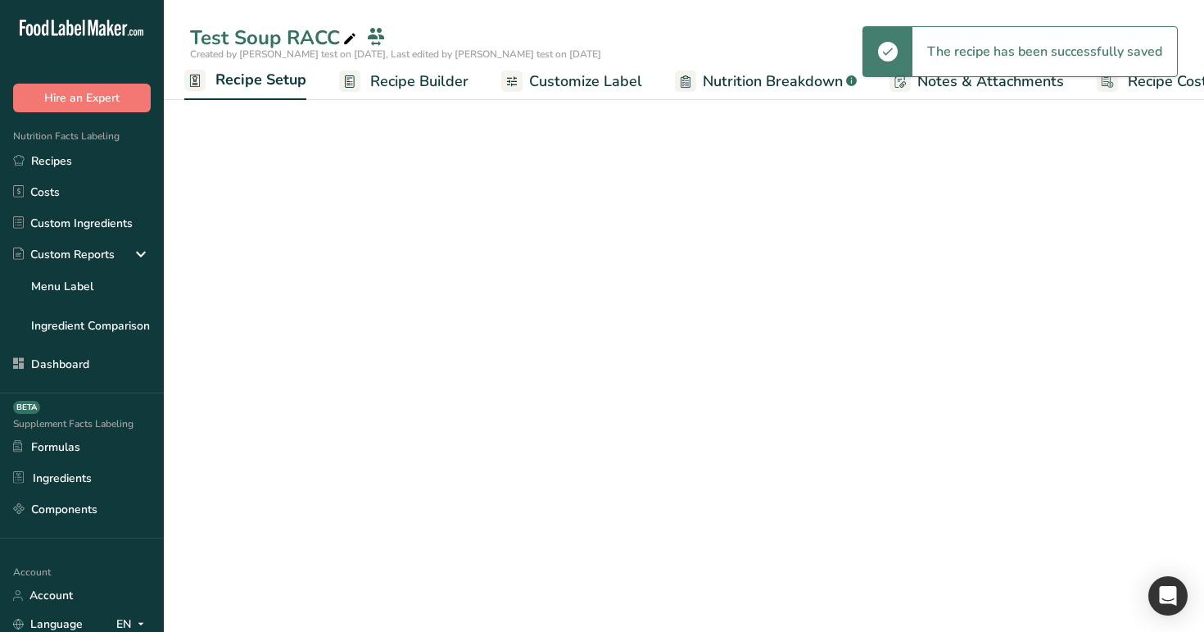
scroll to position [134, 0]
select select "27"
select select "29"
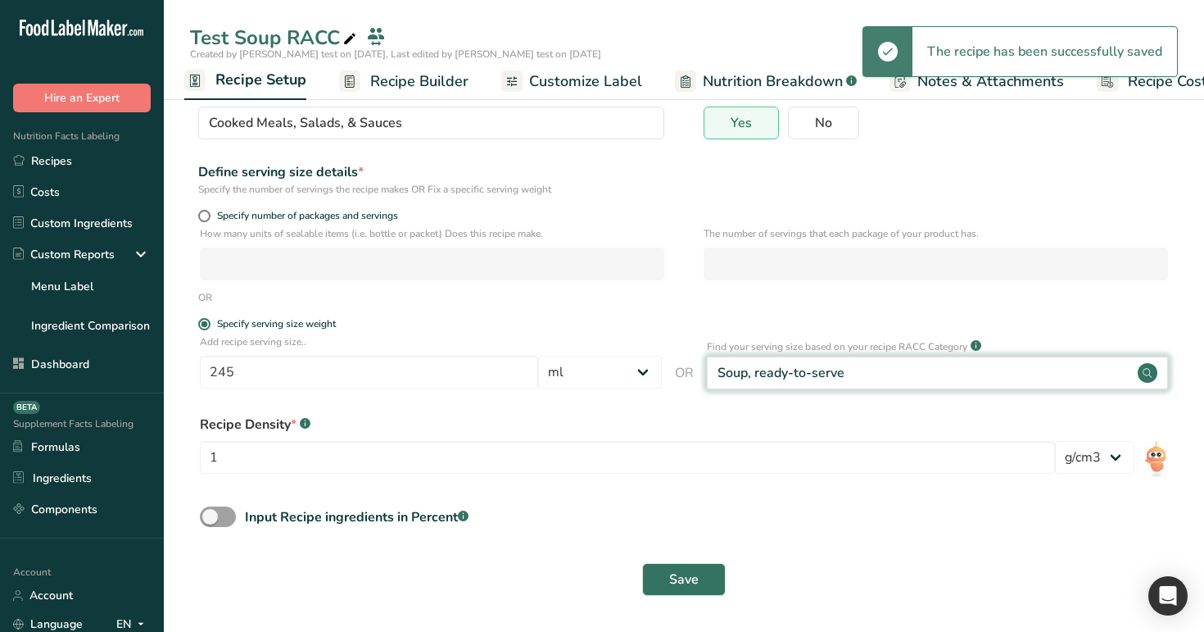
click at [772, 361] on div "Soup, ready-to-serve" at bounding box center [938, 372] width 462 height 33
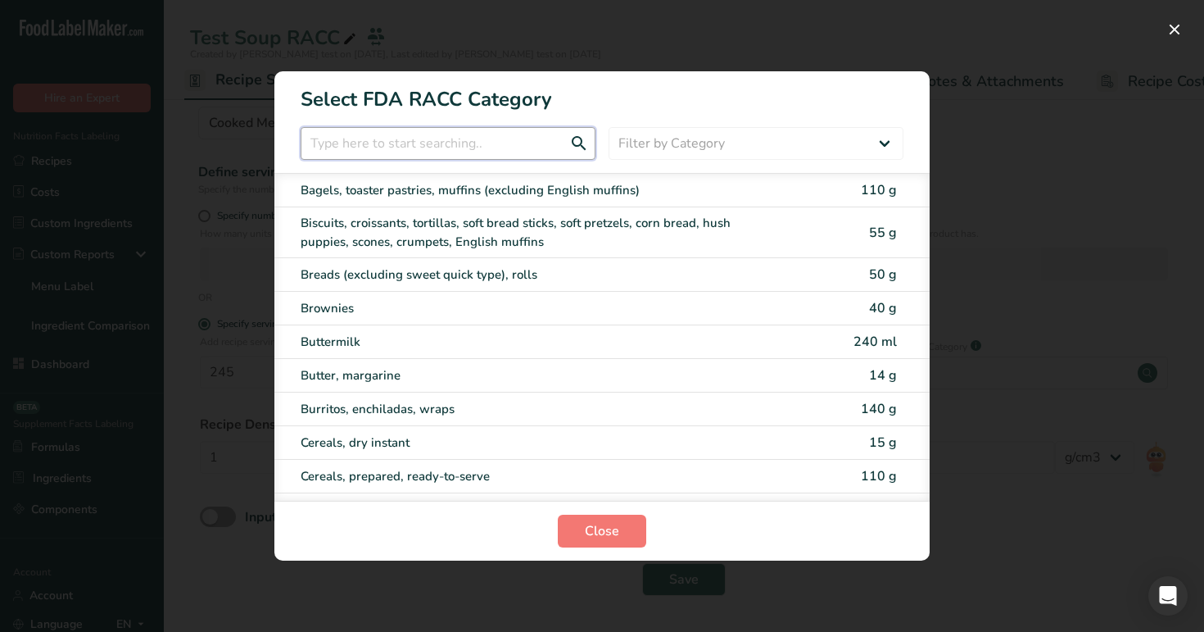
click at [488, 145] on input "RACC Category Selection Modal" at bounding box center [448, 143] width 295 height 33
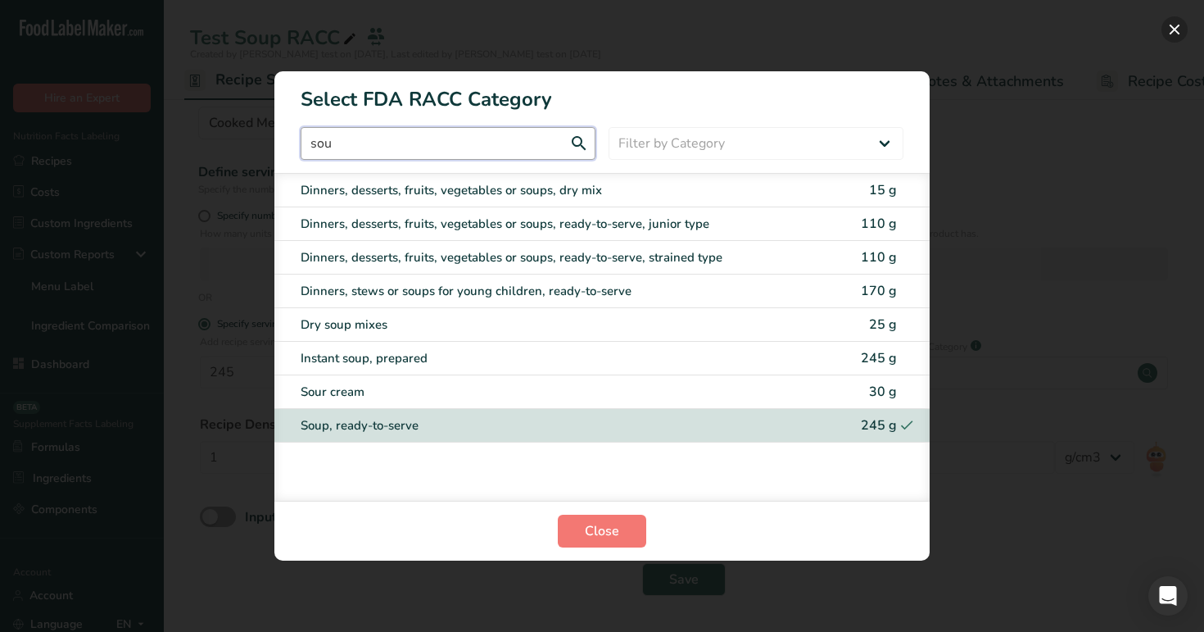
type input "sou"
click at [1166, 35] on button "RACC Category Selection Modal" at bounding box center [1175, 29] width 26 height 26
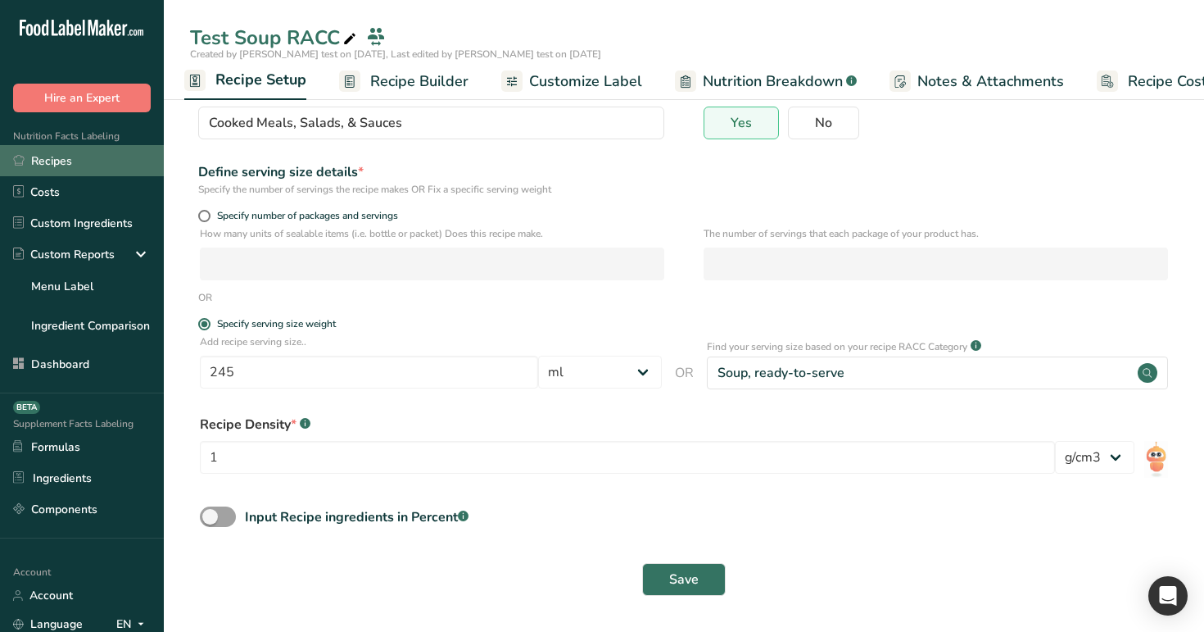
click at [44, 160] on link "Recipes" at bounding box center [82, 160] width 164 height 31
